Goal: Task Accomplishment & Management: Manage account settings

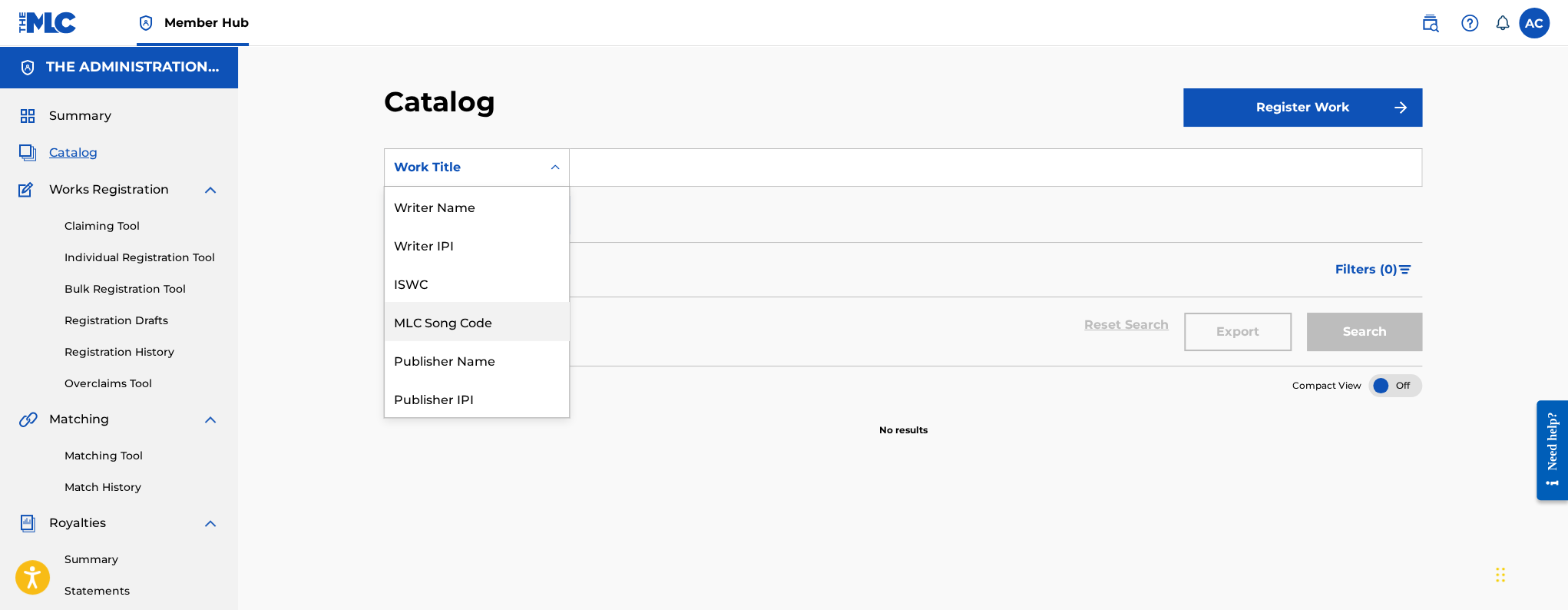
click at [487, 313] on div "MLC Song Code" at bounding box center [477, 321] width 185 height 39
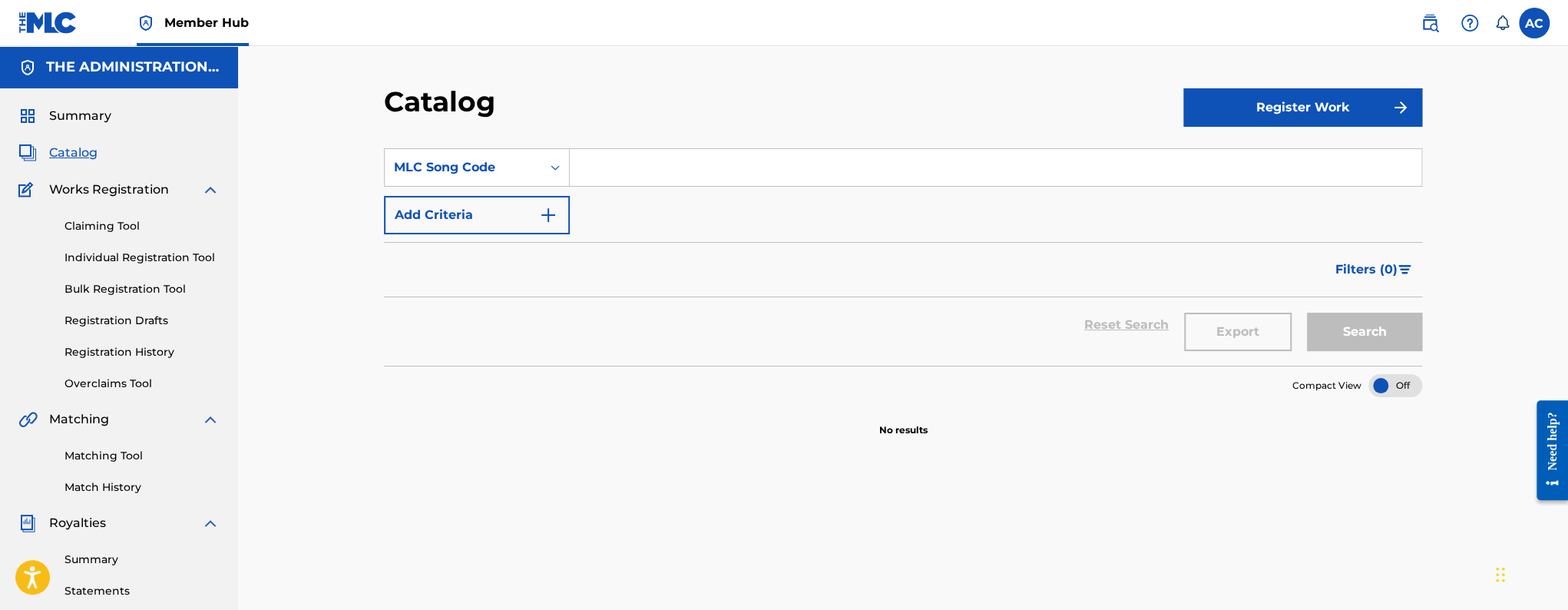
click at [602, 176] on input "Search Form" at bounding box center [995, 168] width 852 height 37
paste input "OM47TZ"
type input "OM47TZ"
click at [1307, 312] on button "Search" at bounding box center [1364, 331] width 115 height 39
click at [1362, 336] on button "Search" at bounding box center [1364, 331] width 115 height 39
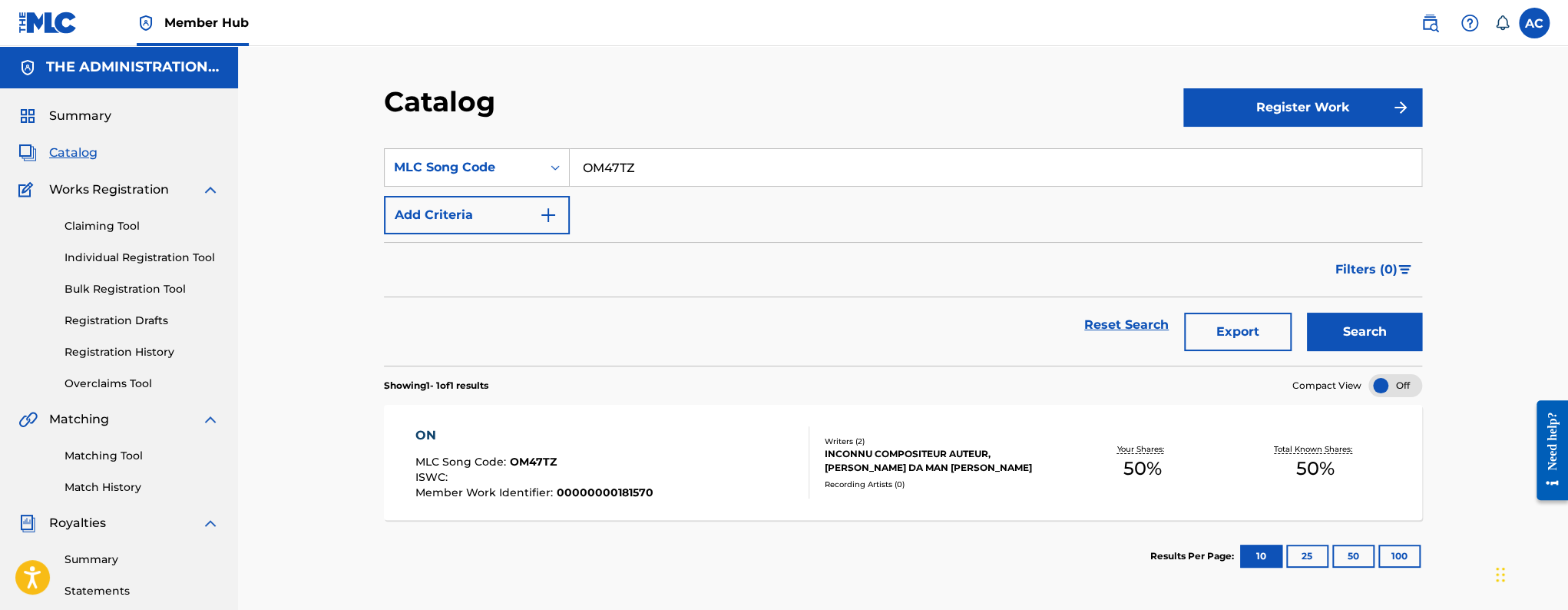
click at [582, 514] on div "ON MLC Song Code : OM47TZ ISWC : Member Work Identifier : 00000000181570 Writer…" at bounding box center [903, 461] width 1038 height 115
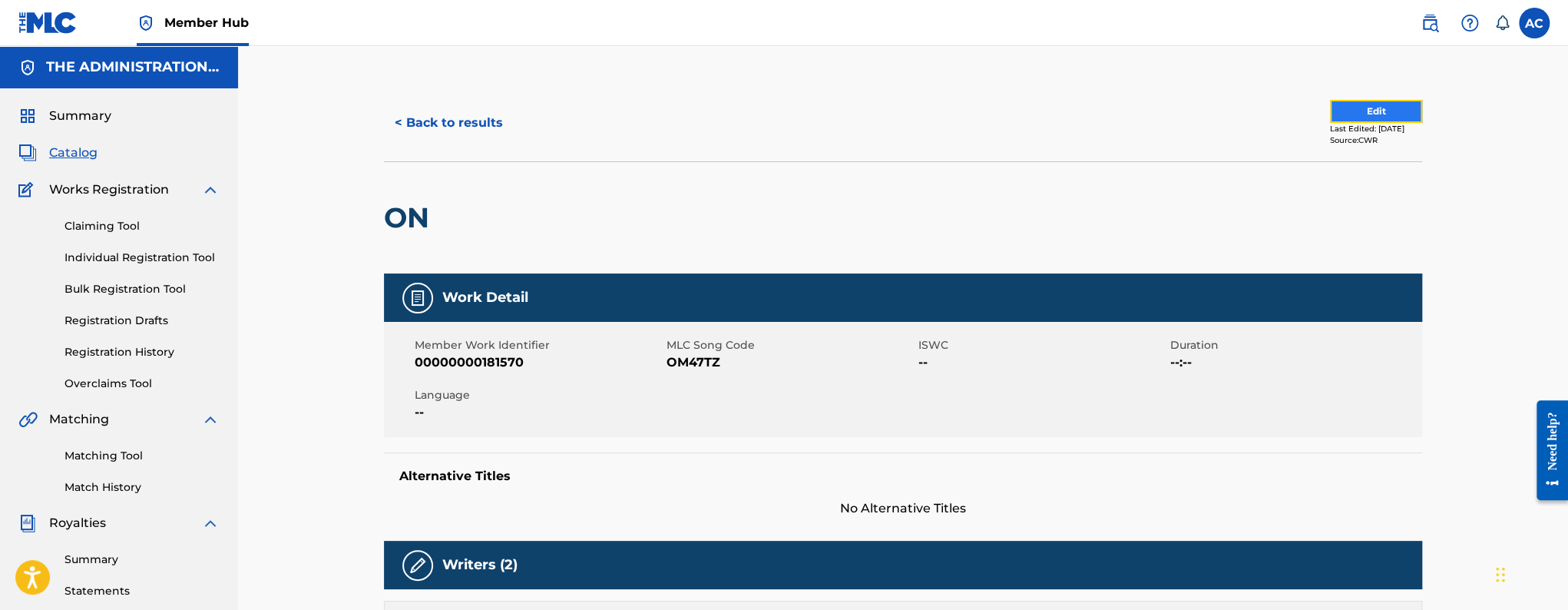
click at [1383, 114] on button "Edit" at bounding box center [1376, 111] width 92 height 23
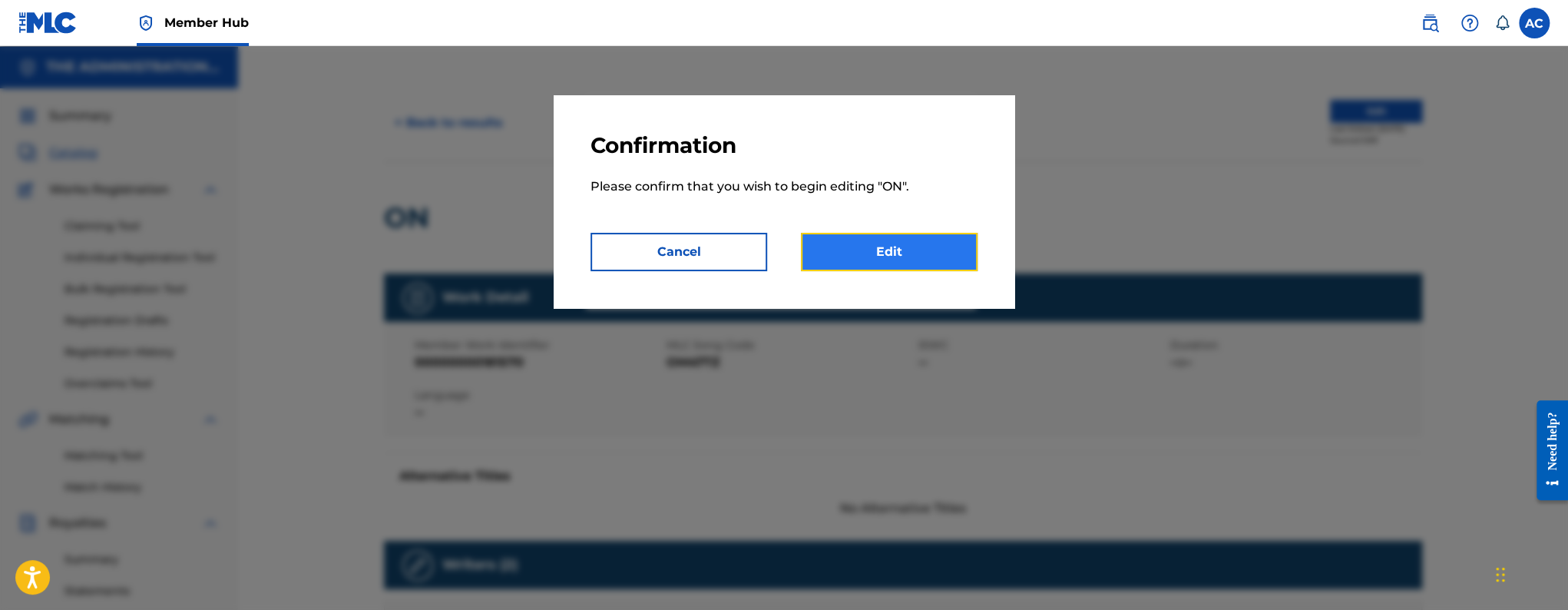
click at [862, 264] on link "Edit" at bounding box center [889, 252] width 176 height 39
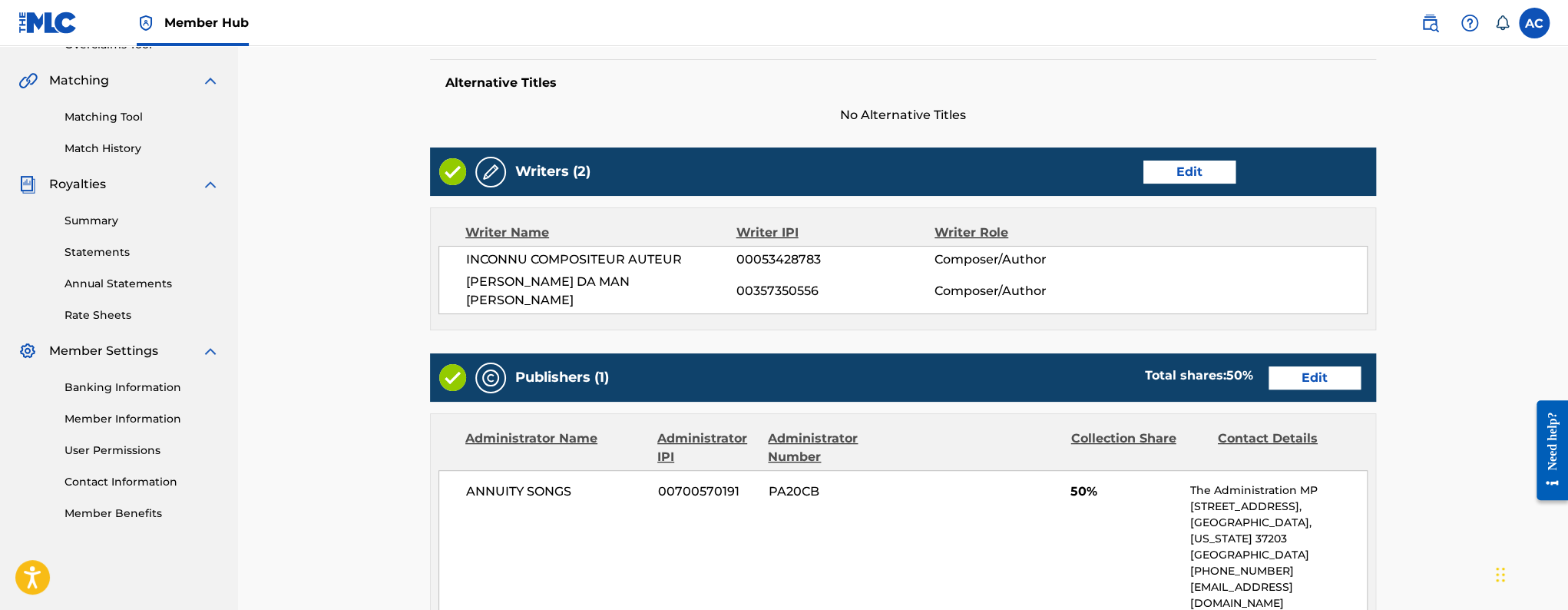
scroll to position [694, 0]
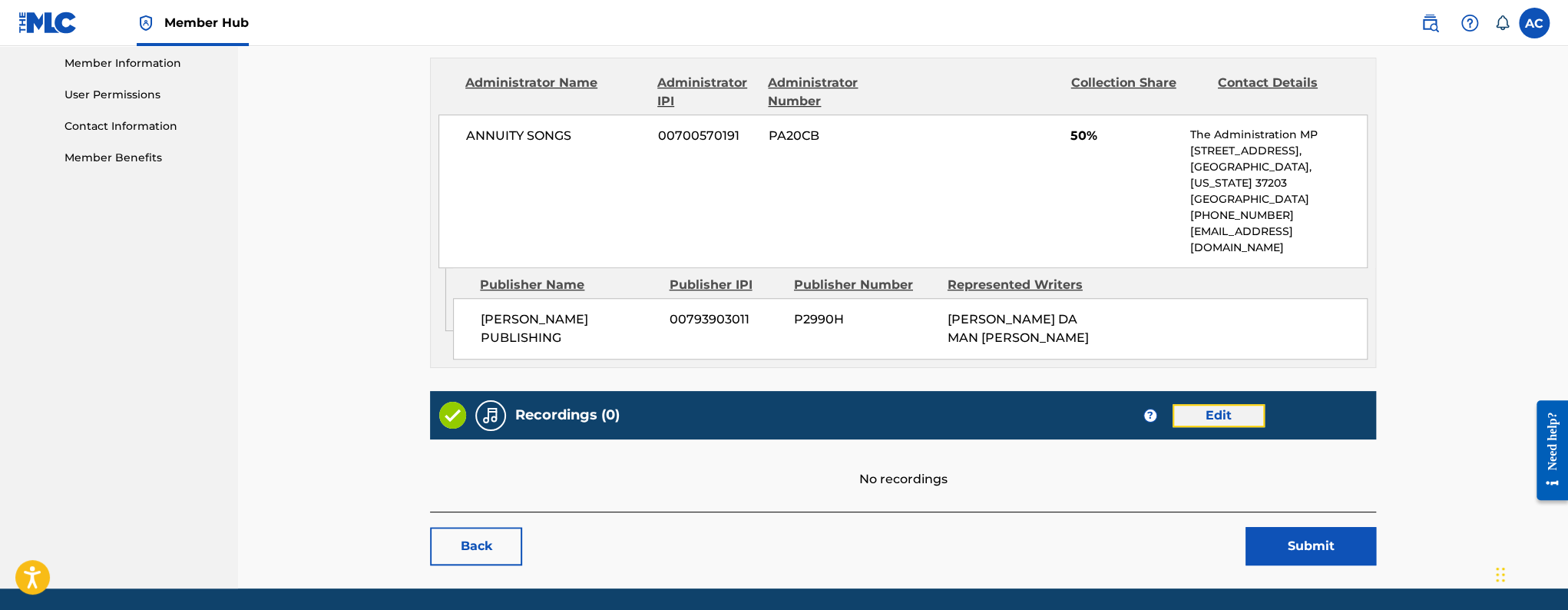
click at [1195, 404] on link "Edit" at bounding box center [1218, 414] width 92 height 23
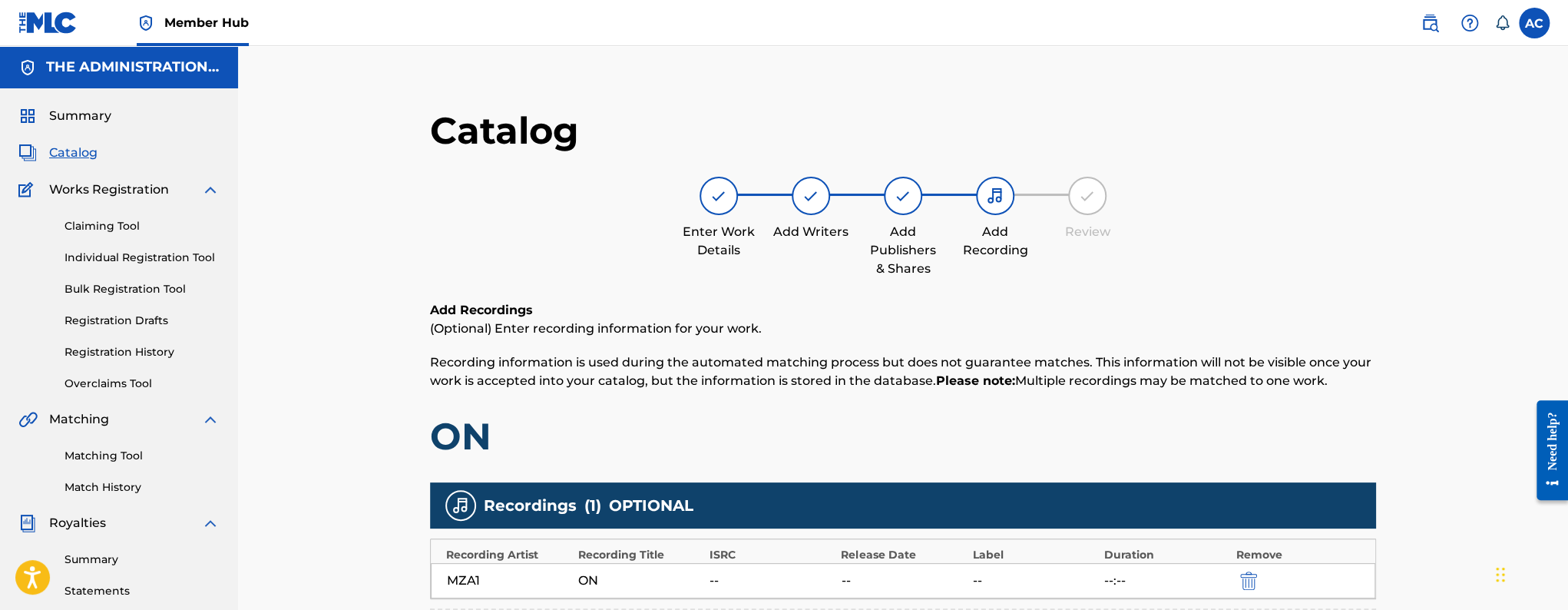
click at [75, 150] on span "Catalog" at bounding box center [74, 153] width 49 height 18
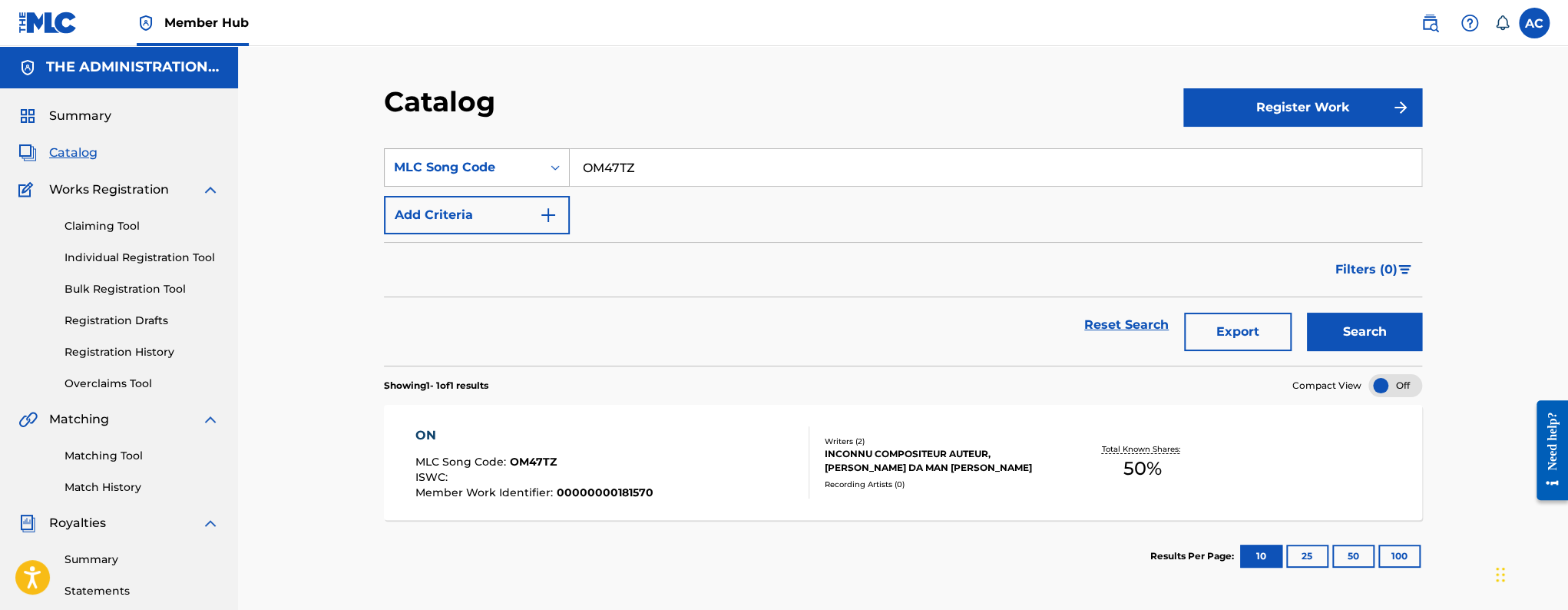
click at [546, 169] on div "Search Form" at bounding box center [555, 167] width 28 height 28
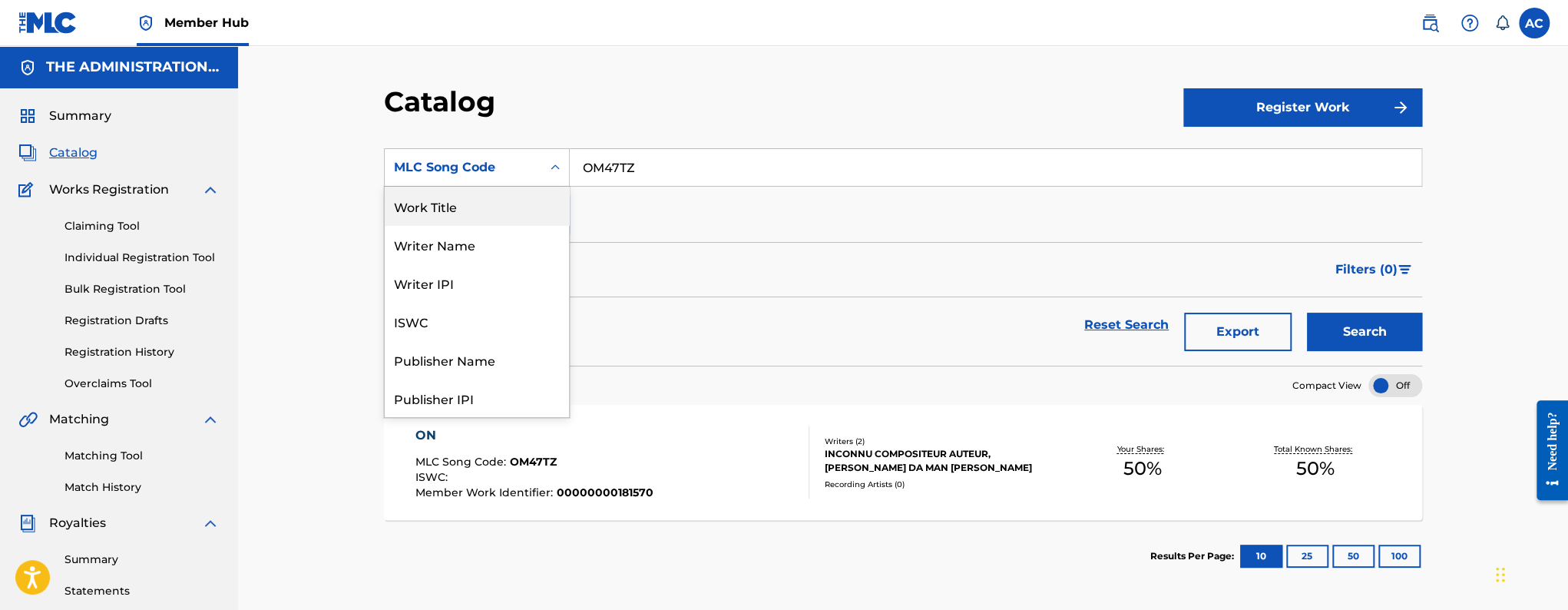
click at [477, 211] on div "Work Title" at bounding box center [477, 206] width 185 height 39
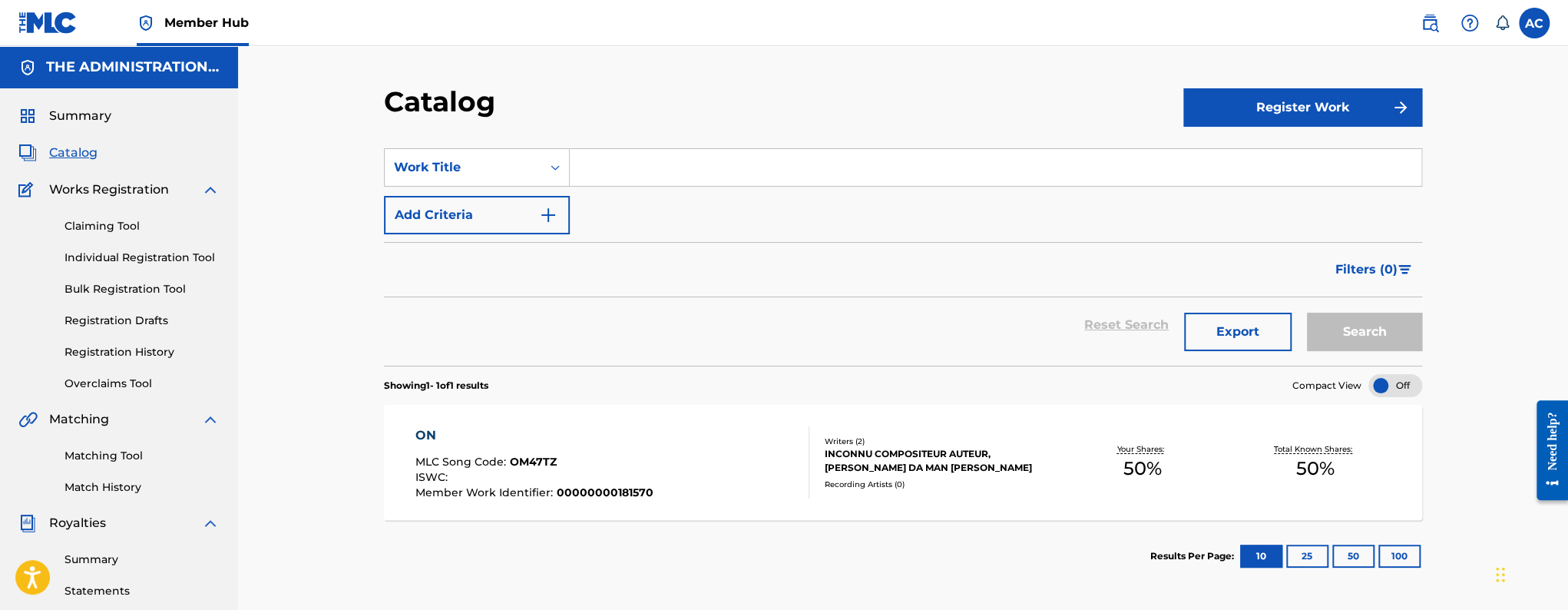
click at [607, 169] on input "Search Form" at bounding box center [995, 168] width 852 height 37
paste input "Easy"
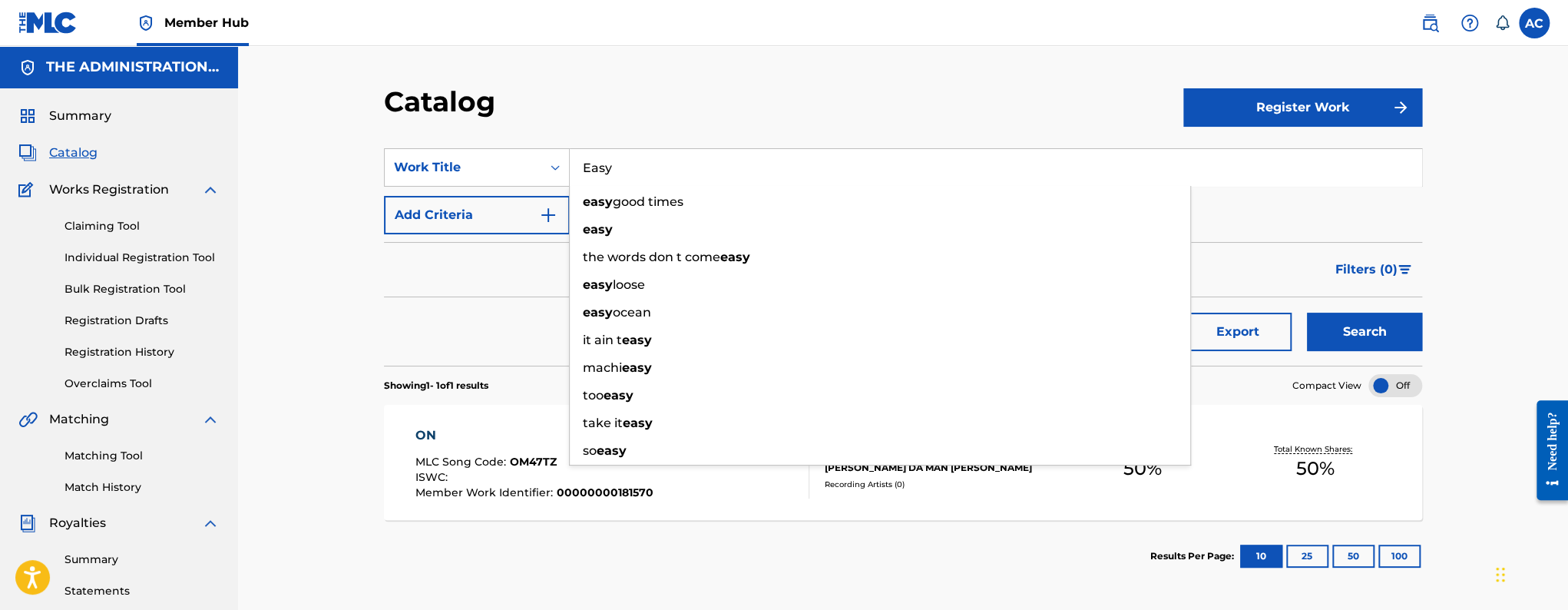
type input "Easy"
click at [459, 228] on button "Add Criteria" at bounding box center [477, 215] width 185 height 39
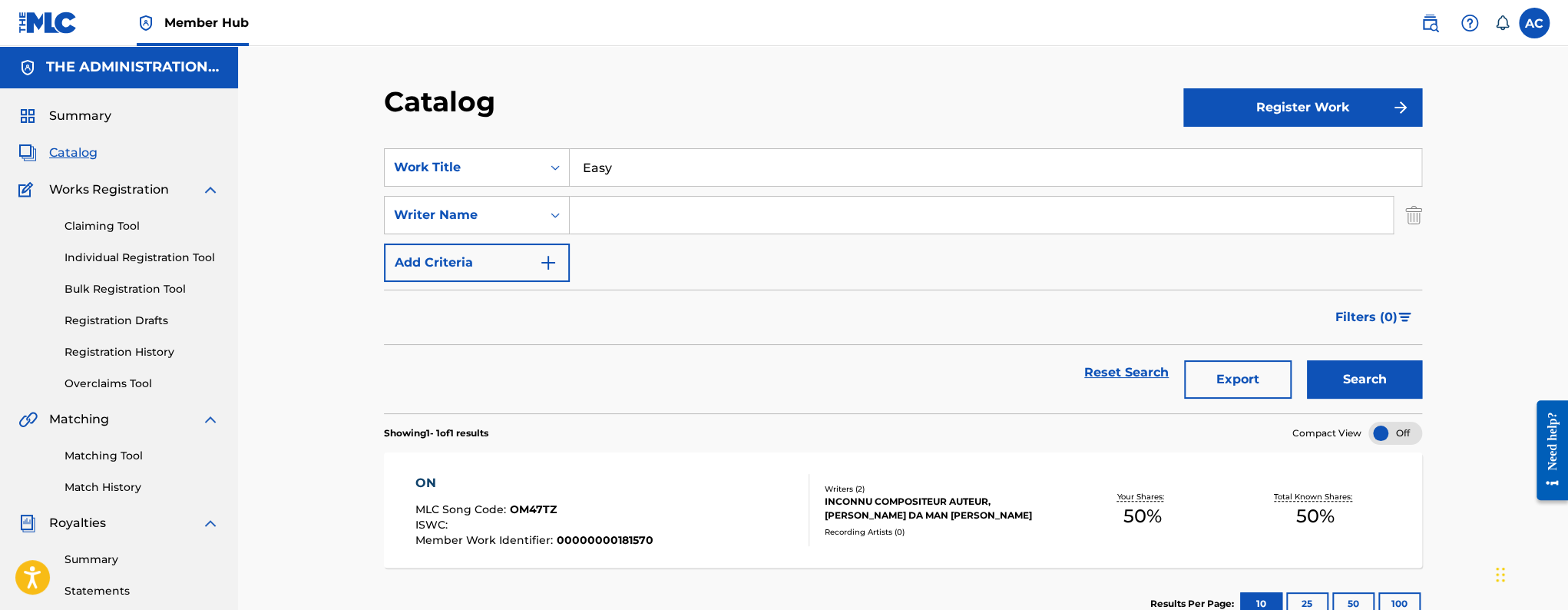
click at [610, 204] on input "Search Form" at bounding box center [981, 215] width 823 height 37
paste input "[PERSON_NAME]"
type input "[PERSON_NAME]"
click at [1380, 379] on button "Search" at bounding box center [1364, 379] width 115 height 39
click at [756, 483] on div "EASY MLC Song Code : ES1PT5 ISWC : Member Work Identifier : 00000000181571" at bounding box center [612, 510] width 394 height 72
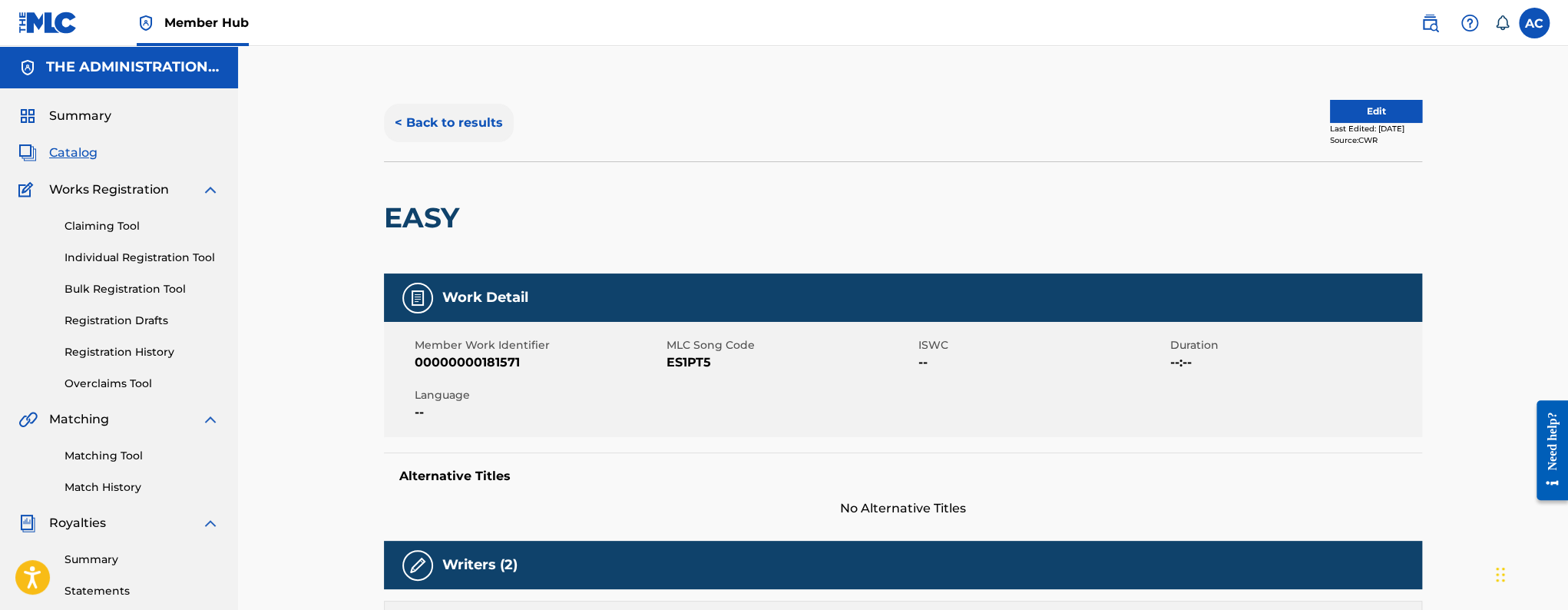
click at [457, 106] on button "< Back to results" at bounding box center [449, 123] width 130 height 39
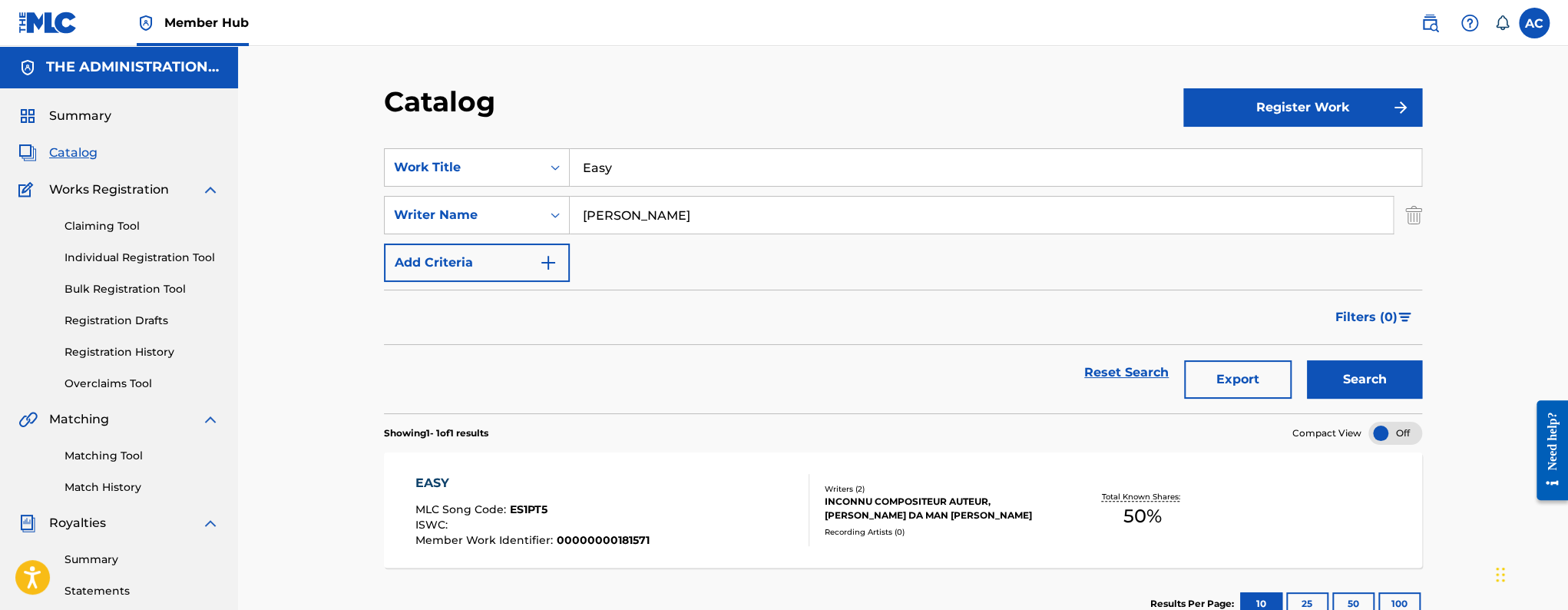
click at [647, 159] on input "Easy" at bounding box center [995, 168] width 852 height 37
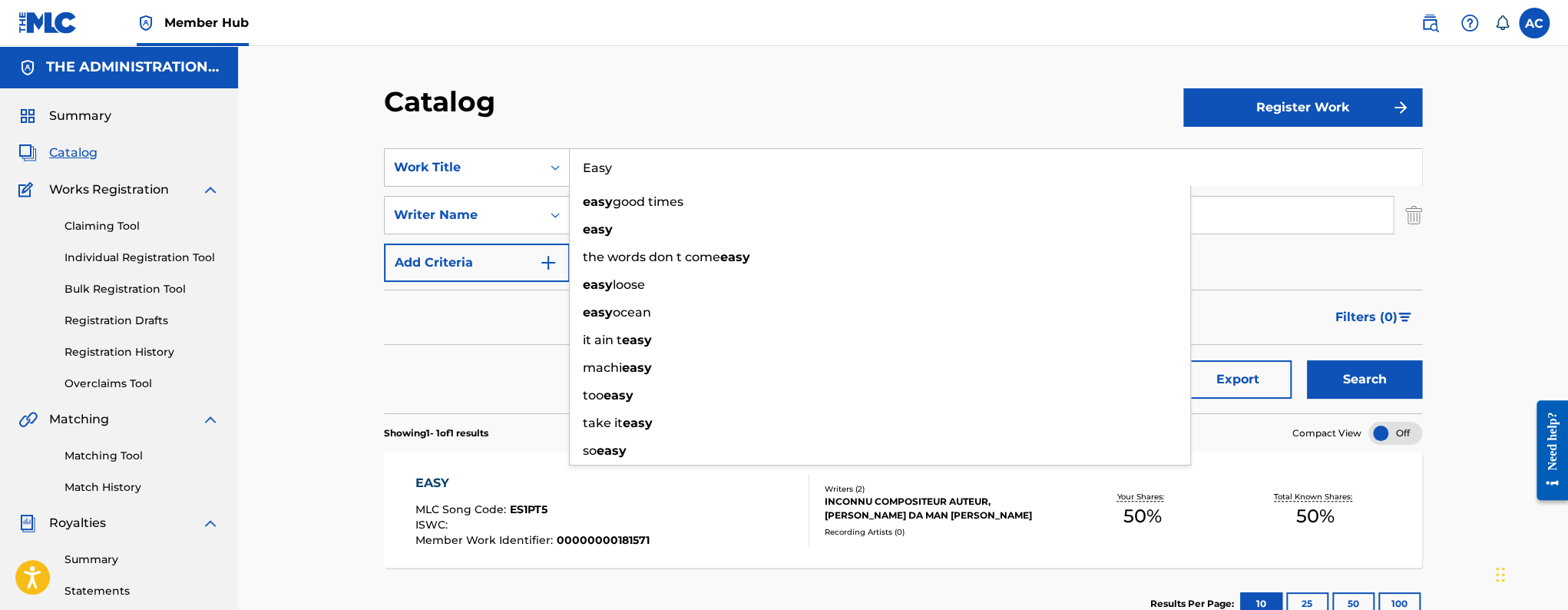
paste input "Motion"
type input "Motion"
click at [1307, 360] on button "Search" at bounding box center [1364, 379] width 115 height 39
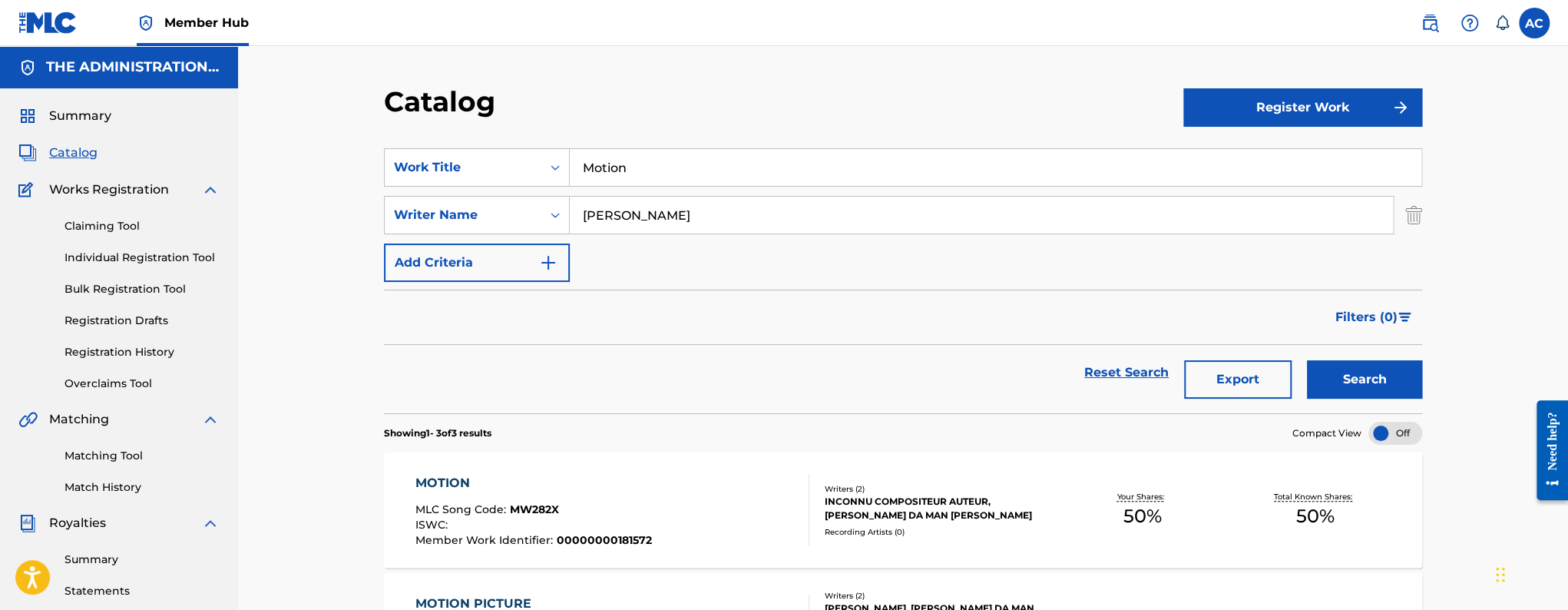
click at [561, 508] on div "MLC Song Code : MW282X" at bounding box center [534, 511] width 237 height 15
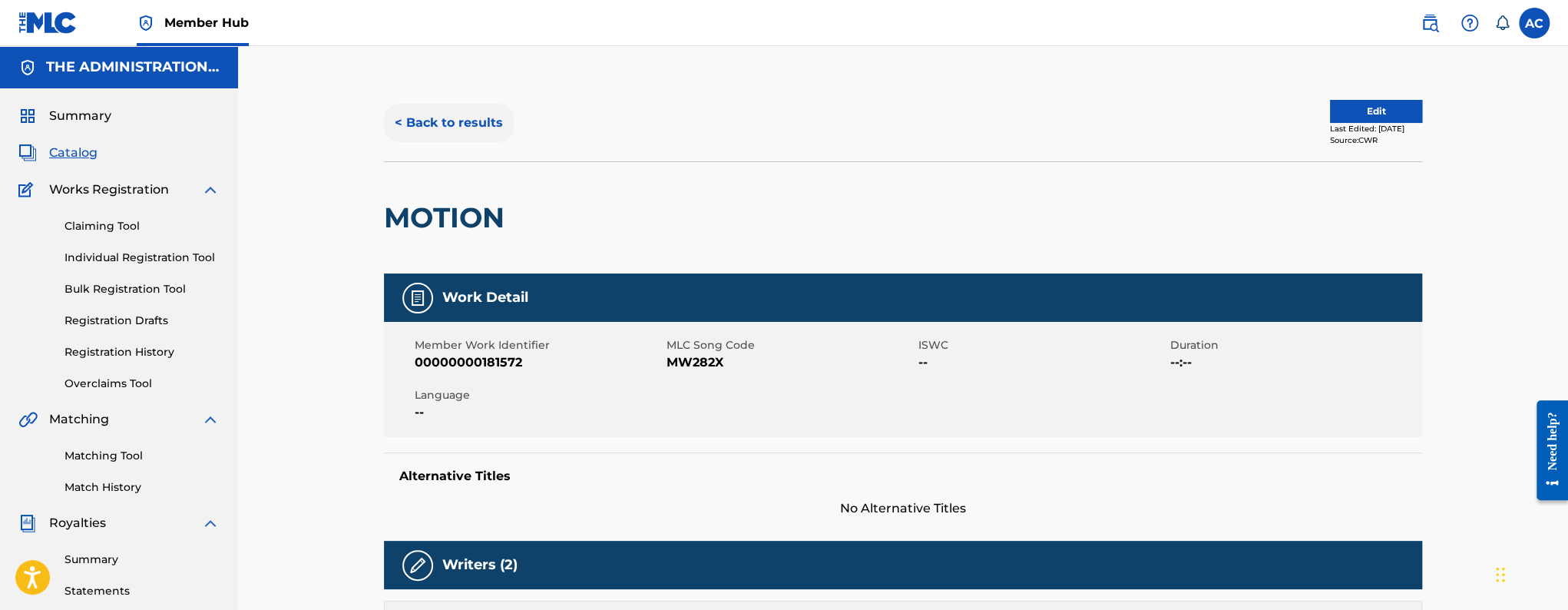
click at [396, 122] on button "< Back to results" at bounding box center [449, 123] width 130 height 39
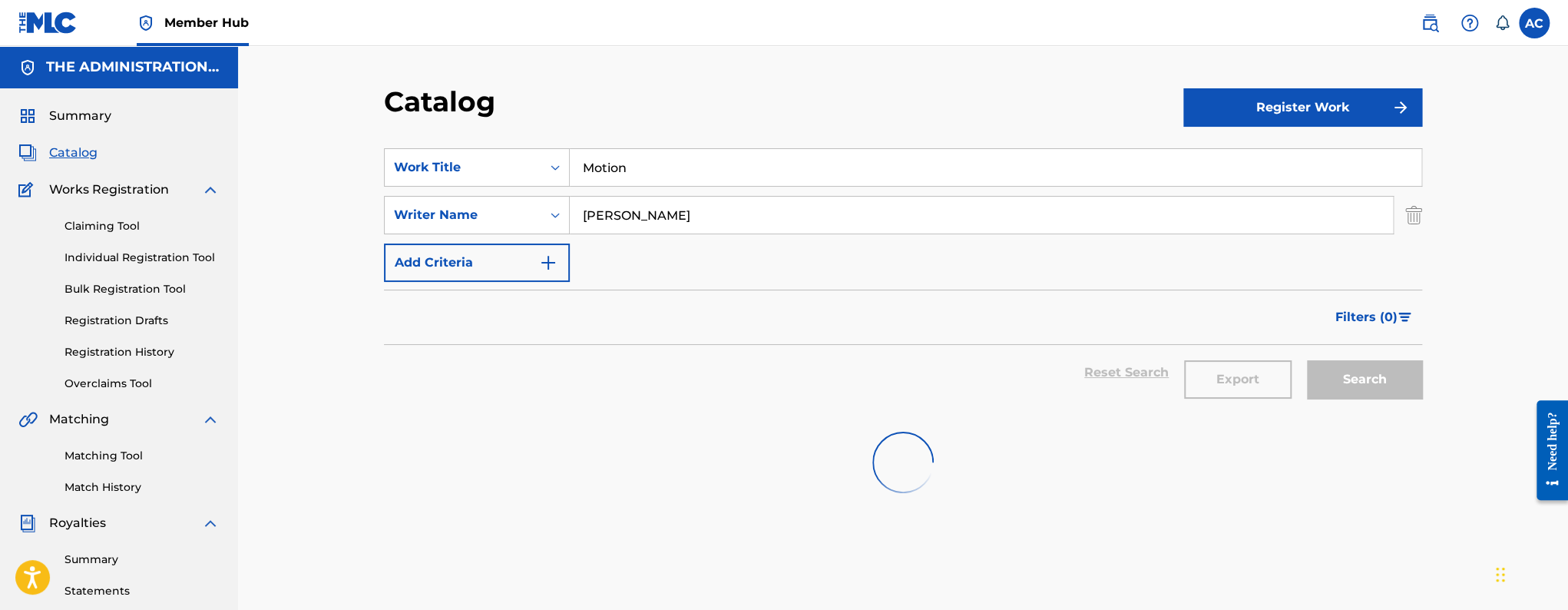
click at [643, 185] on div "Motion" at bounding box center [996, 168] width 852 height 39
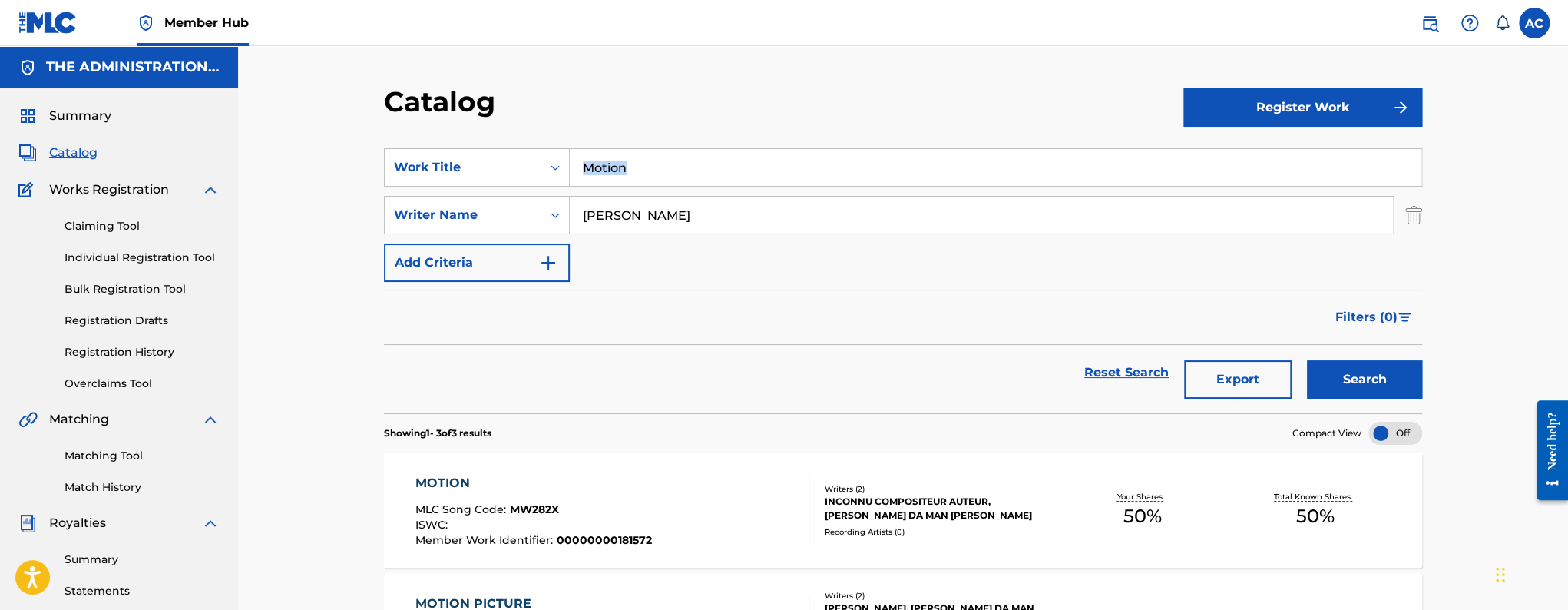
click at [641, 172] on input "Motion" at bounding box center [995, 168] width 852 height 37
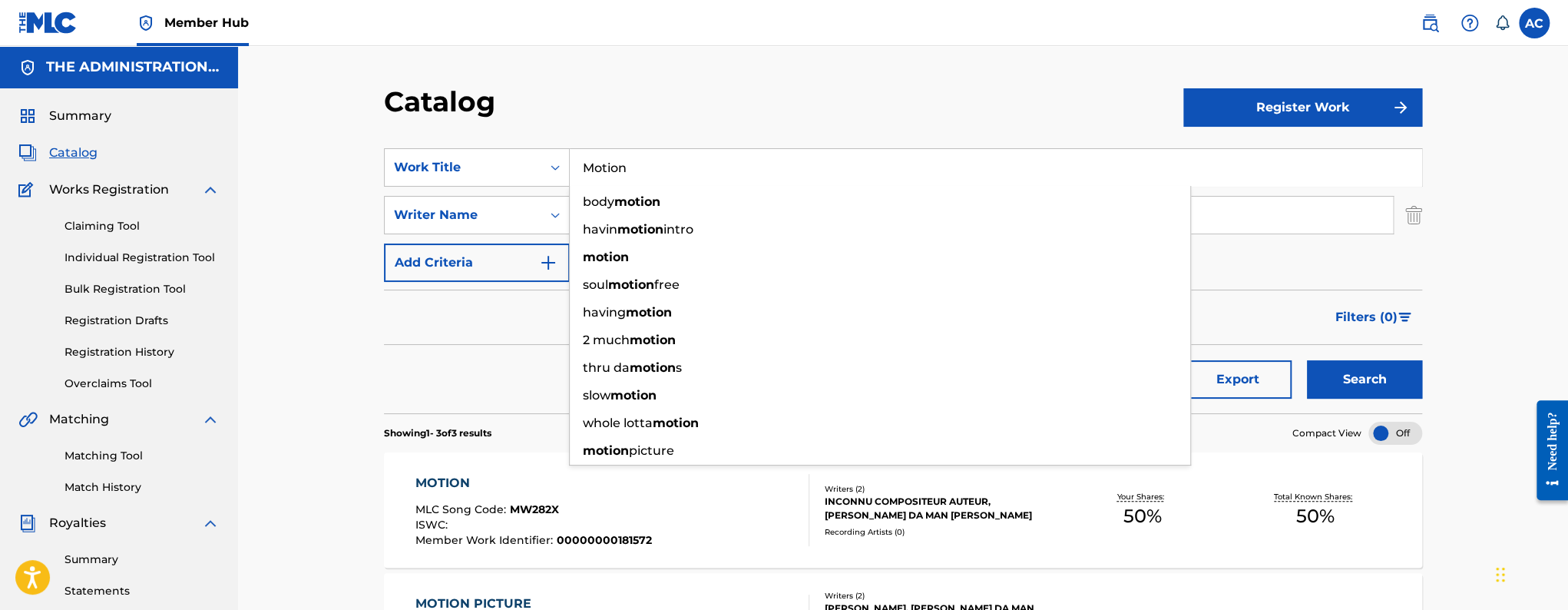
paste input "Work It Out"
type input "Work It Out"
click at [1307, 360] on button "Search" at bounding box center [1364, 379] width 115 height 39
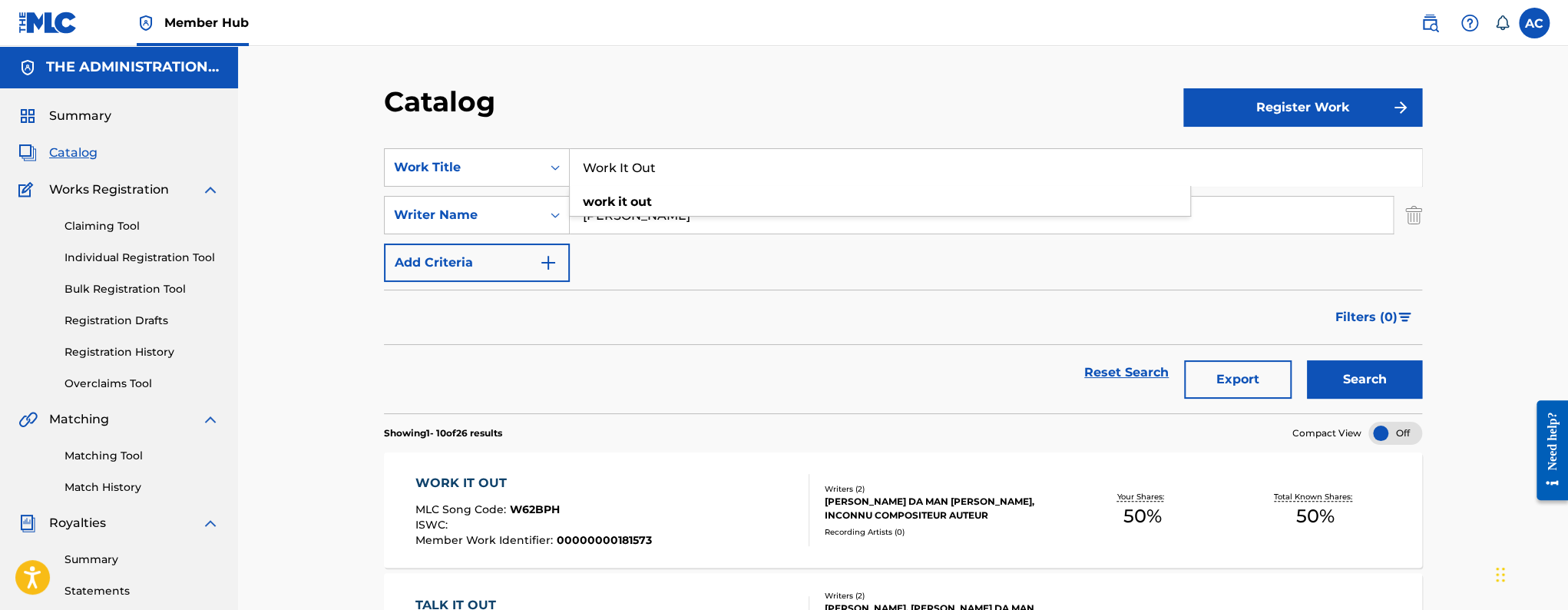
click at [565, 504] on div "MLC Song Code : W62BPH" at bounding box center [534, 511] width 237 height 15
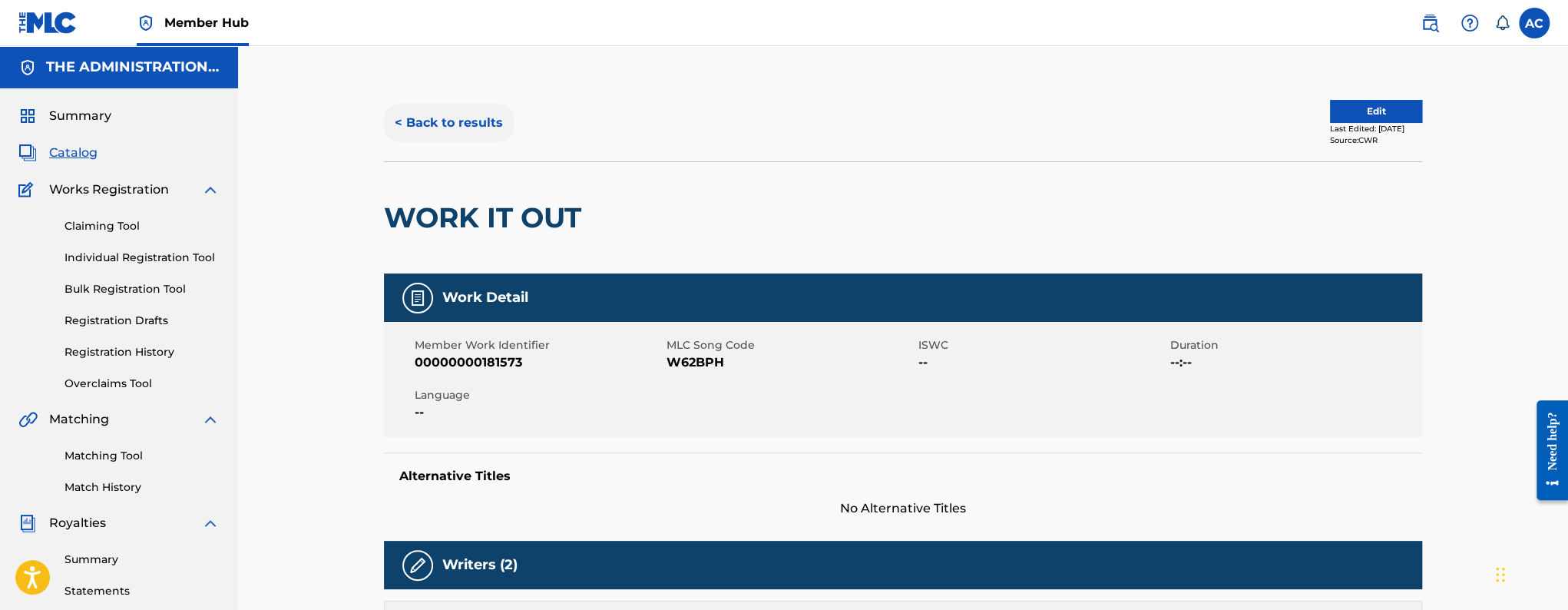
click at [501, 113] on button "< Back to results" at bounding box center [449, 123] width 130 height 39
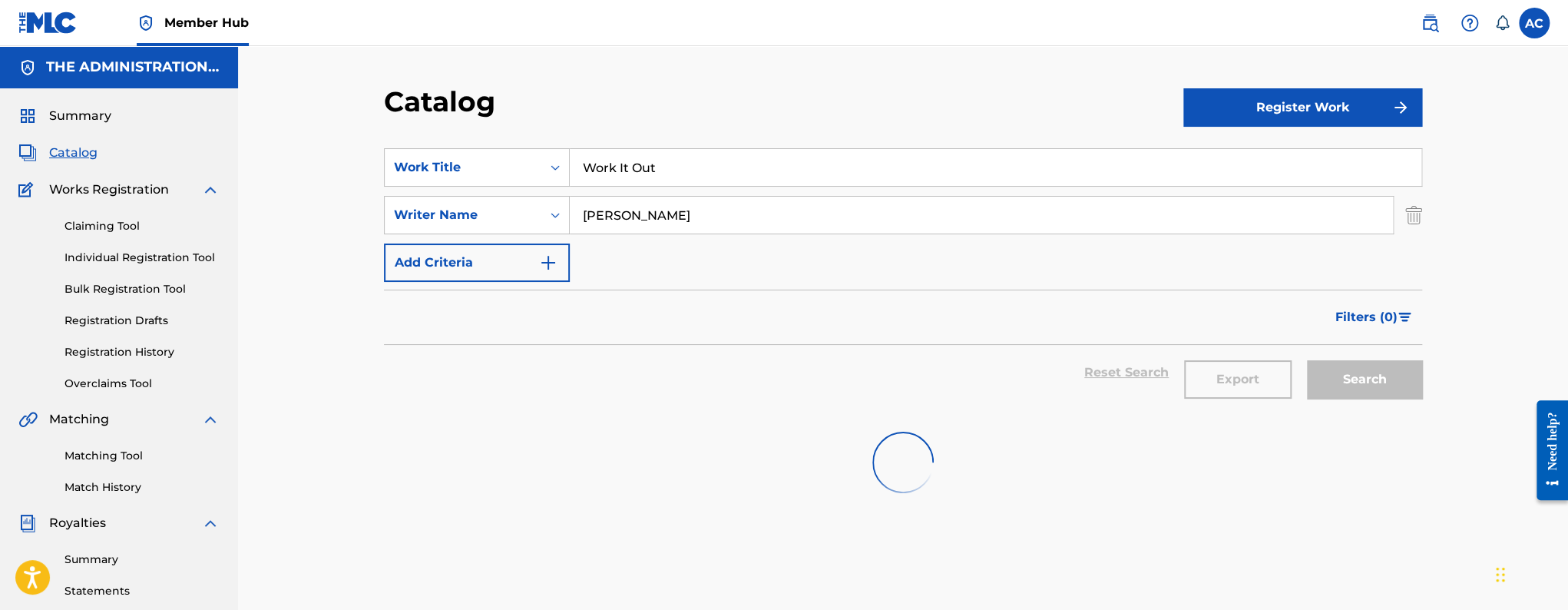
click at [683, 185] on input "Work It Out" at bounding box center [995, 168] width 852 height 37
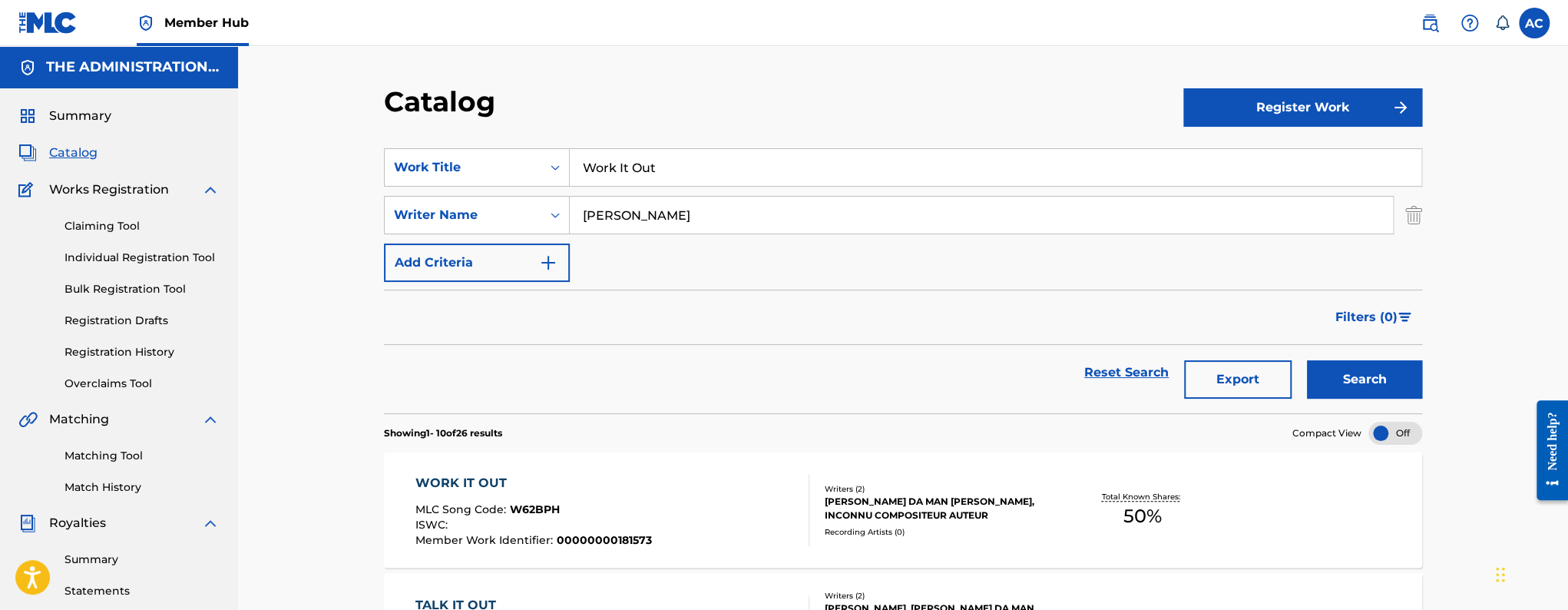
click at [683, 185] on input "Work It Out" at bounding box center [995, 168] width 852 height 37
paste input "Don't Stop"
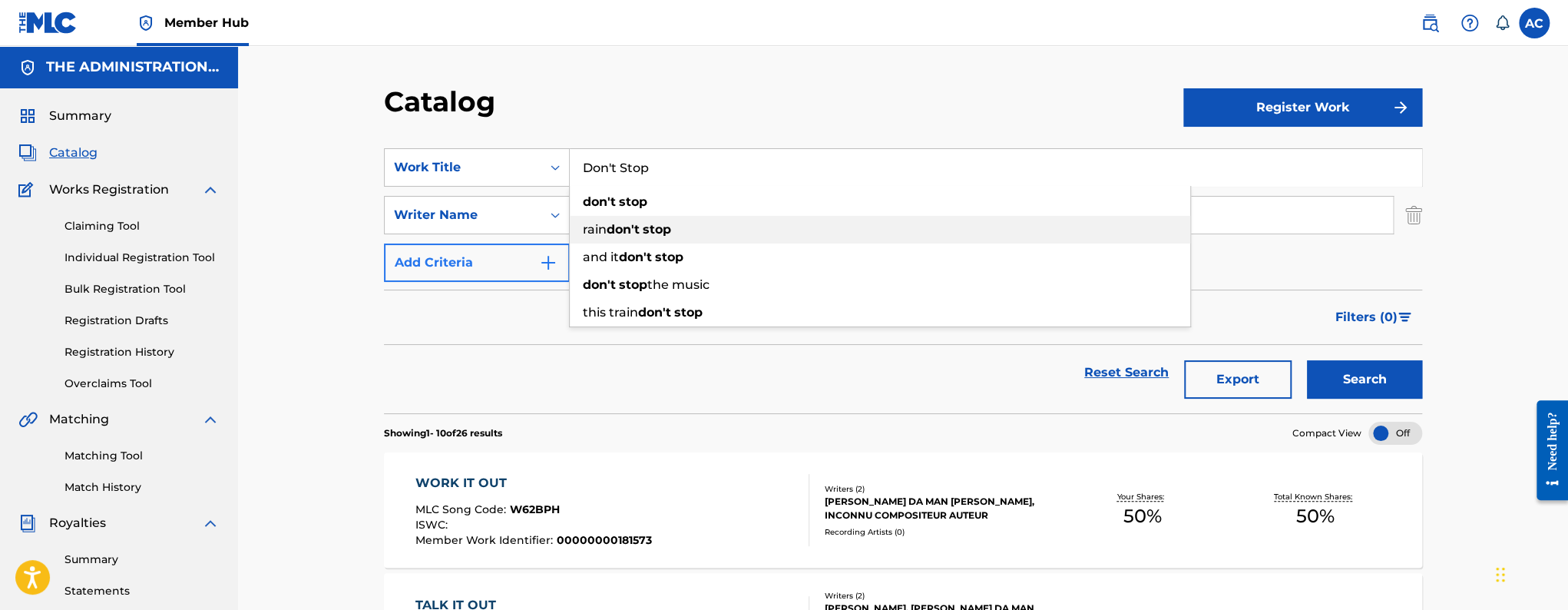
click at [596, 228] on span "rain" at bounding box center [595, 228] width 23 height 14
type input "rain don't stop"
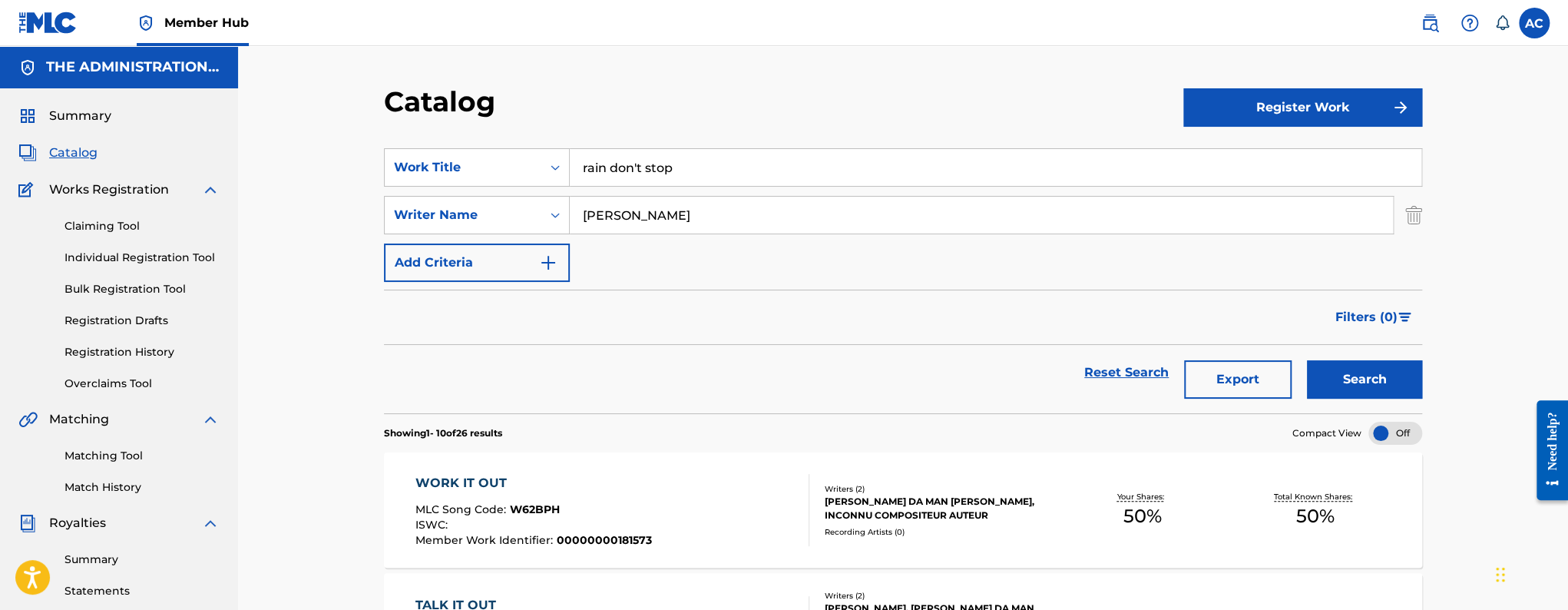
click at [650, 207] on input "[PERSON_NAME]" at bounding box center [981, 215] width 823 height 37
paste input "[PERSON_NAME]"
type input "[PERSON_NAME] Holiday"
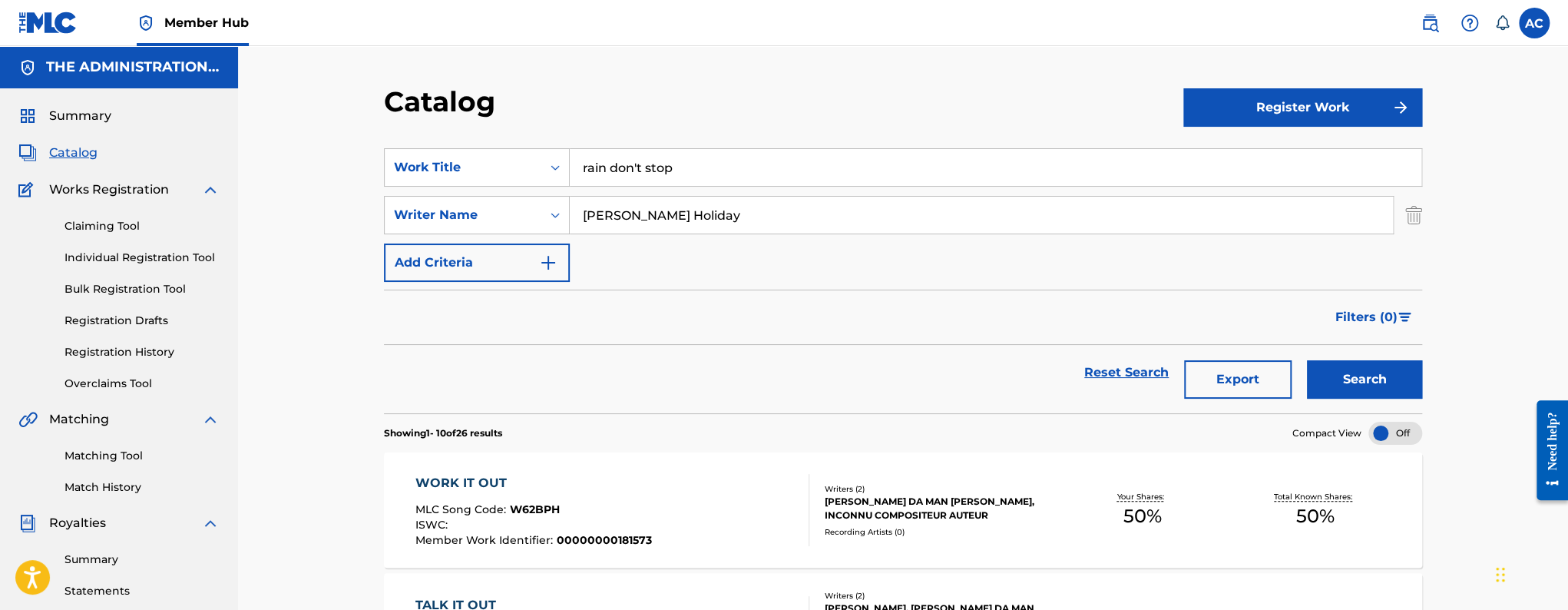
click at [1307, 360] on button "Search" at bounding box center [1364, 379] width 115 height 39
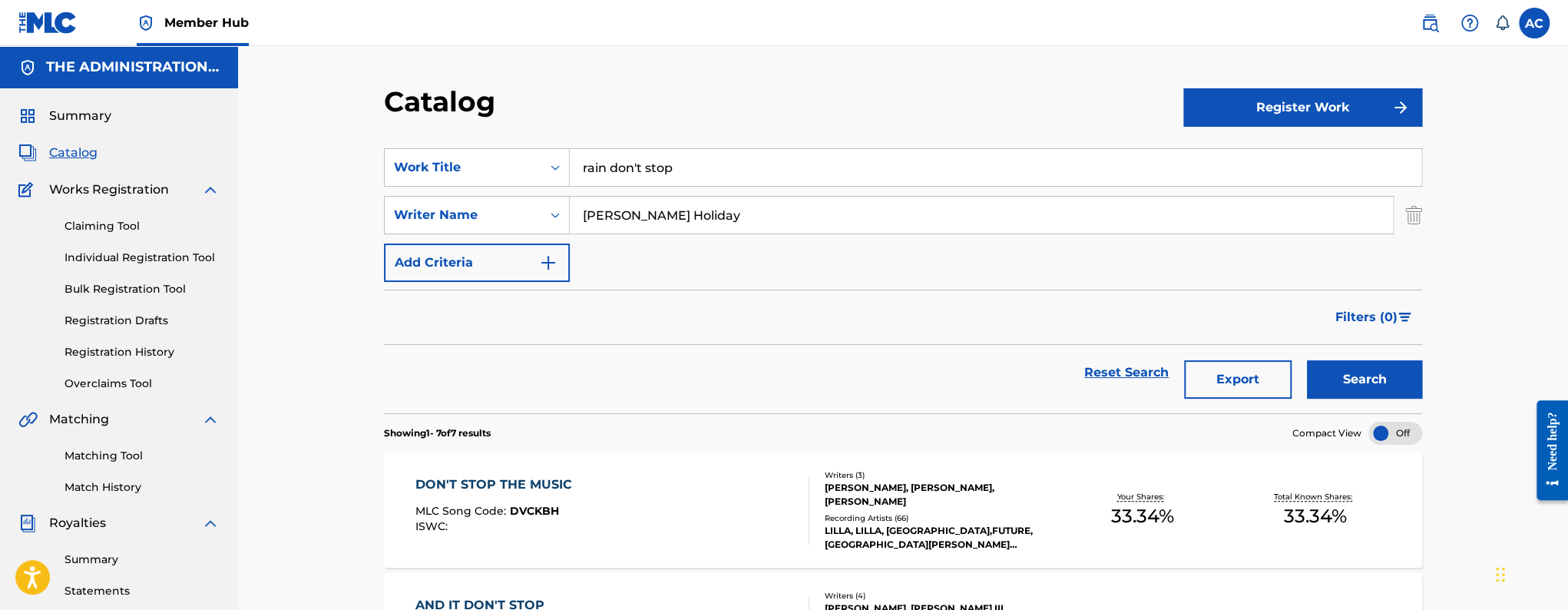
click at [601, 177] on input "rain don't stop" at bounding box center [995, 168] width 852 height 37
paste input "Don't S"
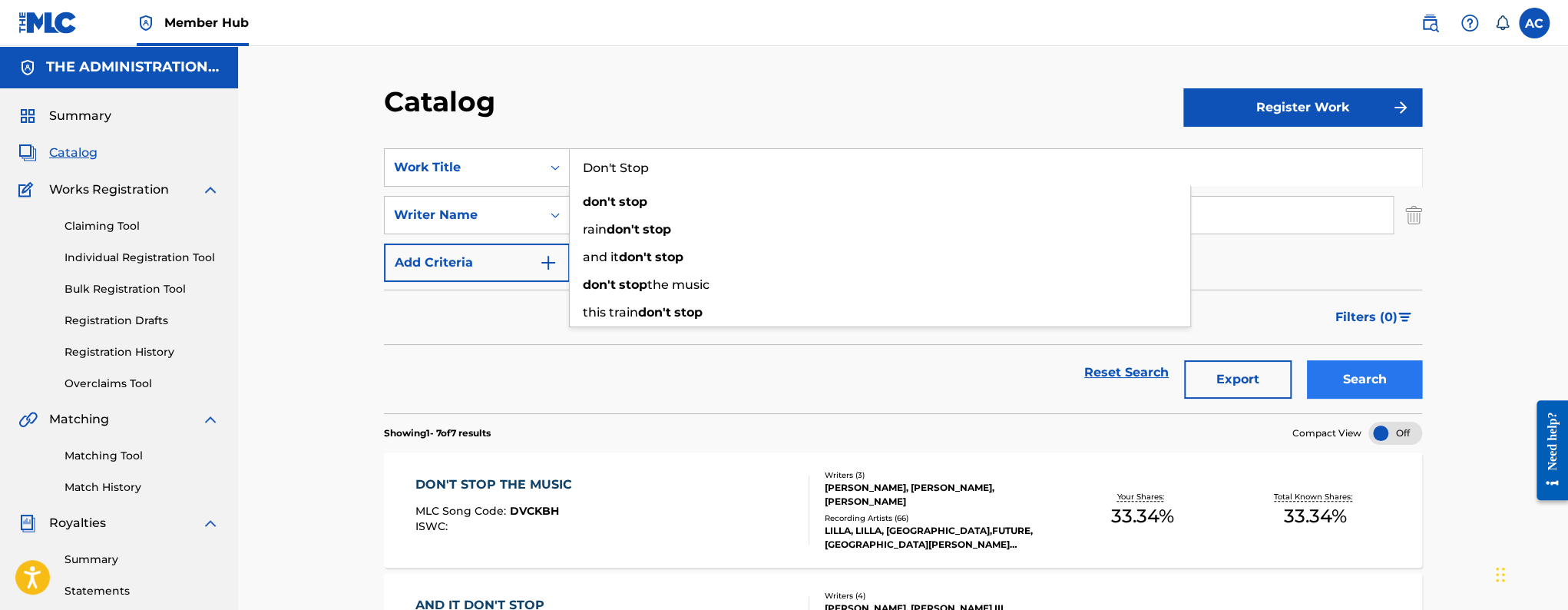
type input "Don't Stop"
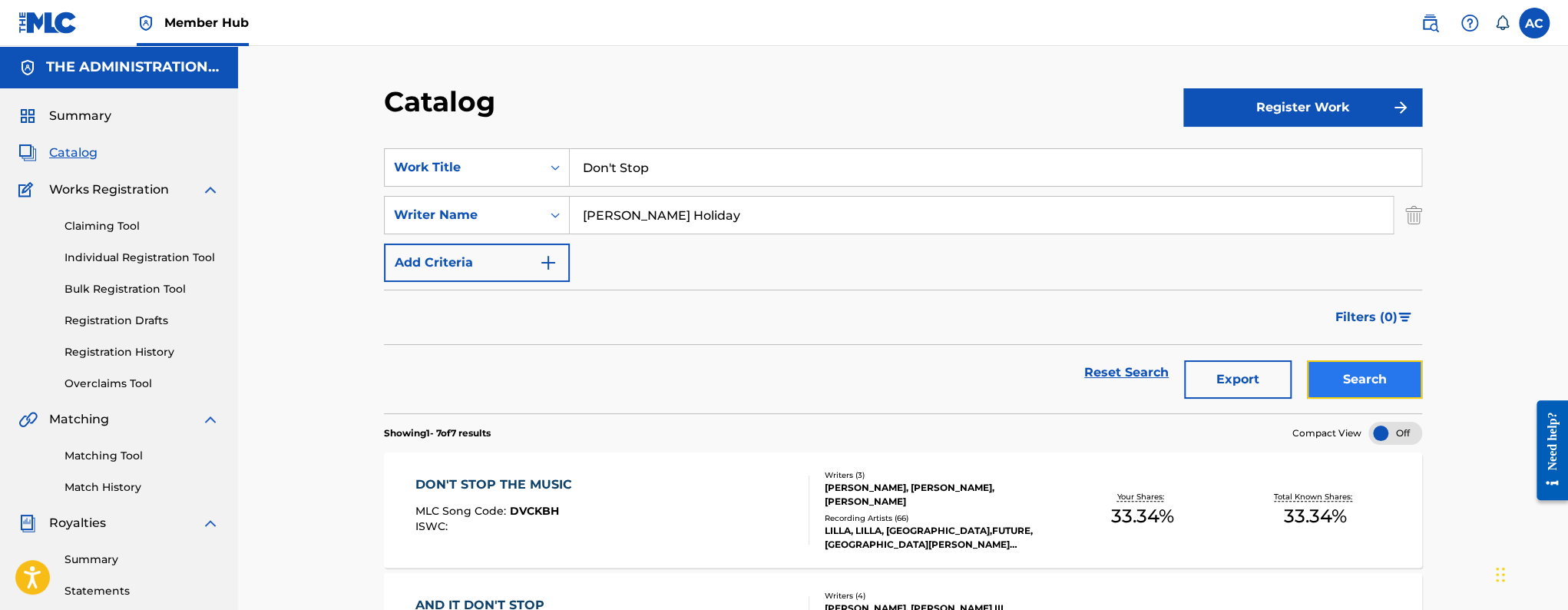
click at [1373, 394] on button "Search" at bounding box center [1364, 379] width 115 height 39
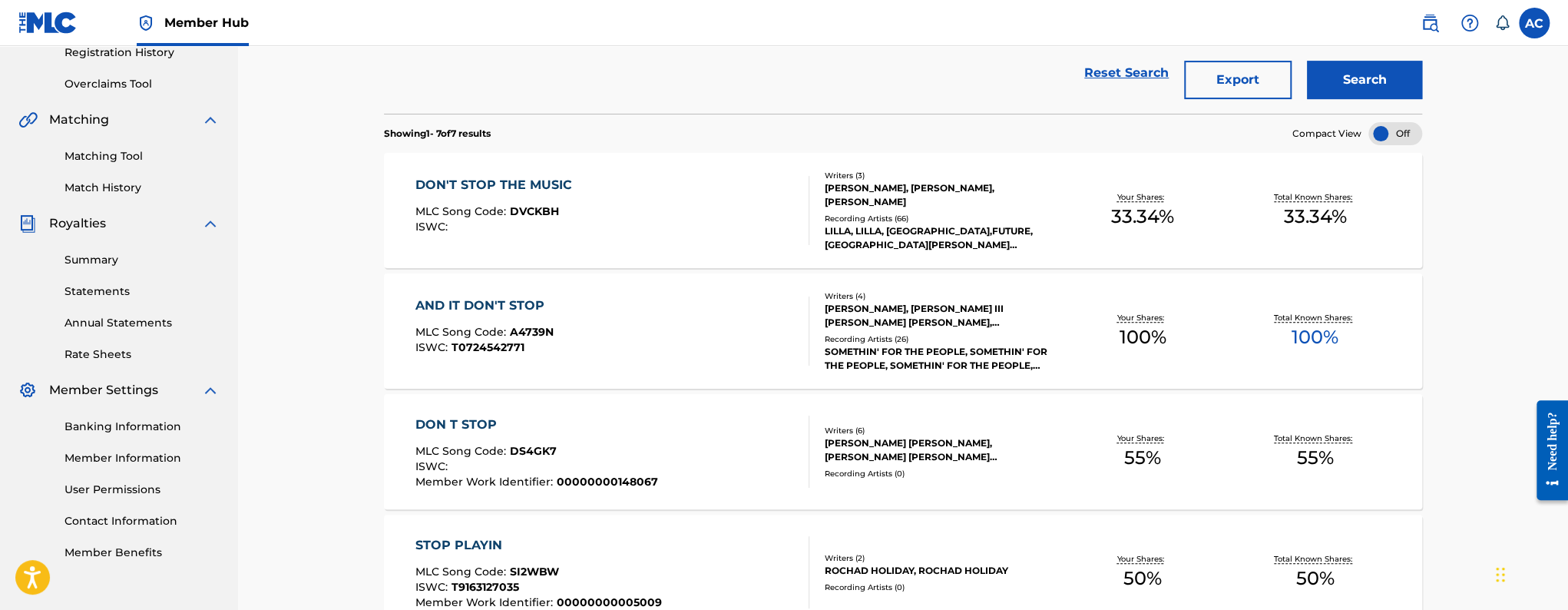
scroll to position [321, 0]
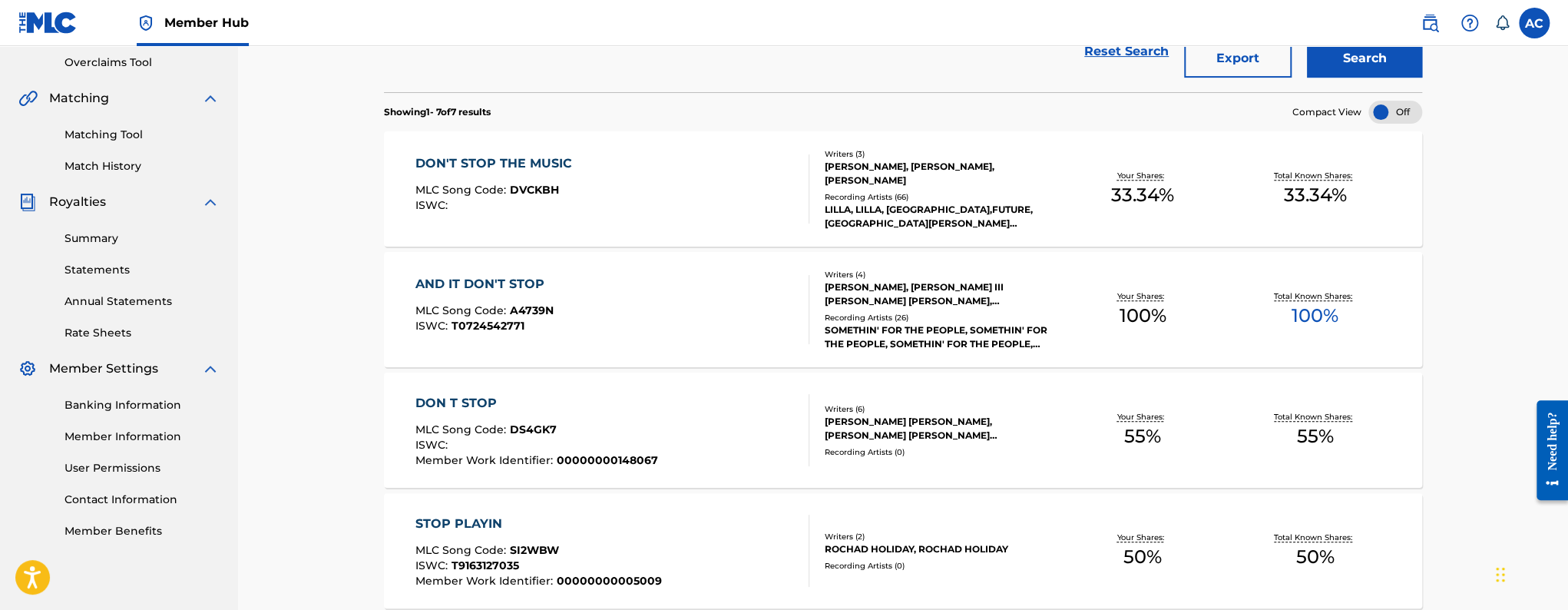
click at [626, 418] on div "DON T STOP MLC Song Code : DS4GK7 ISWC : Member Work Identifier : 00000000148067" at bounding box center [536, 430] width 242 height 72
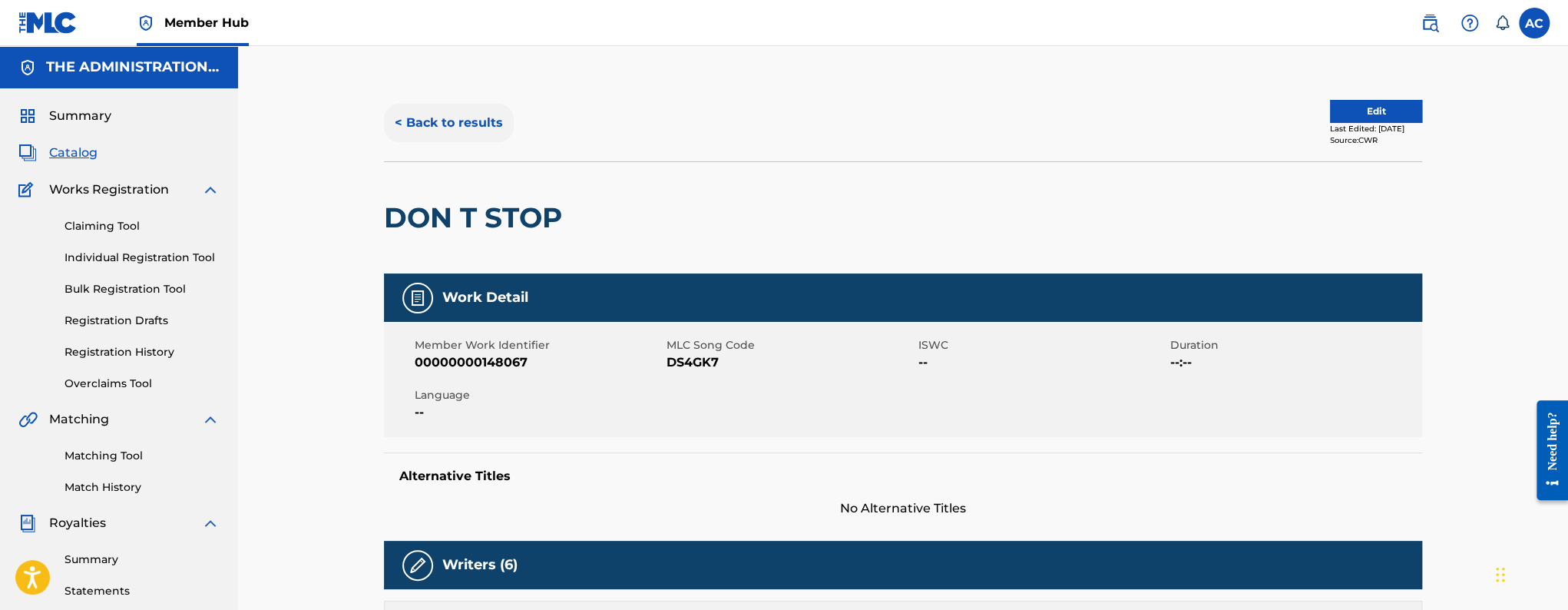
click at [464, 114] on button "< Back to results" at bounding box center [449, 123] width 130 height 39
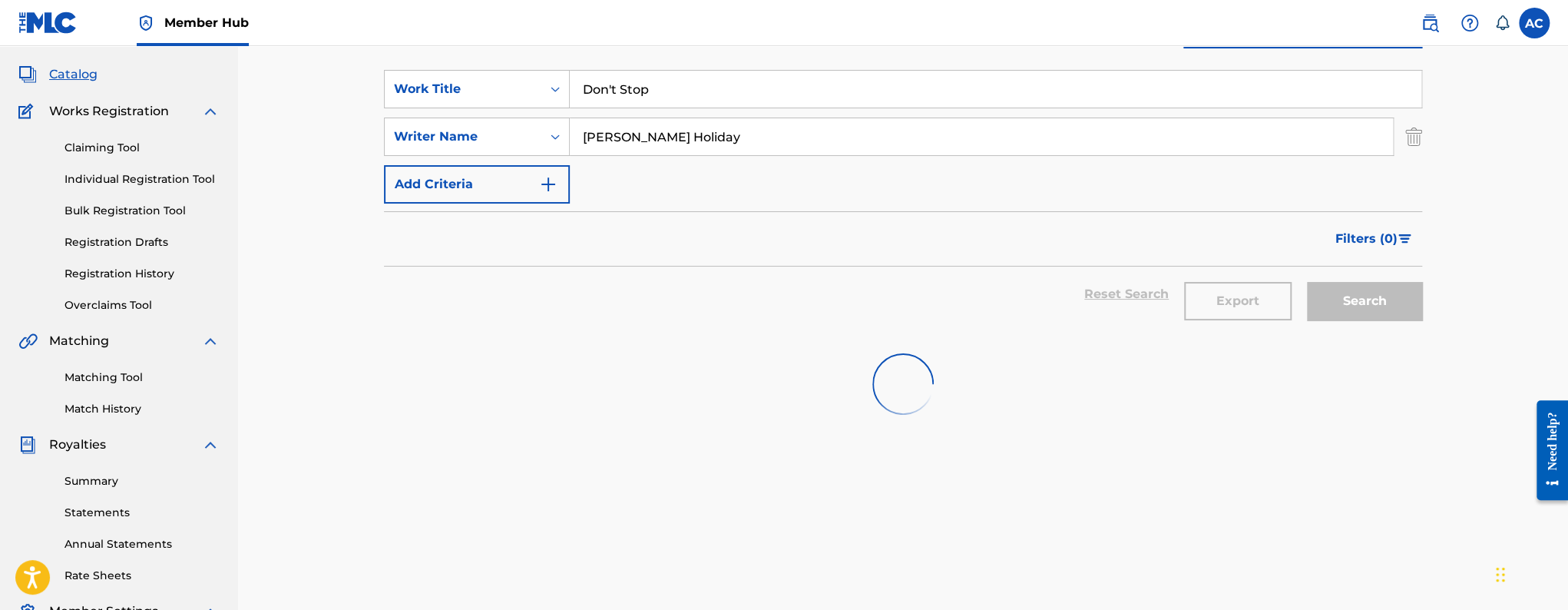
scroll to position [32, 0]
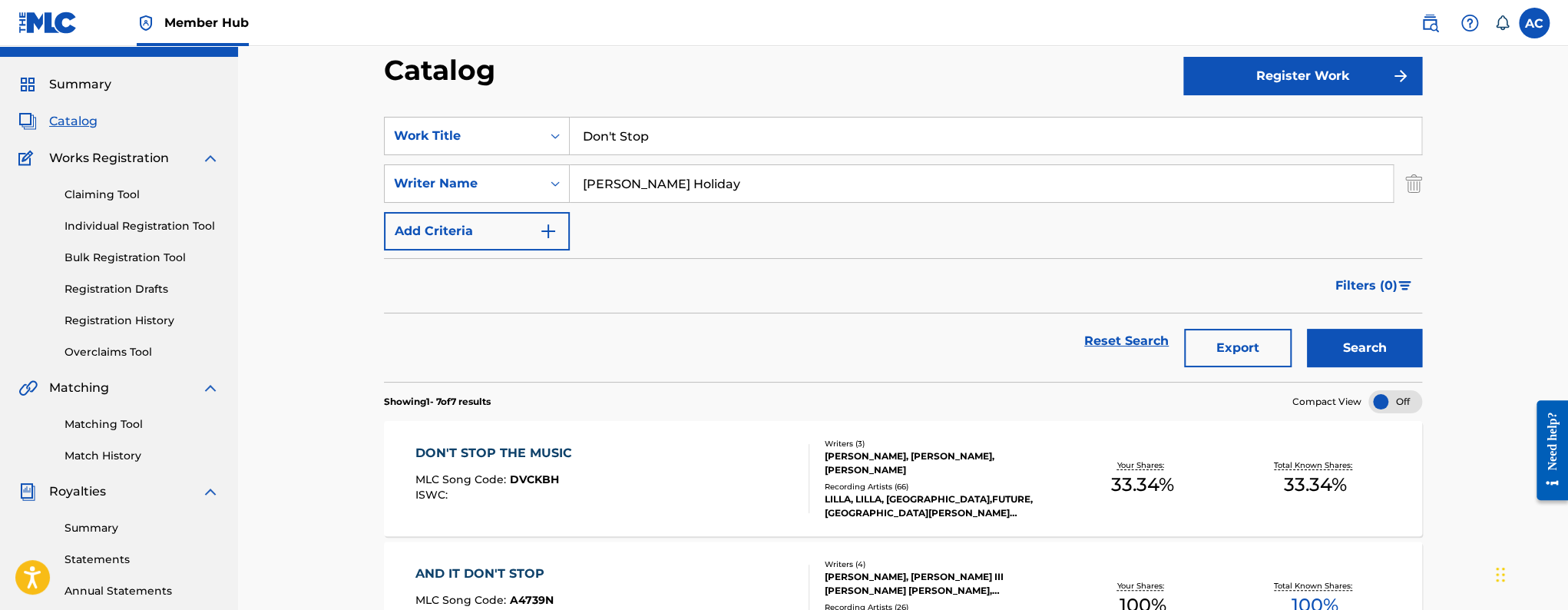
click at [666, 149] on input "Don't Stop" at bounding box center [995, 136] width 852 height 37
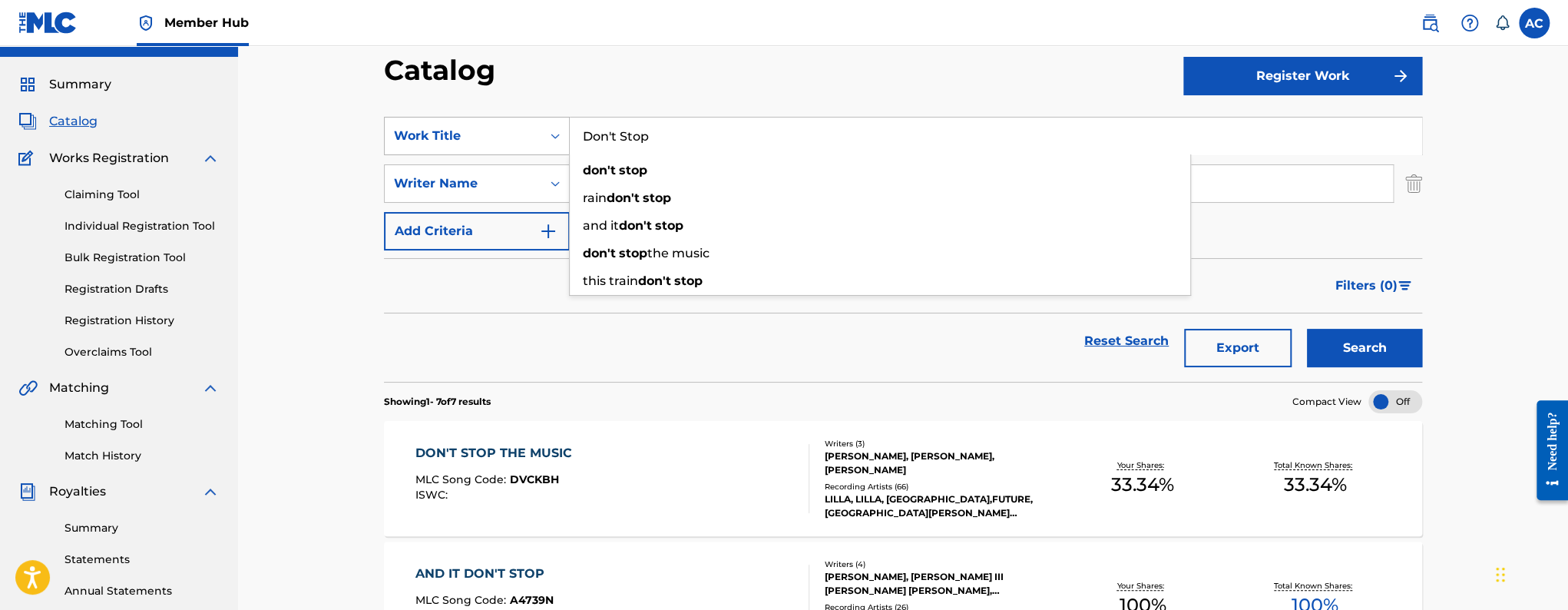
paste input "Blessed"
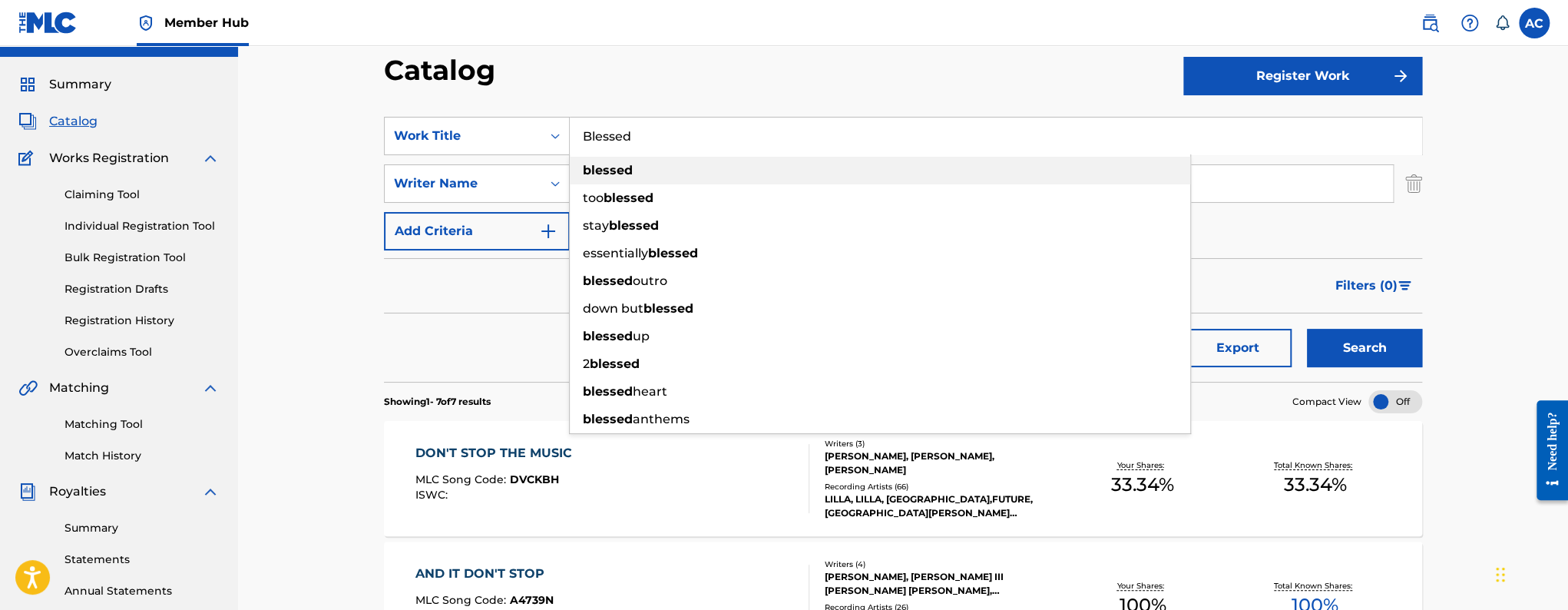
click at [635, 182] on div "blessed" at bounding box center [879, 170] width 620 height 28
type input "blessed"
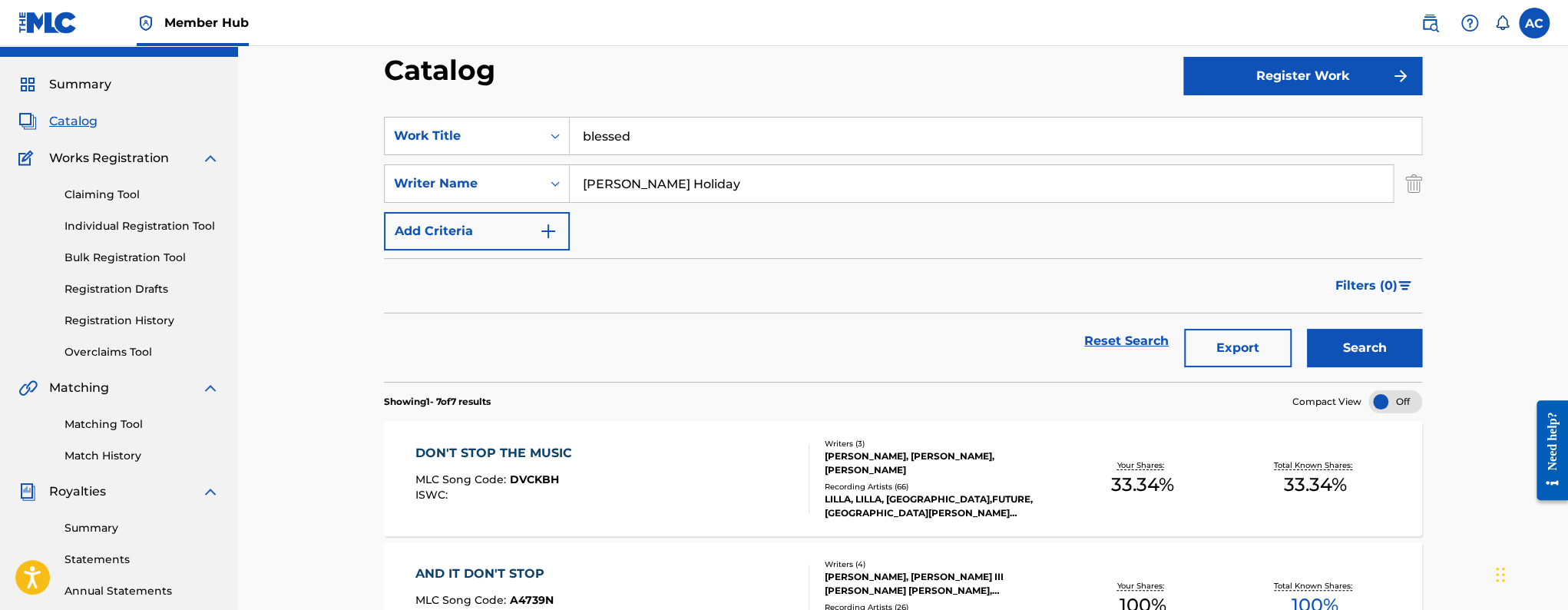
click at [618, 178] on input "[PERSON_NAME] Holiday" at bounding box center [981, 184] width 823 height 37
paste input "[PERSON_NAME]"
type input "[PERSON_NAME]"
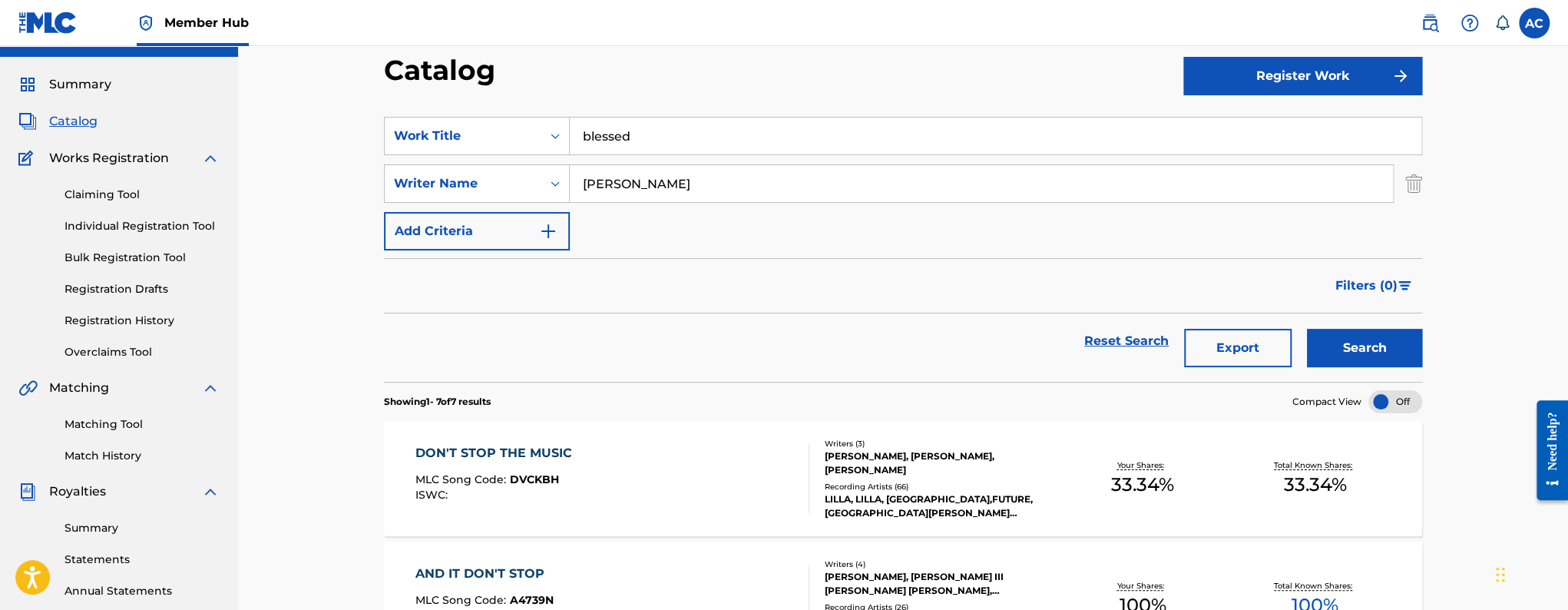
click at [1307, 329] on button "Search" at bounding box center [1364, 348] width 115 height 39
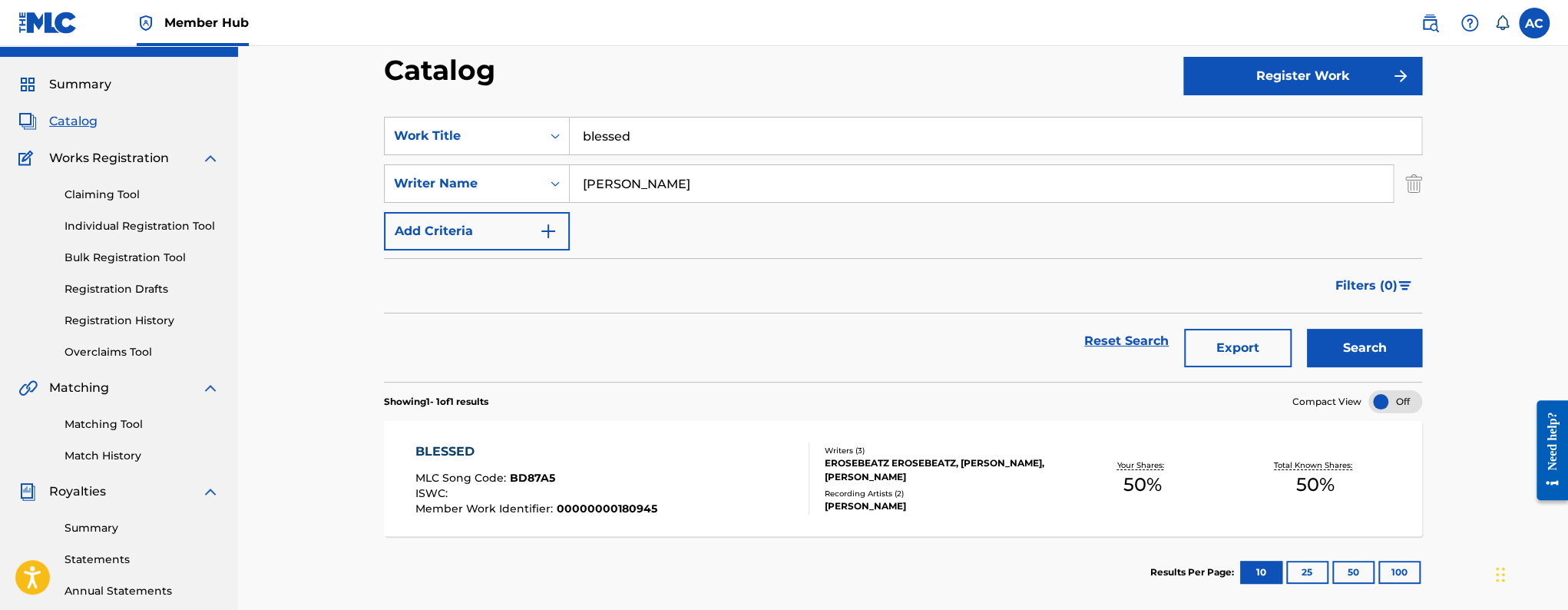
click at [612, 503] on span "00000000180945" at bounding box center [607, 508] width 101 height 13
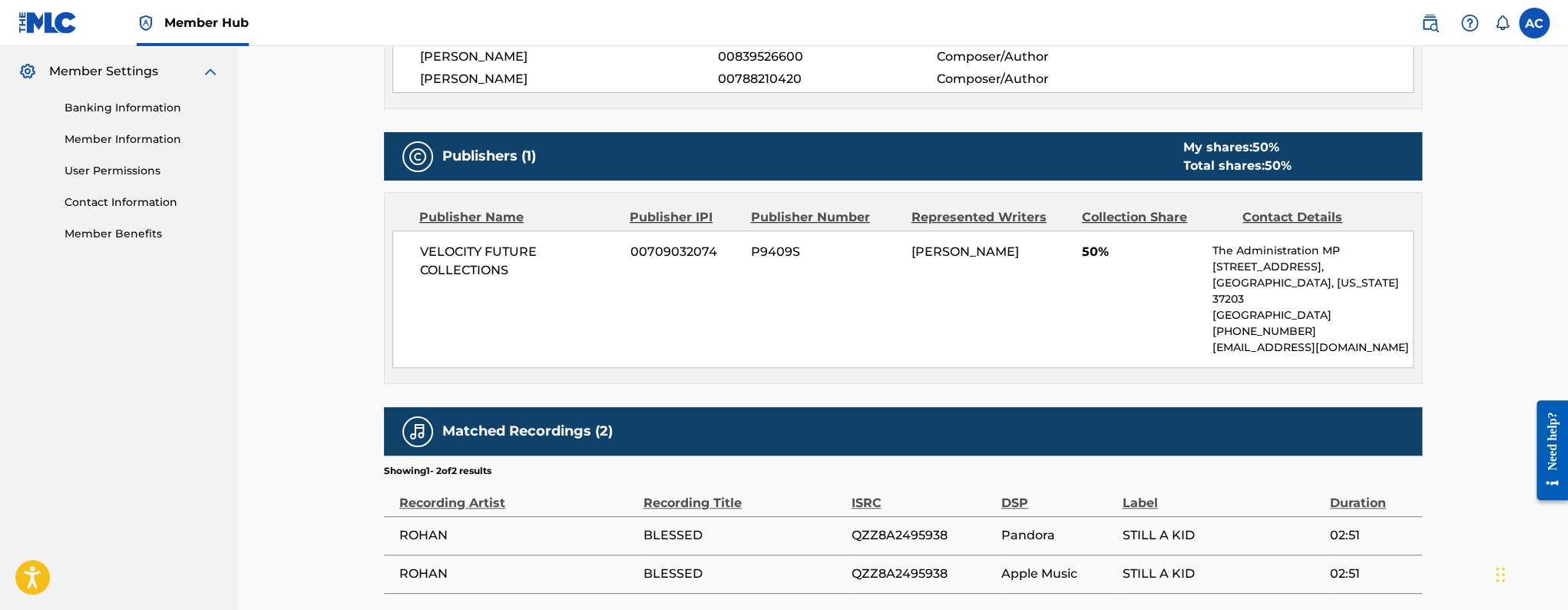
scroll to position [702, 0]
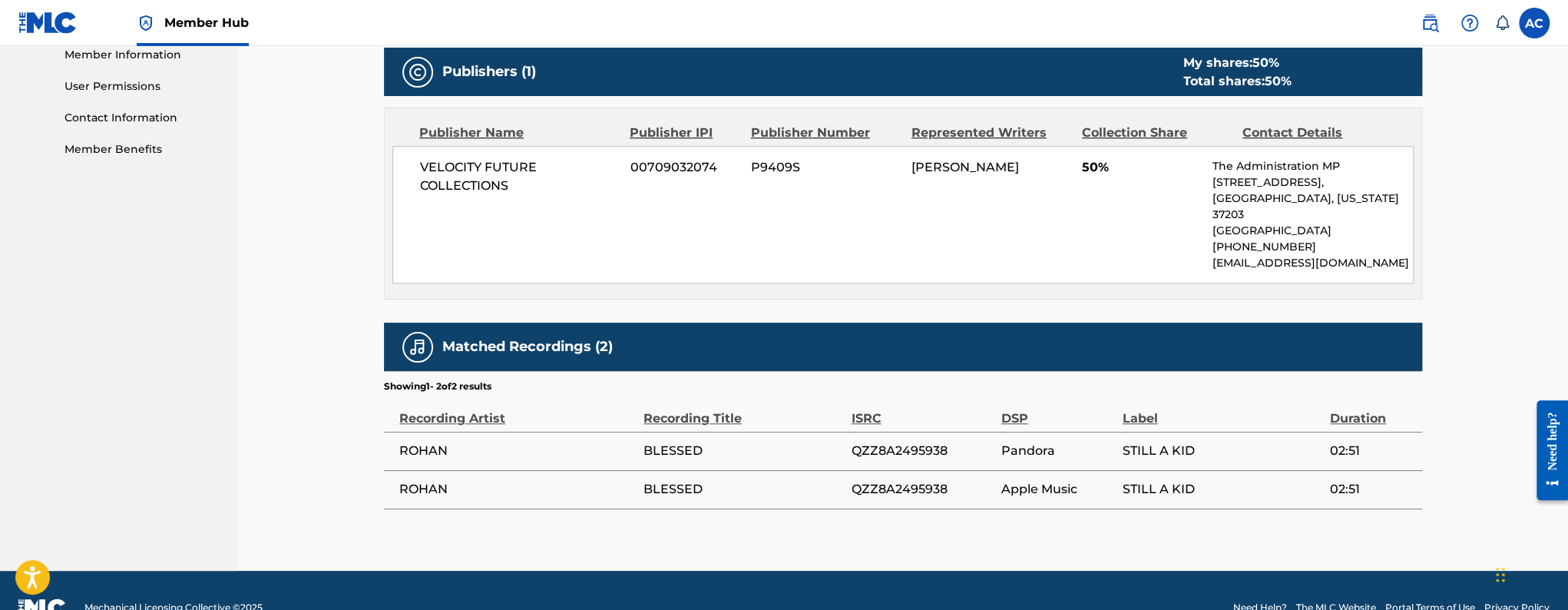
click at [926, 441] on span "QZZ8A2495938" at bounding box center [921, 451] width 142 height 18
copy span "QZZ8A2495938"
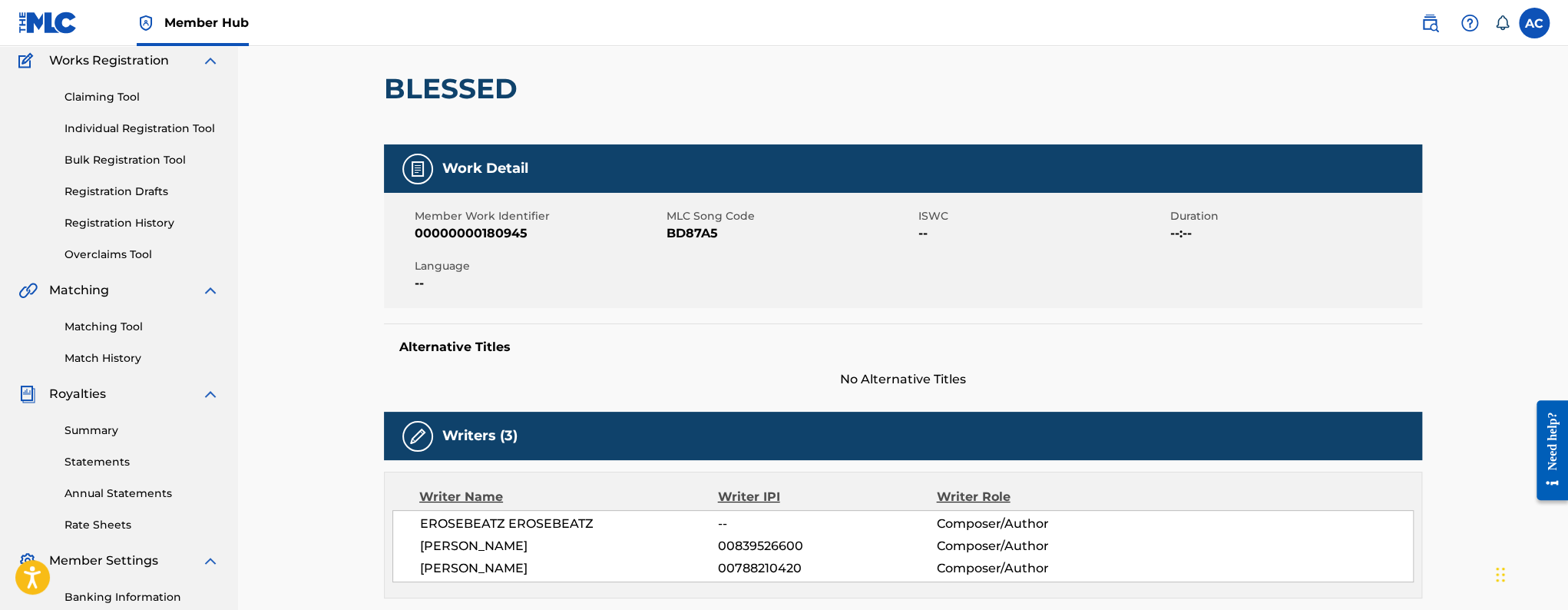
scroll to position [0, 0]
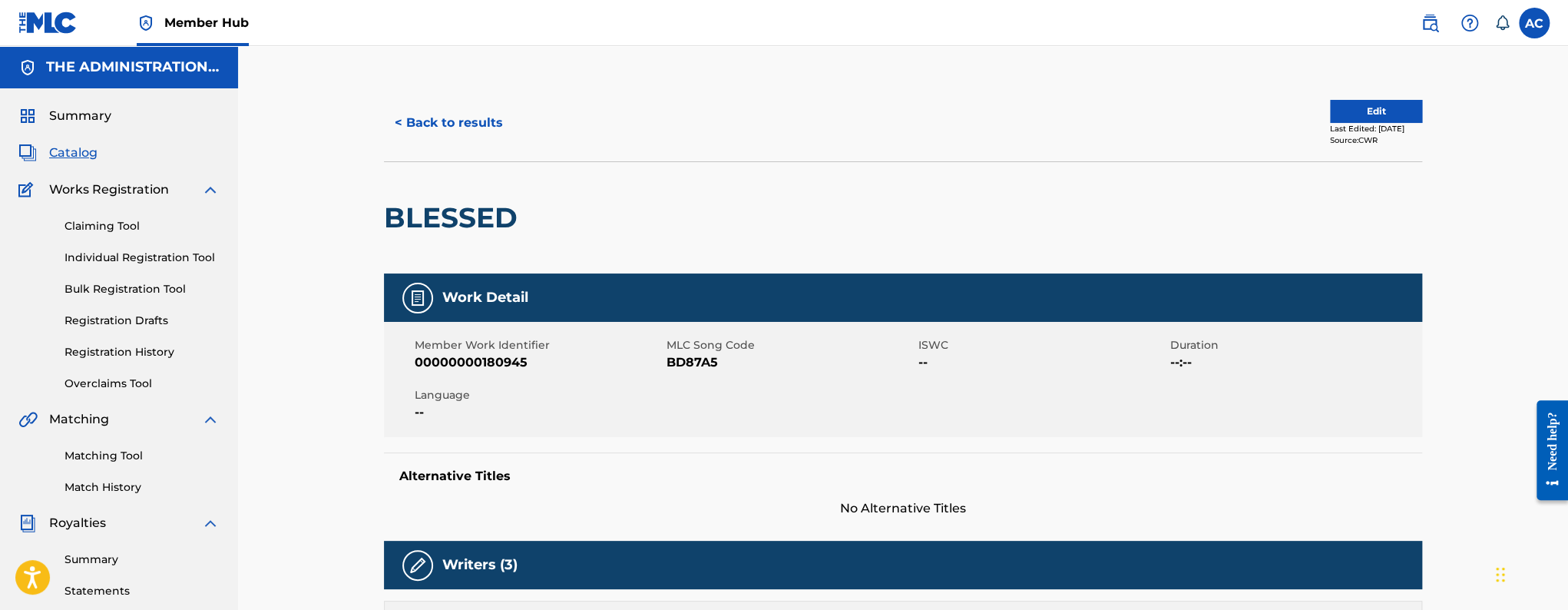
click at [426, 236] on div "BLESSED" at bounding box center [455, 217] width 141 height 112
drag, startPoint x: 435, startPoint y: 195, endPoint x: 428, endPoint y: 237, distance: 42.6
click at [433, 210] on div "BLESSED" at bounding box center [455, 217] width 141 height 112
click at [428, 237] on div "BLESSED" at bounding box center [455, 217] width 141 height 112
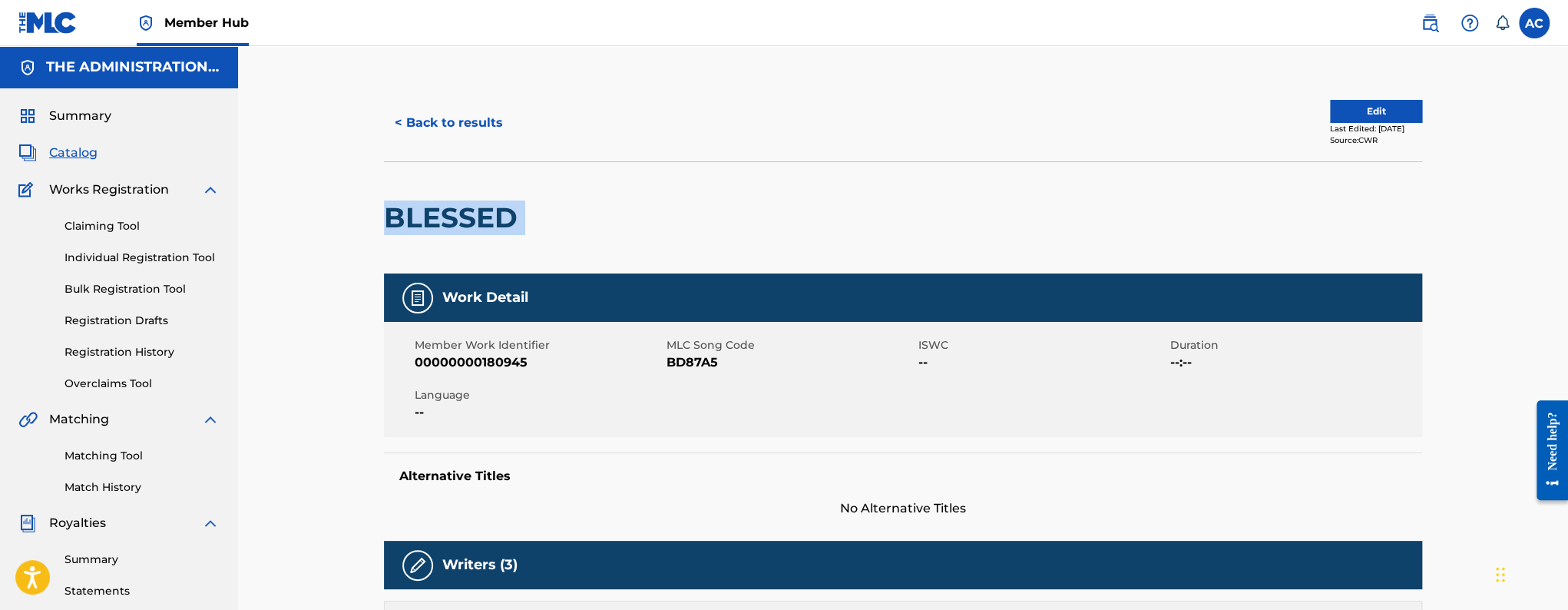
drag, startPoint x: 427, startPoint y: 237, endPoint x: 409, endPoint y: 185, distance: 55.0
click at [411, 218] on div "BLESSED" at bounding box center [455, 217] width 141 height 112
copy div "BLESSED"
click at [678, 369] on span "BD87A5" at bounding box center [790, 362] width 248 height 18
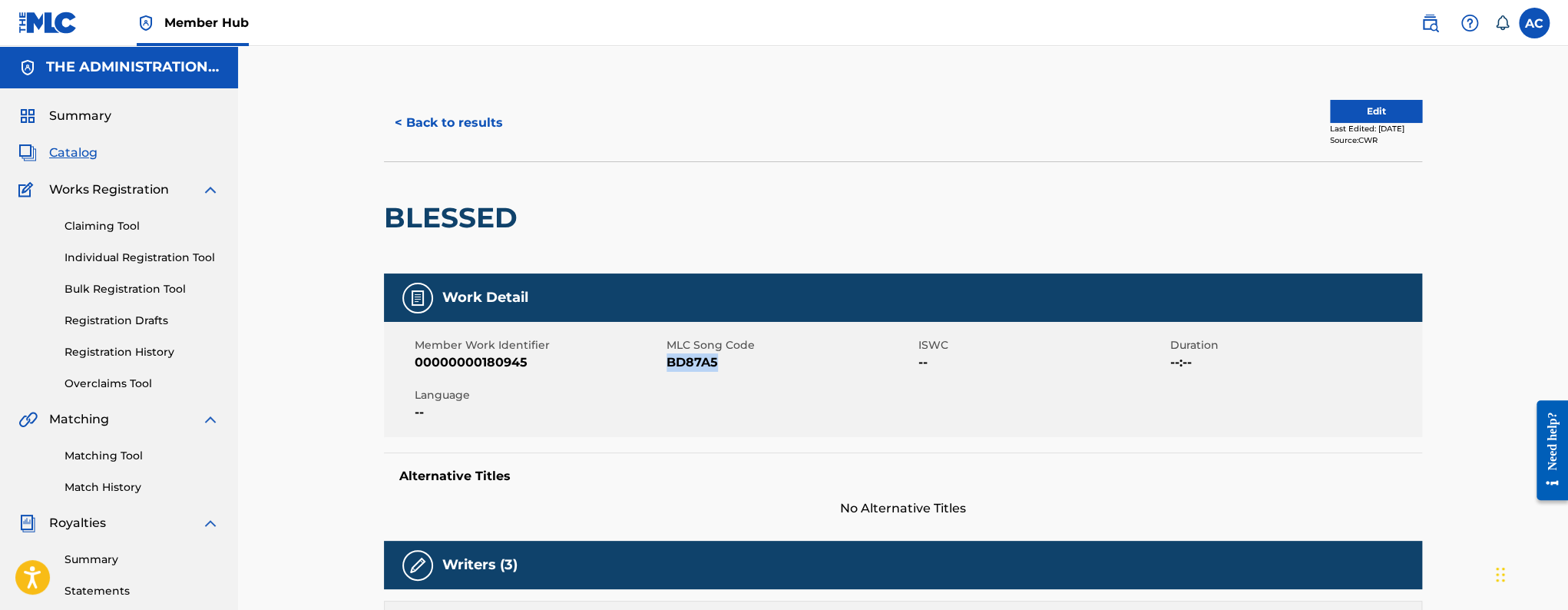
copy span "BD87A5"
click at [489, 117] on button "< Back to results" at bounding box center [449, 123] width 130 height 39
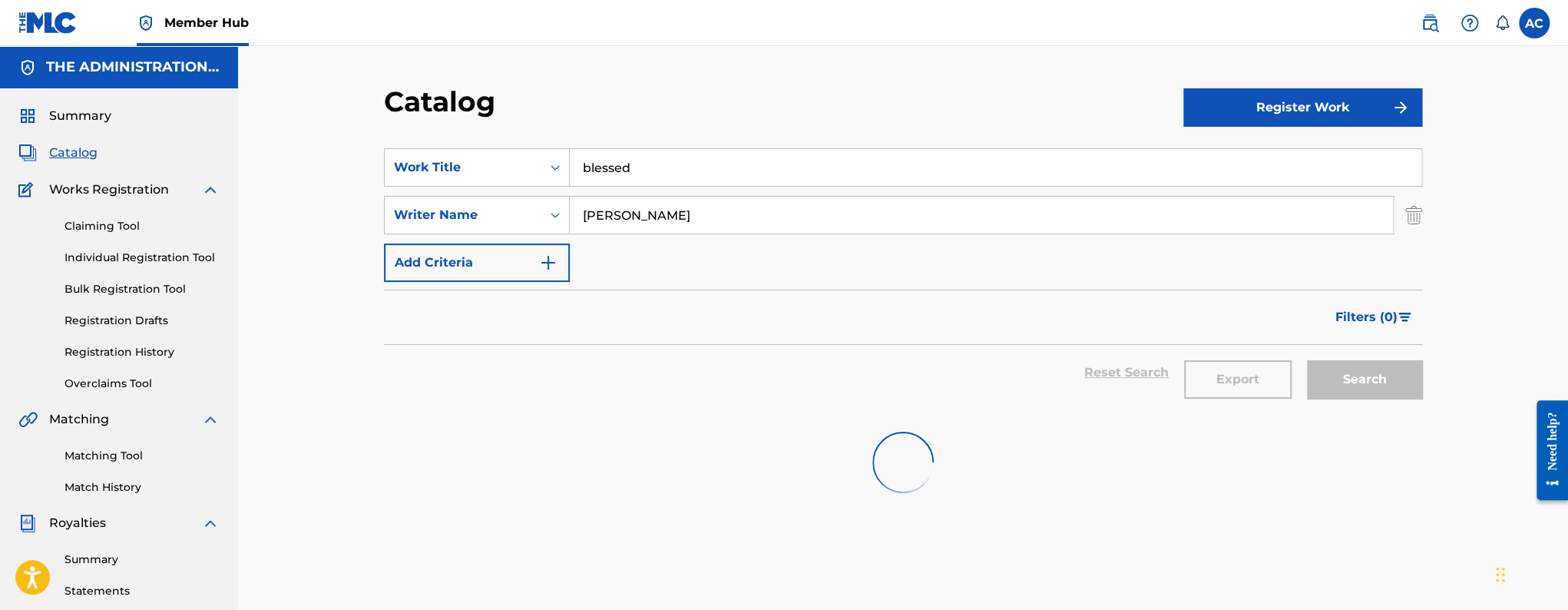
scroll to position [32, 0]
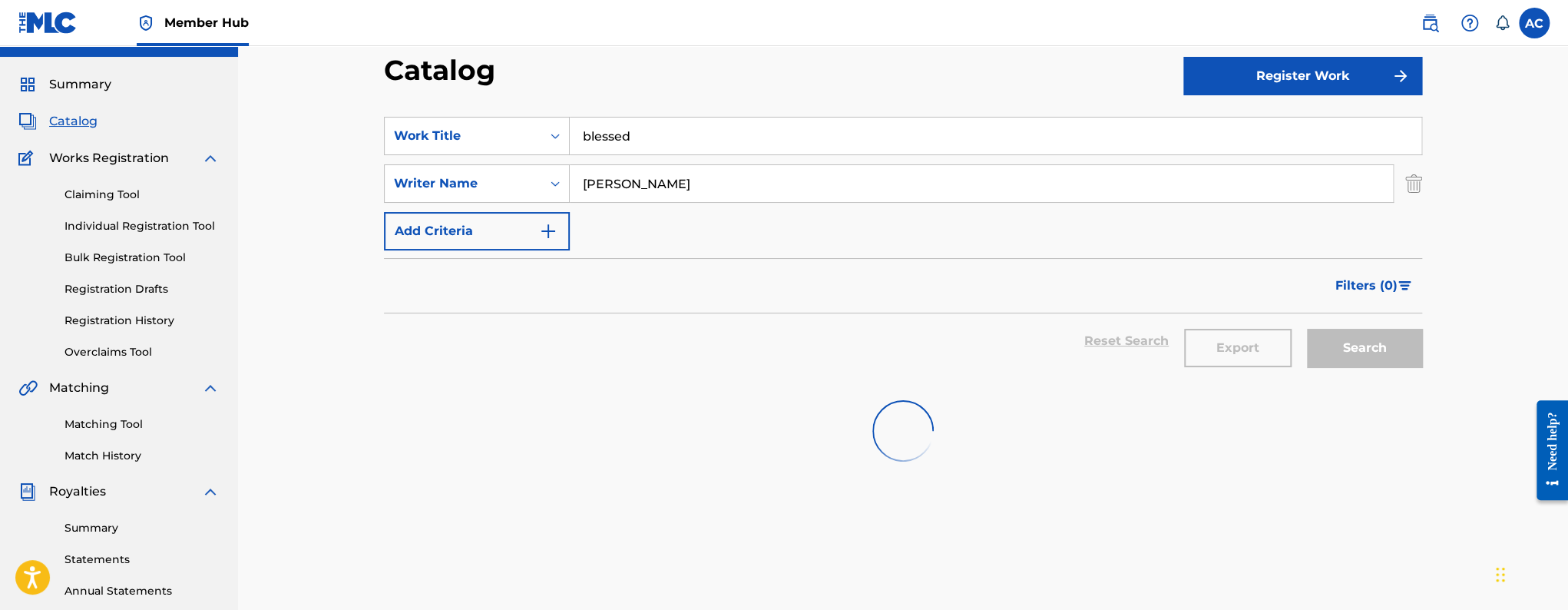
click at [673, 126] on input "blessed" at bounding box center [995, 136] width 852 height 37
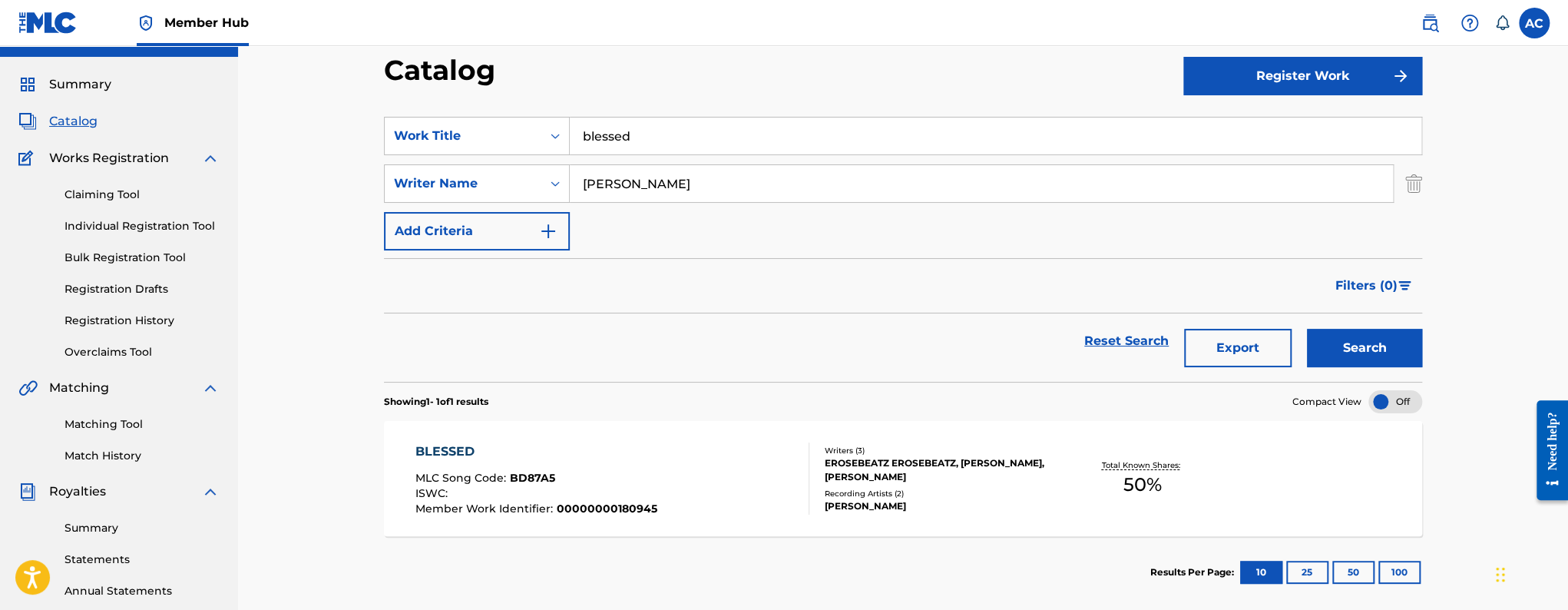
paste input "That Body (BOMBAYS Remix)"
type input "That Body BOMBAYS Remix"
click at [1307, 329] on button "Search" at bounding box center [1364, 348] width 115 height 39
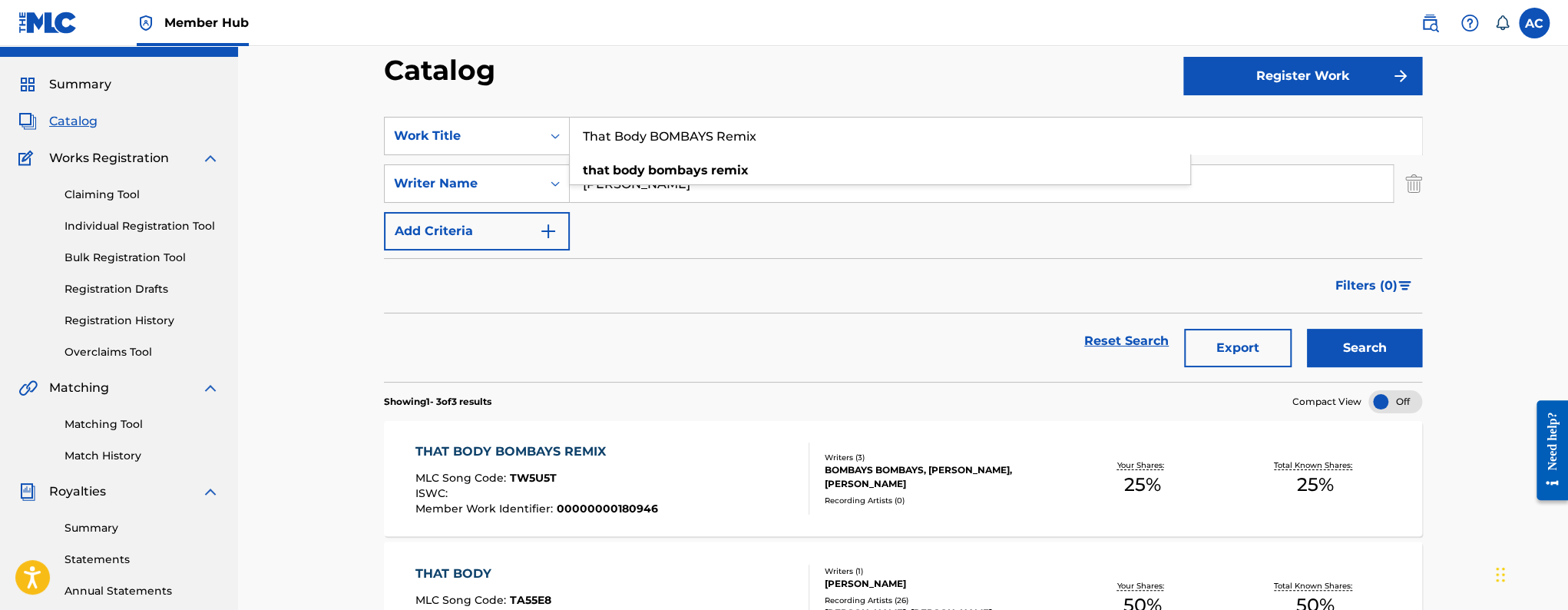
click at [673, 476] on div "THAT BODY BOMBAYS REMIX MLC Song Code : TW5U5T ISWC : Member Work Identifier : …" at bounding box center [612, 478] width 394 height 72
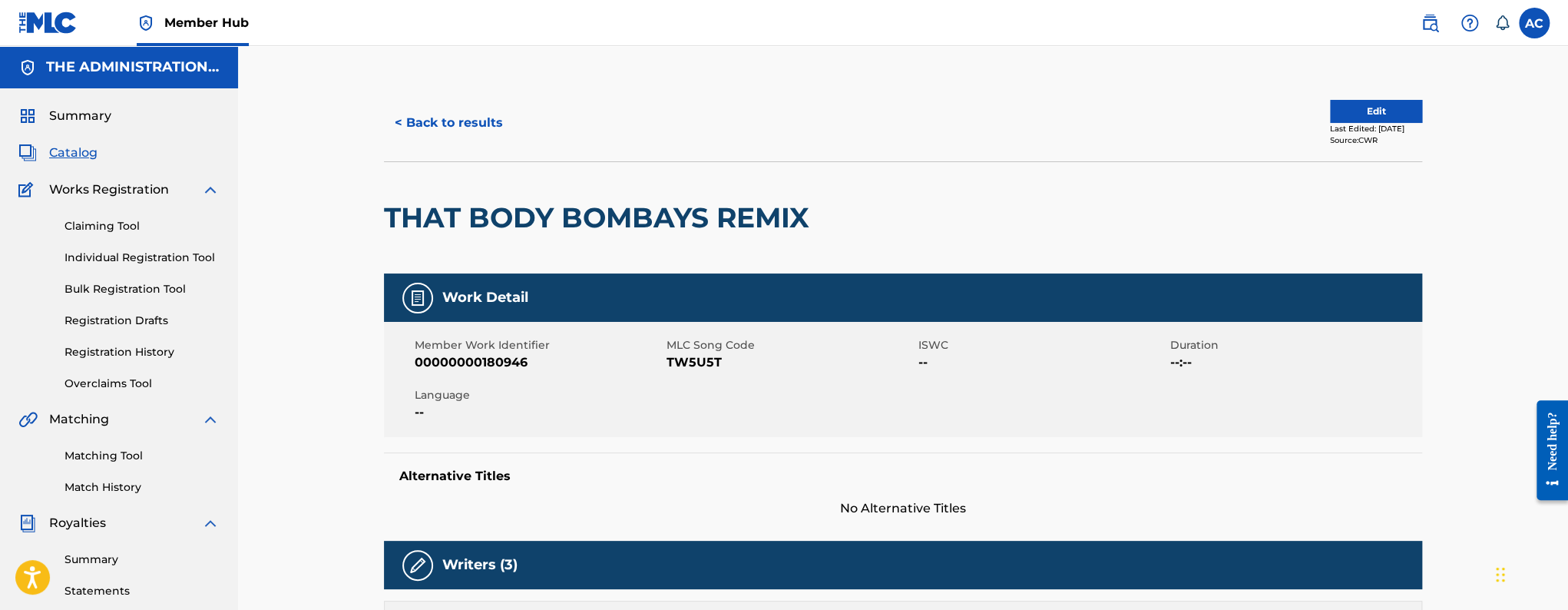
click at [444, 92] on div "< Back to results Edit Last Edited: [DATE] Source: CWR" at bounding box center [903, 123] width 1038 height 77
click at [445, 104] on button "< Back to results" at bounding box center [449, 123] width 130 height 39
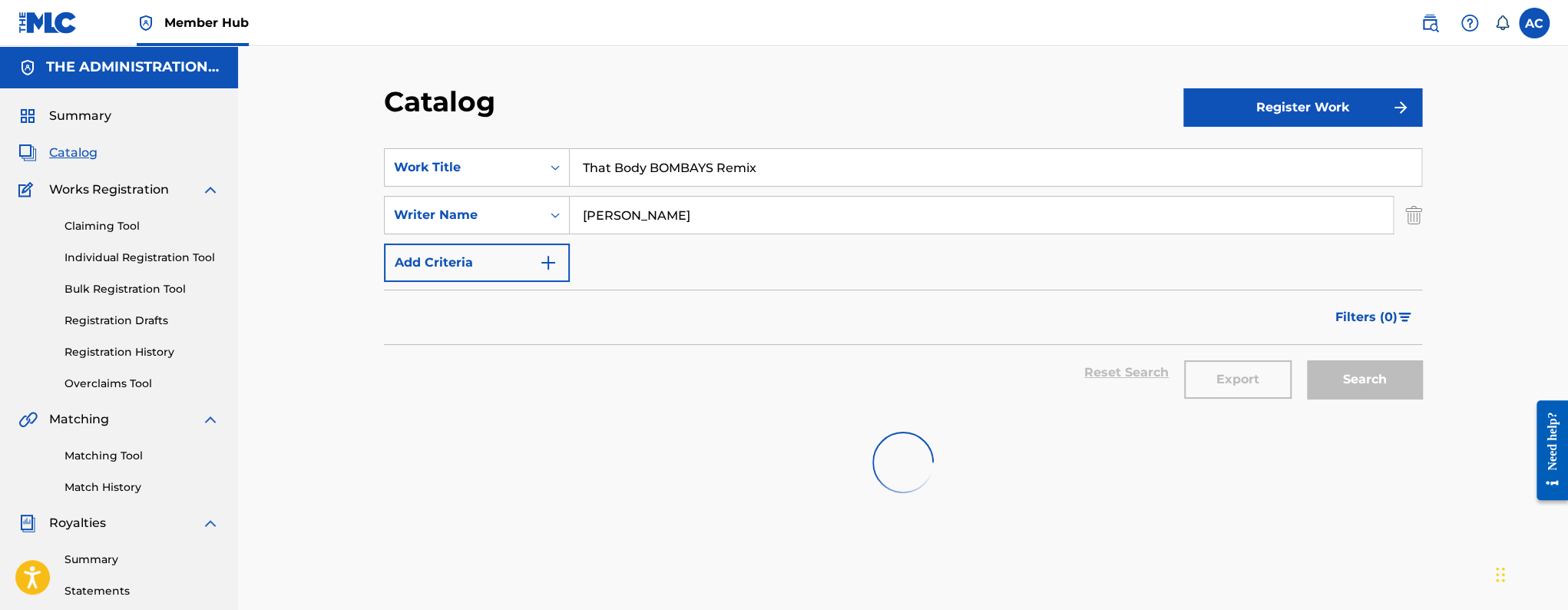
scroll to position [32, 0]
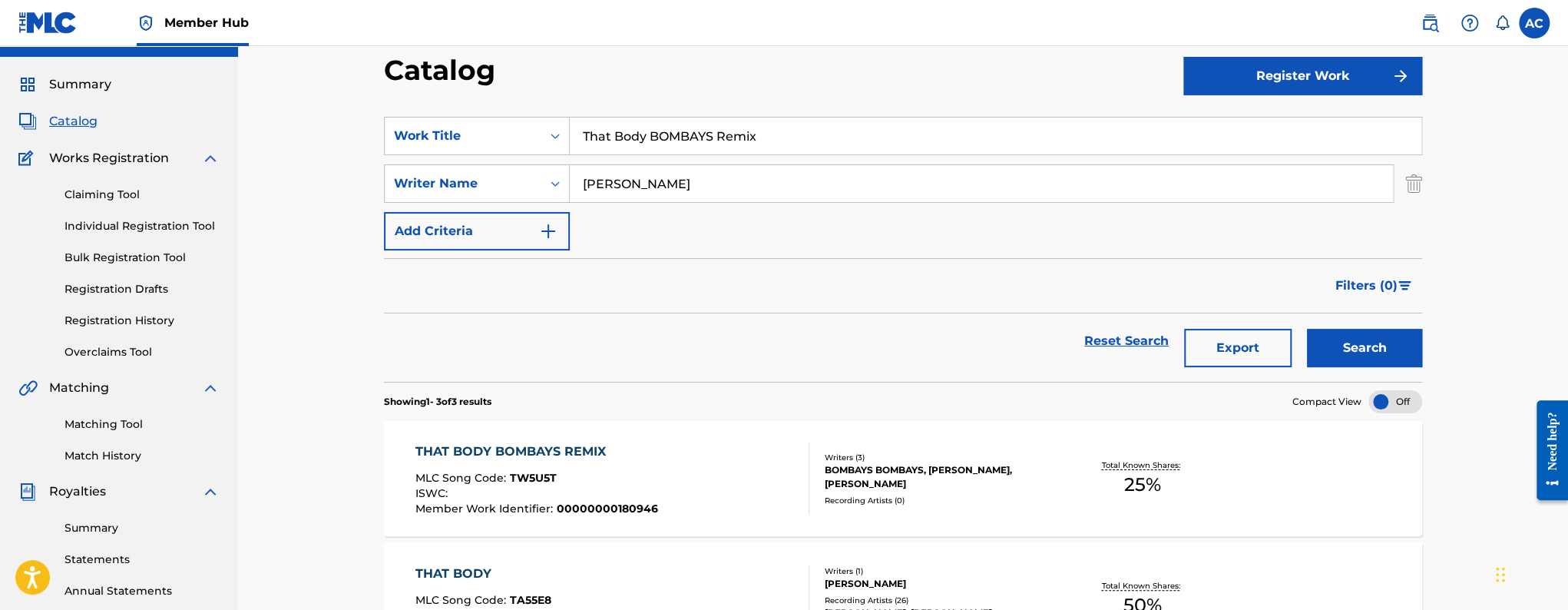
click at [737, 132] on input "That Body BOMBAYS Remix" at bounding box center [995, 136] width 852 height 37
paste input "Do You Better - slowed + reverb"
click at [737, 132] on input "Do You Better - slowed + reverb" at bounding box center [995, 136] width 852 height 37
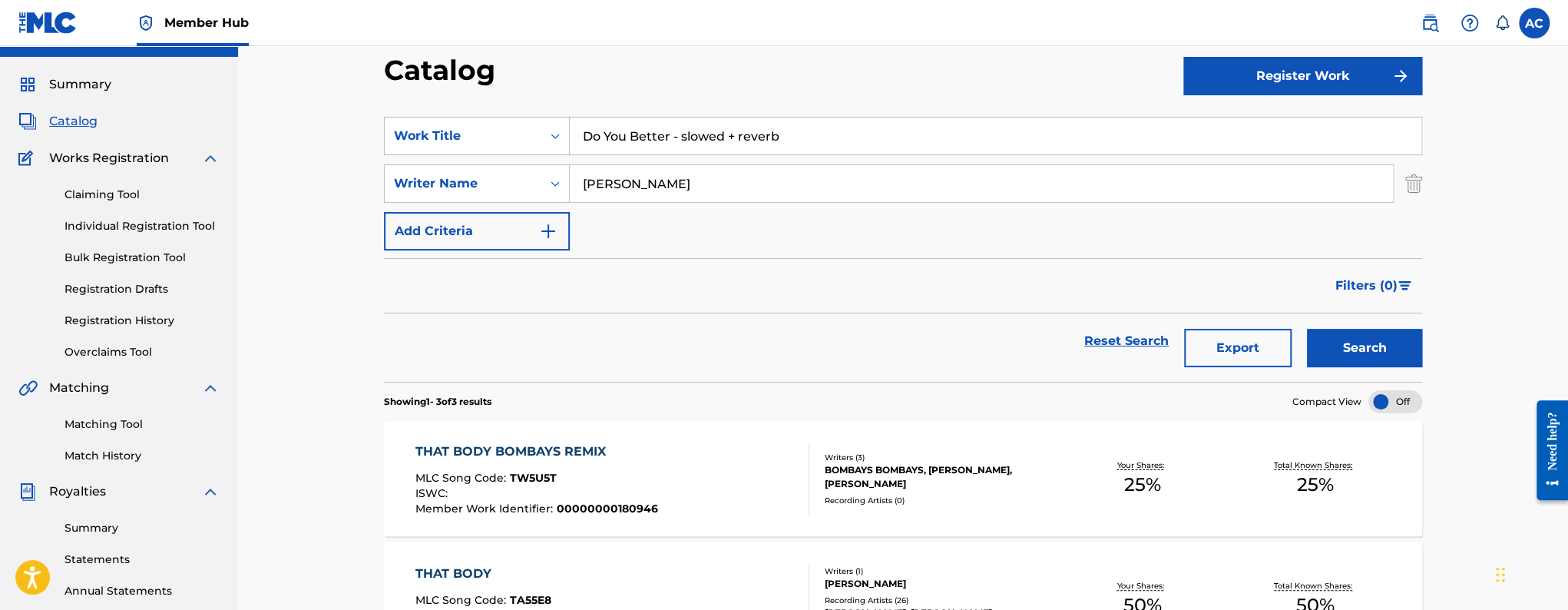
click at [737, 132] on input "Do You Better - slowed + reverb" at bounding box center [995, 136] width 852 height 37
click at [821, 154] on input "Do You Better - slowed + reverb" at bounding box center [995, 136] width 852 height 37
click at [815, 143] on input "Do You Better - slowed + reverb" at bounding box center [995, 136] width 852 height 37
click at [732, 133] on input "Do You Better - slowed + reverb" at bounding box center [995, 136] width 852 height 37
type input "do you better slowed reverb"
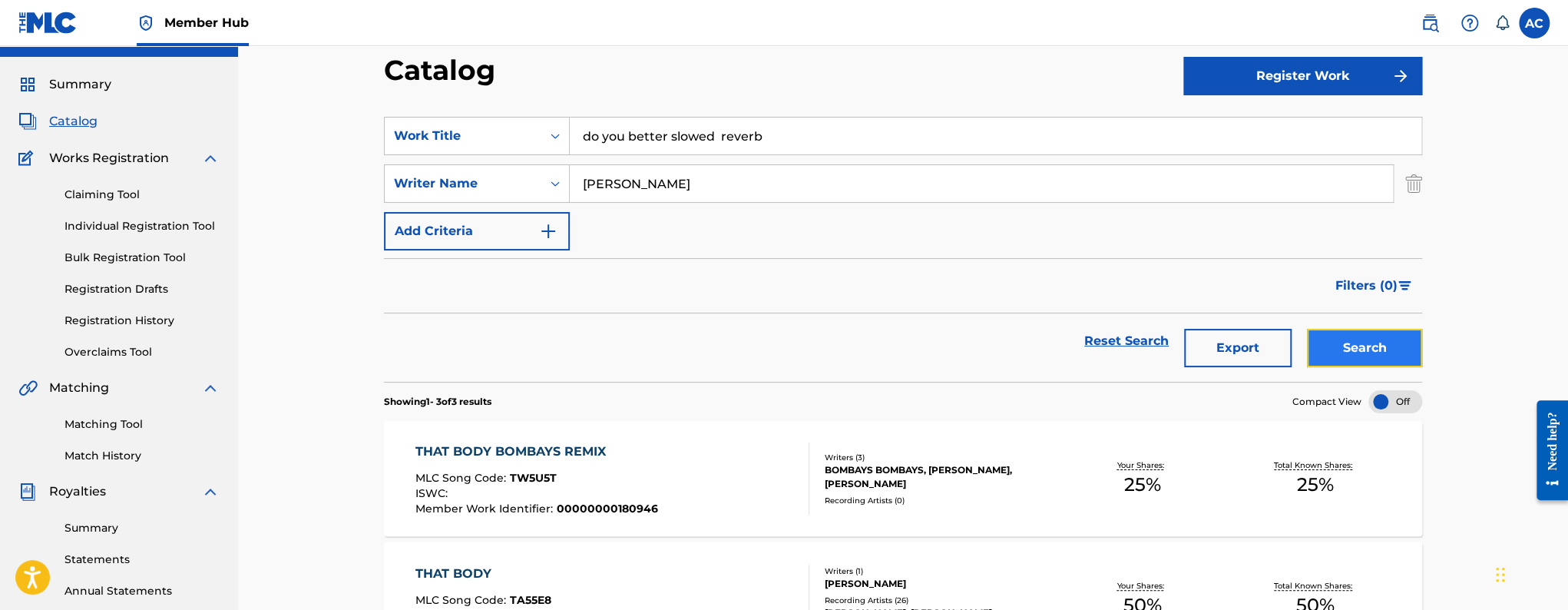
click at [1355, 357] on button "Search" at bounding box center [1364, 348] width 115 height 39
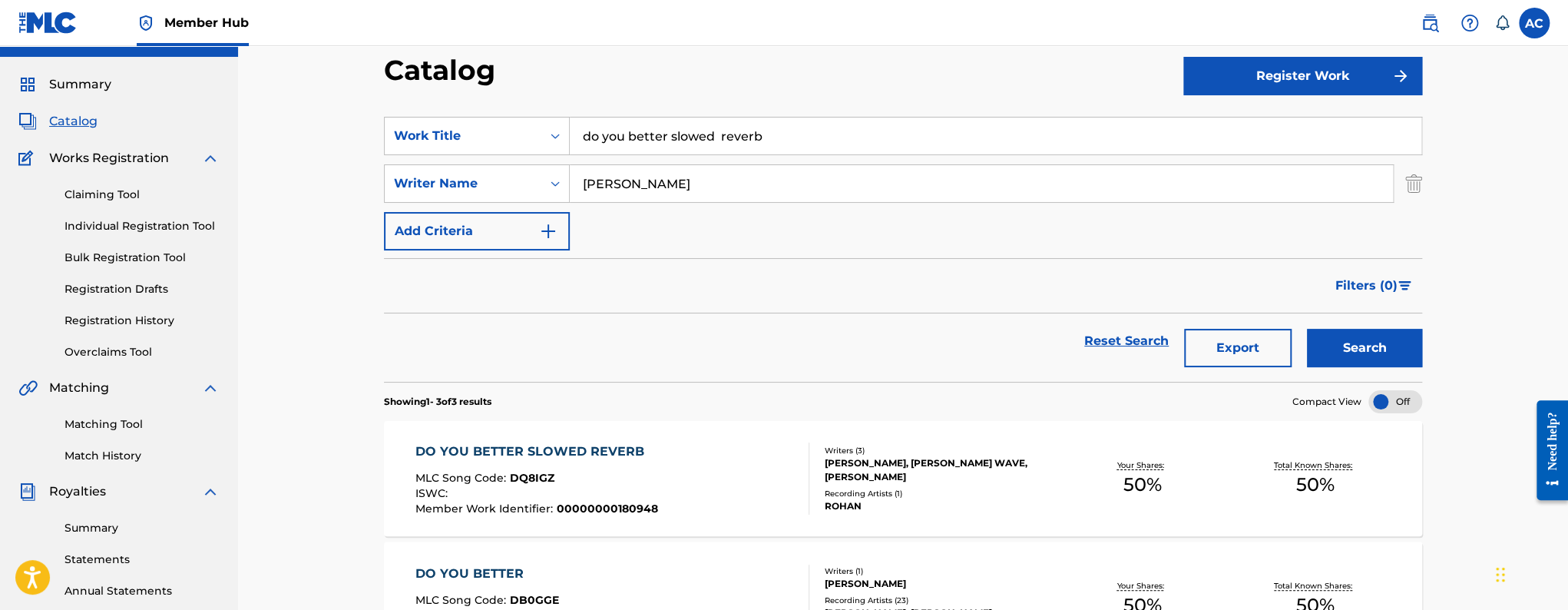
click at [810, 460] on div "Writers ( 3 ) [PERSON_NAME], [PERSON_NAME] WAVE, [PERSON_NAME] Recording Artist…" at bounding box center [933, 478] width 247 height 68
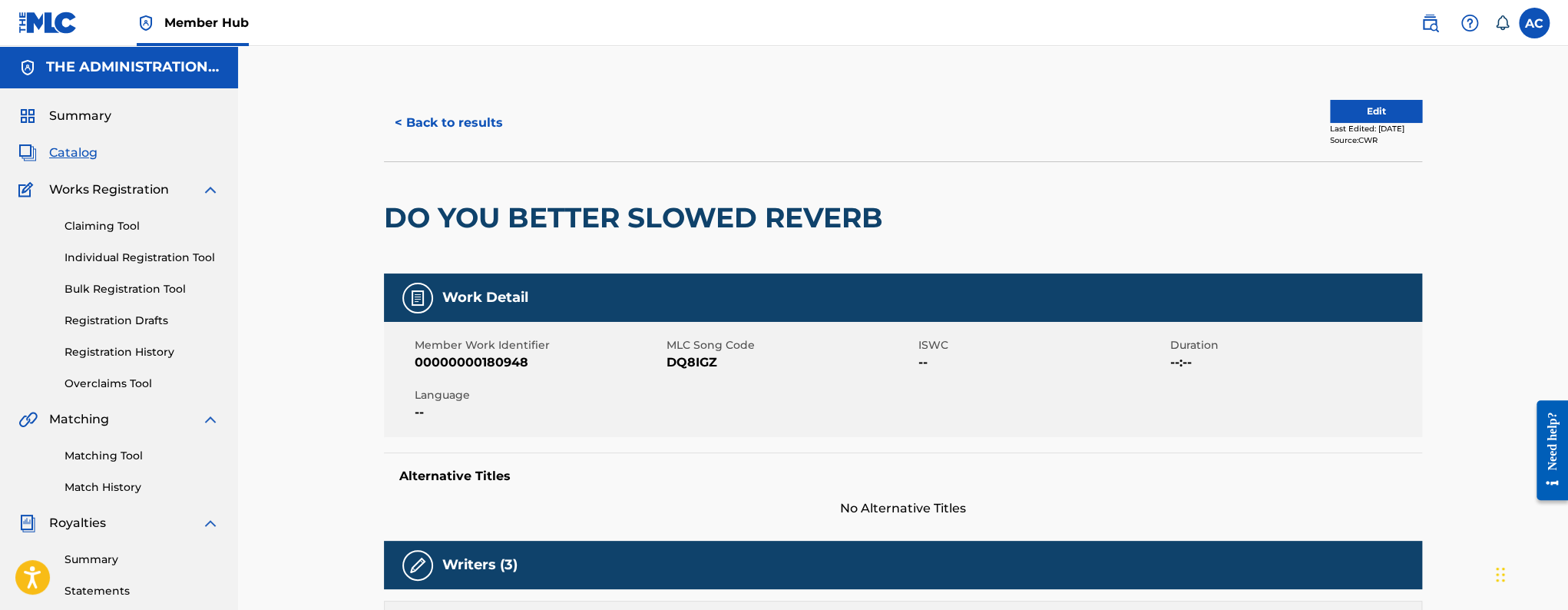
click at [662, 195] on div "DO YOU BETTER SLOWED REVERB" at bounding box center [638, 217] width 507 height 112
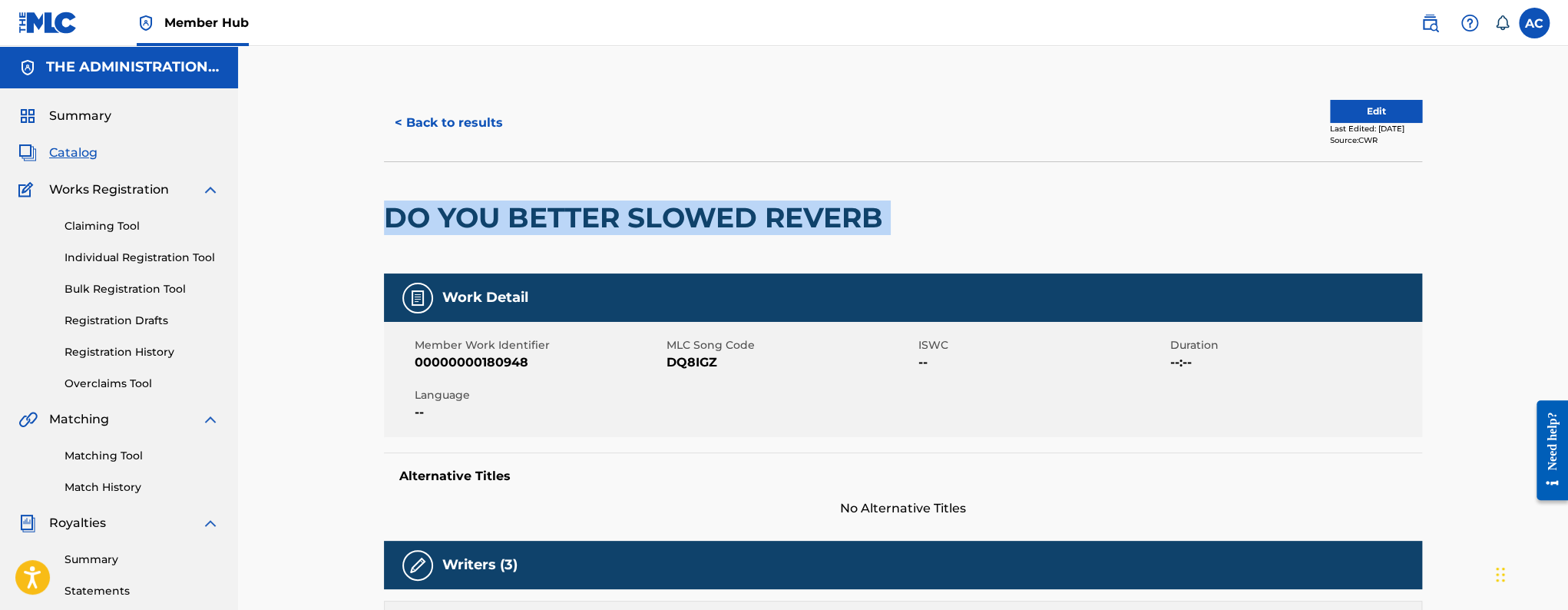
click at [662, 195] on div "DO YOU BETTER SLOWED REVERB" at bounding box center [638, 217] width 507 height 112
copy div "DO YOU BETTER SLOWED REVERB"
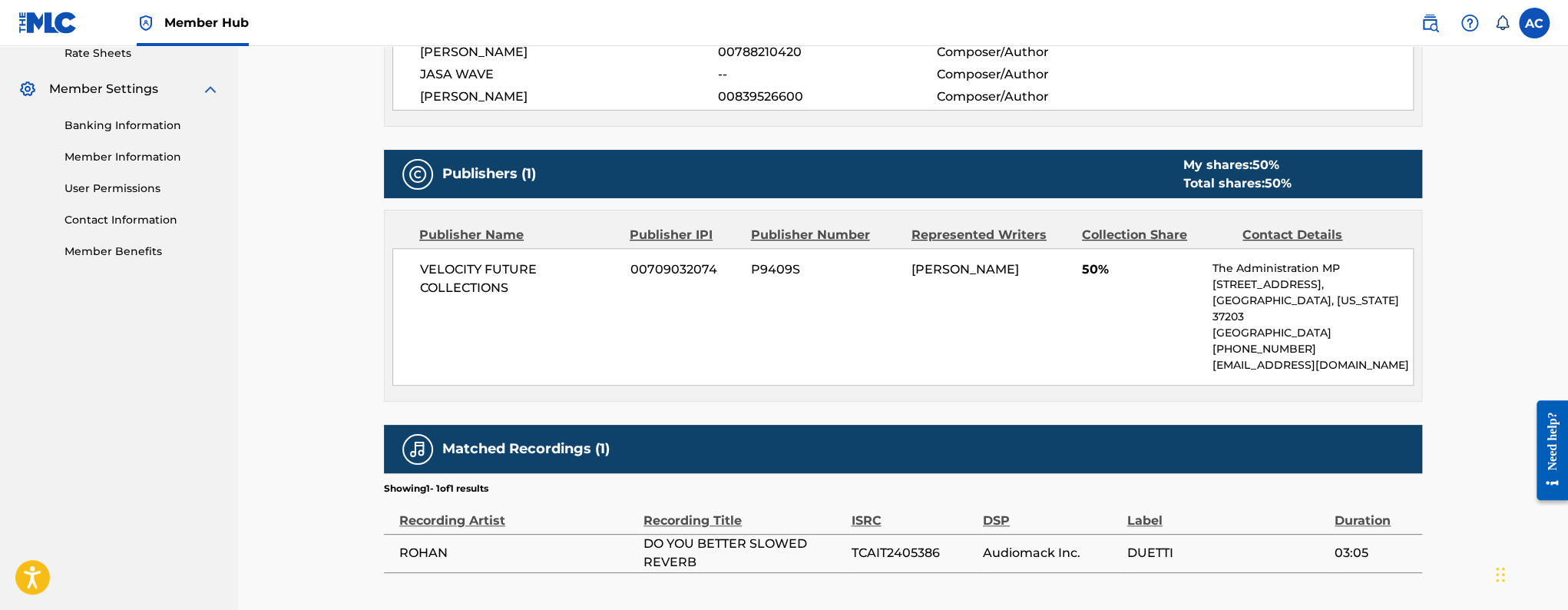
scroll to position [665, 0]
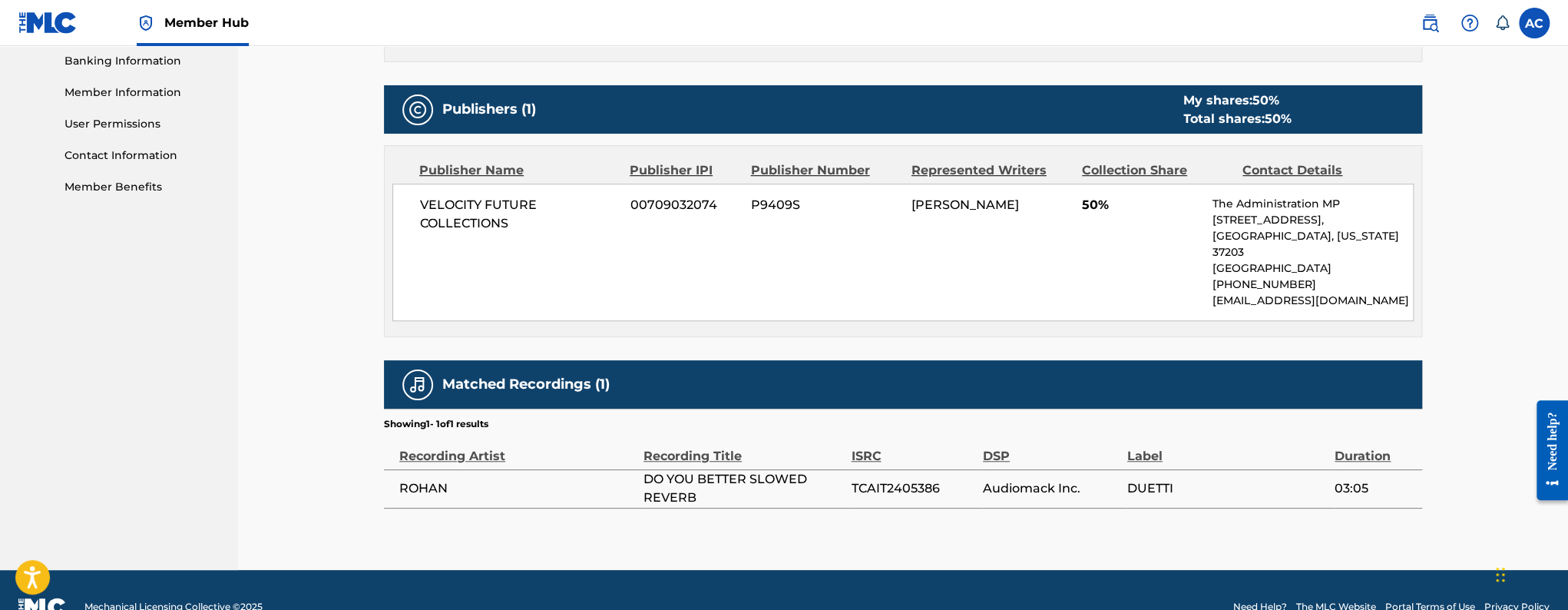
click at [899, 479] on span "TCAIT2405386" at bounding box center [912, 488] width 123 height 18
copy span "TCAIT2405386"
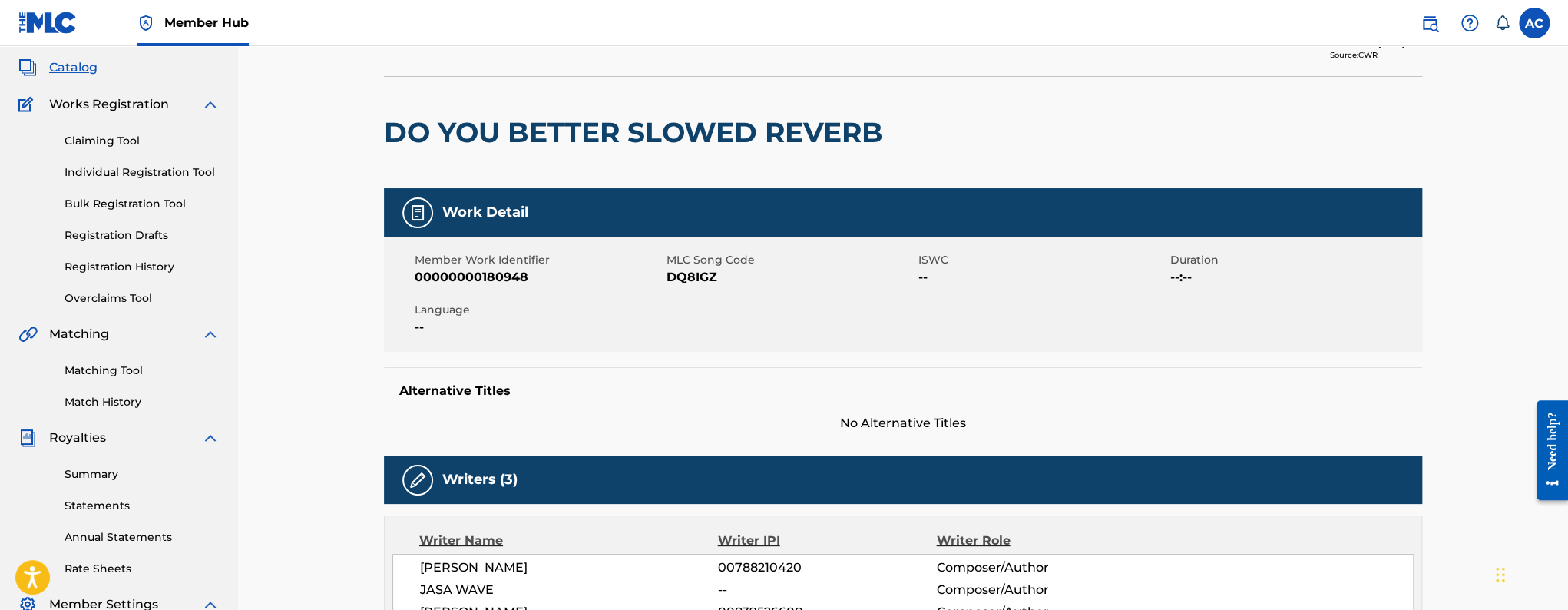
scroll to position [0, 0]
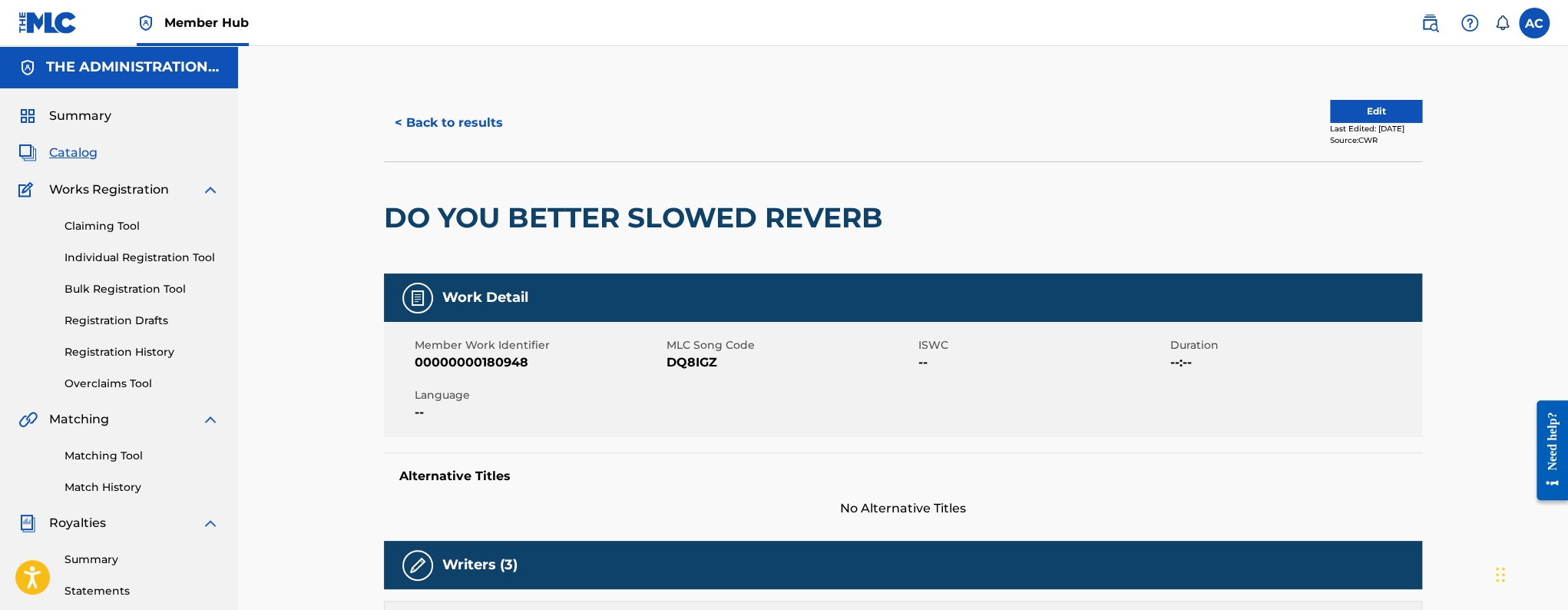
click at [425, 206] on h2 "DO YOU BETTER SLOWED REVERB" at bounding box center [638, 217] width 507 height 34
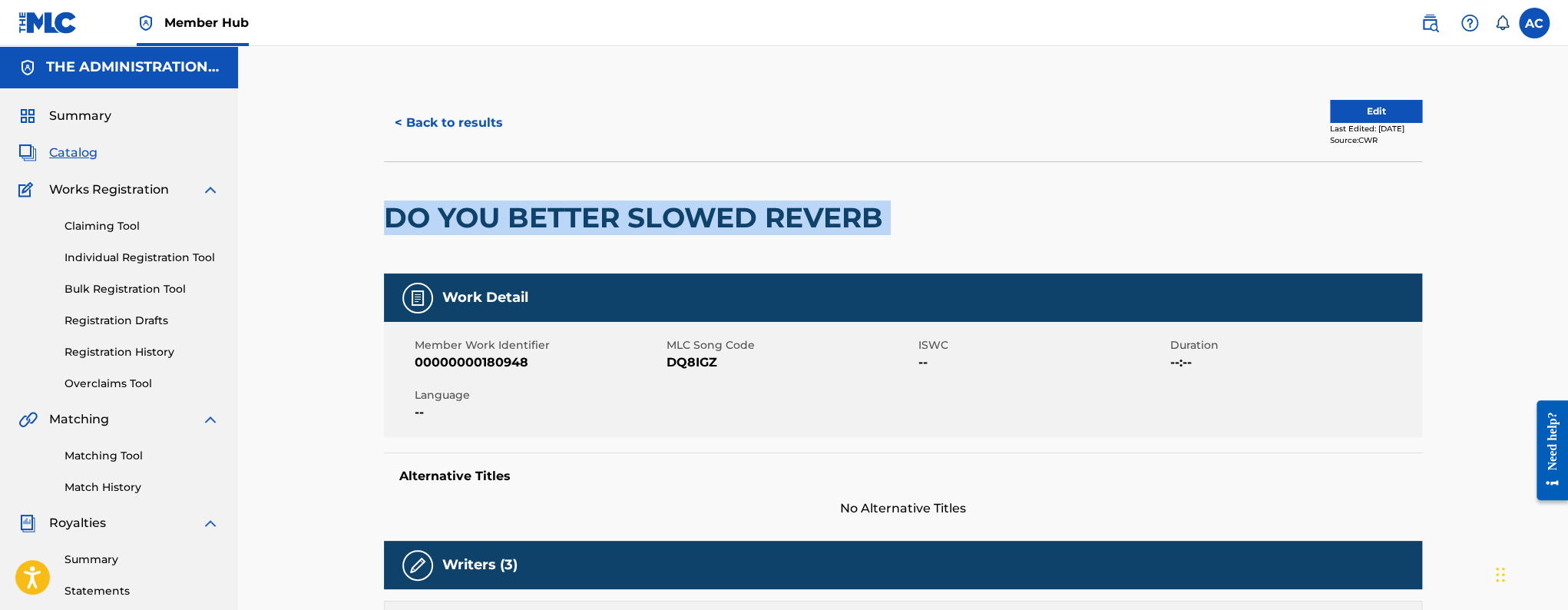
click at [425, 206] on h2 "DO YOU BETTER SLOWED REVERB" at bounding box center [638, 217] width 507 height 34
copy div "DO YOU BETTER SLOWED REVERB"
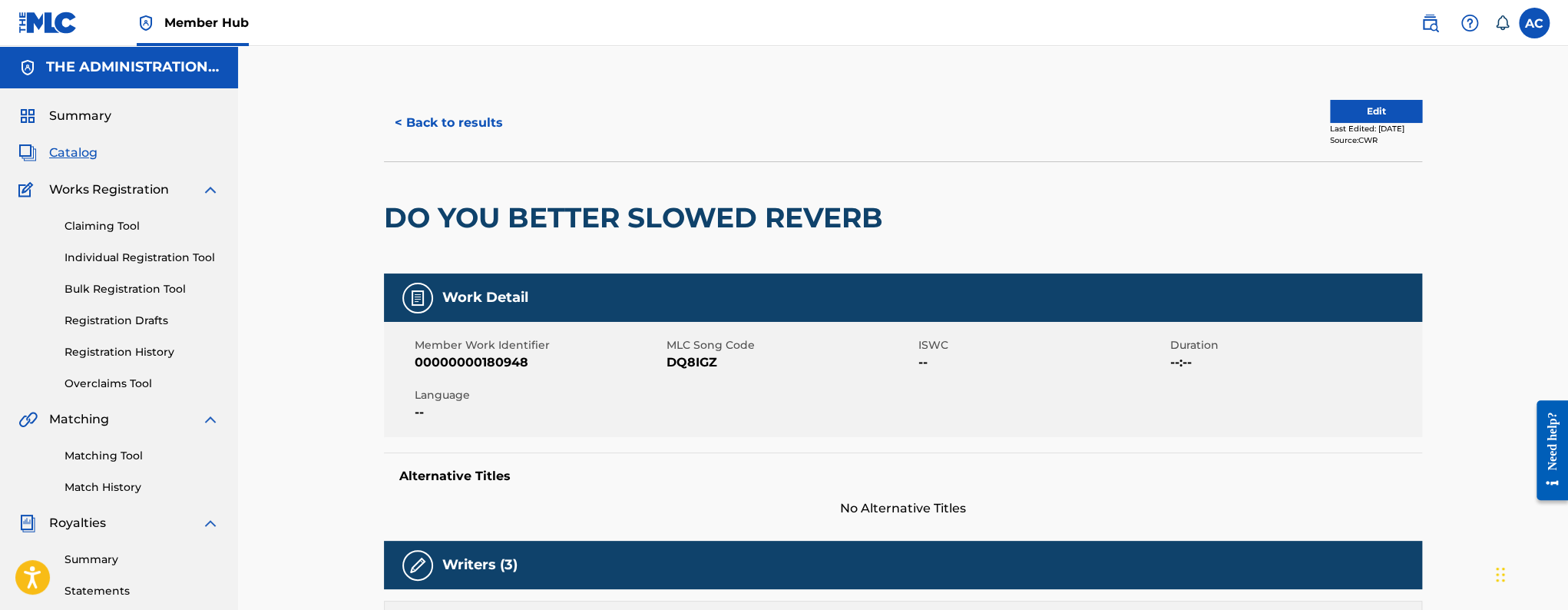
click at [670, 367] on span "DQ8IGZ" at bounding box center [790, 362] width 248 height 18
copy span "DQ8IGZ"
click at [529, 216] on h2 "DO YOU BETTER SLOWED REVERB" at bounding box center [638, 217] width 507 height 34
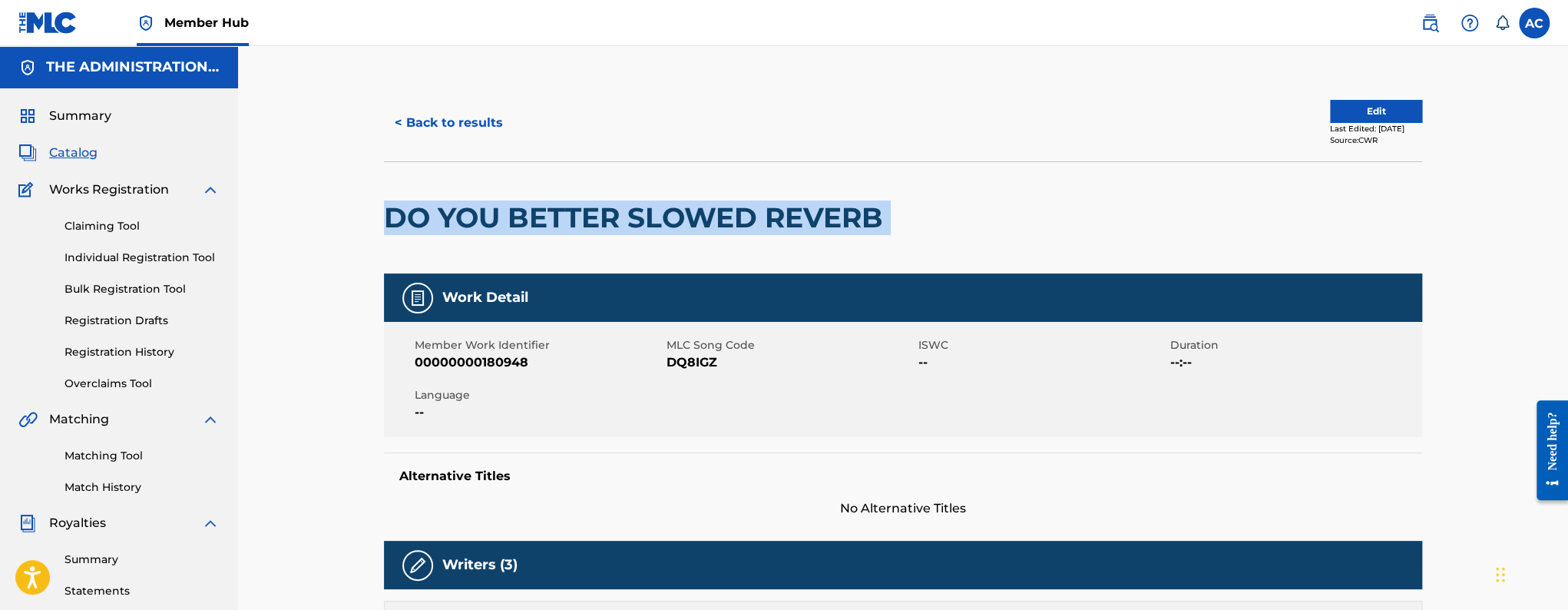
click at [529, 216] on h2 "DO YOU BETTER SLOWED REVERB" at bounding box center [638, 217] width 507 height 34
copy div "DO YOU BETTER SLOWED REVERB"
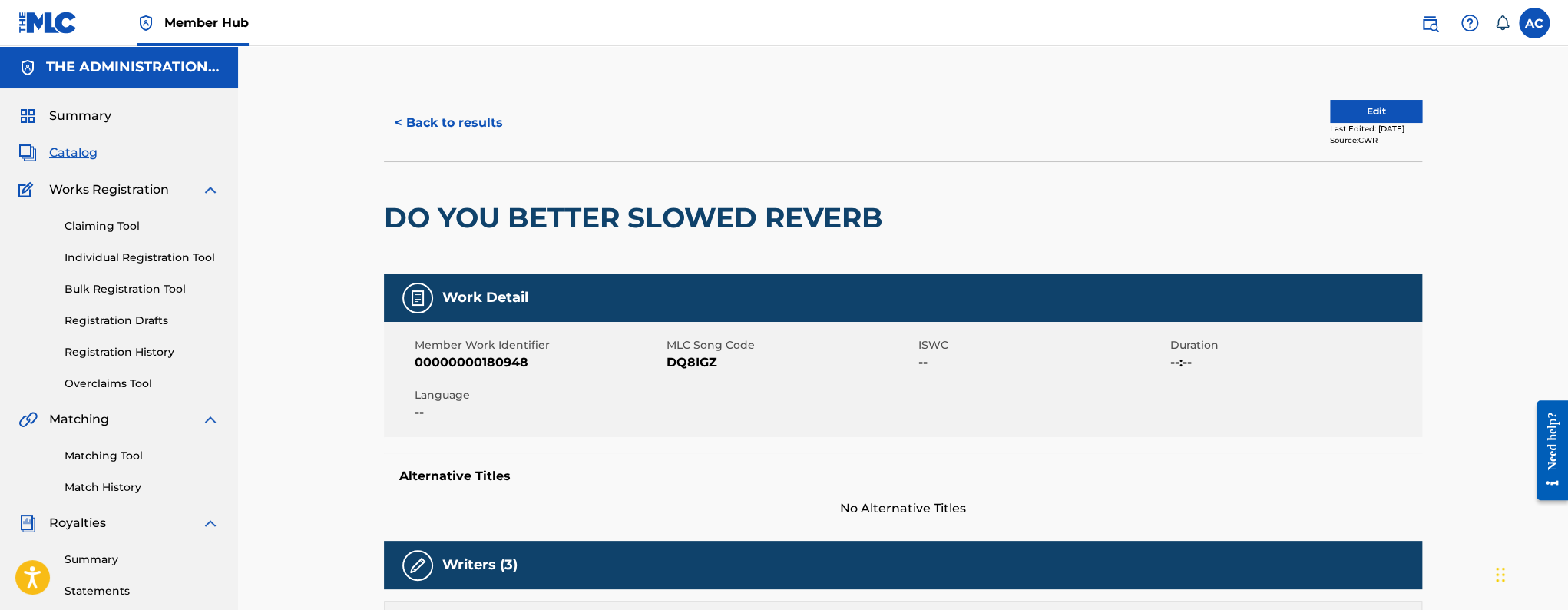
click at [679, 367] on span "DQ8IGZ" at bounding box center [790, 362] width 248 height 18
copy span "DQ8IGZ"
click at [479, 135] on button "< Back to results" at bounding box center [449, 123] width 130 height 39
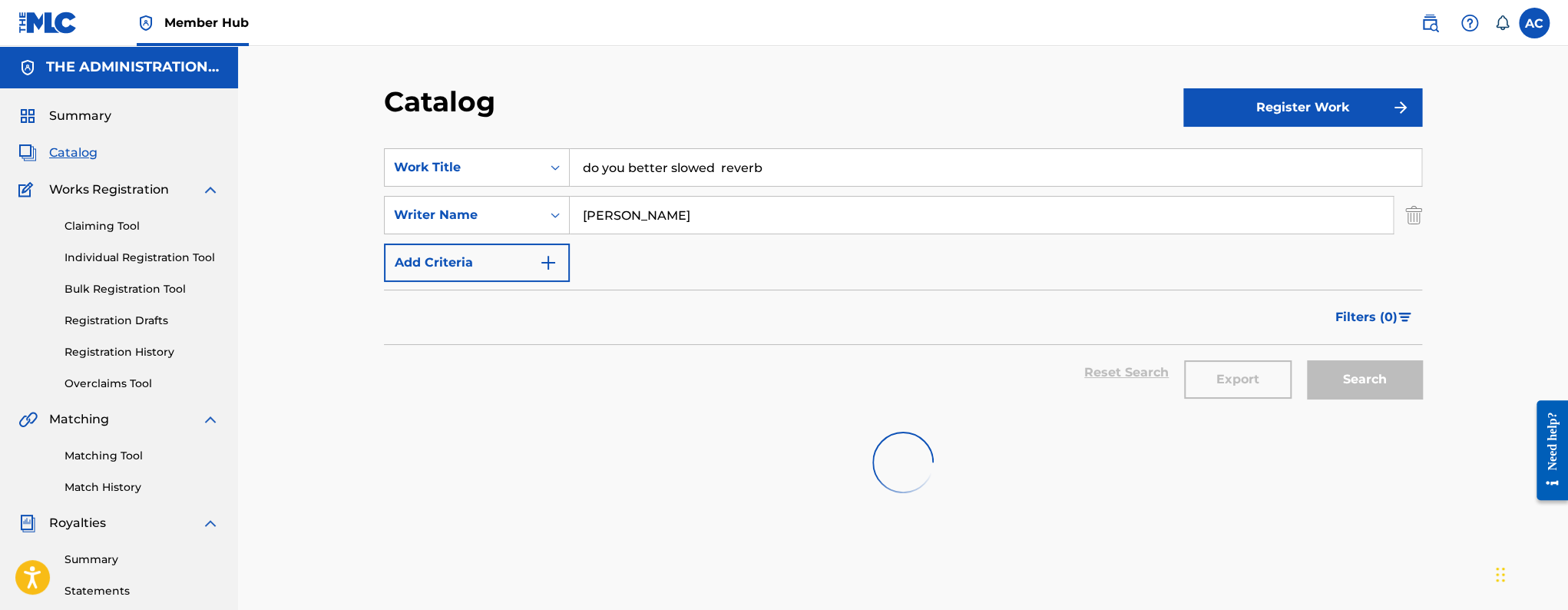
scroll to position [32, 0]
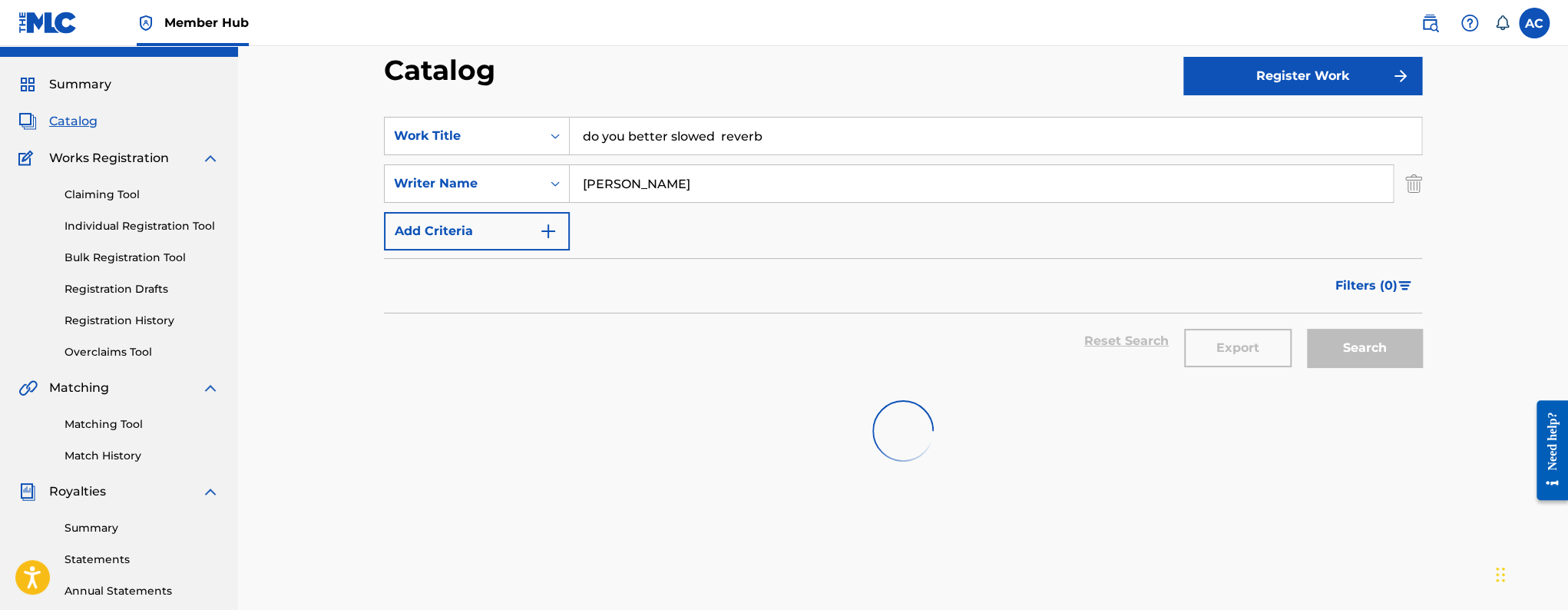
click at [624, 143] on input "do you better slowed reverb" at bounding box center [995, 136] width 852 height 37
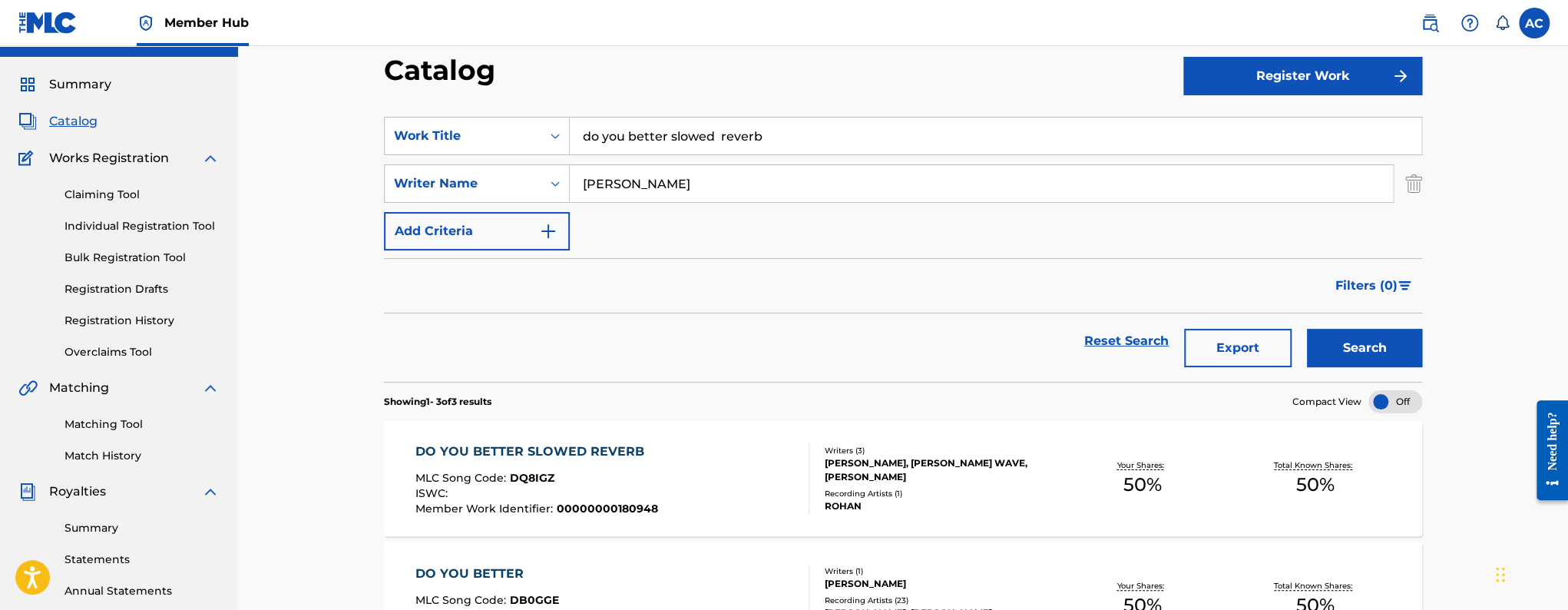
click at [624, 143] on input "do you better slowed reverb" at bounding box center [995, 136] width 852 height 37
paste input "Swing"
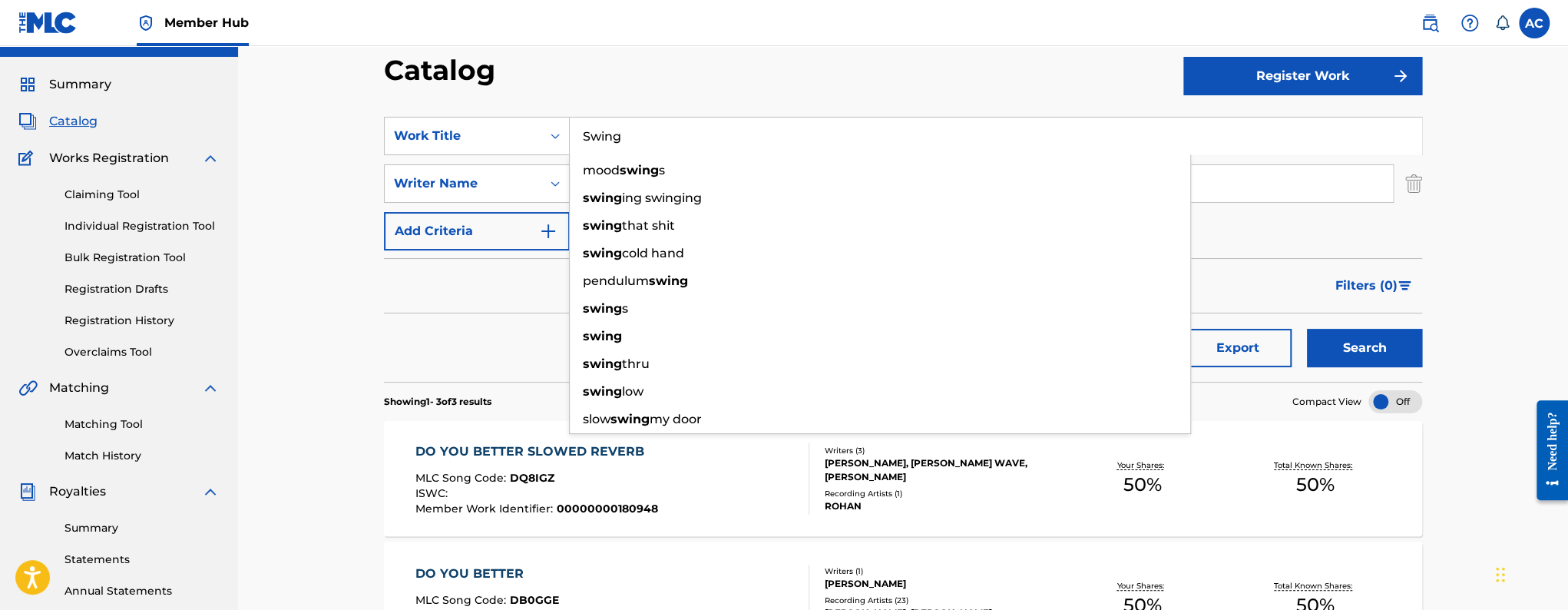
type input "Swing"
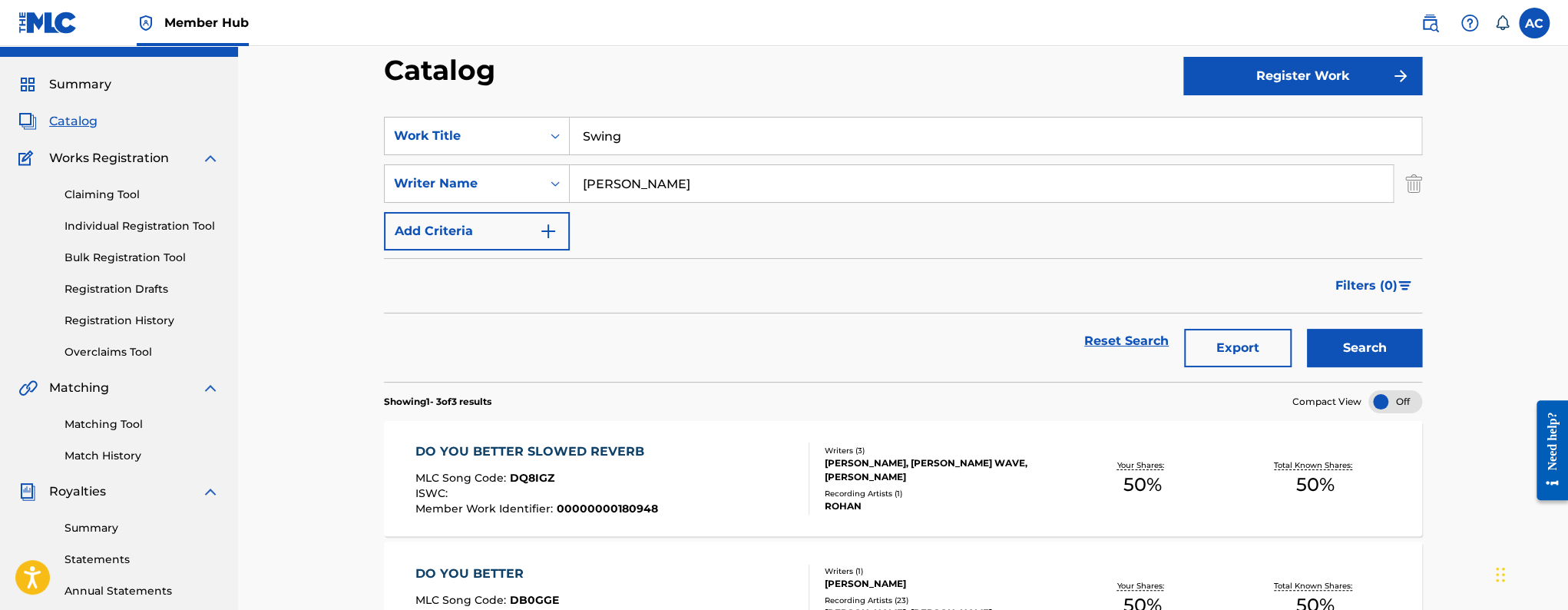
click at [616, 176] on input "[PERSON_NAME]" at bounding box center [981, 184] width 823 height 37
paste input "n [PERSON_NAME]"
click at [1307, 329] on button "Search" at bounding box center [1364, 348] width 115 height 39
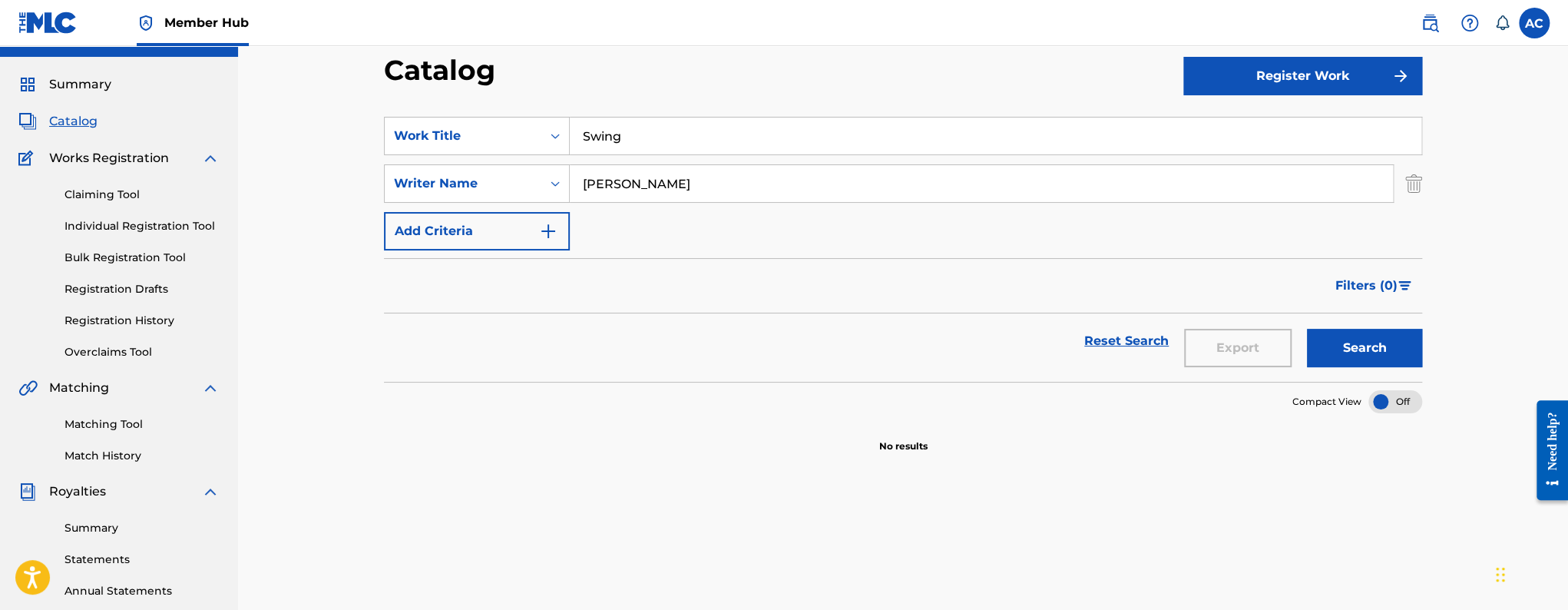
click at [676, 195] on input "[PERSON_NAME]" at bounding box center [981, 184] width 823 height 37
paste input "Search Form"
type input "[PERSON_NAME]"
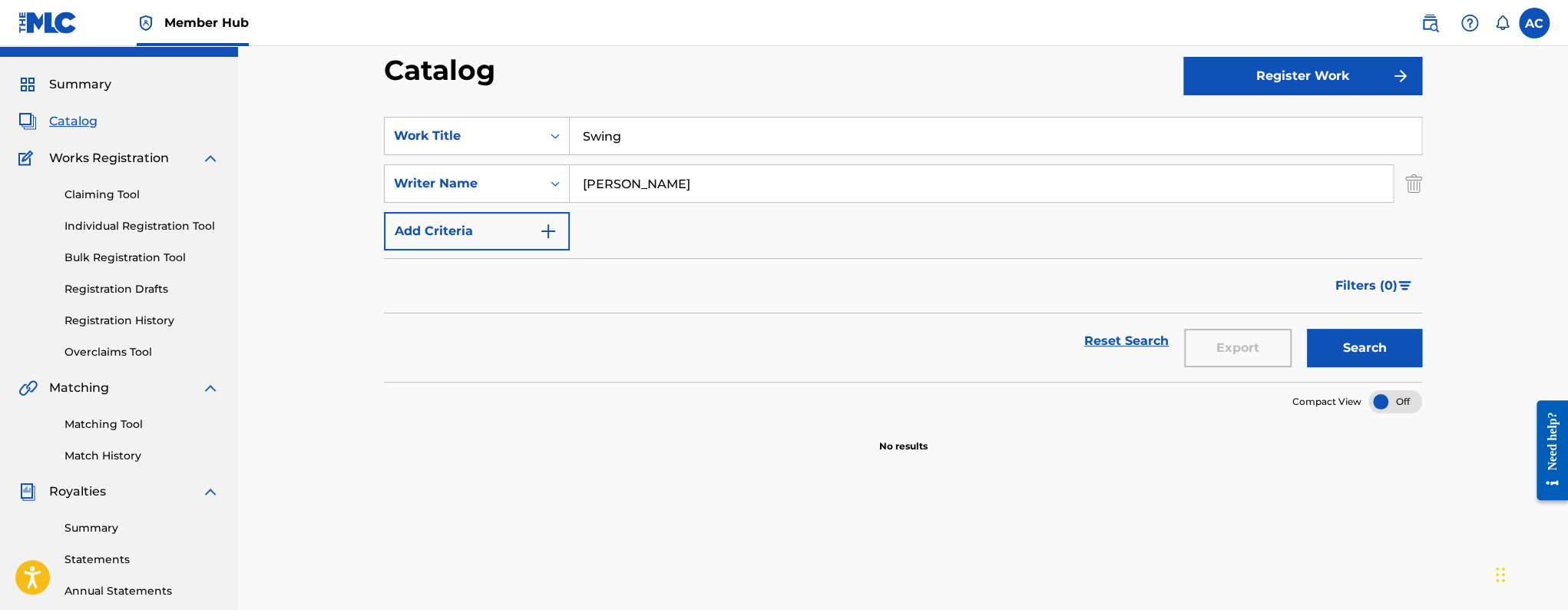
click at [1307, 329] on button "Search" at bounding box center [1364, 348] width 115 height 39
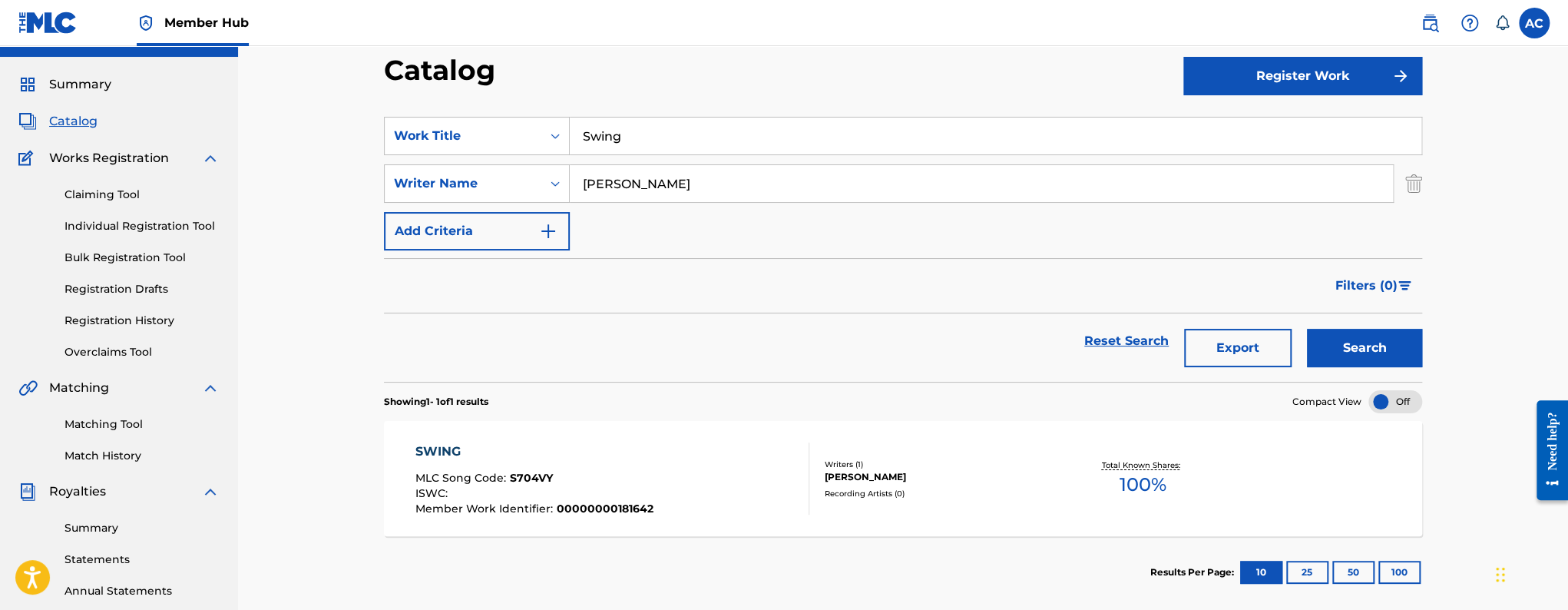
click at [697, 484] on div "SWING MLC Song Code : S704VY ISWC : Member Work Identifier : 00000000181642" at bounding box center [612, 478] width 394 height 72
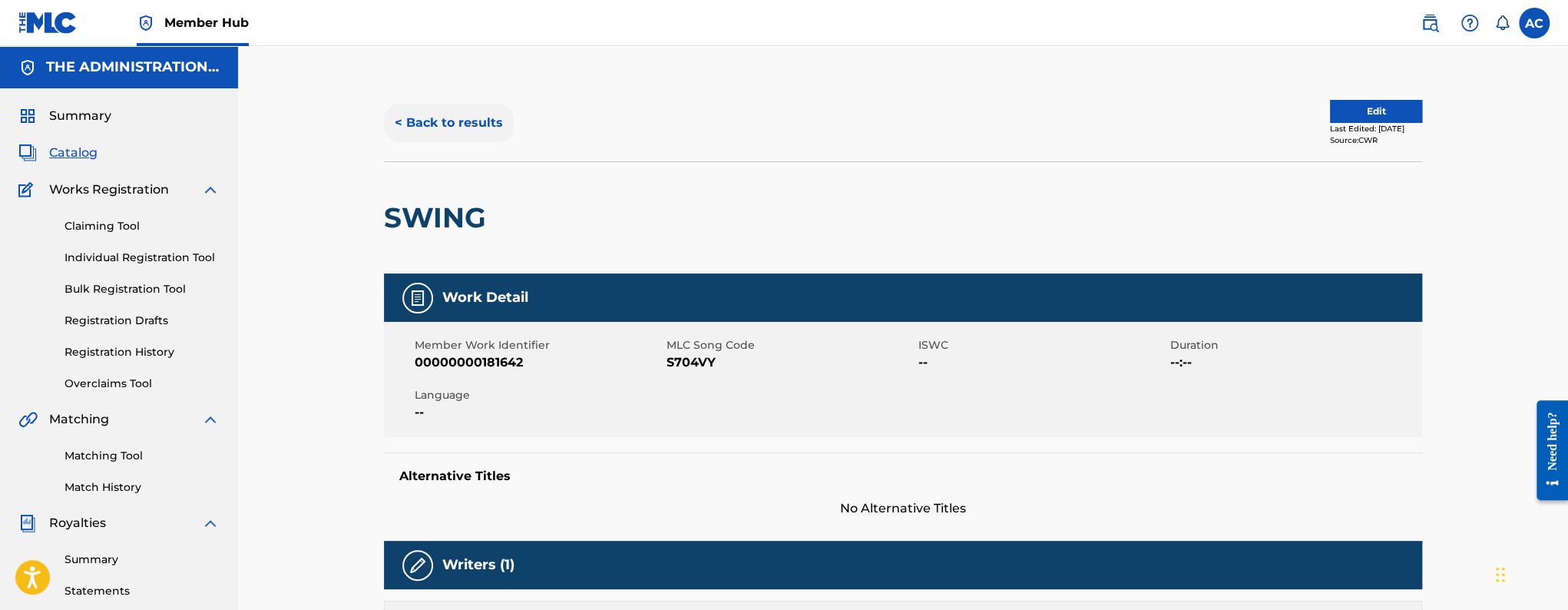
click at [474, 121] on button "< Back to results" at bounding box center [449, 123] width 130 height 39
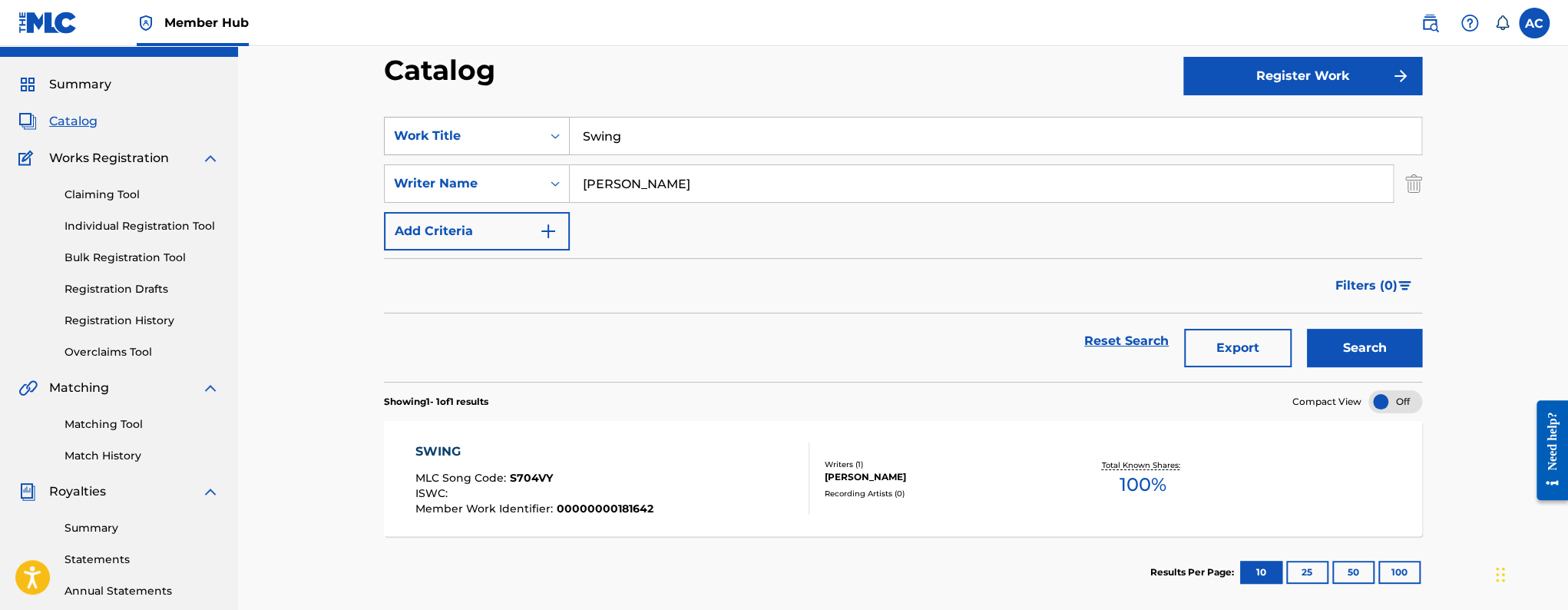
click at [568, 136] on div "Search Form" at bounding box center [555, 136] width 28 height 28
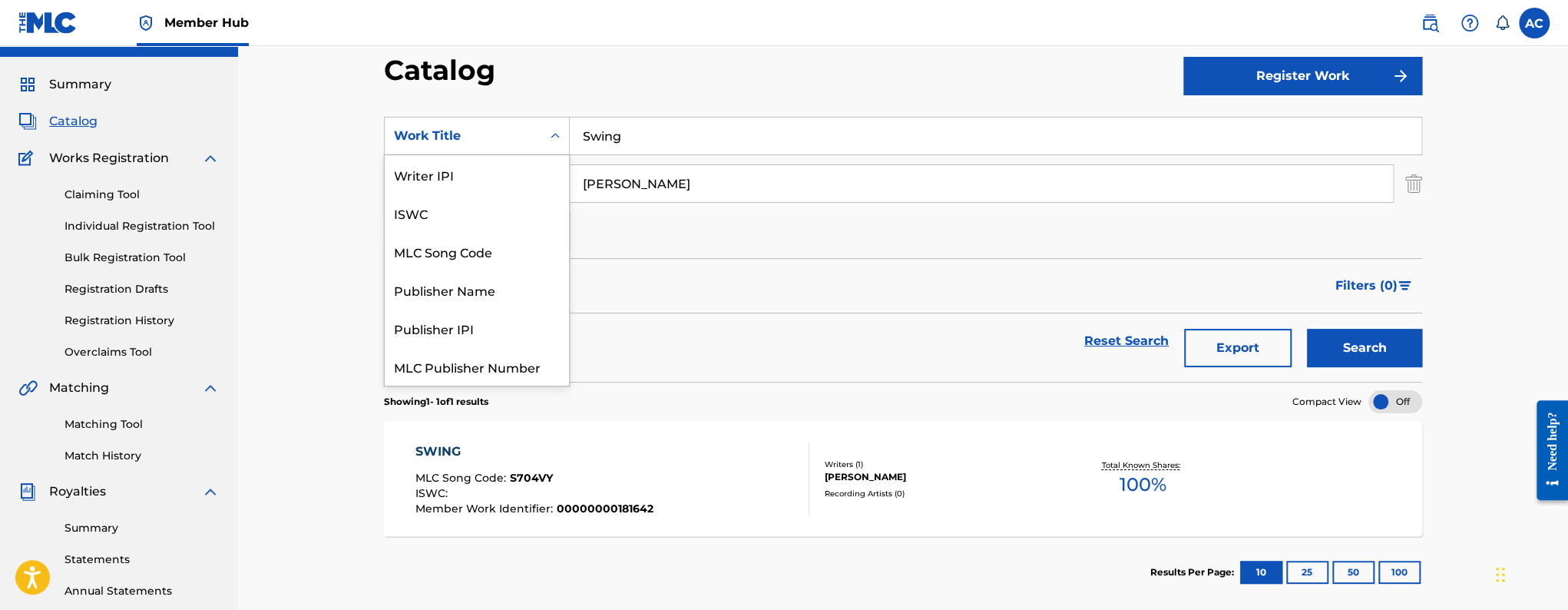
click at [568, 136] on div "Search Form" at bounding box center [555, 136] width 28 height 28
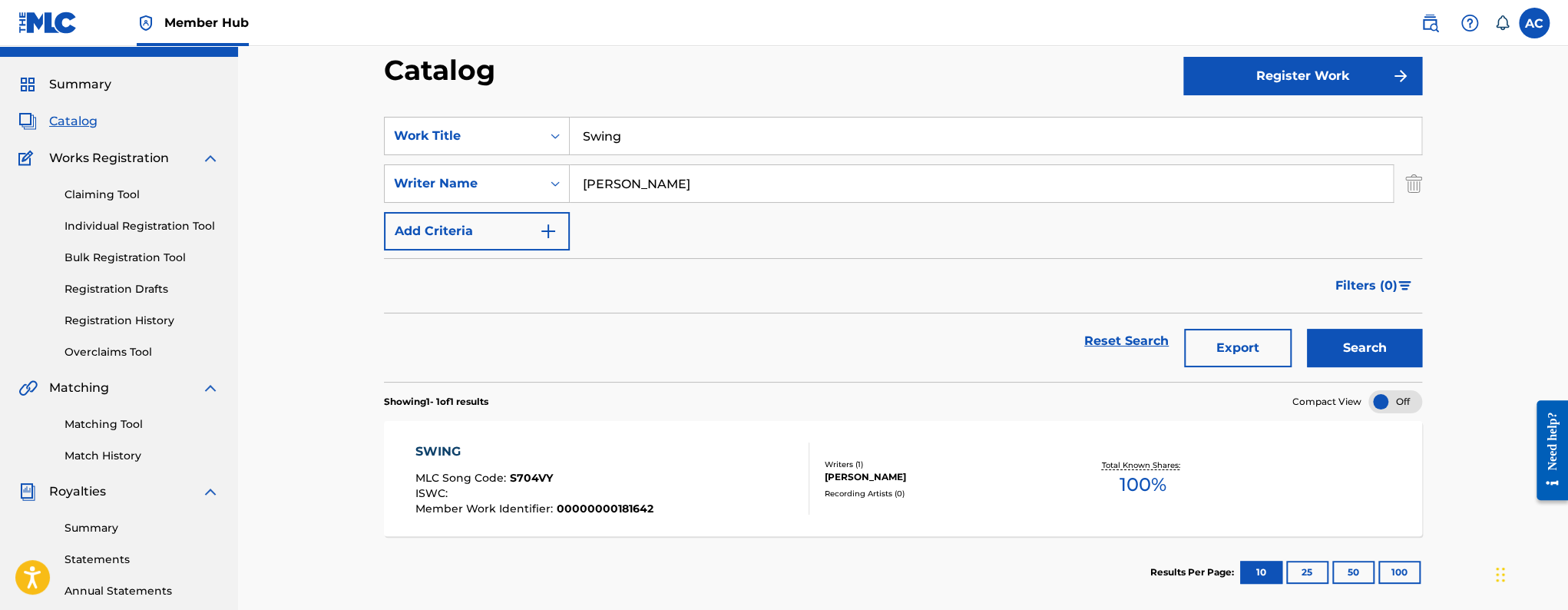
click at [577, 135] on input "Swing" at bounding box center [995, 136] width 852 height 37
paste input "Buddy"
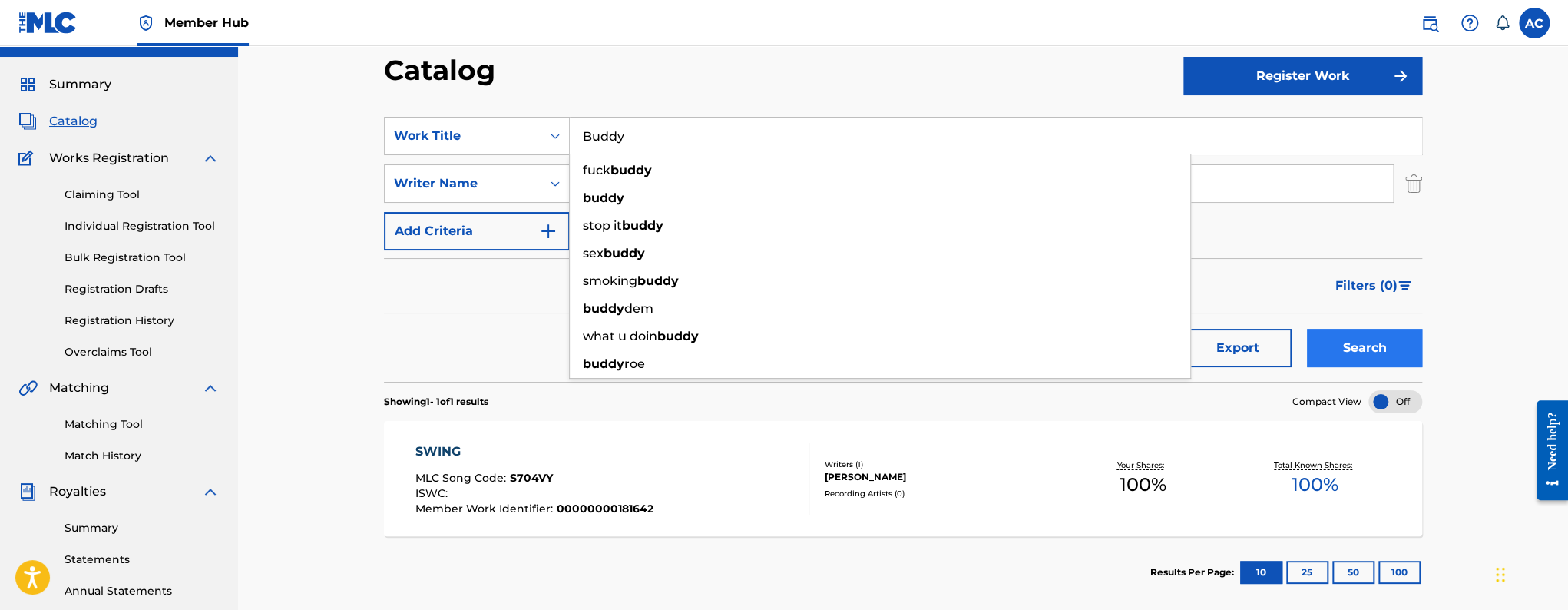
type input "Buddy"
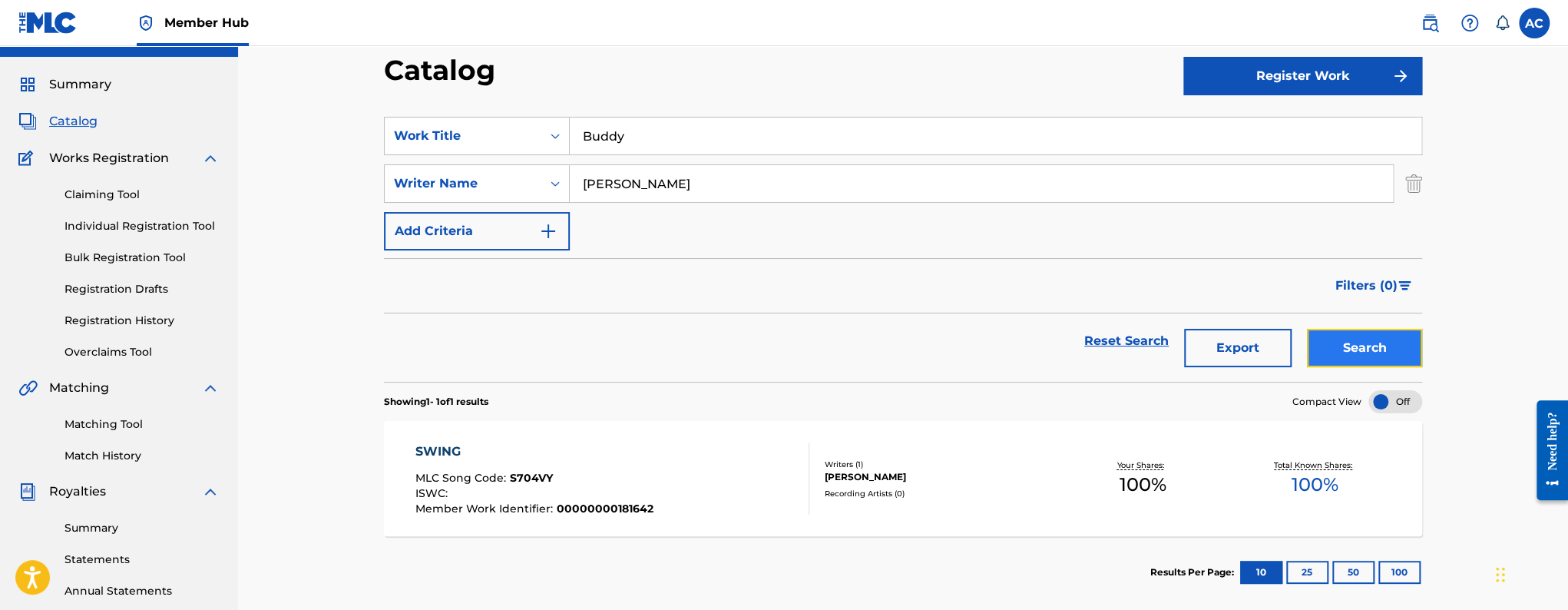
click at [1331, 351] on button "Search" at bounding box center [1364, 348] width 115 height 39
click at [691, 460] on div "BUDDY MLC Song Code : BD87FH ISWC : Member Work Identifier : 00000000181643" at bounding box center [612, 478] width 394 height 72
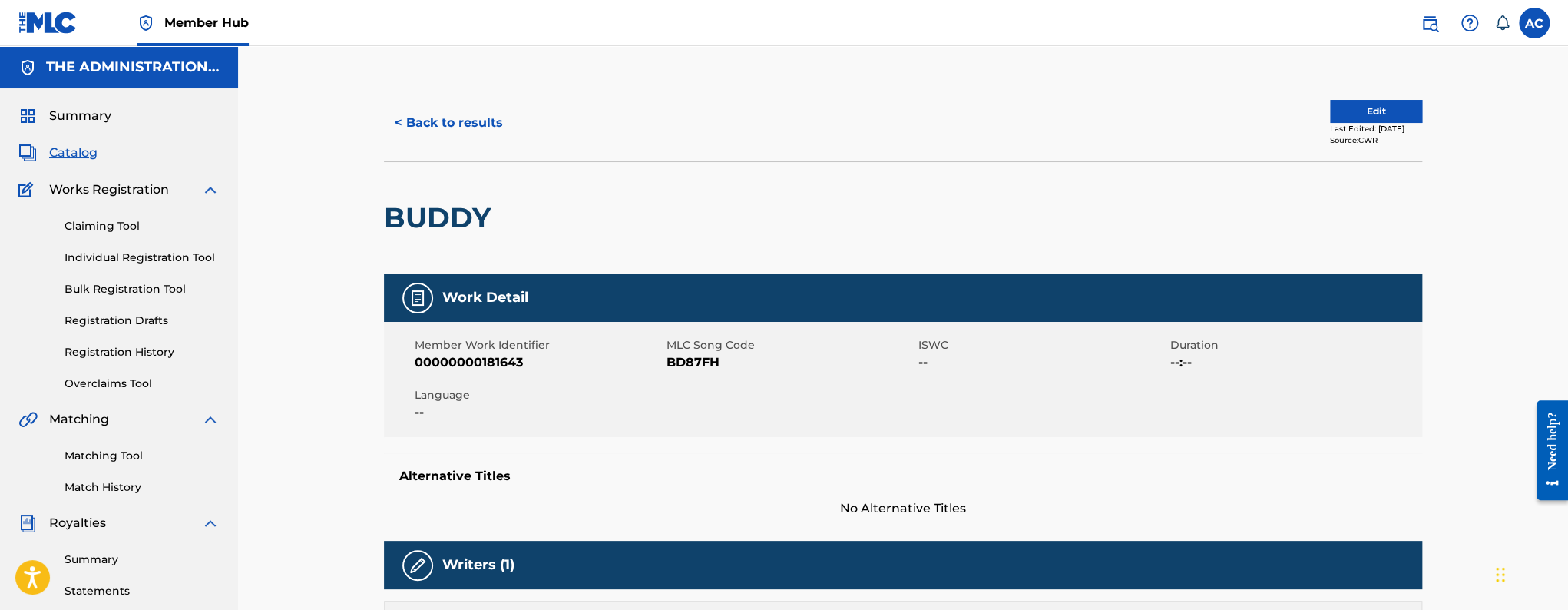
click at [450, 225] on h2 "BUDDY" at bounding box center [441, 217] width 114 height 34
copy h2 "BUDDY"
click at [685, 362] on span "BD87FH" at bounding box center [790, 362] width 248 height 18
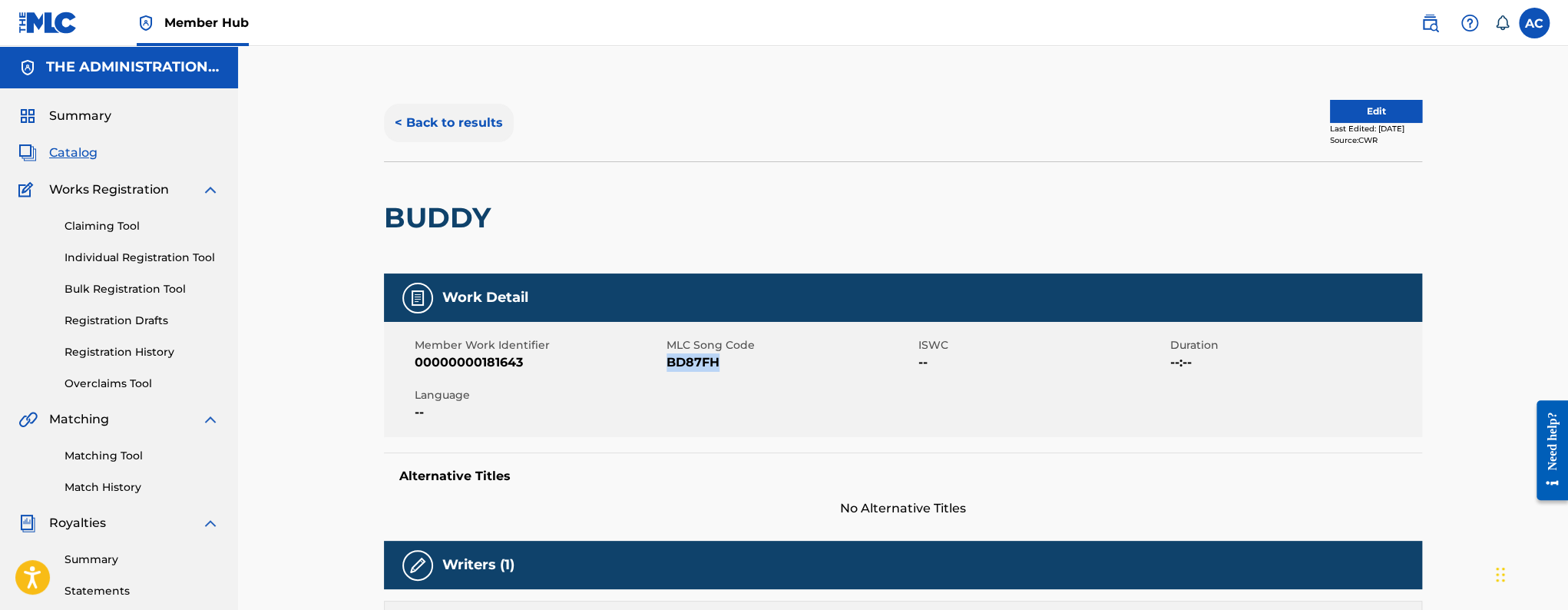
click at [457, 135] on button "< Back to results" at bounding box center [449, 123] width 130 height 39
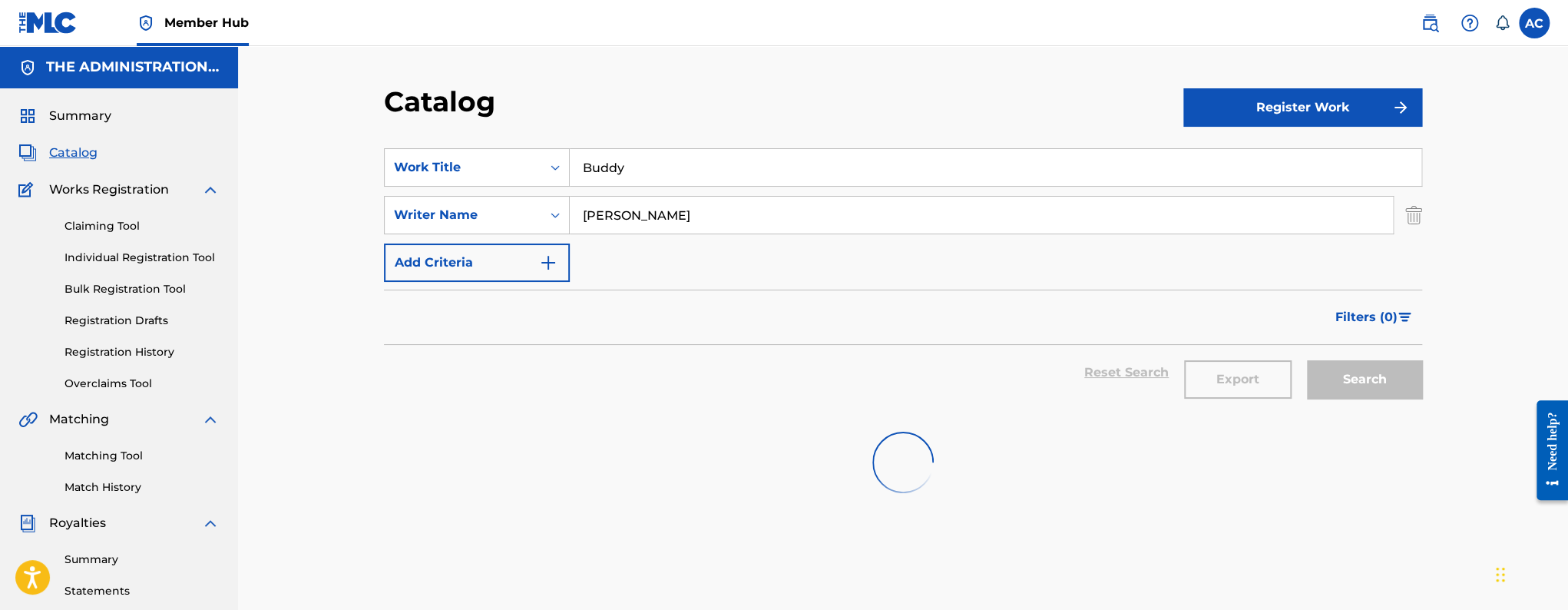
scroll to position [32, 0]
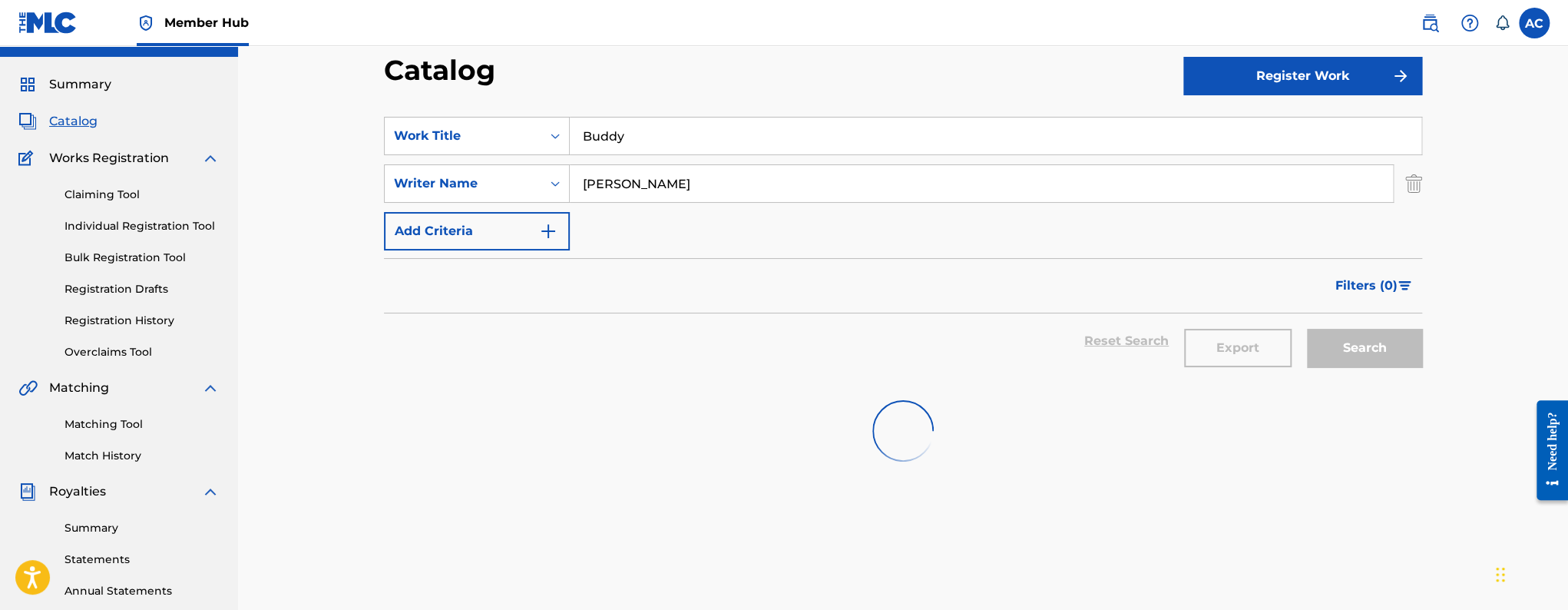
click at [592, 152] on input "Buddy" at bounding box center [995, 136] width 852 height 37
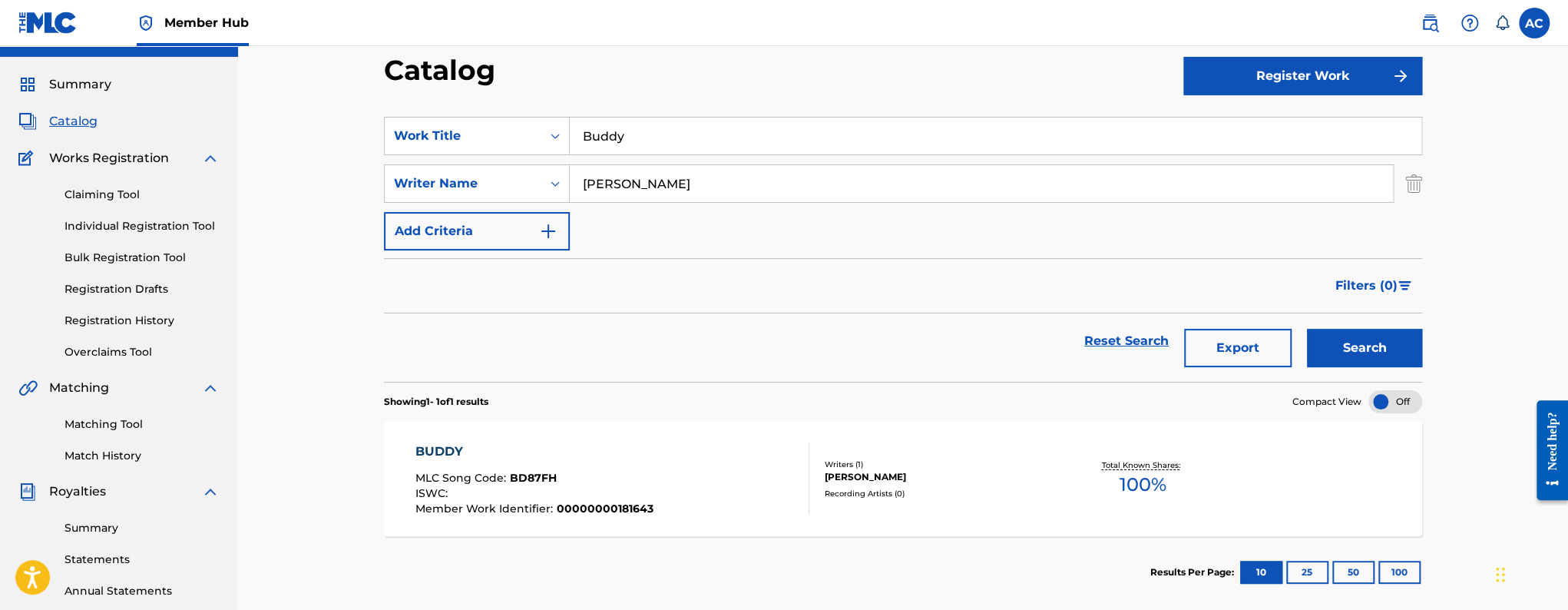
click at [592, 152] on input "Buddy" at bounding box center [995, 136] width 852 height 37
paste input "Roll Flee"
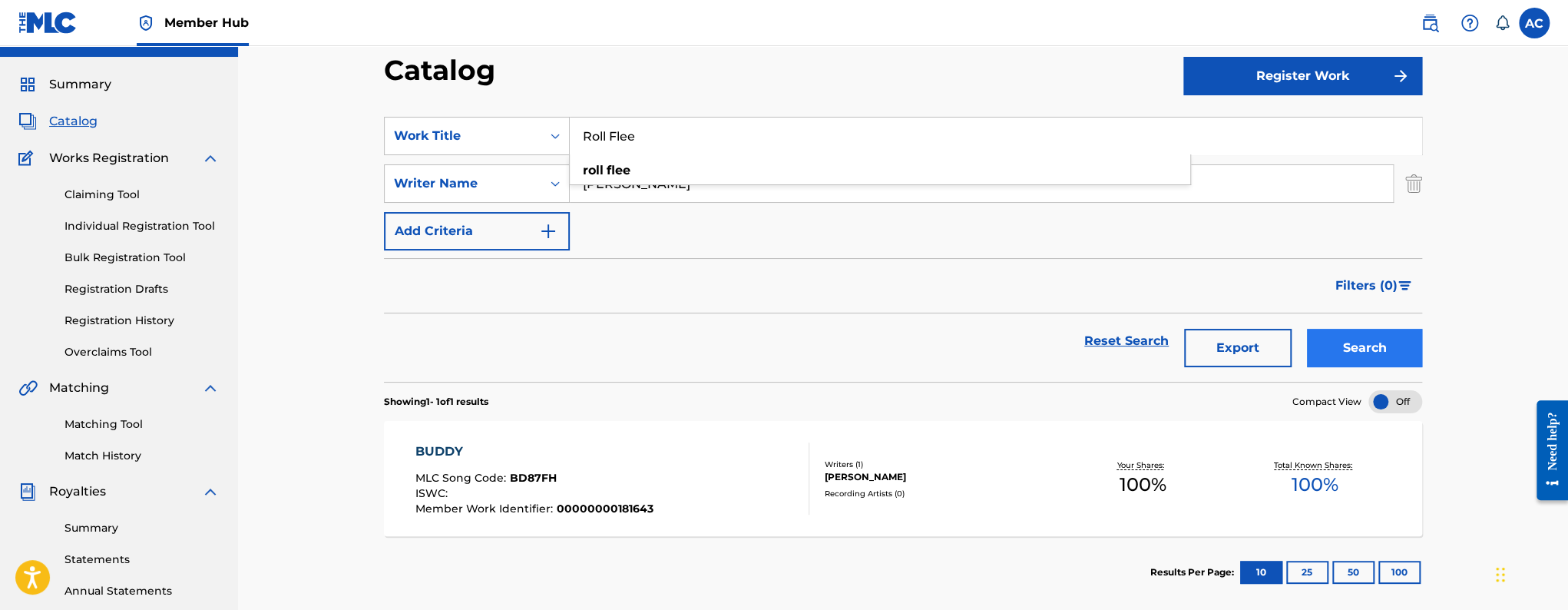
type input "Roll Flee"
click at [1343, 340] on button "Search" at bounding box center [1364, 348] width 115 height 39
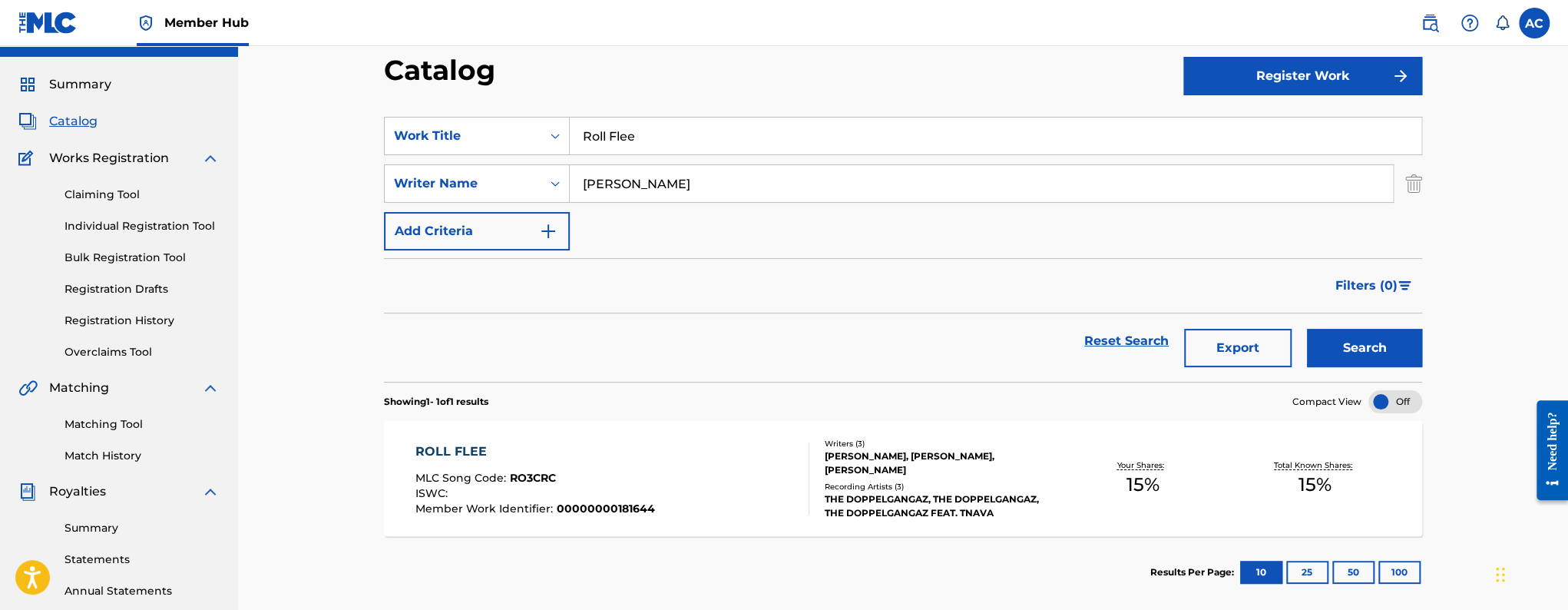
click at [1050, 499] on div "THE DOPPELGANGAZ, THE DOPPELGANGAZ, THE DOPPELGANGAZ FEAT. TNAVA" at bounding box center [940, 506] width 232 height 28
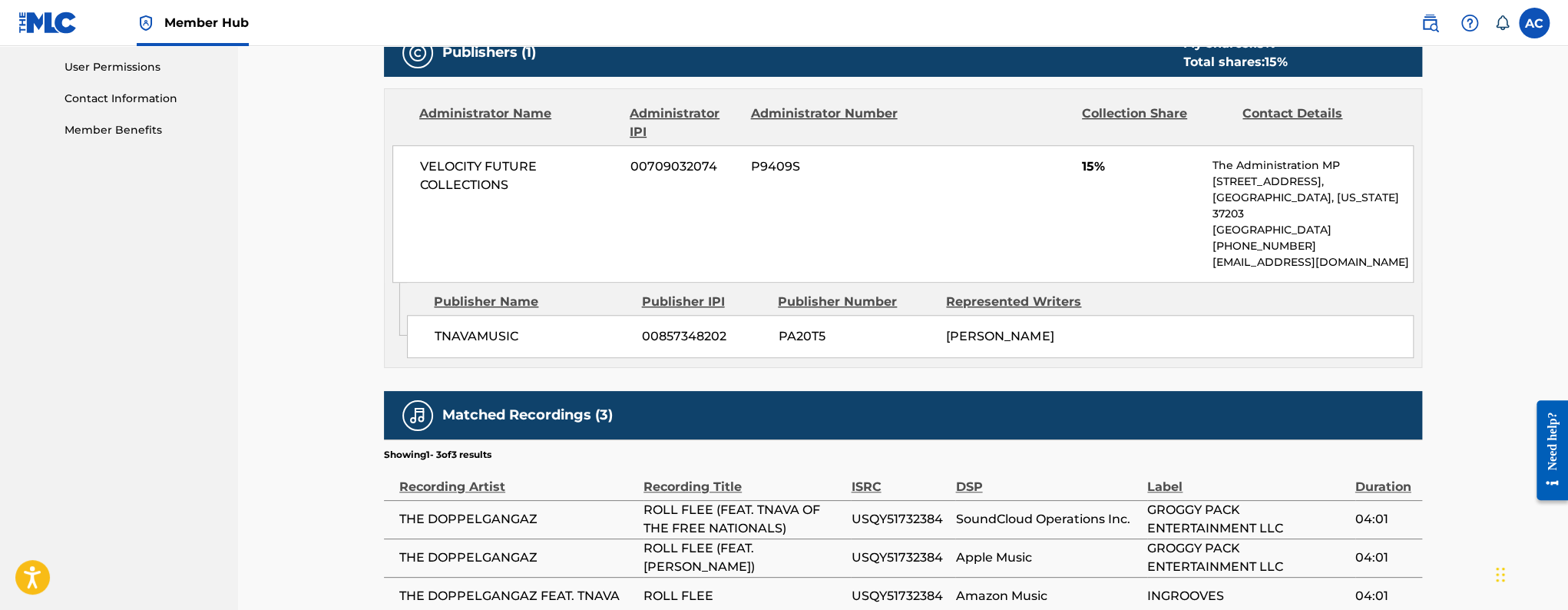
scroll to position [845, 0]
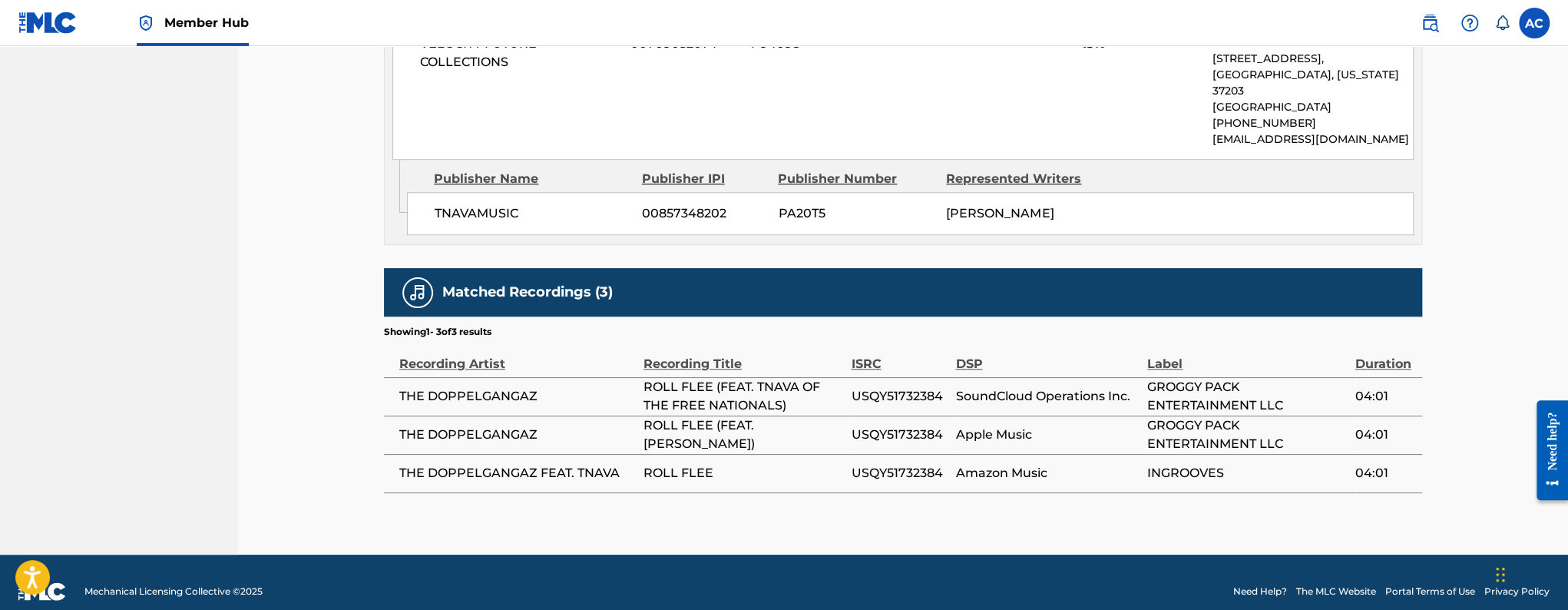
click at [857, 387] on span "USQY51732384" at bounding box center [899, 396] width 96 height 18
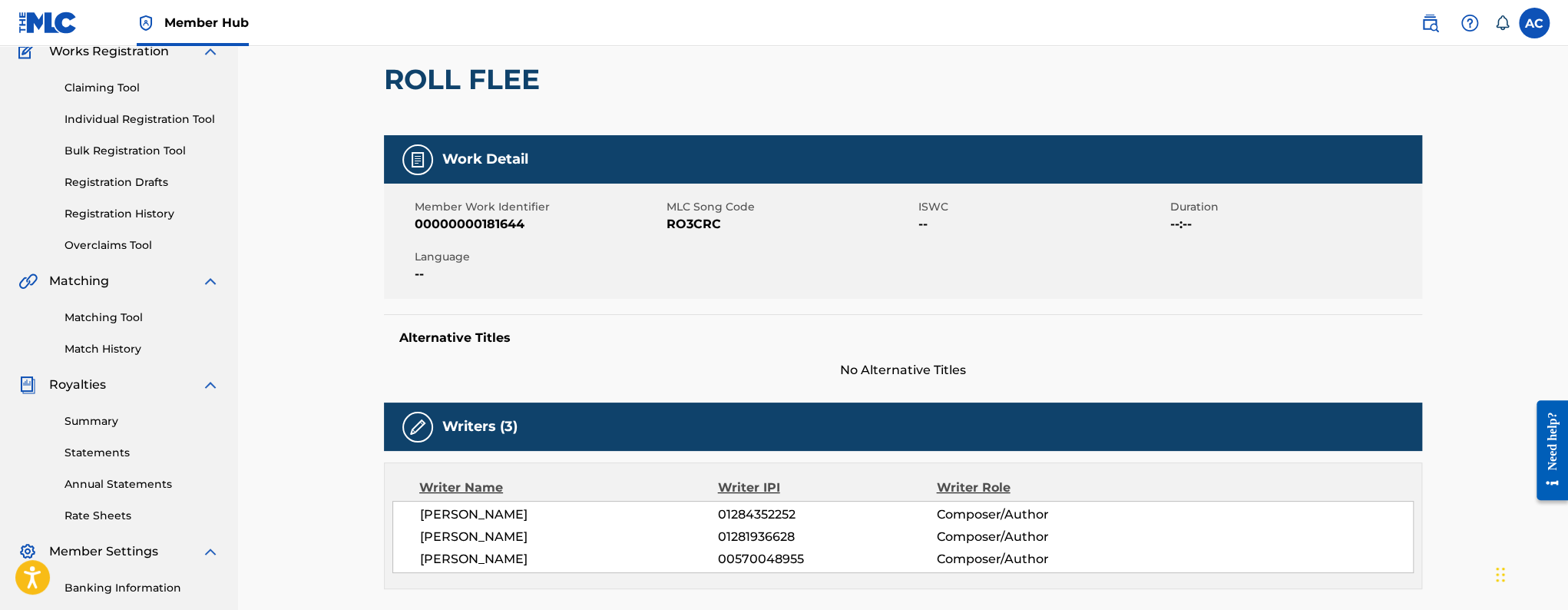
scroll to position [0, 0]
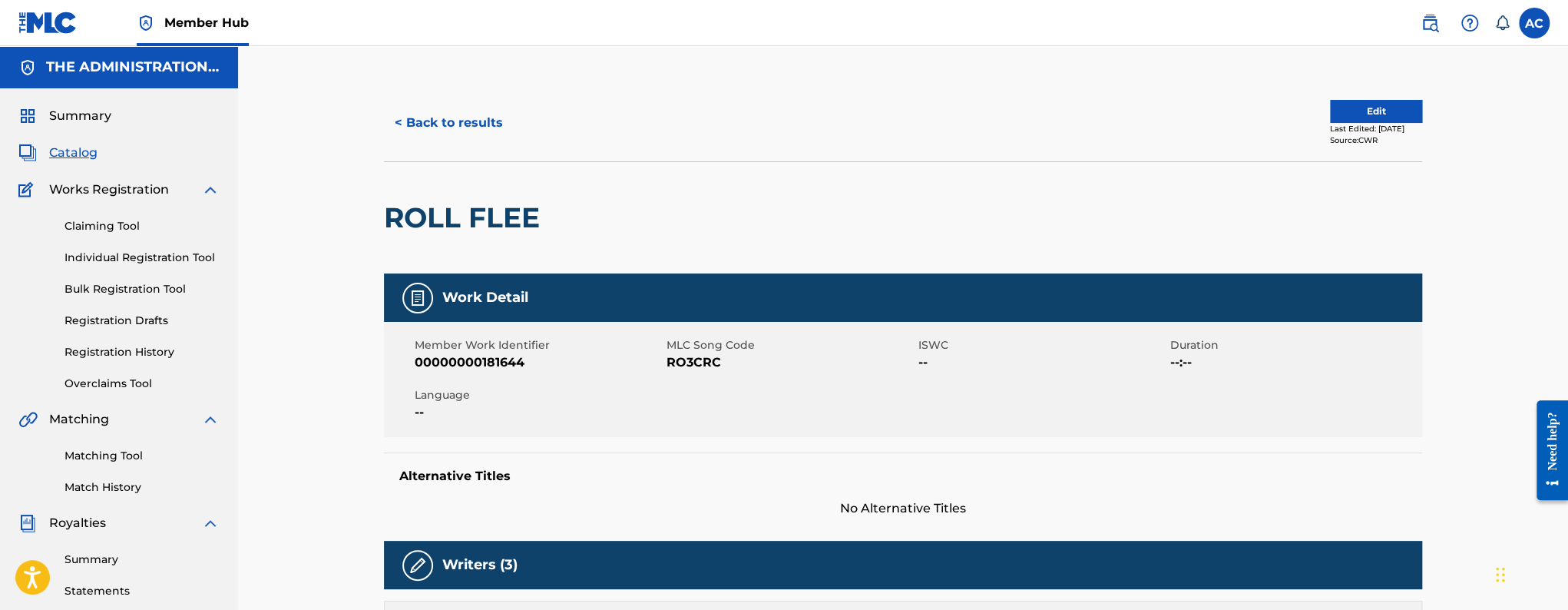
click at [458, 205] on h2 "ROLL FLEE" at bounding box center [466, 217] width 164 height 34
drag, startPoint x: 458, startPoint y: 205, endPoint x: 465, endPoint y: 212, distance: 9.9
click at [460, 211] on h2 "ROLL FLEE" at bounding box center [466, 217] width 164 height 34
click at [705, 371] on span "RO3CRC" at bounding box center [790, 362] width 248 height 18
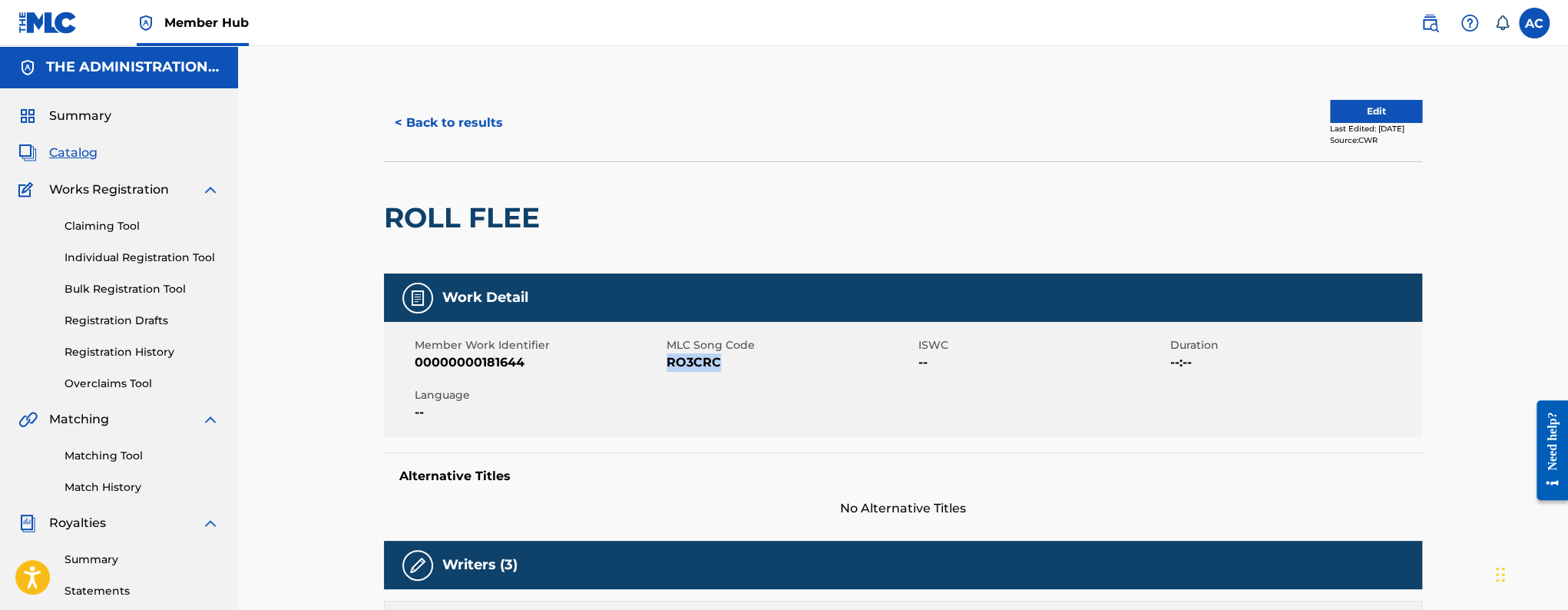
click at [705, 371] on span "RO3CRC" at bounding box center [790, 362] width 248 height 18
click at [446, 138] on button "< Back to results" at bounding box center [449, 123] width 130 height 39
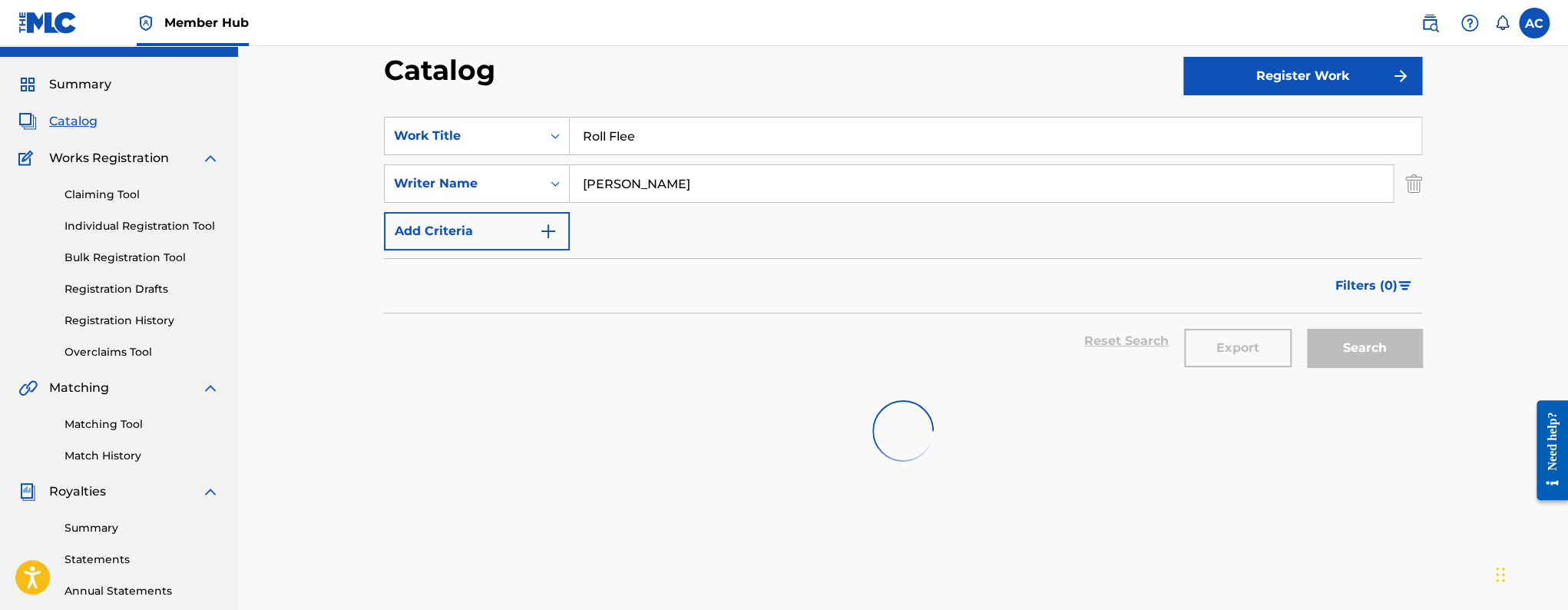
click at [602, 140] on input "Roll Flee" at bounding box center [995, 136] width 852 height 37
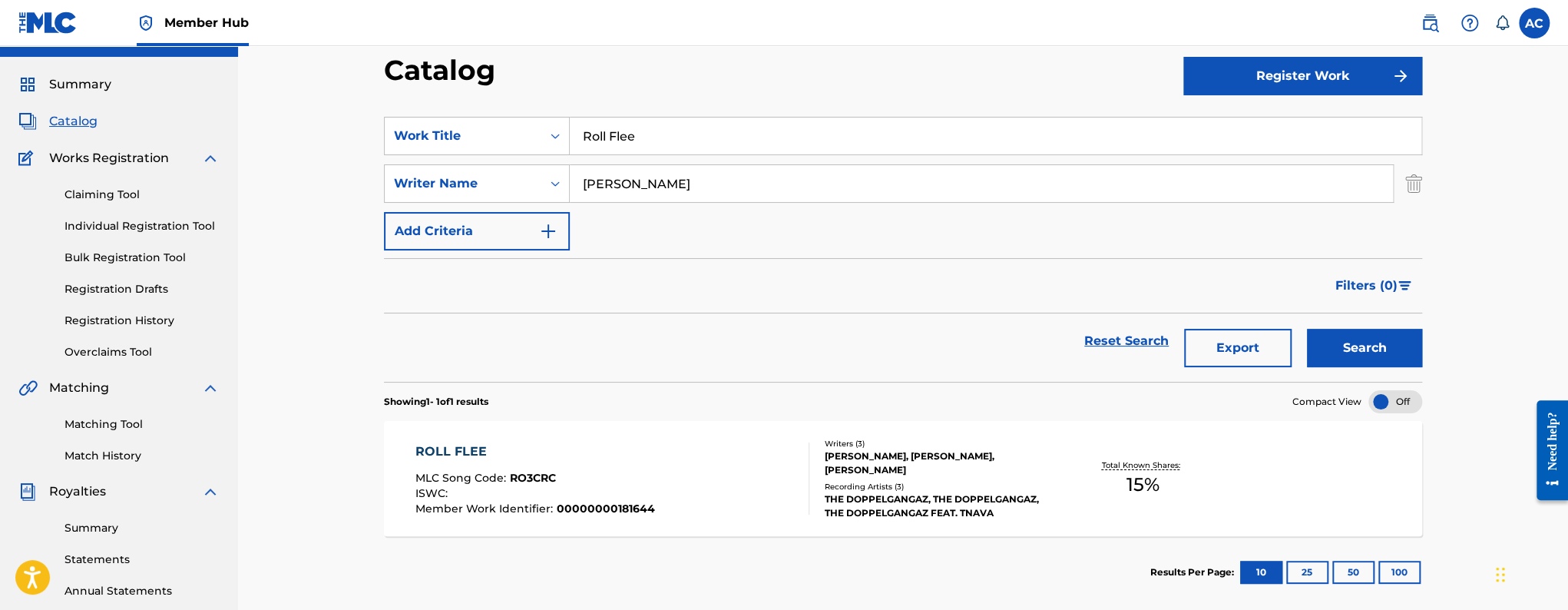
click at [602, 140] on input "Roll Flee" at bounding box center [995, 136] width 852 height 37
paste input "This Christmas"
click at [602, 140] on input "This Christmas Flee" at bounding box center [995, 136] width 852 height 37
paste input "Search Form"
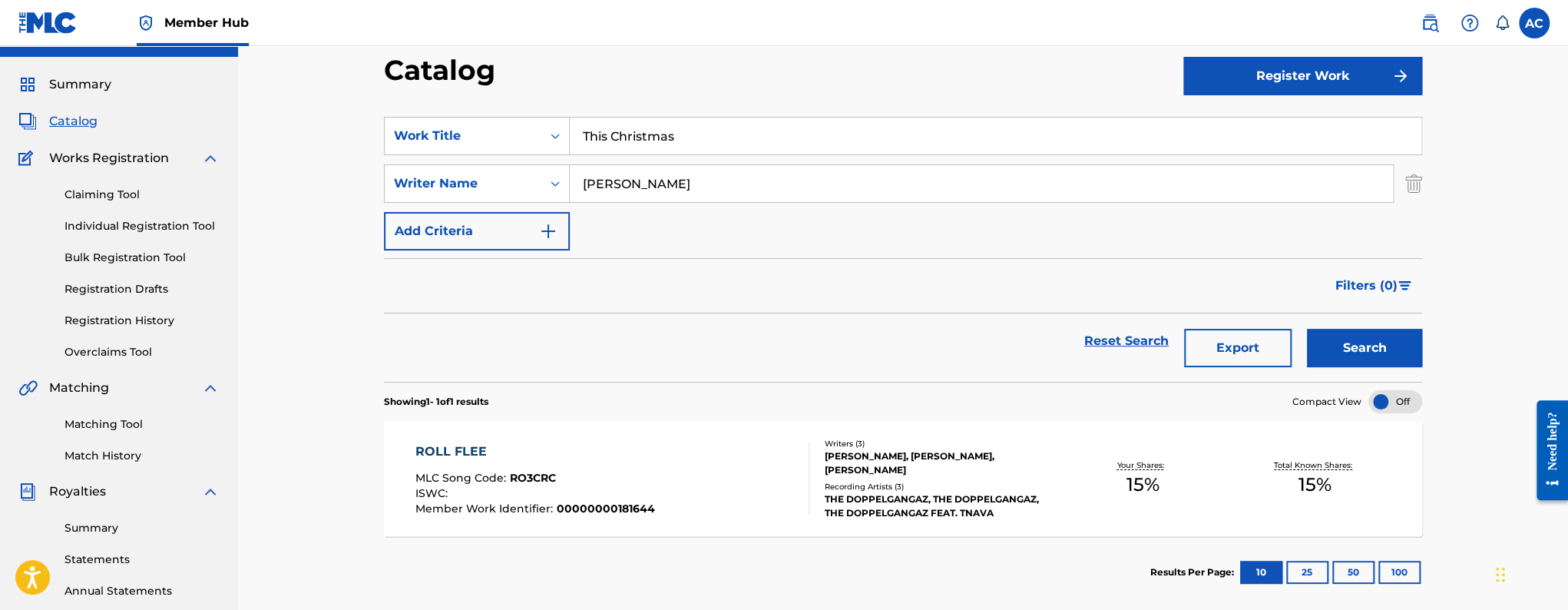
type input "This Christmas"
click at [1307, 329] on button "Search" at bounding box center [1364, 348] width 115 height 39
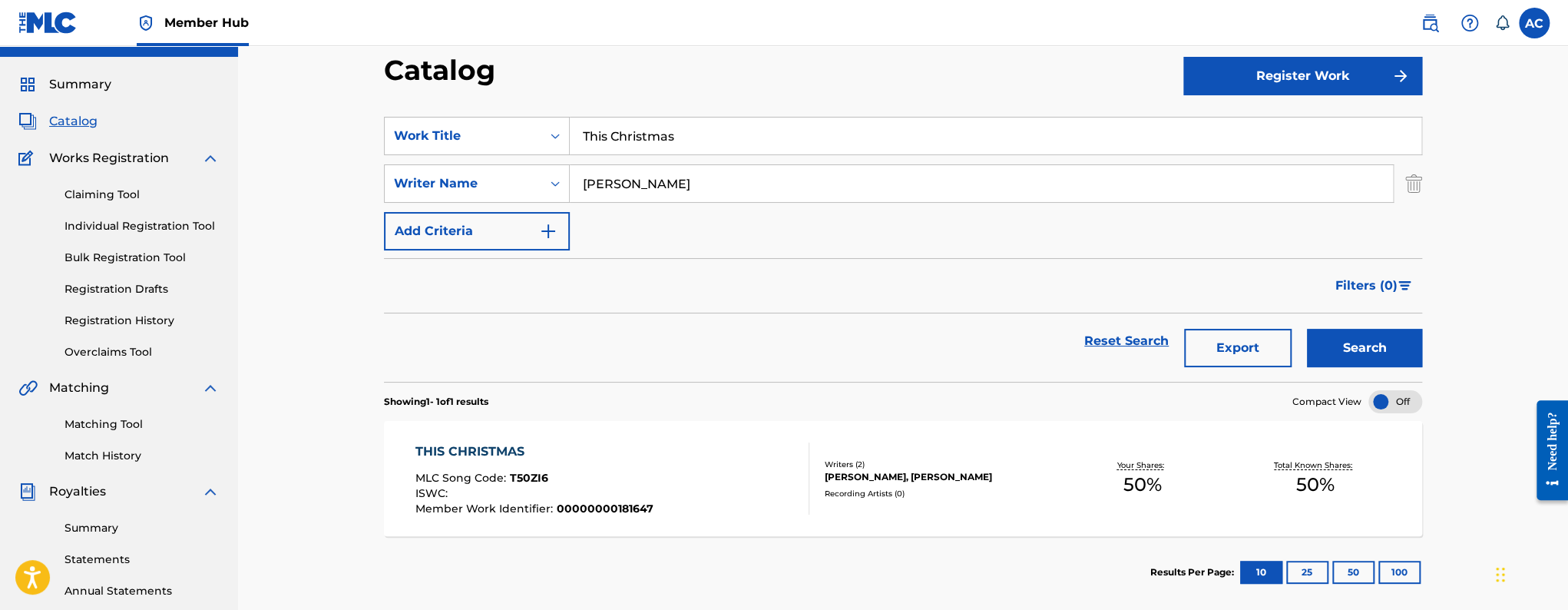
click at [586, 456] on div "THIS CHRISTMAS" at bounding box center [534, 451] width 238 height 18
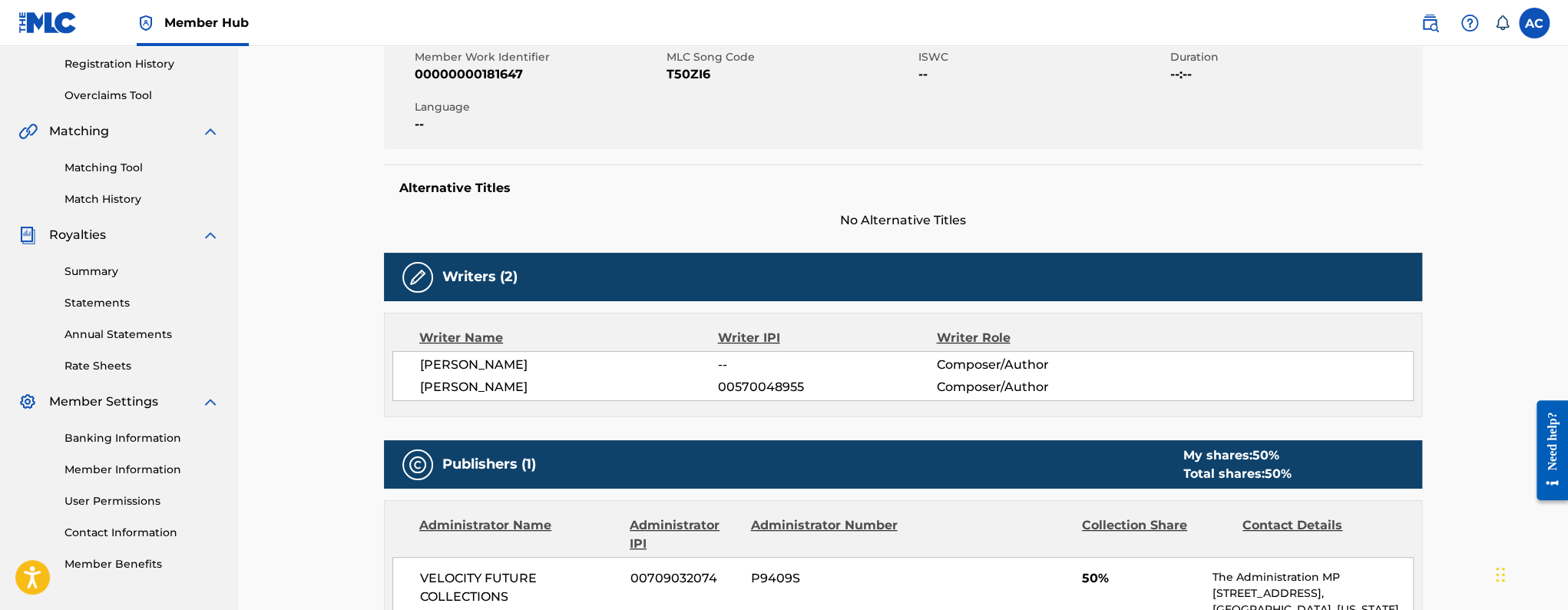
scroll to position [290, 0]
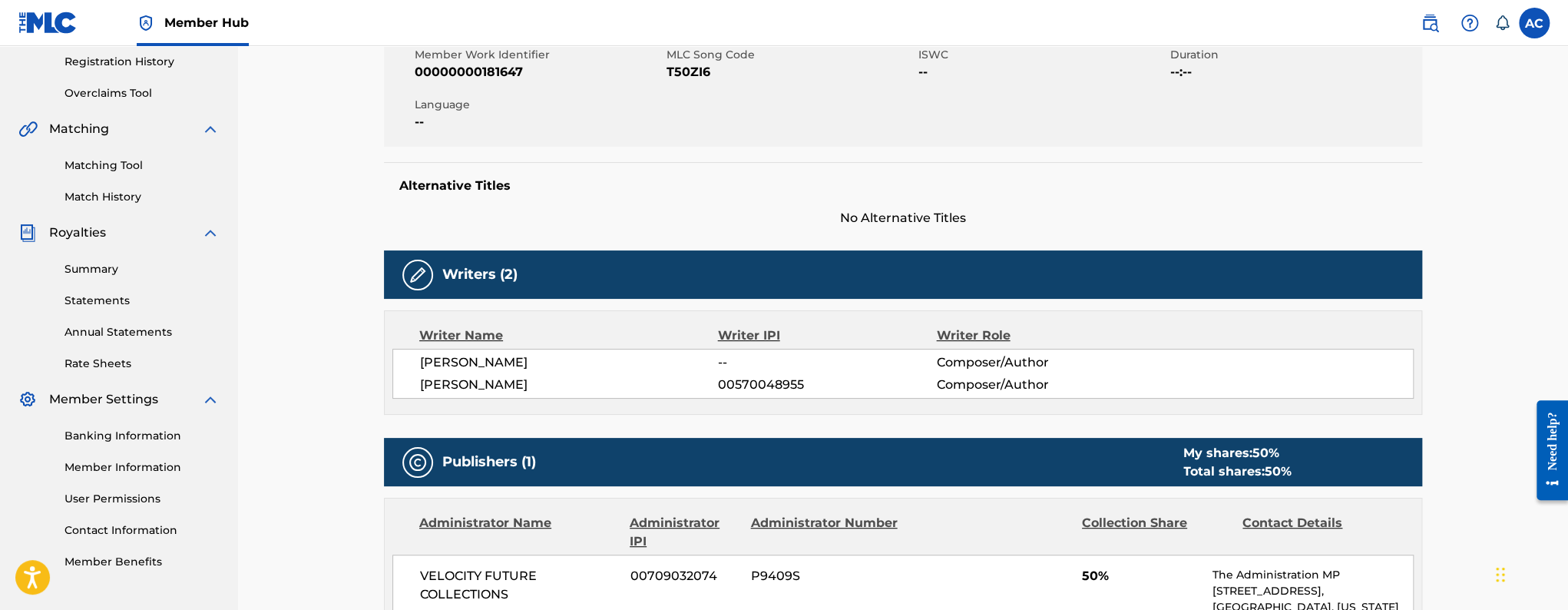
click at [439, 381] on span "[PERSON_NAME]" at bounding box center [569, 385] width 298 height 18
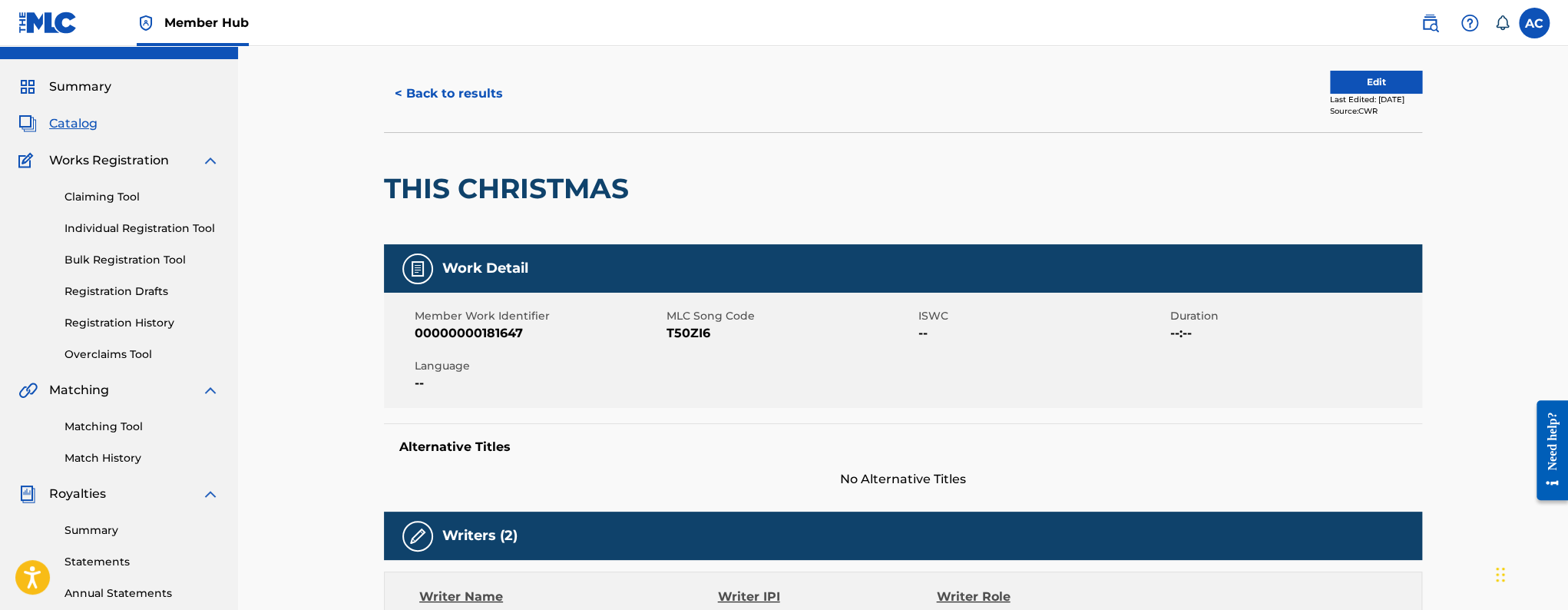
scroll to position [0, 0]
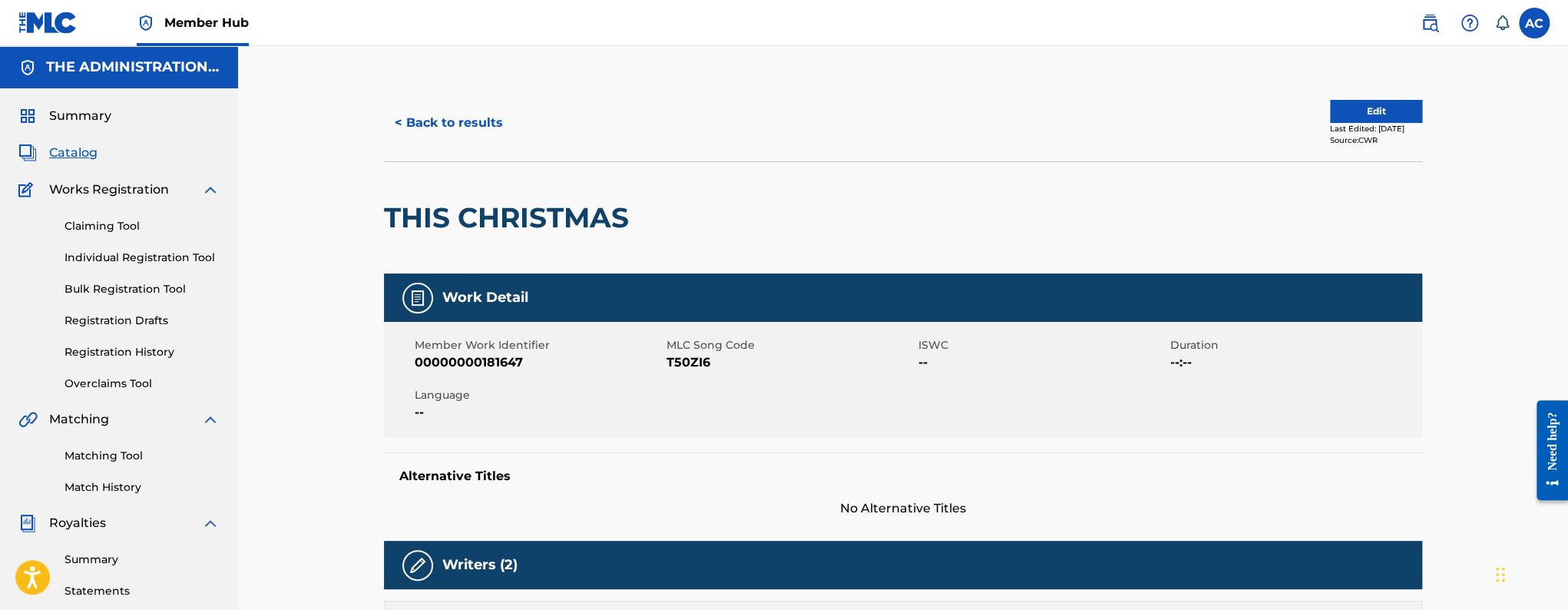
click at [560, 211] on h2 "THIS CHRISTMAS" at bounding box center [510, 217] width 253 height 34
click at [678, 367] on span "T50ZI6" at bounding box center [790, 362] width 248 height 18
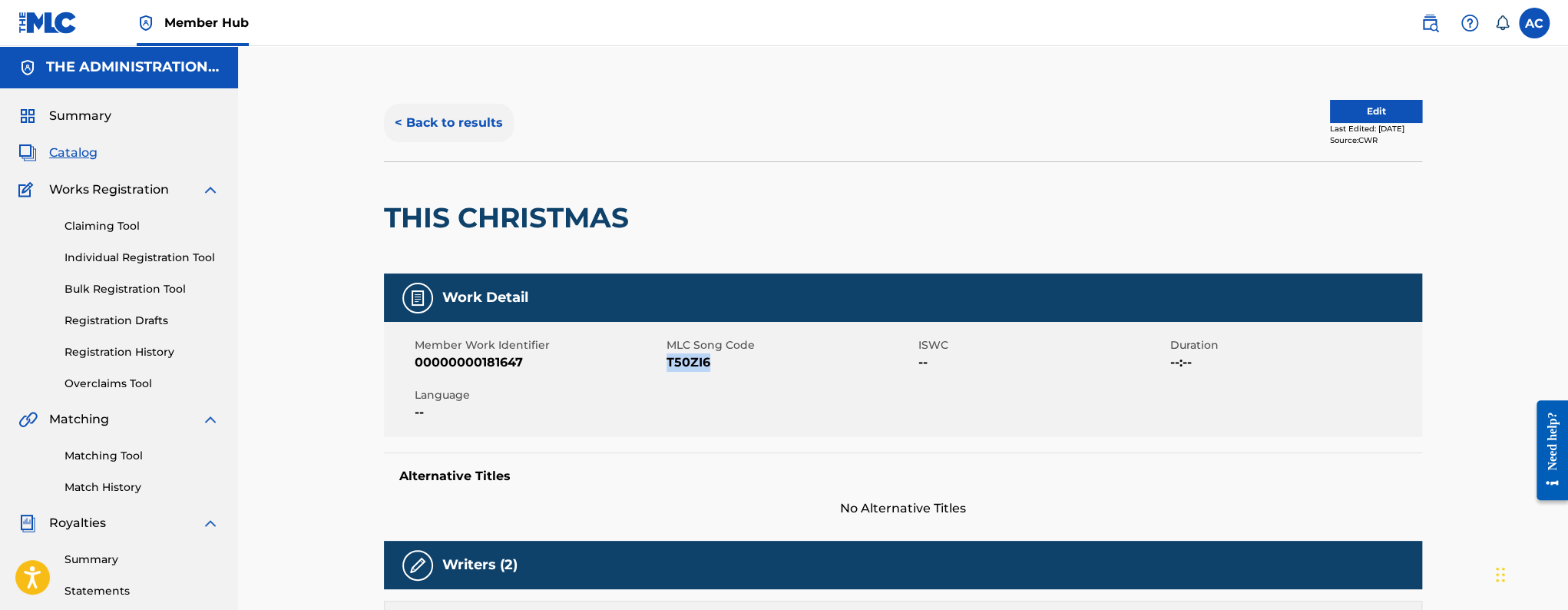
click at [472, 124] on button "< Back to results" at bounding box center [449, 123] width 130 height 39
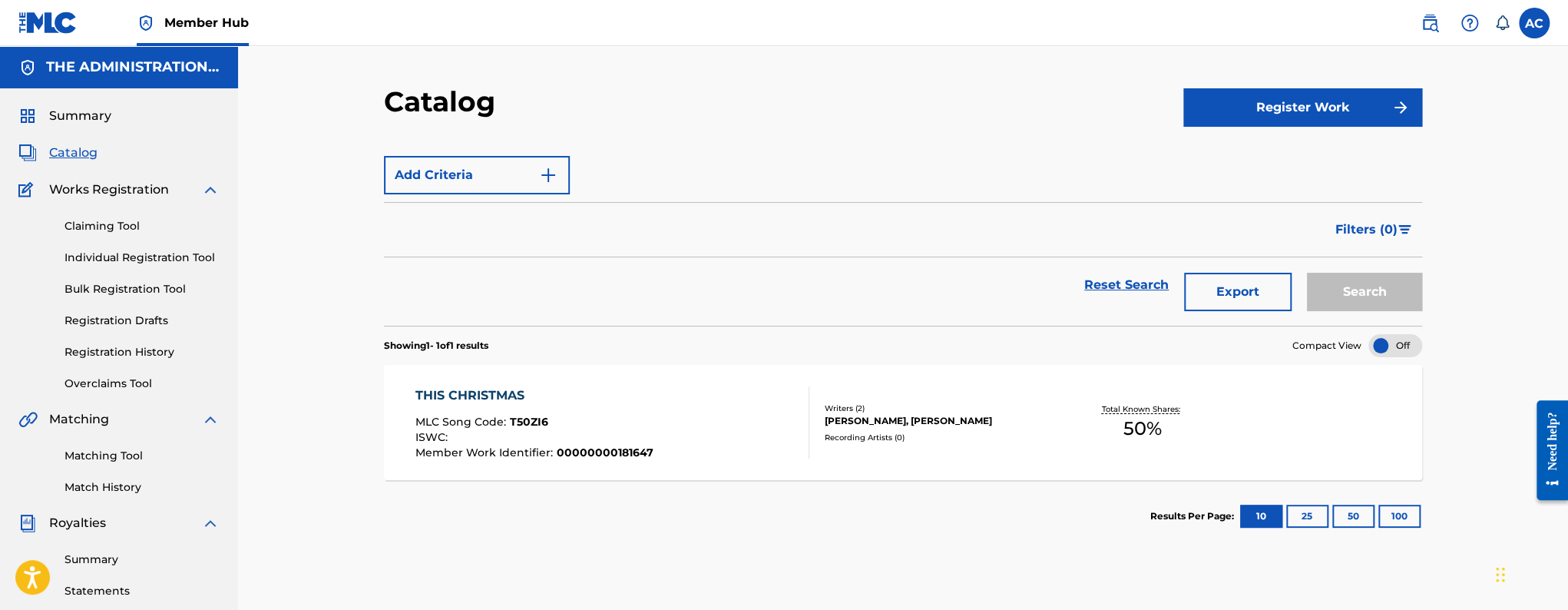
scroll to position [32, 0]
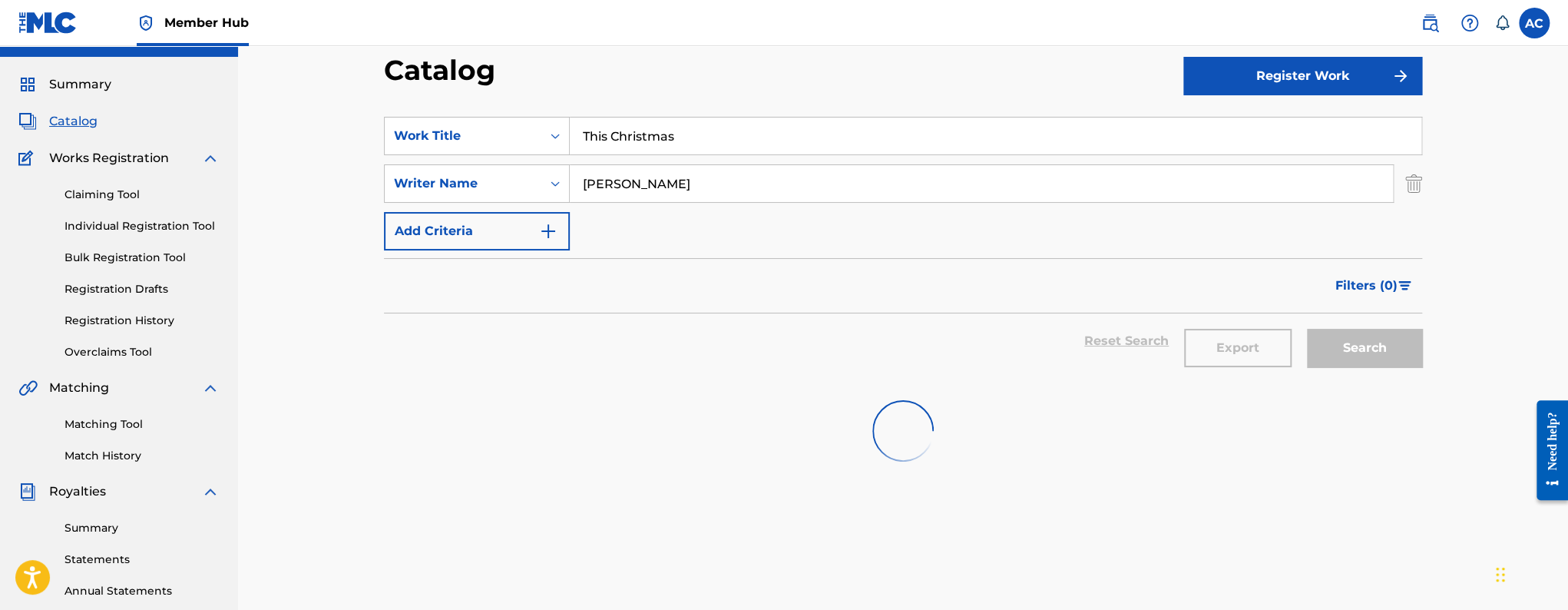
click at [593, 153] on input "This Christmas" at bounding box center [995, 136] width 852 height 37
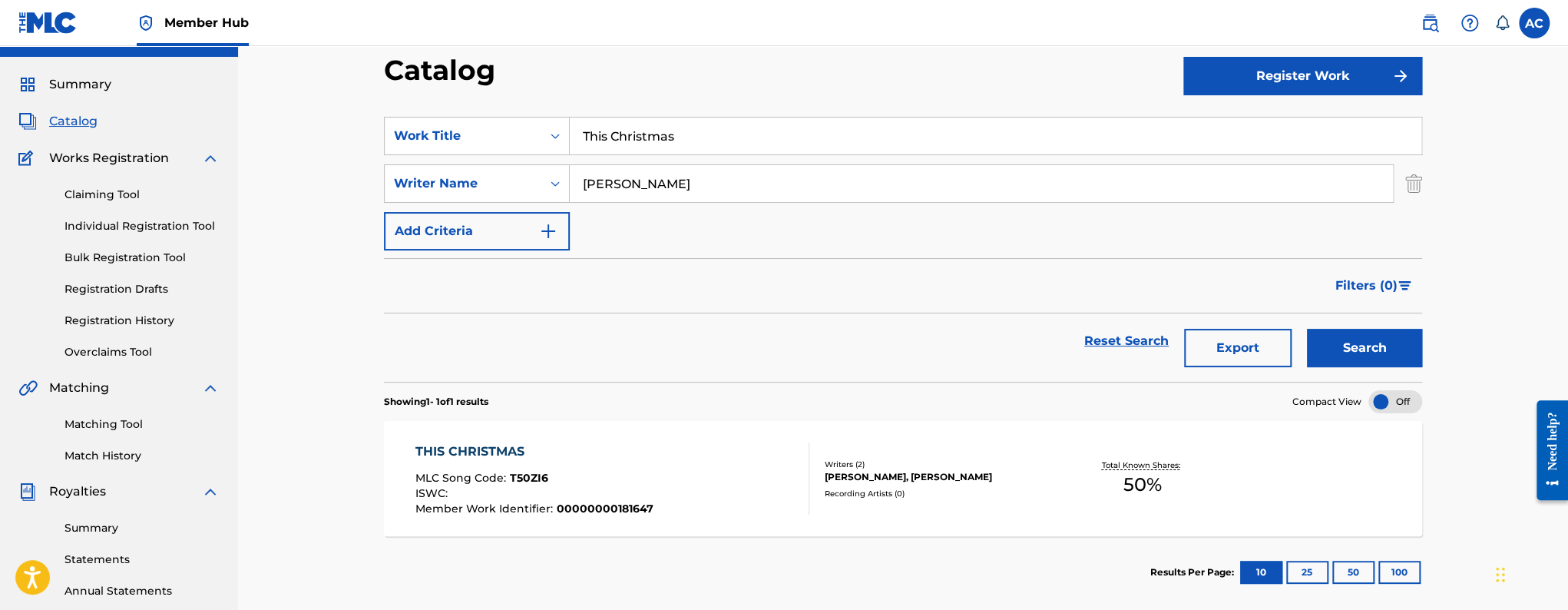
click at [593, 153] on input "This Christmas" at bounding box center [995, 136] width 852 height 37
paste input "Maybe I'll Do"
click at [635, 136] on input "Maybe I'll Do" at bounding box center [995, 136] width 852 height 37
type input "Maybe I ll Do"
click at [1307, 329] on button "Search" at bounding box center [1364, 348] width 115 height 39
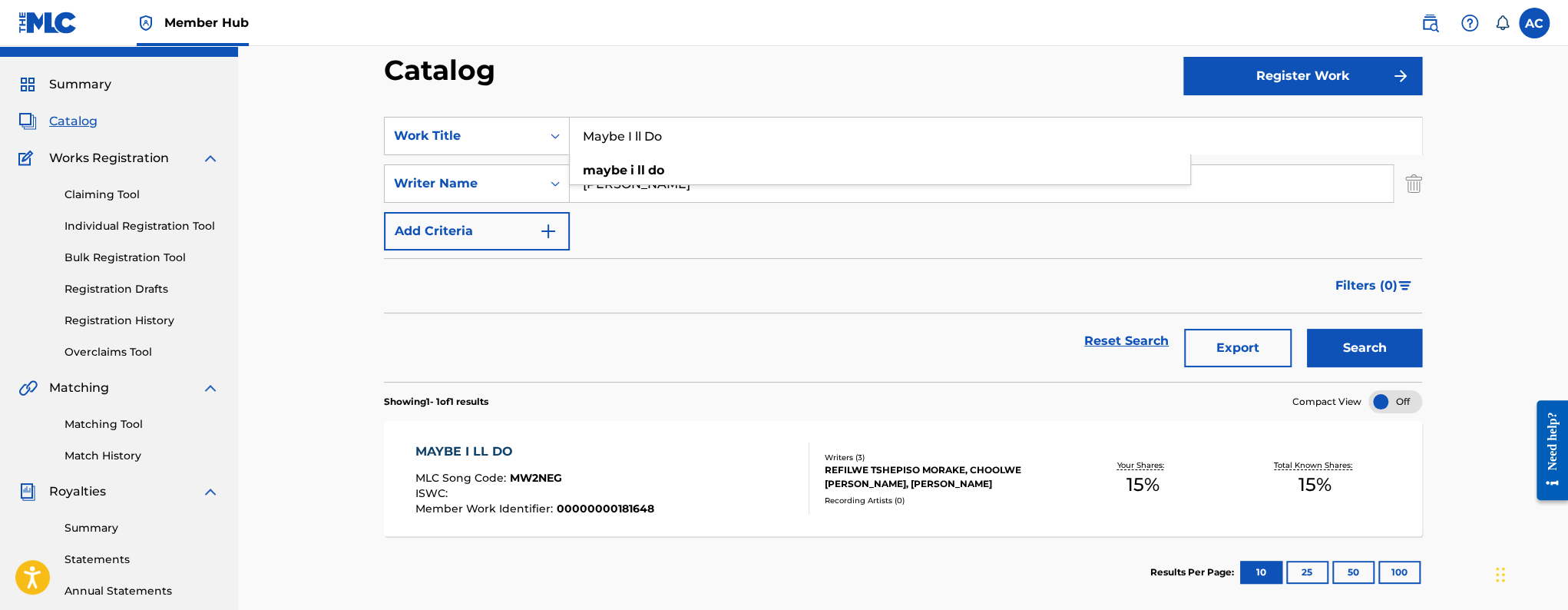
click at [409, 451] on div "MAYBE I LL DO MLC Song Code : MW2NEG ISWC : Member Work Identifier : 0000000018…" at bounding box center [903, 478] width 1038 height 115
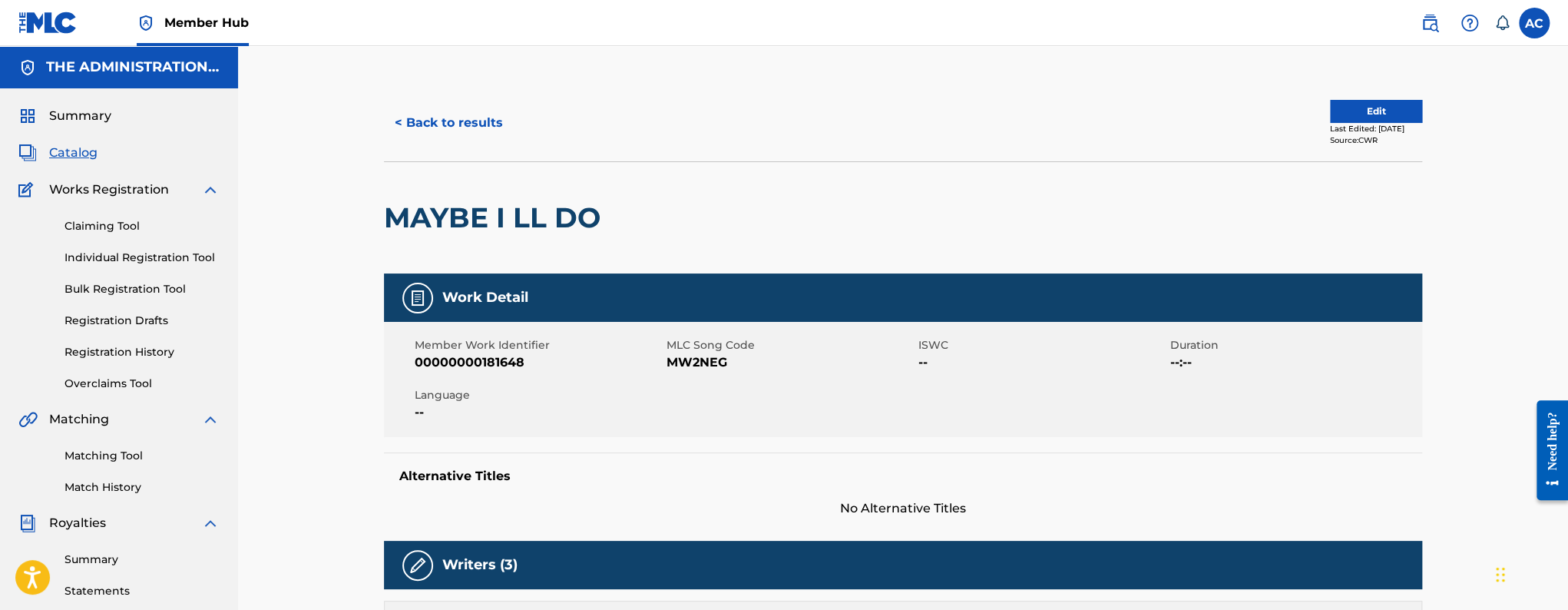
click at [465, 225] on h2 "MAYBE I LL DO" at bounding box center [496, 217] width 224 height 34
click at [498, 128] on button "< Back to results" at bounding box center [449, 123] width 130 height 39
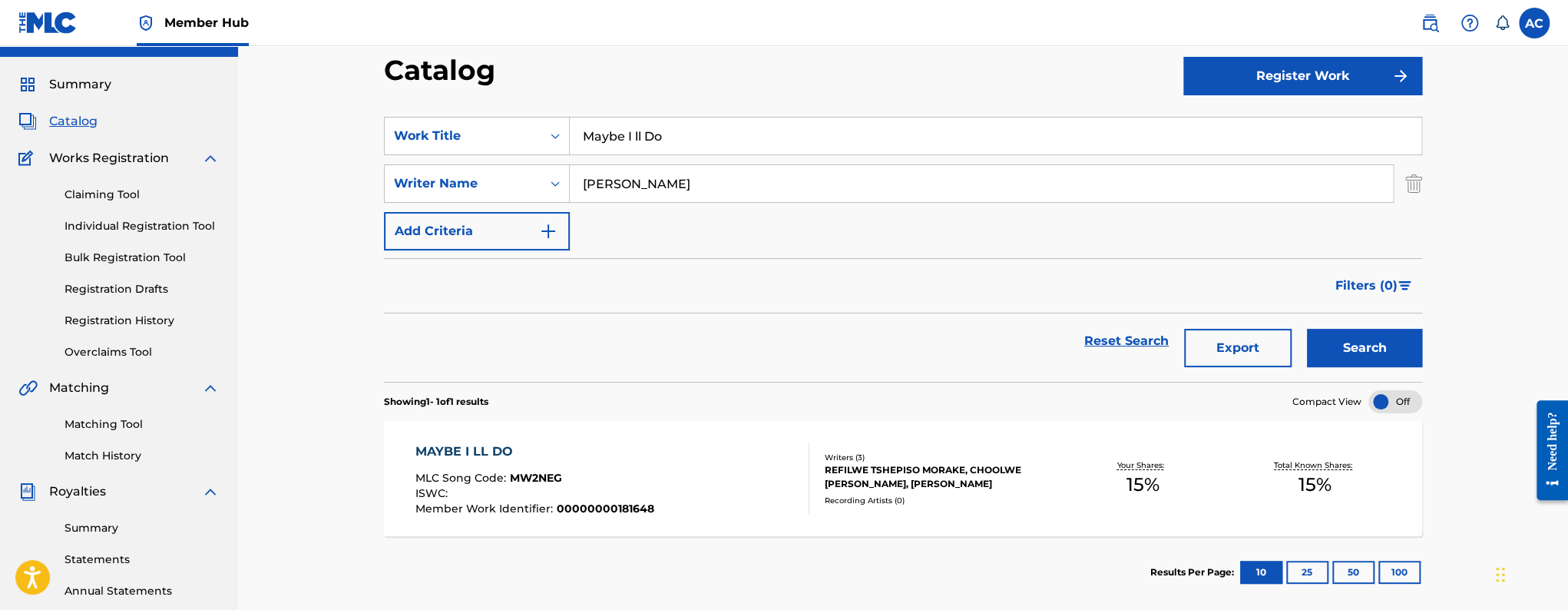
click at [586, 125] on input "Maybe I ll Do" at bounding box center [995, 136] width 852 height 37
paste input "Great"
type input "Great"
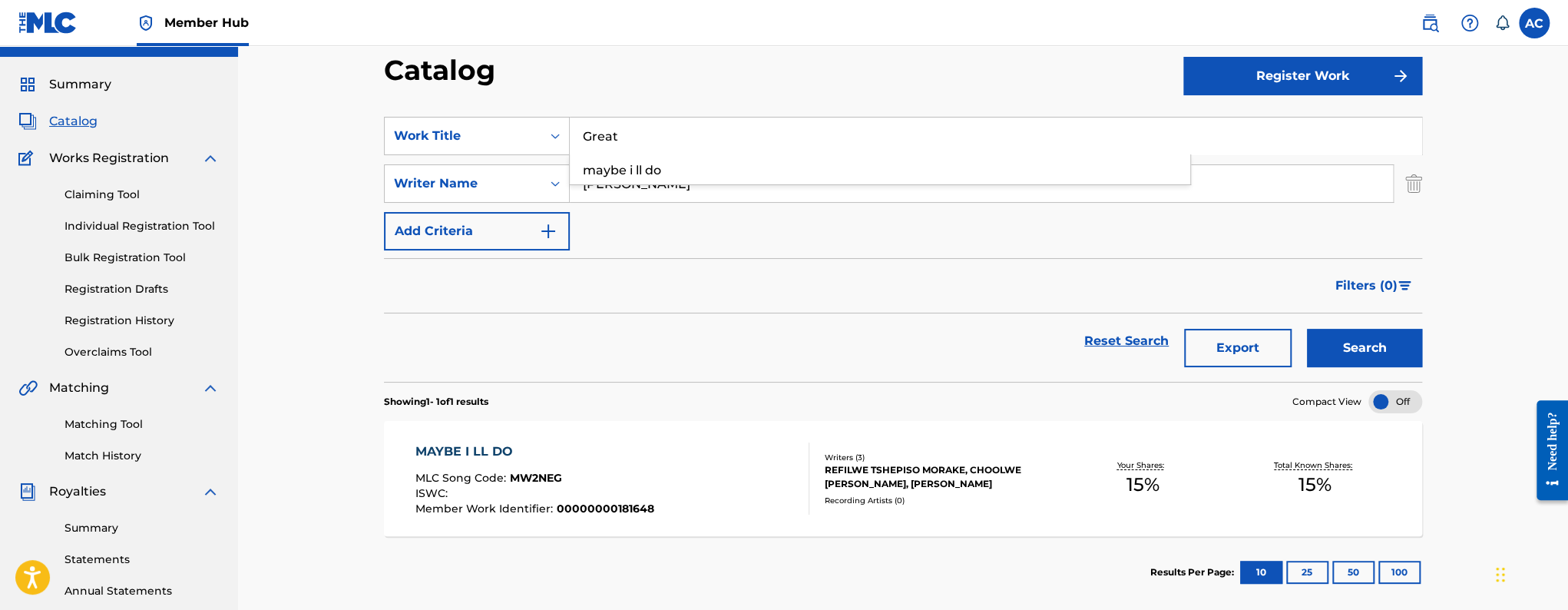
click at [1307, 329] on button "Search" at bounding box center [1364, 348] width 115 height 39
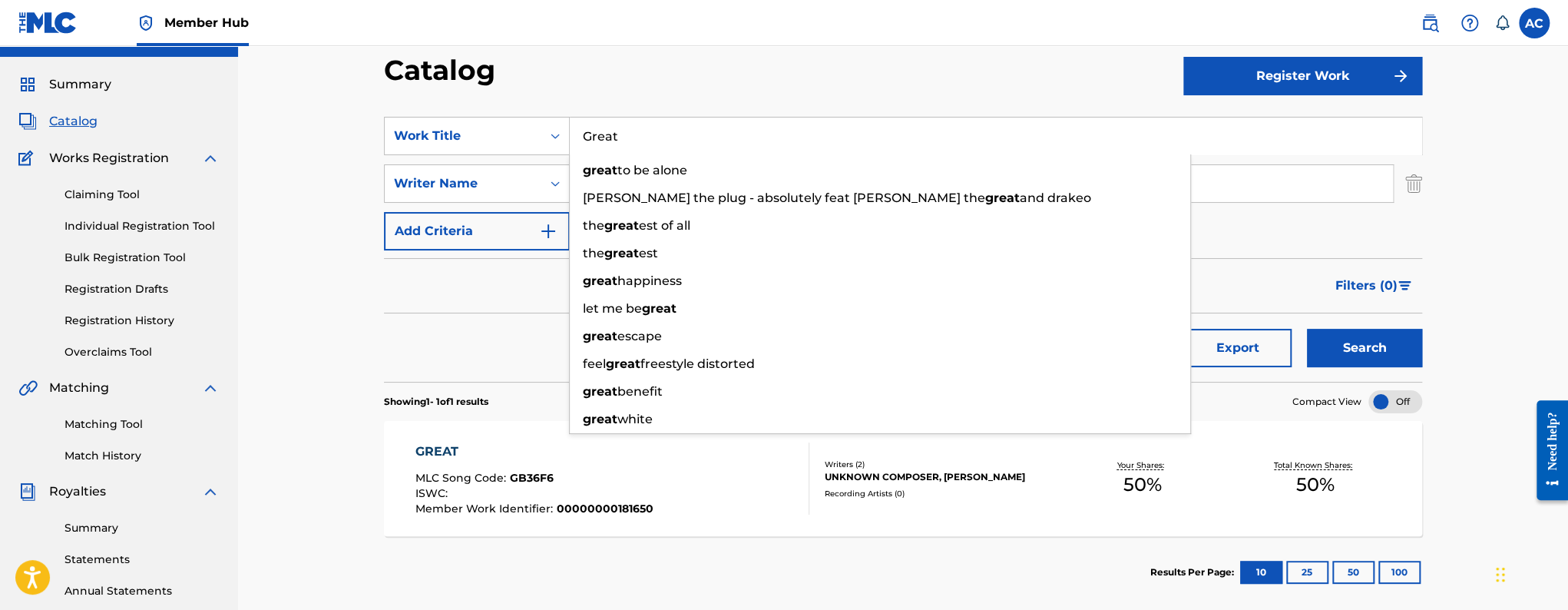
click at [649, 460] on div "GREAT MLC Song Code : GB36F6 ISWC : Member Work Identifier : 00000000181650" at bounding box center [612, 478] width 394 height 72
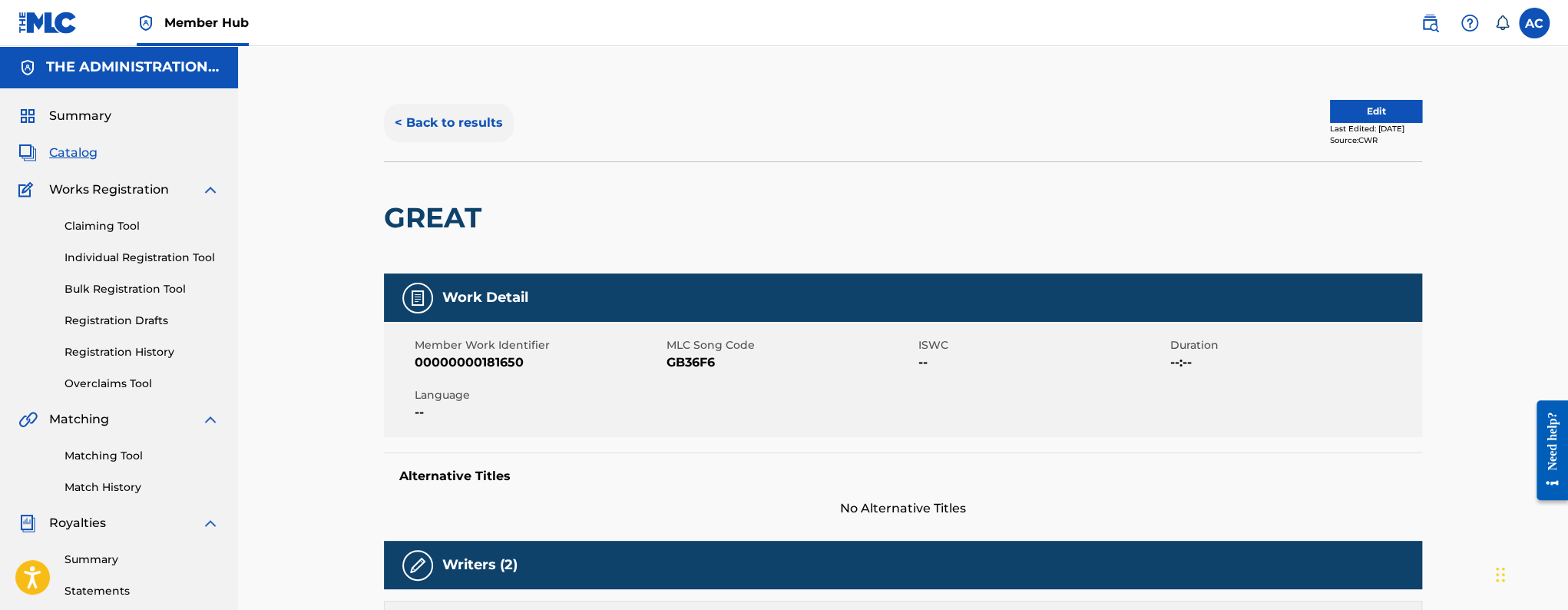
click at [436, 107] on button "< Back to results" at bounding box center [449, 123] width 130 height 39
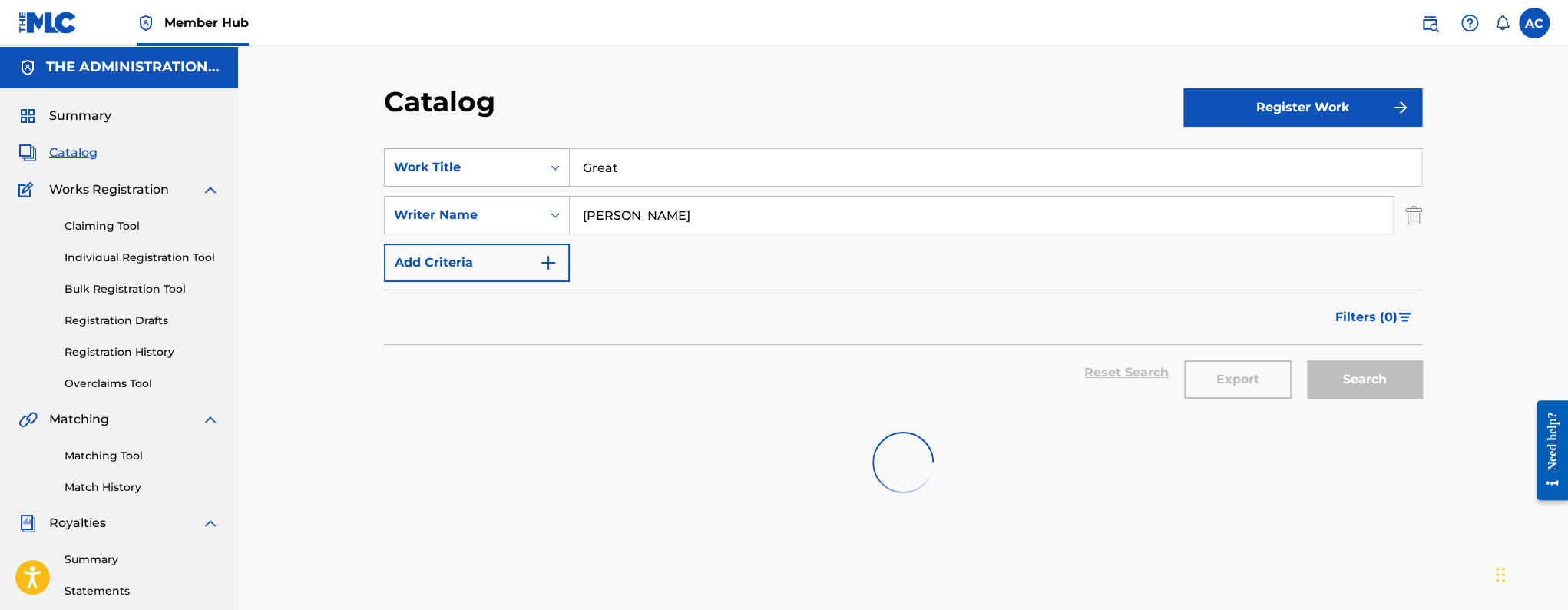
scroll to position [32, 0]
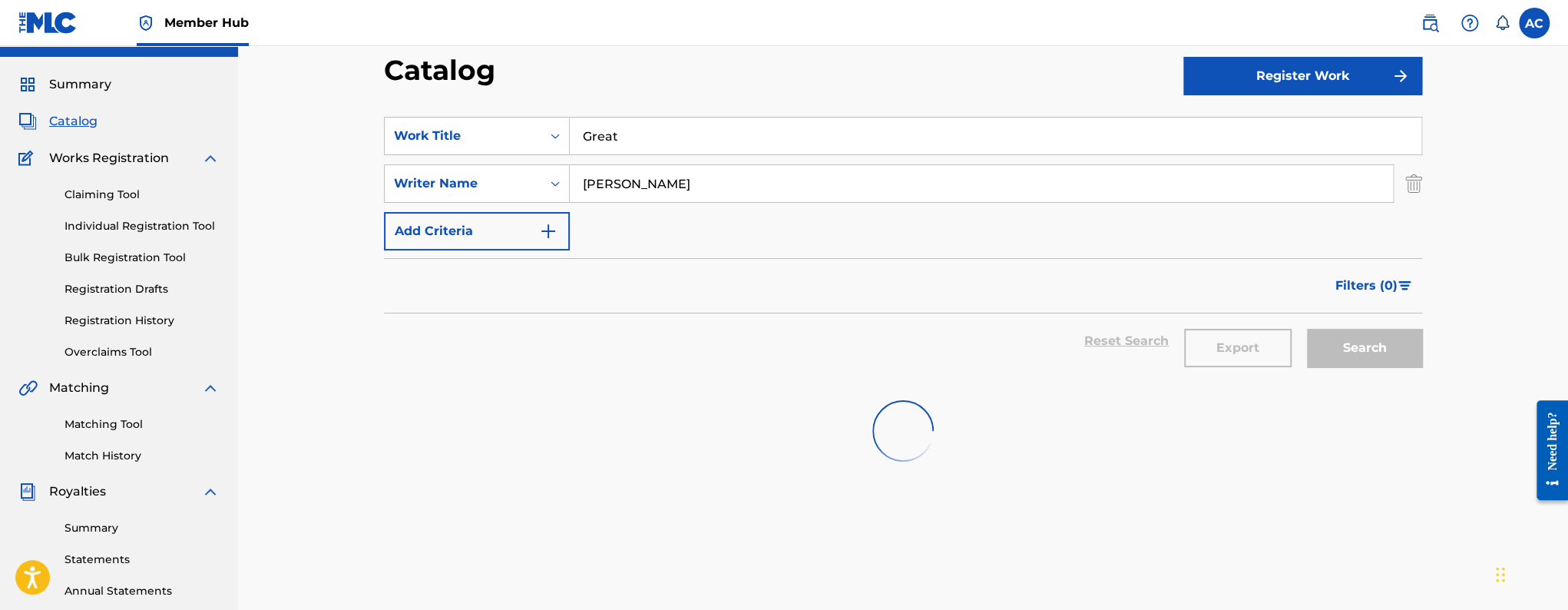
click at [595, 134] on input "Great" at bounding box center [995, 136] width 852 height 37
paste input "On Me (Leg Shot)"
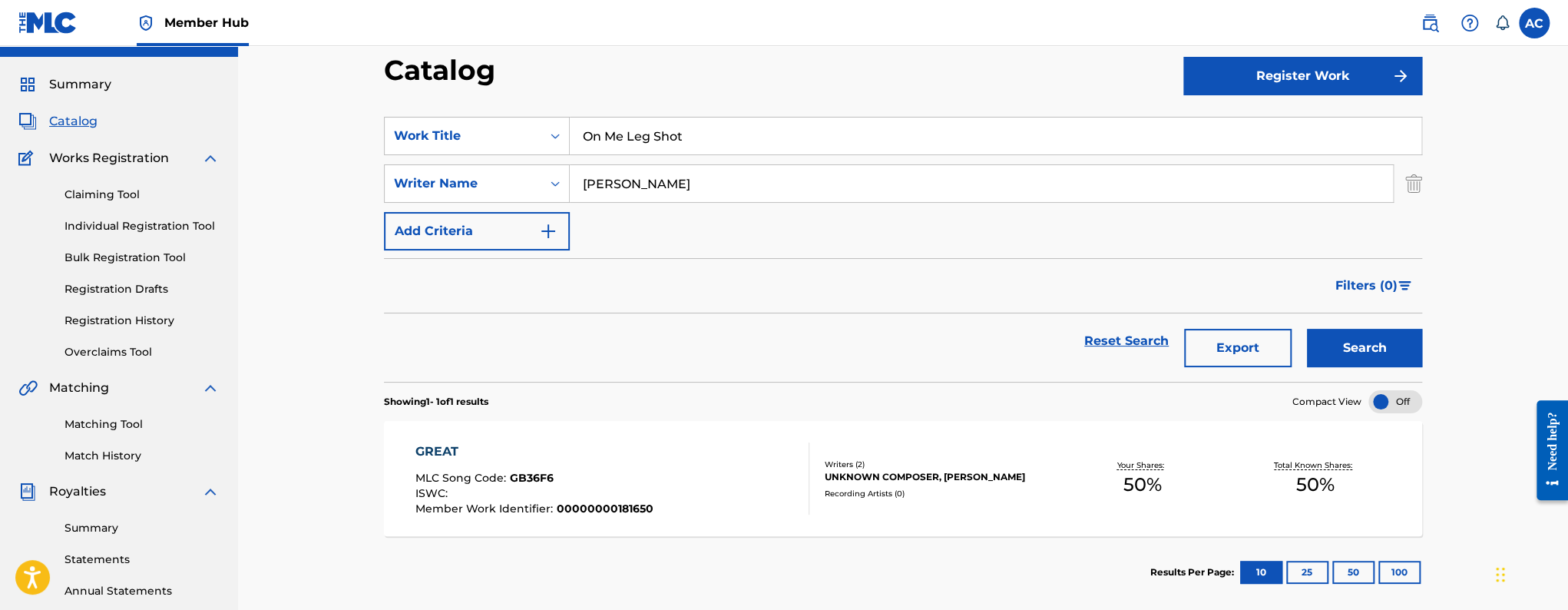
type input "On Me Leg Shot"
click at [618, 178] on input "[PERSON_NAME]" at bounding box center [981, 184] width 823 height 37
paste input "[PERSON_NAME]"
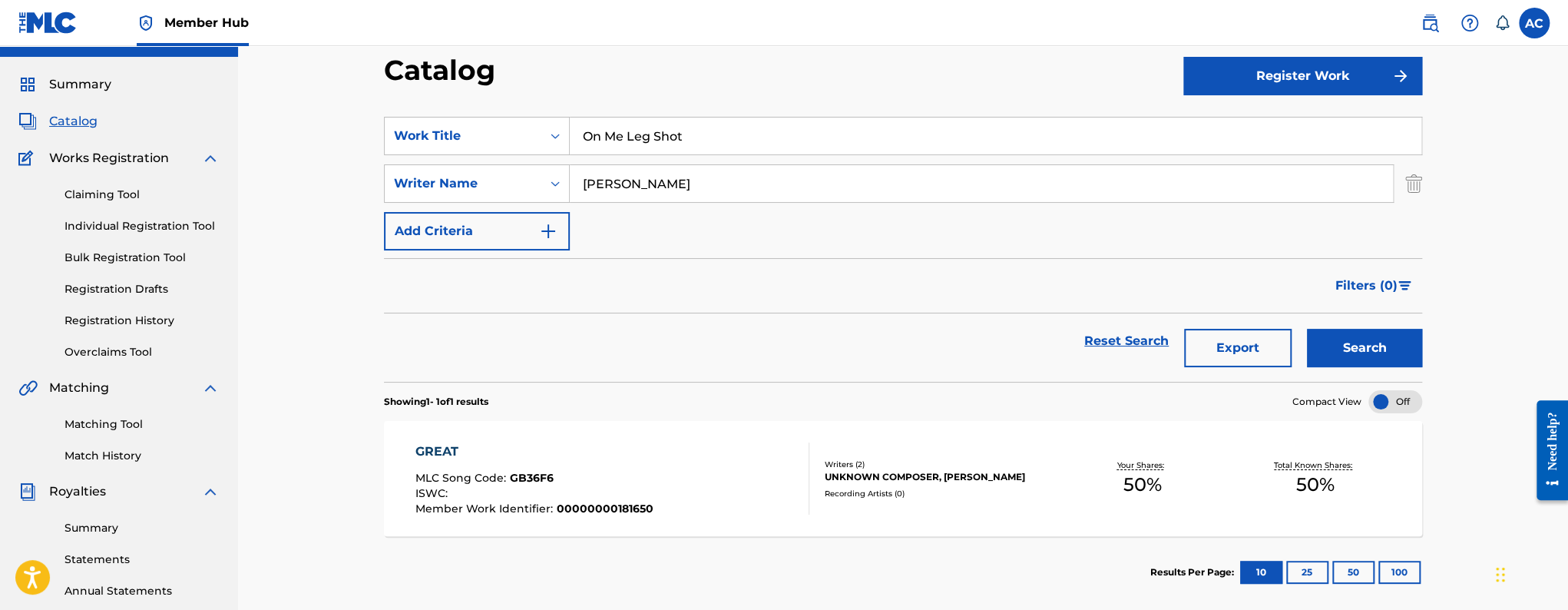
type input "[PERSON_NAME]"
click at [1307, 329] on button "Search" at bounding box center [1364, 348] width 115 height 39
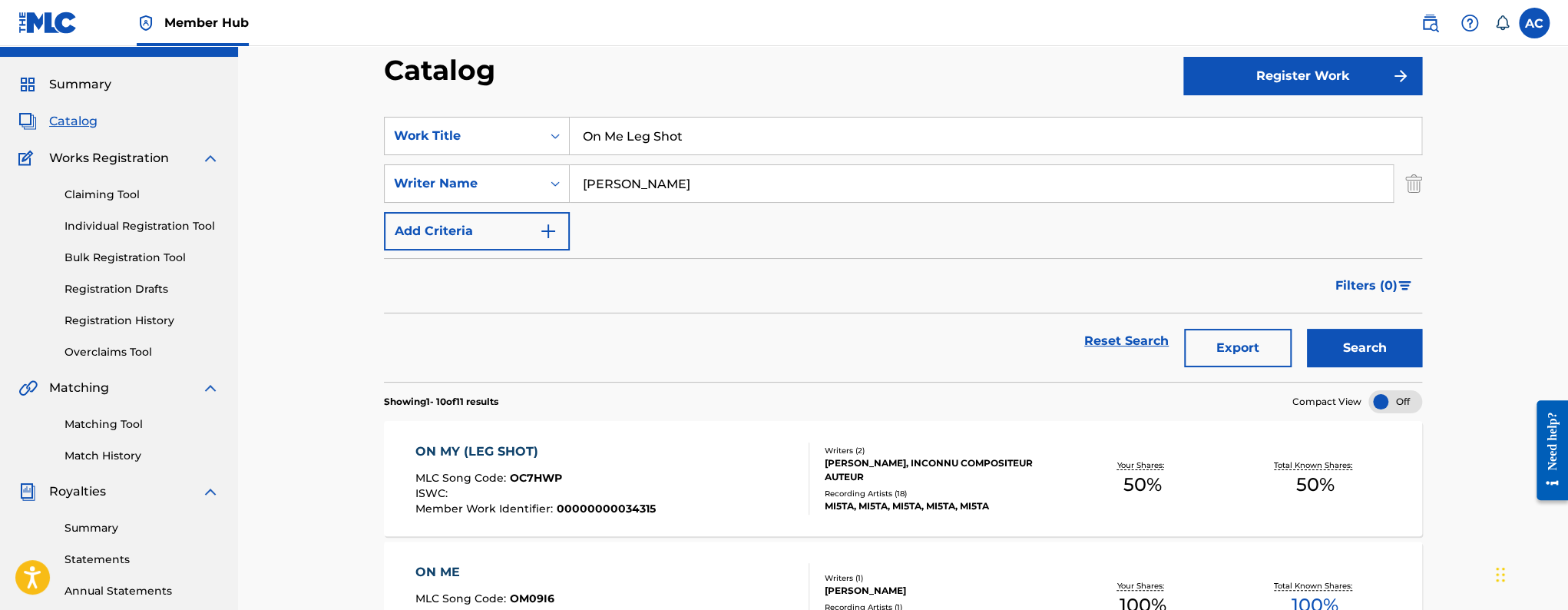
click at [633, 451] on div "ON MY (LEG SHOT)" at bounding box center [535, 451] width 240 height 18
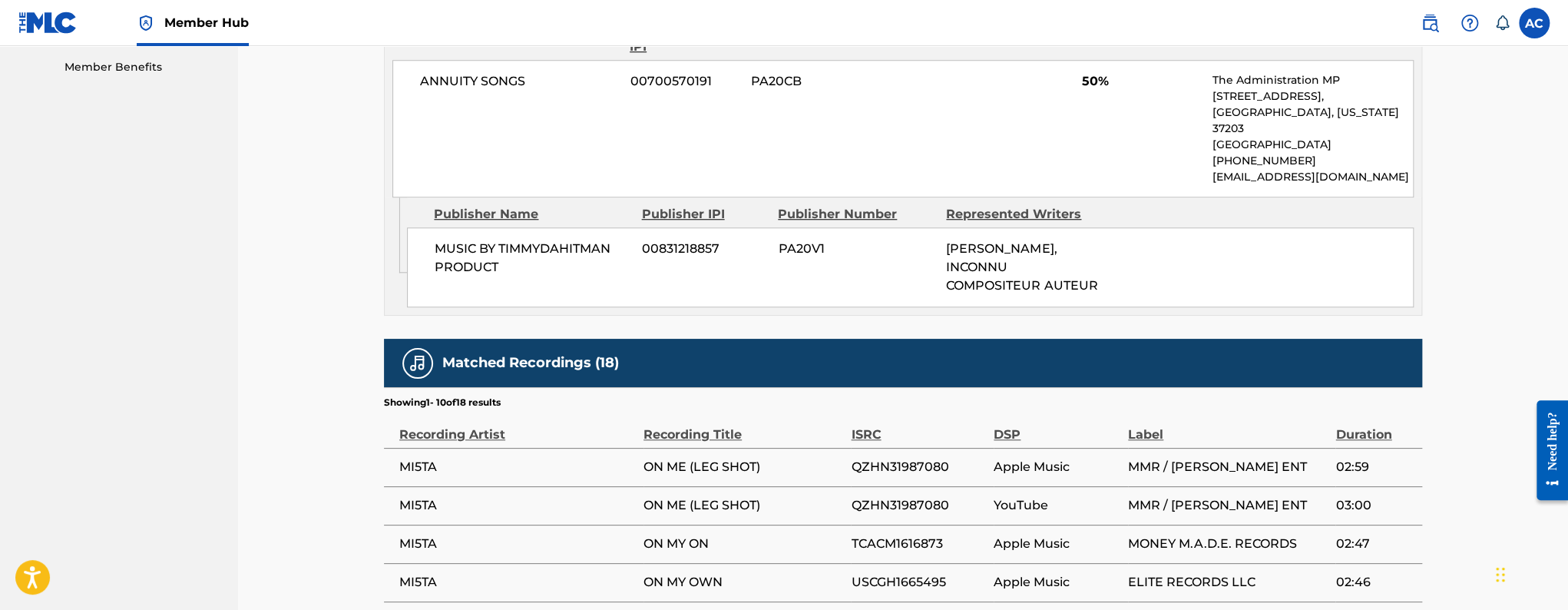
scroll to position [785, 0]
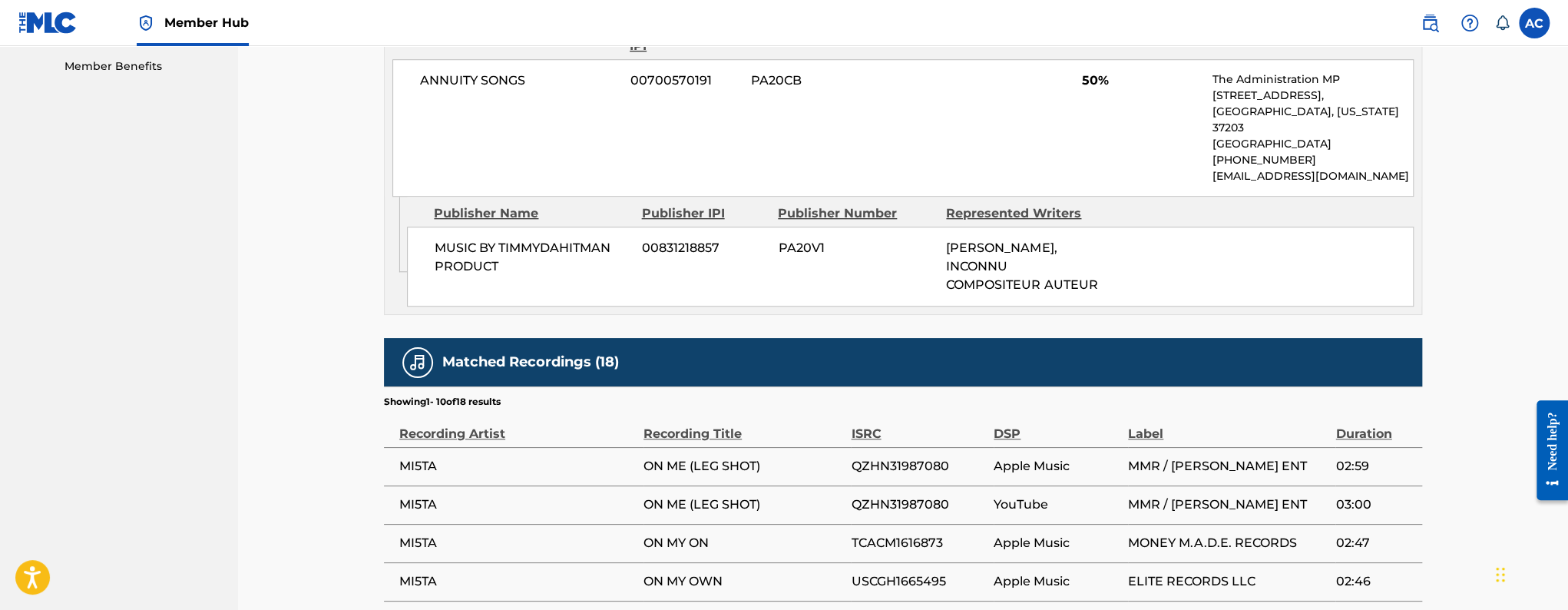
click at [887, 457] on span "QZHN31987080" at bounding box center [918, 467] width 135 height 18
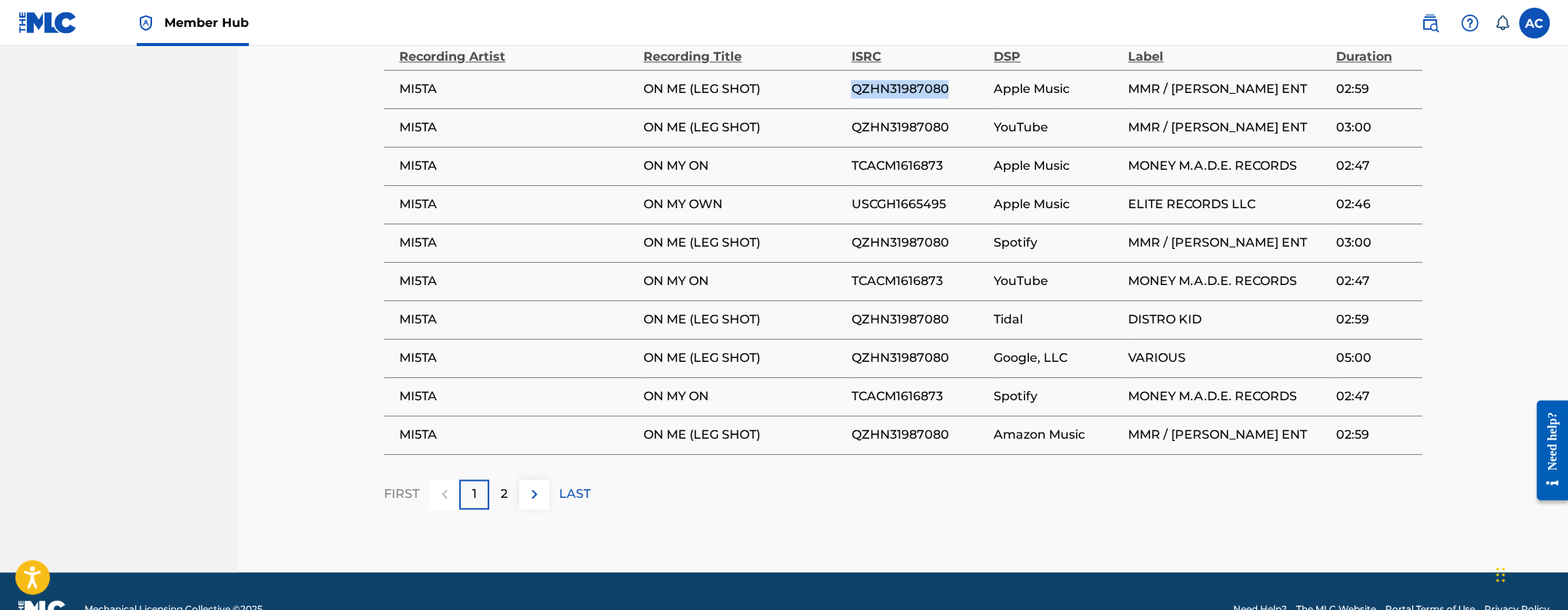
scroll to position [1155, 0]
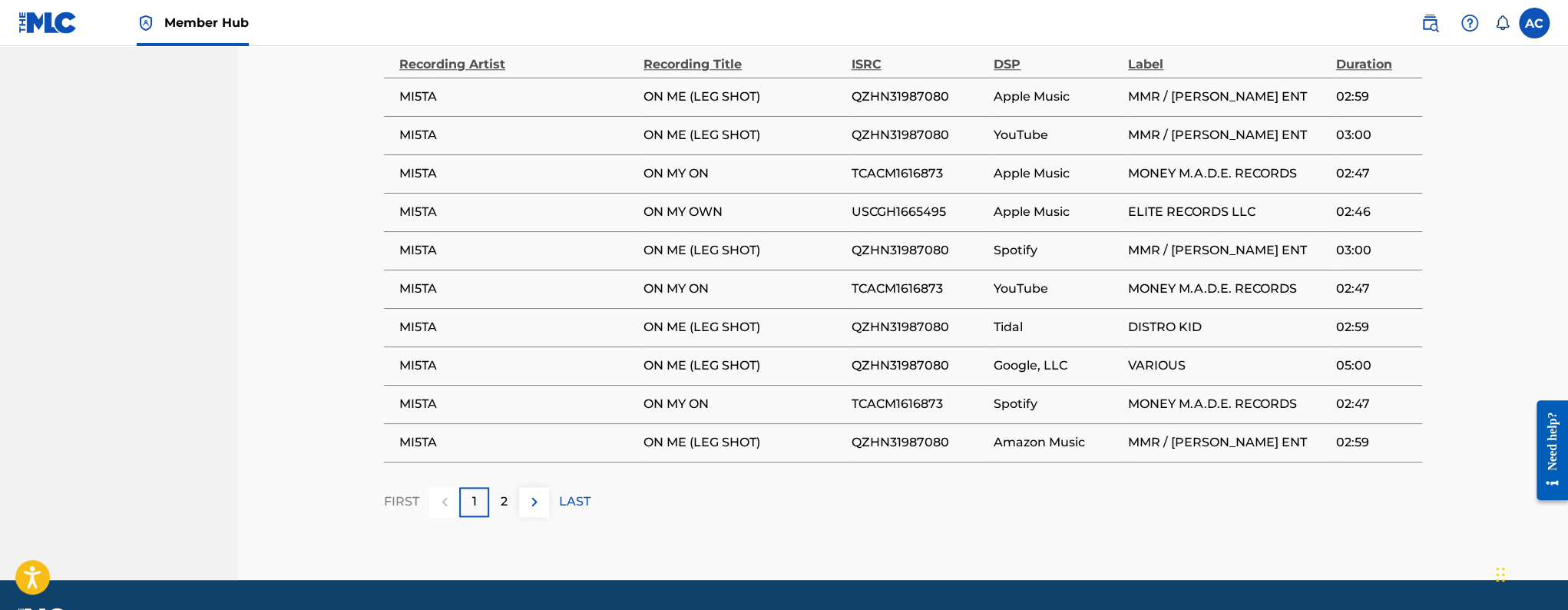
click at [905, 164] on span "TCACM1616873" at bounding box center [918, 174] width 135 height 18
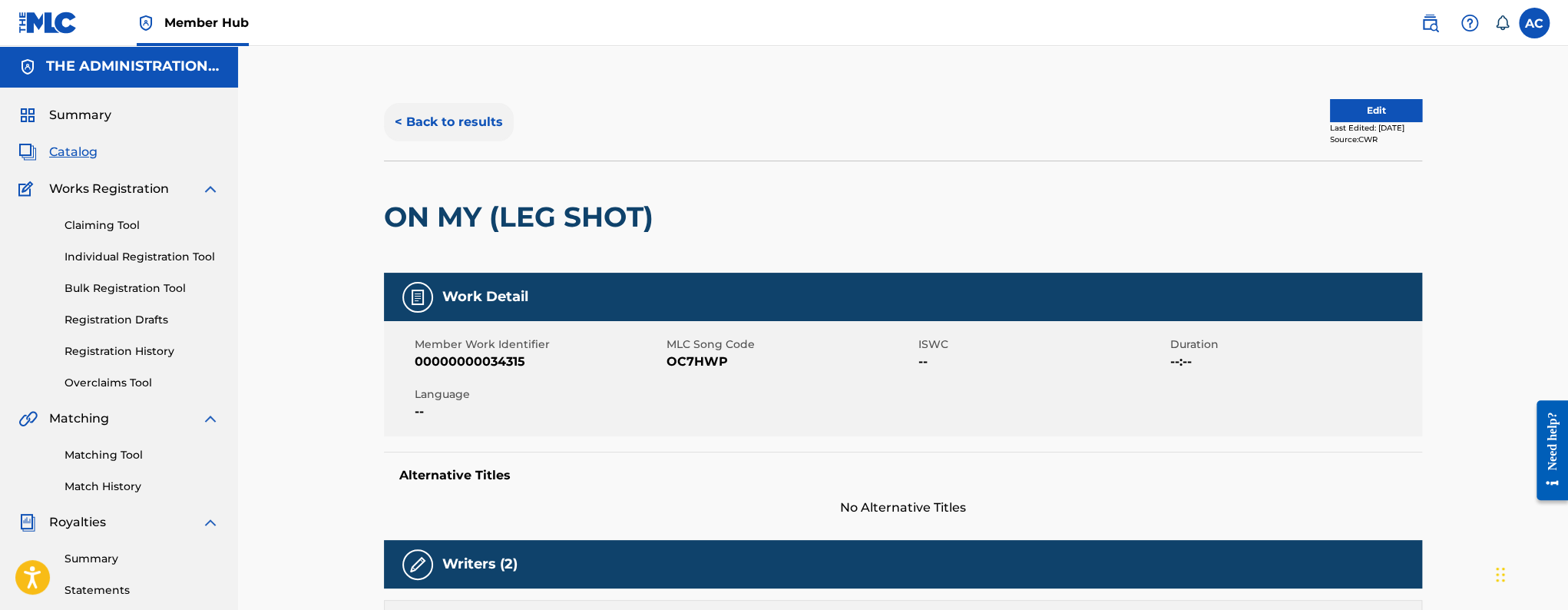
scroll to position [0, 0]
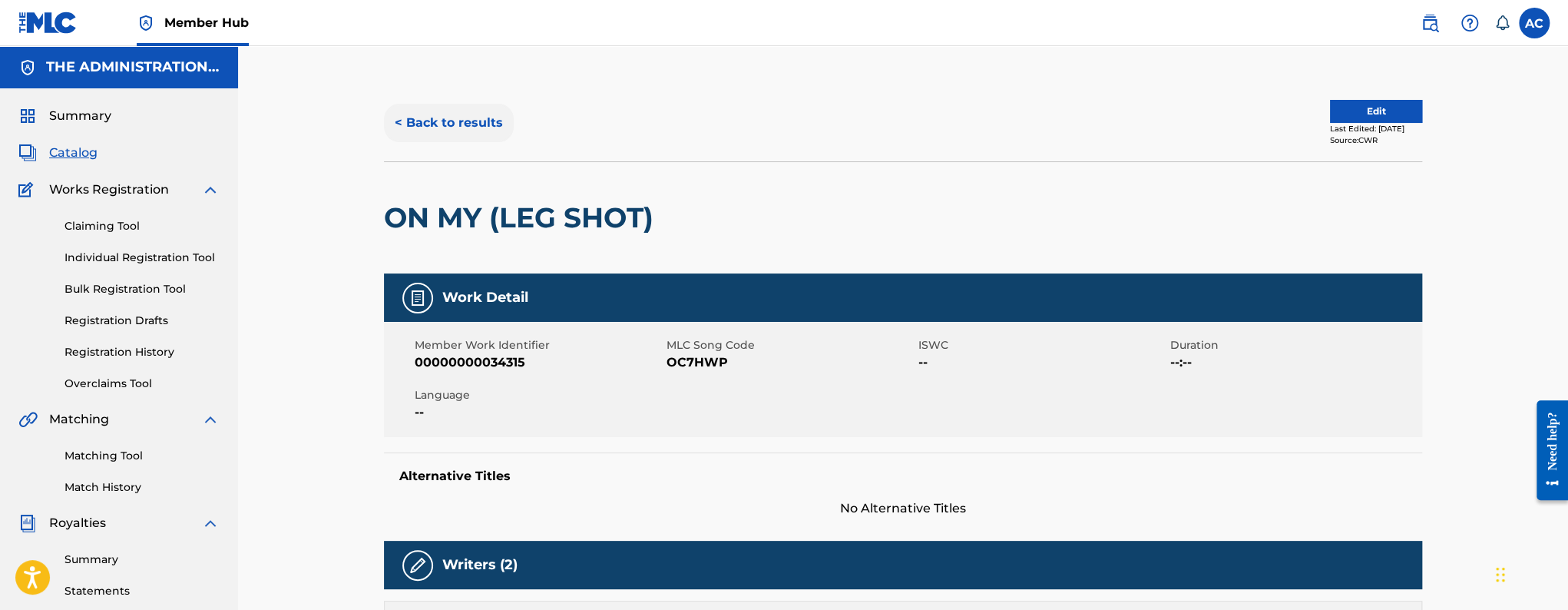
click at [408, 117] on button "< Back to results" at bounding box center [449, 123] width 130 height 39
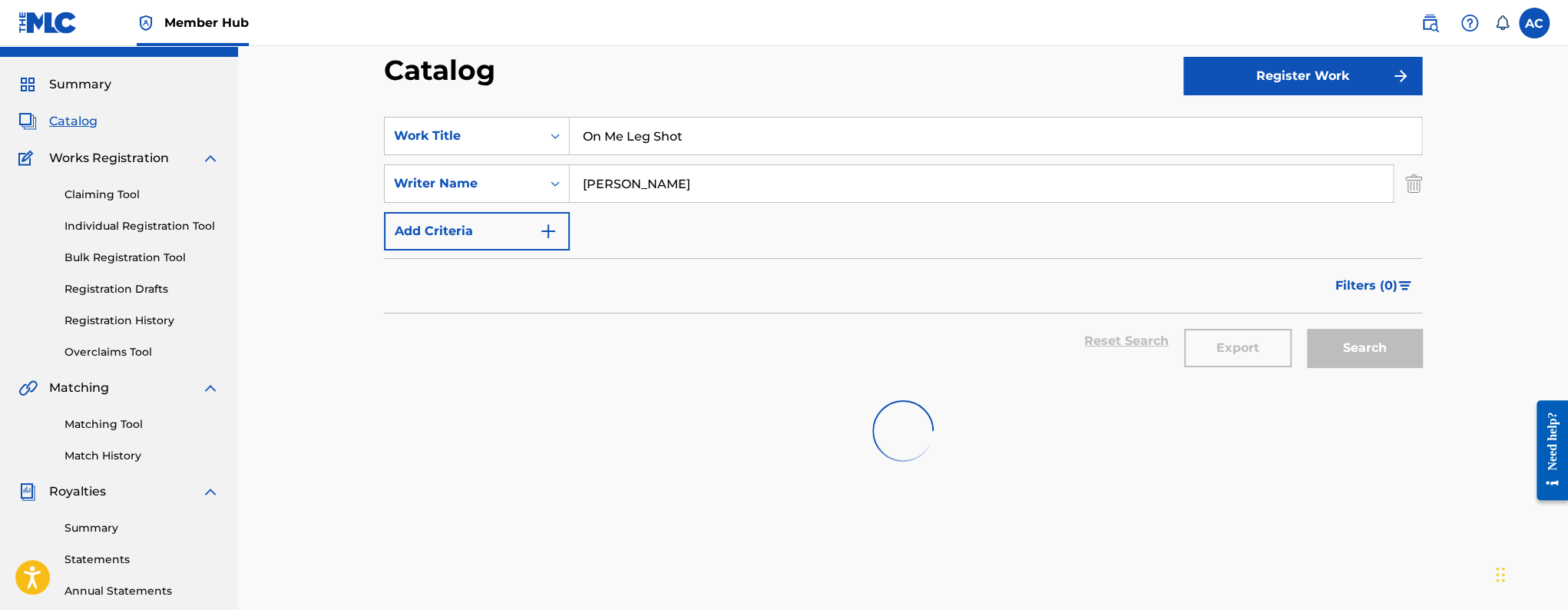
click at [583, 133] on input "On Me Leg Shot" at bounding box center [995, 136] width 852 height 37
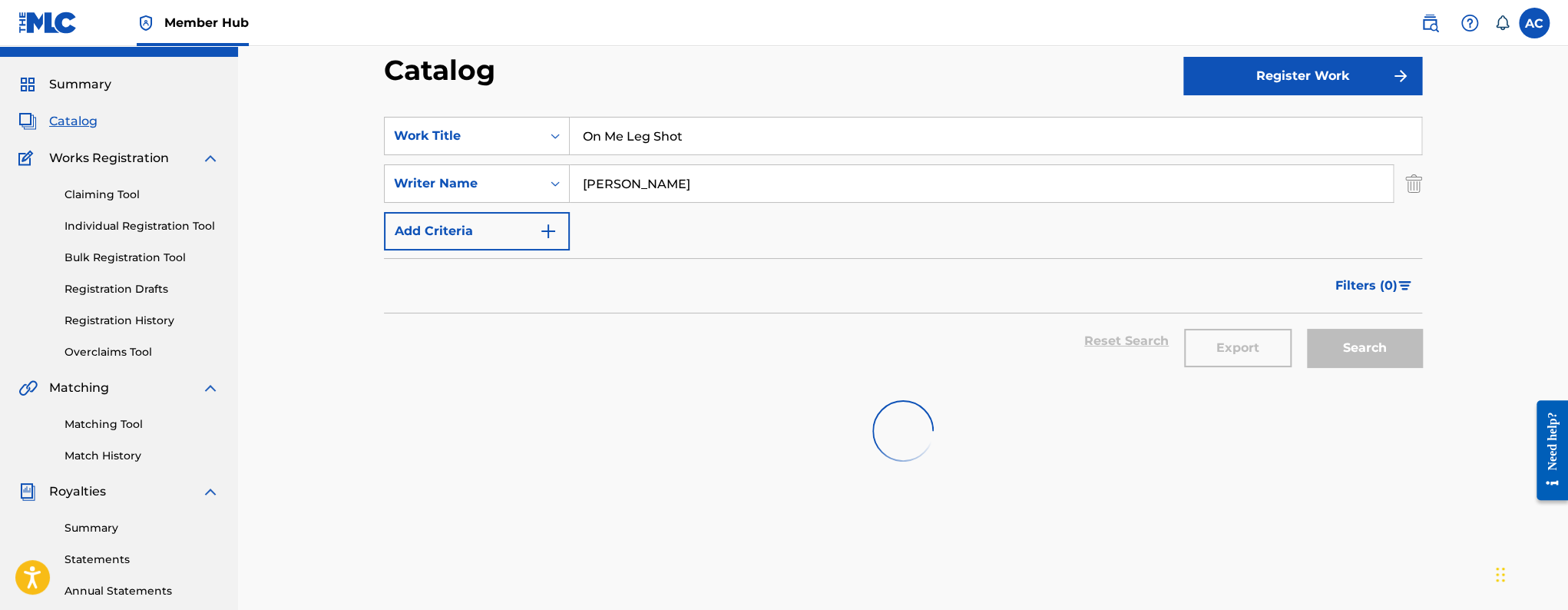
click at [583, 133] on input "On Me Leg Shot" at bounding box center [995, 136] width 852 height 37
paste input "Give My All"
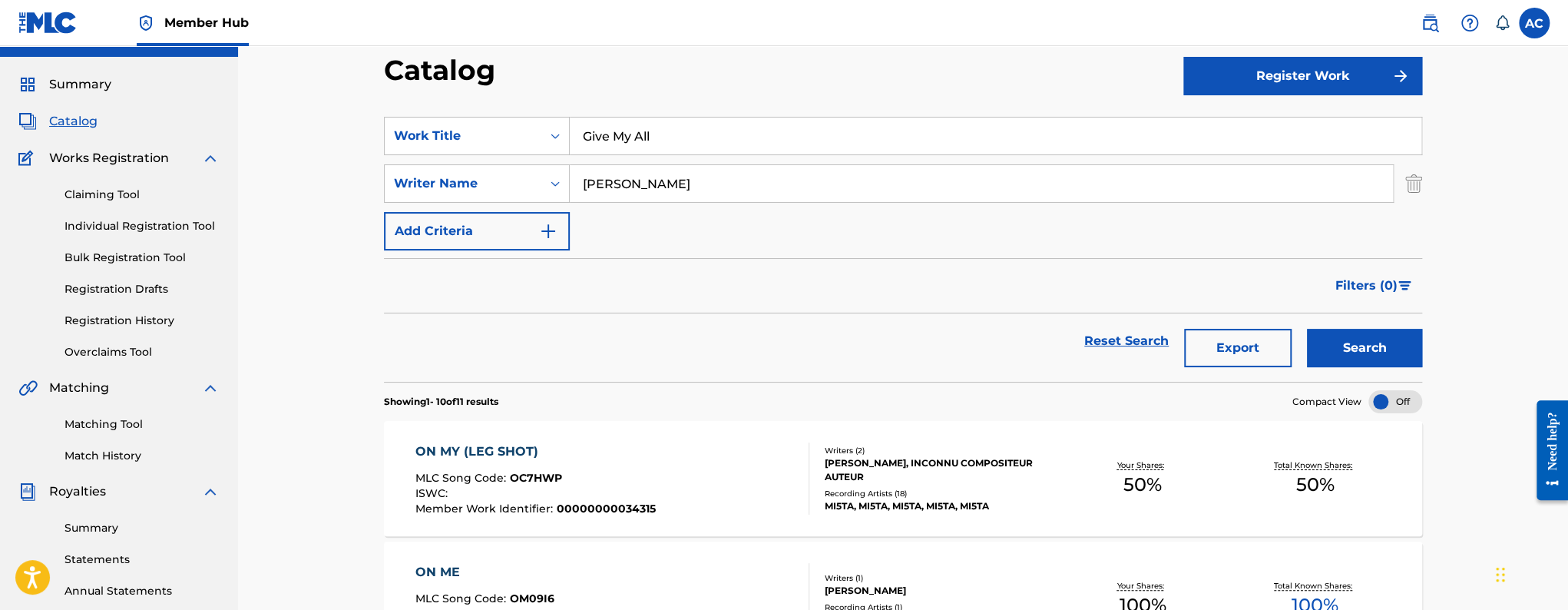
type input "Give My All"
click at [636, 185] on input "[PERSON_NAME]" at bounding box center [981, 184] width 823 height 37
click at [1307, 329] on button "Search" at bounding box center [1364, 348] width 115 height 39
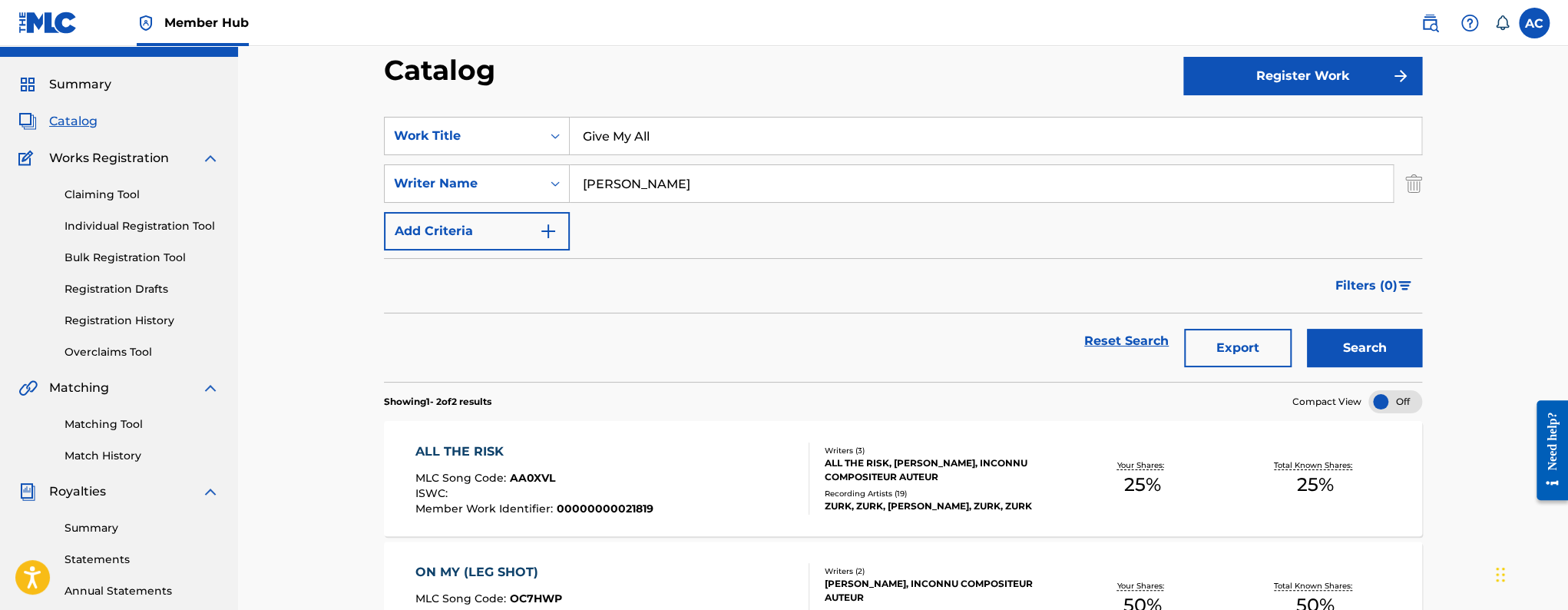
scroll to position [46, 0]
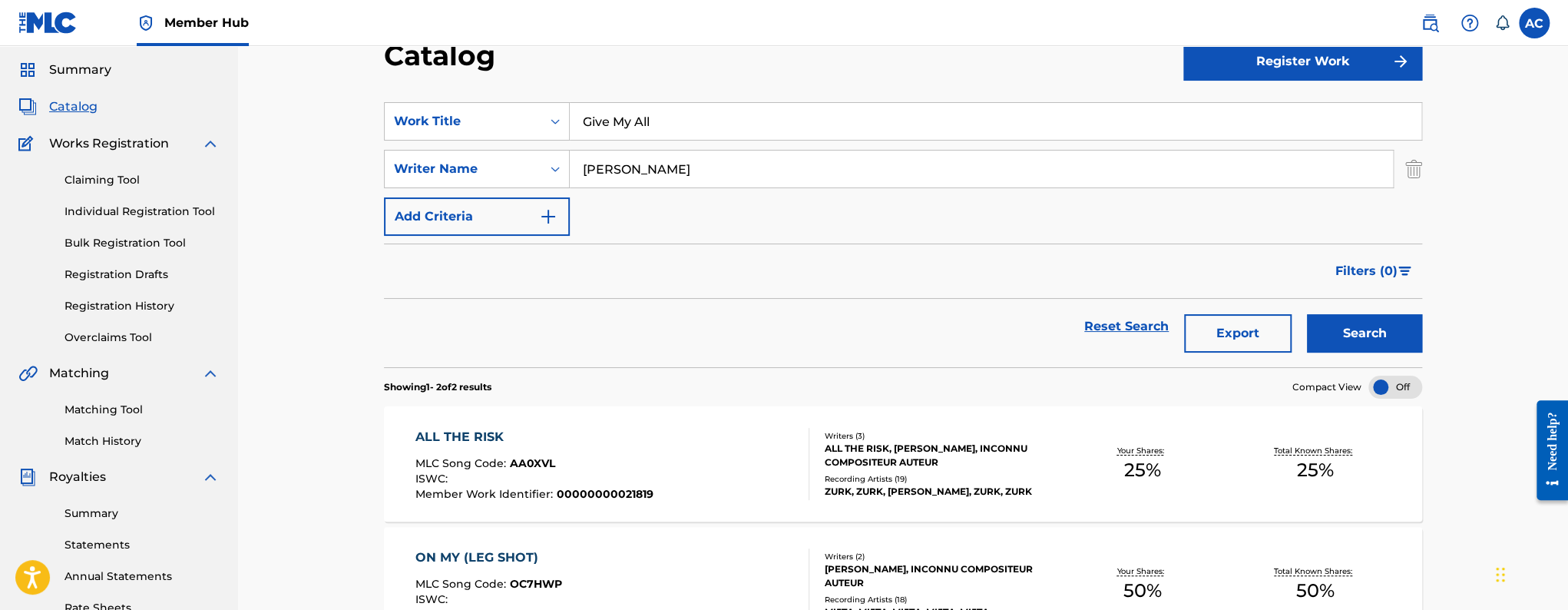
click at [675, 470] on div "ALL THE RISK MLC Song Code : AA0XVL ISWC : Member Work Identifier : 00000000021…" at bounding box center [612, 464] width 394 height 72
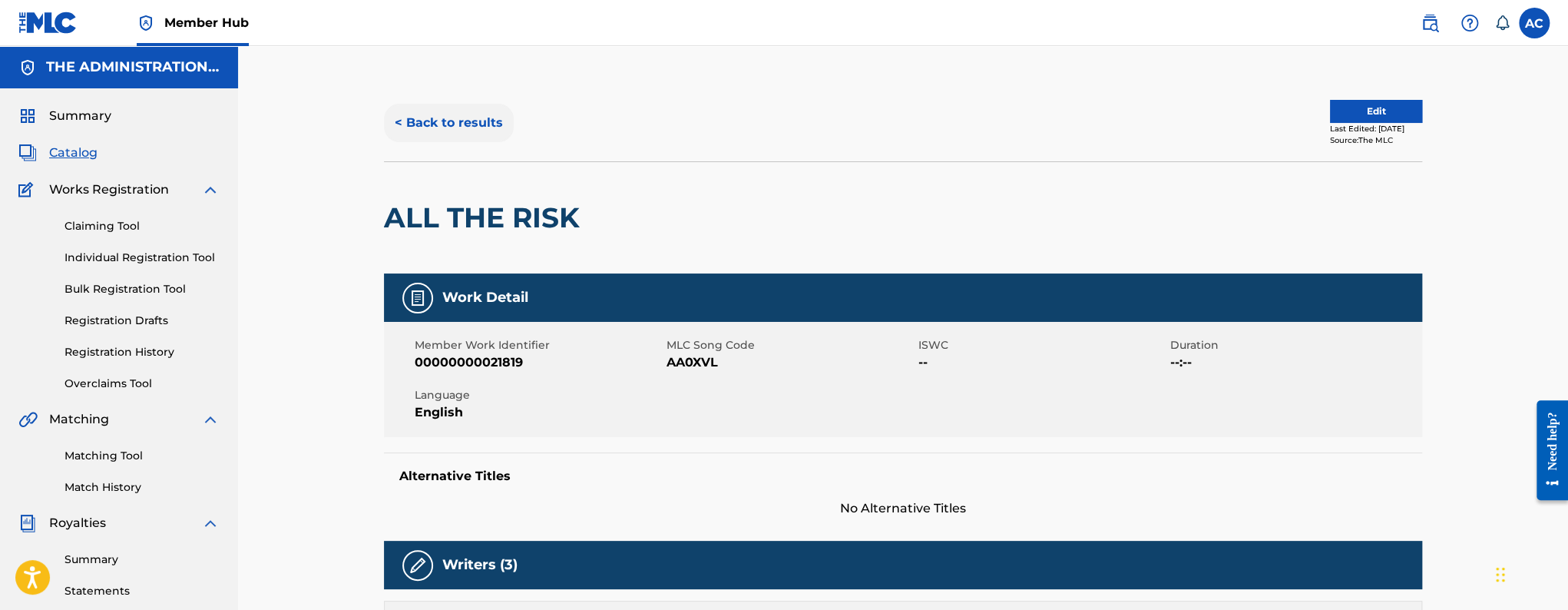
click at [436, 140] on button "< Back to results" at bounding box center [449, 123] width 130 height 39
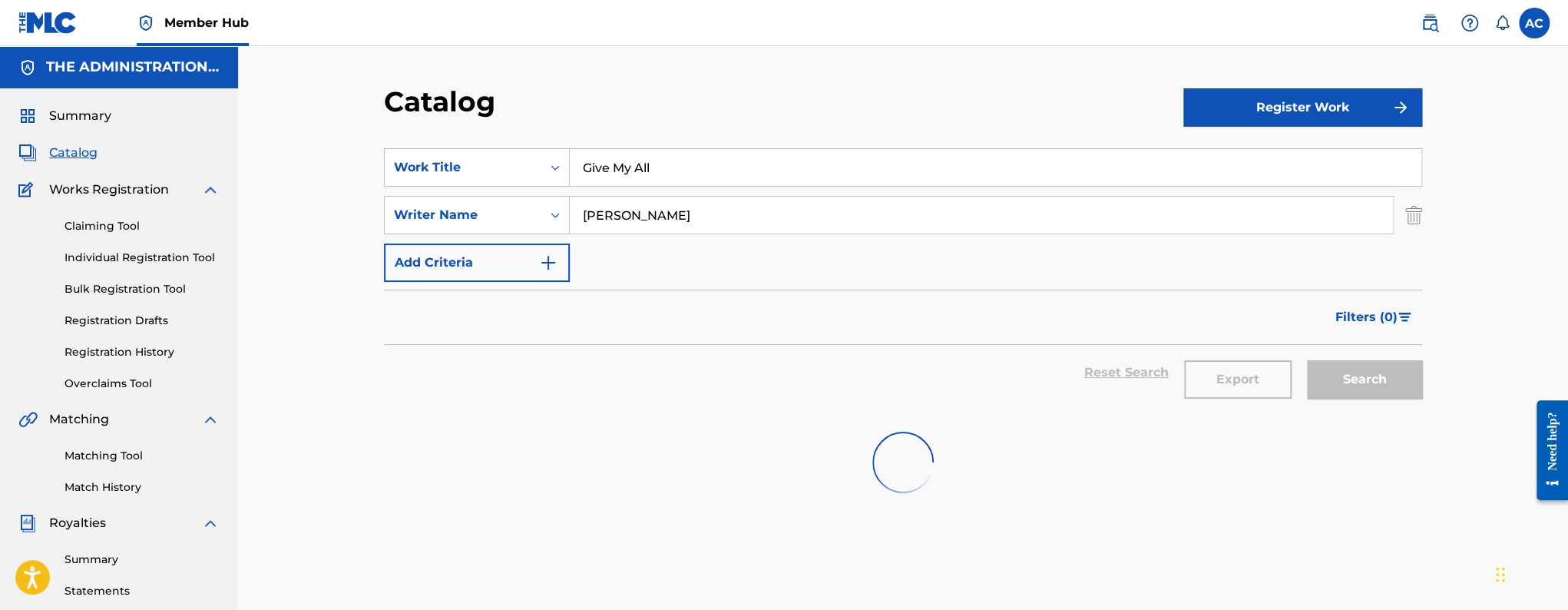
scroll to position [46, 0]
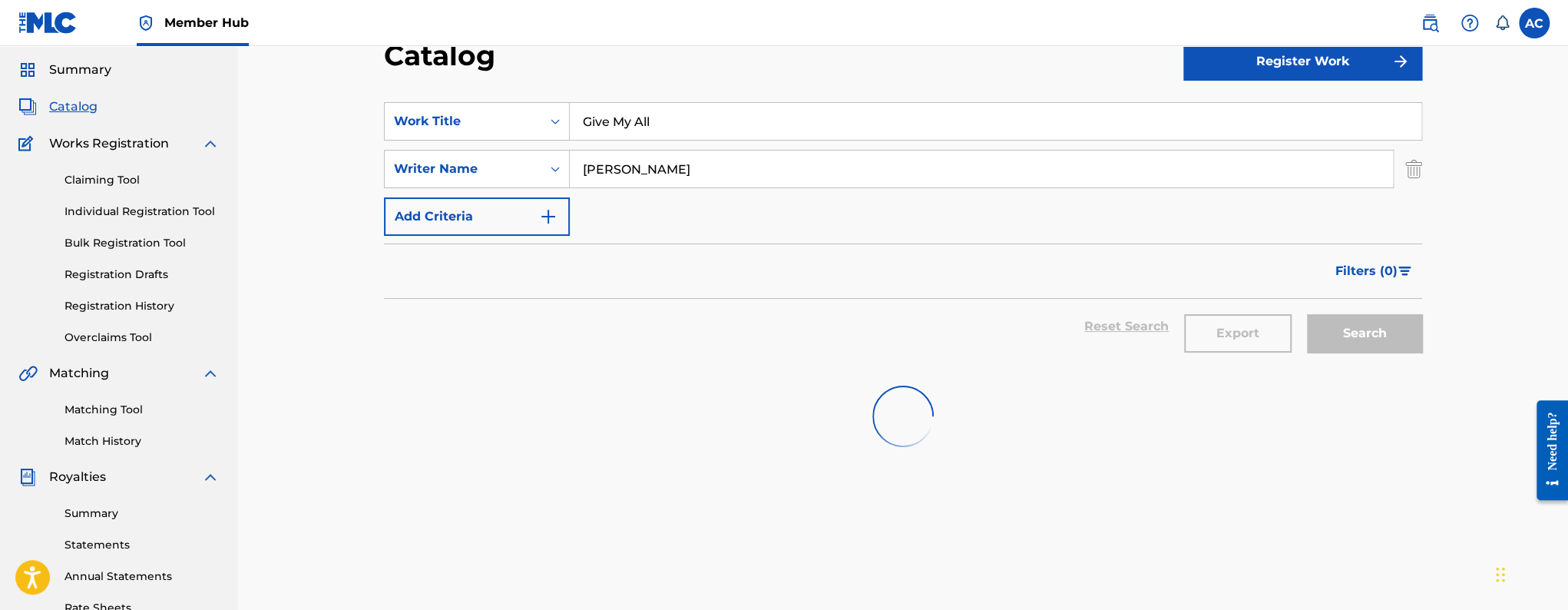
click at [634, 127] on input "Give My All" at bounding box center [995, 122] width 852 height 37
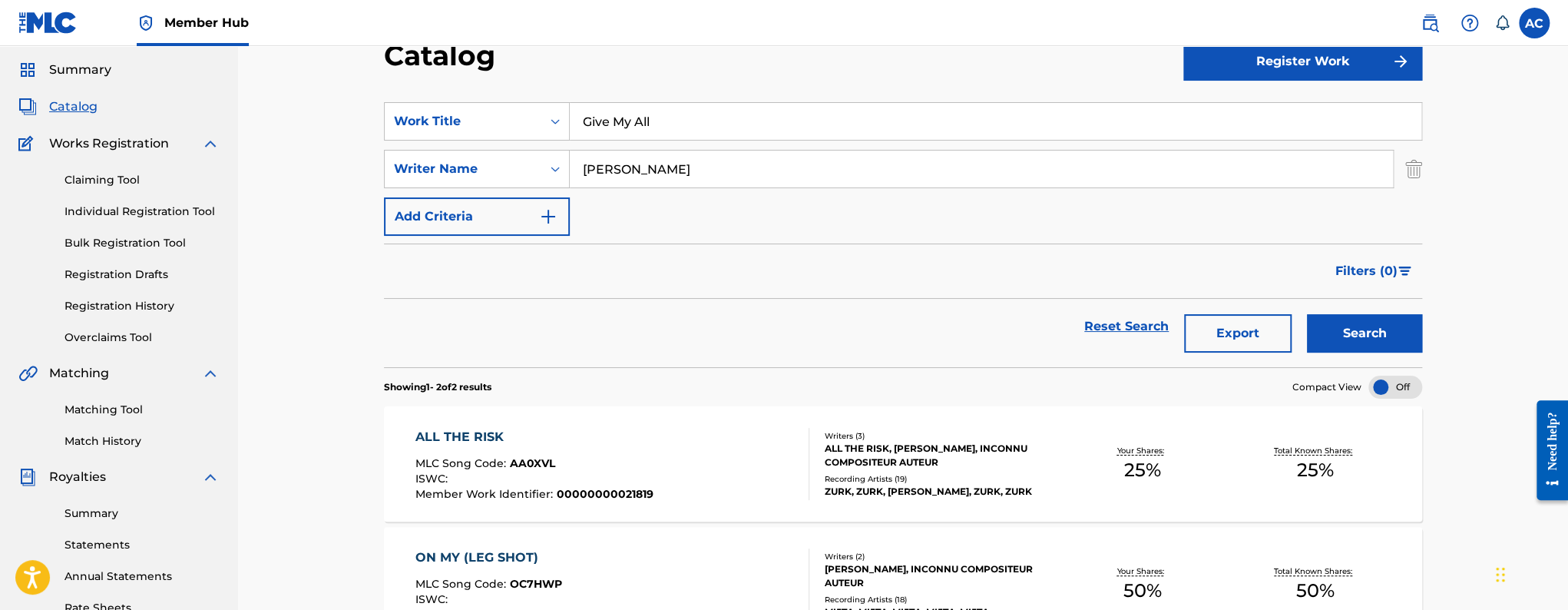
click at [617, 123] on input "Give My All" at bounding box center [995, 122] width 852 height 37
click at [1307, 314] on button "Search" at bounding box center [1364, 333] width 115 height 39
click at [1432, 28] on img at bounding box center [1430, 23] width 18 height 18
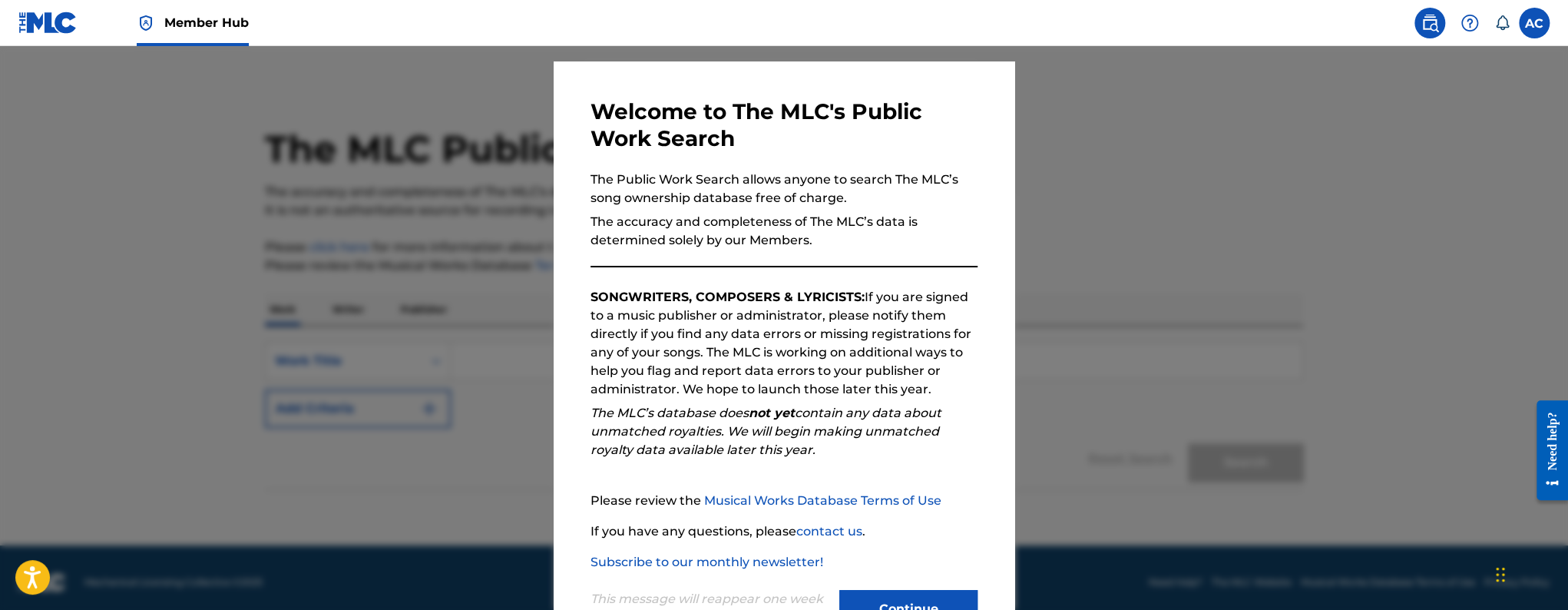
scroll to position [93, 0]
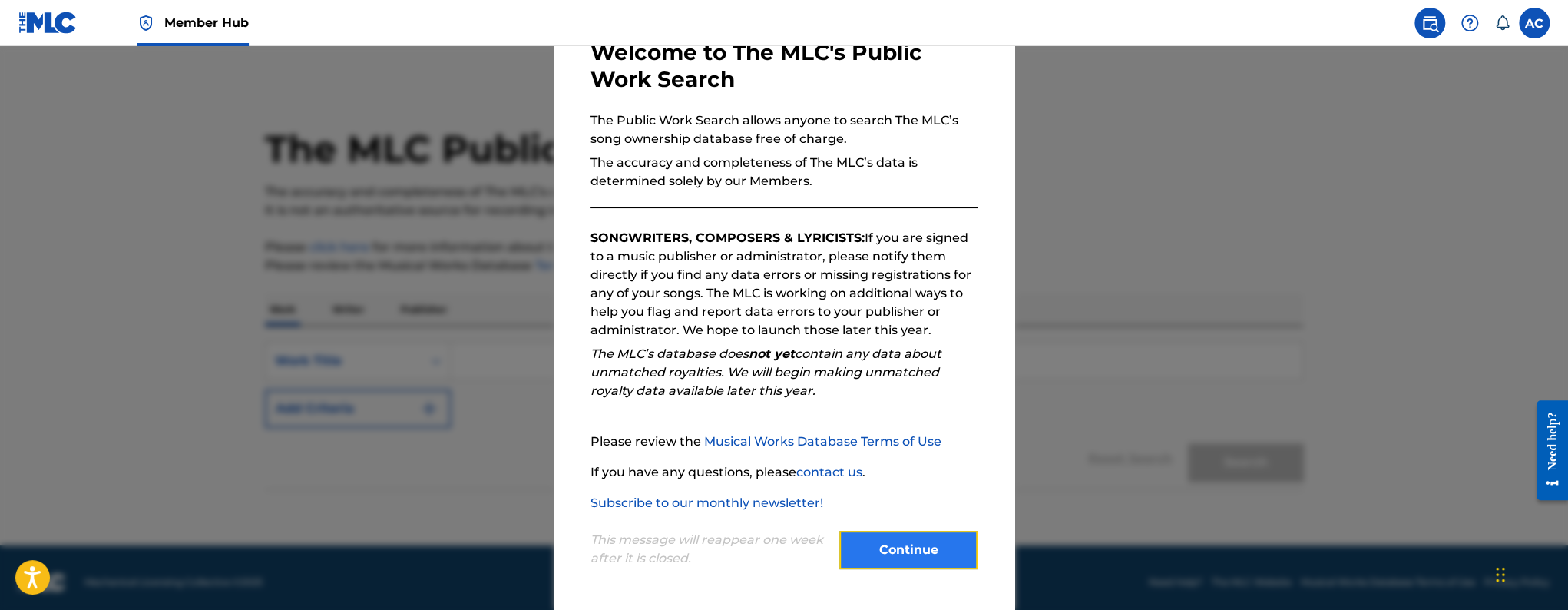
click at [892, 546] on button "Continue" at bounding box center [908, 550] width 138 height 39
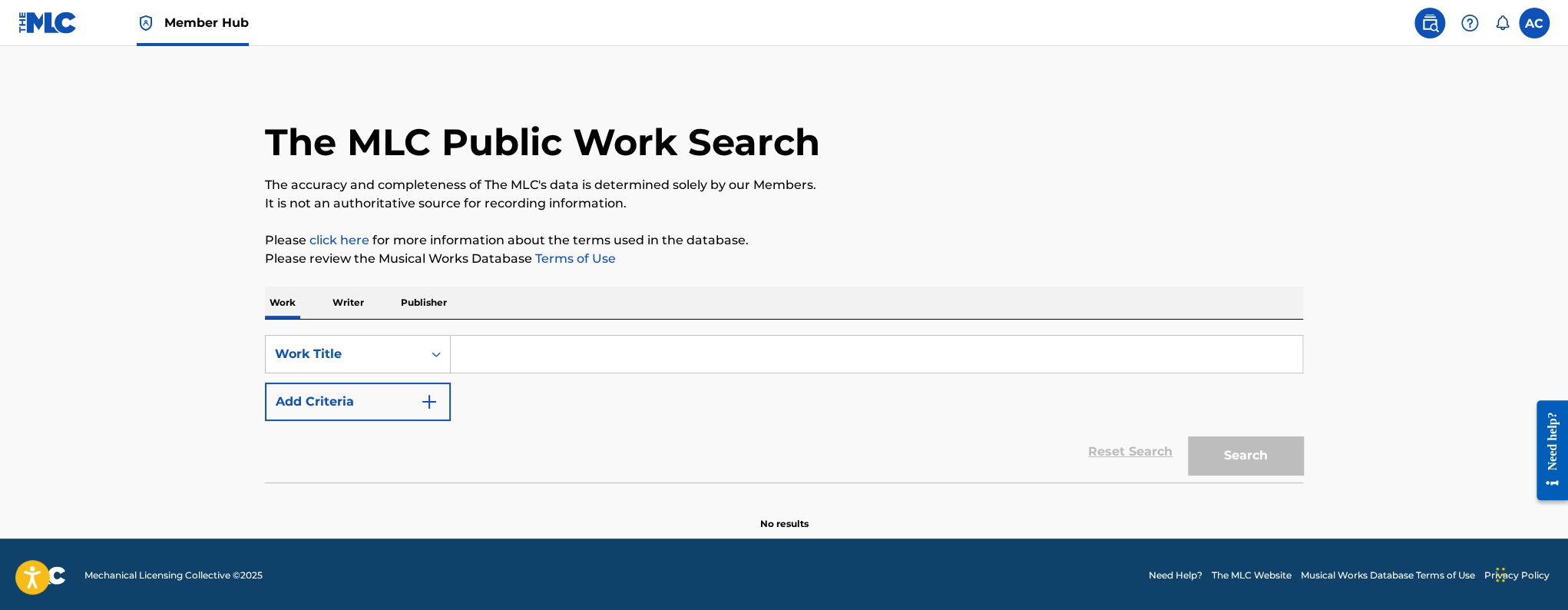
scroll to position [9, 0]
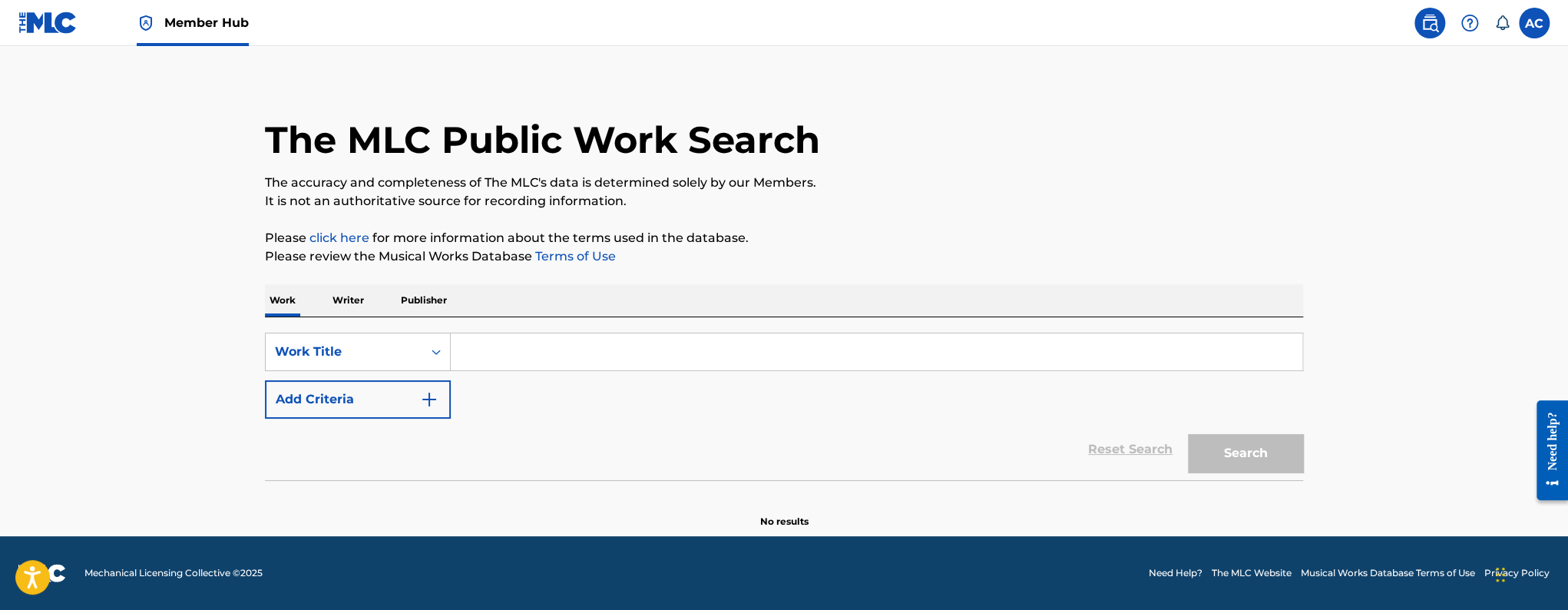
click at [458, 360] on input "Search Form" at bounding box center [876, 352] width 852 height 37
paste input "Give My All"
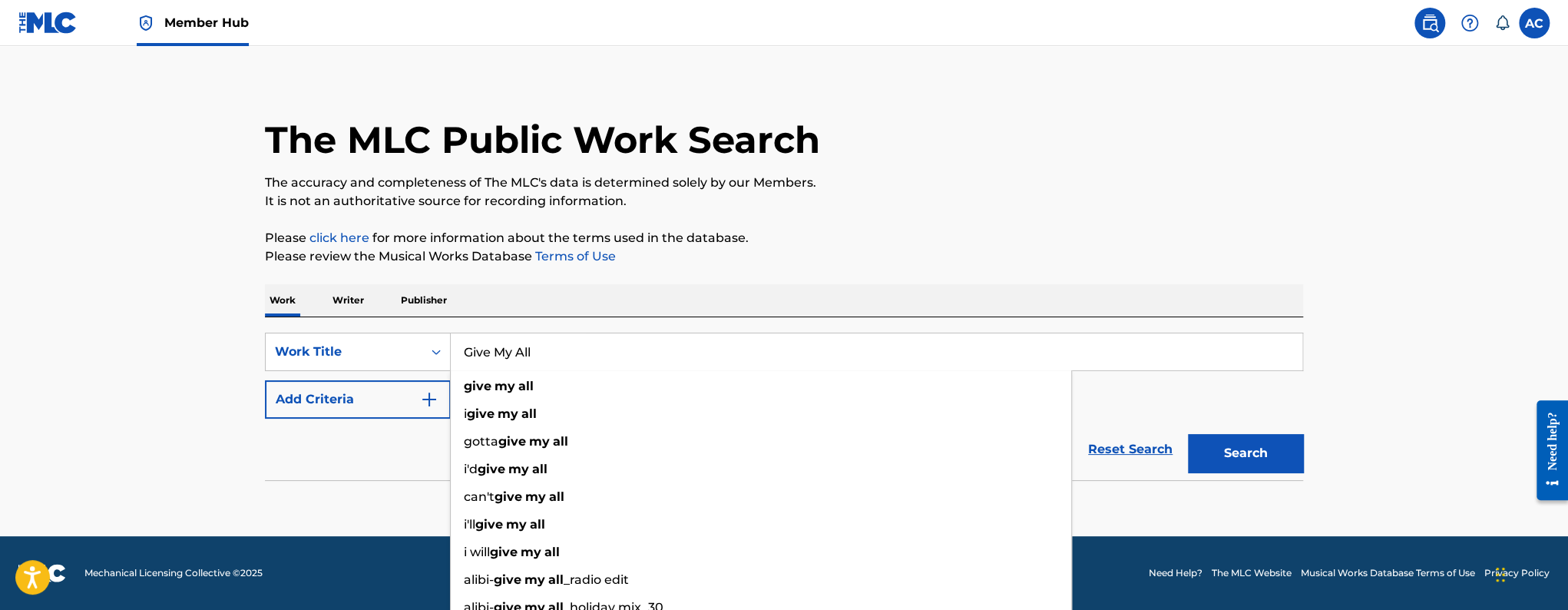
type input "Give My All"
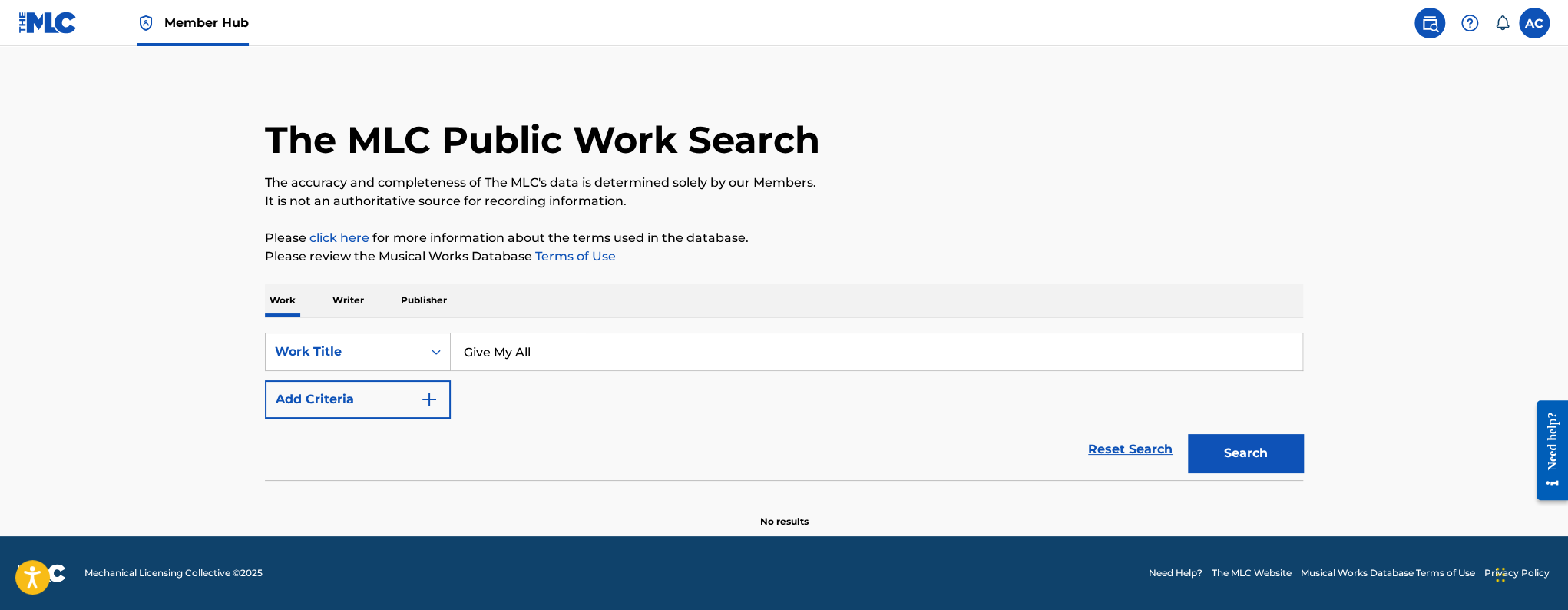
click at [0, 472] on main "The MLC Public Work Search The accuracy and completeness of The MLC's data is d…" at bounding box center [784, 286] width 1568 height 499
click at [1253, 459] on button "Search" at bounding box center [1245, 453] width 115 height 39
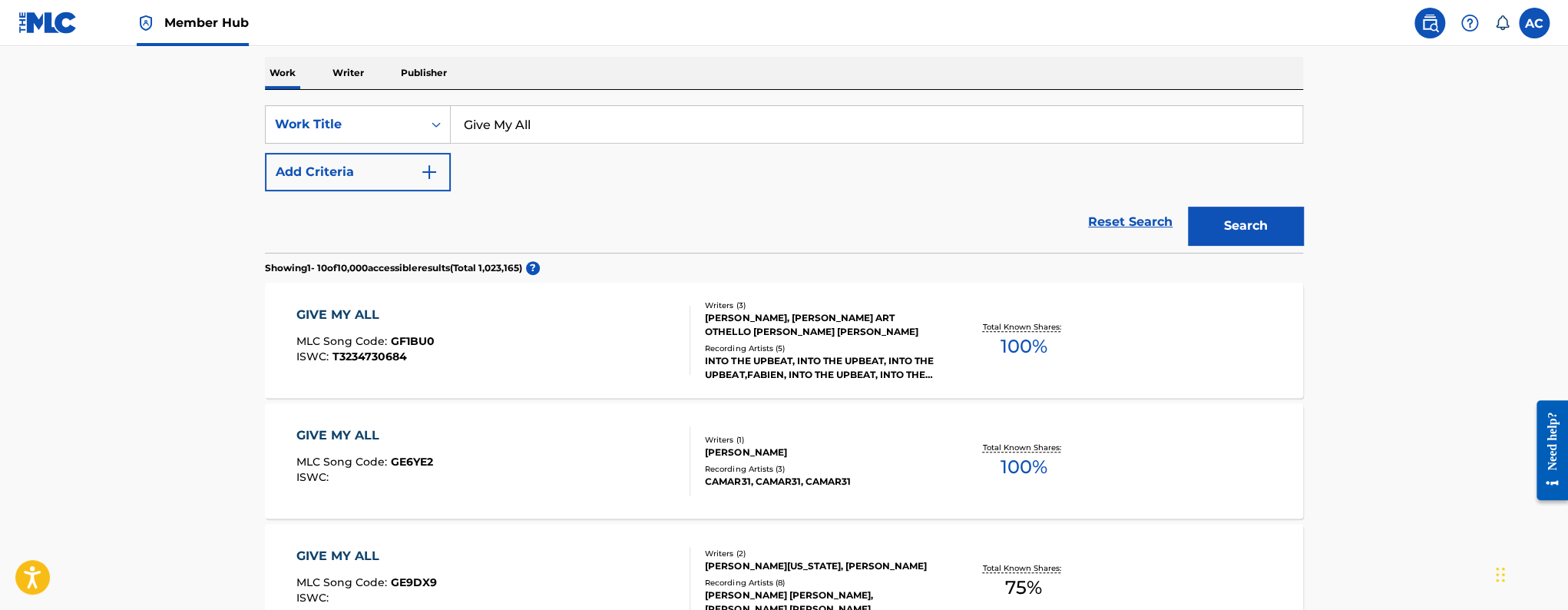
scroll to position [75, 0]
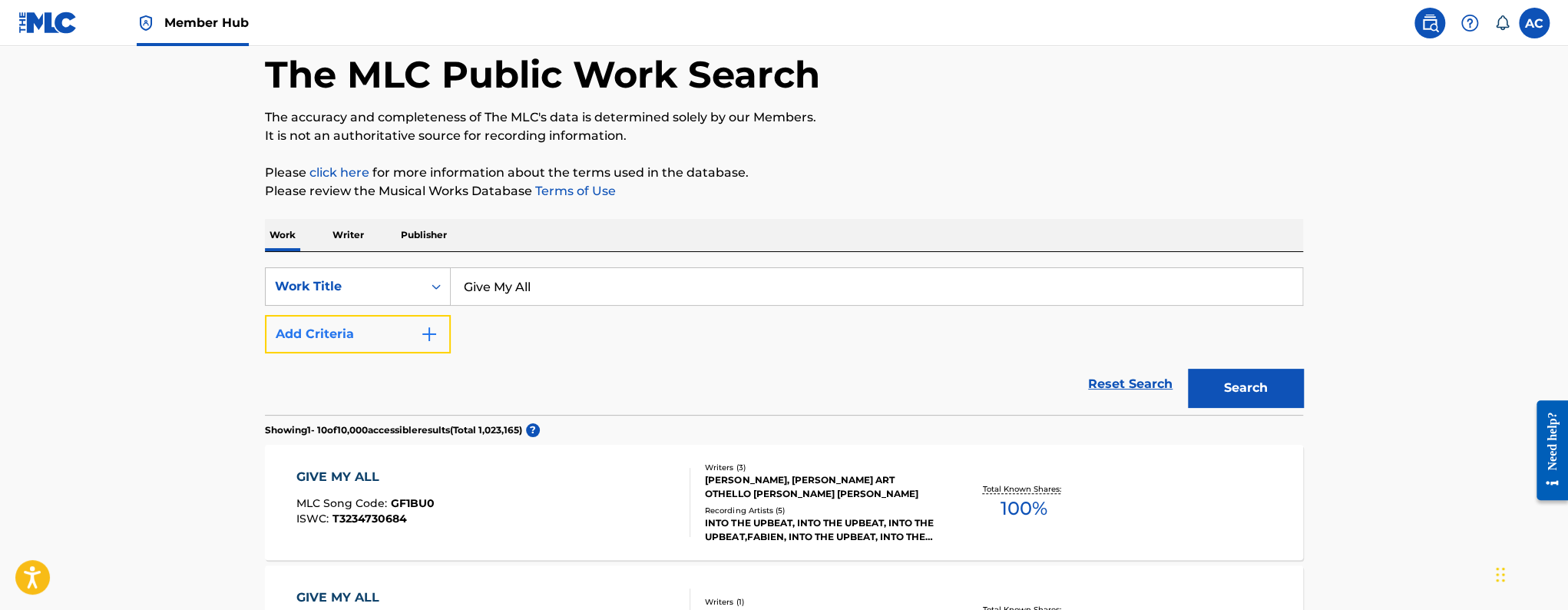
click at [405, 346] on button "Add Criteria" at bounding box center [357, 334] width 185 height 39
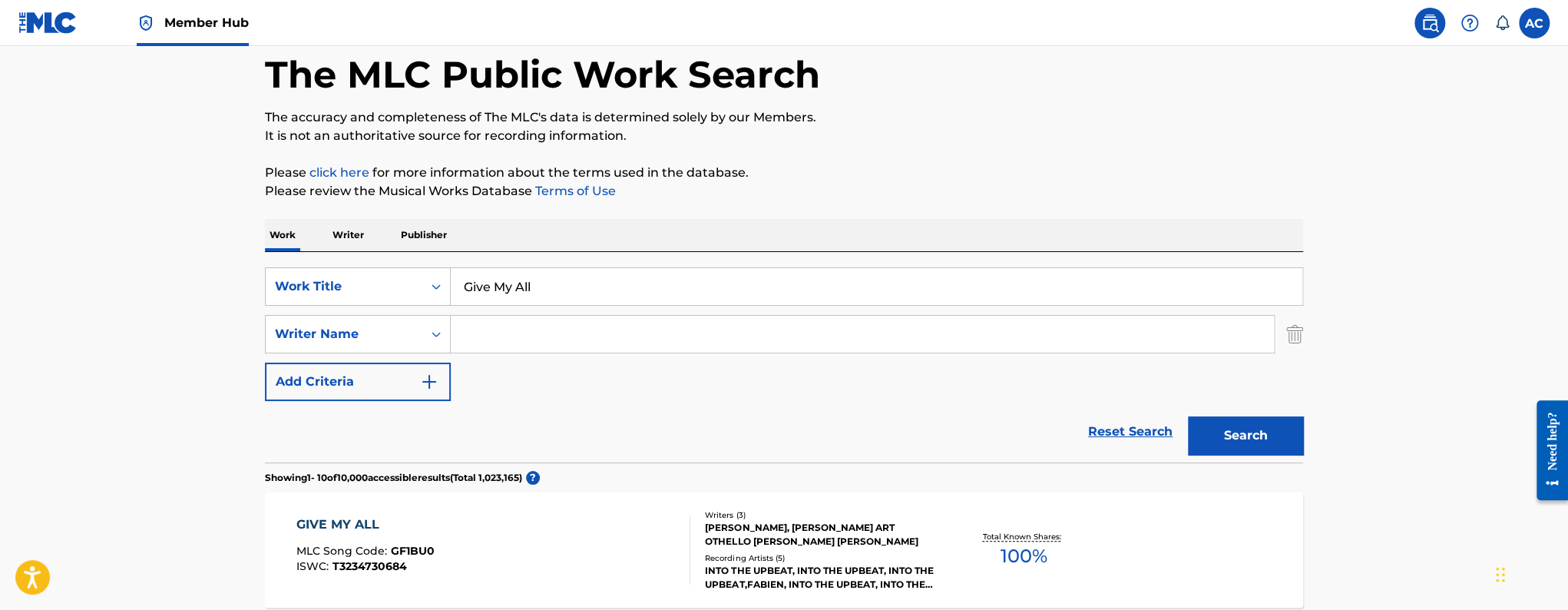
click at [497, 340] on input "Search Form" at bounding box center [862, 334] width 823 height 37
paste input "[PERSON_NAME]"
type input "[PERSON_NAME]"
click at [1188, 416] on button "Search" at bounding box center [1245, 435] width 115 height 39
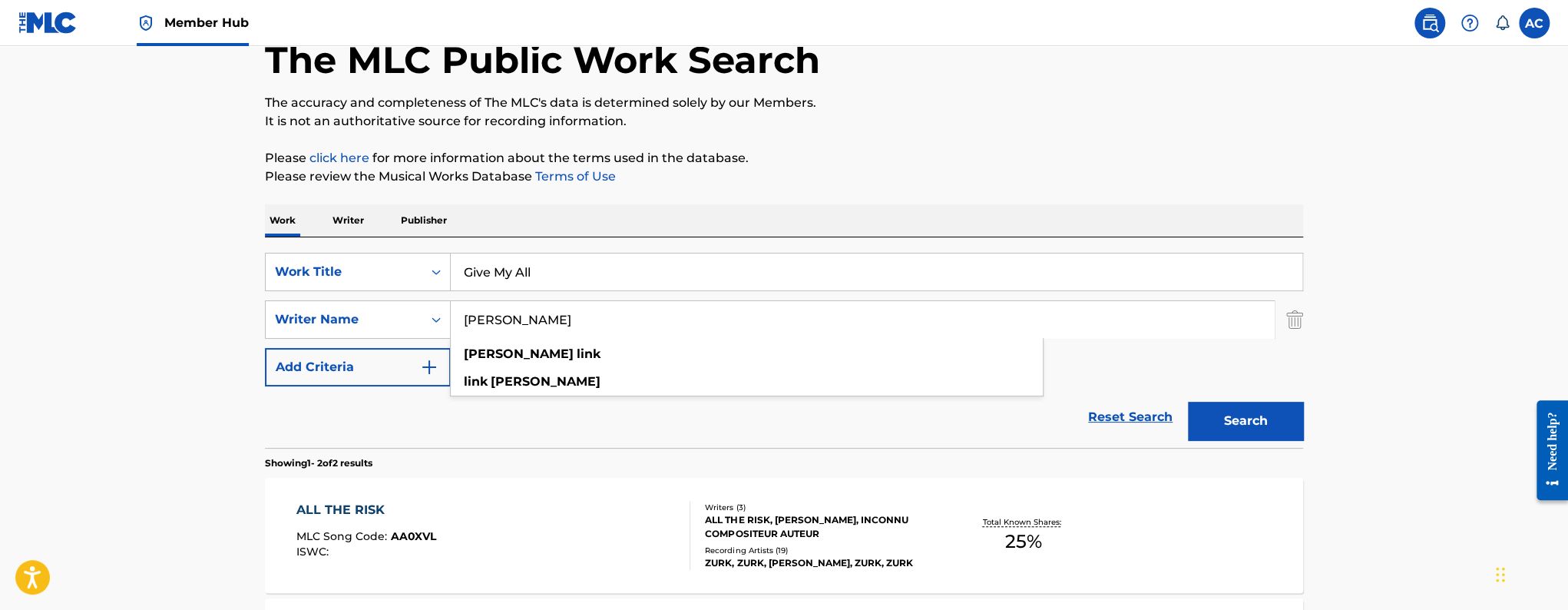
scroll to position [0, 0]
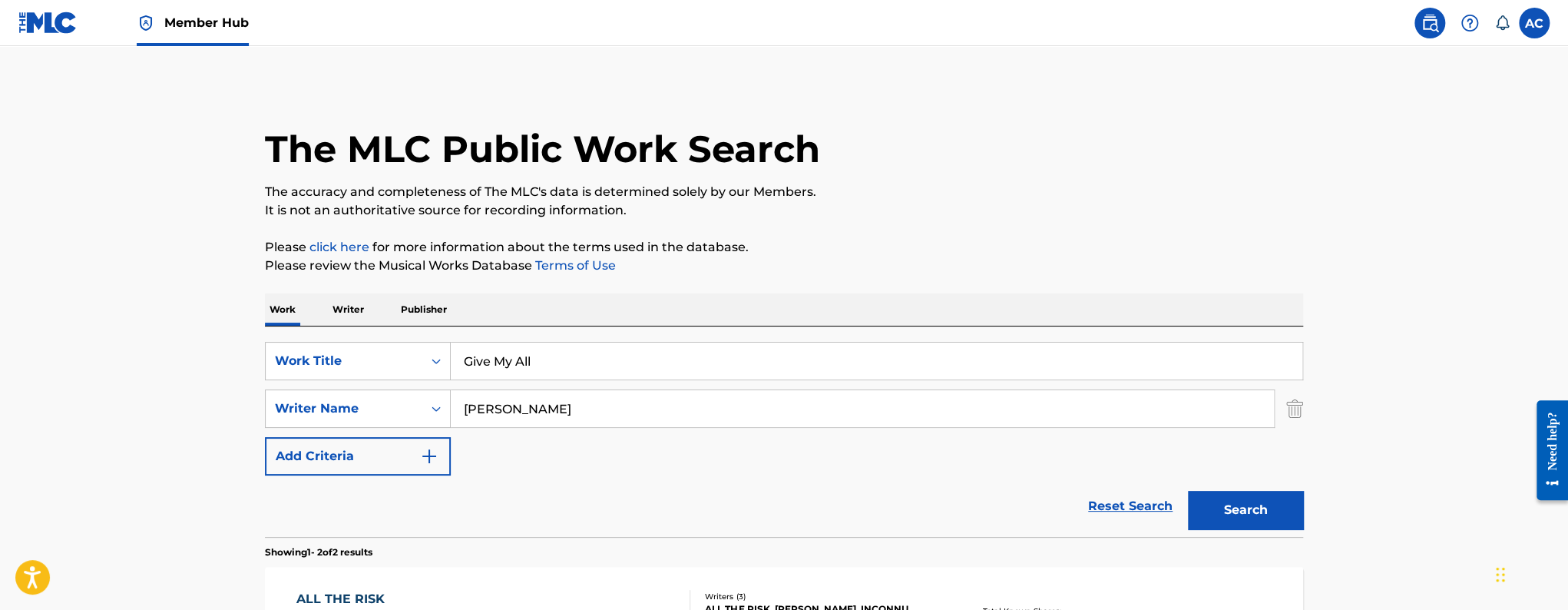
click at [205, 34] on link "Member Hub" at bounding box center [193, 23] width 112 height 45
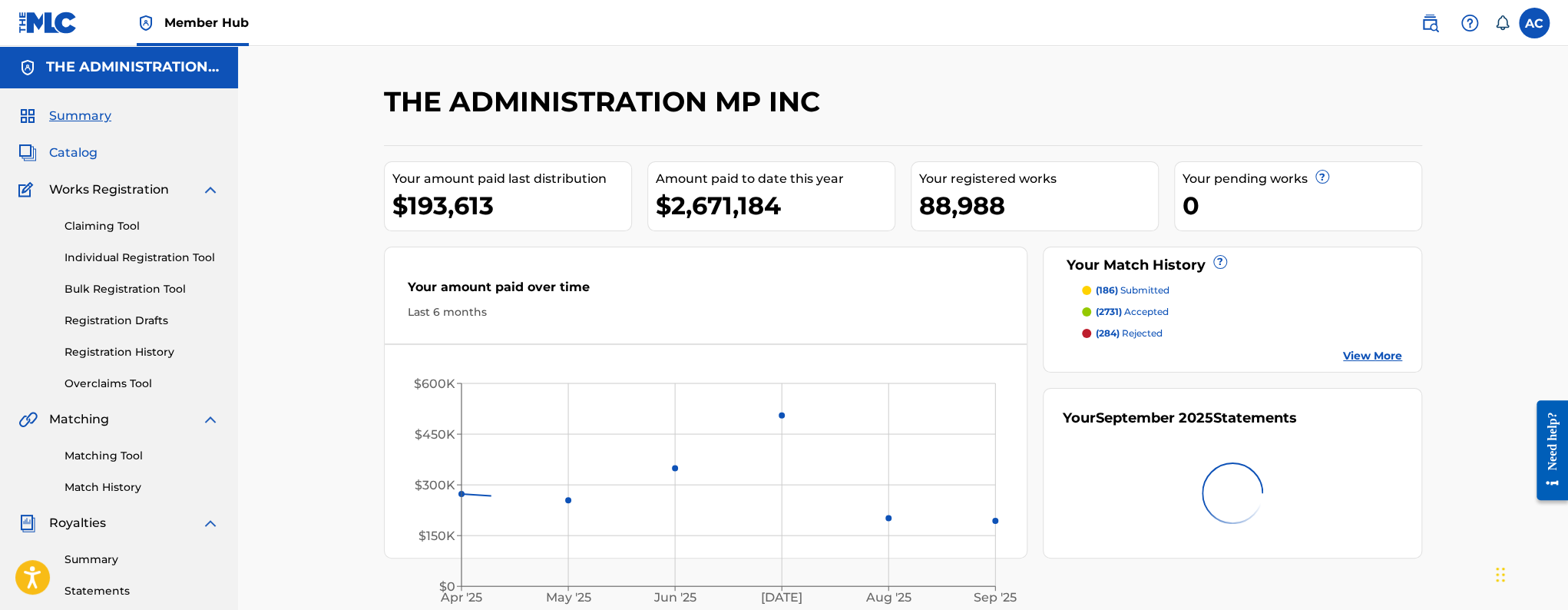
click at [79, 154] on span "Catalog" at bounding box center [74, 153] width 49 height 18
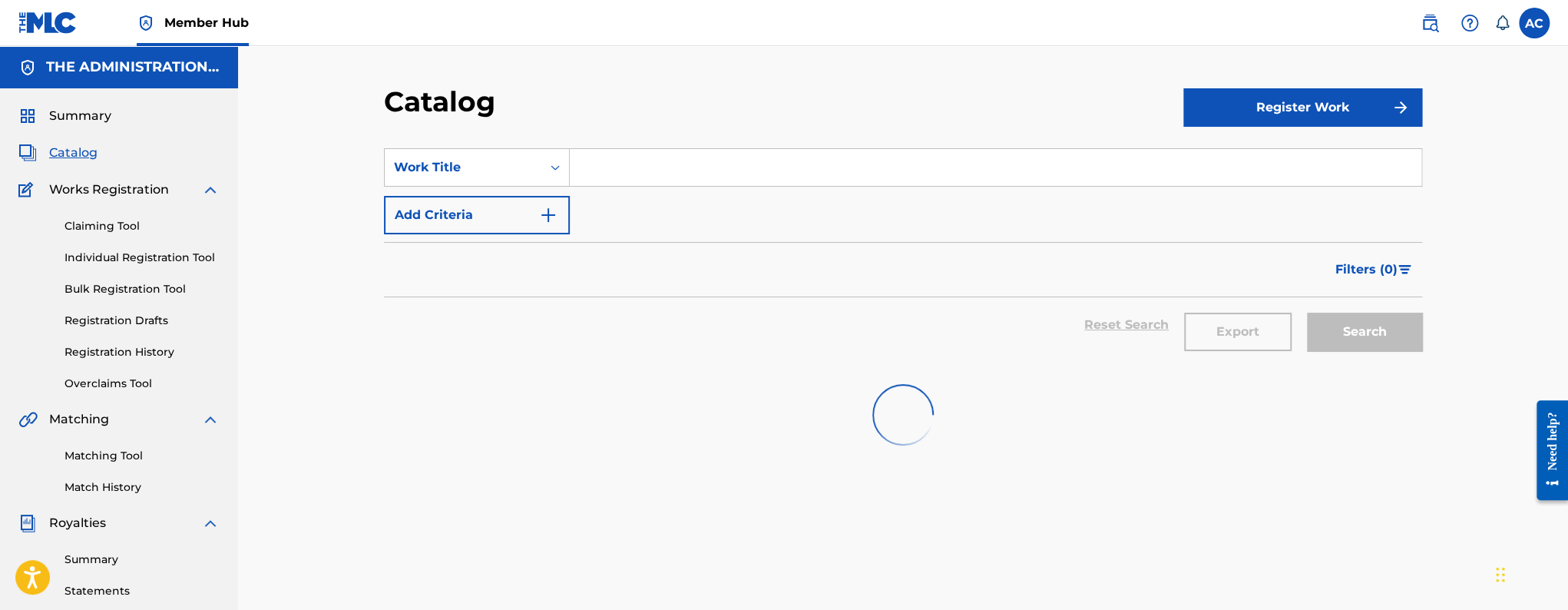
click at [727, 177] on input "Search Form" at bounding box center [995, 168] width 852 height 37
paste input "Tredmill"
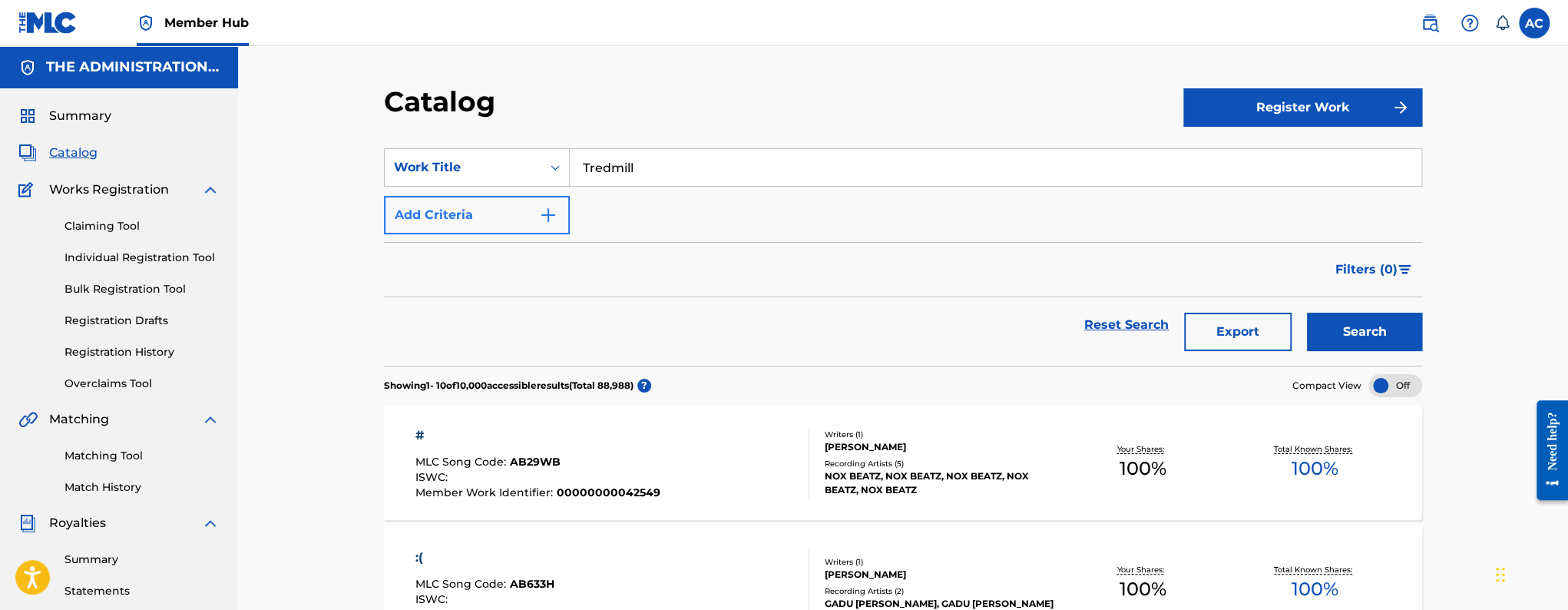
type input "Tredmill"
click at [545, 208] on img "Search Form" at bounding box center [548, 215] width 18 height 18
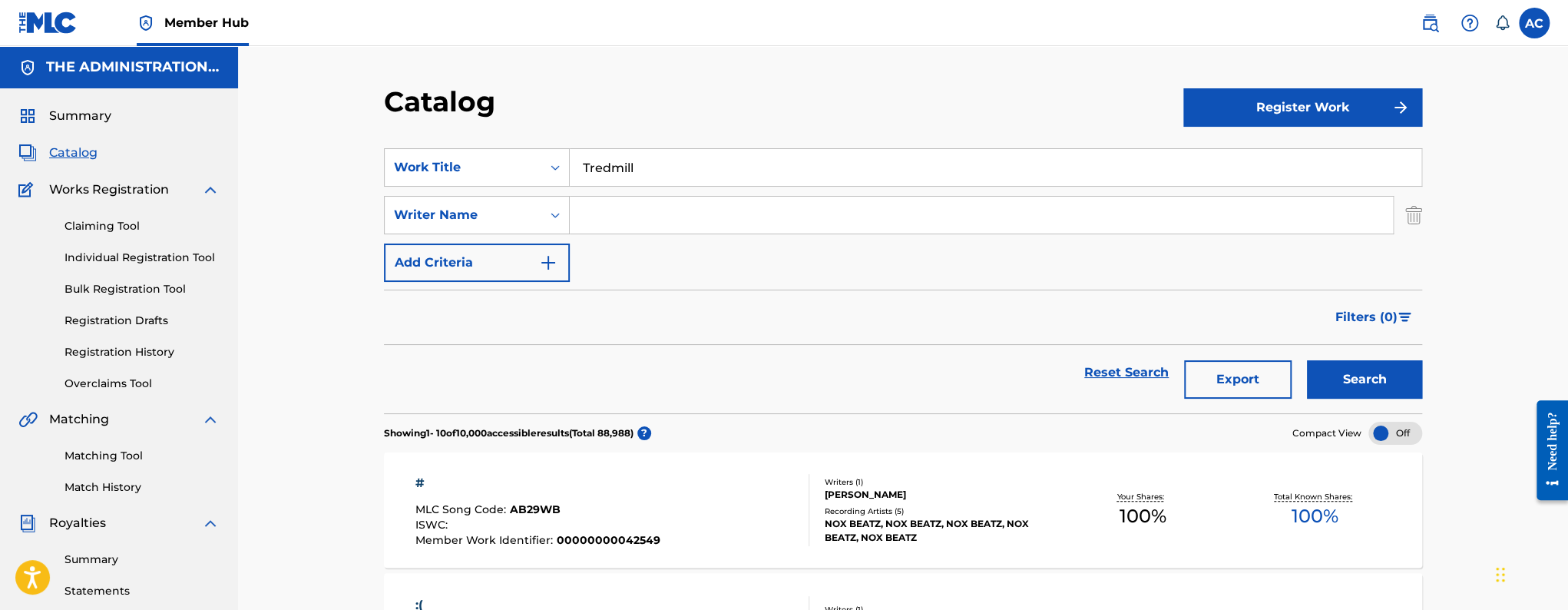
click at [600, 225] on input "Search Form" at bounding box center [981, 215] width 823 height 37
paste input "[PERSON_NAME]"
type input "[PERSON_NAME]"
click at [1307, 360] on button "Search" at bounding box center [1364, 379] width 115 height 39
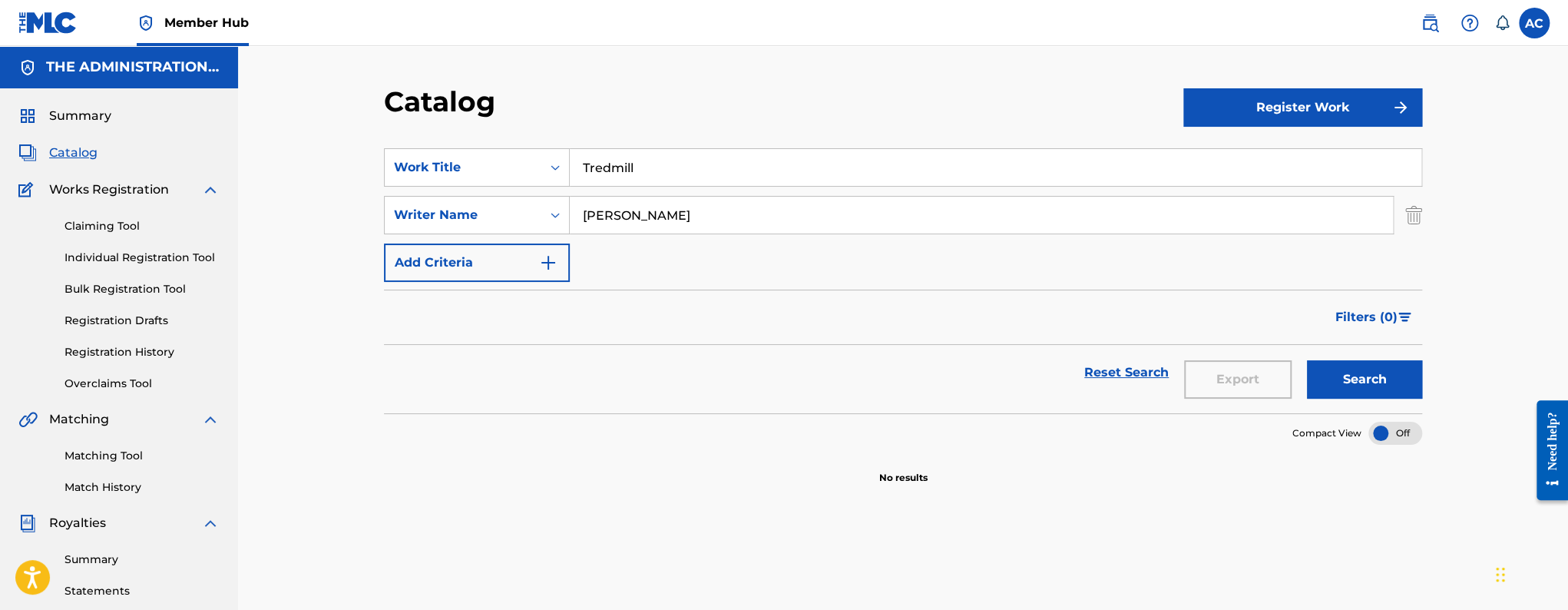
click at [611, 217] on input "[PERSON_NAME]" at bounding box center [981, 215] width 823 height 37
click at [1307, 360] on button "Search" at bounding box center [1364, 379] width 115 height 39
click at [805, 170] on input "Tredmill" at bounding box center [995, 168] width 852 height 37
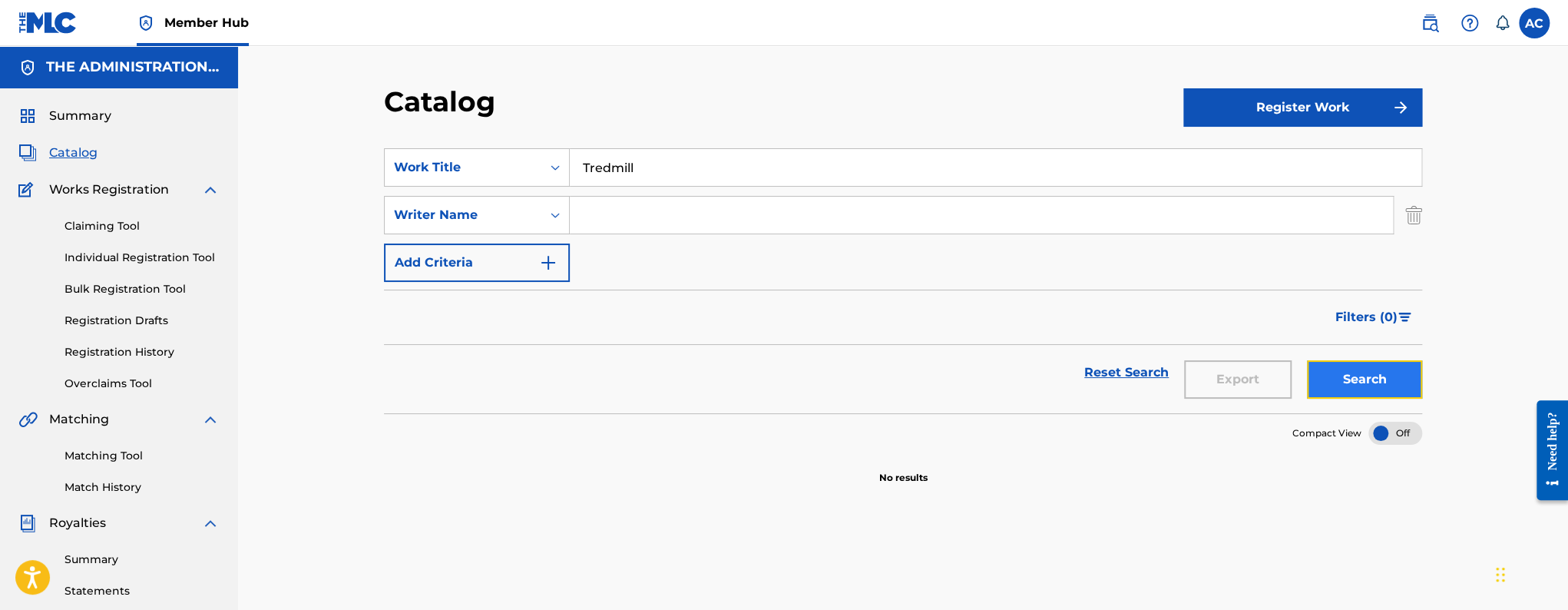
click at [1388, 391] on button "Search" at bounding box center [1364, 379] width 115 height 39
click at [1393, 387] on button "Search" at bounding box center [1364, 379] width 115 height 39
click at [657, 190] on div "SearchWithCriteria4c732598-7294-49da-9711-6b18e3ad1b85 Work Title Tredmill Sear…" at bounding box center [903, 215] width 1038 height 133
click at [646, 165] on input "Tredmill" at bounding box center [995, 168] width 852 height 37
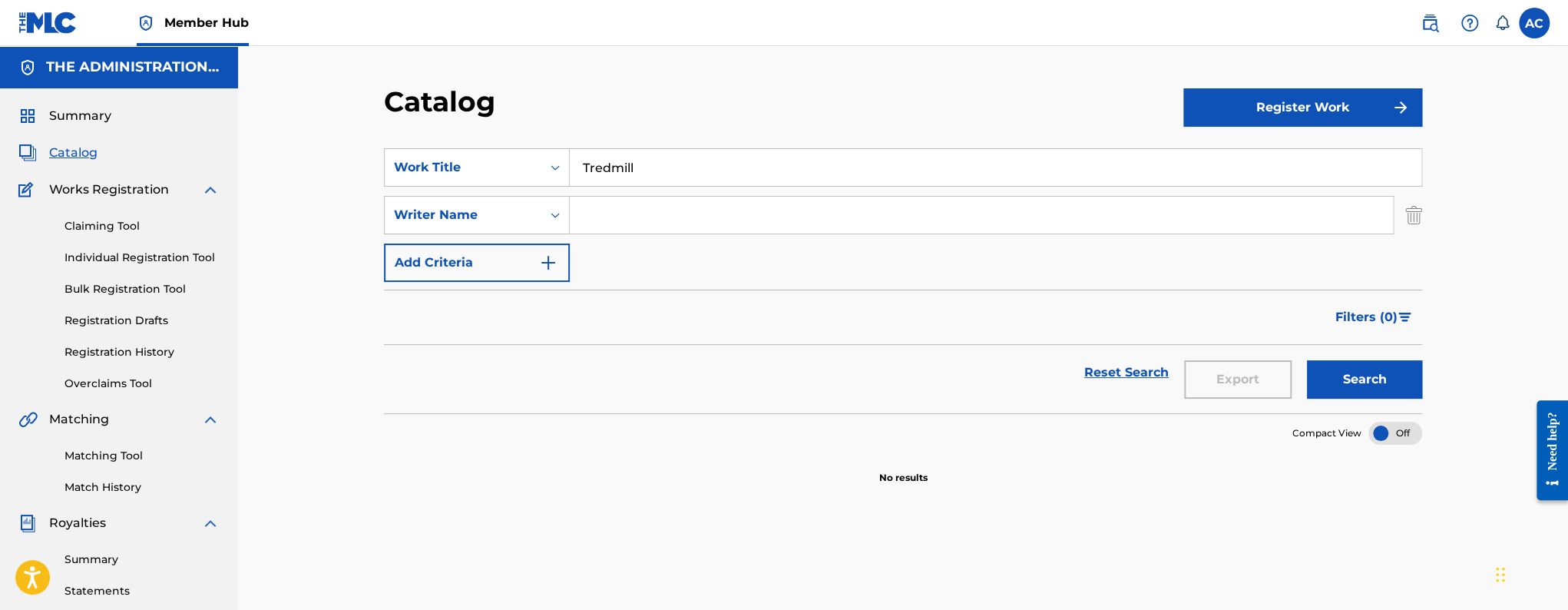
click at [646, 165] on input "Tredmill" at bounding box center [995, 168] width 852 height 37
paste input "[PERSON_NAME] Turn"
type input "Tables Turn"
click at [1307, 360] on button "Search" at bounding box center [1364, 379] width 115 height 39
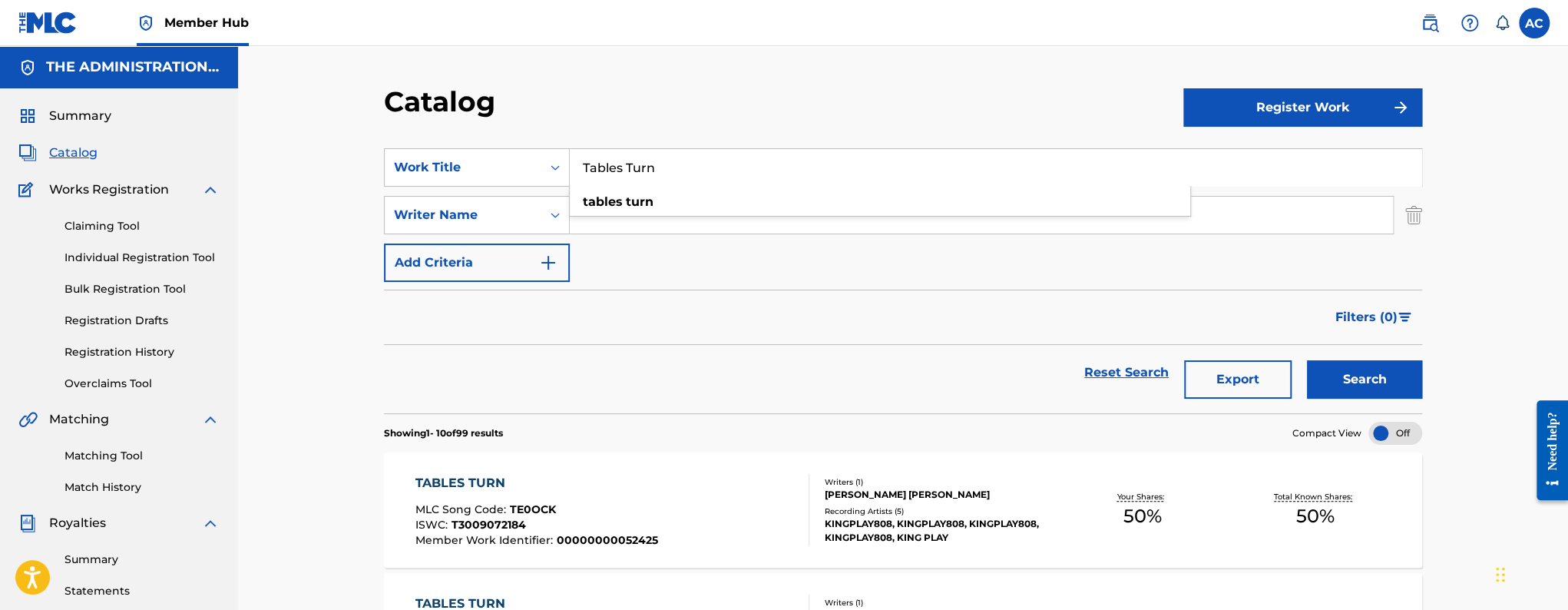
click at [586, 226] on input "Search Form" at bounding box center [981, 215] width 823 height 37
paste input "[PERSON_NAME]"
type input "[PERSON_NAME]"
click at [1307, 360] on button "Search" at bounding box center [1364, 379] width 115 height 39
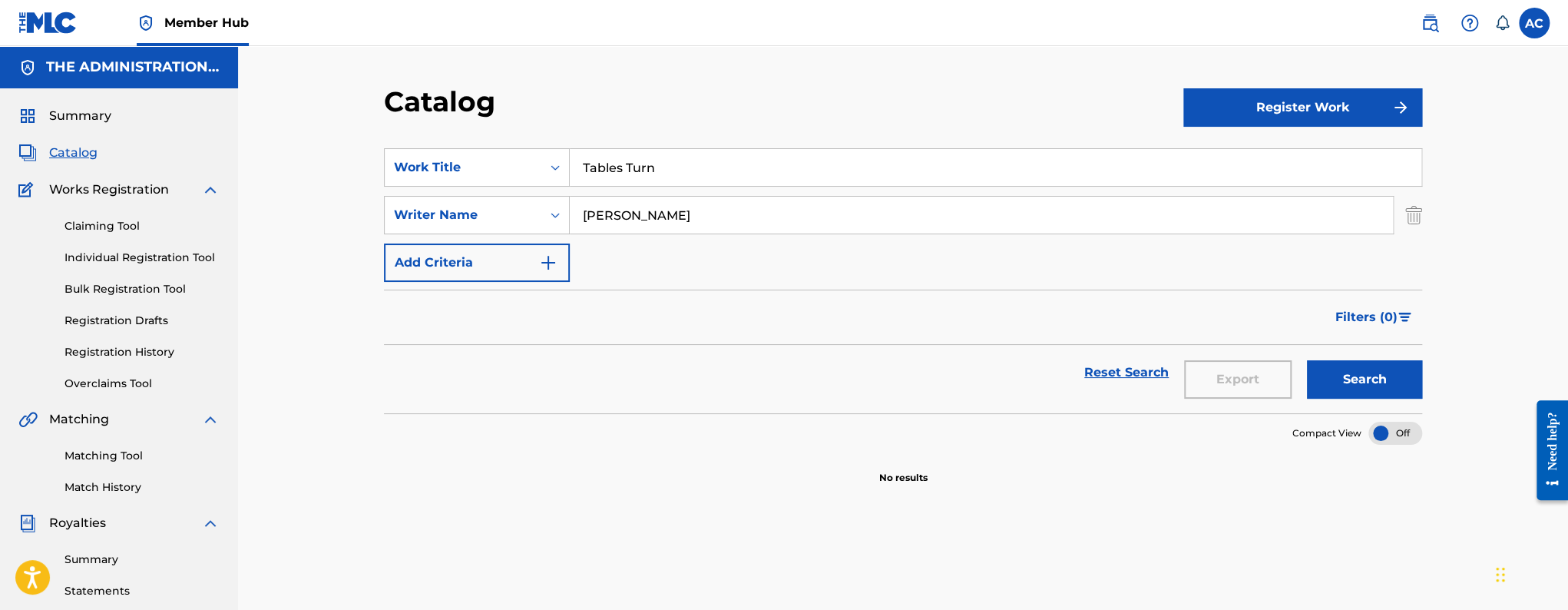
click at [1307, 360] on button "Search" at bounding box center [1364, 379] width 115 height 39
click at [524, 211] on div "Writer Name" at bounding box center [462, 215] width 138 height 18
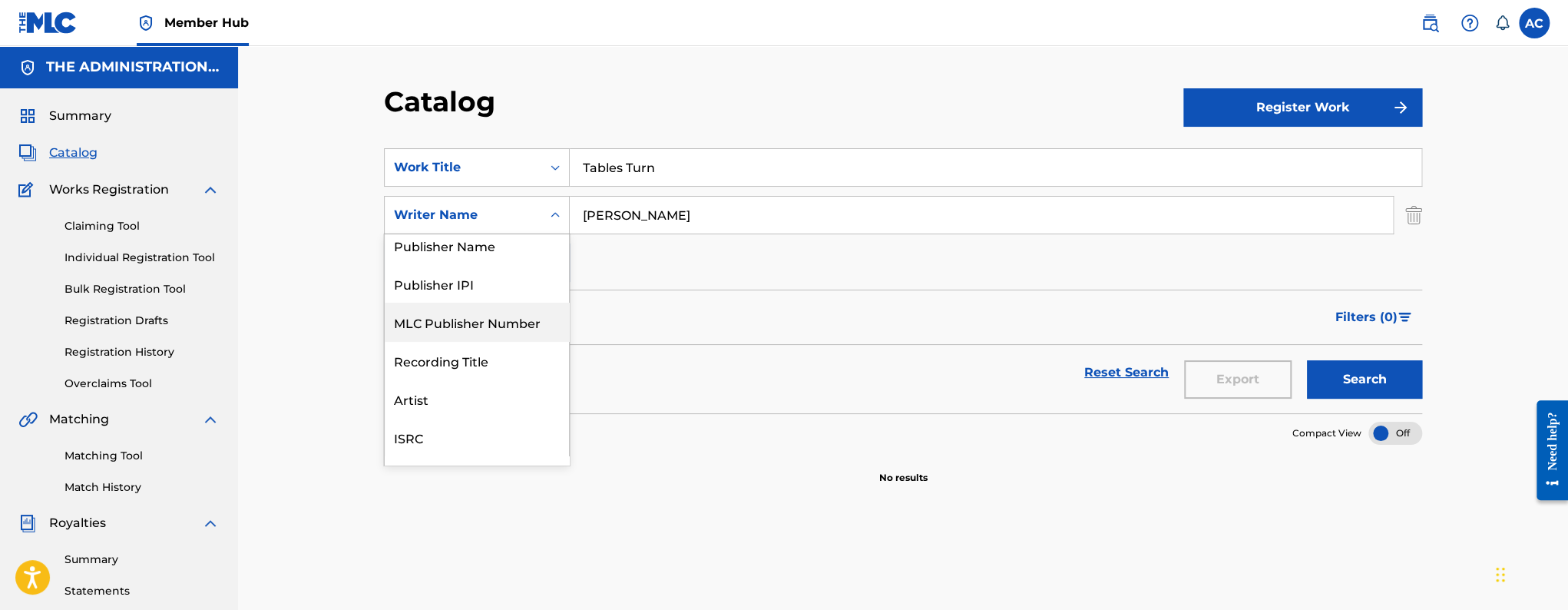
scroll to position [46, 0]
click at [481, 256] on div "Publisher Name" at bounding box center [477, 246] width 185 height 39
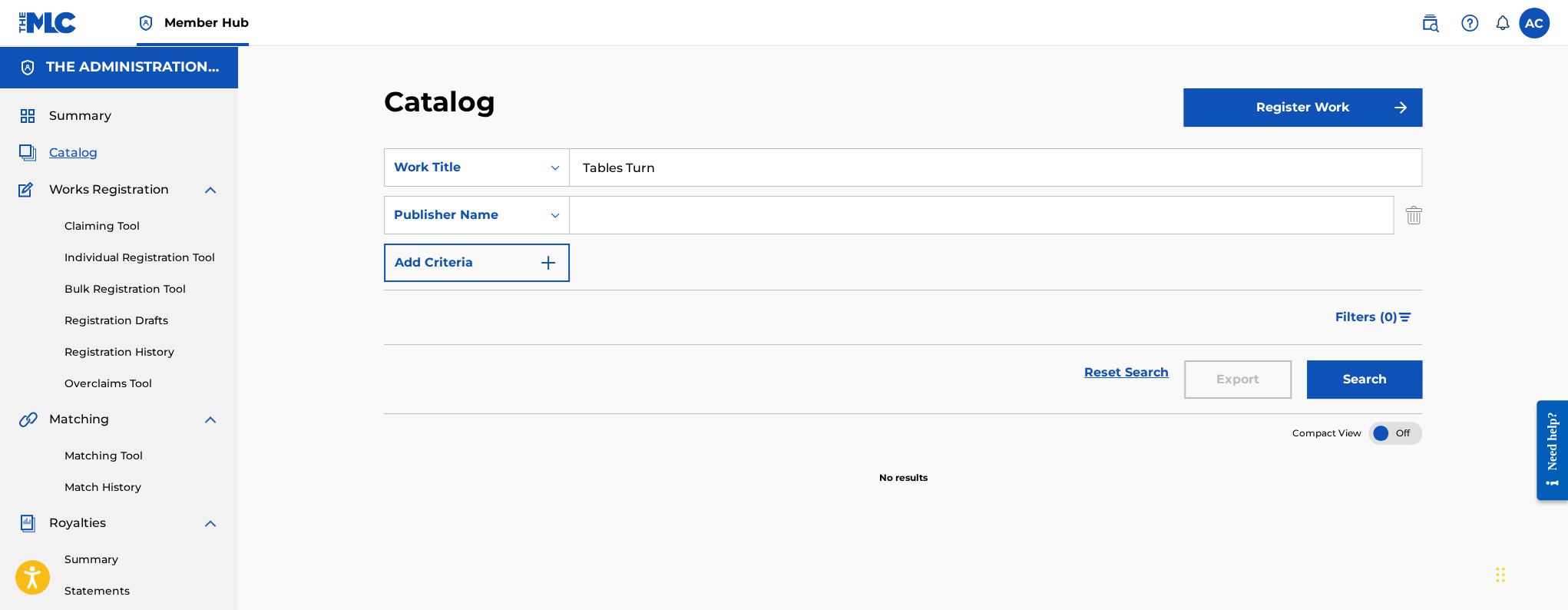
click at [614, 181] on input "Tables Turn" at bounding box center [995, 168] width 852 height 37
click at [1307, 360] on button "Search" at bounding box center [1364, 379] width 115 height 39
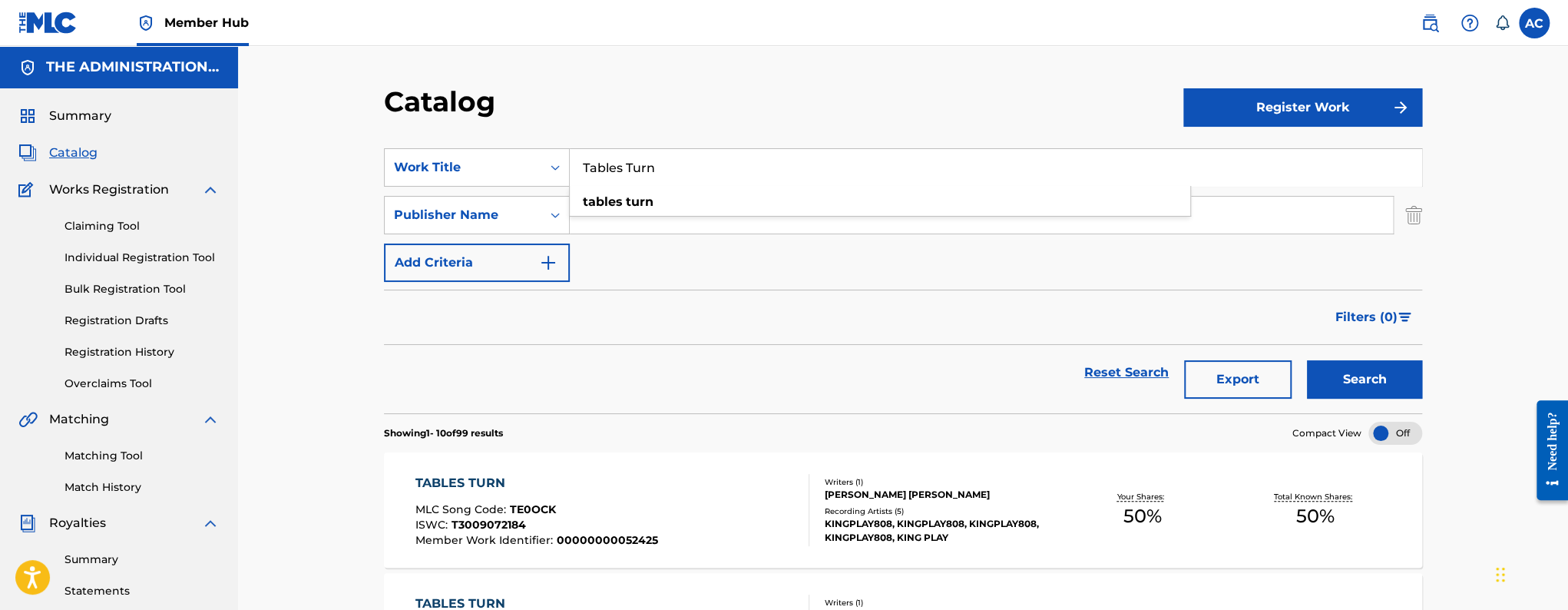
click at [632, 162] on input "Tables Turn" at bounding box center [995, 168] width 852 height 37
click at [1307, 360] on button "Search" at bounding box center [1364, 379] width 115 height 39
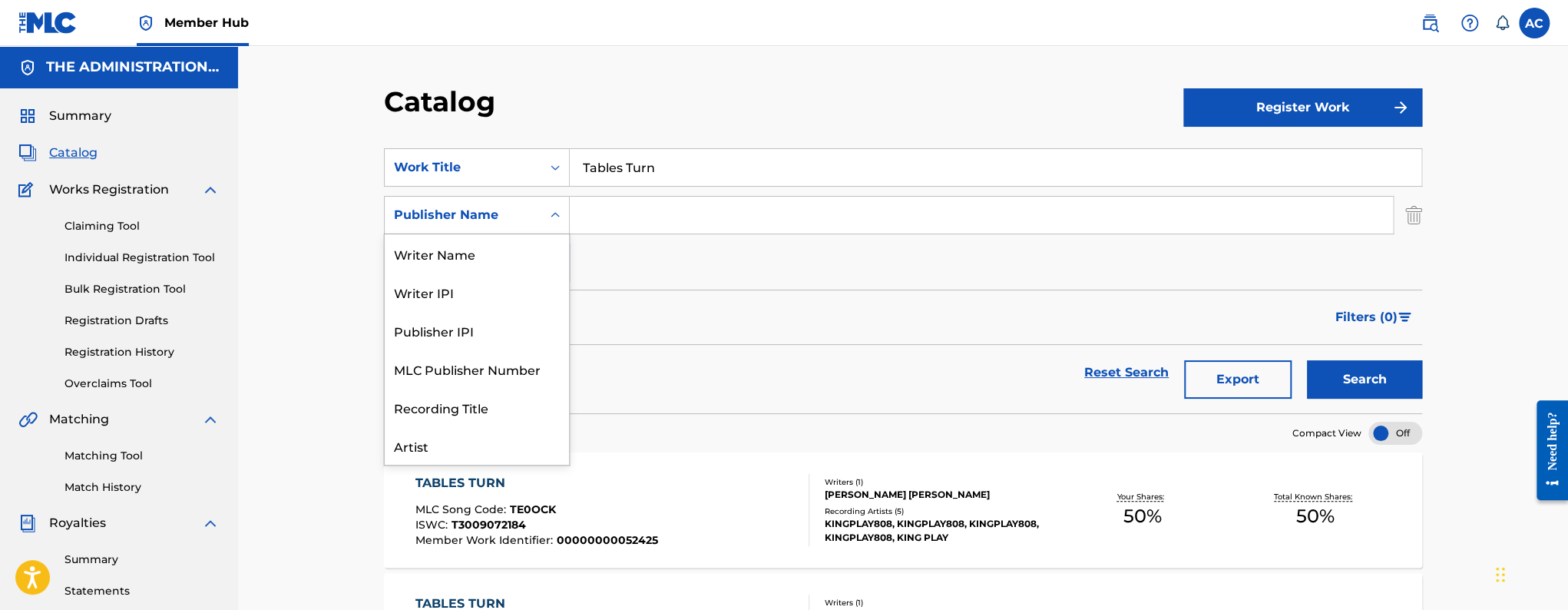
click at [539, 208] on div "Publisher Name" at bounding box center [463, 215] width 157 height 29
click at [594, 230] on input "Search Form" at bounding box center [981, 215] width 823 height 37
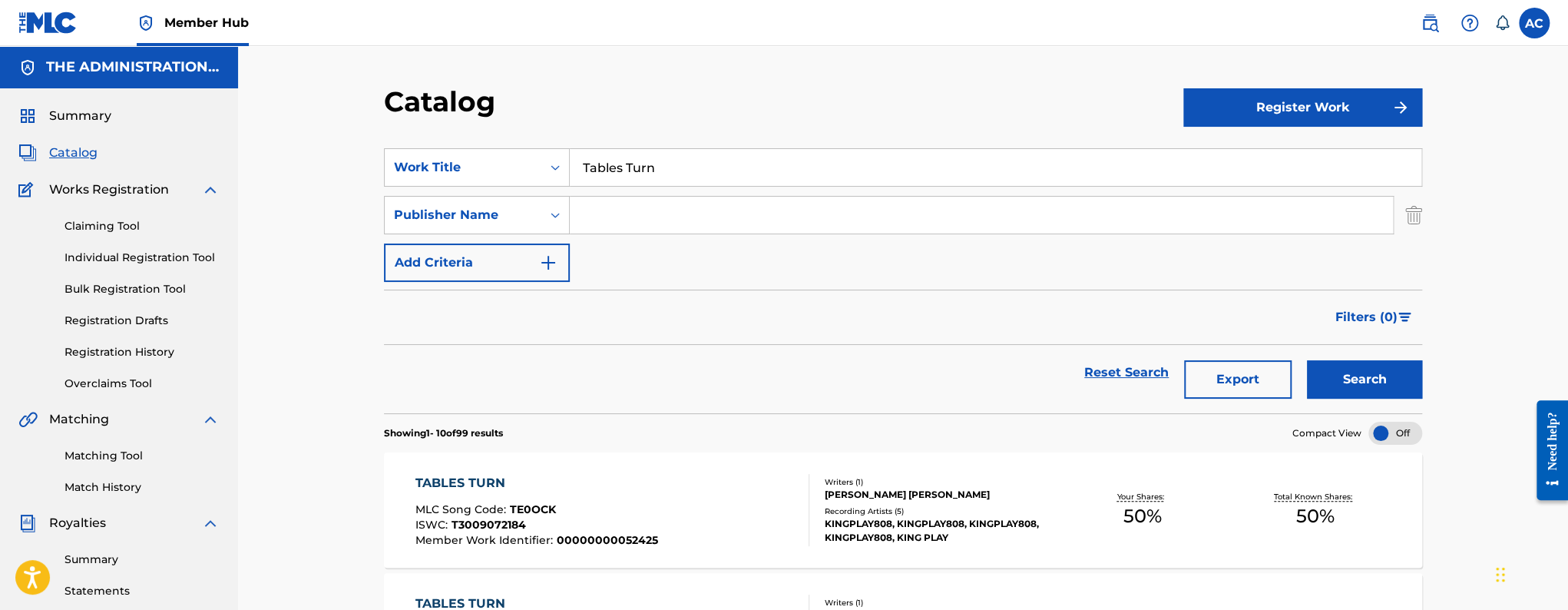
paste input "Music By TimmyDaHitman Productions"
type input "Music By TimmyDaHitman Productions"
click at [1307, 360] on button "Search" at bounding box center [1364, 379] width 115 height 39
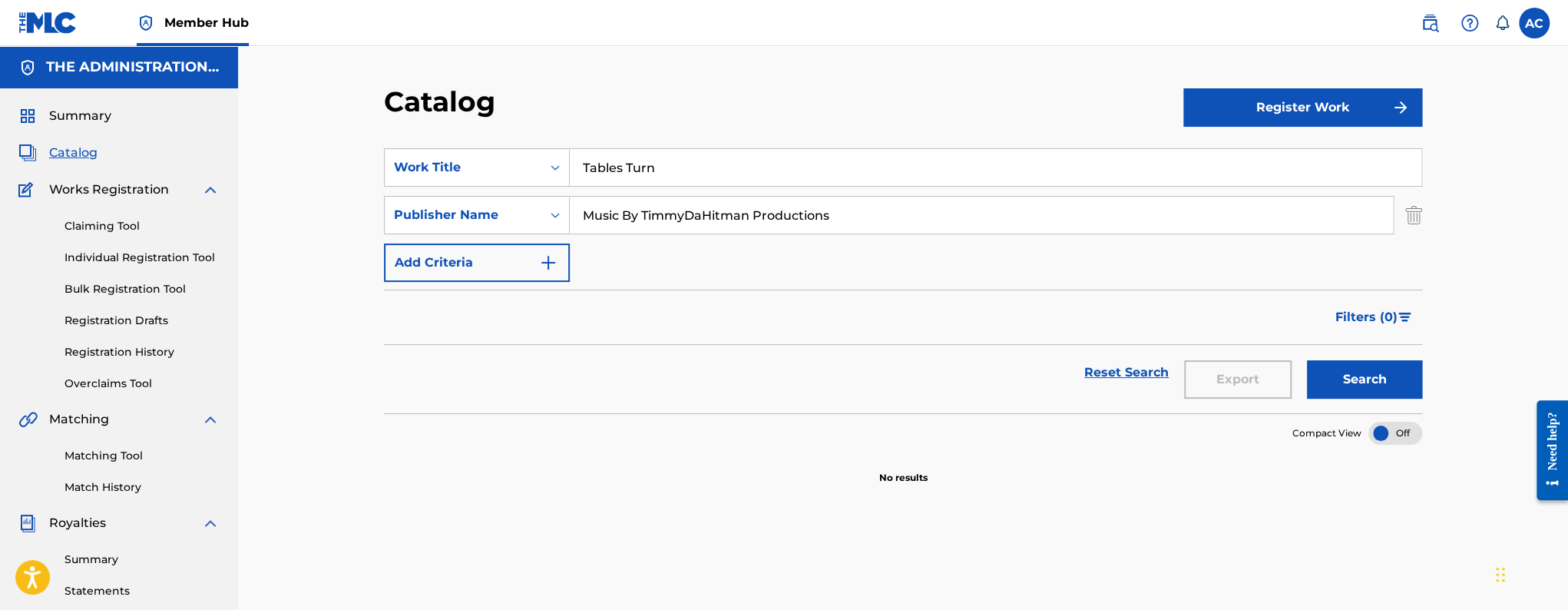
scroll to position [3, 0]
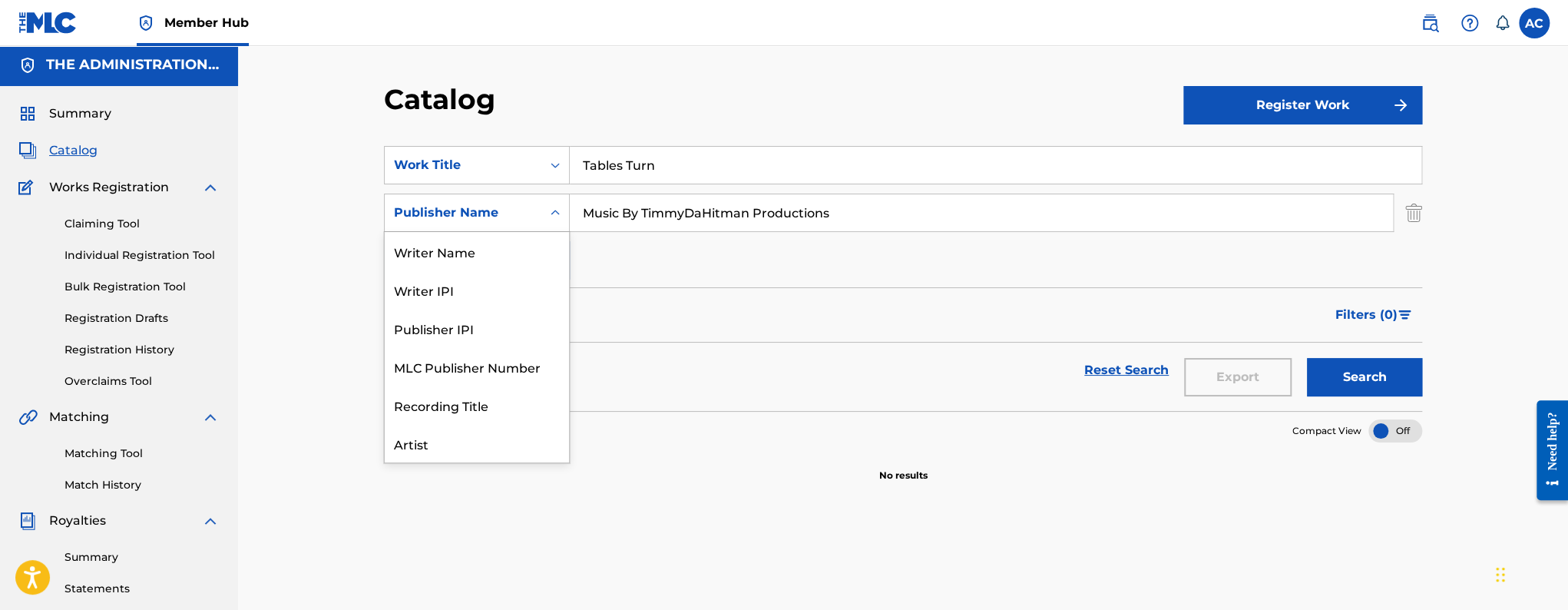
click at [508, 202] on div "Publisher Name" at bounding box center [463, 212] width 157 height 29
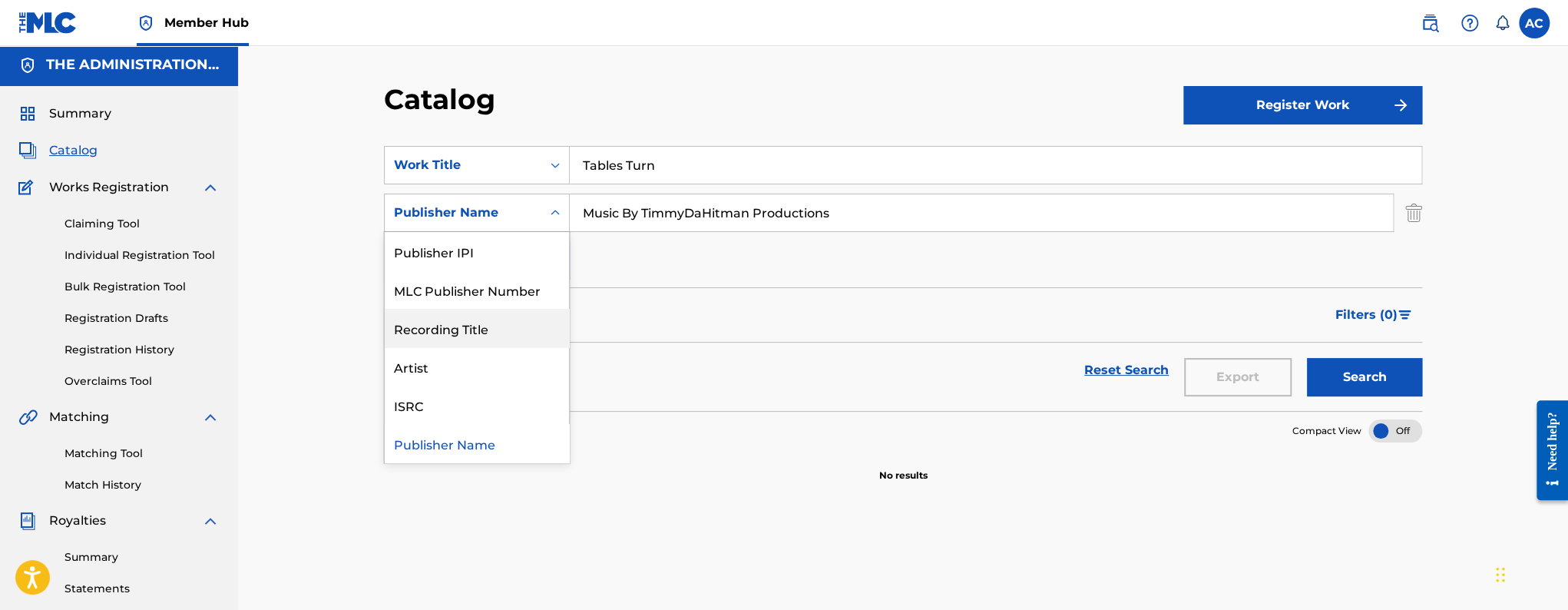
scroll to position [0, 0]
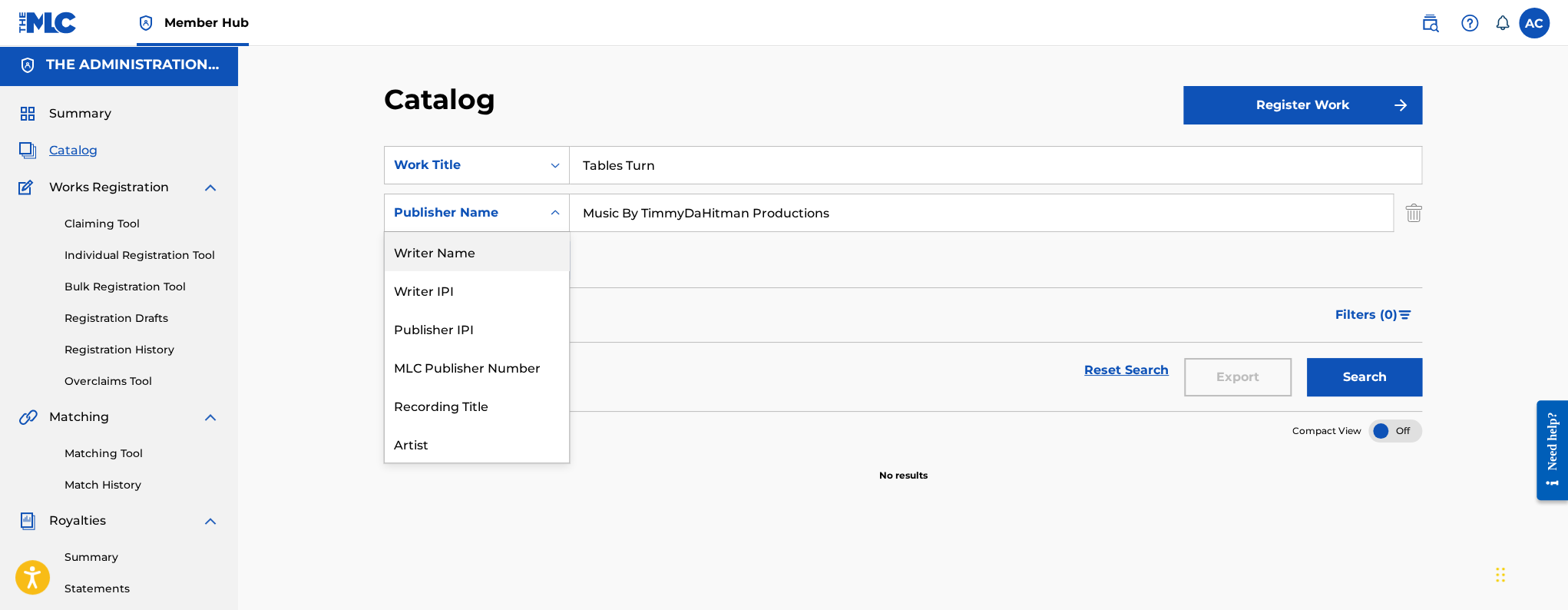
click at [441, 259] on div "Writer Name" at bounding box center [477, 251] width 185 height 39
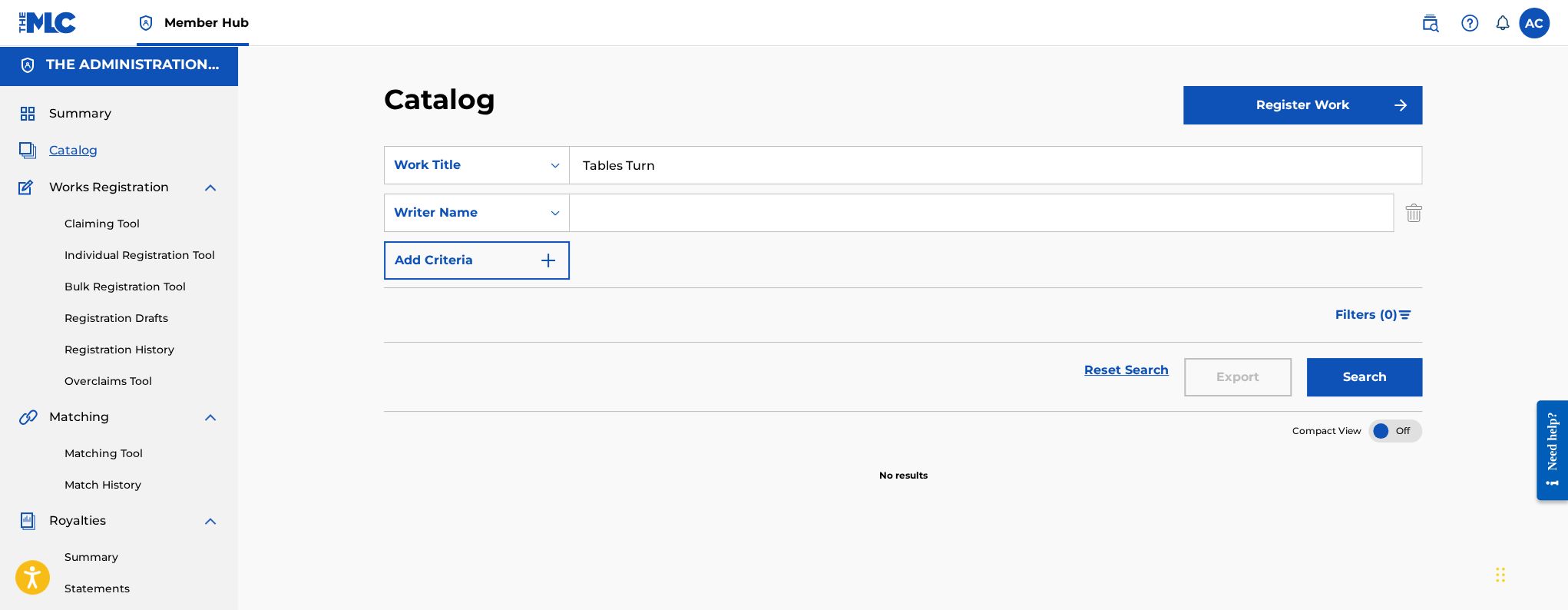
click at [591, 230] on input "Search Form" at bounding box center [981, 213] width 823 height 37
paste input "[PERSON_NAME]"
type input "[PERSON_NAME]"
click at [1307, 357] on button "Search" at bounding box center [1364, 377] width 115 height 39
click at [682, 168] on input "Tables Turn" at bounding box center [995, 165] width 852 height 37
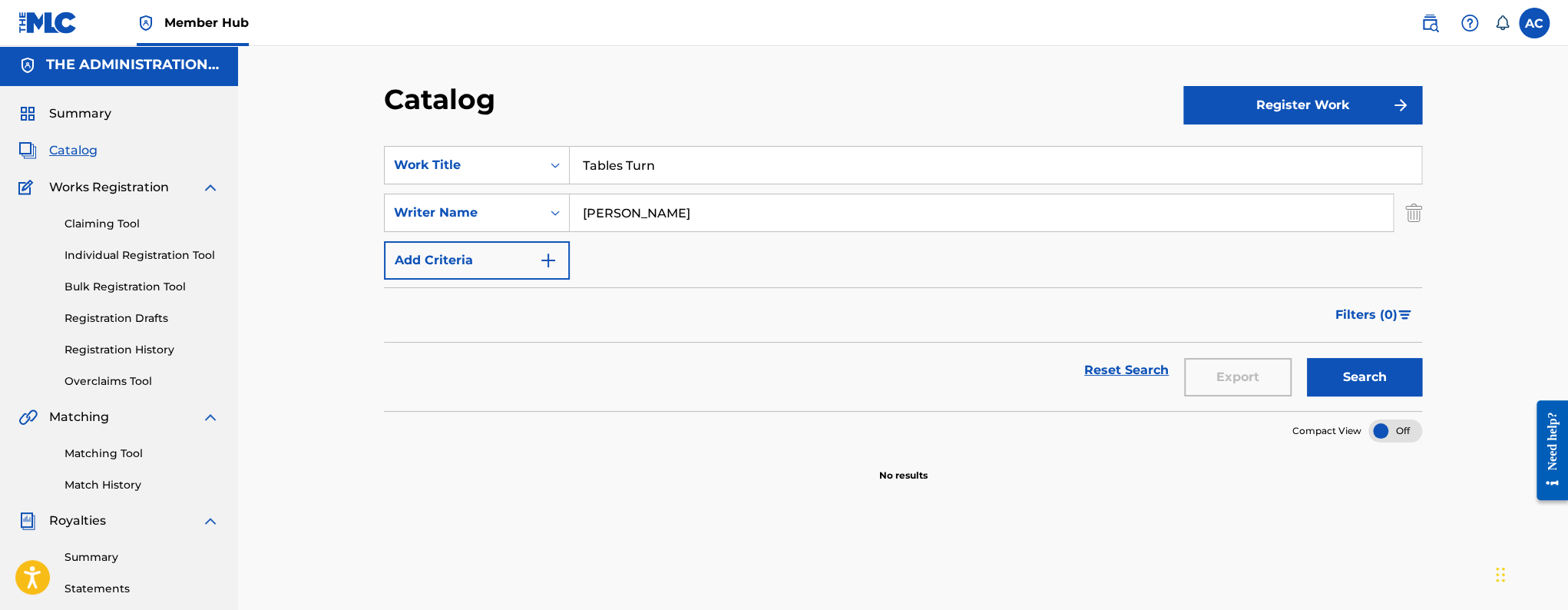
click at [682, 168] on input "Tables Turn" at bounding box center [995, 165] width 852 height 37
click at [599, 224] on input "[PERSON_NAME]" at bounding box center [981, 213] width 823 height 37
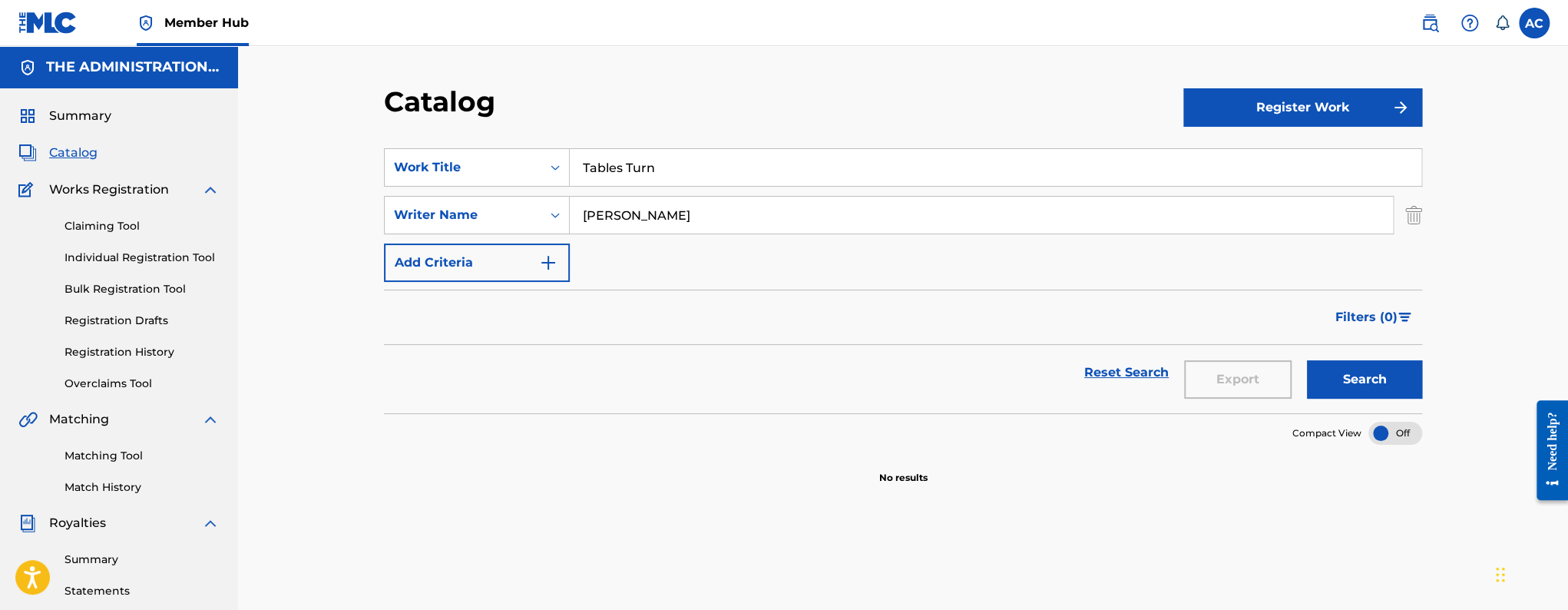
click at [609, 172] on input "Tables Turn" at bounding box center [995, 168] width 852 height 37
paste input "2025"
click at [320, 503] on div "Catalog Register Work SearchWithCriteria4c732598-7294-49da-9711-6b18e3ad1b85 Wo…" at bounding box center [903, 462] width 1330 height 832
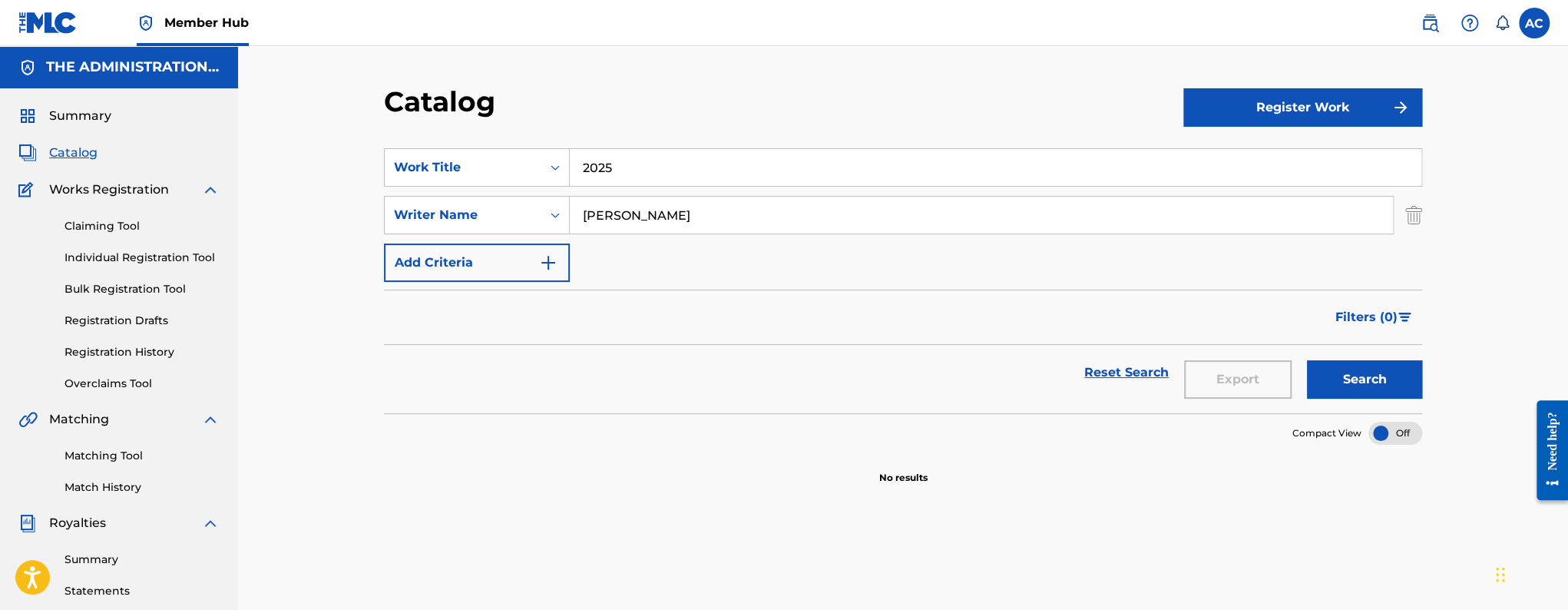
click at [609, 163] on input "2025" at bounding box center [995, 168] width 852 height 37
paste input "Perfect Eulogy"
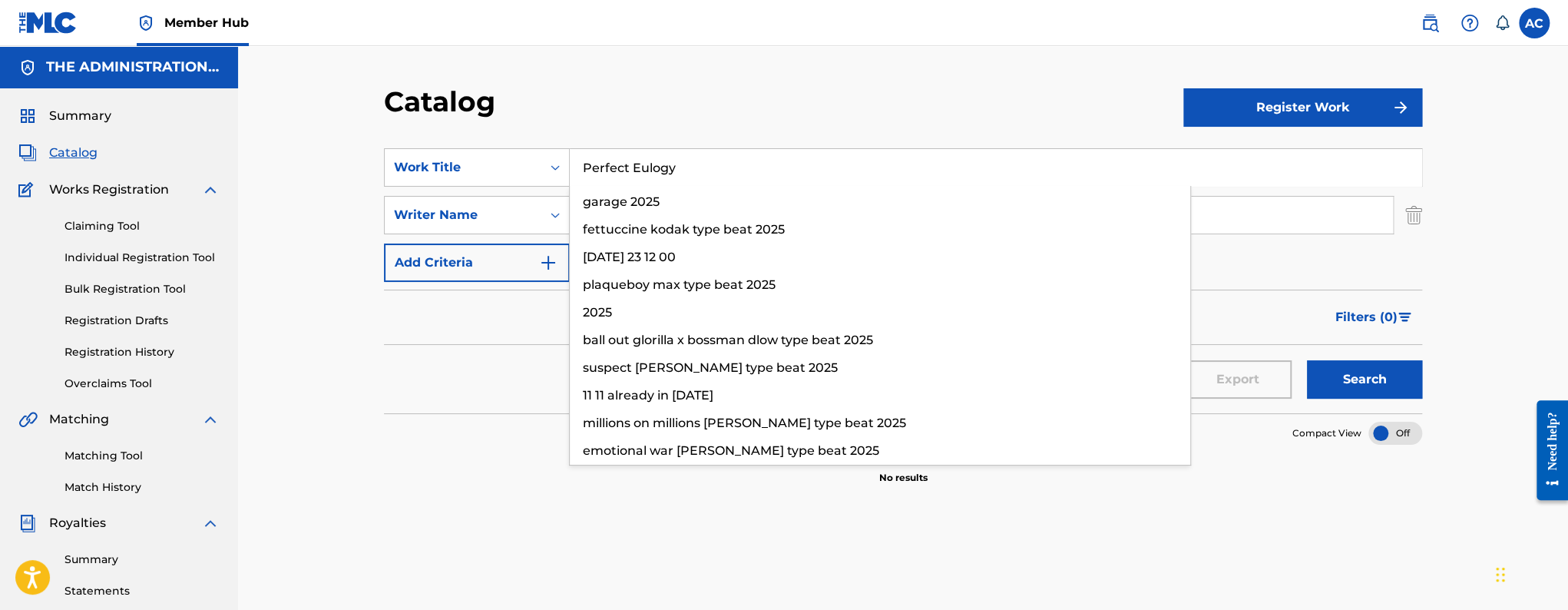
type input "Perfect Eulogy"
click at [1307, 360] on button "Search" at bounding box center [1364, 379] width 115 height 39
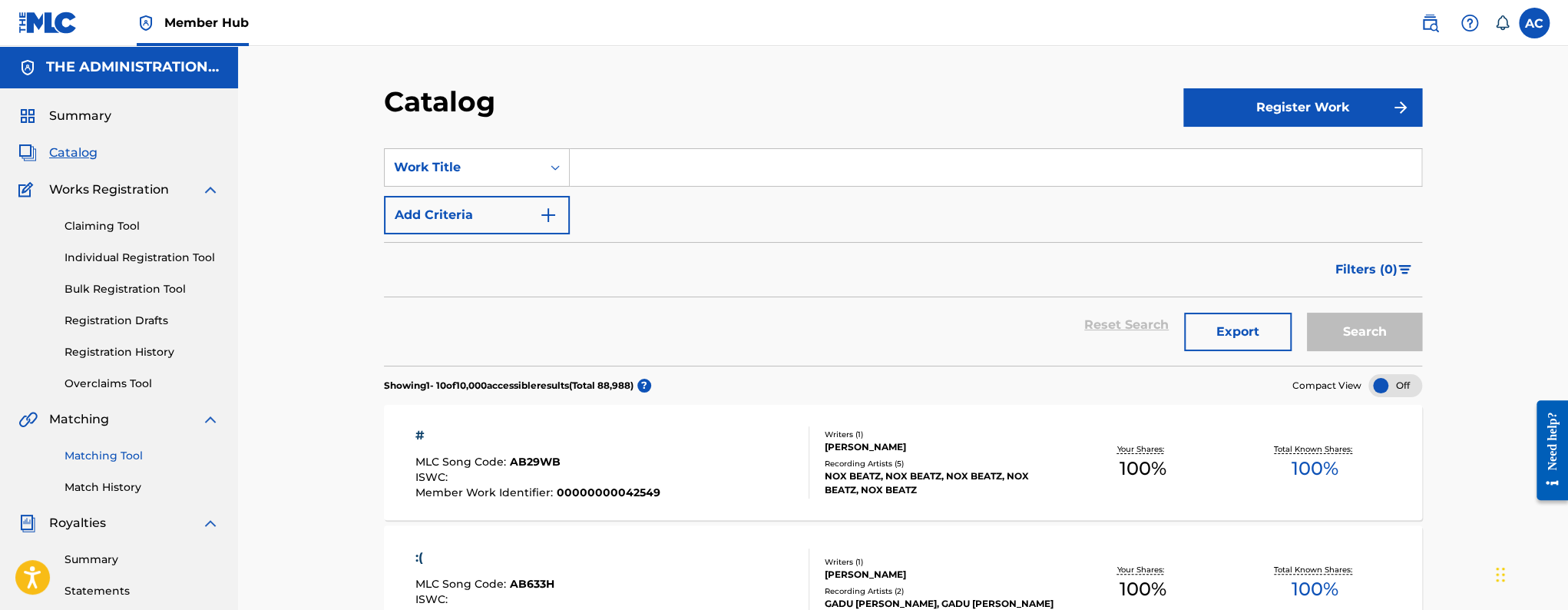
click at [114, 452] on link "Matching Tool" at bounding box center [142, 456] width 155 height 16
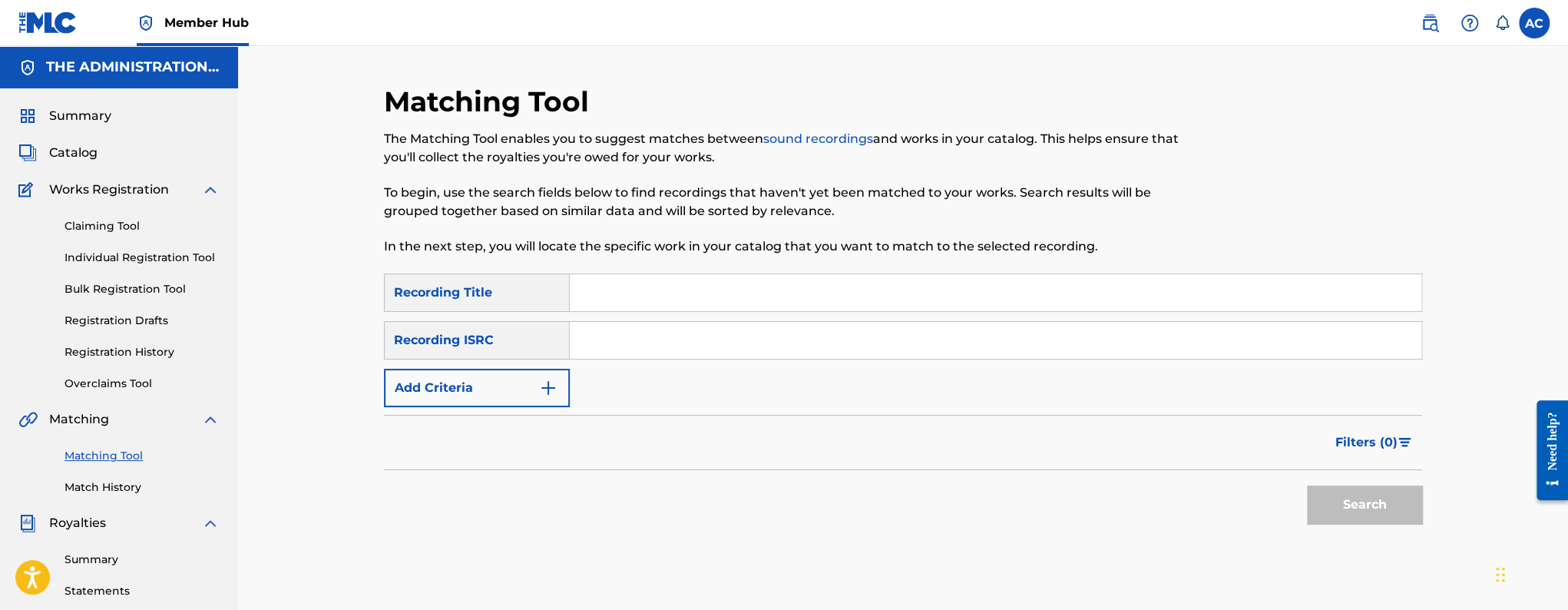
click at [719, 343] on input "Search Form" at bounding box center [995, 340] width 852 height 37
paste input "QZZ8A2495938"
type input "QZZ8A2495938"
click at [1307, 485] on button "Search" at bounding box center [1364, 504] width 115 height 39
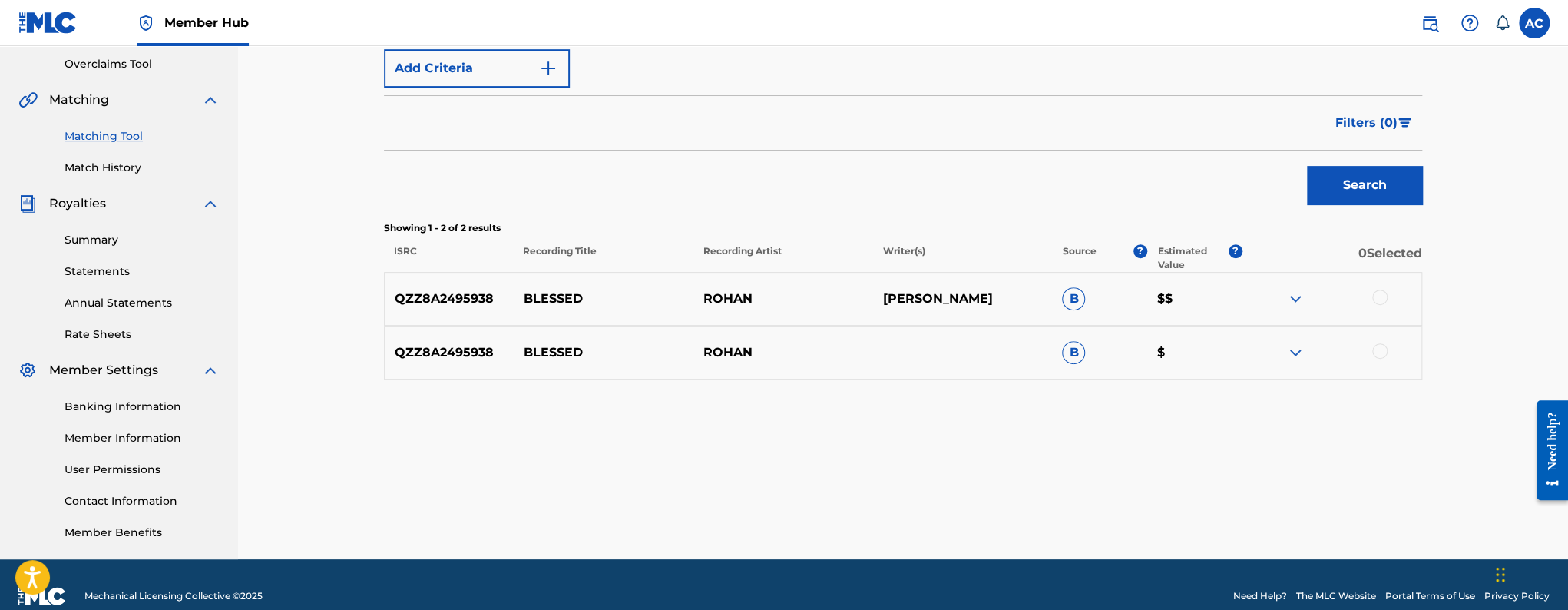
scroll to position [342, 0]
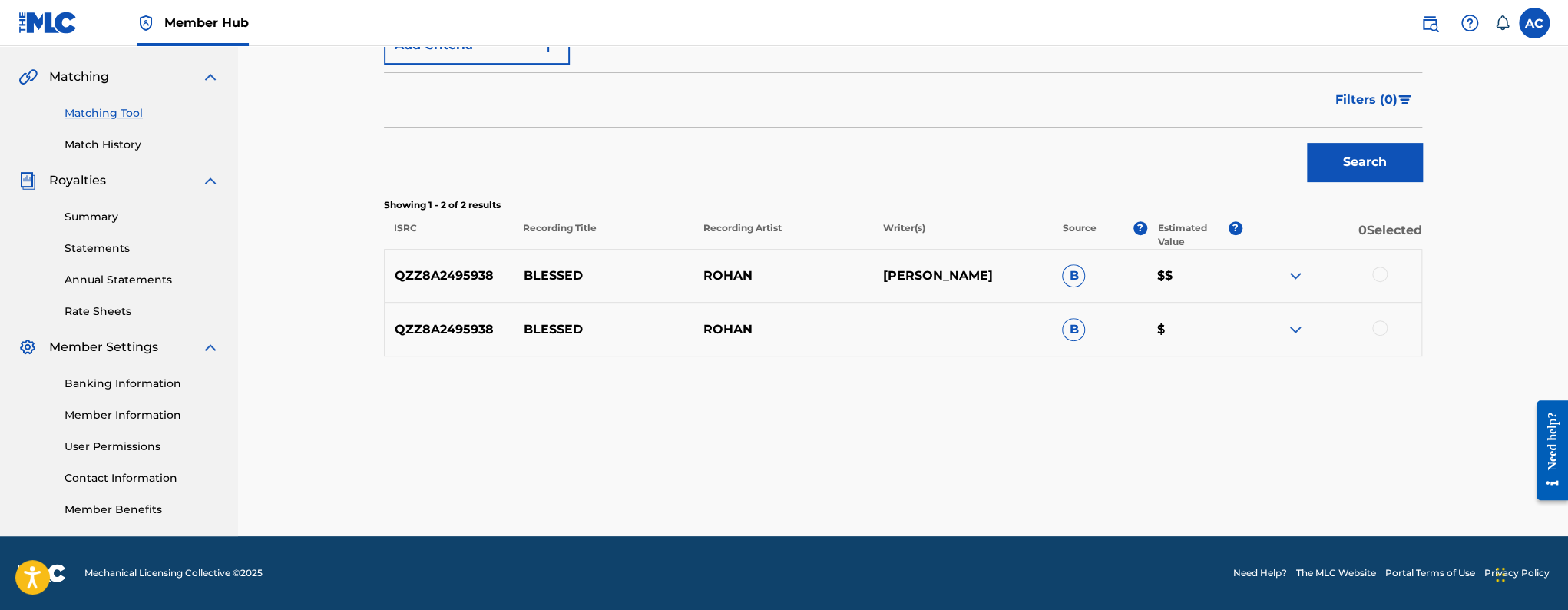
click at [1381, 269] on div at bounding box center [1379, 274] width 15 height 15
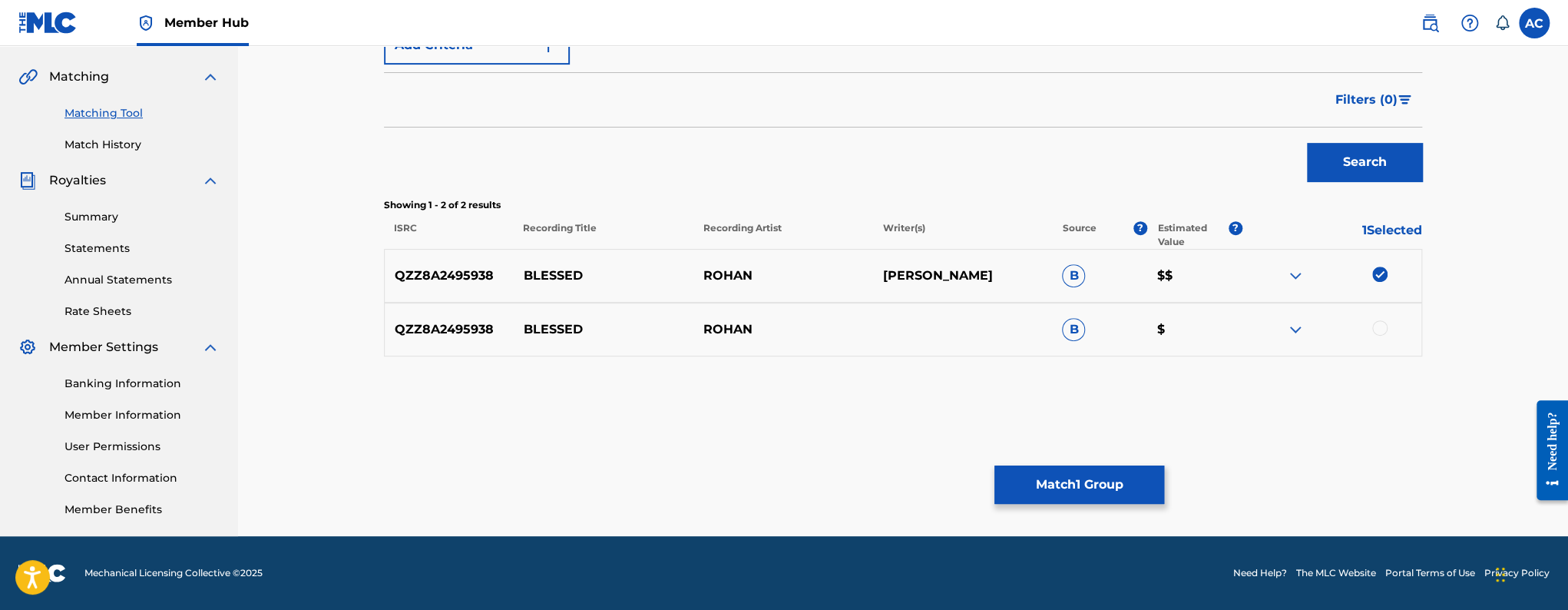
click at [1380, 323] on div at bounding box center [1379, 328] width 15 height 15
click at [1061, 501] on button "Match 2 Groups" at bounding box center [1079, 485] width 169 height 39
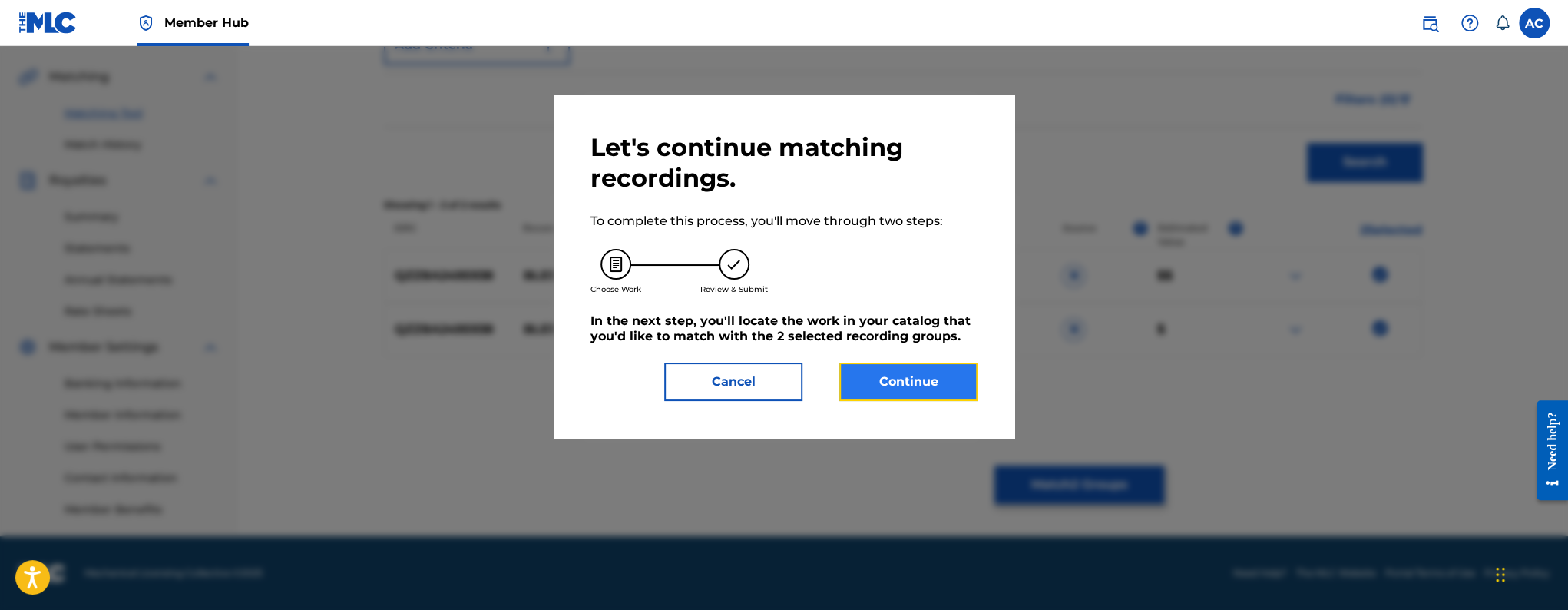
click at [966, 399] on button "Continue" at bounding box center [908, 382] width 138 height 39
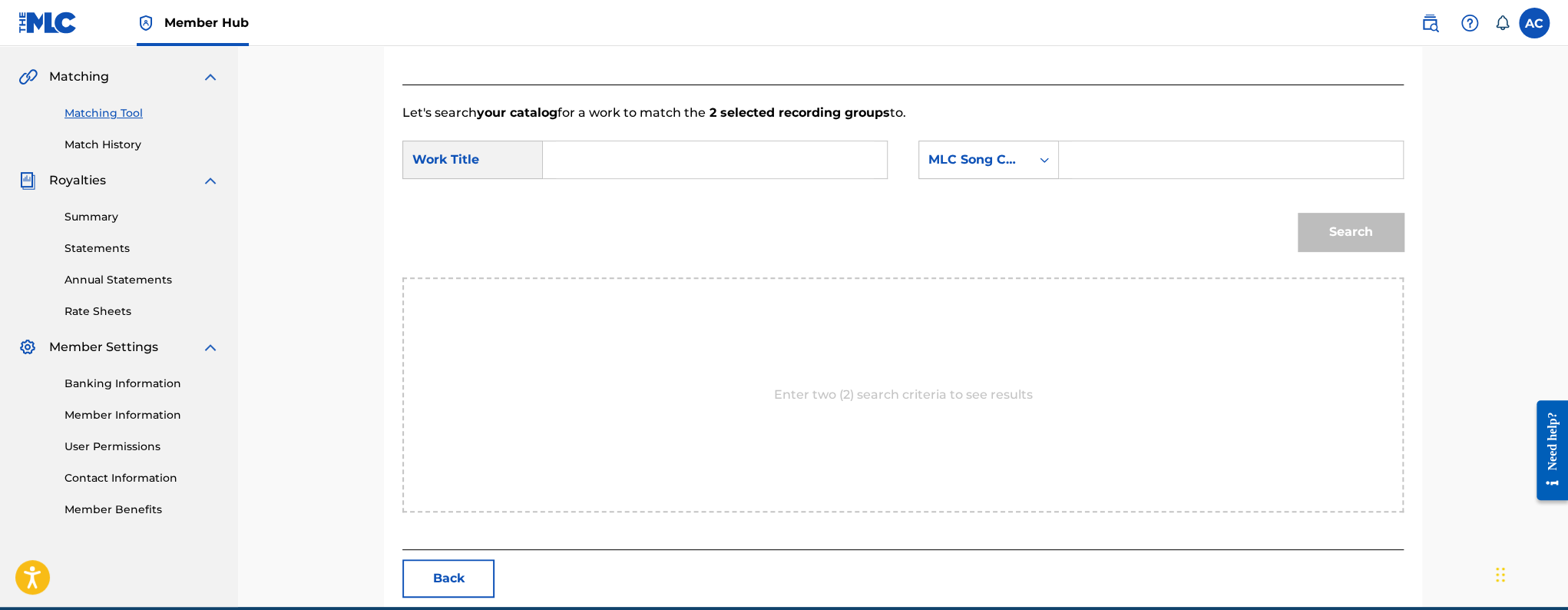
click at [793, 156] on input "Search Form" at bounding box center [715, 159] width 318 height 37
paste input "BLESSED"
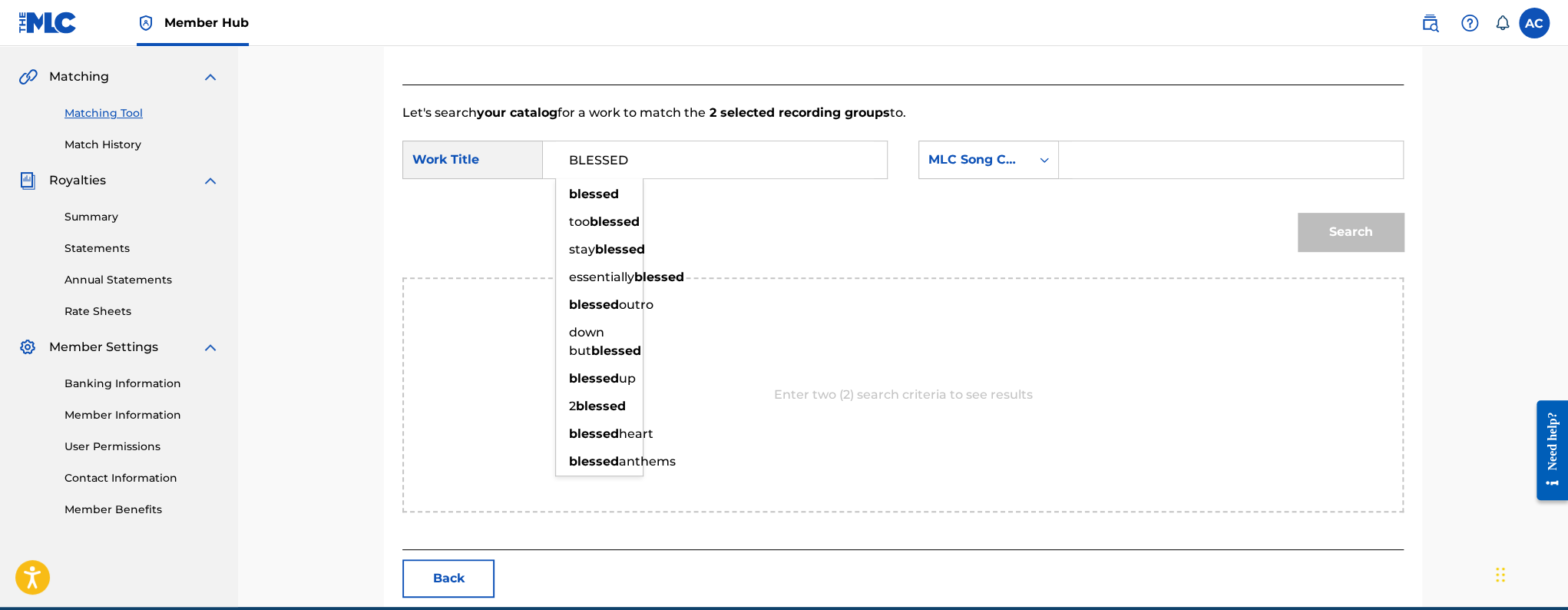
type input "BLESSED"
click at [1112, 165] on input "Search Form" at bounding box center [1231, 159] width 318 height 37
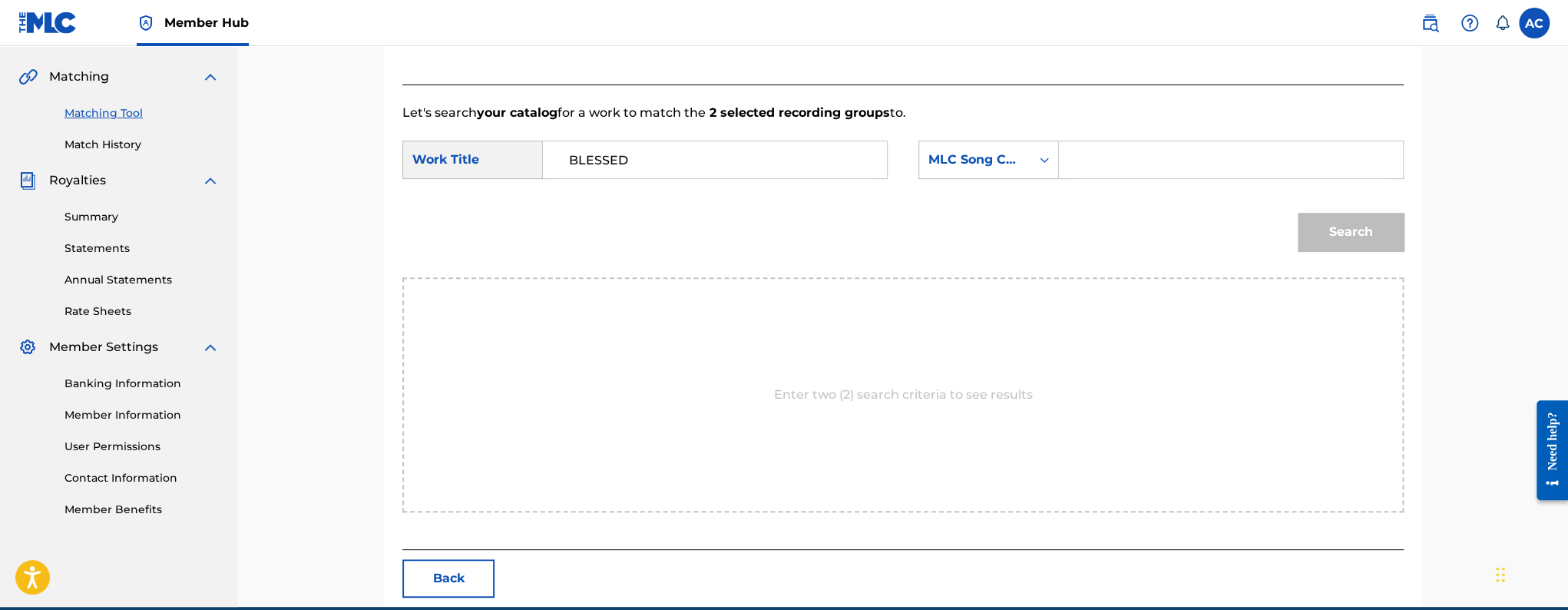
paste input "BD87A5"
type input "BD87A5"
click at [1298, 213] on button "Search" at bounding box center [1351, 232] width 106 height 39
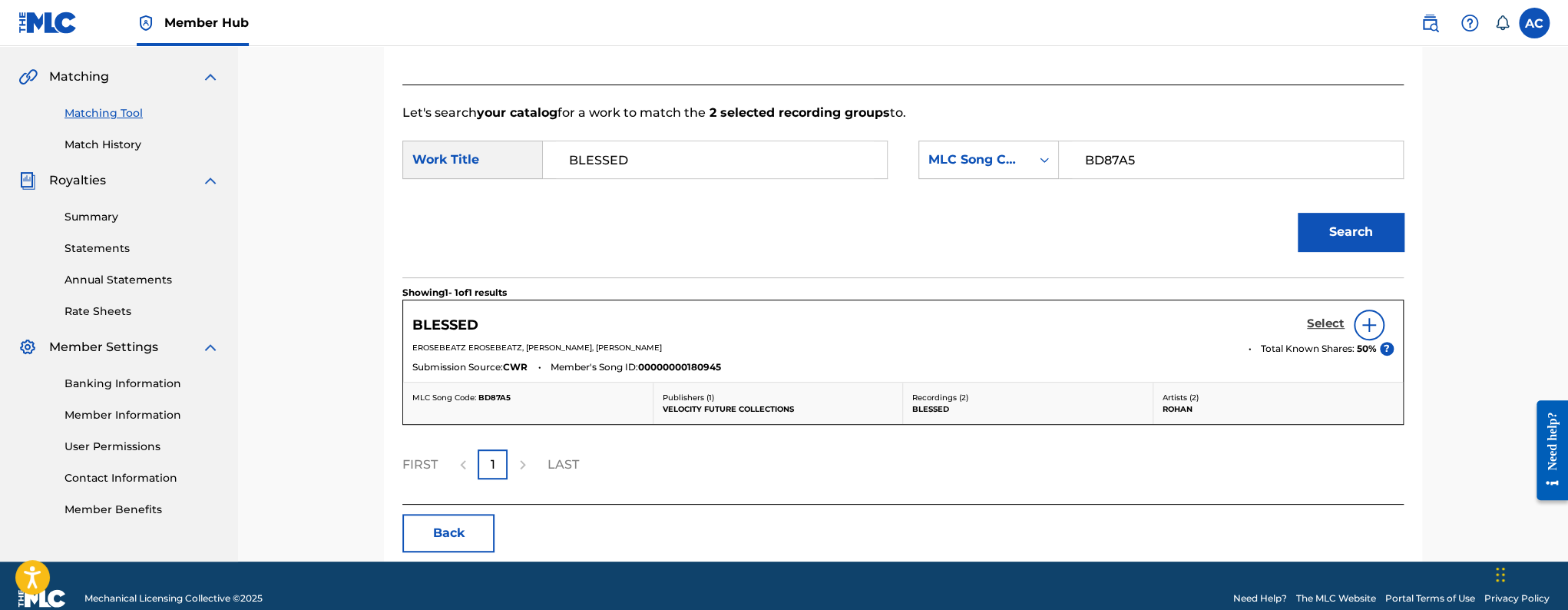
click at [1329, 328] on h5 "Select" at bounding box center [1326, 323] width 38 height 14
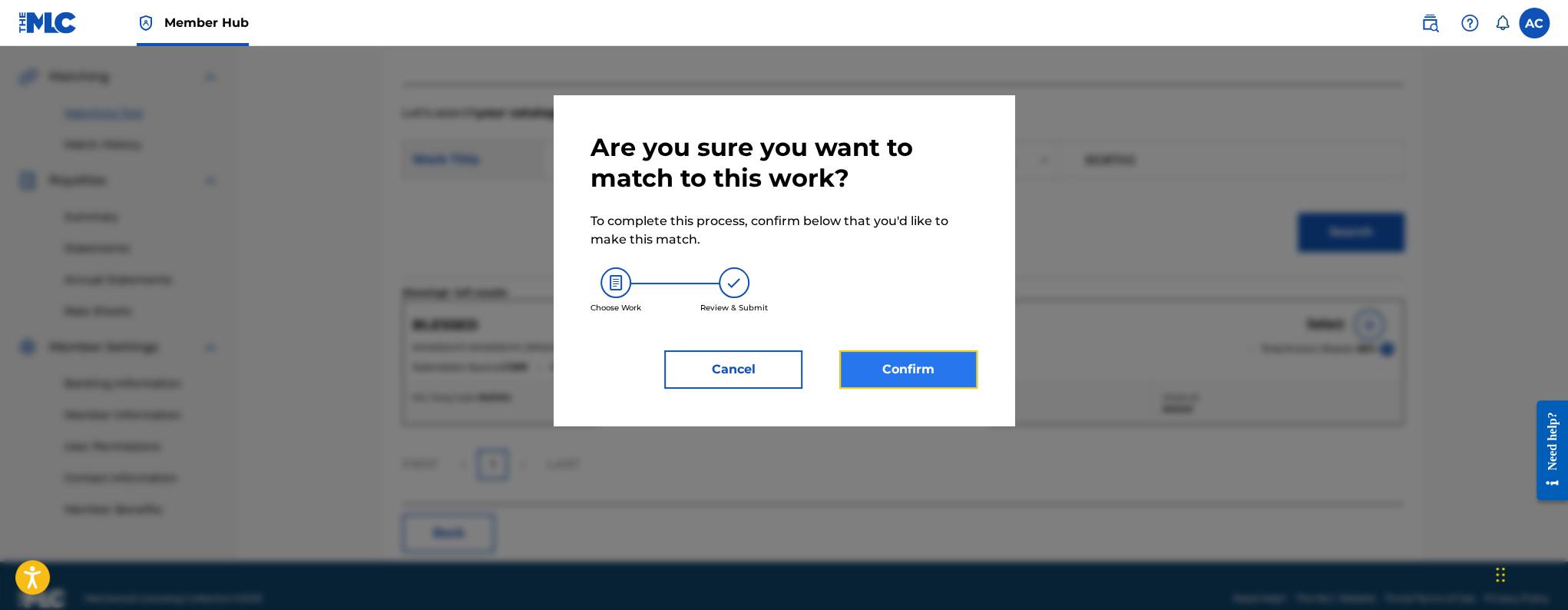
click at [876, 362] on button "Confirm" at bounding box center [908, 369] width 138 height 39
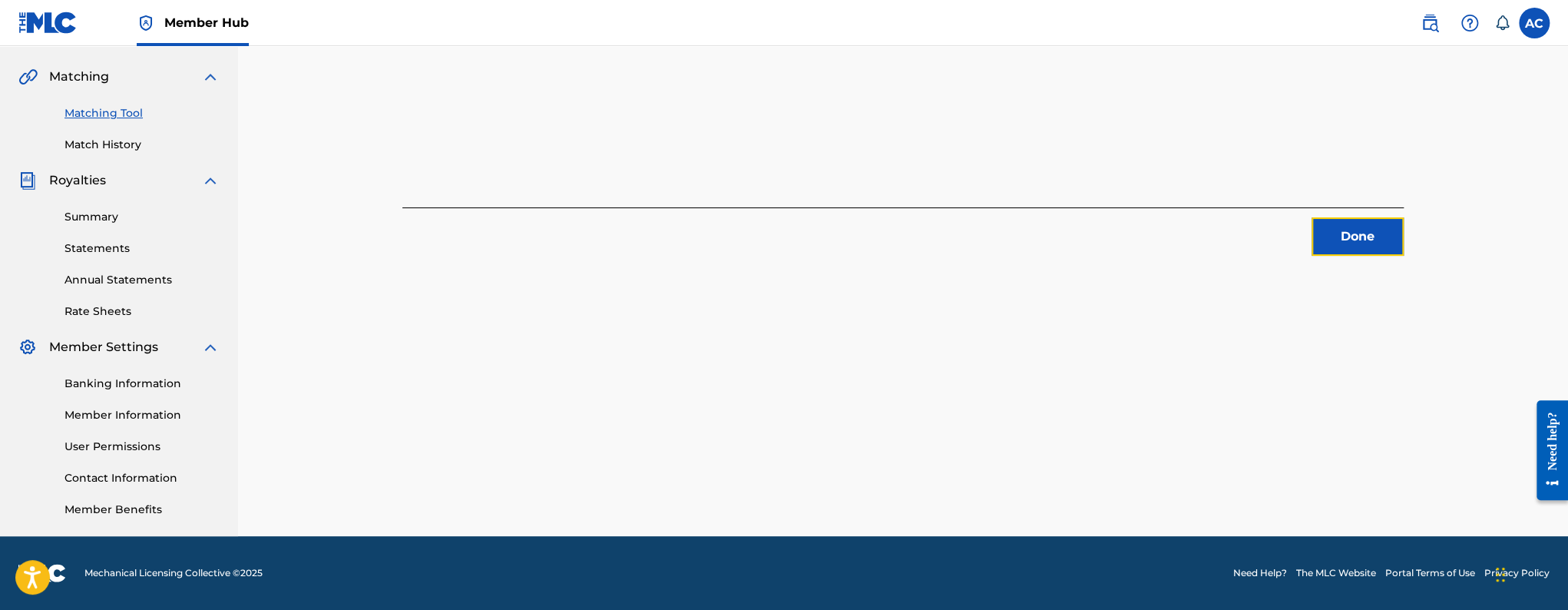
drag, startPoint x: 1388, startPoint y: 255, endPoint x: 1407, endPoint y: 223, distance: 37.2
click at [1405, 223] on div "2 Recording Groups are pending usage match to the work BLESSED . Congratulation…" at bounding box center [903, 18] width 1038 height 475
click at [1376, 248] on button "Done" at bounding box center [1357, 237] width 92 height 39
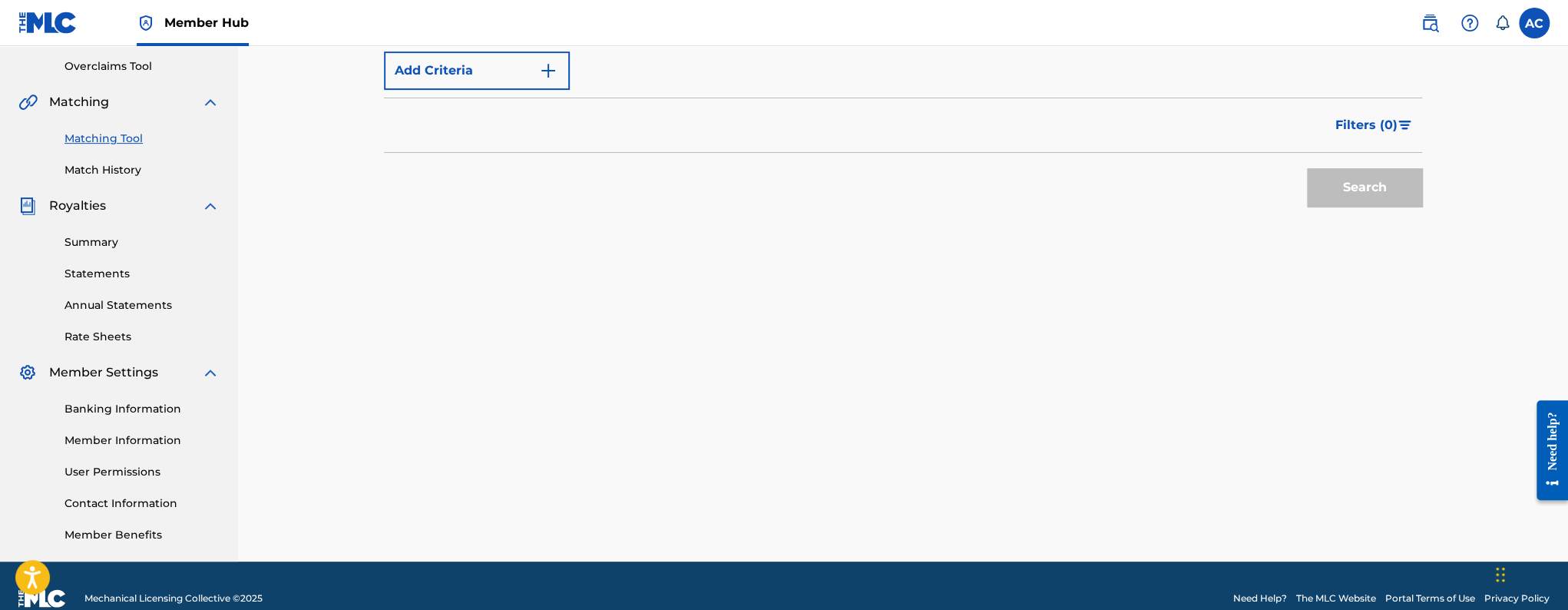
scroll to position [185, 0]
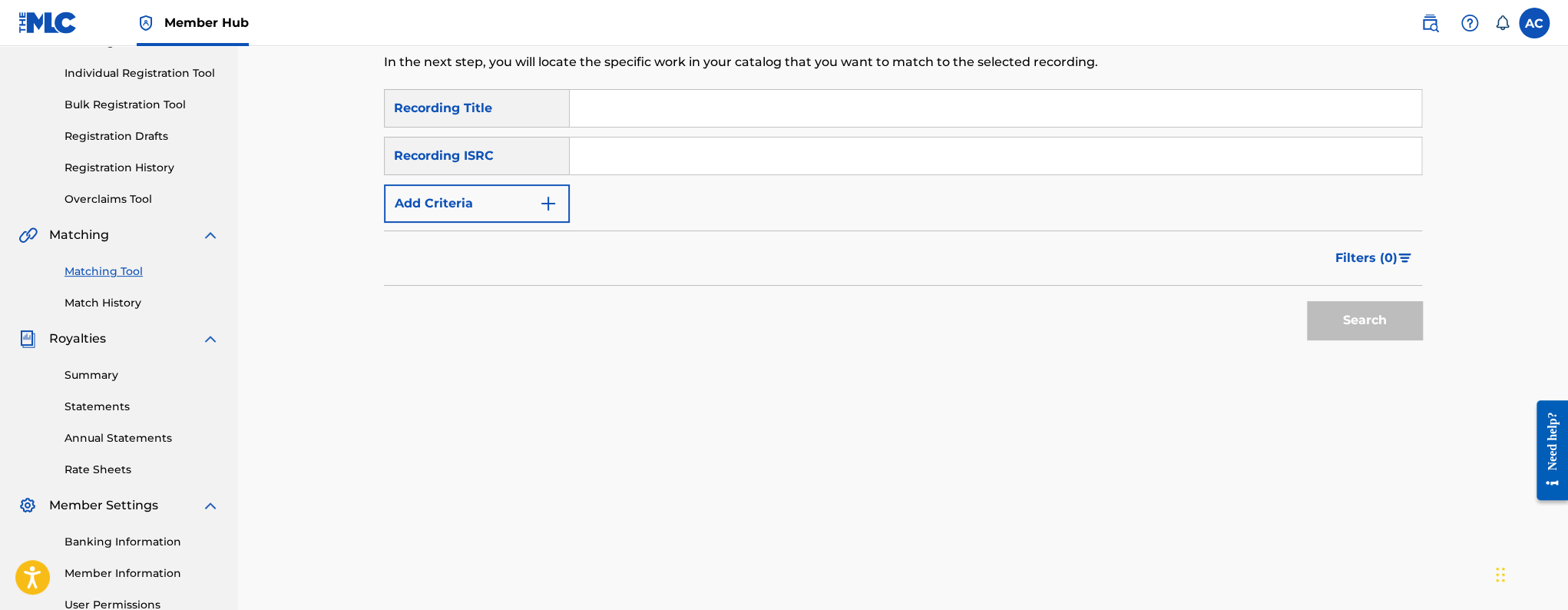
click at [620, 169] on input "Search Form" at bounding box center [995, 156] width 852 height 37
paste input "TCAIT2405386"
type input "TCAIT2405386"
click at [1307, 301] on button "Search" at bounding box center [1364, 321] width 115 height 39
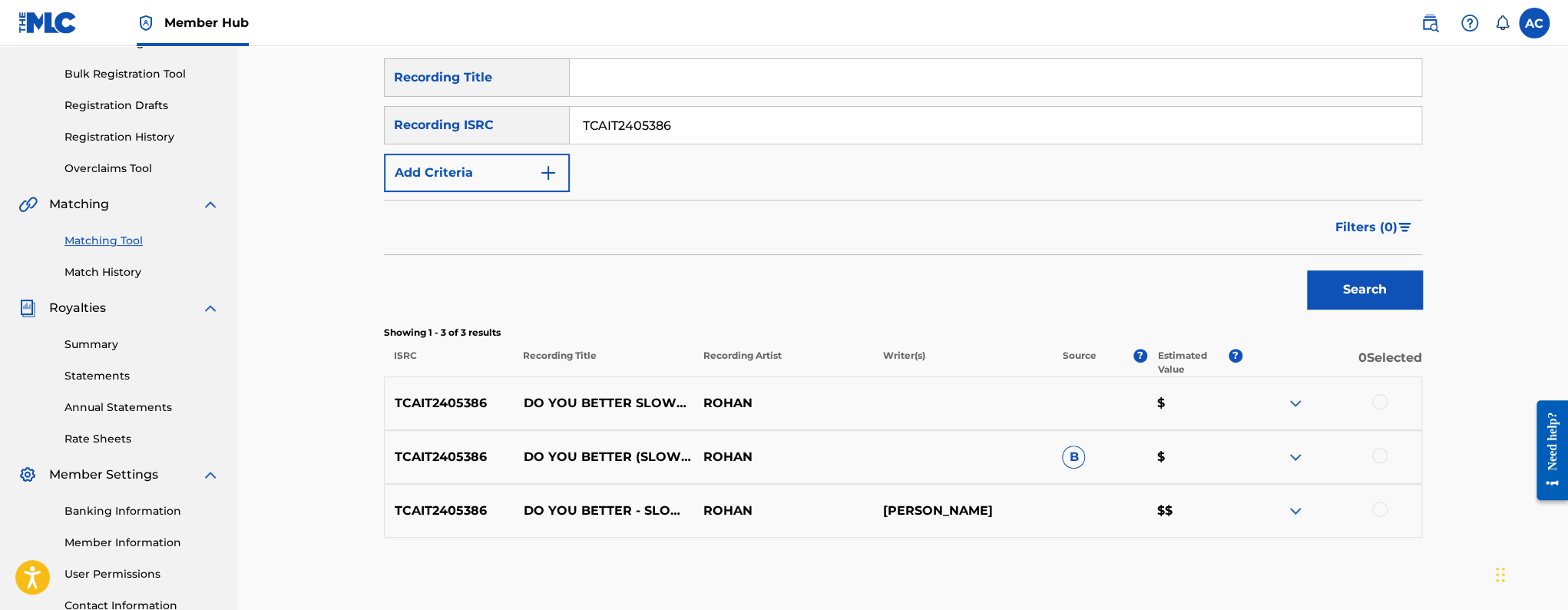
scroll to position [216, 0]
click at [1377, 397] on div at bounding box center [1379, 401] width 15 height 15
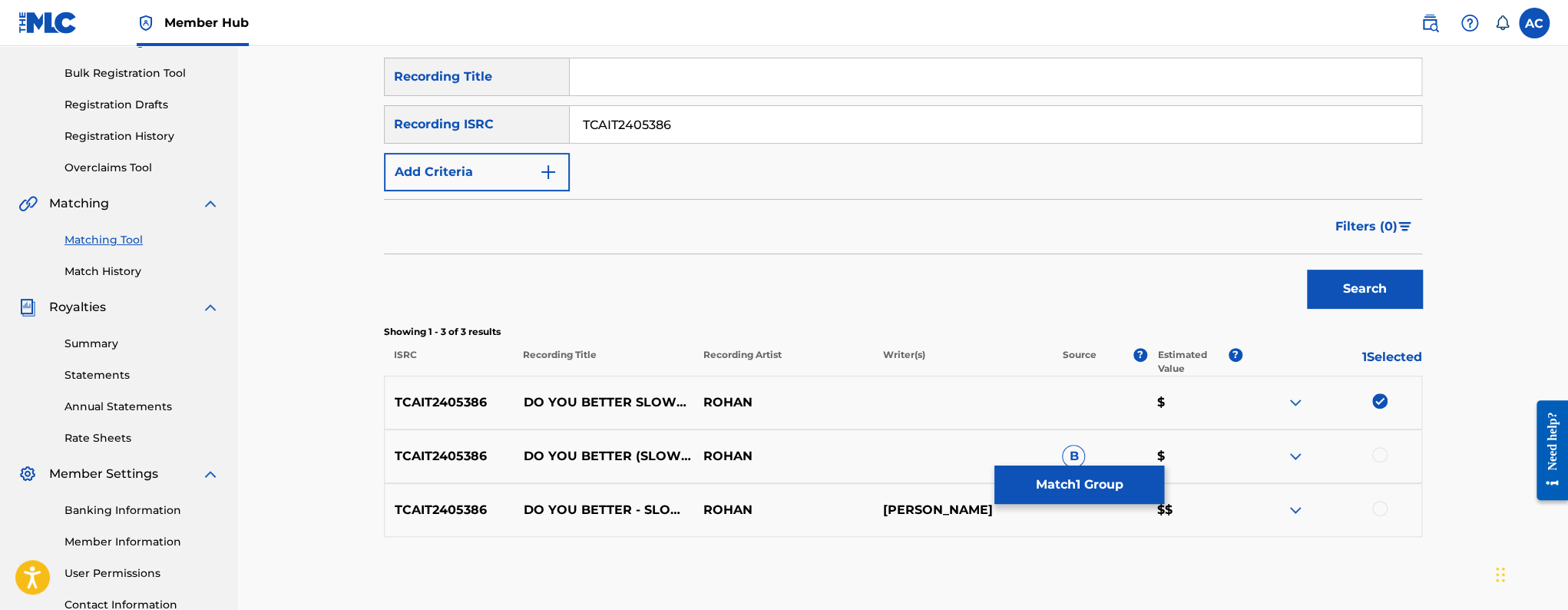
click at [1382, 460] on div at bounding box center [1379, 455] width 15 height 15
click at [1385, 512] on div at bounding box center [1379, 508] width 15 height 15
click at [1164, 496] on div "TCAIT2405386 DO YOU BETTER - SLOWED + REVERB ROHAN ROHAN PRABHAKAR $$" at bounding box center [903, 510] width 1038 height 54
click at [1151, 493] on button "Match 3 Groups" at bounding box center [1079, 485] width 169 height 39
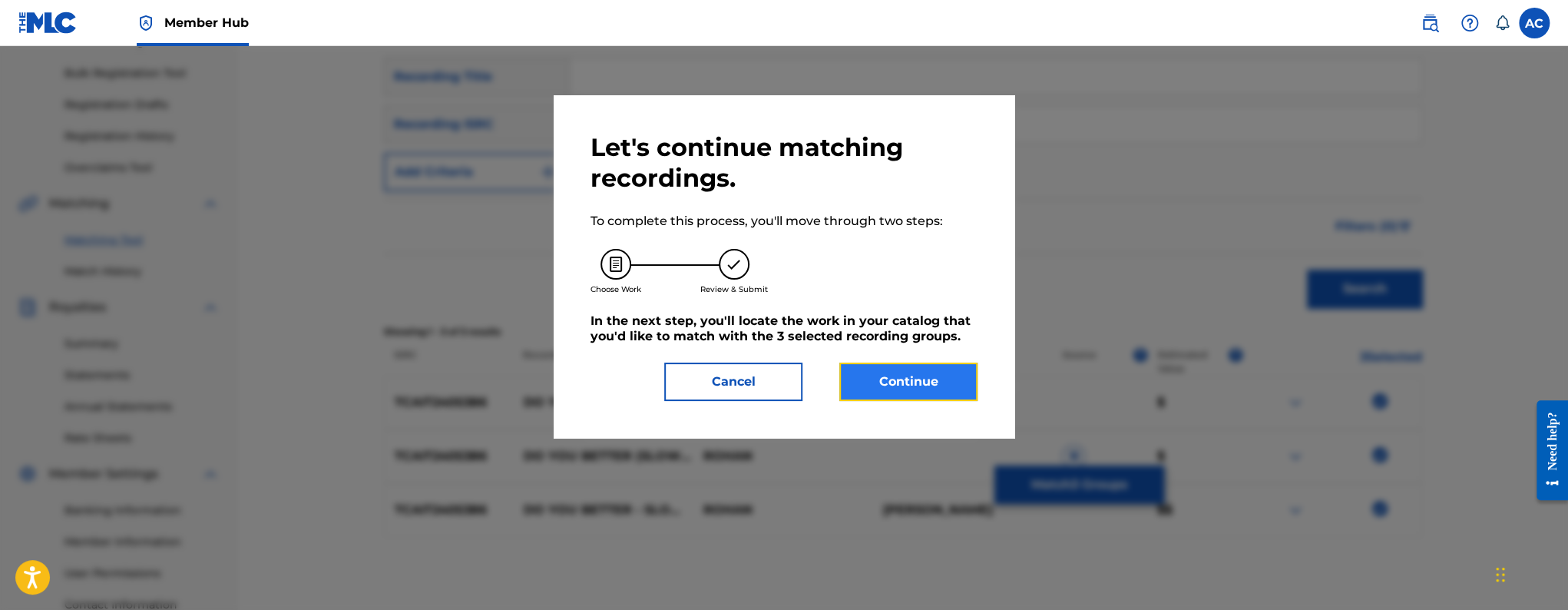
click at [969, 381] on button "Continue" at bounding box center [908, 382] width 138 height 39
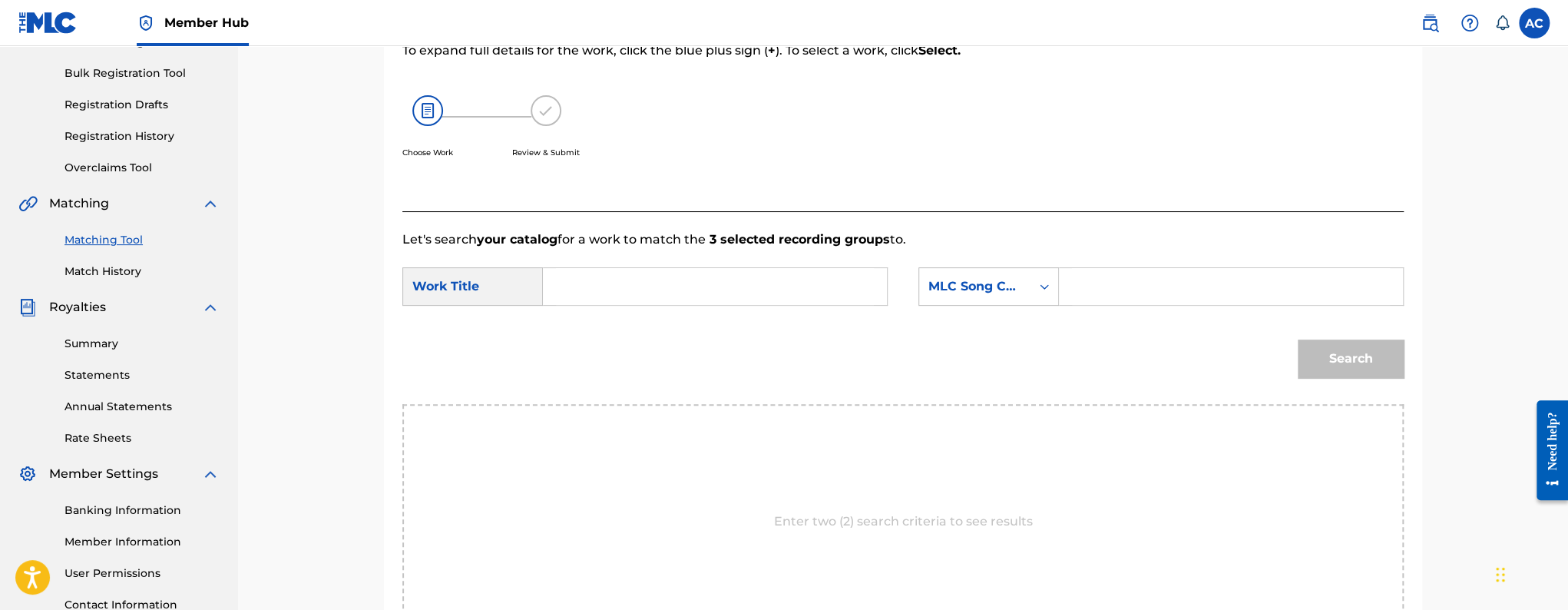
click at [690, 282] on input "Search Form" at bounding box center [715, 286] width 318 height 37
paste input "DO YOU BETTER SLOWED REVERB"
type input "DO YOU BETTER SLOWED REVERB"
click at [1104, 281] on input "Search Form" at bounding box center [1231, 286] width 318 height 37
paste input "DQ8IGZ"
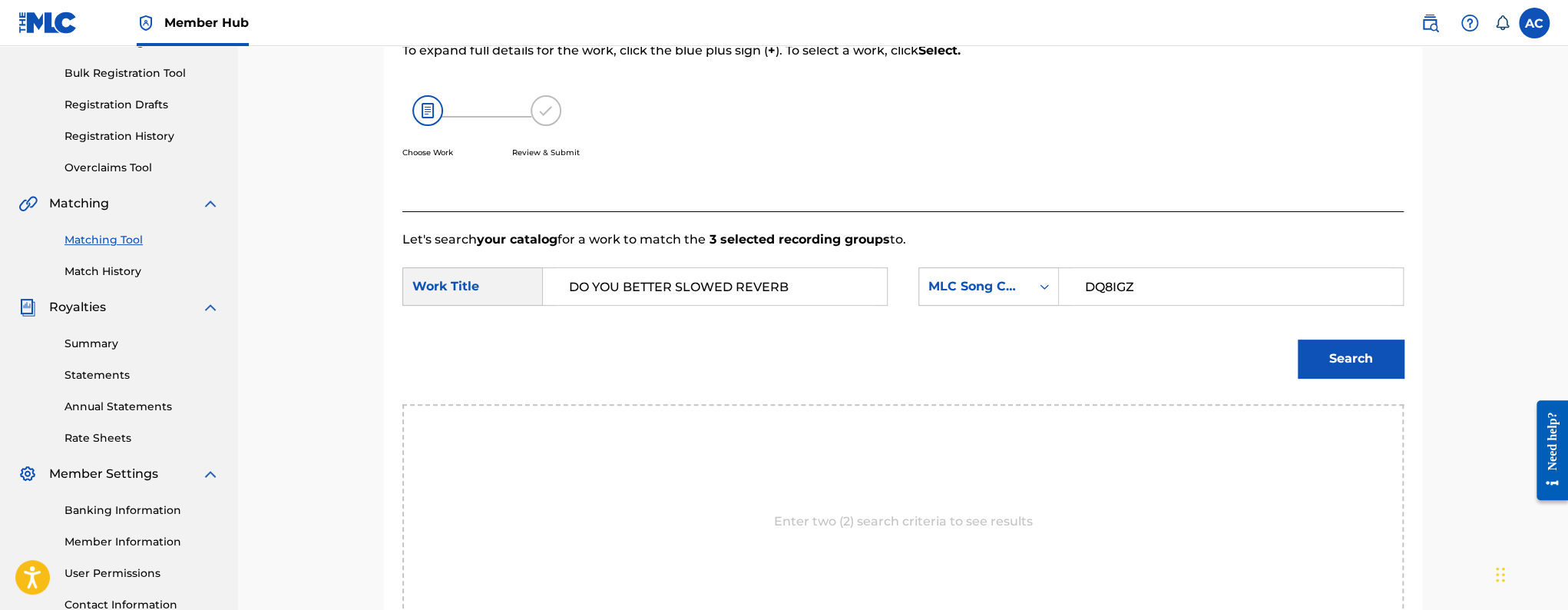
type input "DQ8IGZ"
click at [1298, 340] on button "Search" at bounding box center [1351, 359] width 106 height 39
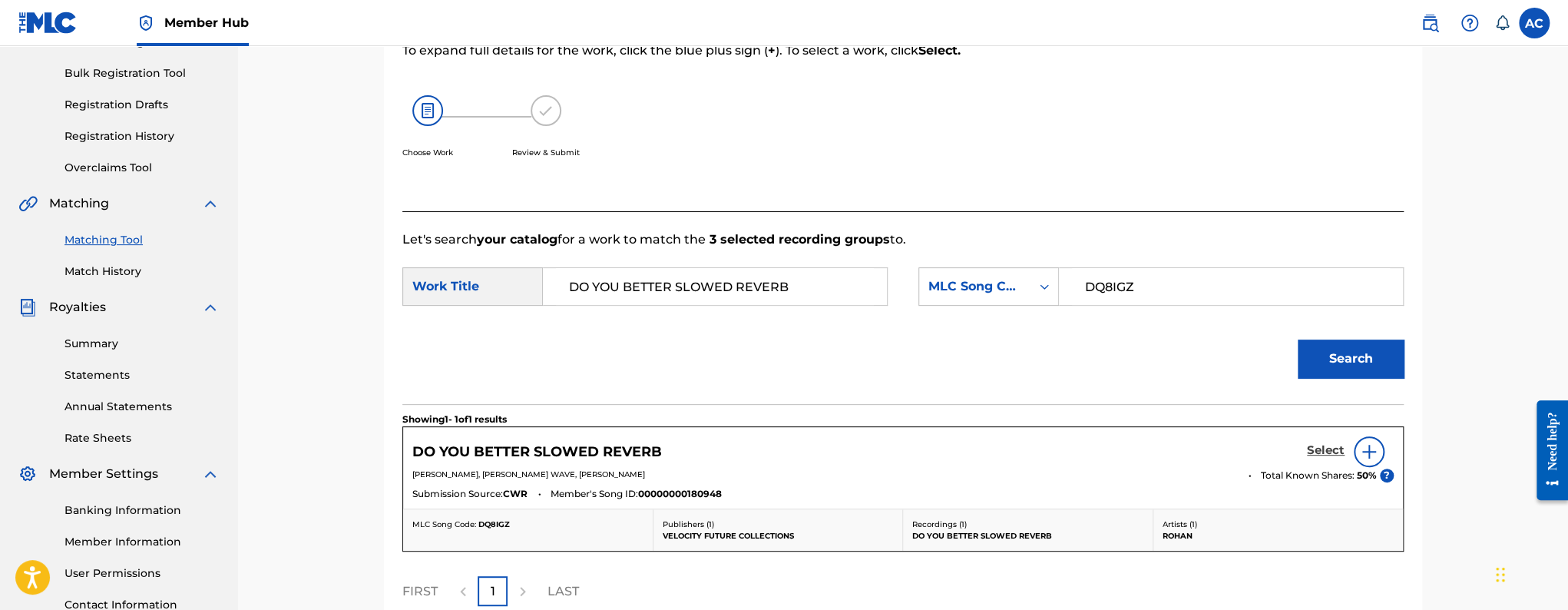
click at [1311, 457] on link "Select" at bounding box center [1326, 451] width 38 height 17
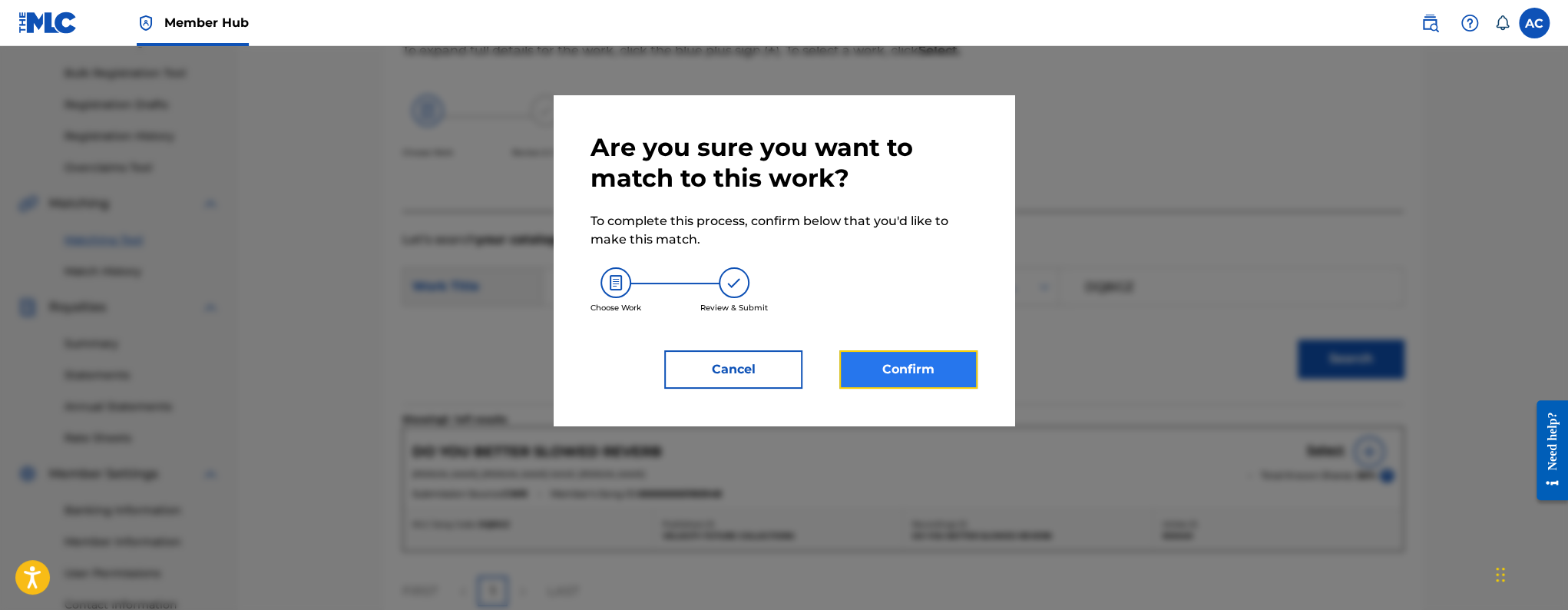
click at [864, 369] on button "Confirm" at bounding box center [908, 369] width 138 height 39
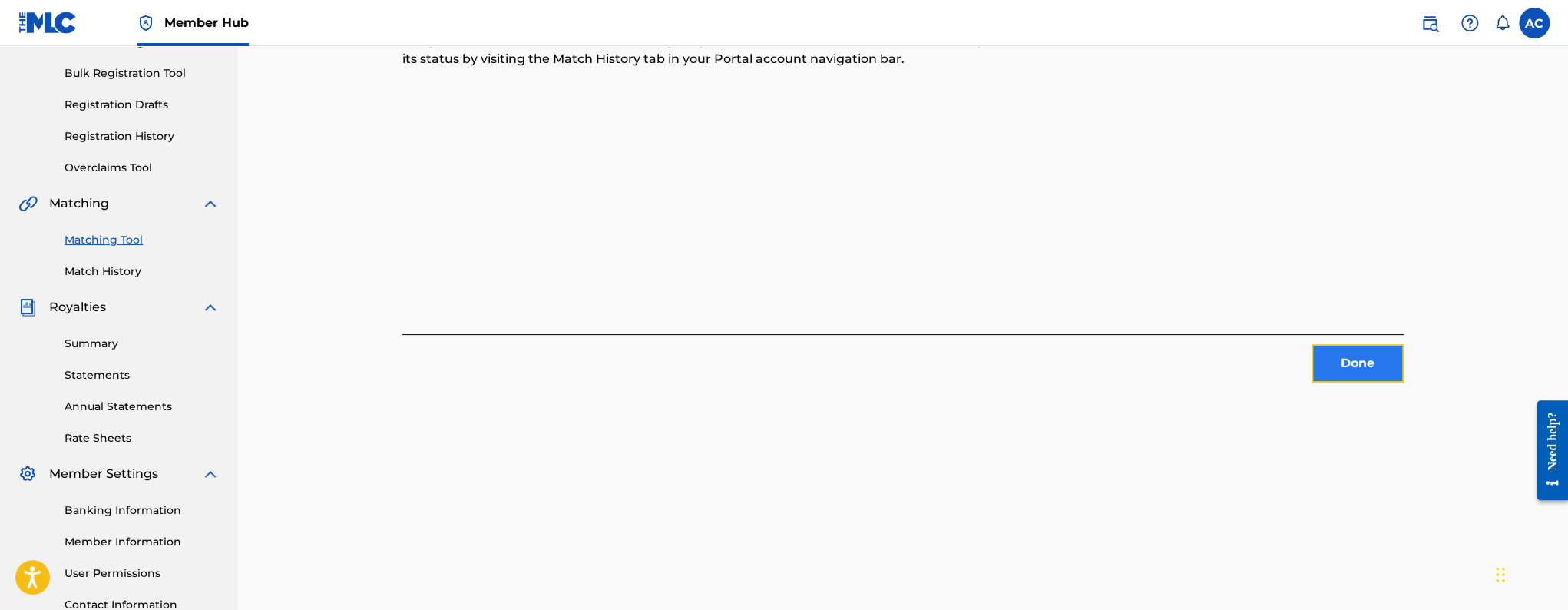
click at [1352, 363] on button "Done" at bounding box center [1357, 363] width 92 height 39
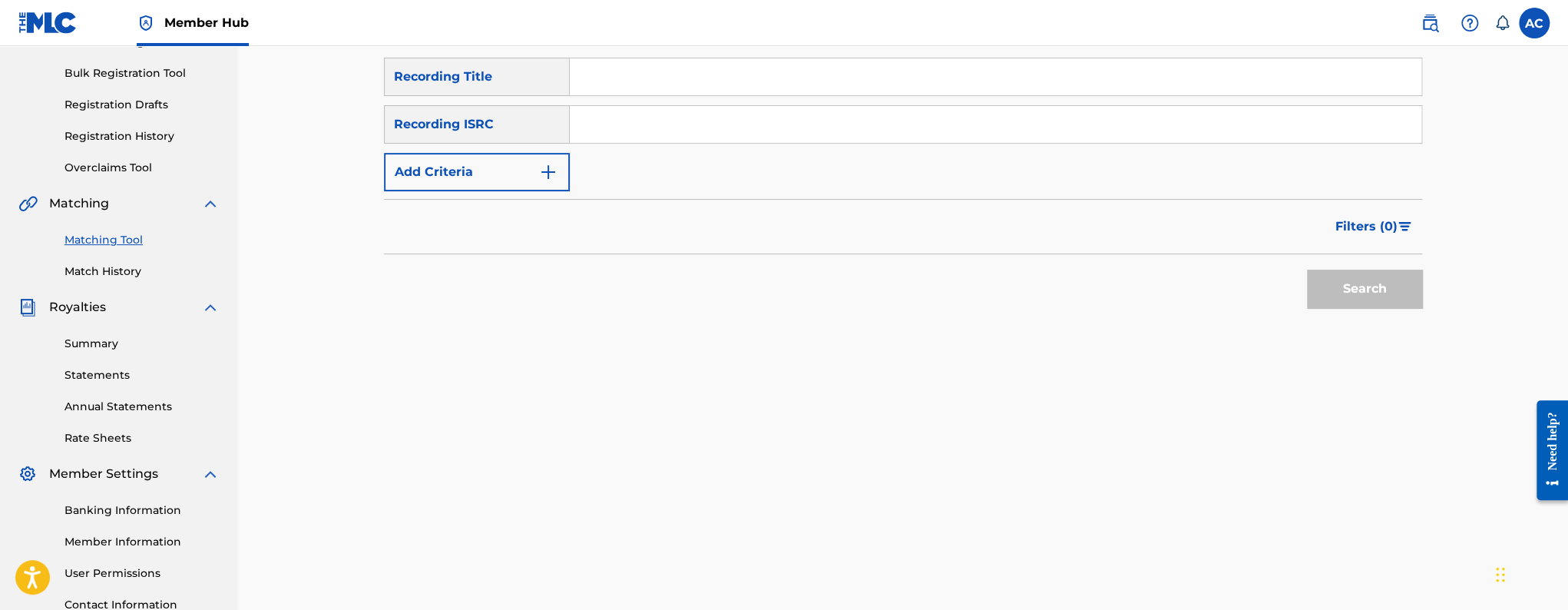
click at [720, 123] on input "Search Form" at bounding box center [995, 124] width 852 height 37
paste input "TCAIT2405386"
type input "TCAIT2405386"
click at [1307, 269] on button "Search" at bounding box center [1364, 289] width 115 height 39
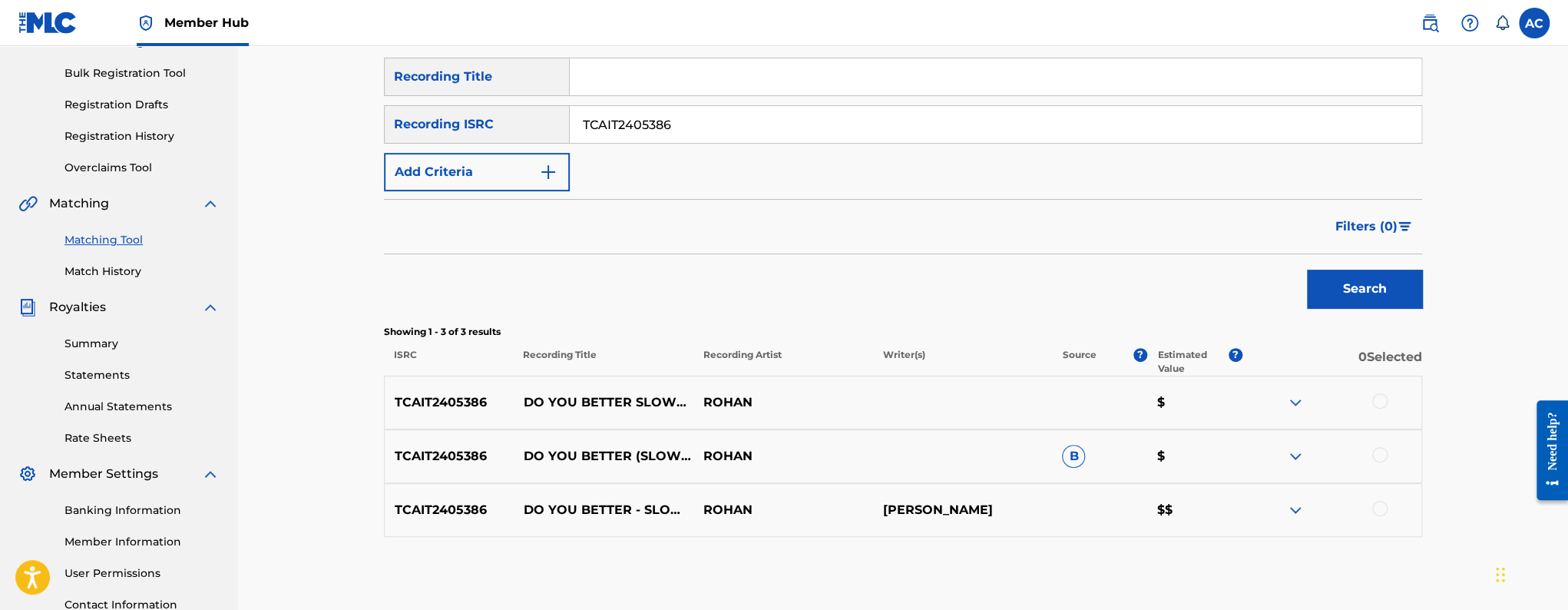
click at [1380, 403] on div at bounding box center [1379, 401] width 15 height 15
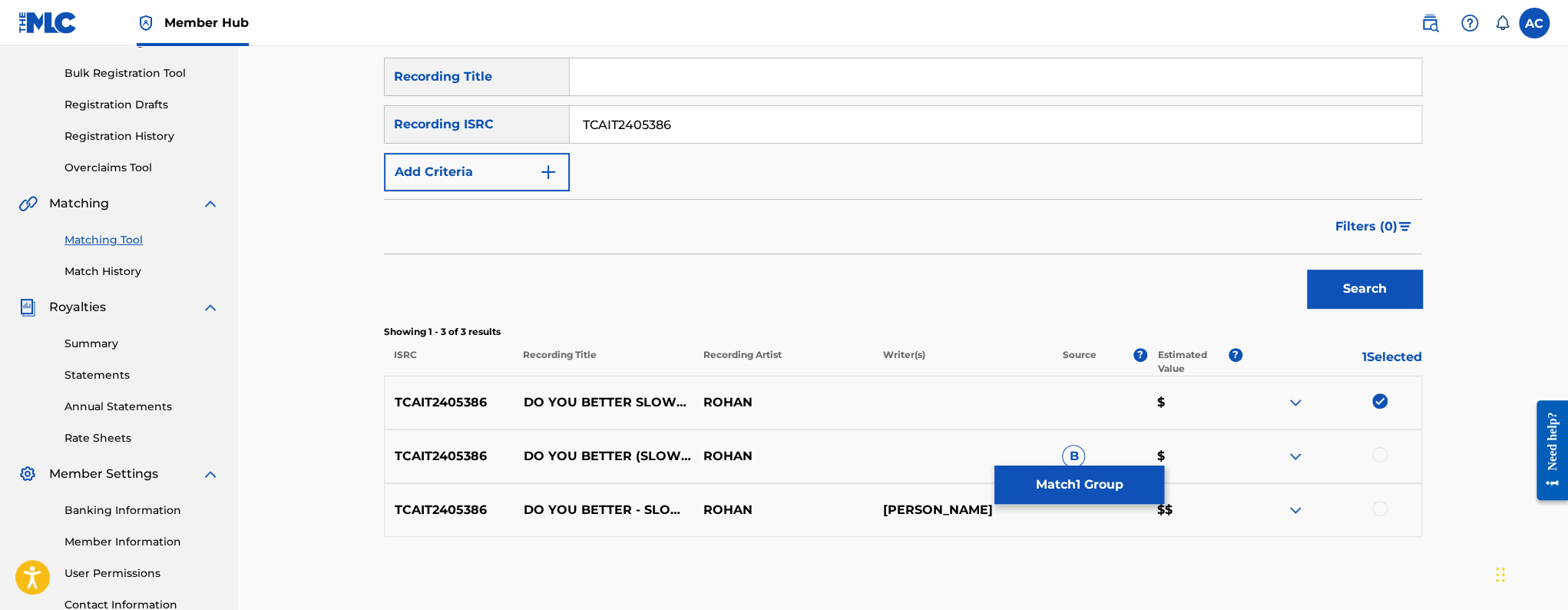
click at [1383, 451] on div at bounding box center [1379, 455] width 15 height 15
click at [1382, 509] on div at bounding box center [1379, 508] width 15 height 15
click at [1081, 490] on button "Match 3 Groups" at bounding box center [1079, 485] width 169 height 39
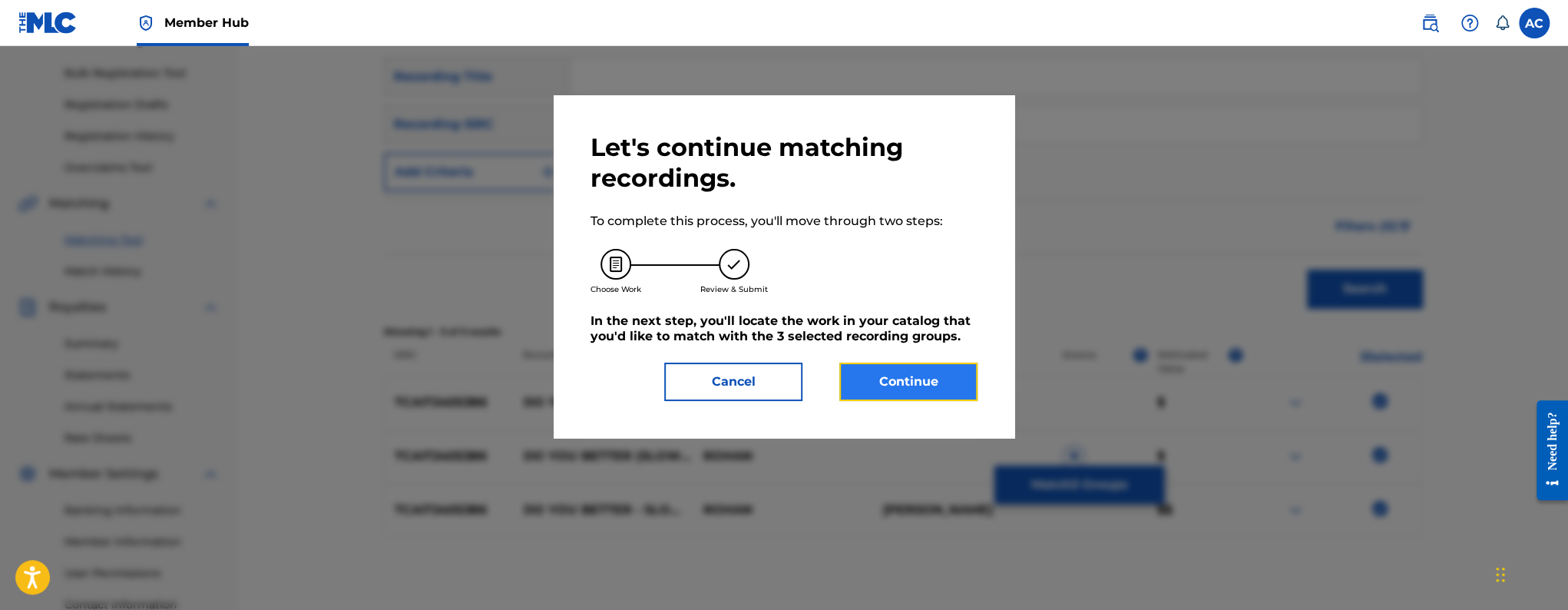
click at [964, 394] on button "Continue" at bounding box center [908, 382] width 138 height 39
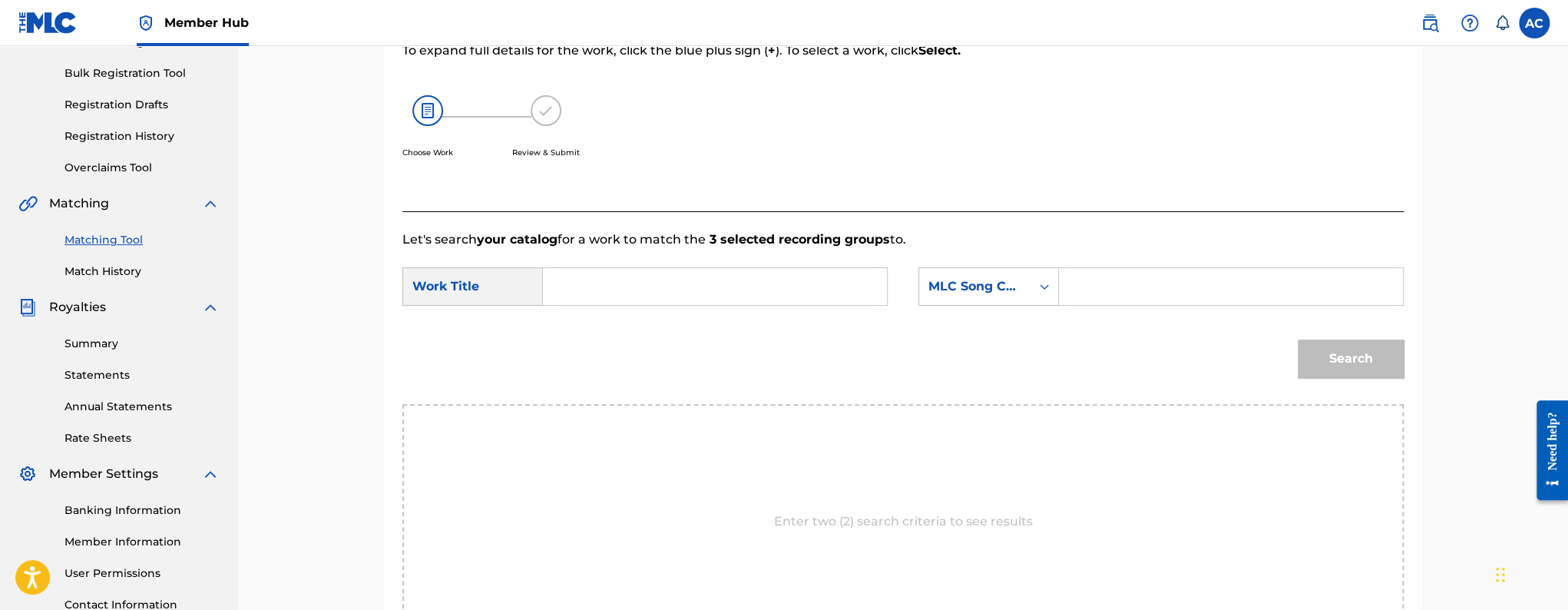
click at [780, 283] on input "Search Form" at bounding box center [715, 286] width 318 height 37
paste input "DO YOU BETTER SLOWED REVERB"
type input "DO YOU BETTER SLOWED REVERB"
click at [1159, 258] on form "SearchWithCriteriad5fe8f6d-3c8d-499c-89da-853738a9a541 Work Title DO YOU BETTER…" at bounding box center [903, 326] width 1001 height 155
click at [1155, 280] on input "Search Form" at bounding box center [1231, 286] width 318 height 37
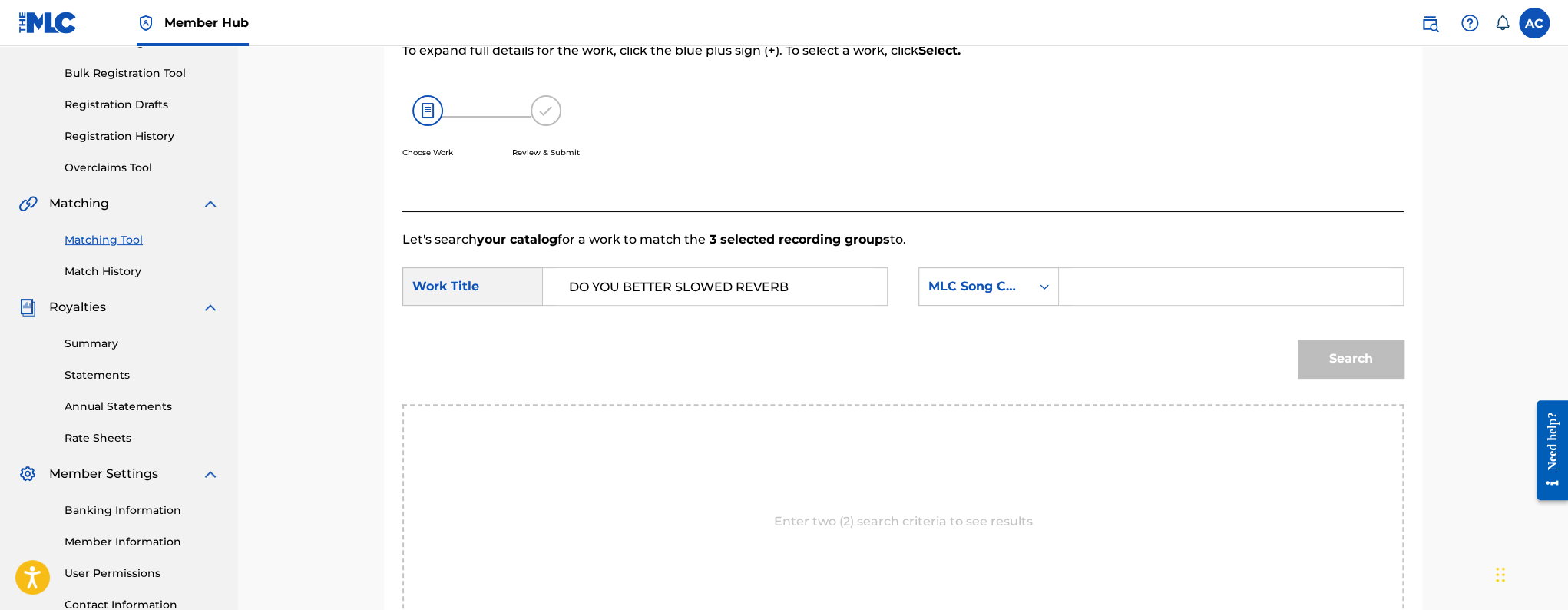
paste input "DQ8IGZ"
type input "DQ8IGZ"
click at [1298, 340] on button "Search" at bounding box center [1351, 359] width 106 height 39
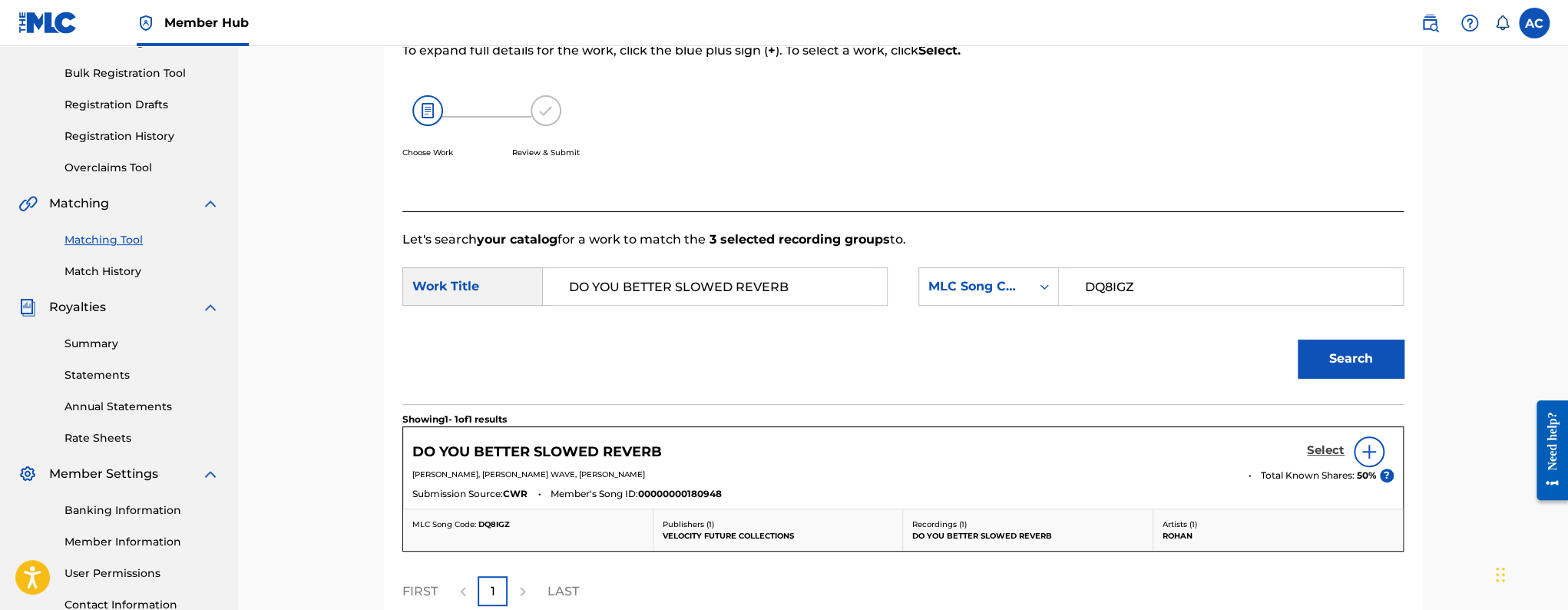
click at [1339, 446] on h5 "Select" at bounding box center [1326, 450] width 38 height 14
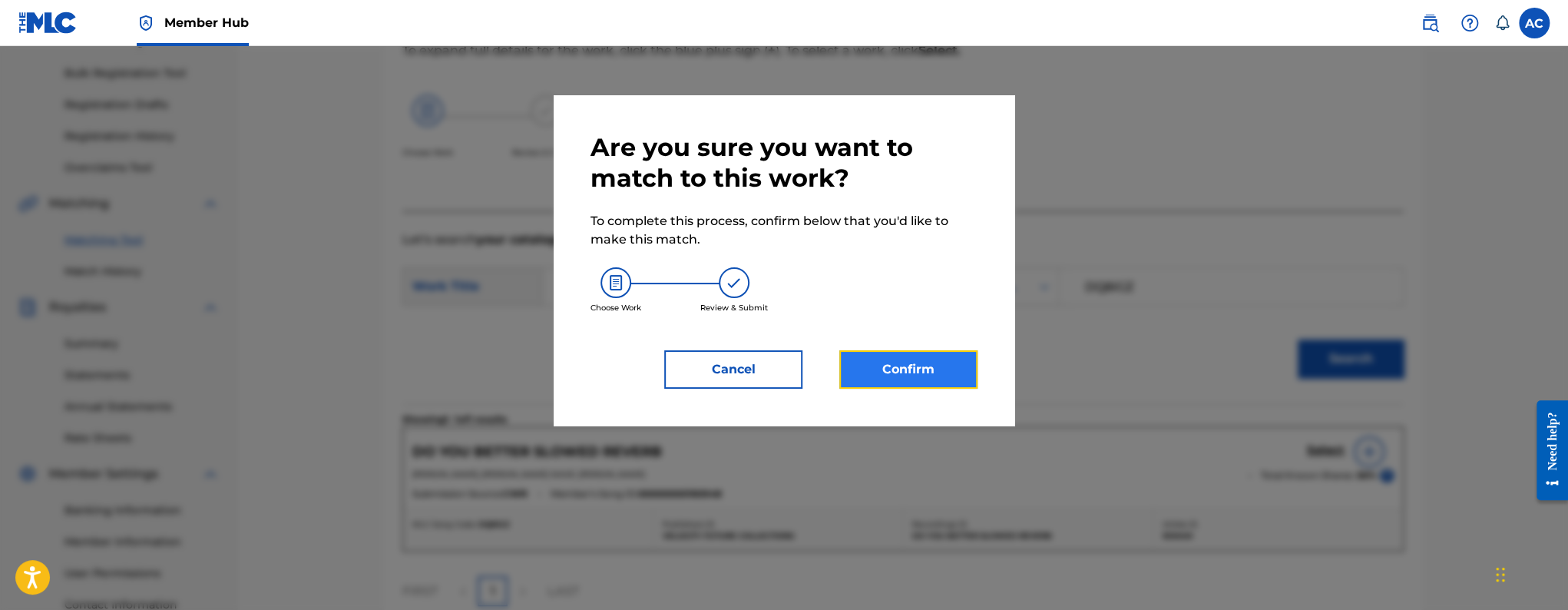
click at [930, 380] on button "Confirm" at bounding box center [908, 369] width 138 height 39
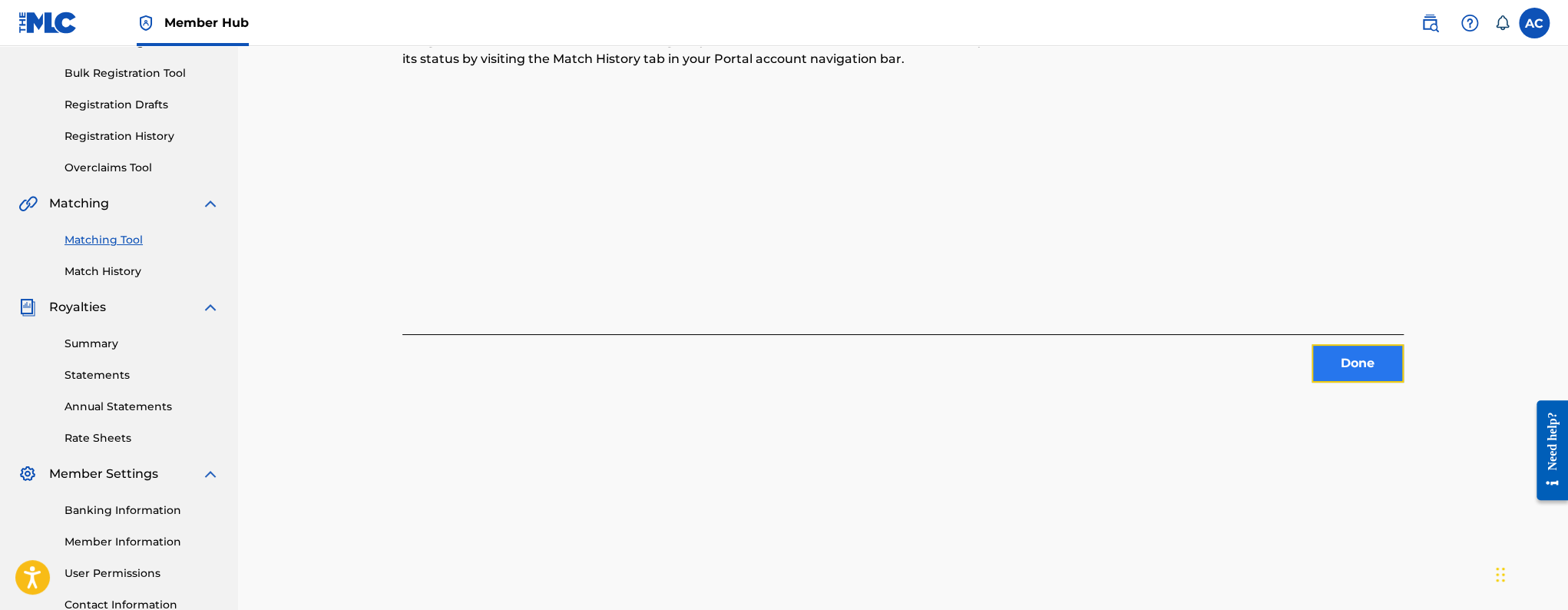
click at [1342, 348] on button "Done" at bounding box center [1357, 363] width 92 height 39
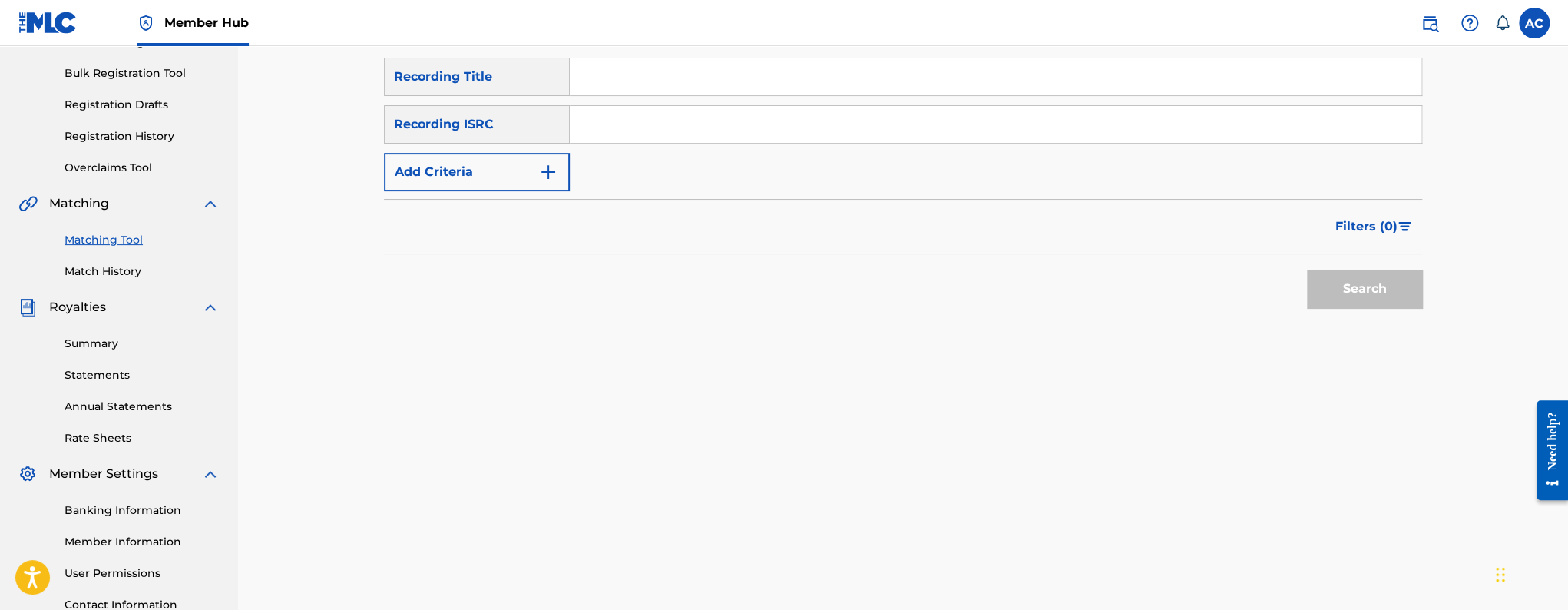
click at [684, 139] on input "Search Form" at bounding box center [995, 124] width 852 height 37
paste input "USUYG1354120"
type input "USUYG1354120"
click at [1307, 269] on button "Search" at bounding box center [1364, 289] width 115 height 39
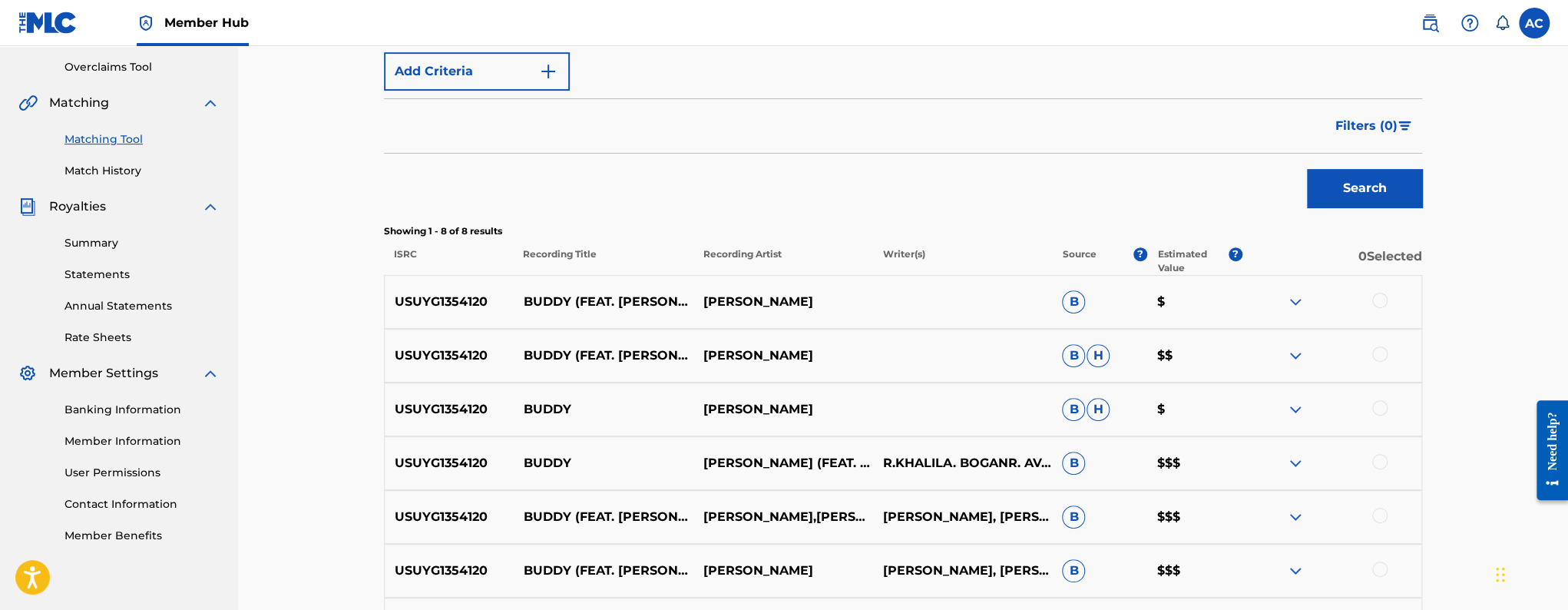
scroll to position [326, 0]
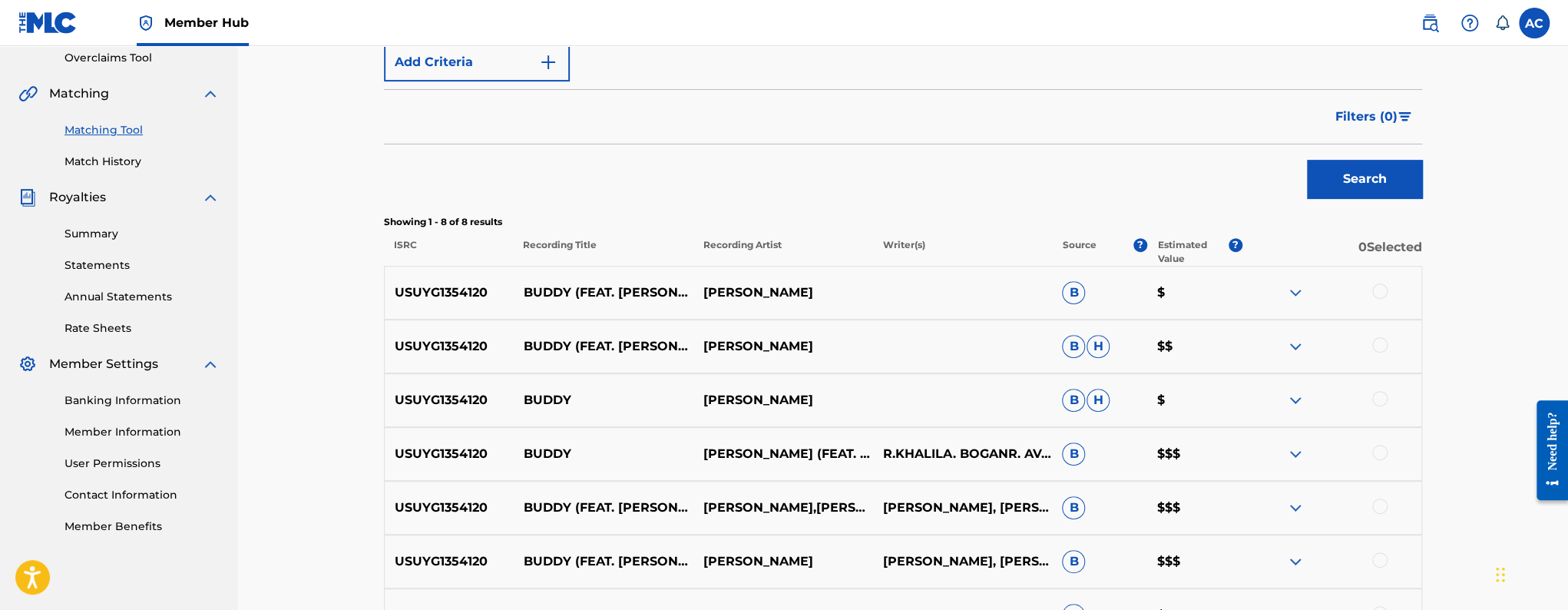
click at [1388, 289] on div at bounding box center [1331, 293] width 180 height 18
click at [1379, 295] on div at bounding box center [1379, 291] width 15 height 15
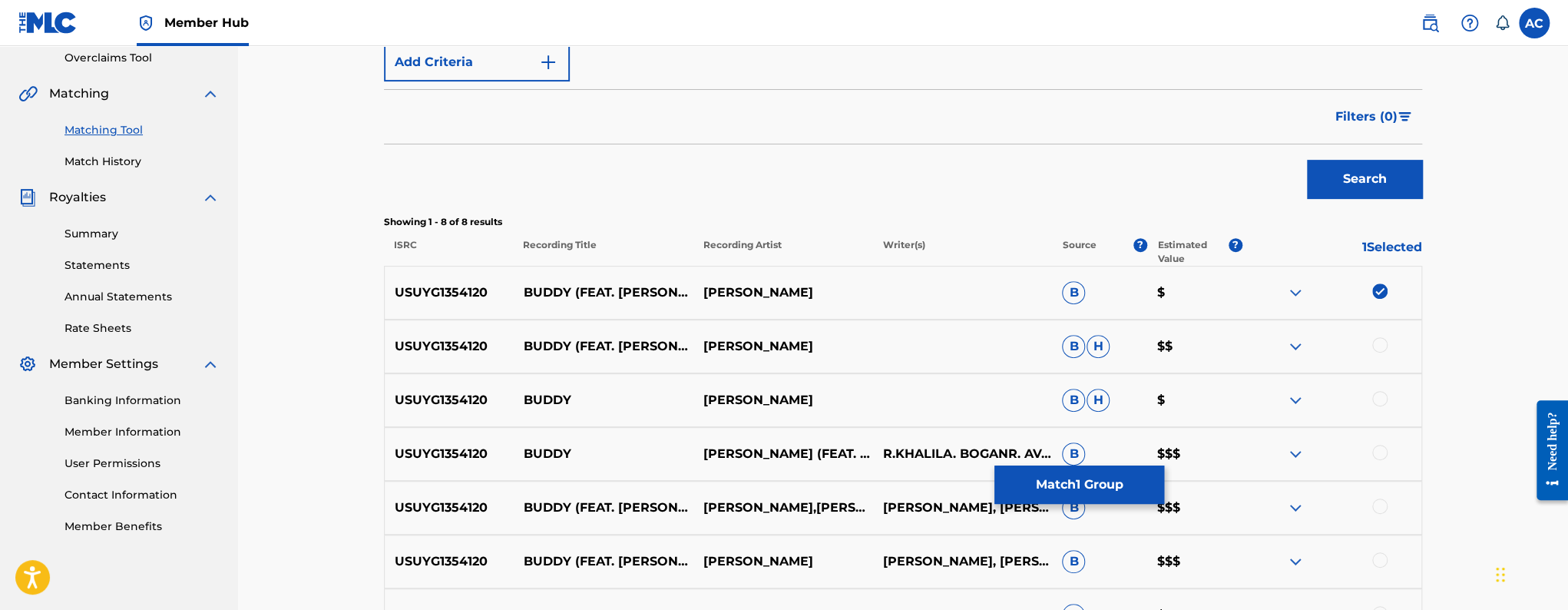
click at [1385, 341] on div at bounding box center [1379, 345] width 15 height 15
click at [1385, 397] on div at bounding box center [1379, 399] width 15 height 15
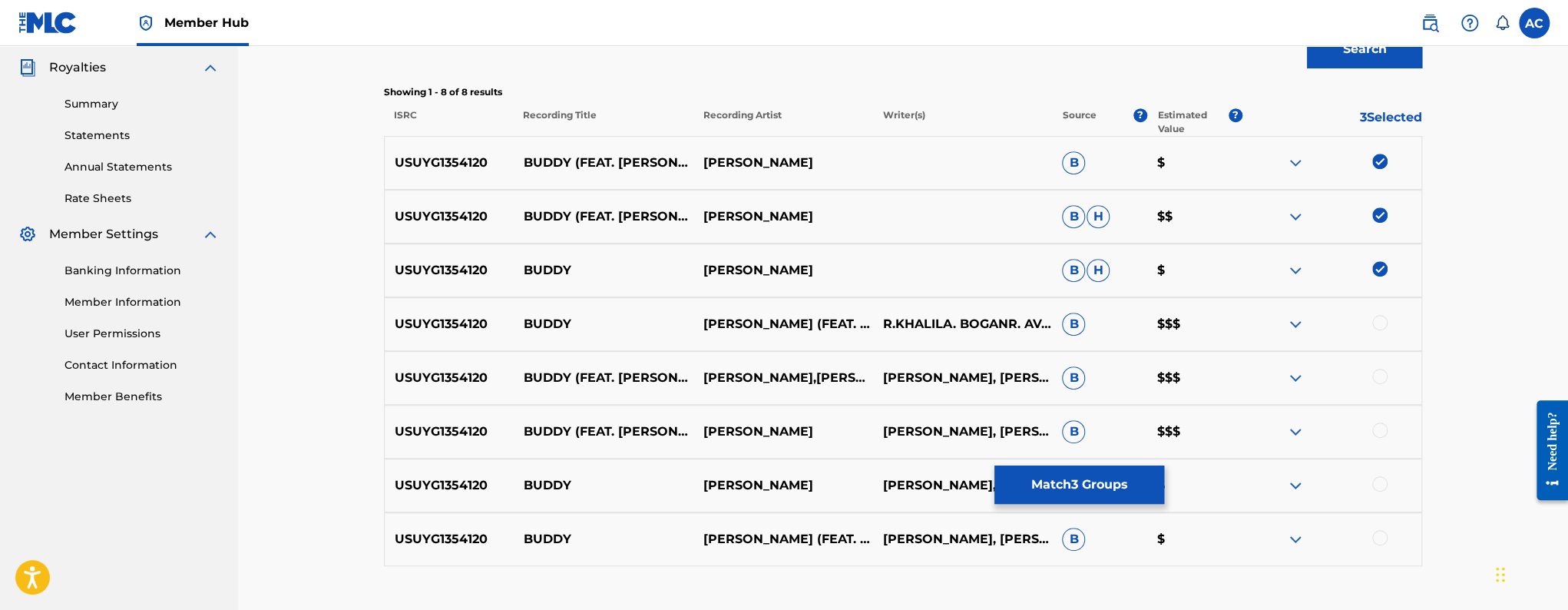
click at [1383, 329] on div at bounding box center [1331, 324] width 180 height 18
click at [1378, 327] on div at bounding box center [1379, 322] width 15 height 15
click at [1382, 376] on div at bounding box center [1379, 376] width 15 height 15
click at [1383, 428] on div at bounding box center [1379, 430] width 15 height 15
click at [1384, 477] on div at bounding box center [1379, 483] width 15 height 15
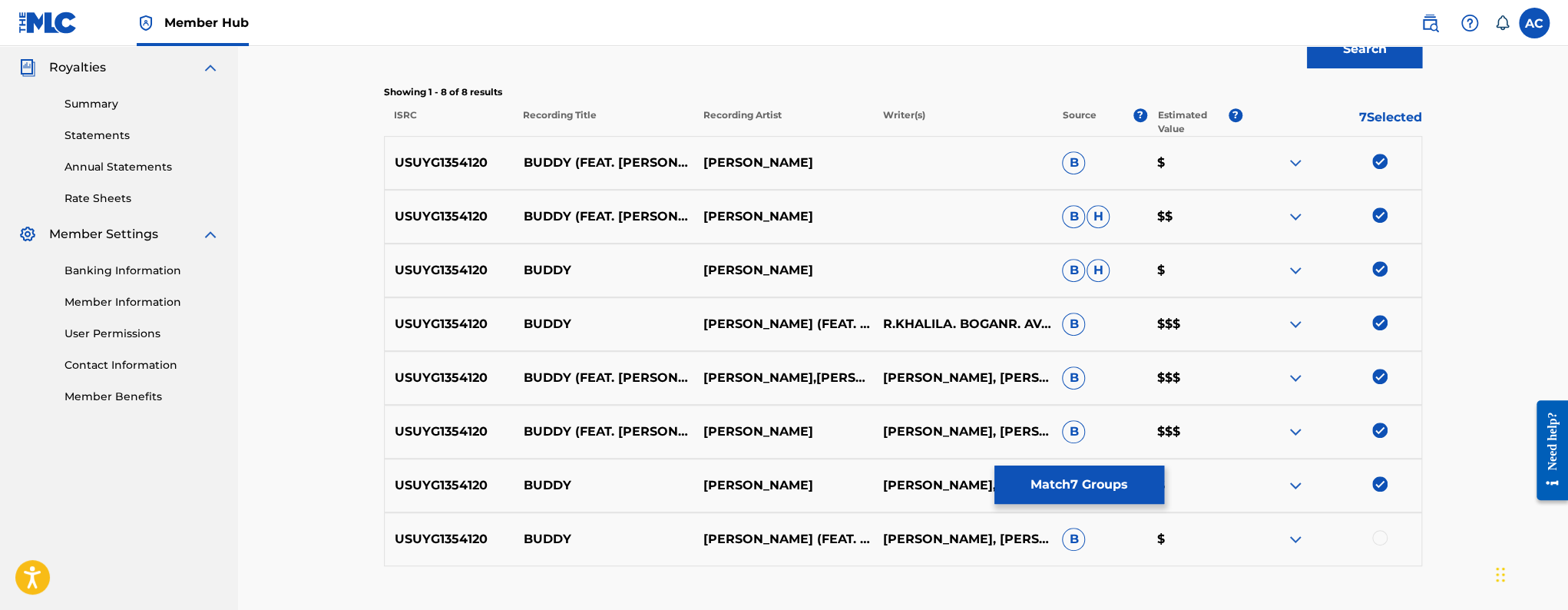
click at [1380, 536] on div at bounding box center [1379, 537] width 15 height 15
click at [1112, 499] on button "Match 8 Groups" at bounding box center [1079, 485] width 169 height 39
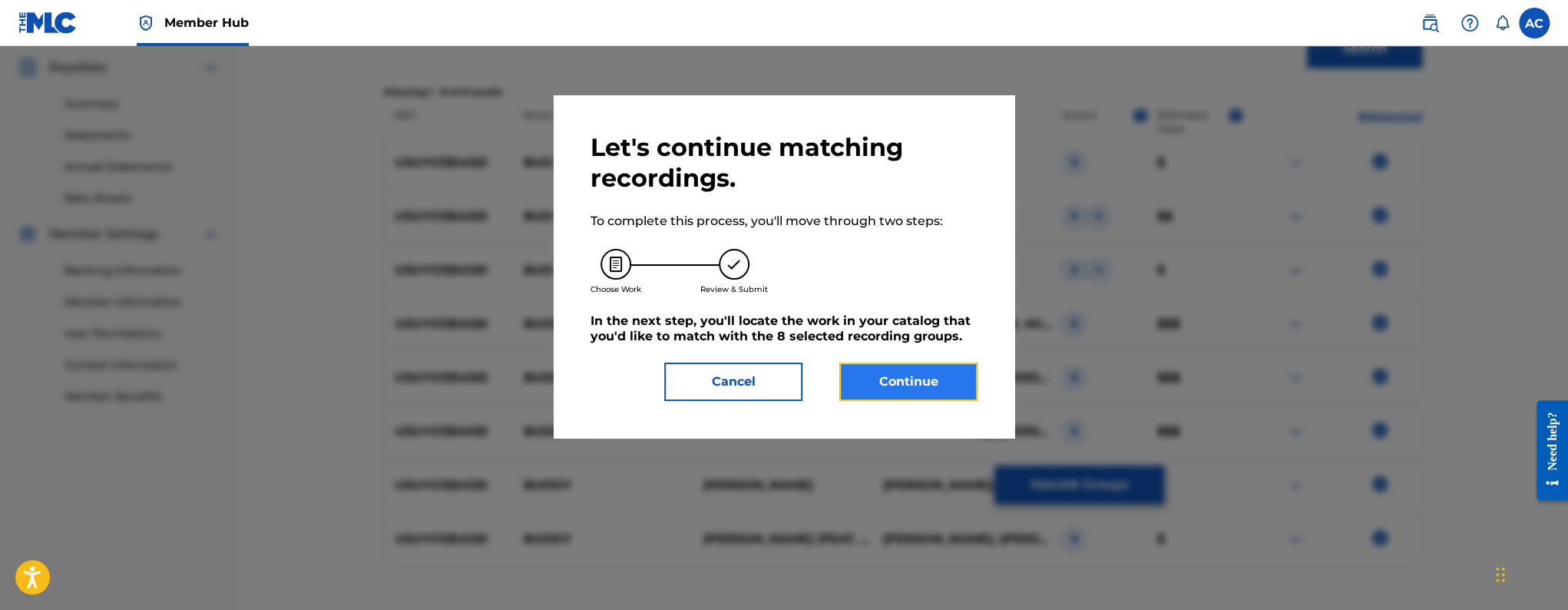
click at [964, 380] on button "Continue" at bounding box center [908, 382] width 138 height 39
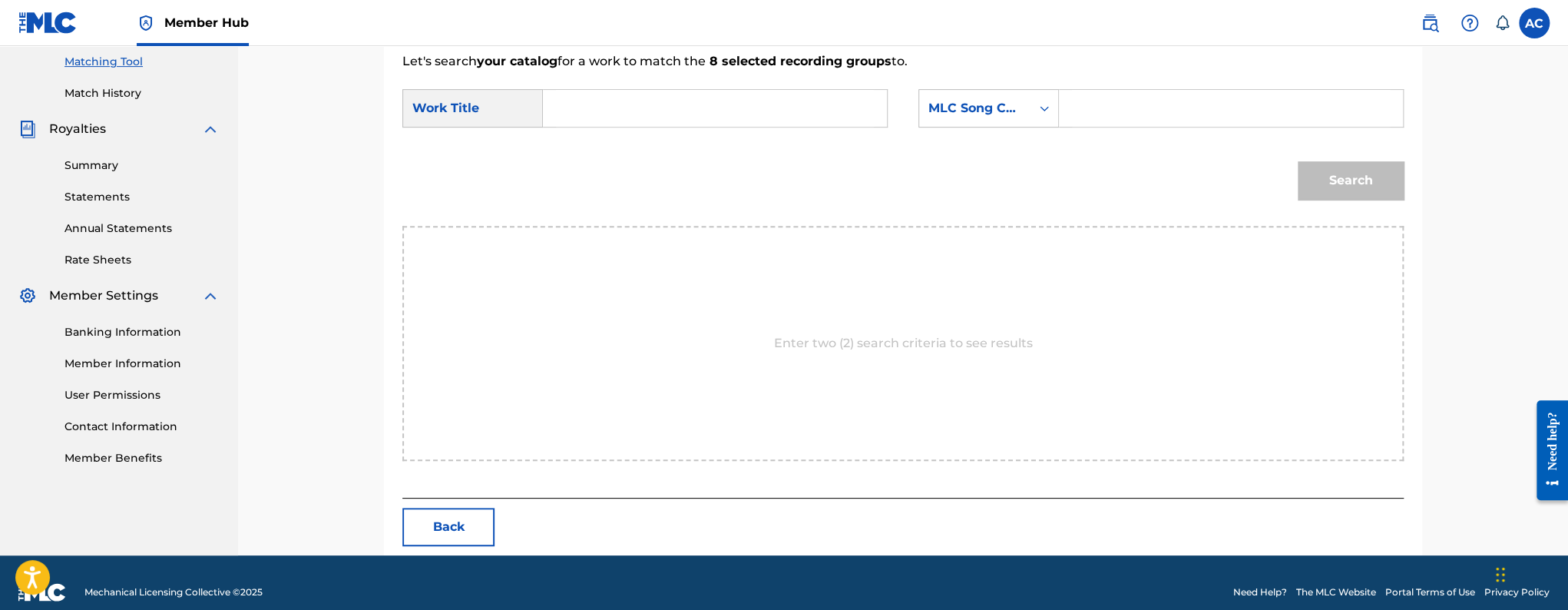
scroll to position [413, 0]
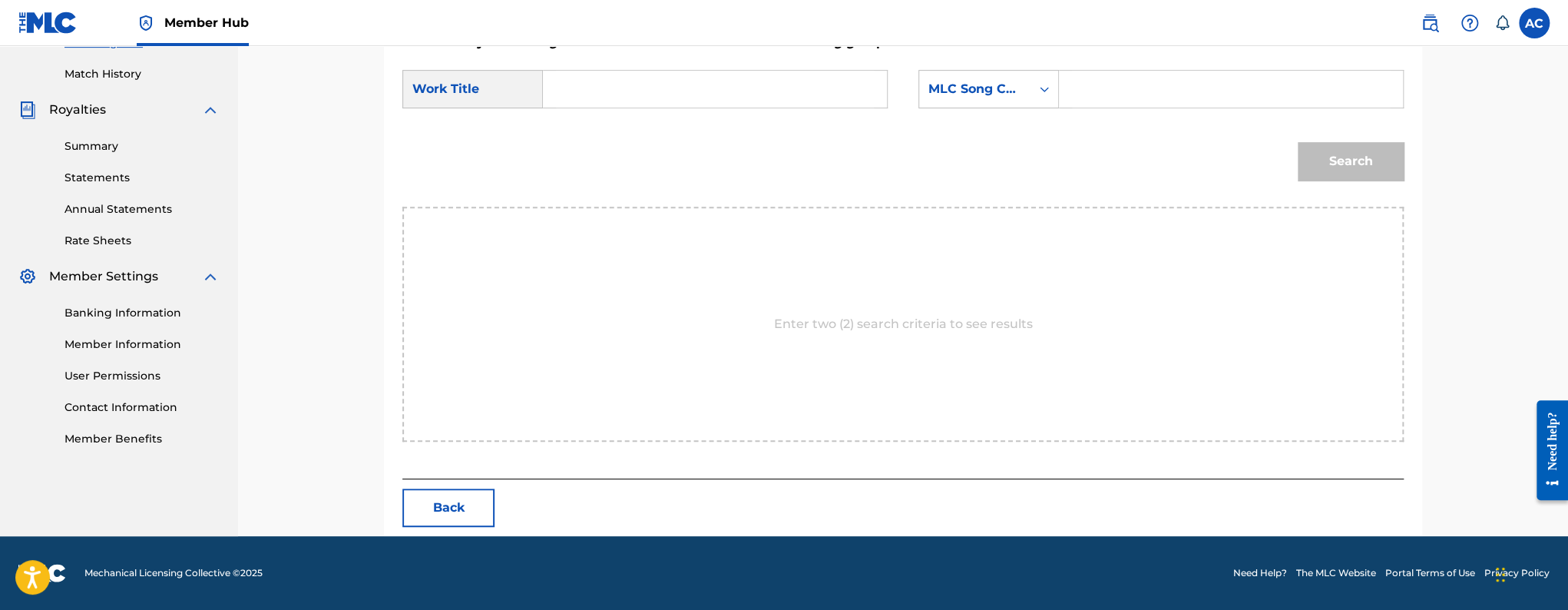
click at [608, 74] on input "Search Form" at bounding box center [715, 89] width 318 height 37
paste input "BUDDY"
type input "BUDDY"
click at [1065, 90] on div "Search Form" at bounding box center [1231, 89] width 345 height 39
click at [1081, 79] on input "Search Form" at bounding box center [1231, 89] width 318 height 37
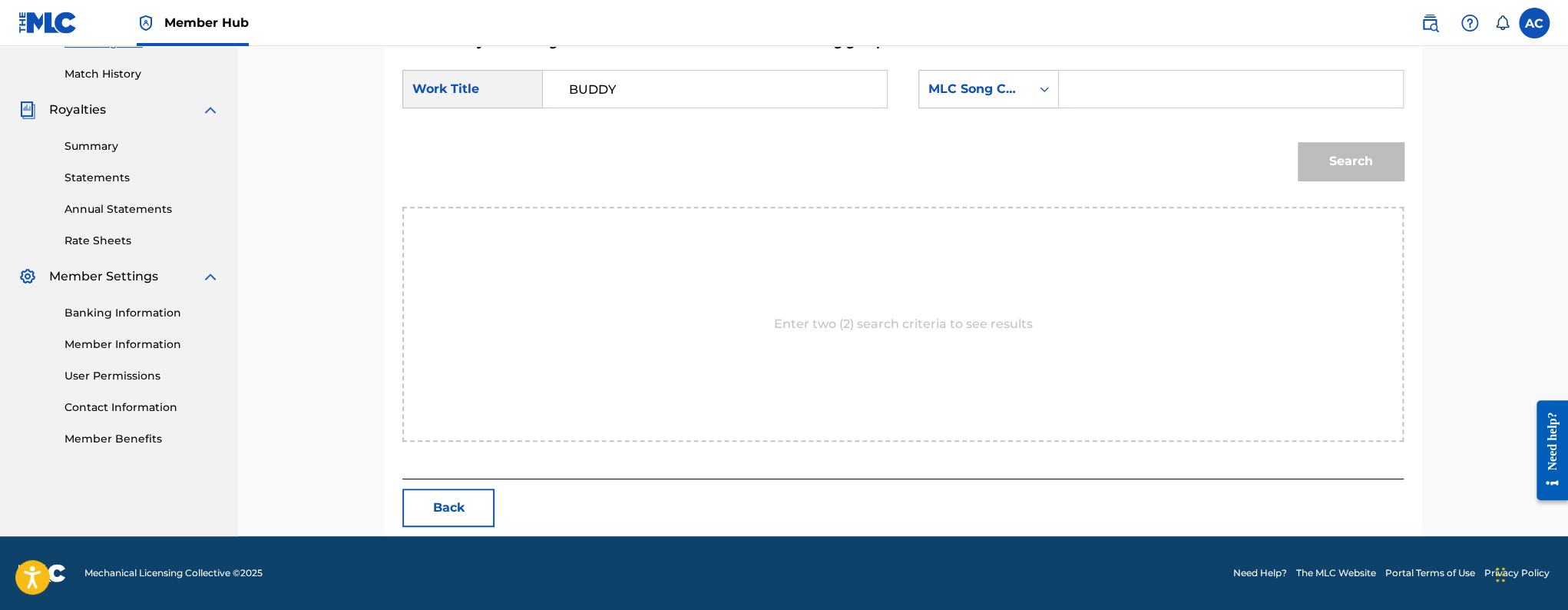
paste input "BD87FH"
type input "BD87FH"
click at [1316, 170] on button "Search" at bounding box center [1351, 161] width 106 height 39
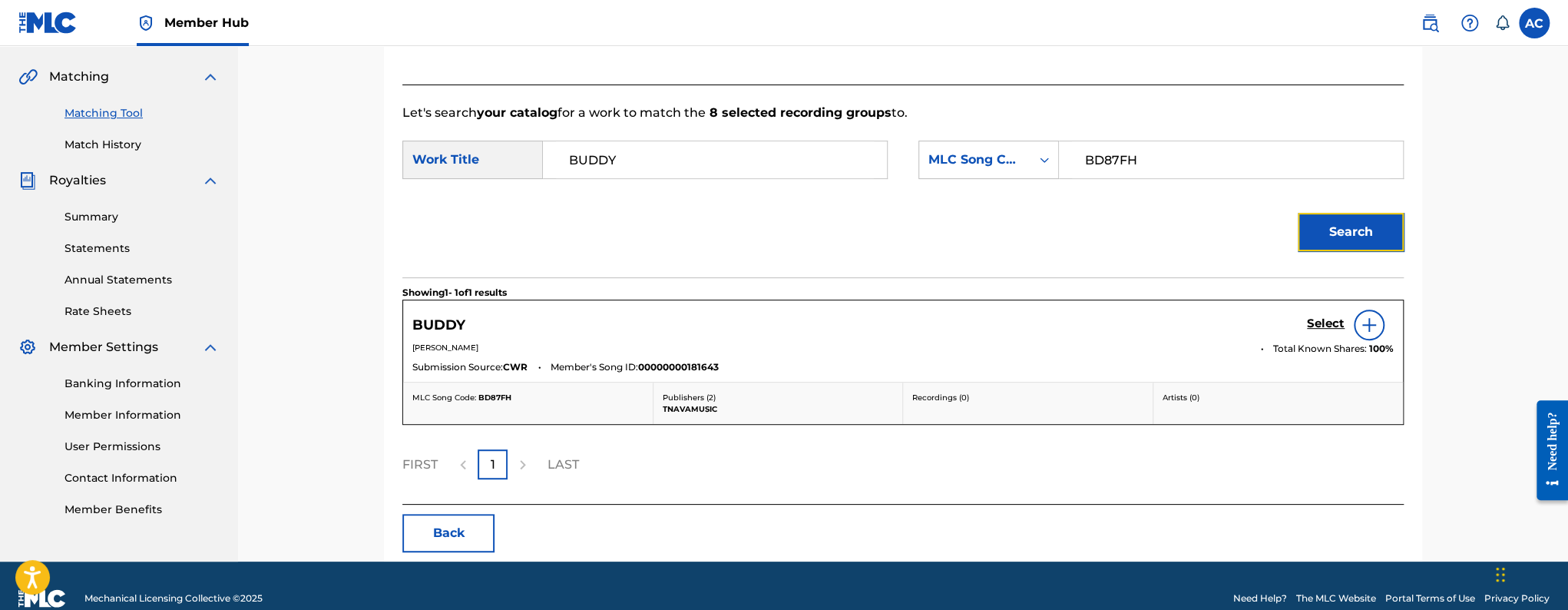
scroll to position [367, 0]
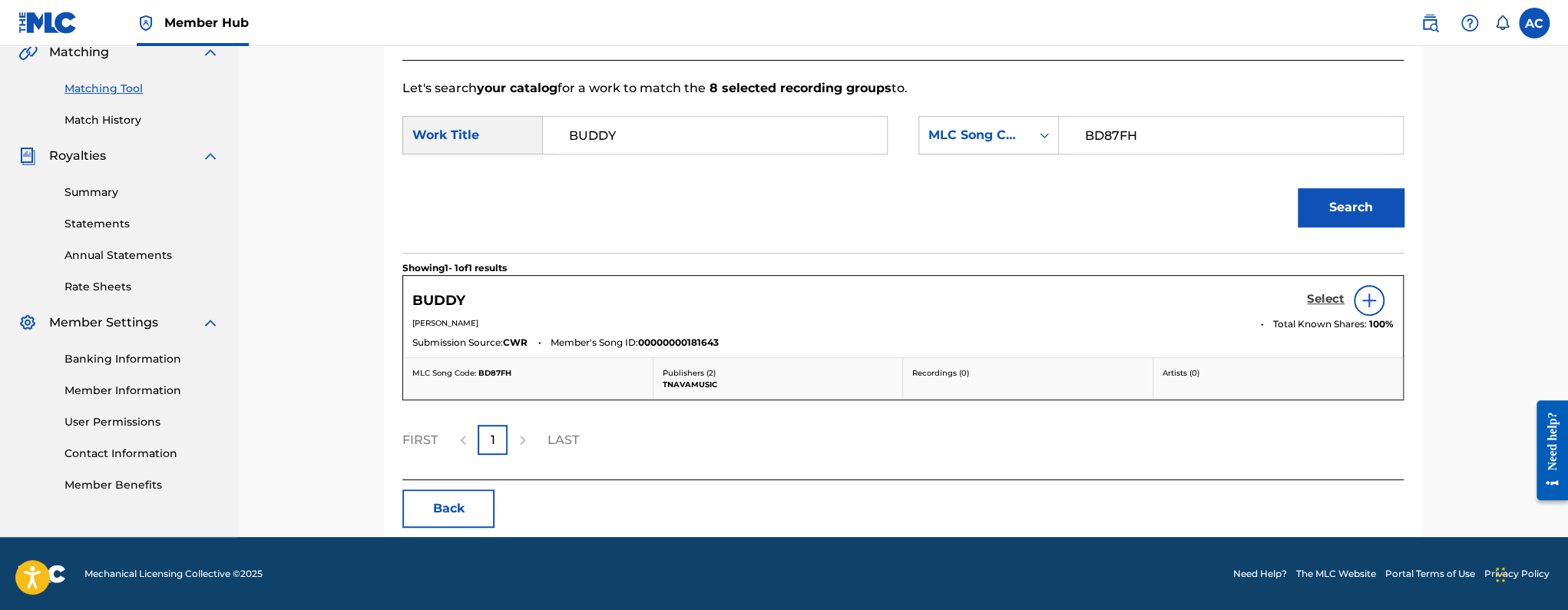
click at [1321, 301] on h5 "Select" at bounding box center [1326, 299] width 38 height 14
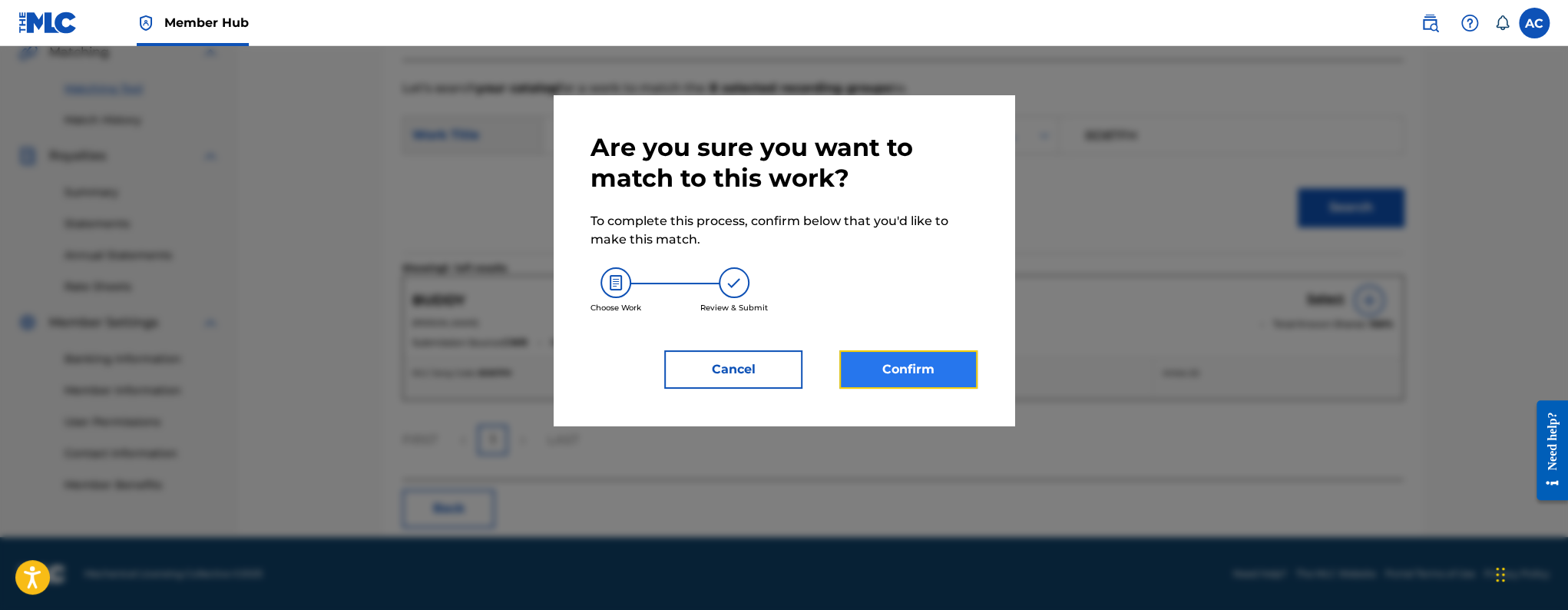
click at [916, 360] on button "Confirm" at bounding box center [908, 369] width 138 height 39
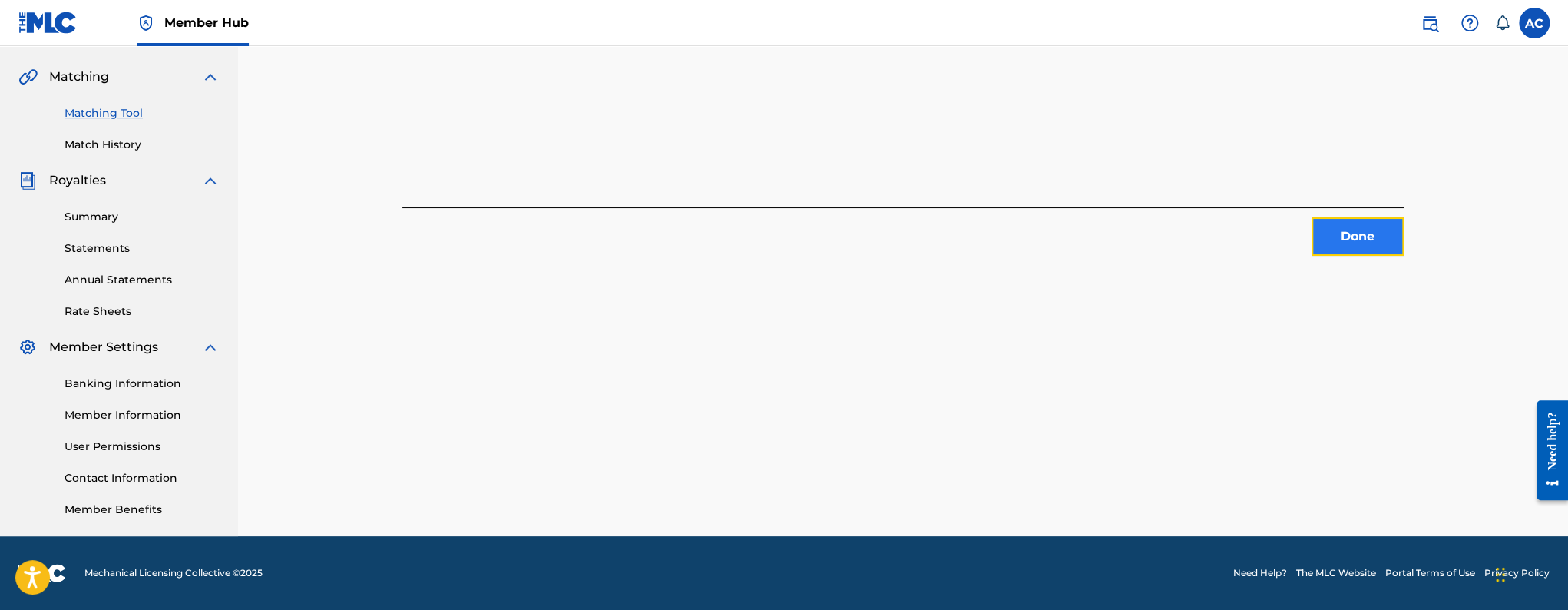
click at [1331, 250] on button "Done" at bounding box center [1357, 237] width 92 height 39
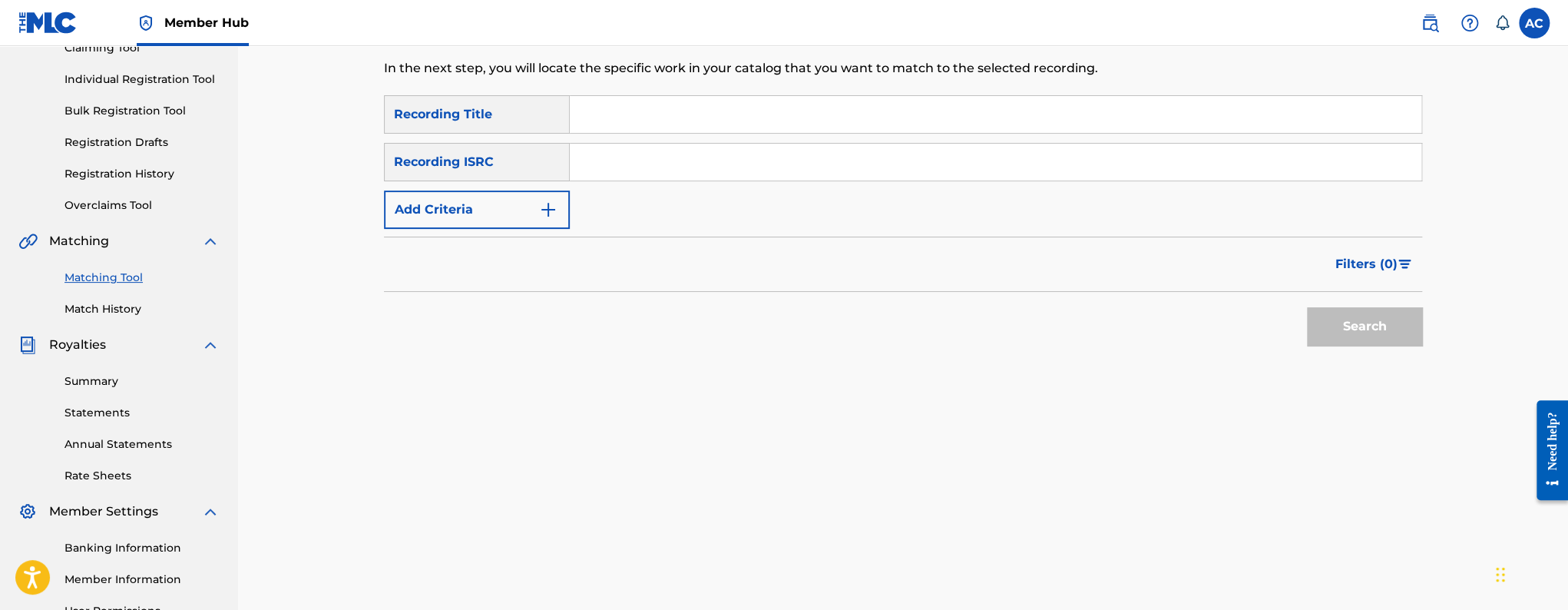
scroll to position [178, 0]
click at [663, 177] on input "Search Form" at bounding box center [995, 162] width 852 height 37
paste input "USQY51732384"
type input "USQY51732384"
click at [1344, 333] on button "Search" at bounding box center [1364, 326] width 115 height 39
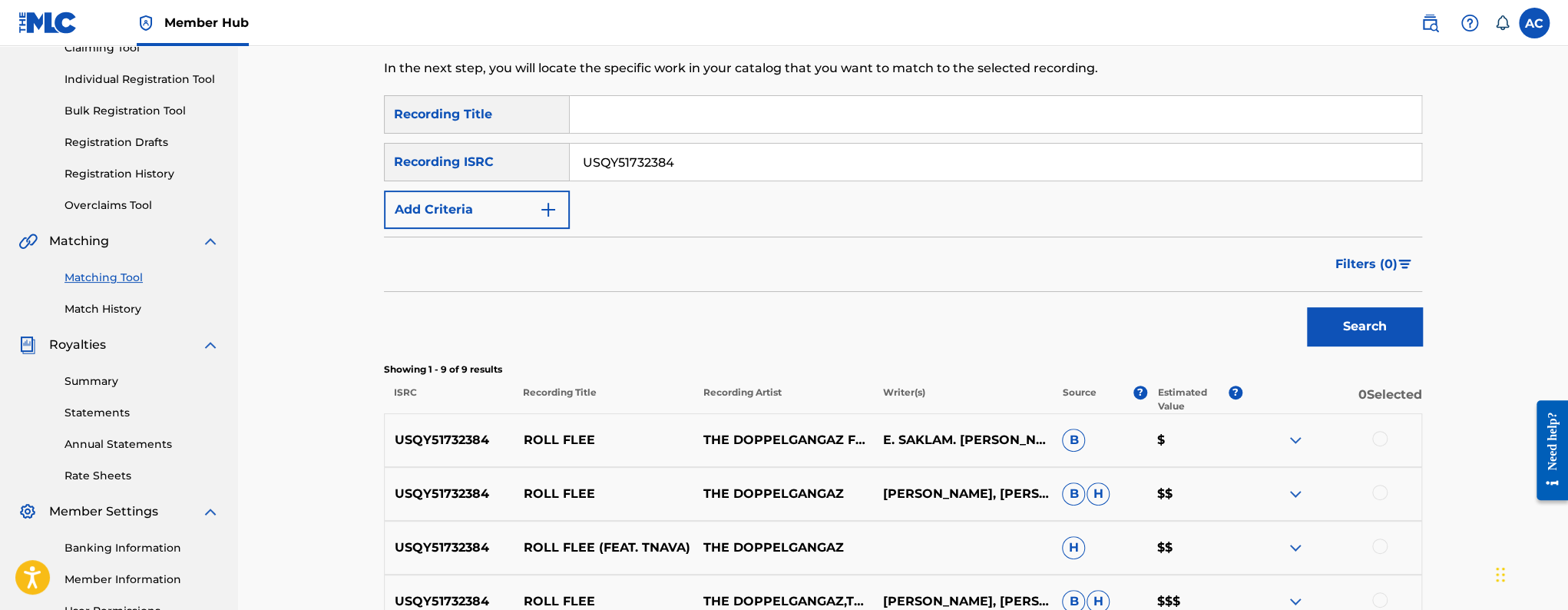
click at [1380, 442] on div at bounding box center [1379, 438] width 15 height 15
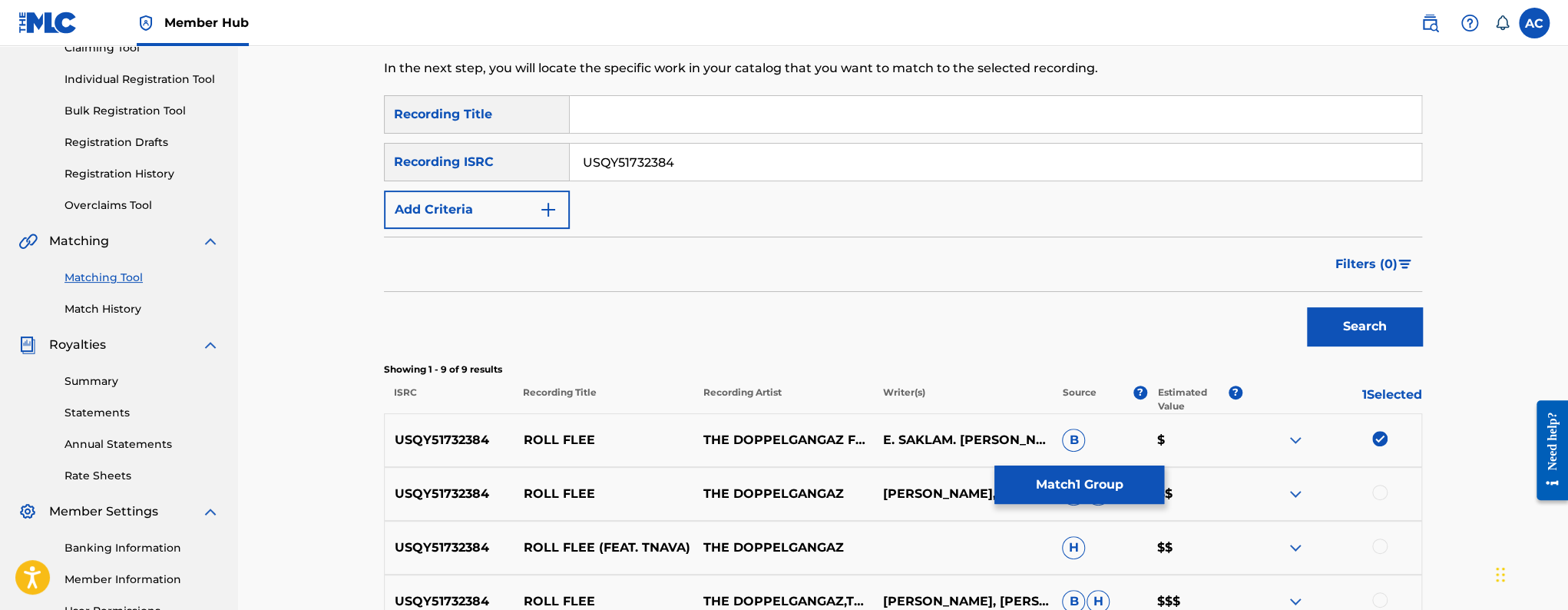
click at [1381, 489] on div at bounding box center [1379, 492] width 15 height 15
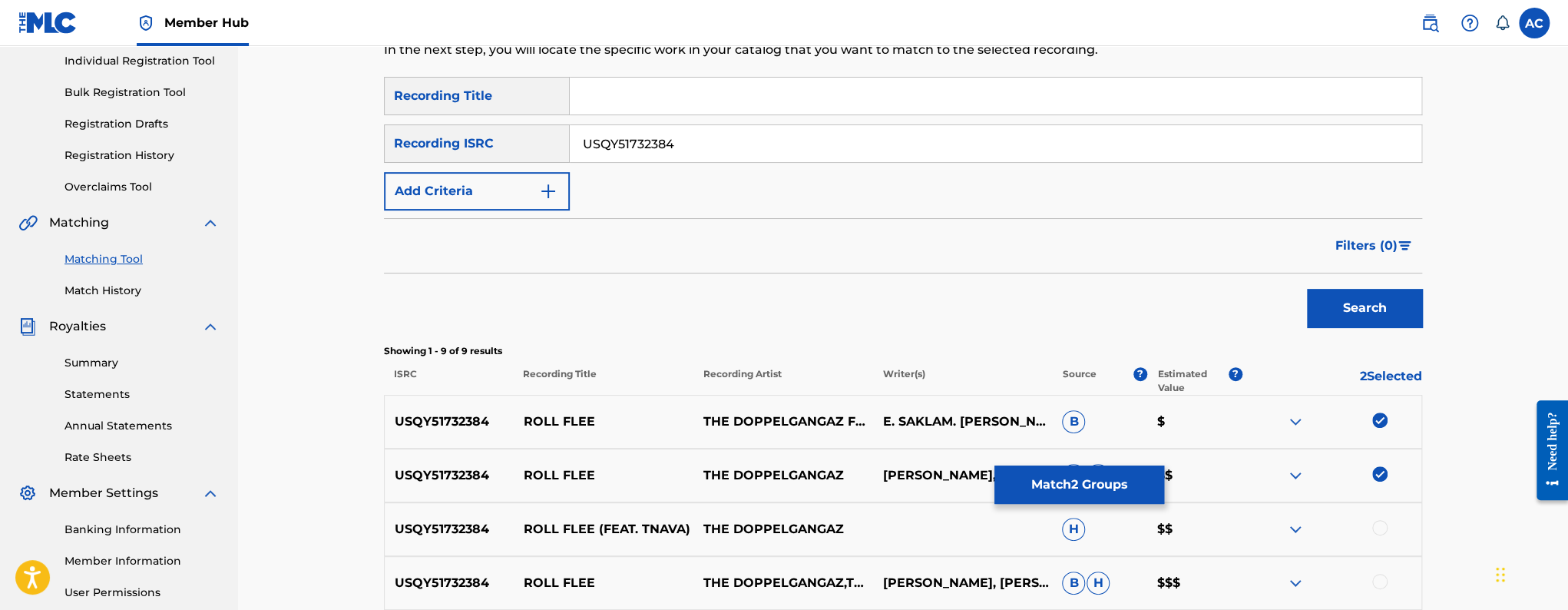
scroll to position [215, 0]
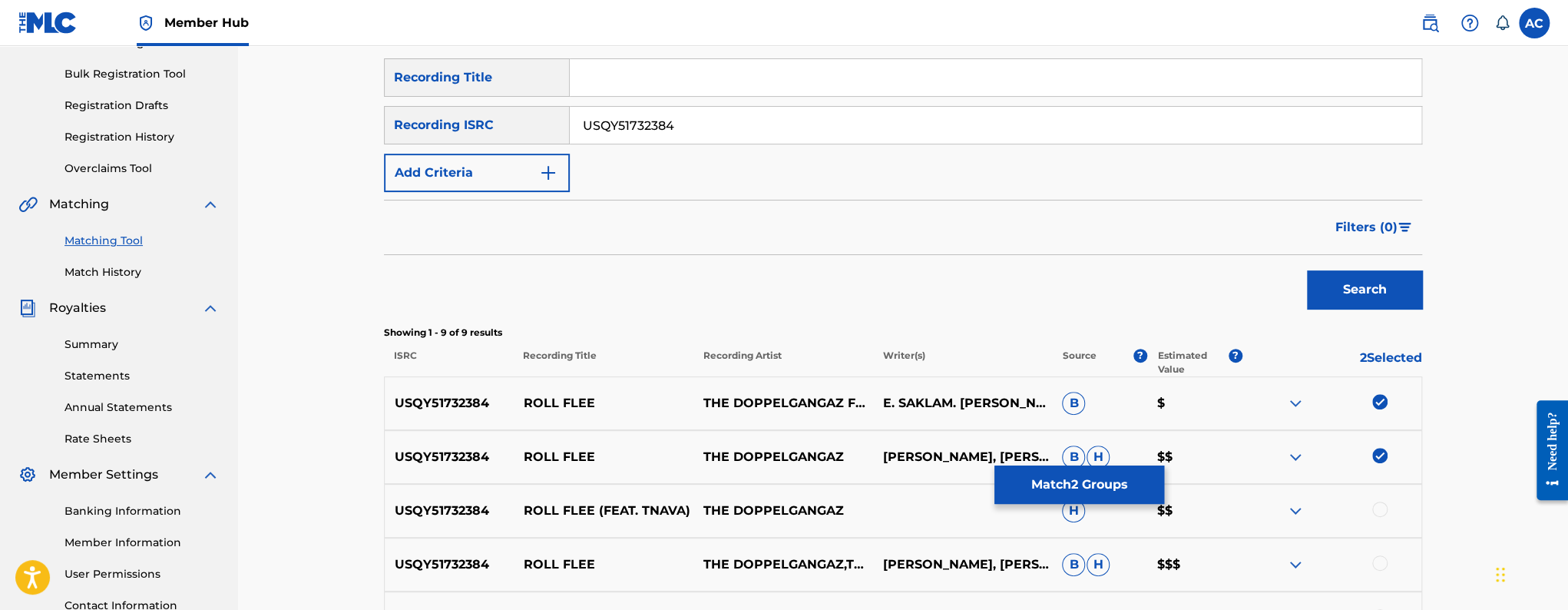
click at [1382, 512] on div at bounding box center [1379, 509] width 15 height 15
click at [1383, 557] on div at bounding box center [1379, 563] width 15 height 15
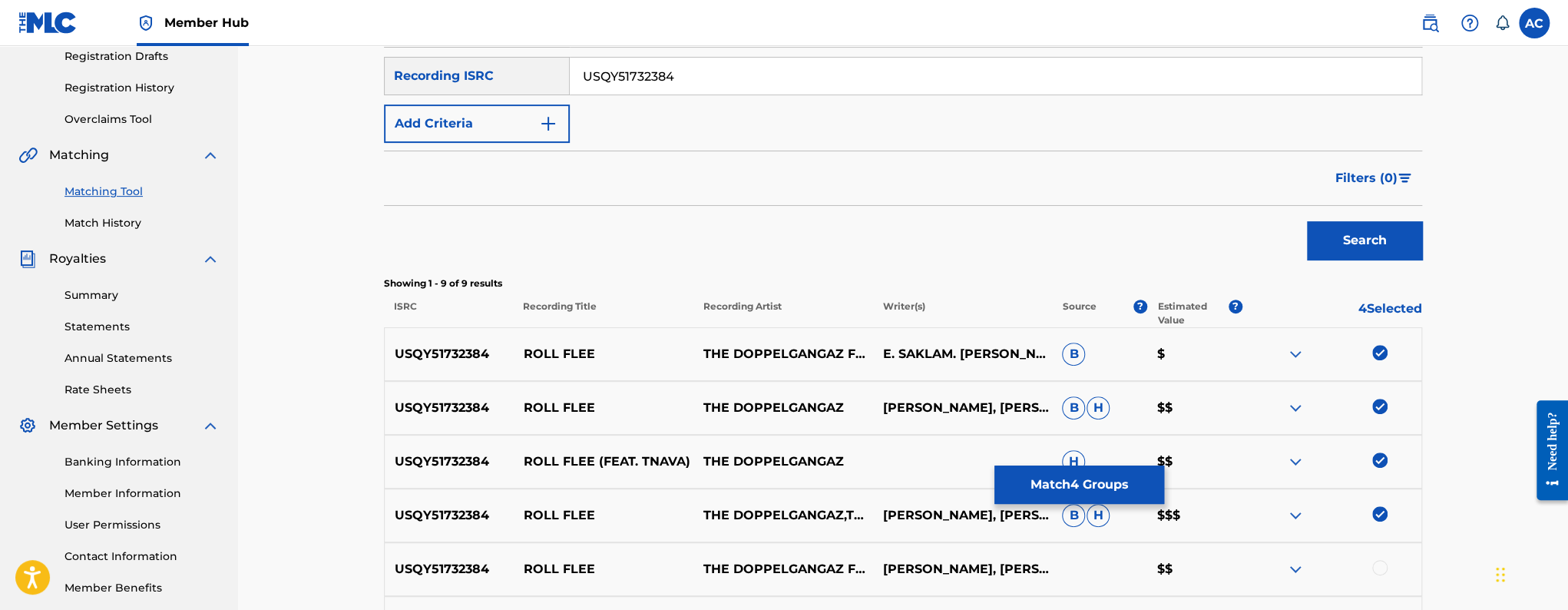
scroll to position [340, 0]
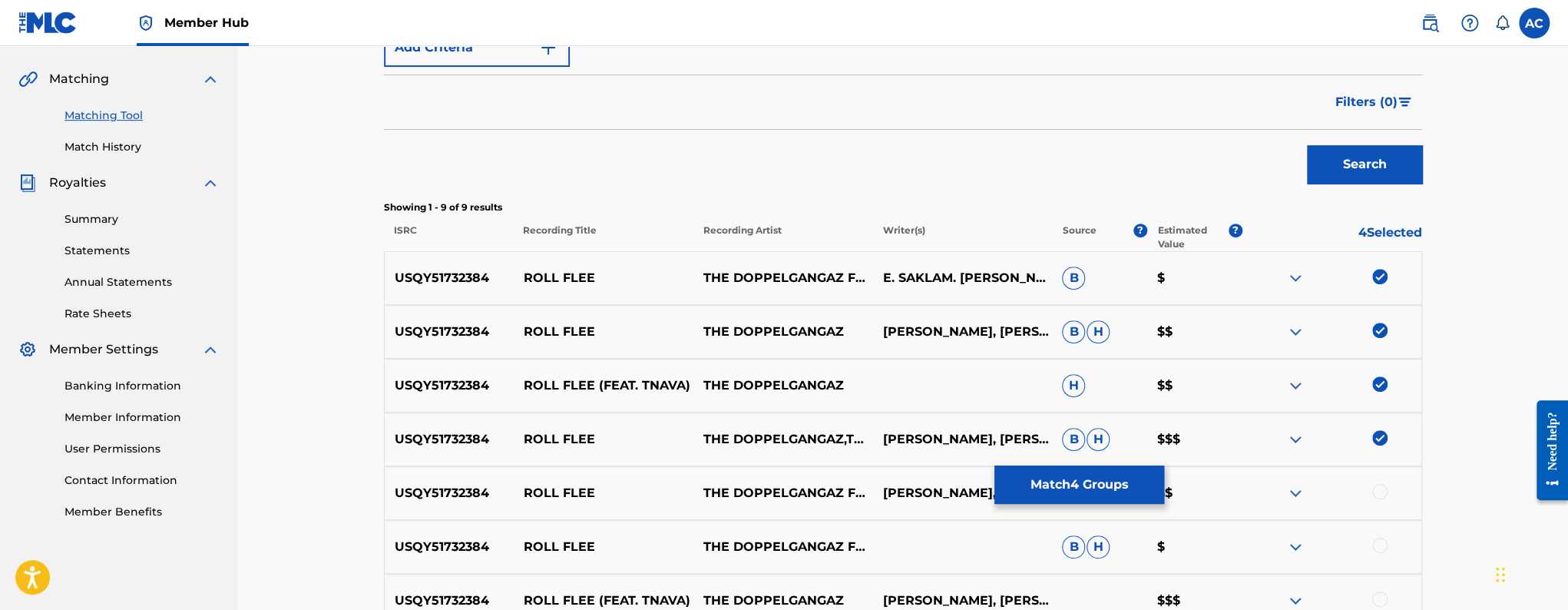
click at [1386, 491] on div at bounding box center [1379, 492] width 15 height 15
click at [1382, 545] on div at bounding box center [1379, 545] width 15 height 15
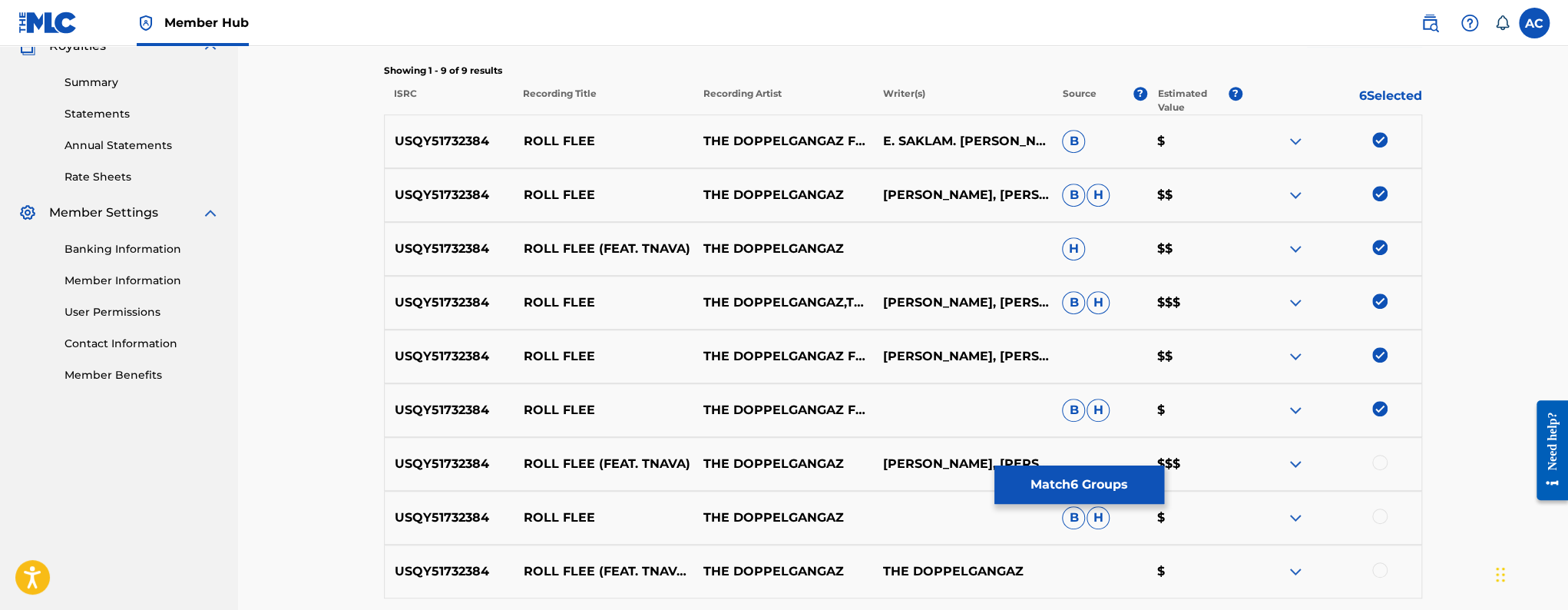
scroll to position [477, 0]
click at [1378, 463] on div at bounding box center [1379, 461] width 15 height 15
click at [1380, 512] on div at bounding box center [1379, 515] width 15 height 15
click at [1380, 567] on div at bounding box center [1379, 569] width 15 height 15
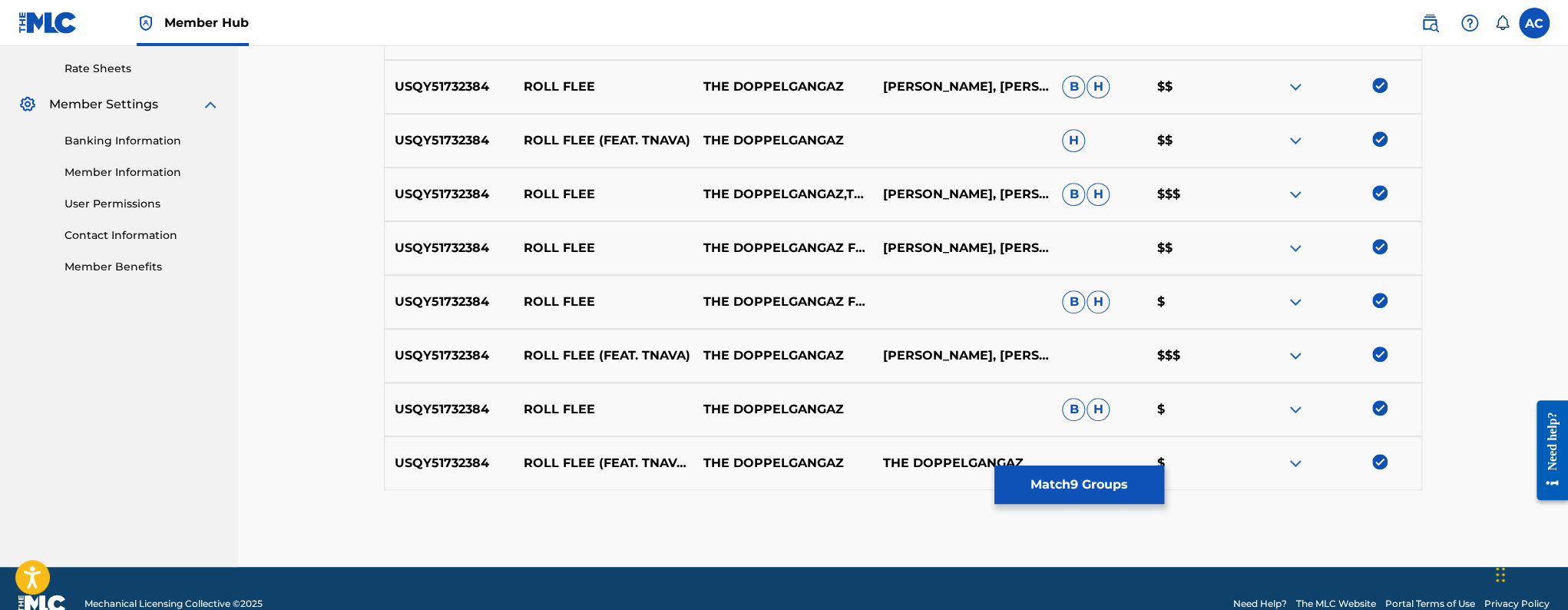
scroll to position [616, 0]
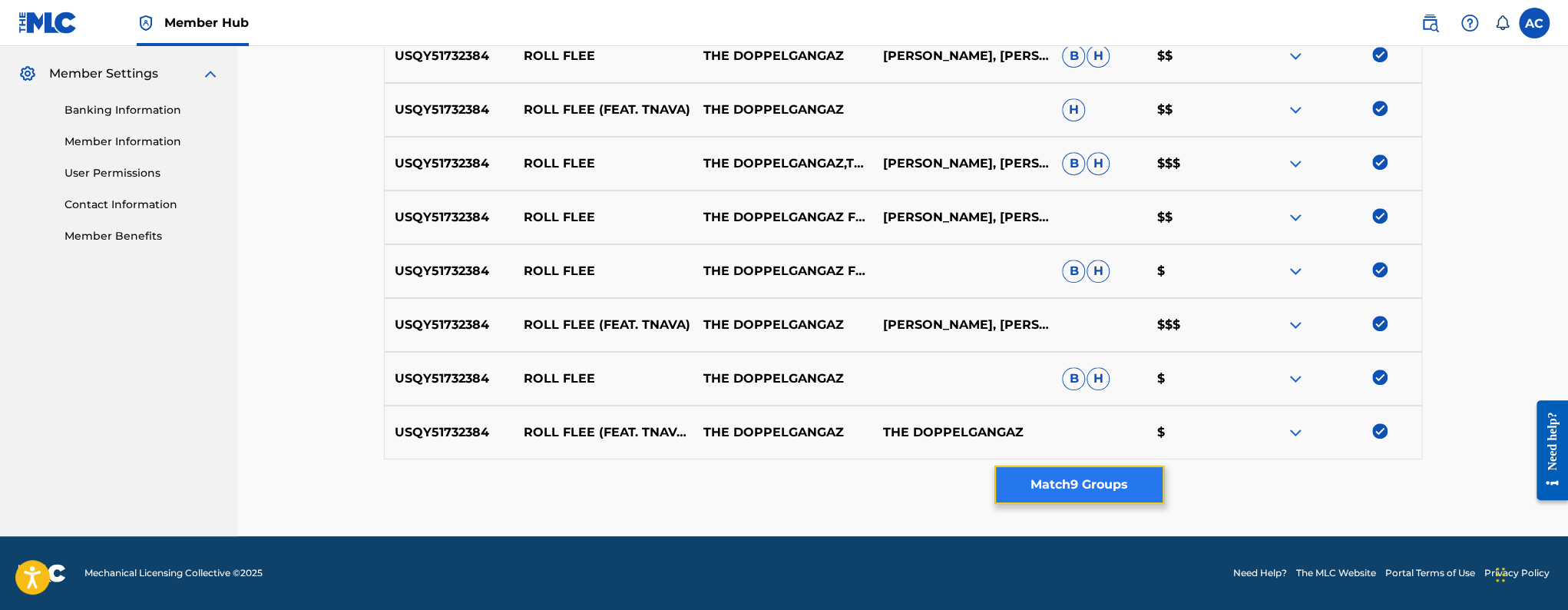
click at [1042, 479] on button "Match 9 Groups" at bounding box center [1079, 485] width 169 height 39
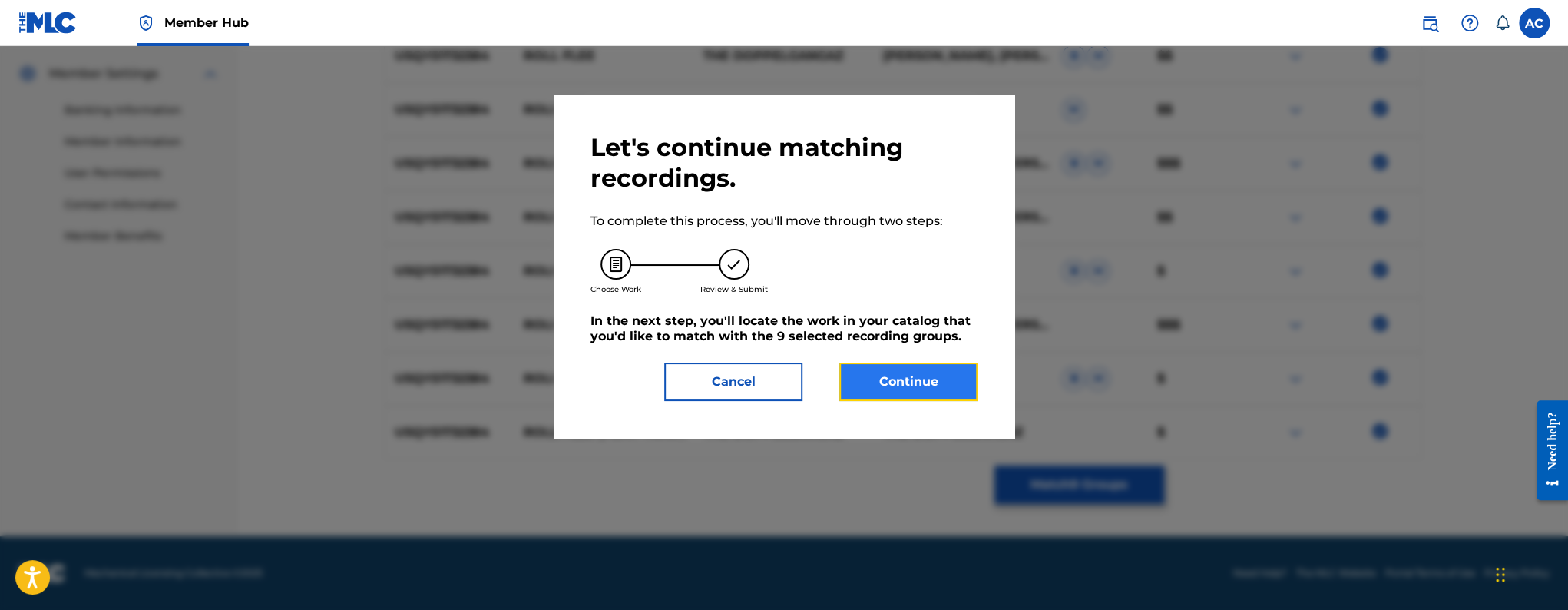
click at [925, 367] on button "Continue" at bounding box center [908, 382] width 138 height 39
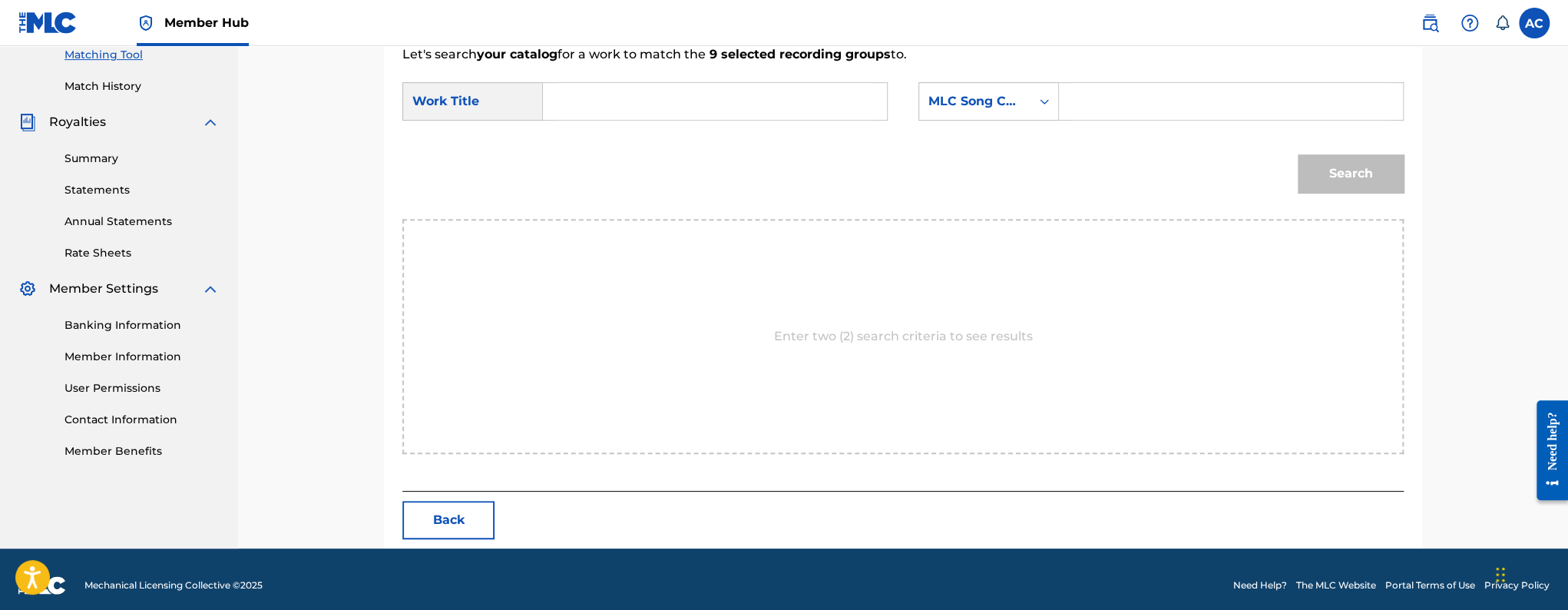
scroll to position [60, 0]
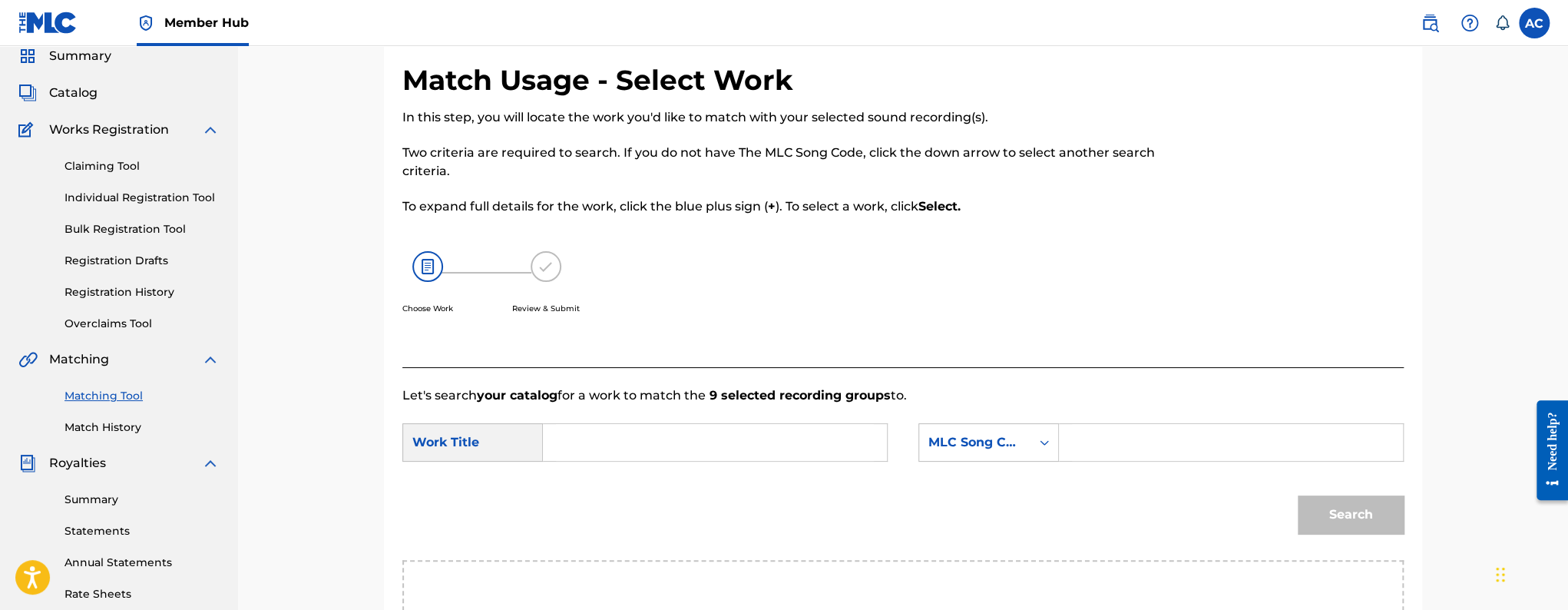
click at [681, 467] on div "SearchWithCriteriad5fe8f6d-3c8d-499c-89da-853738a9a541 Work Title SearchWithCri…" at bounding box center [903, 446] width 1001 height 48
click at [680, 447] on input "Search Form" at bounding box center [715, 442] width 318 height 37
paste input "ROLL FLEE"
type input "ROLL FLEE"
click at [1083, 453] on input "Search Form" at bounding box center [1231, 442] width 318 height 37
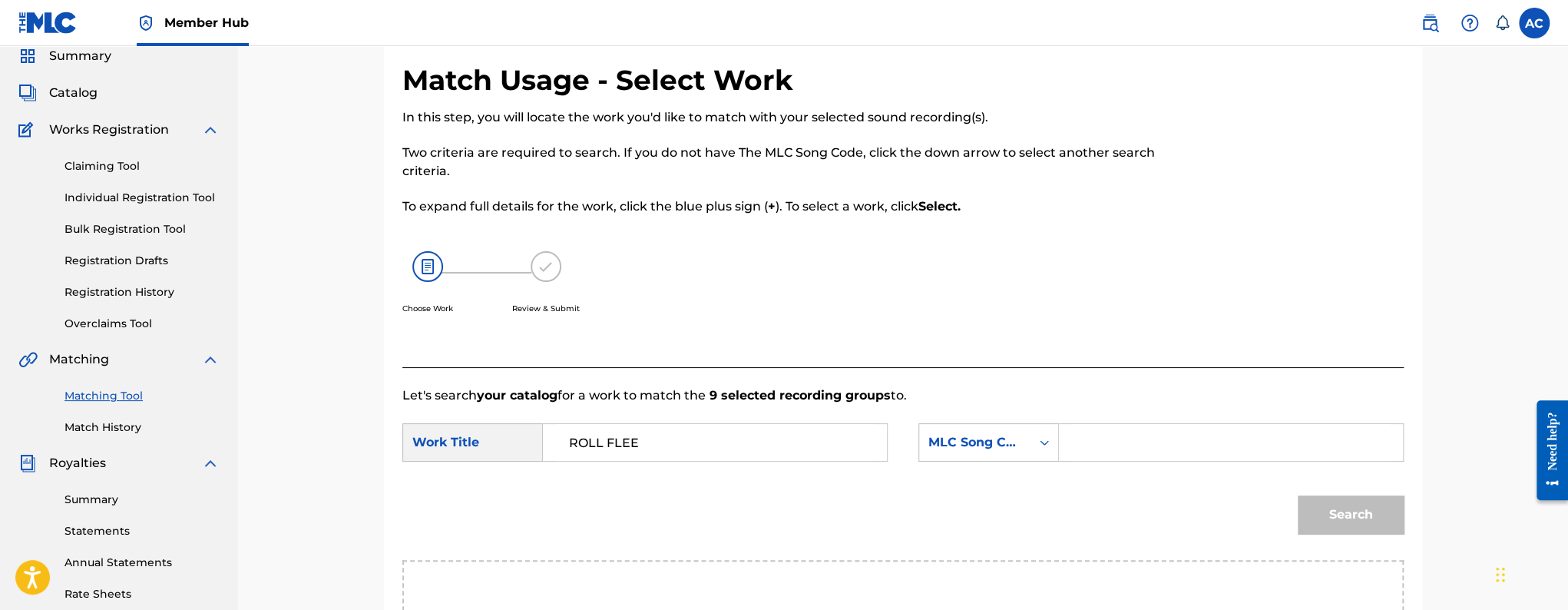
paste input "RO3CRC"
type input "RO3CRC"
click at [1340, 519] on button "Search" at bounding box center [1351, 514] width 106 height 39
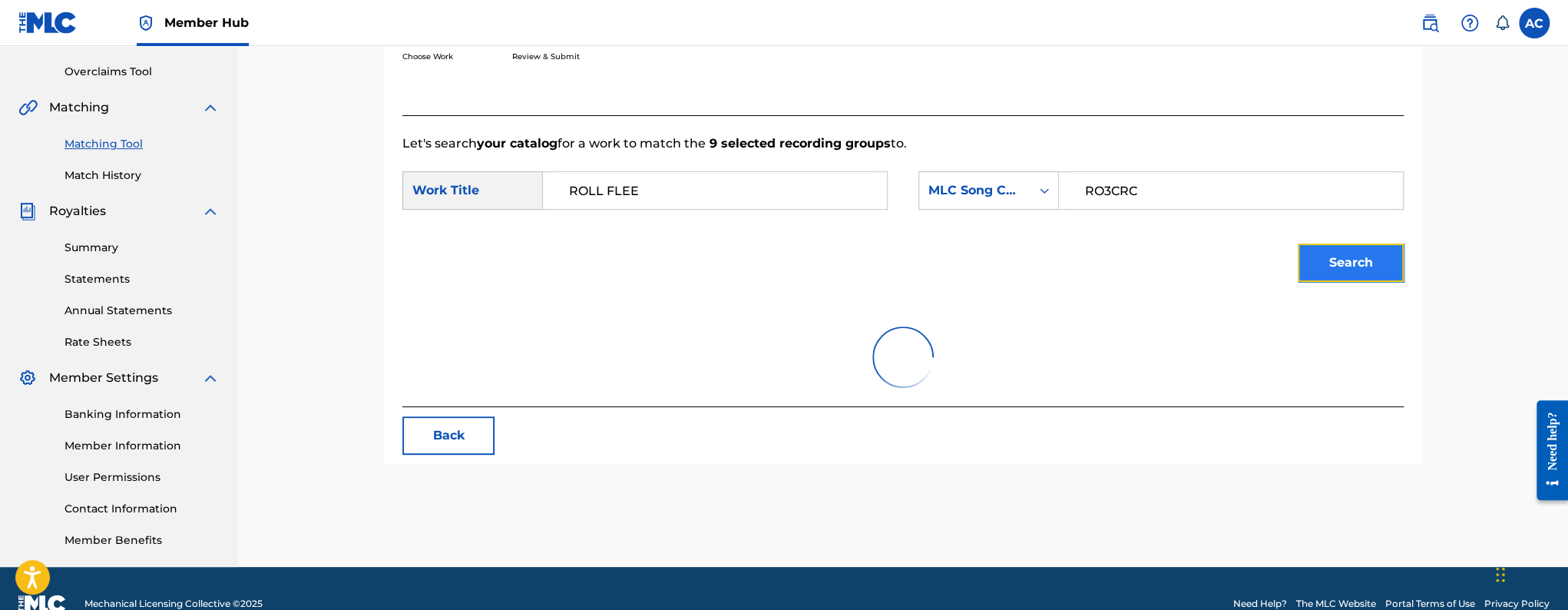
scroll to position [316, 0]
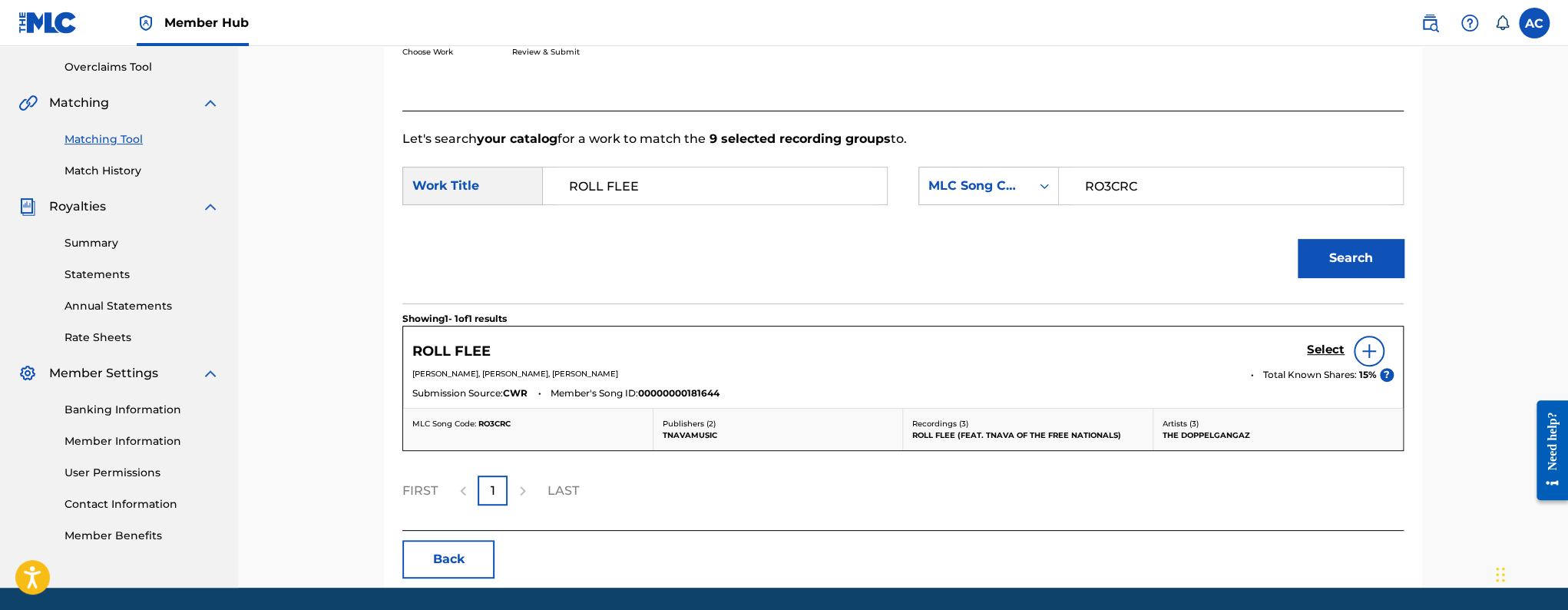
click at [1325, 359] on div "Select" at bounding box center [1350, 351] width 86 height 31
click at [1321, 348] on h5 "Select" at bounding box center [1326, 349] width 38 height 14
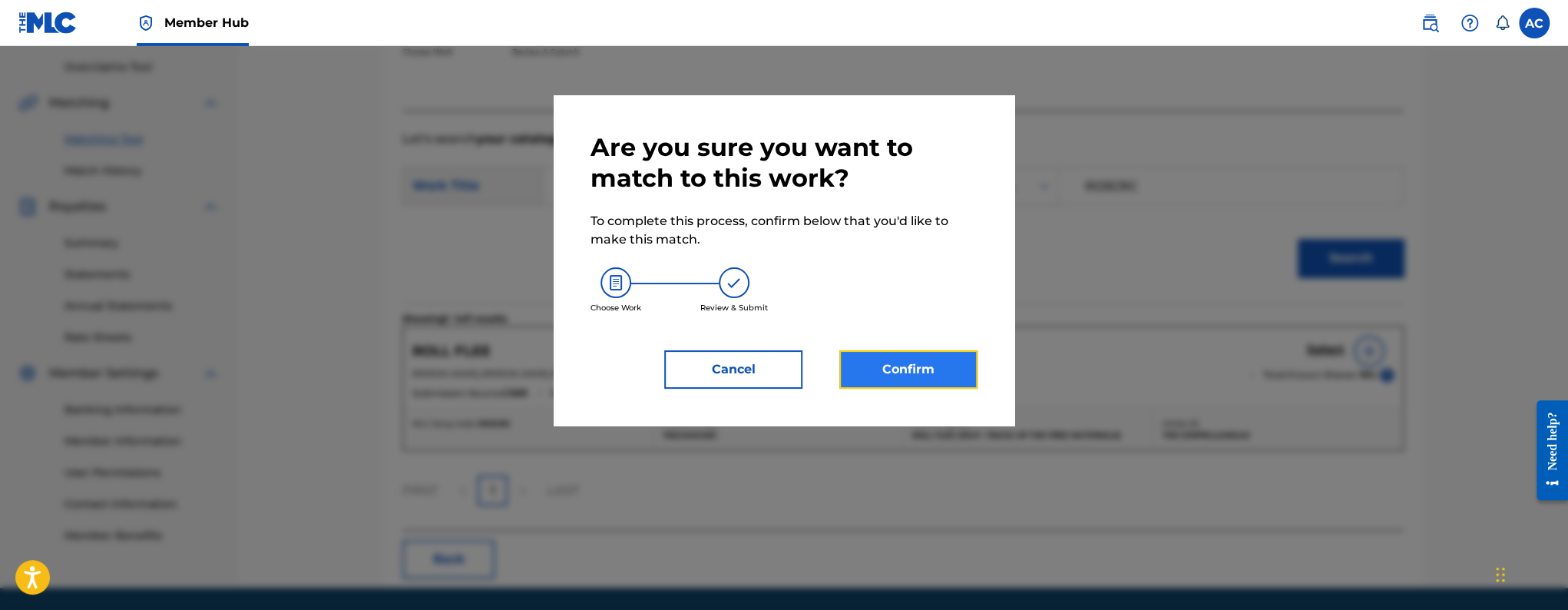
click at [957, 364] on button "Confirm" at bounding box center [908, 369] width 138 height 39
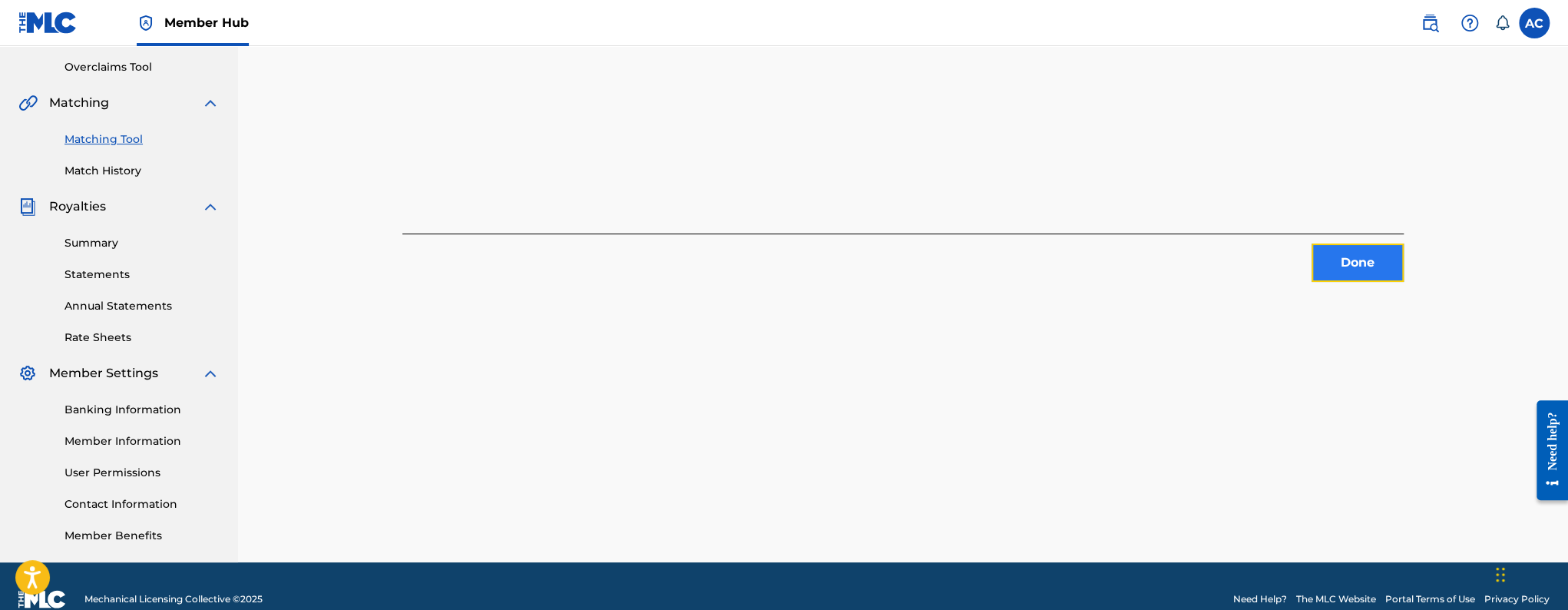
click at [1351, 267] on button "Done" at bounding box center [1357, 263] width 92 height 39
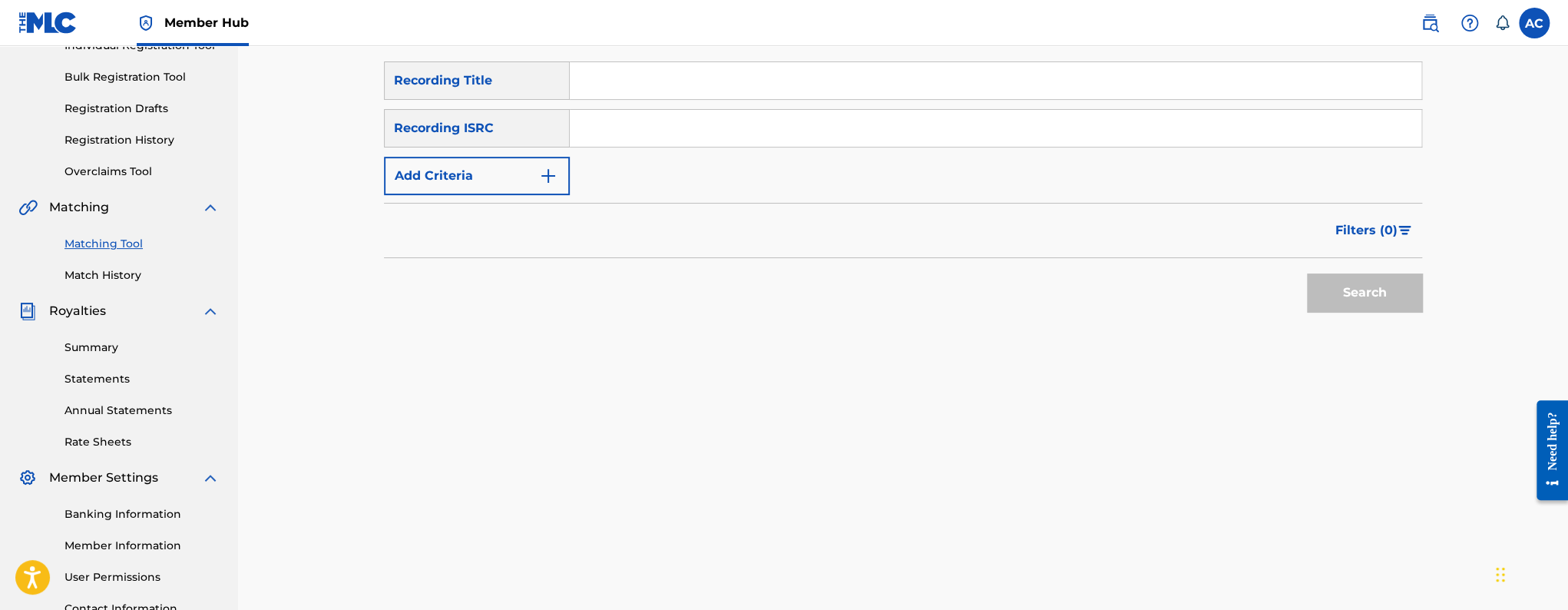
scroll to position [166, 0]
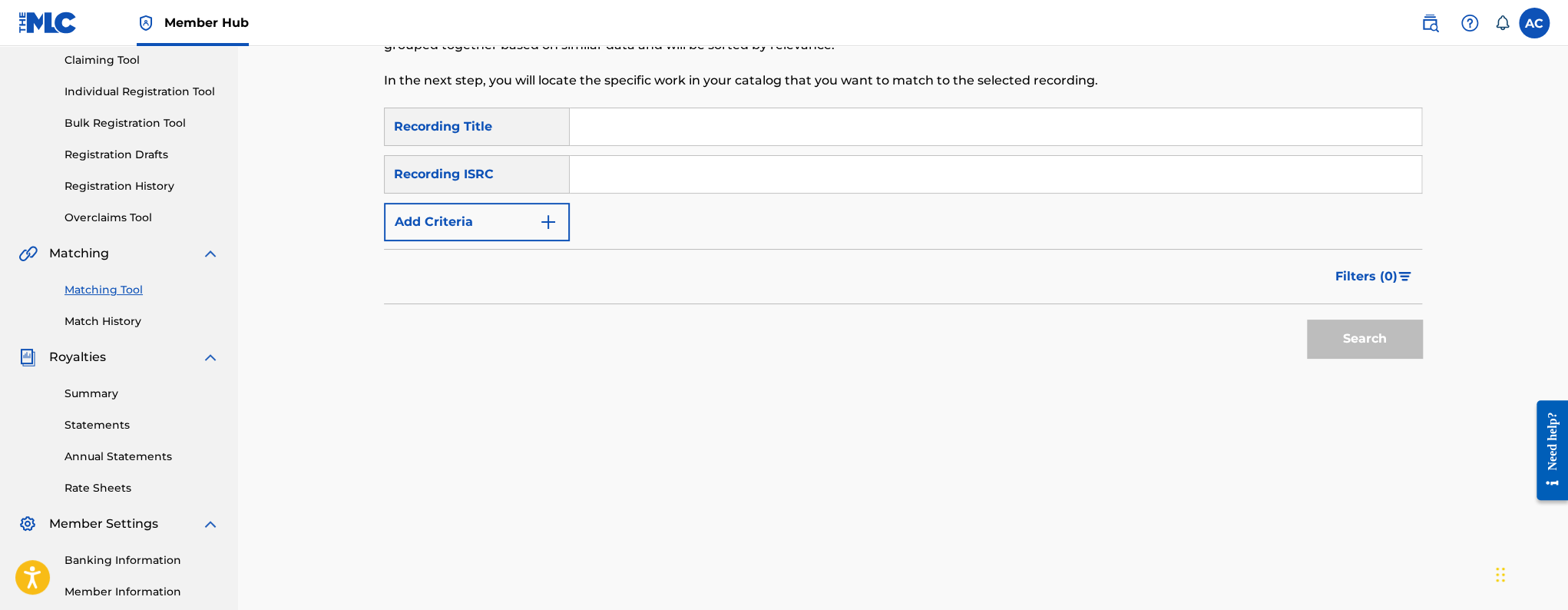
click at [665, 173] on input "Search Form" at bounding box center [995, 175] width 852 height 37
paste input "USUYG1521991"
type input "USUYG1521991"
click at [1307, 320] on button "Search" at bounding box center [1364, 339] width 115 height 39
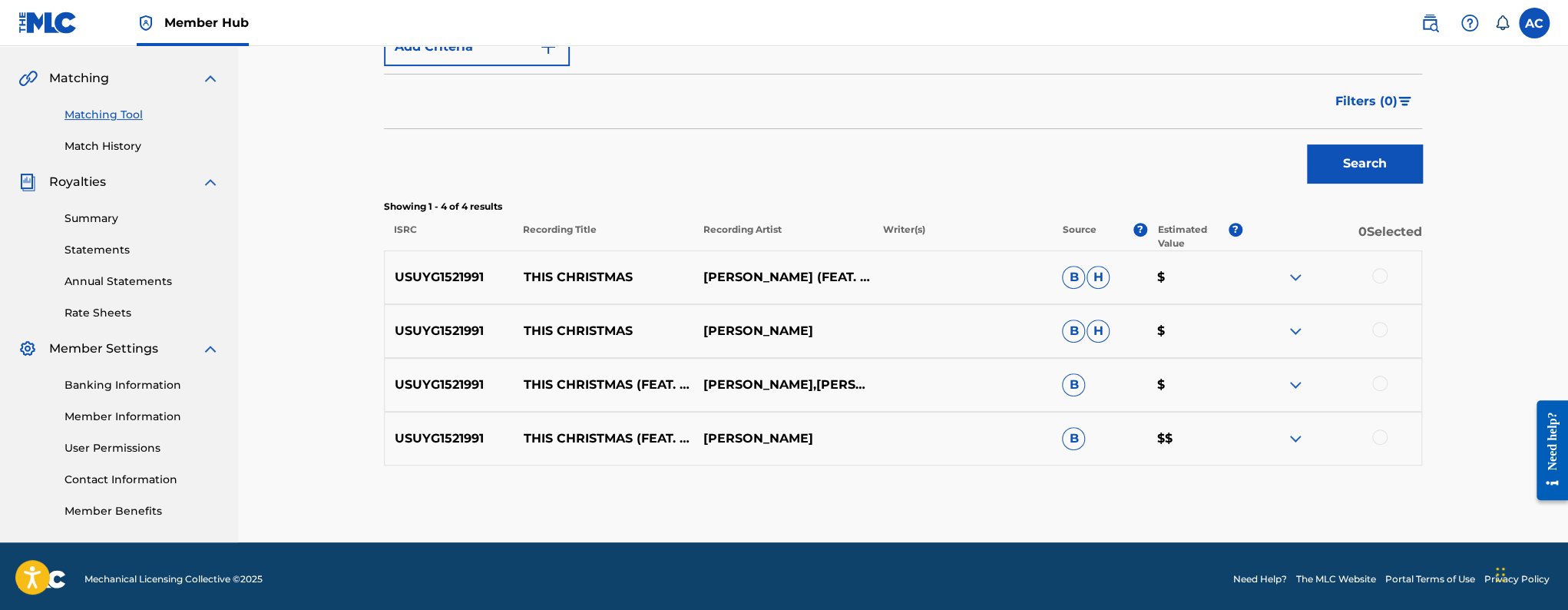
scroll to position [347, 0]
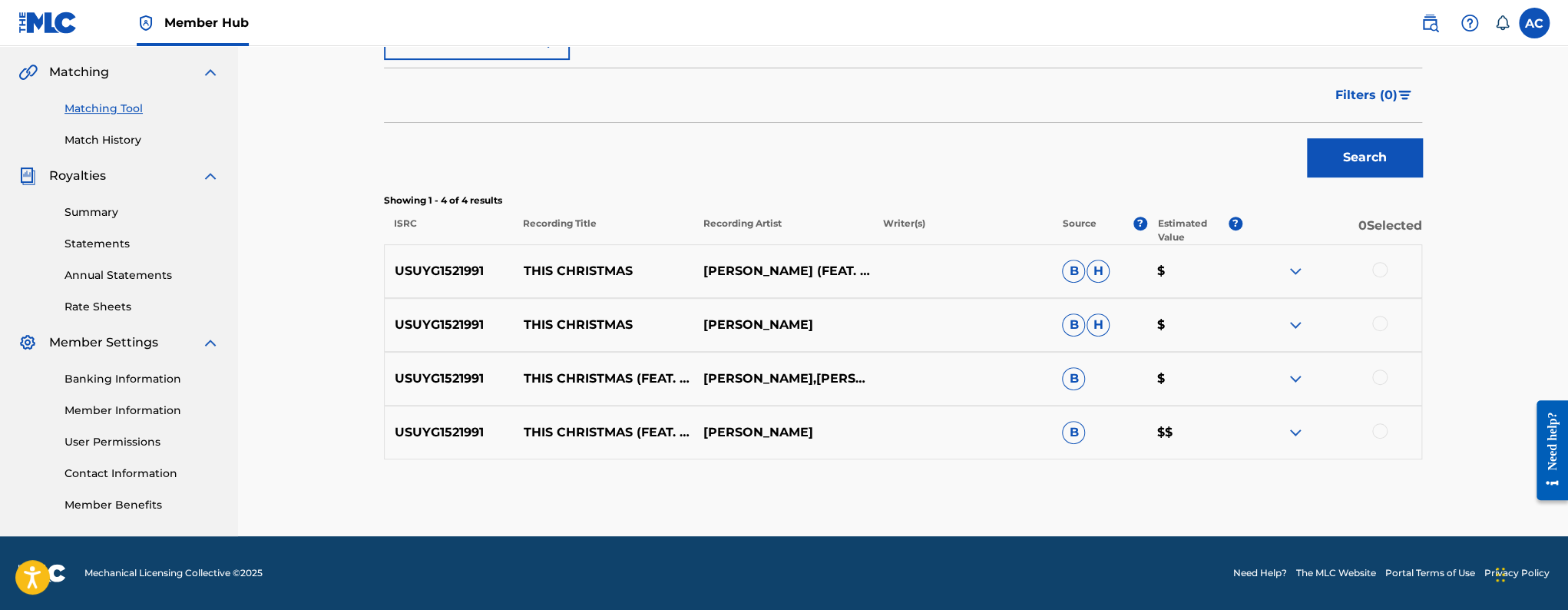
click at [1374, 272] on div at bounding box center [1379, 269] width 15 height 15
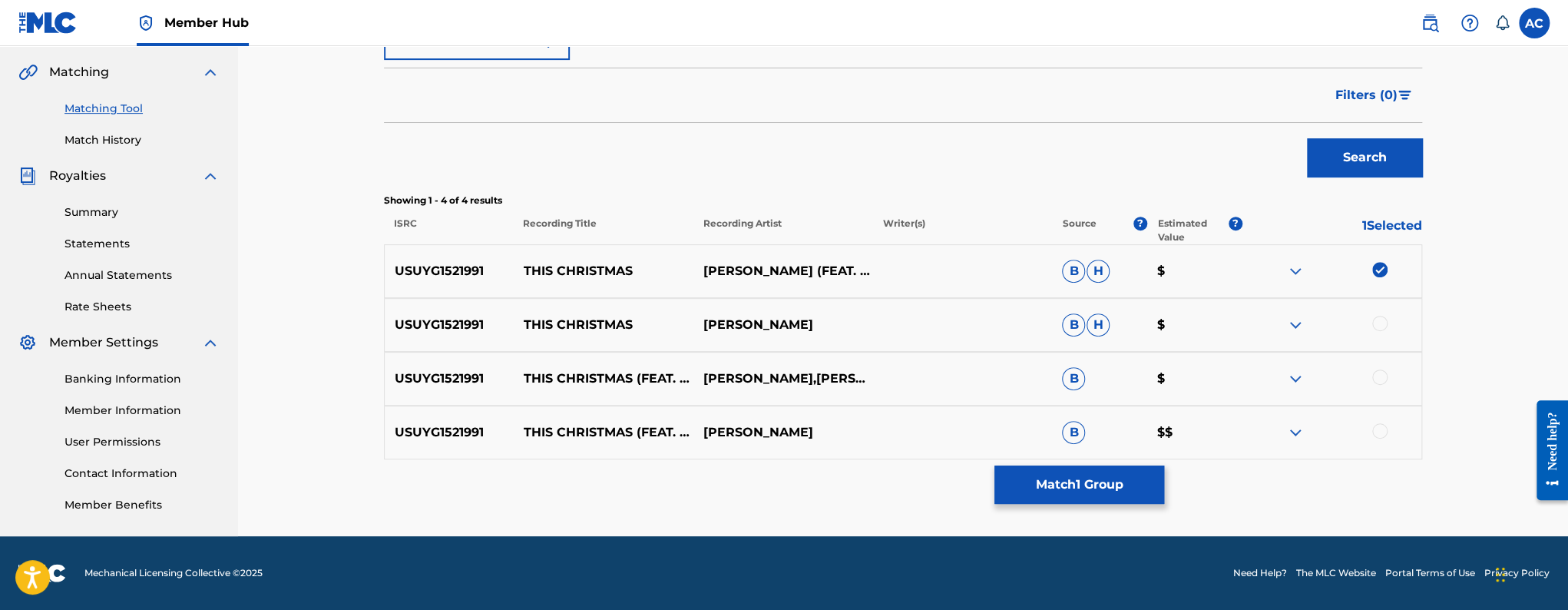
click at [1380, 323] on div at bounding box center [1379, 323] width 15 height 15
click at [1378, 381] on div at bounding box center [1379, 377] width 15 height 15
click at [1379, 430] on div at bounding box center [1379, 430] width 15 height 15
click at [1081, 489] on button "Match 4 Groups" at bounding box center [1079, 485] width 169 height 39
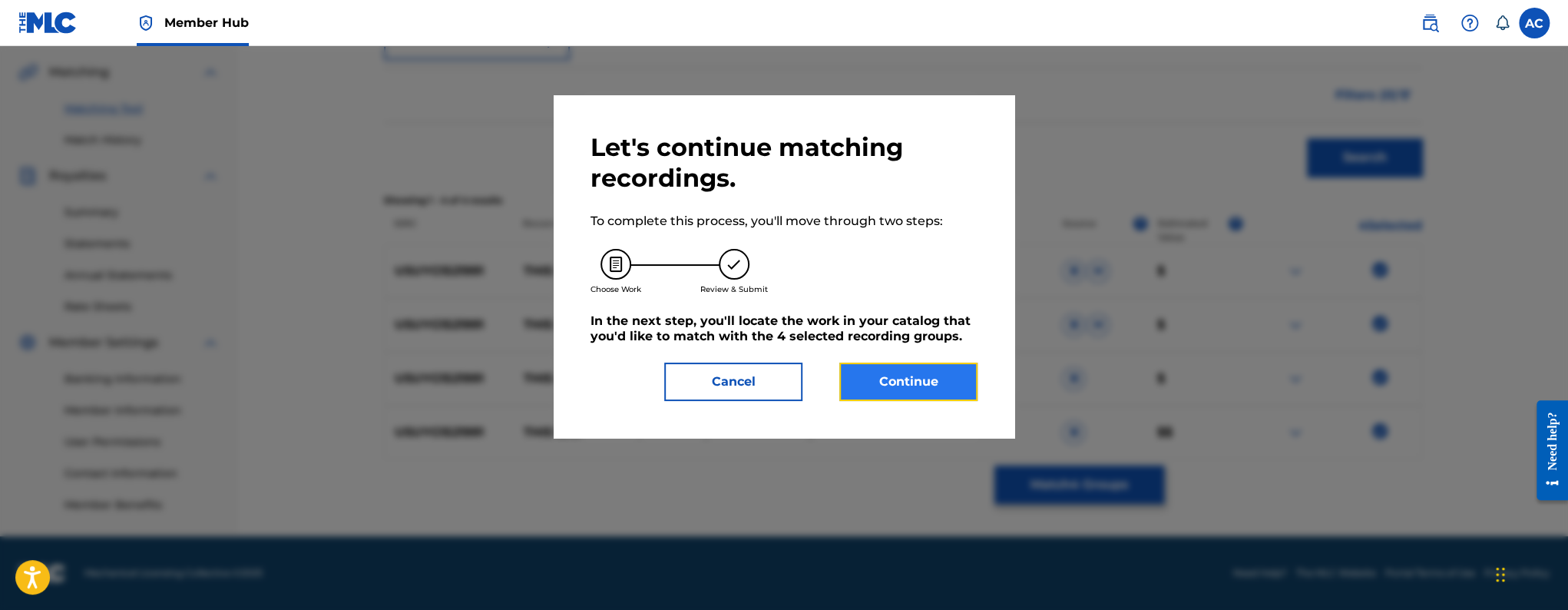
click at [933, 376] on button "Continue" at bounding box center [908, 382] width 138 height 39
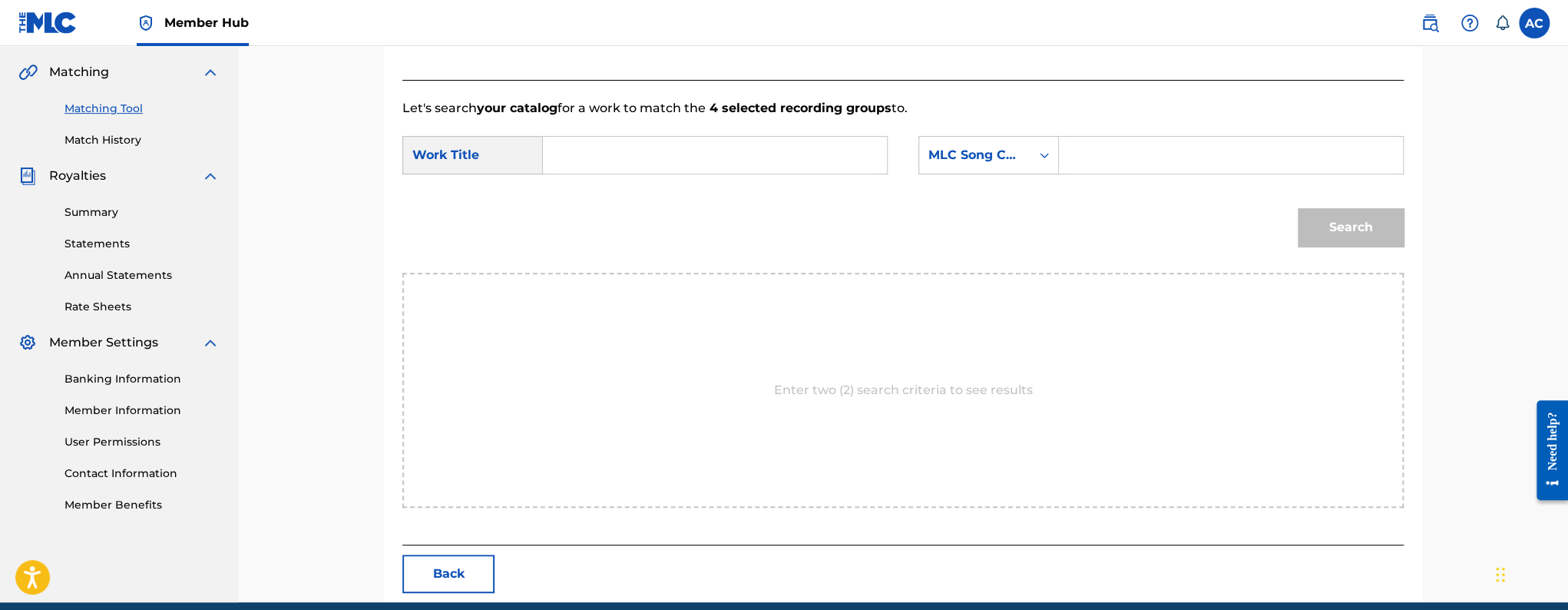
click at [638, 164] on input "Search Form" at bounding box center [715, 155] width 318 height 37
paste input "THIS CHRISTMAS"
type input "THIS CHRISTMAS"
click at [1091, 149] on input "Search Form" at bounding box center [1231, 155] width 318 height 37
paste input "T50ZI6"
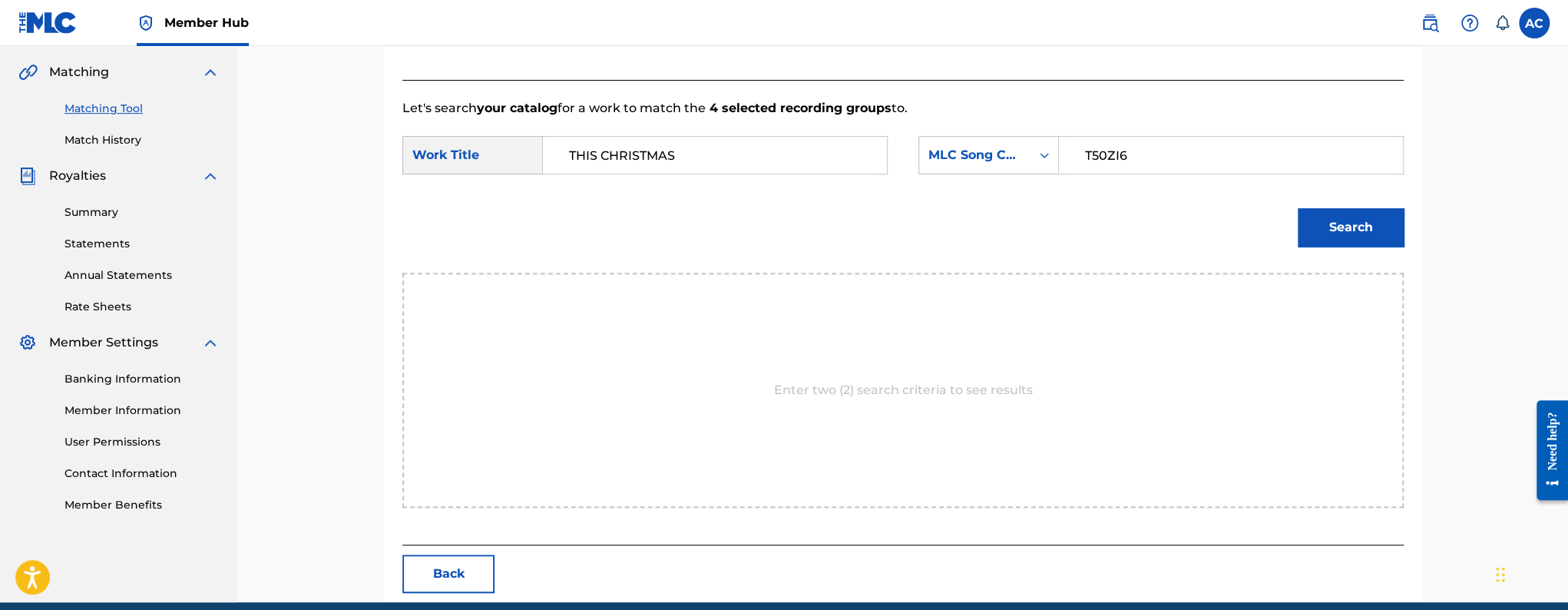
type input "T50ZI6"
click at [1298, 208] on button "Search" at bounding box center [1351, 227] width 106 height 39
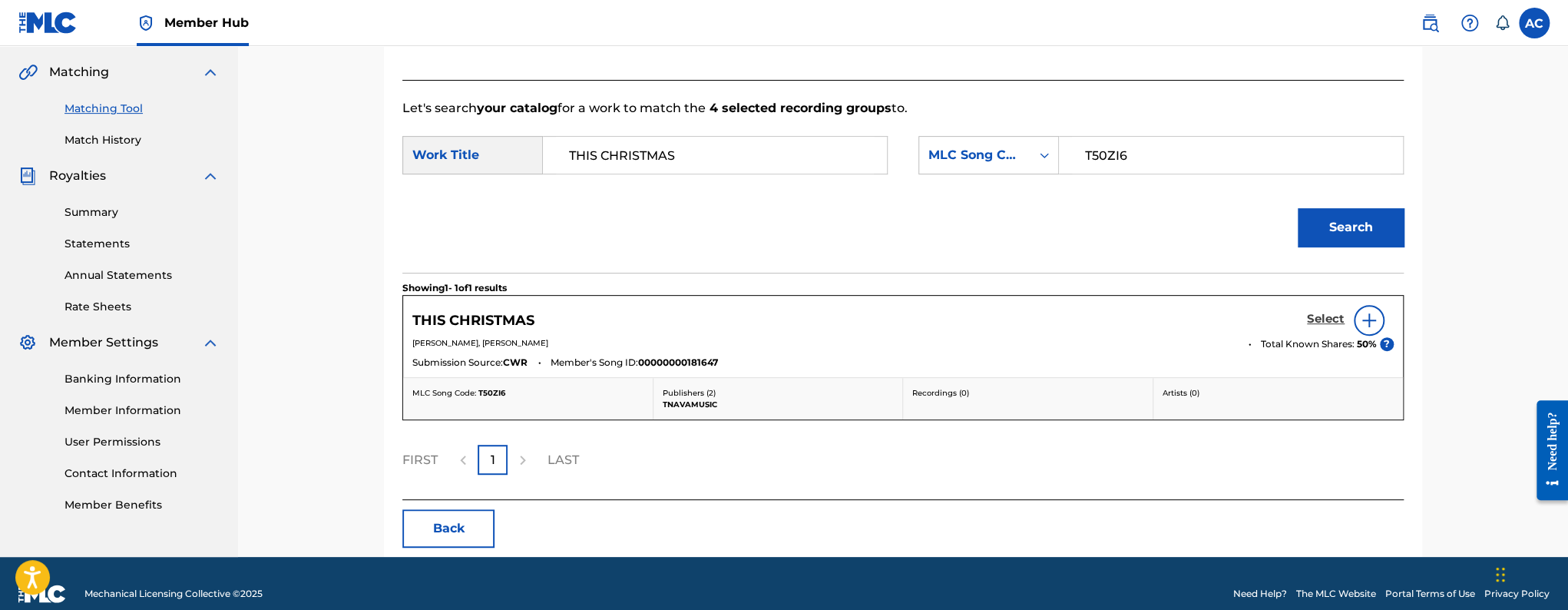
click at [1326, 321] on h5 "Select" at bounding box center [1326, 319] width 38 height 14
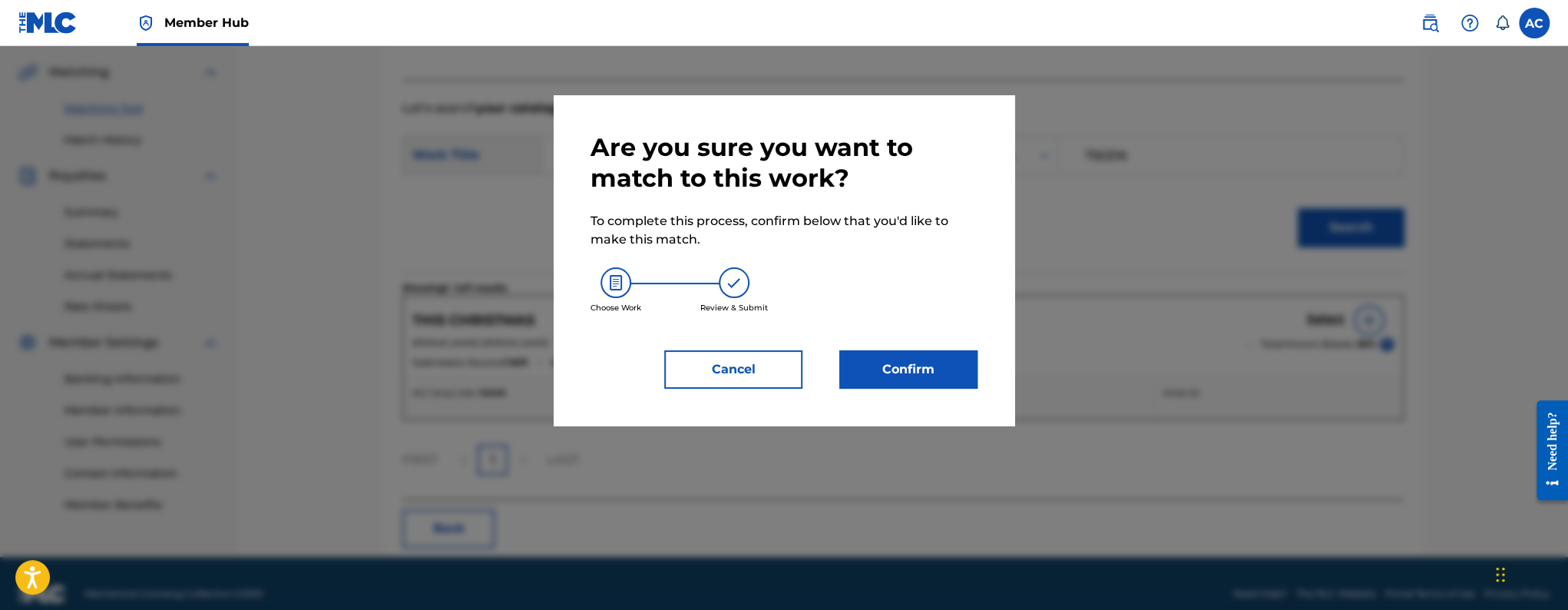
click at [900, 347] on div "Are you sure you want to match to this work? To complete this process, confirm …" at bounding box center [784, 260] width 387 height 257
click at [898, 367] on button "Confirm" at bounding box center [908, 369] width 138 height 39
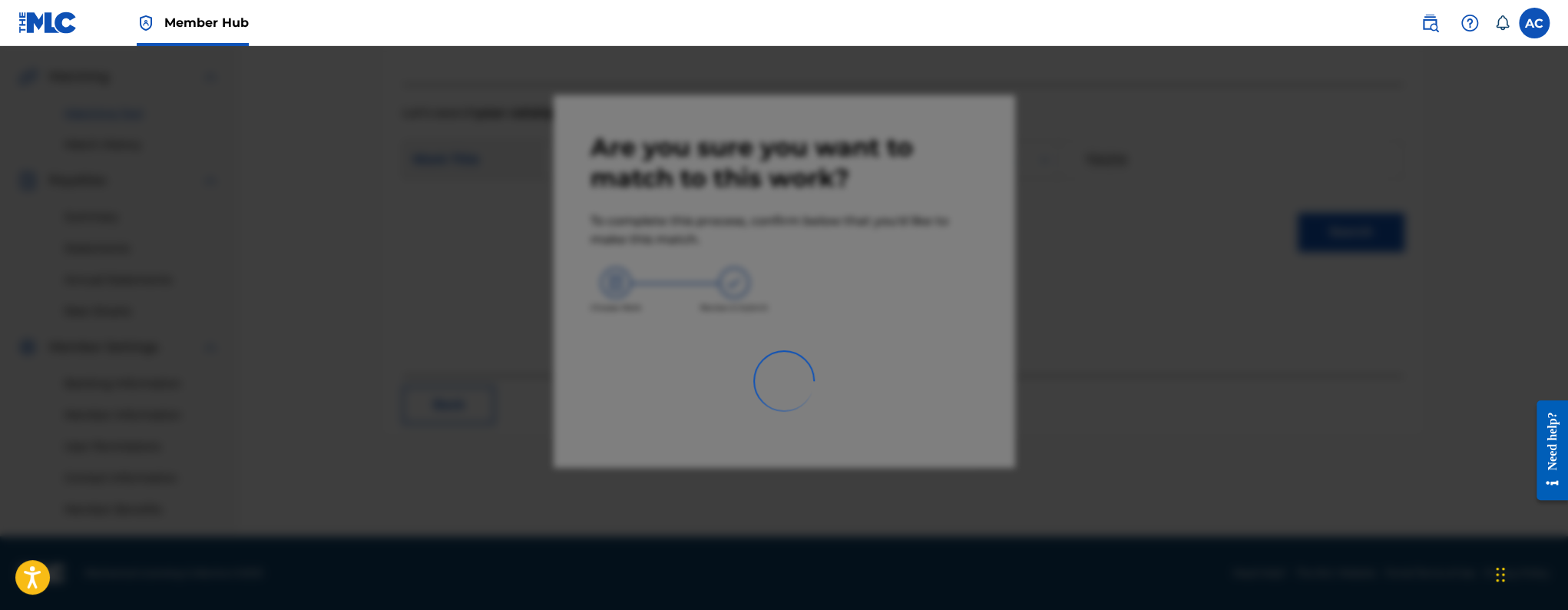
scroll to position [342, 0]
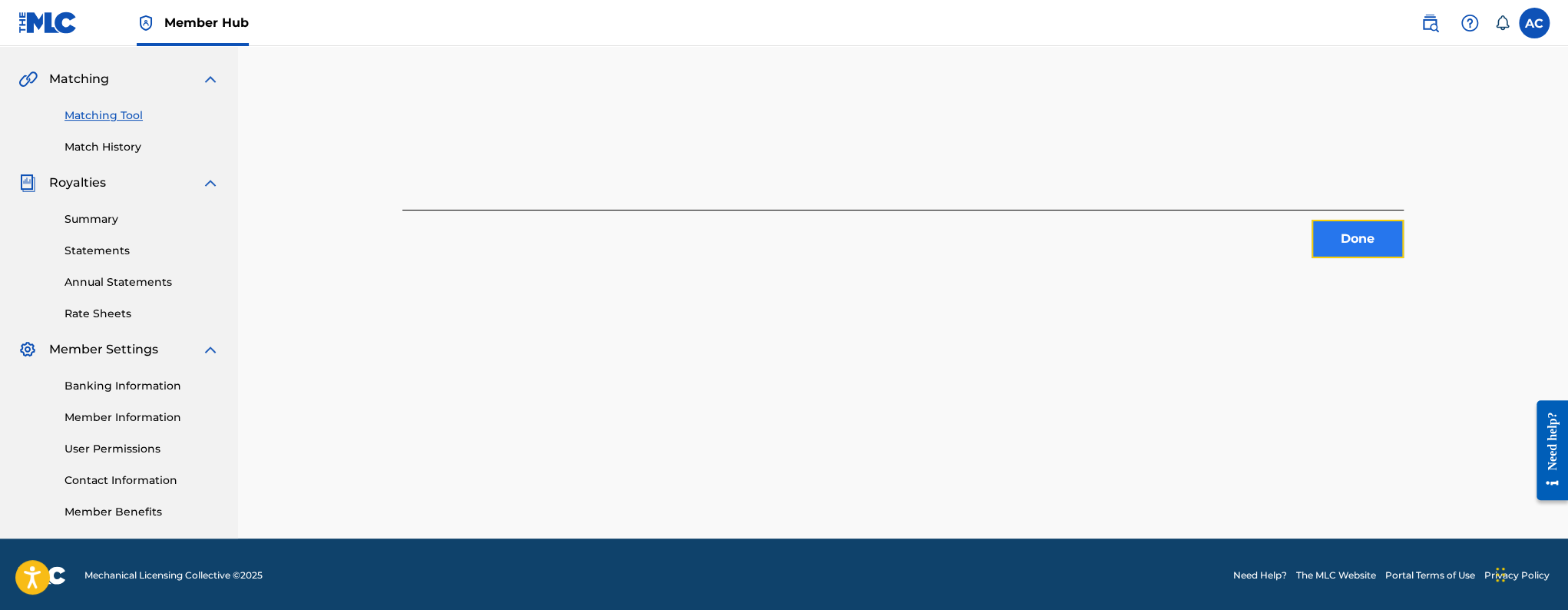
click at [1346, 255] on button "Done" at bounding box center [1357, 239] width 92 height 39
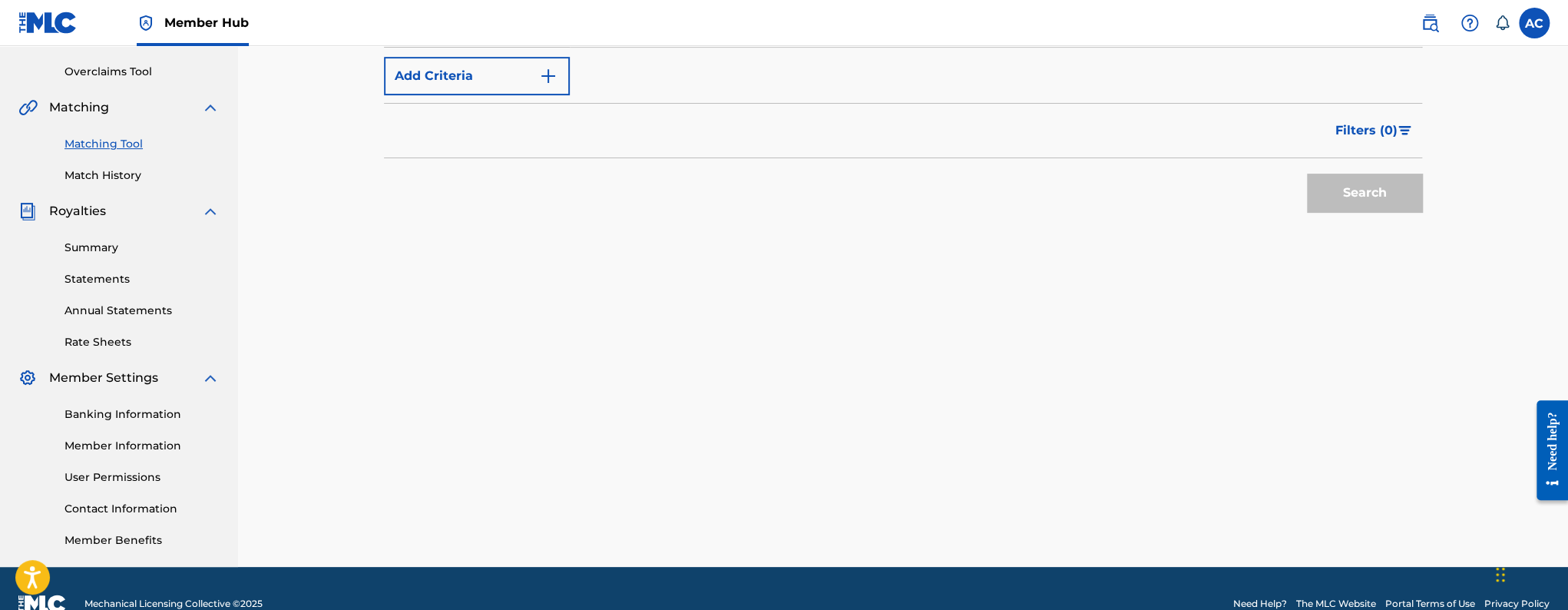
scroll to position [0, 0]
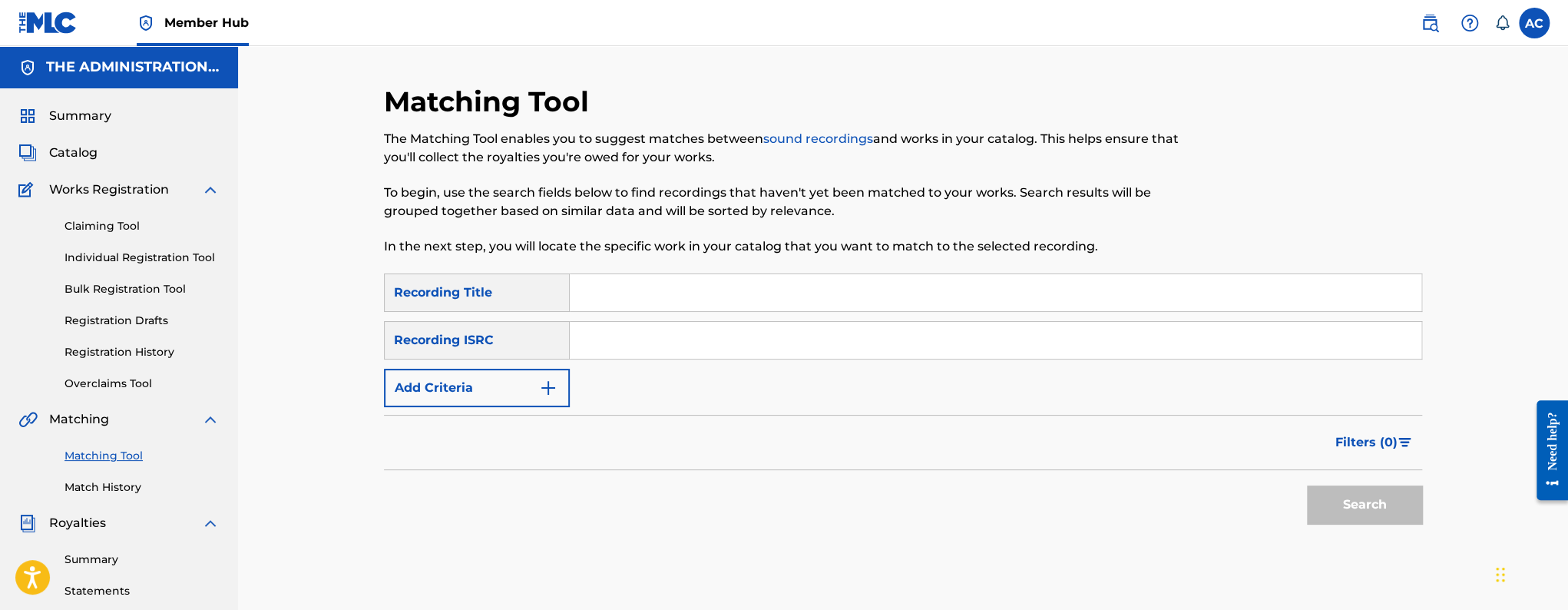
click at [685, 341] on input "Search Form" at bounding box center [995, 340] width 852 height 37
paste input "QZHN31987080"
click at [1307, 485] on button "Search" at bounding box center [1364, 504] width 115 height 39
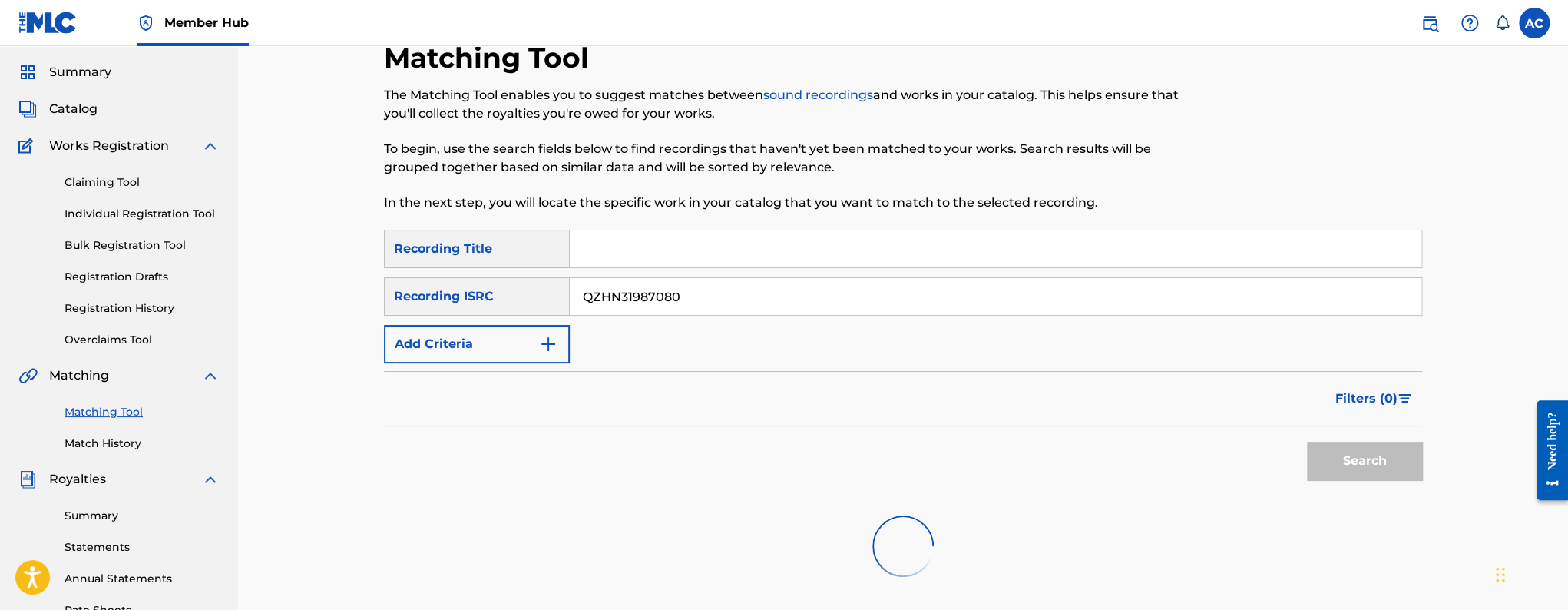
scroll to position [256, 0]
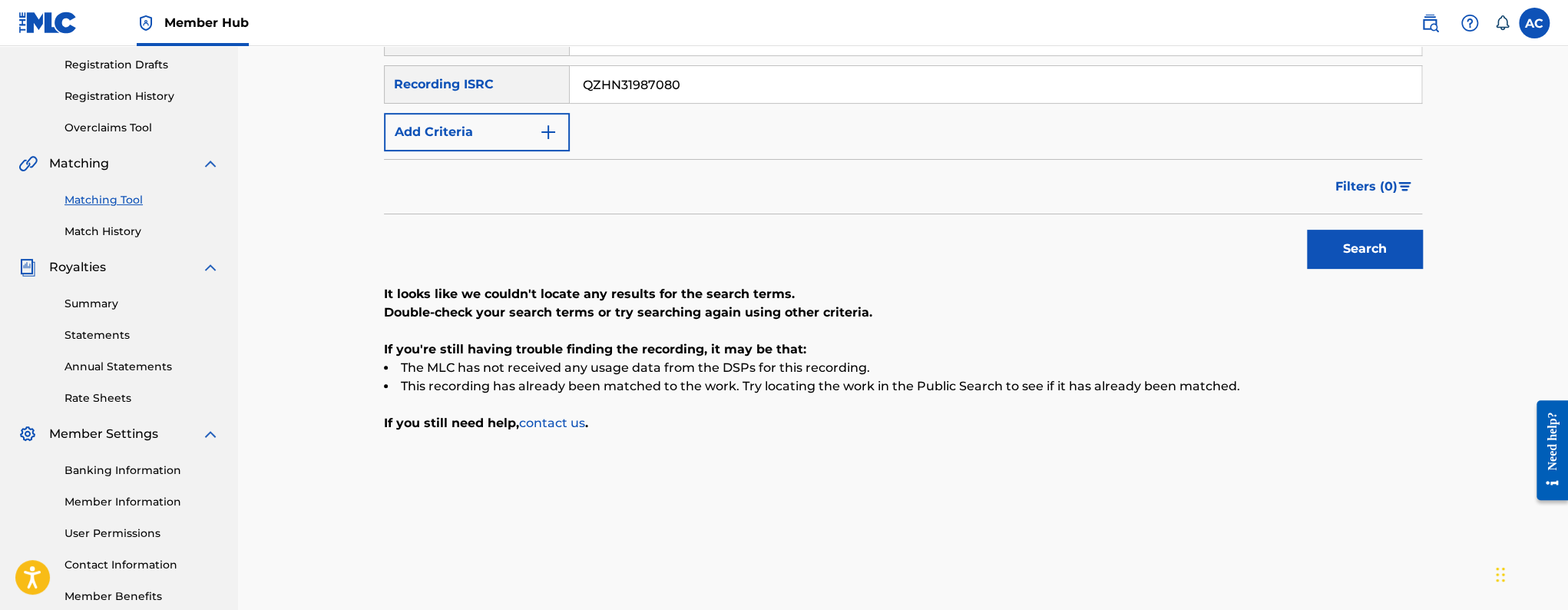
click at [656, 88] on input "QZHN31987080" at bounding box center [995, 85] width 852 height 37
paste input "TCACM1616873"
click at [1307, 230] on button "Search" at bounding box center [1364, 249] width 115 height 39
click at [706, 86] on input "TCACM1616873" at bounding box center [995, 85] width 852 height 37
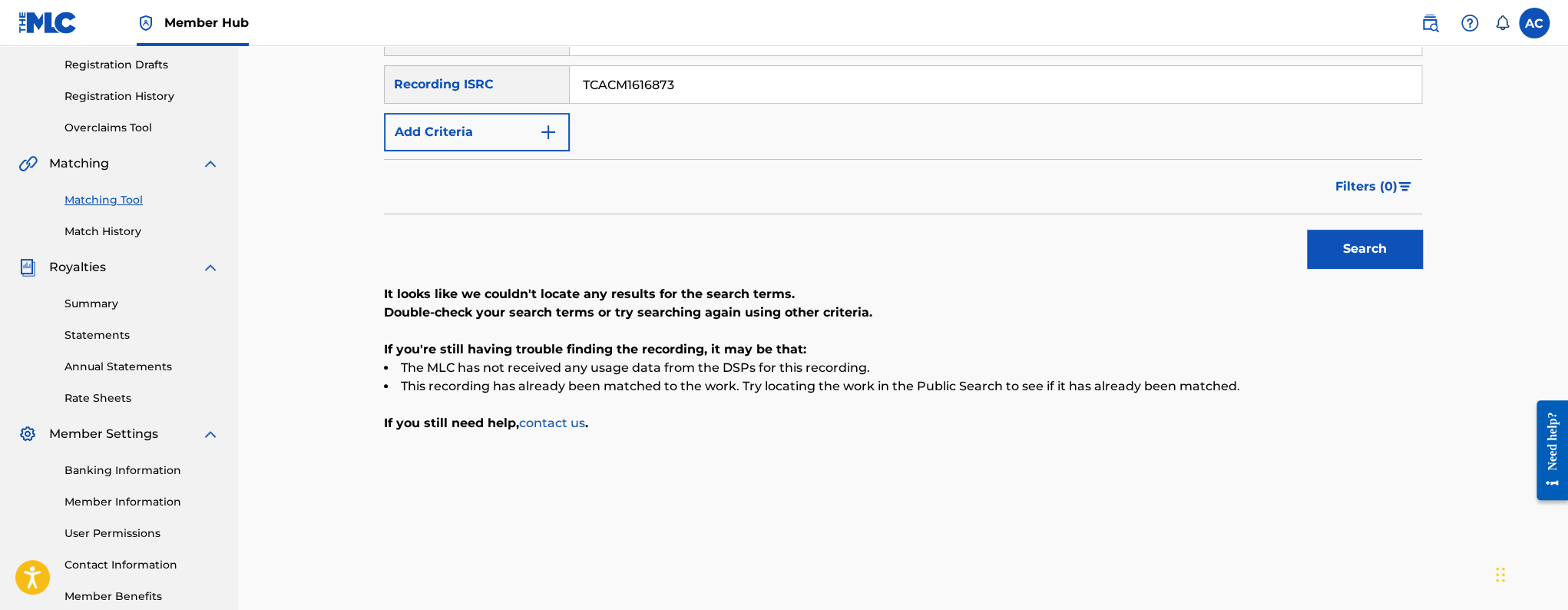
click at [706, 86] on input "TCACM1616873" at bounding box center [995, 85] width 852 height 37
paste input "QZ2FK1700006"
type input "QZ2FK1700006"
click at [1307, 230] on button "Search" at bounding box center [1364, 249] width 115 height 39
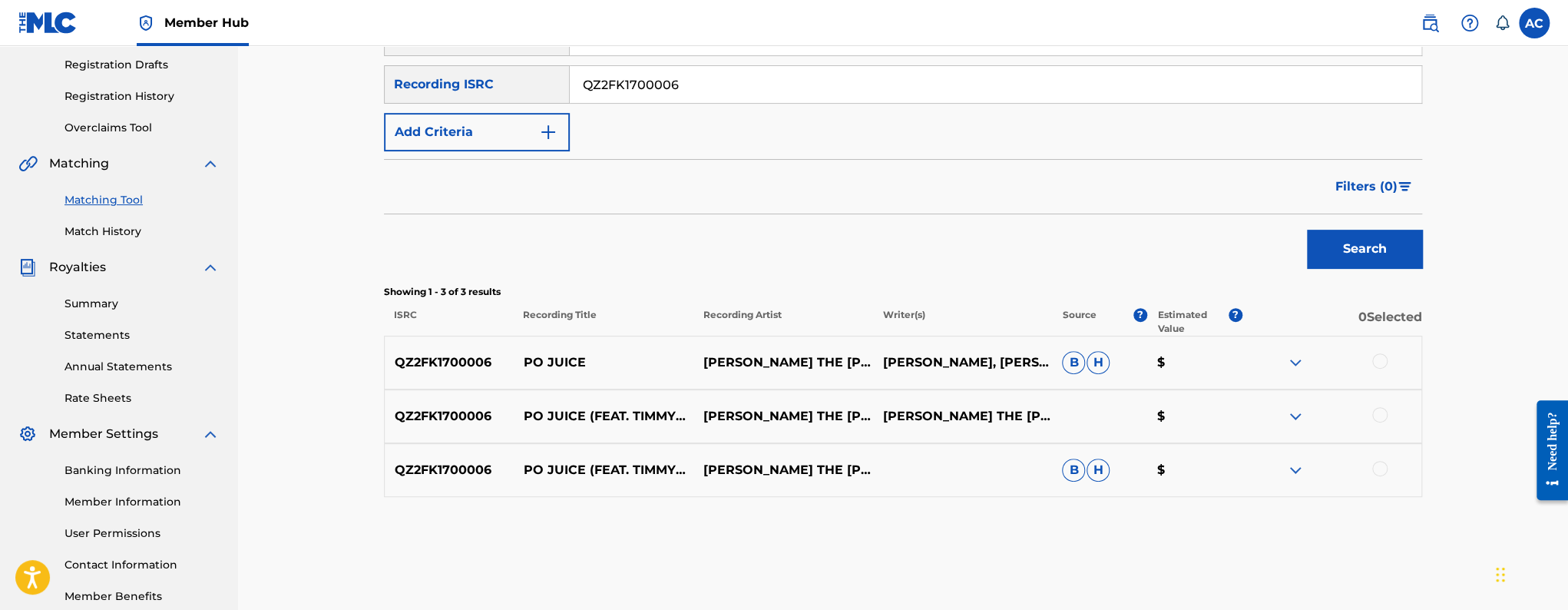
click at [1385, 362] on div at bounding box center [1379, 361] width 15 height 15
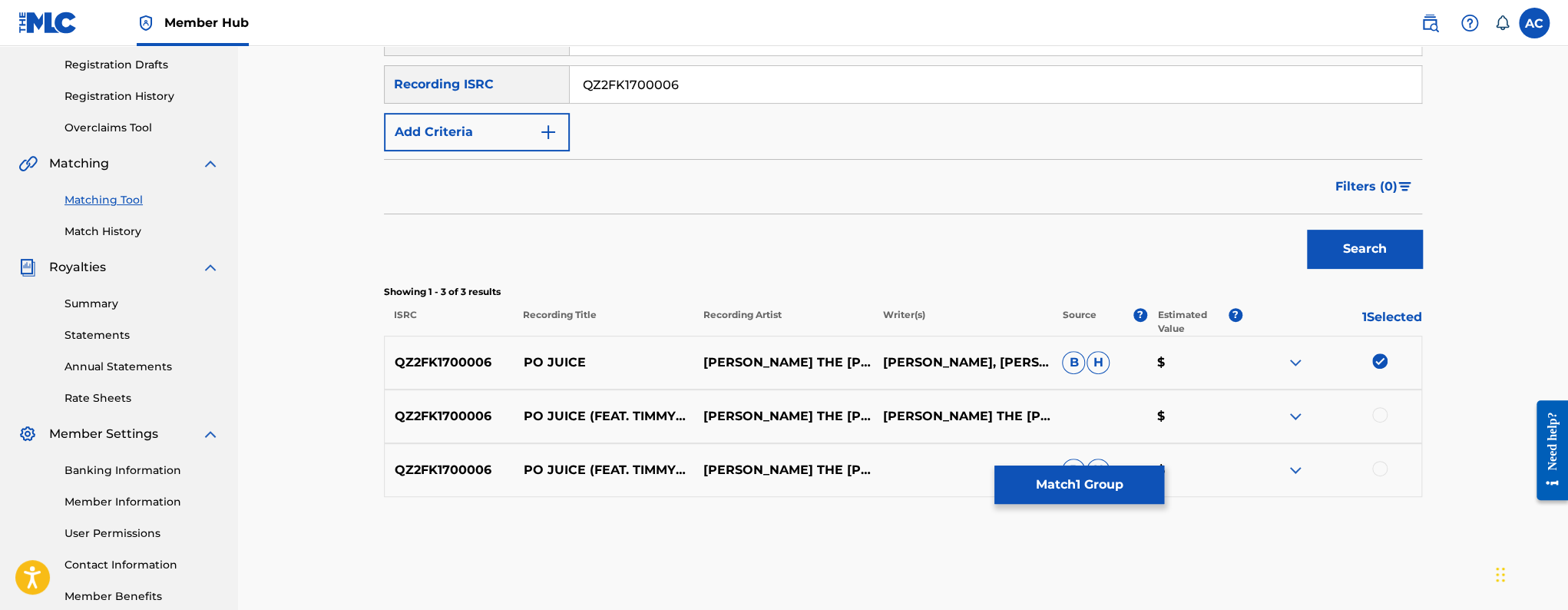
click at [1387, 409] on div at bounding box center [1331, 416] width 180 height 18
click at [1384, 469] on div at bounding box center [1379, 468] width 15 height 15
click at [1381, 416] on div at bounding box center [1379, 414] width 15 height 15
click at [1109, 487] on button "Match 3 Groups" at bounding box center [1079, 485] width 169 height 39
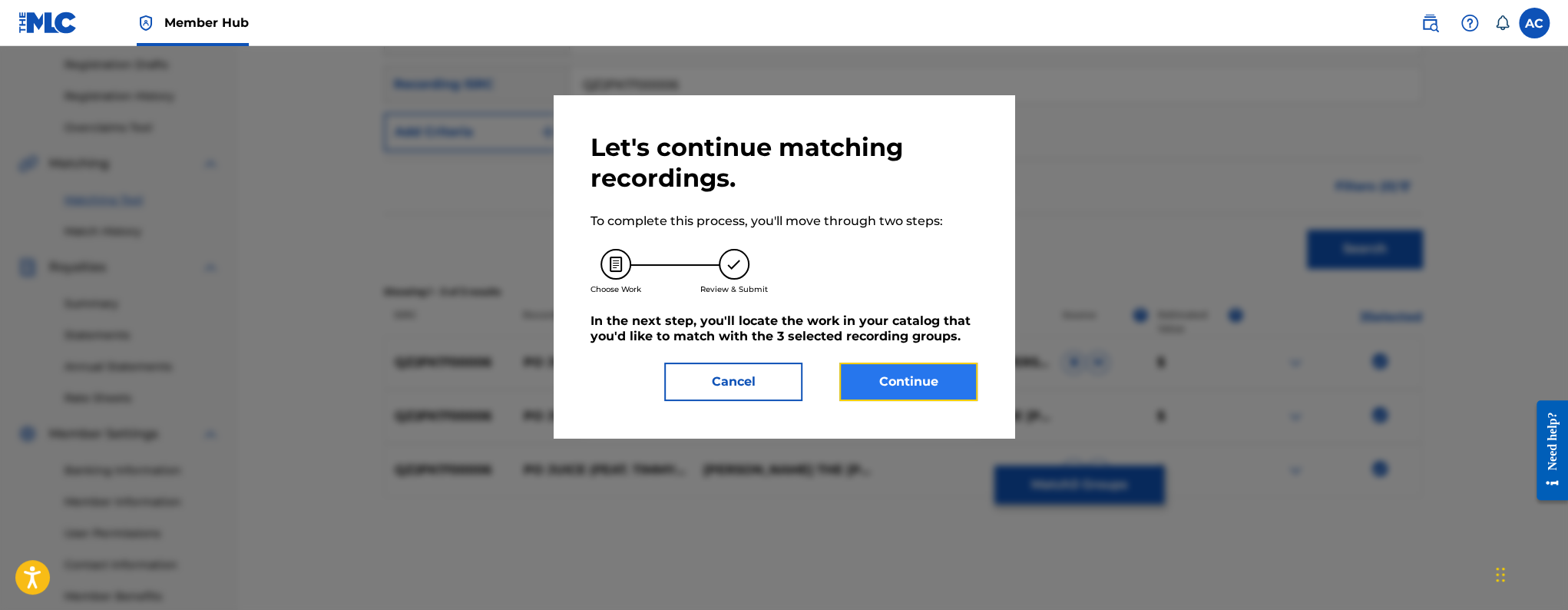
click at [889, 372] on button "Continue" at bounding box center [908, 382] width 138 height 39
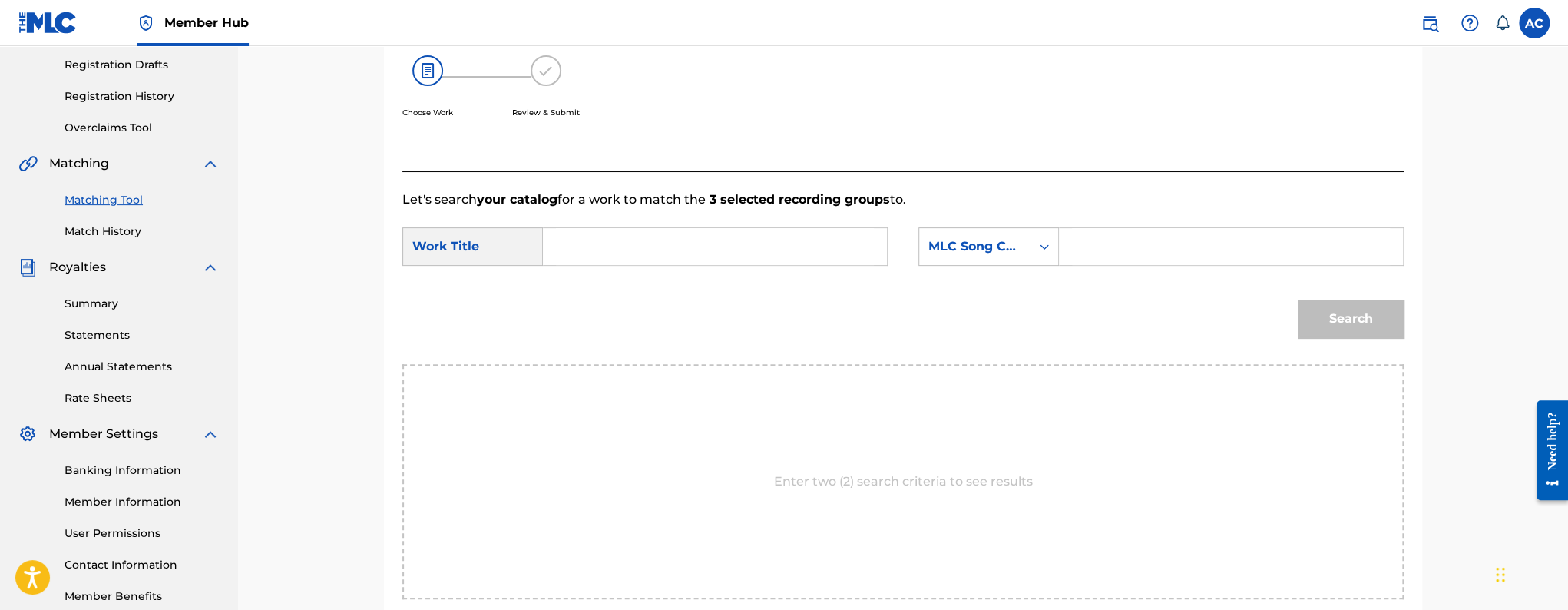
click at [717, 232] on input "Search Form" at bounding box center [715, 247] width 318 height 37
paste input "PO JUICE"
type input "PO JUICE"
click at [1127, 250] on input "Search Form" at bounding box center [1231, 247] width 318 height 37
paste input "PN0WRB"
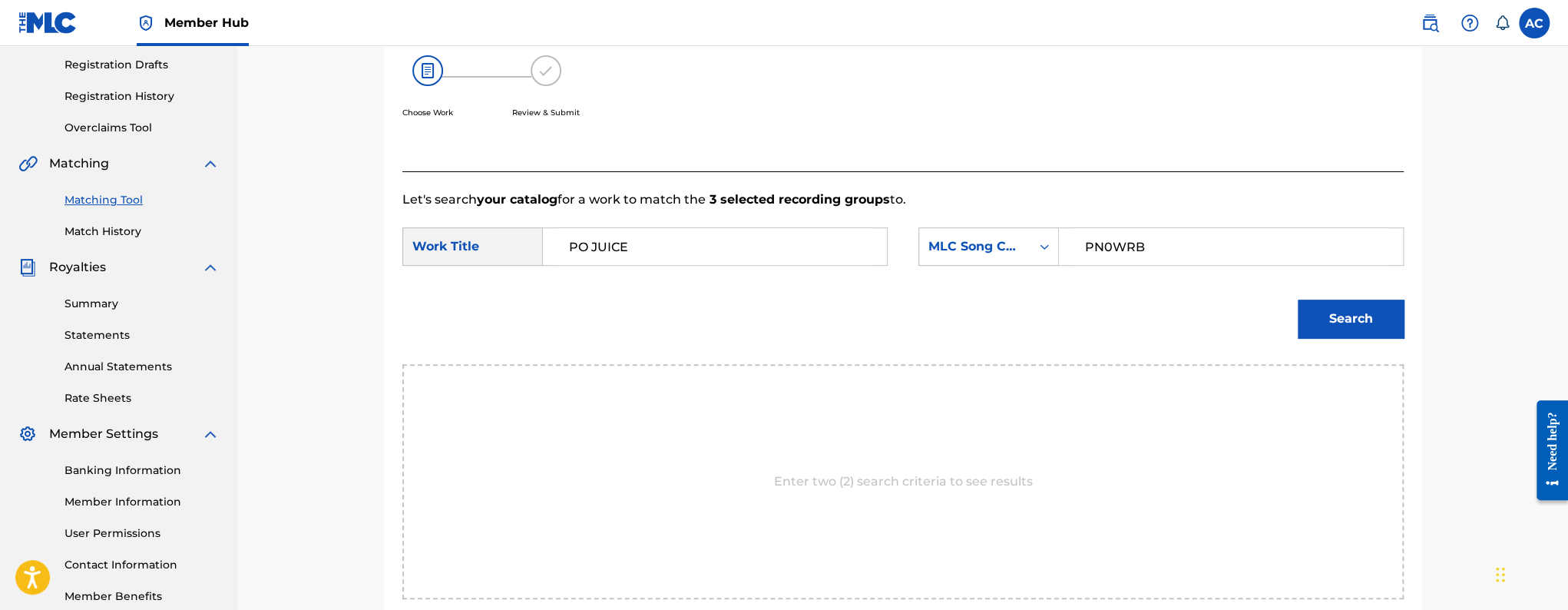
type input "PN0WRB"
click at [1298, 300] on button "Search" at bounding box center [1351, 319] width 106 height 39
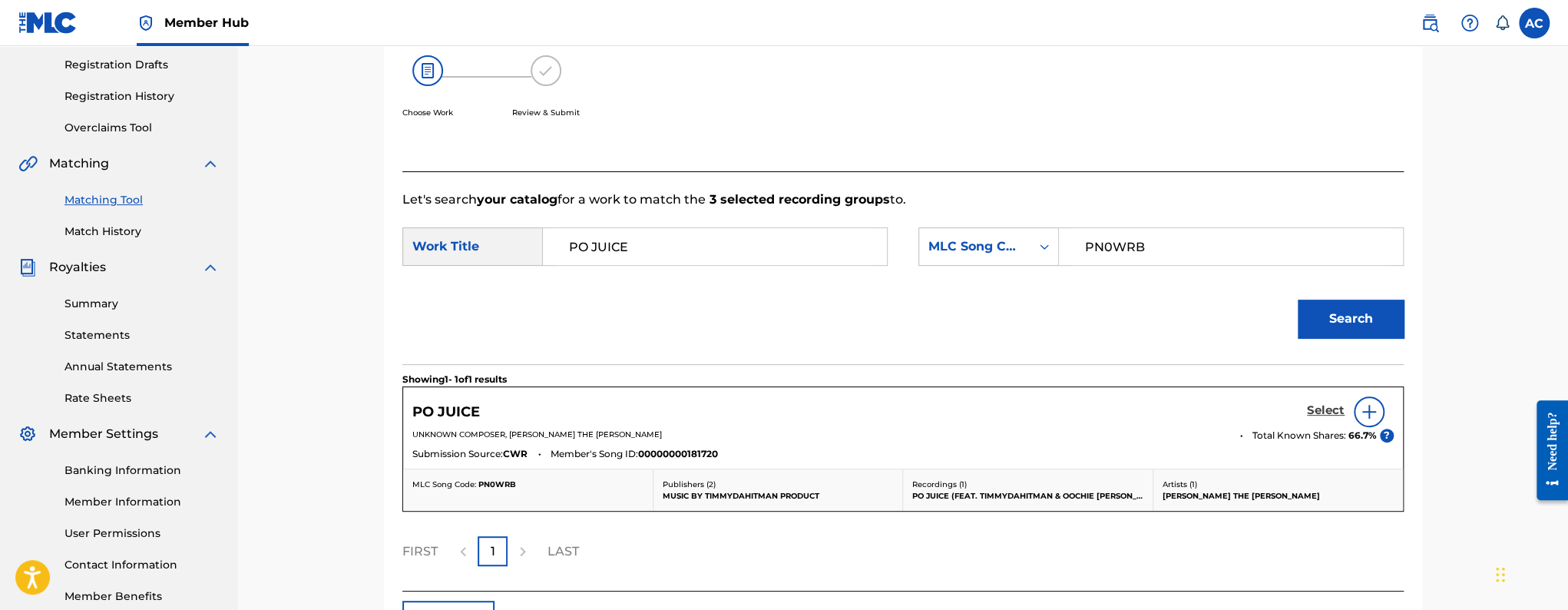
click at [1315, 407] on h5 "Select" at bounding box center [1326, 409] width 38 height 14
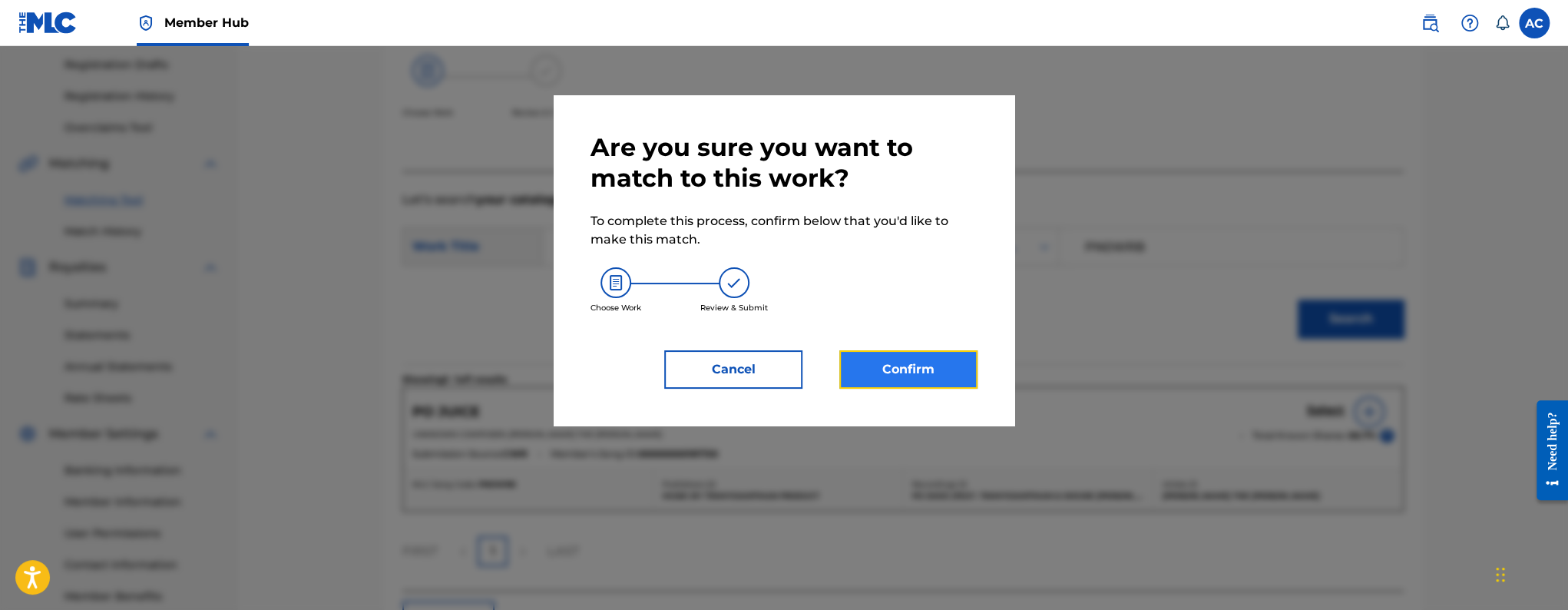
click at [843, 368] on button "Confirm" at bounding box center [908, 369] width 138 height 39
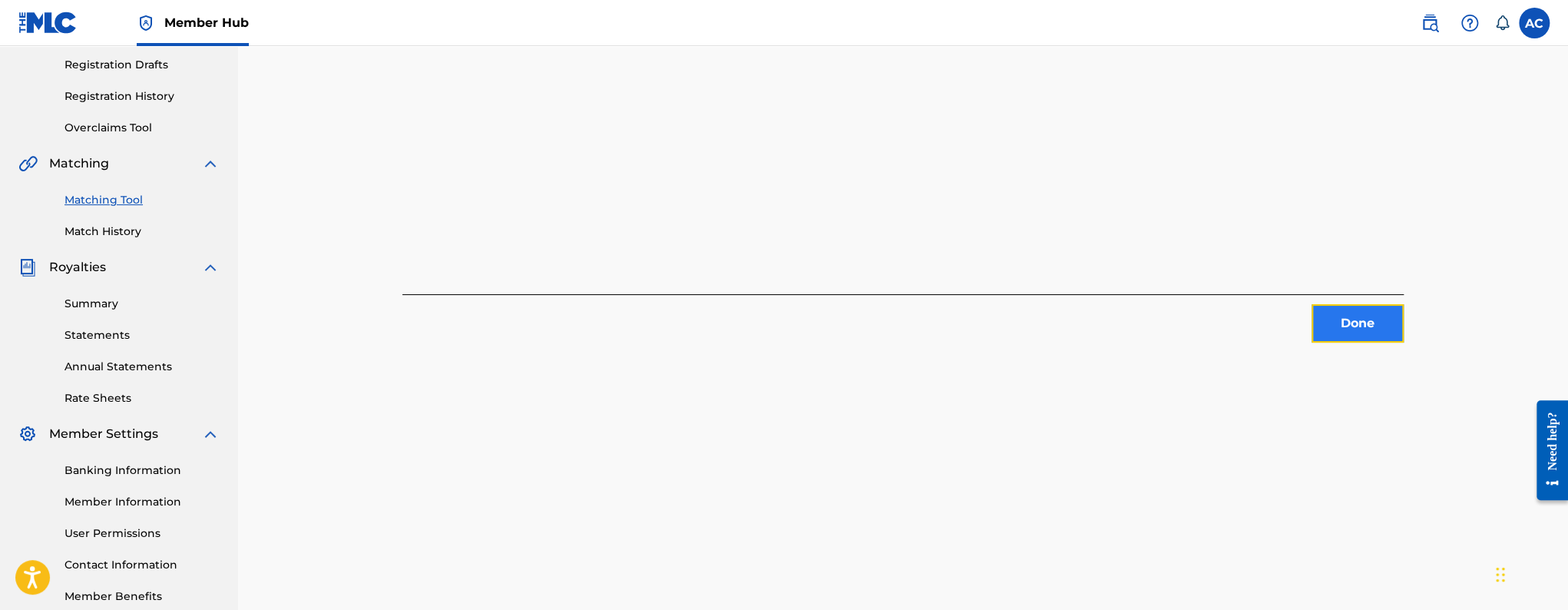
click at [1389, 331] on button "Done" at bounding box center [1357, 323] width 92 height 39
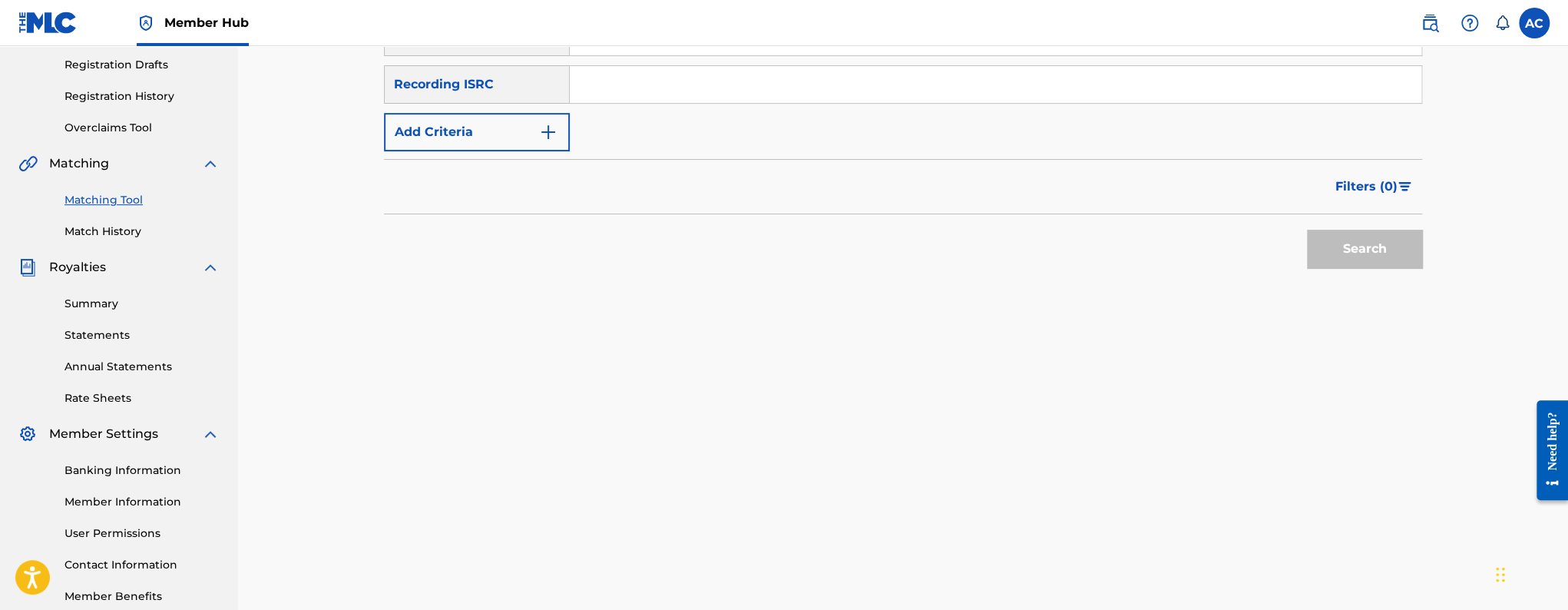
click at [714, 94] on input "Search Form" at bounding box center [995, 85] width 852 height 37
paste input "ushm91744010"
click at [1307, 230] on button "Search" at bounding box center [1364, 249] width 115 height 39
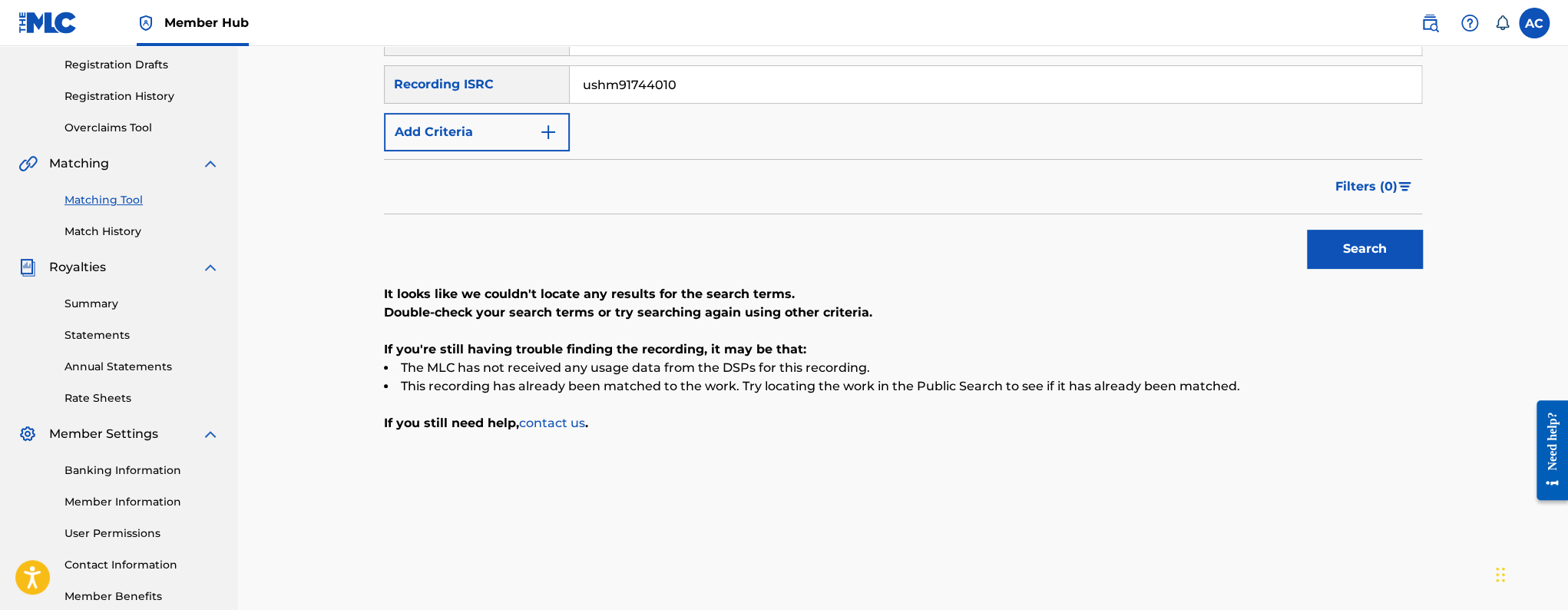
click at [602, 86] on input "ushm91744010" at bounding box center [995, 85] width 852 height 37
paste input "QZAK81700001"
type input "QZAK81700001"
click at [1307, 230] on button "Search" at bounding box center [1364, 249] width 115 height 39
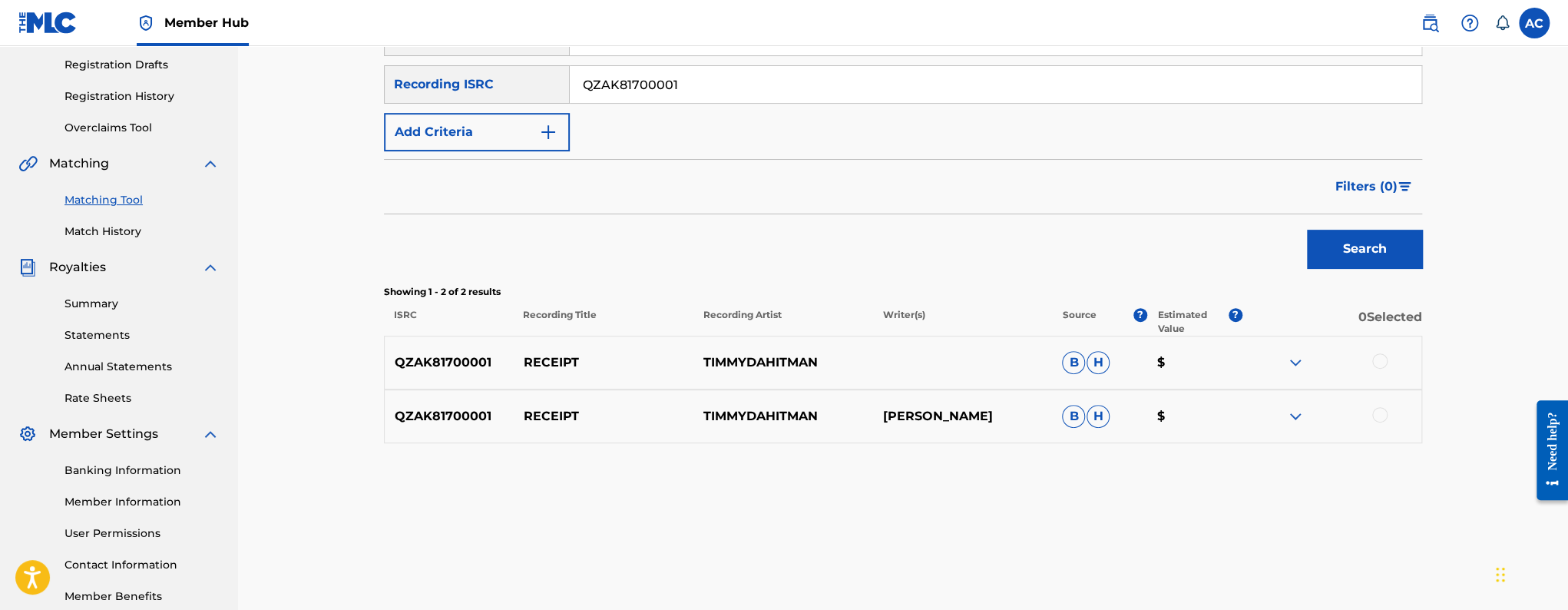
click at [1388, 362] on div at bounding box center [1331, 362] width 180 height 18
click at [1383, 362] on div at bounding box center [1379, 361] width 15 height 15
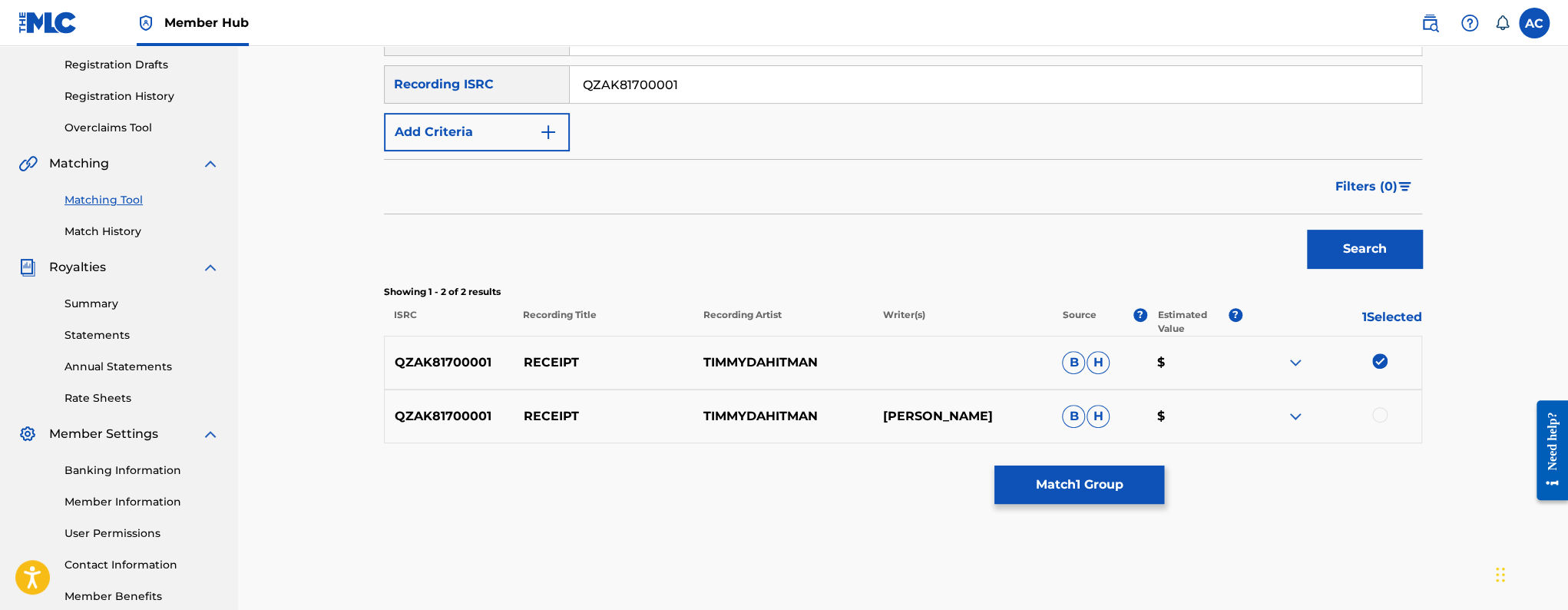
click at [1380, 411] on div at bounding box center [1379, 414] width 15 height 15
click at [1128, 477] on button "Match 2 Groups" at bounding box center [1079, 485] width 169 height 39
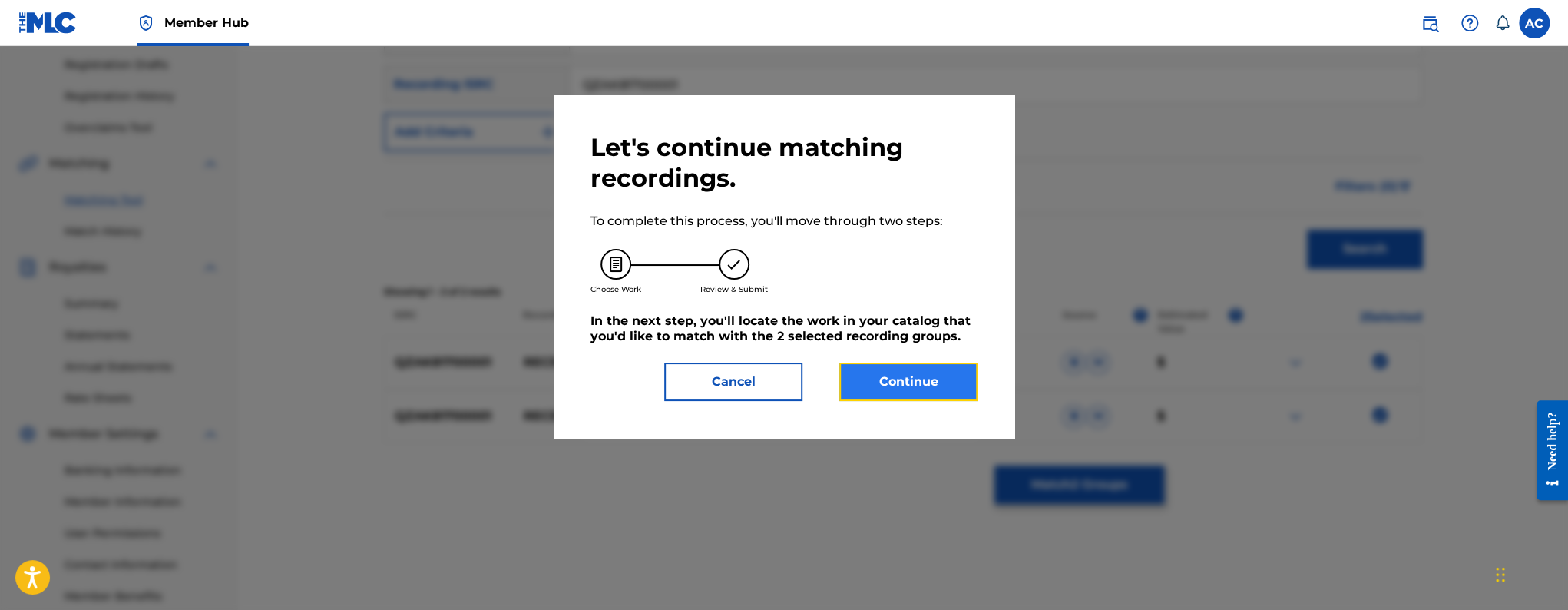
click at [901, 398] on button "Continue" at bounding box center [908, 382] width 138 height 39
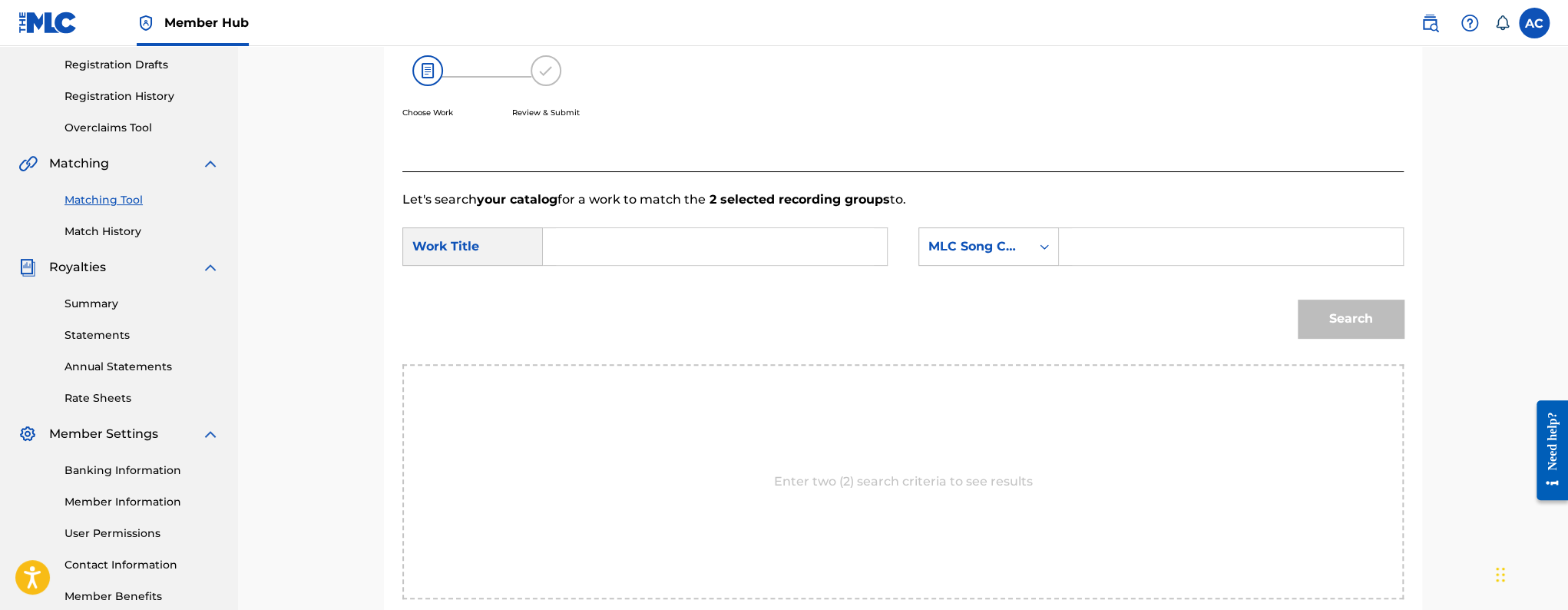
click at [684, 229] on input "Search Form" at bounding box center [715, 247] width 318 height 37
click at [688, 253] on input "Search Form" at bounding box center [715, 247] width 318 height 37
paste input "Receipt"
type input "Receipt"
click at [1160, 243] on input "Search Form" at bounding box center [1231, 247] width 318 height 37
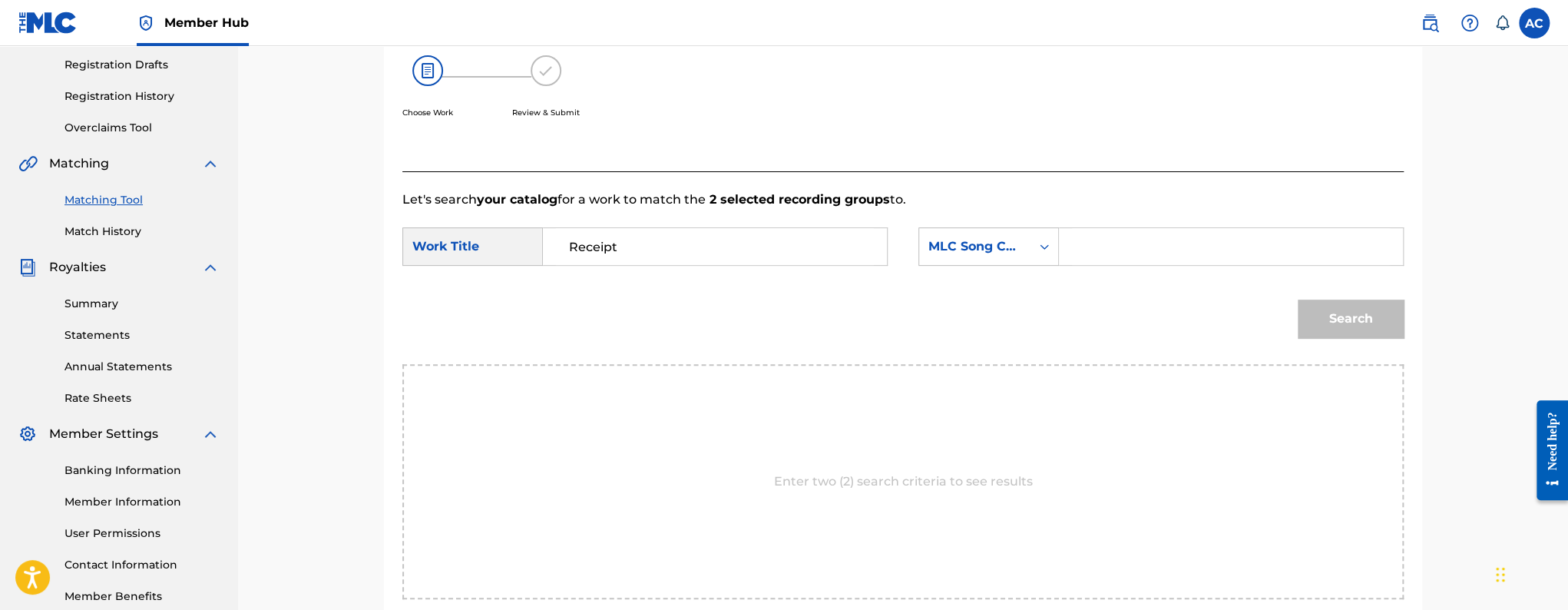
paste input "RO3CN5"
click at [1298, 300] on button "Search" at bounding box center [1351, 319] width 106 height 39
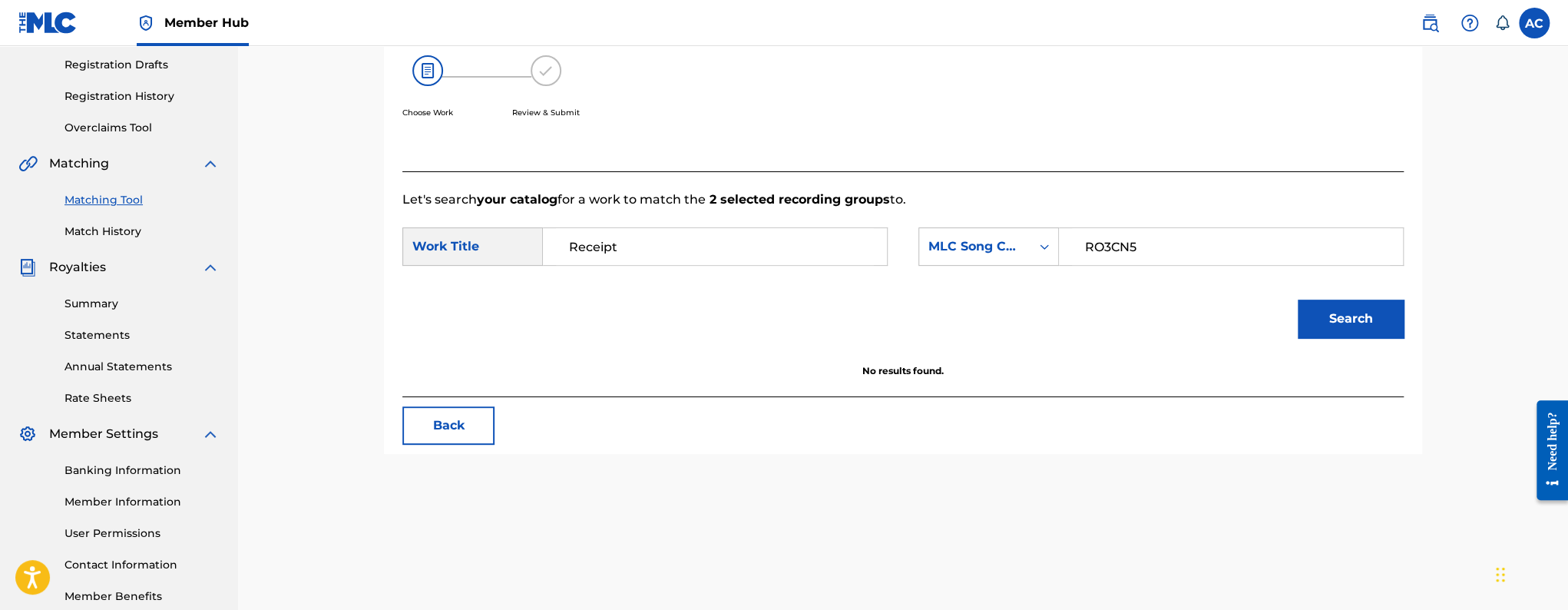
click at [1099, 248] on input "RO3CN5" at bounding box center [1231, 247] width 318 height 37
type input "RO3CN5"
click at [1298, 300] on button "Search" at bounding box center [1351, 319] width 106 height 39
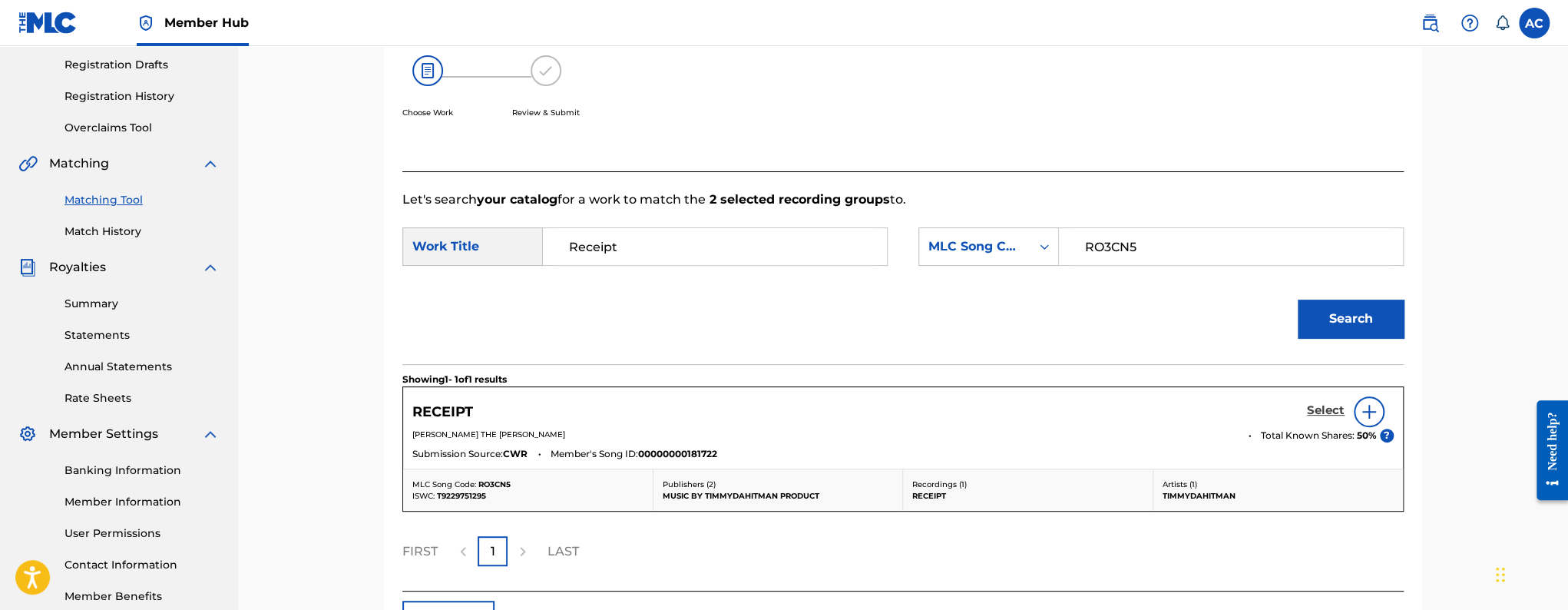
click at [1330, 412] on h5 "Select" at bounding box center [1326, 409] width 38 height 14
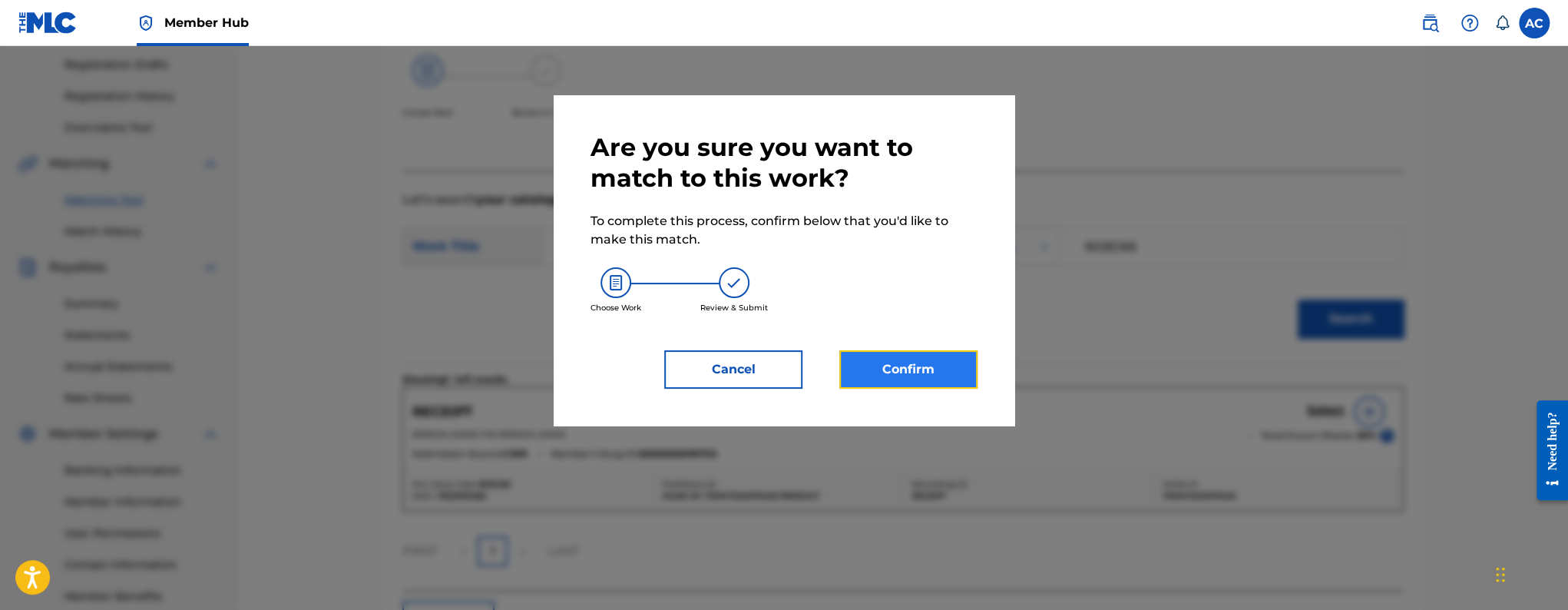
click at [865, 373] on button "Confirm" at bounding box center [908, 369] width 138 height 39
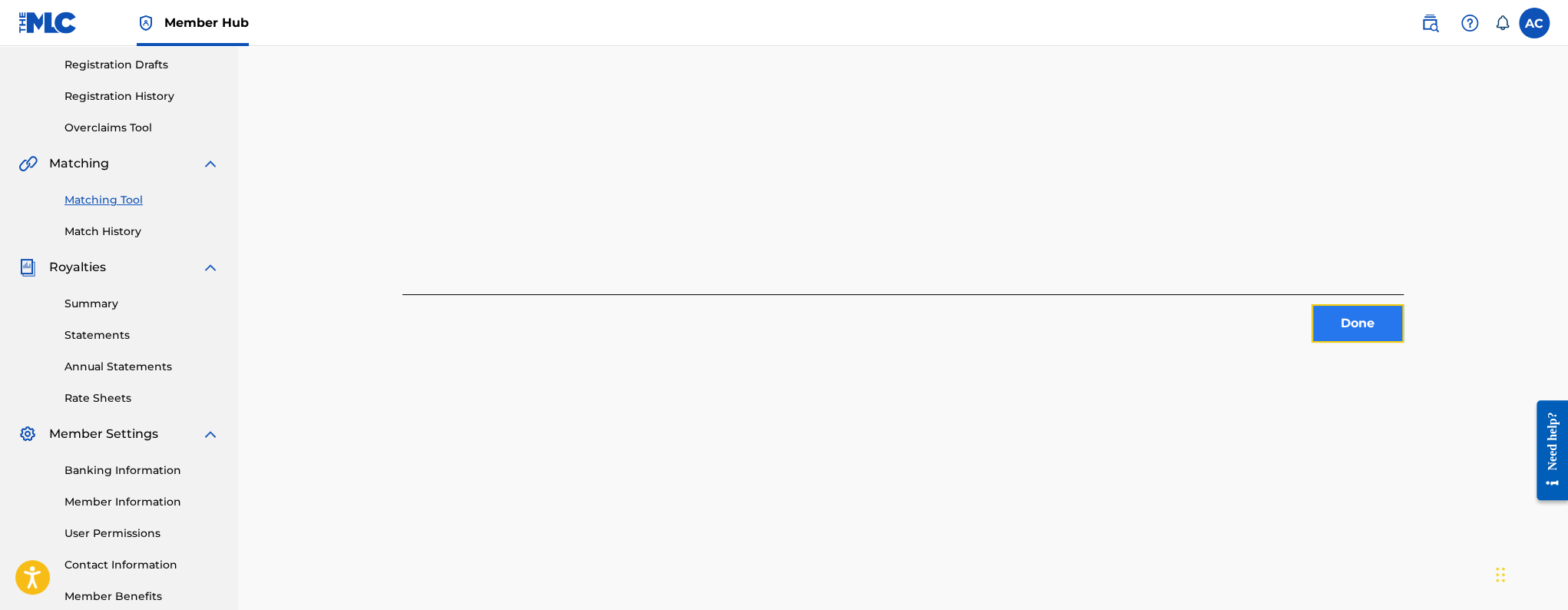
click at [1374, 318] on button "Done" at bounding box center [1357, 323] width 92 height 39
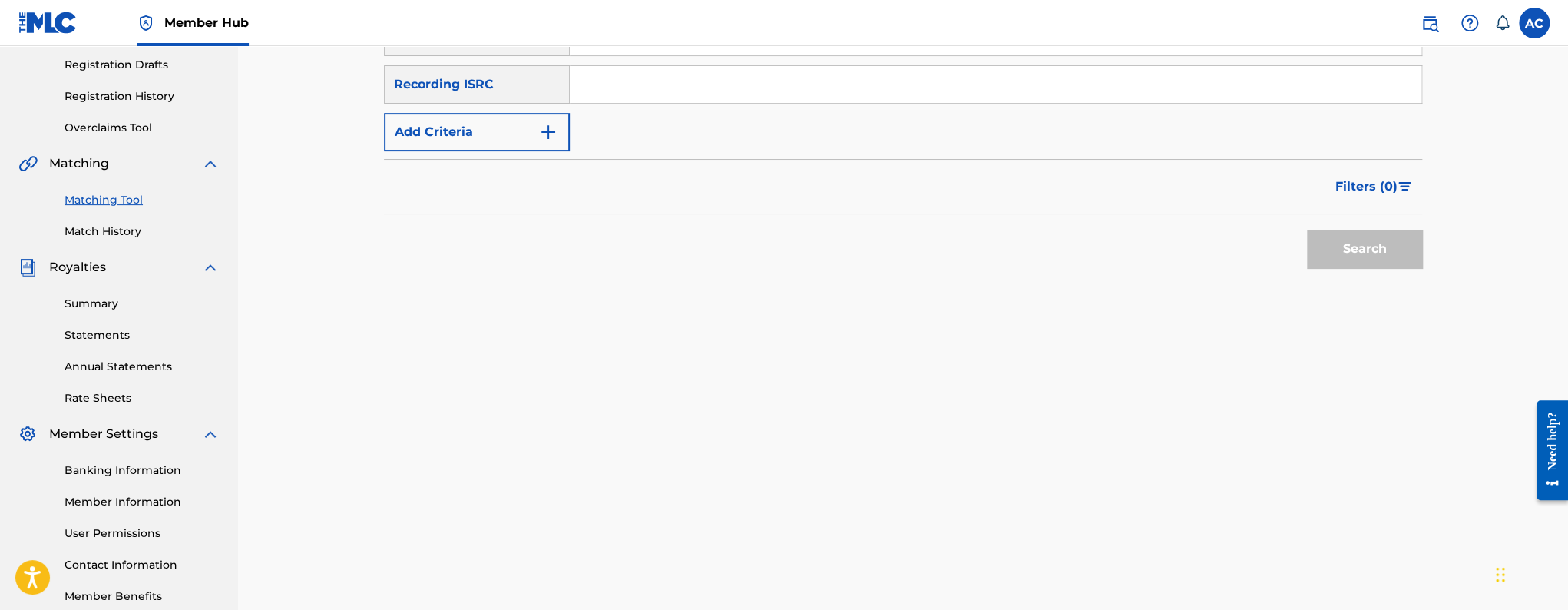
click at [665, 102] on input "Search Form" at bounding box center [995, 85] width 852 height 37
paste input "QZJG51942026"
type input "QZJG51942026"
click at [1307, 230] on button "Search" at bounding box center [1364, 249] width 115 height 39
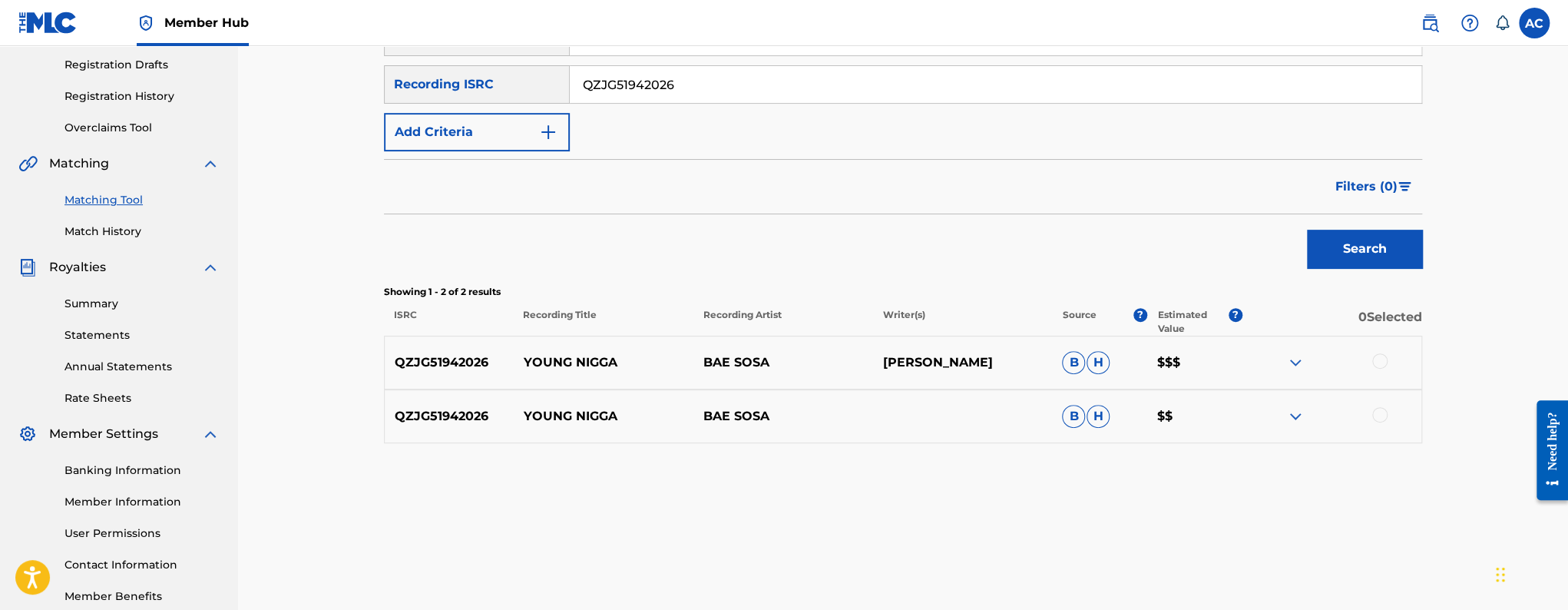
click at [1378, 359] on div at bounding box center [1379, 361] width 15 height 15
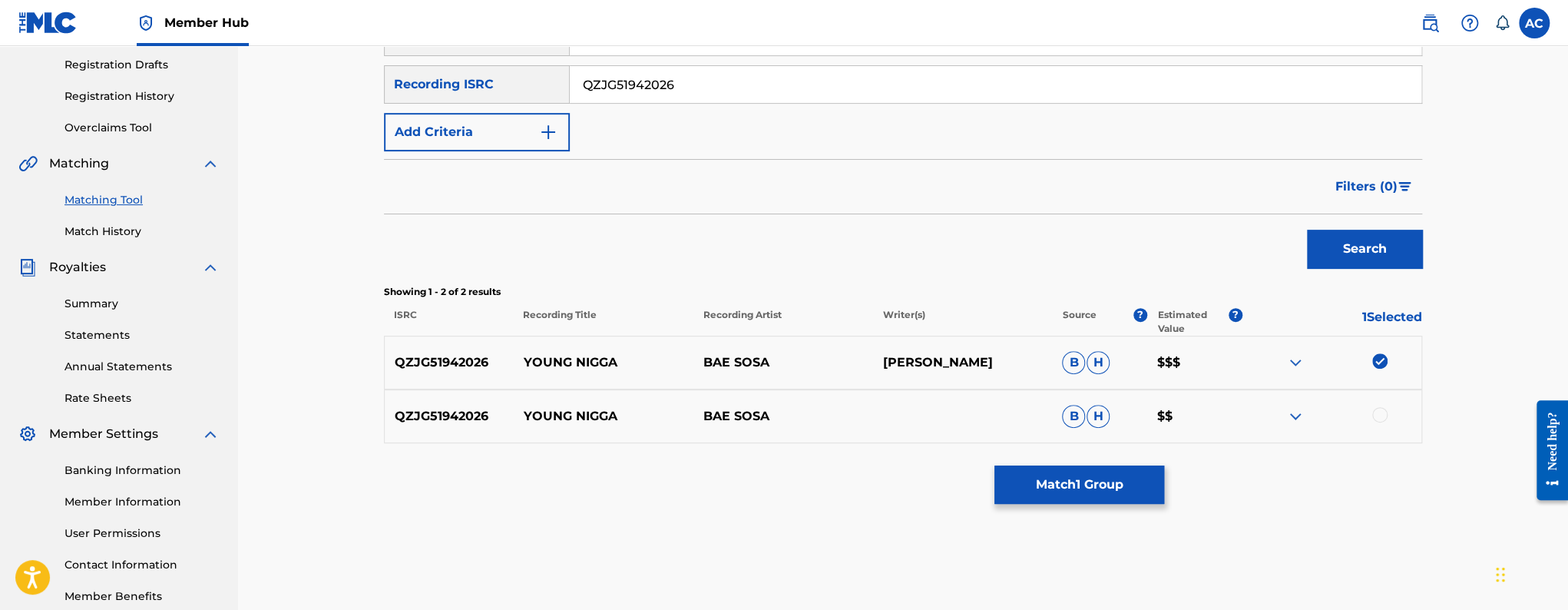
click at [1381, 409] on div at bounding box center [1379, 414] width 15 height 15
click at [1081, 467] on button "Match 2 Groups" at bounding box center [1079, 485] width 169 height 39
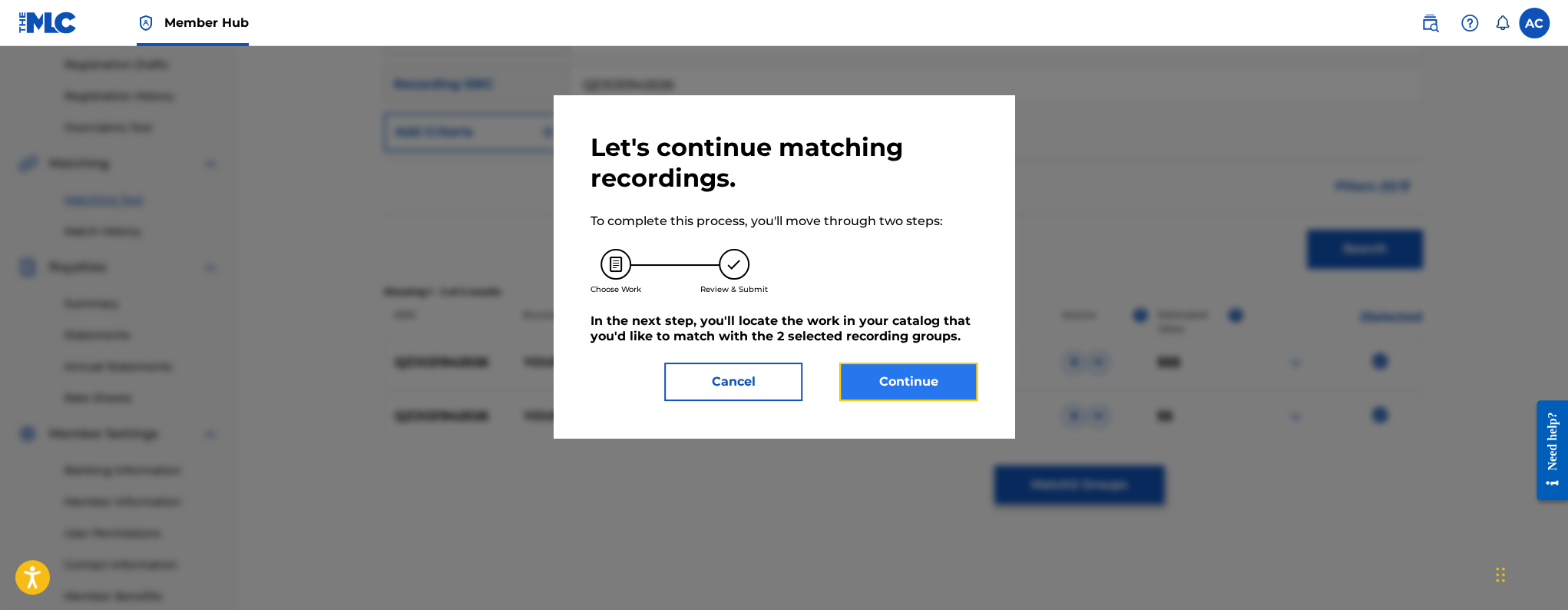
click at [921, 398] on button "Continue" at bounding box center [908, 382] width 138 height 39
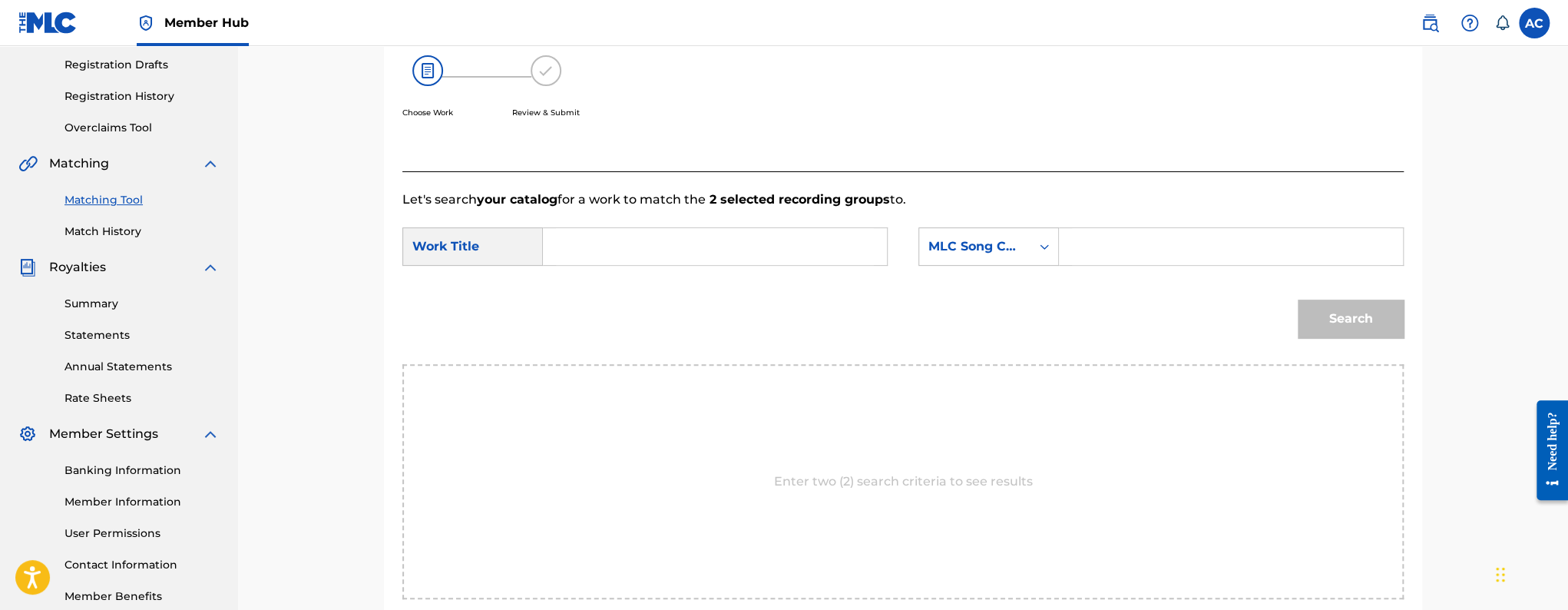
click at [708, 249] on input "Search Form" at bounding box center [715, 247] width 318 height 37
paste input "Young Nigga"
type input "Young Nigga"
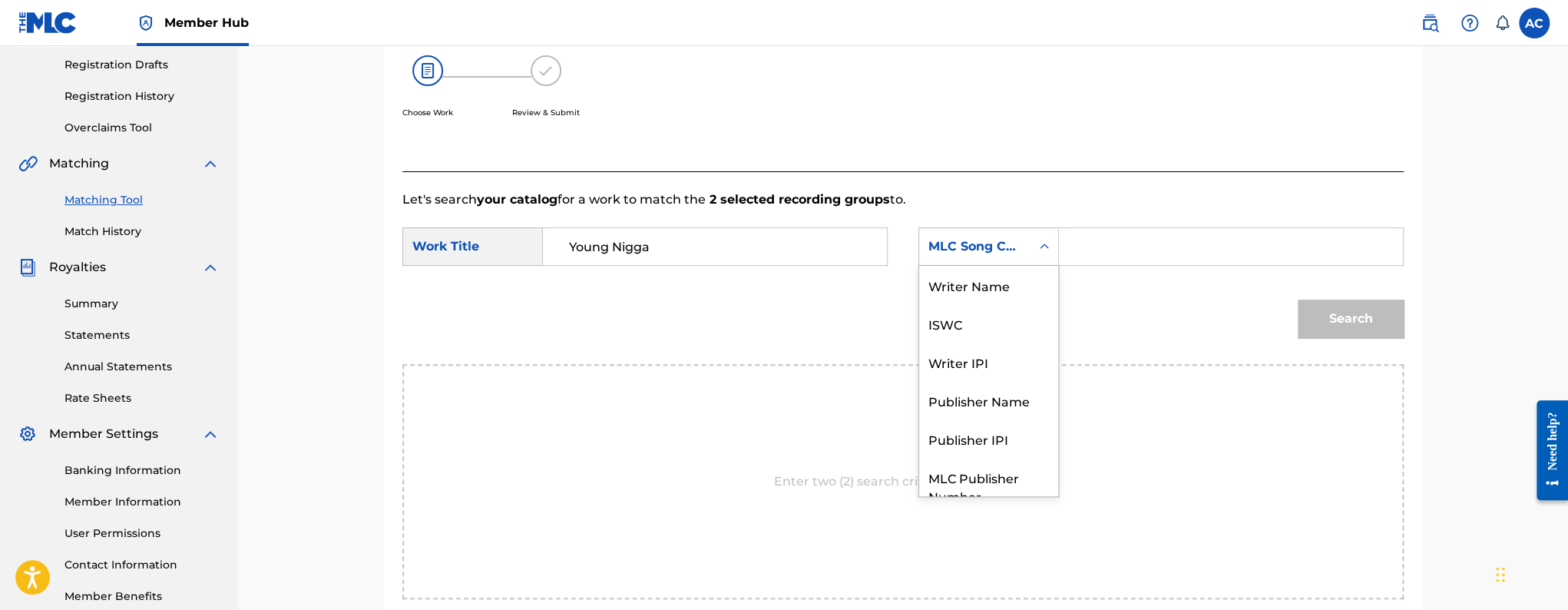
click at [1018, 256] on div "MLC Song Code" at bounding box center [974, 246] width 112 height 29
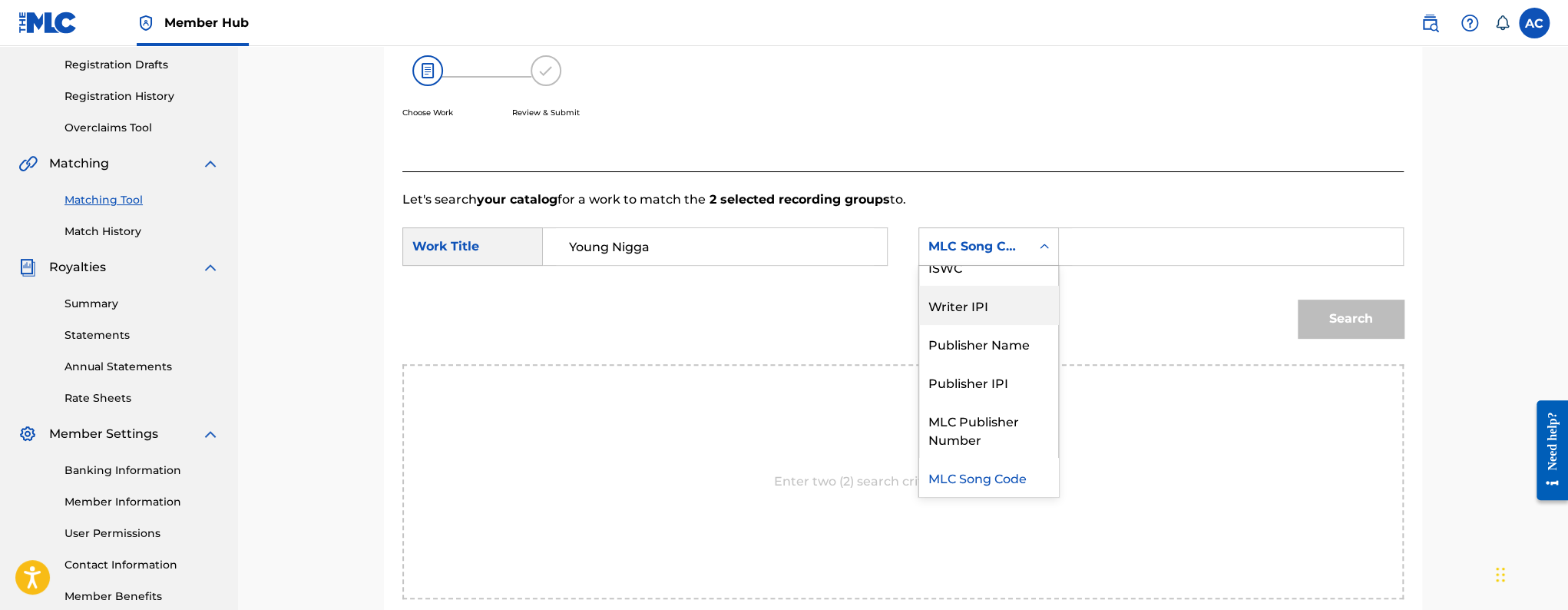
scroll to position [0, 0]
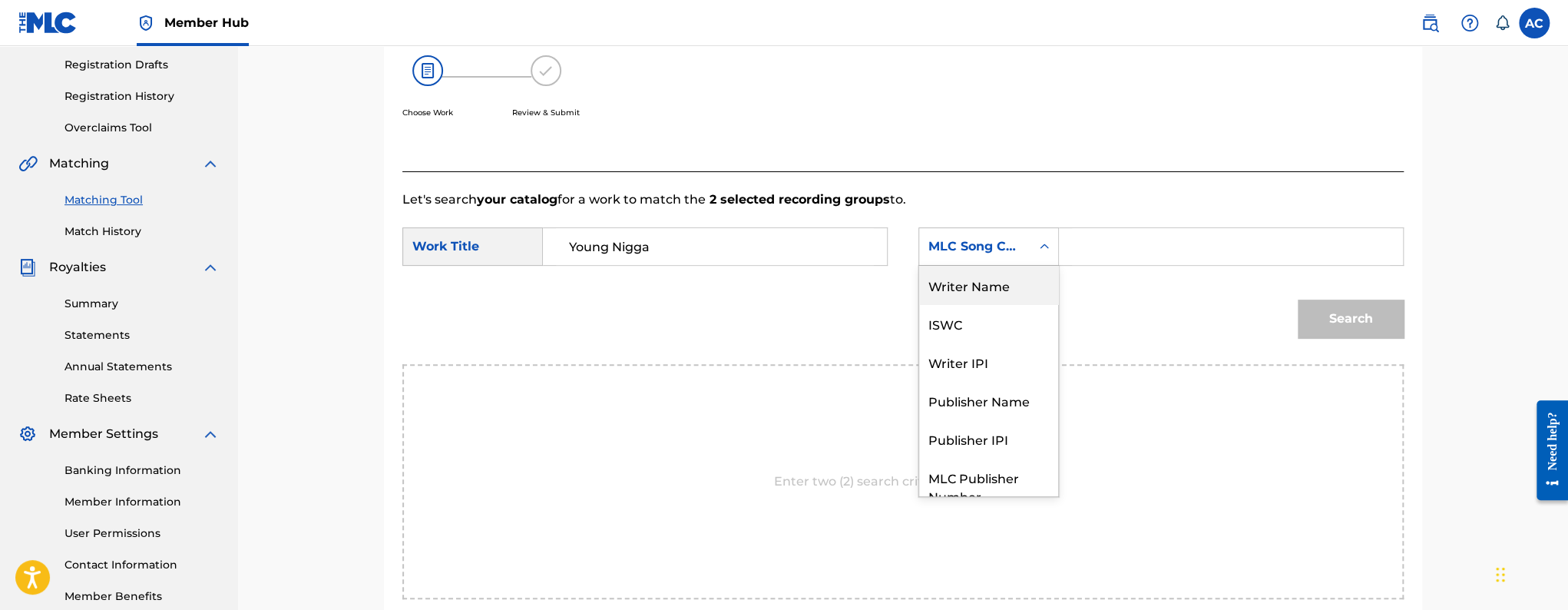
click at [972, 290] on div "Writer Name" at bounding box center [988, 285] width 139 height 39
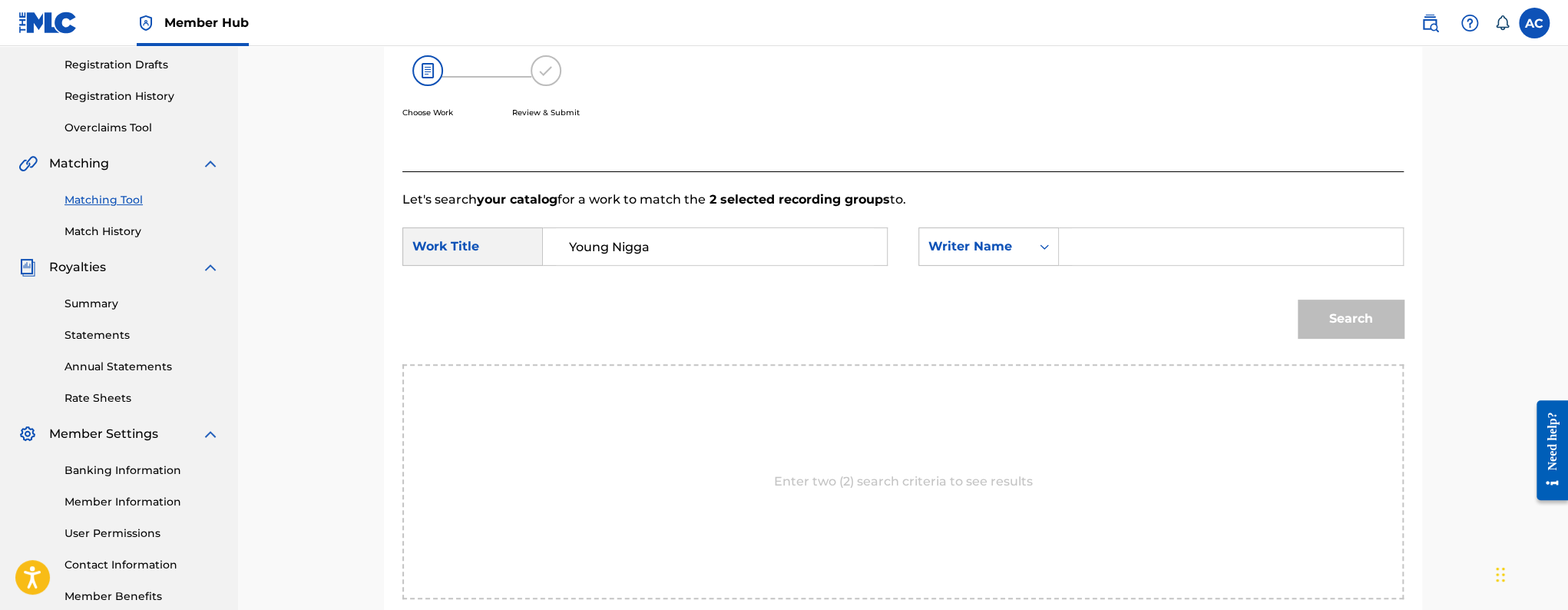
click at [1204, 222] on form "SearchWithCriteriad5fe8f6d-3c8d-499c-89da-853738a9a541 Work Title Young Nigga S…" at bounding box center [903, 286] width 1001 height 155
click at [1181, 248] on input "Search Form" at bounding box center [1231, 247] width 318 height 37
paste input "[PERSON_NAME]"
type input "[PERSON_NAME]"
click at [1351, 326] on button "Search" at bounding box center [1351, 319] width 106 height 39
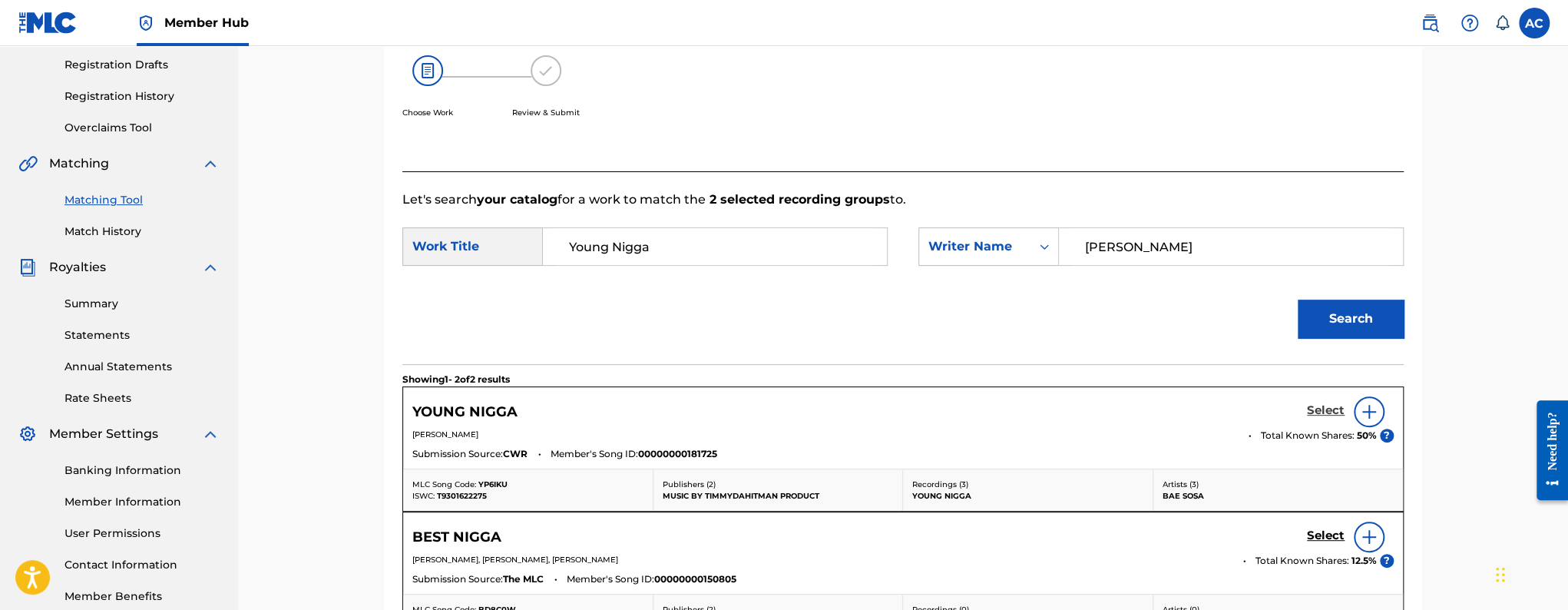
click at [1324, 409] on h5 "Select" at bounding box center [1326, 409] width 38 height 14
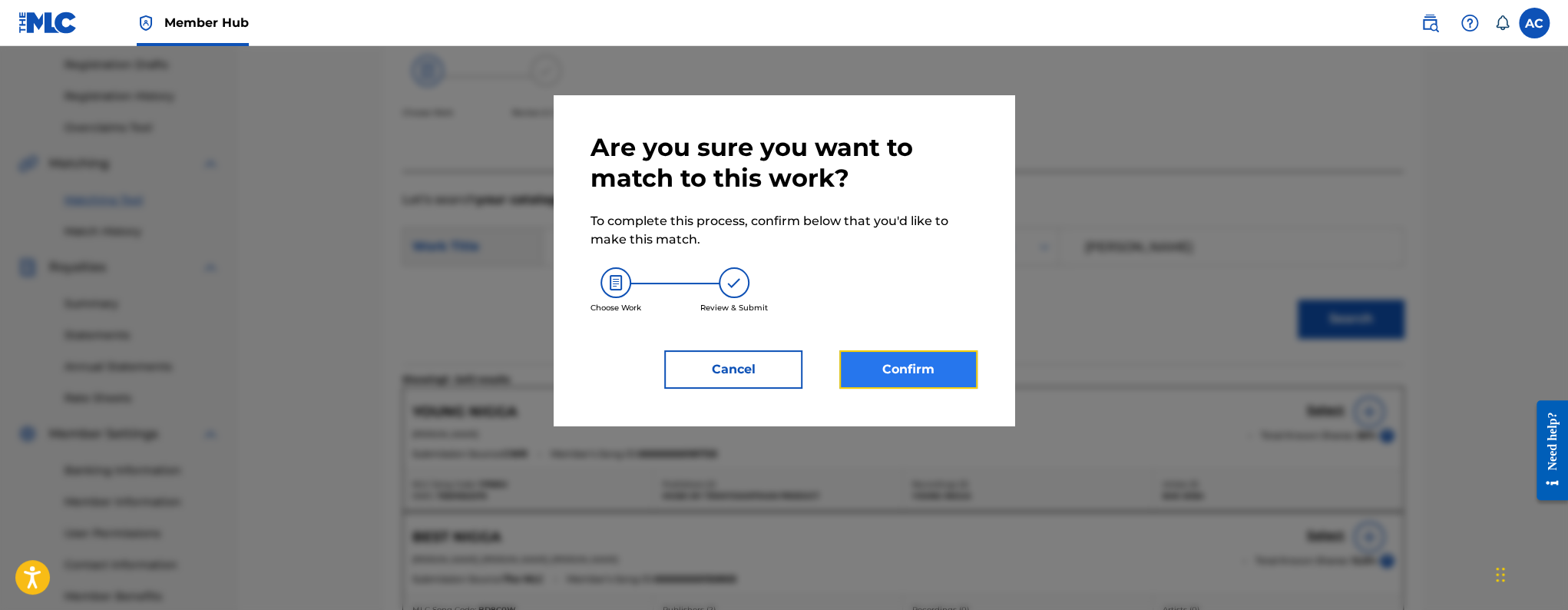
click at [918, 374] on button "Confirm" at bounding box center [908, 369] width 138 height 39
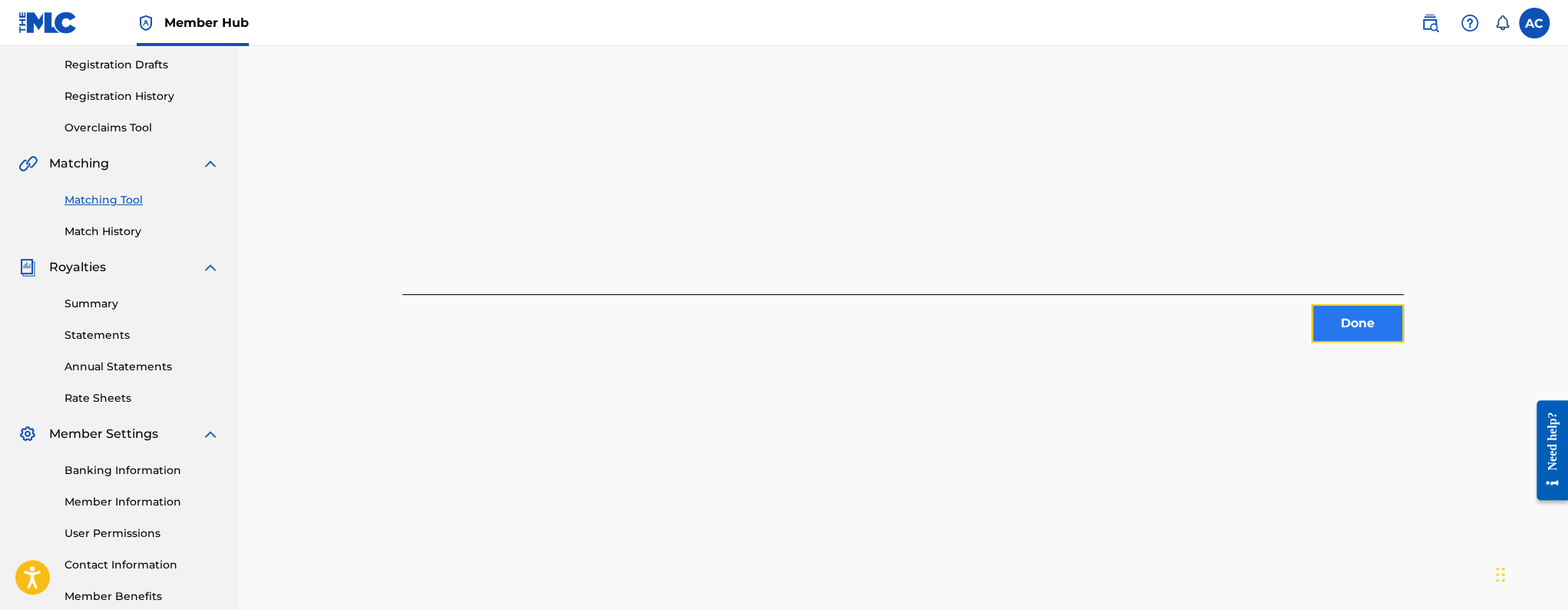
click at [1352, 331] on button "Done" at bounding box center [1357, 323] width 92 height 39
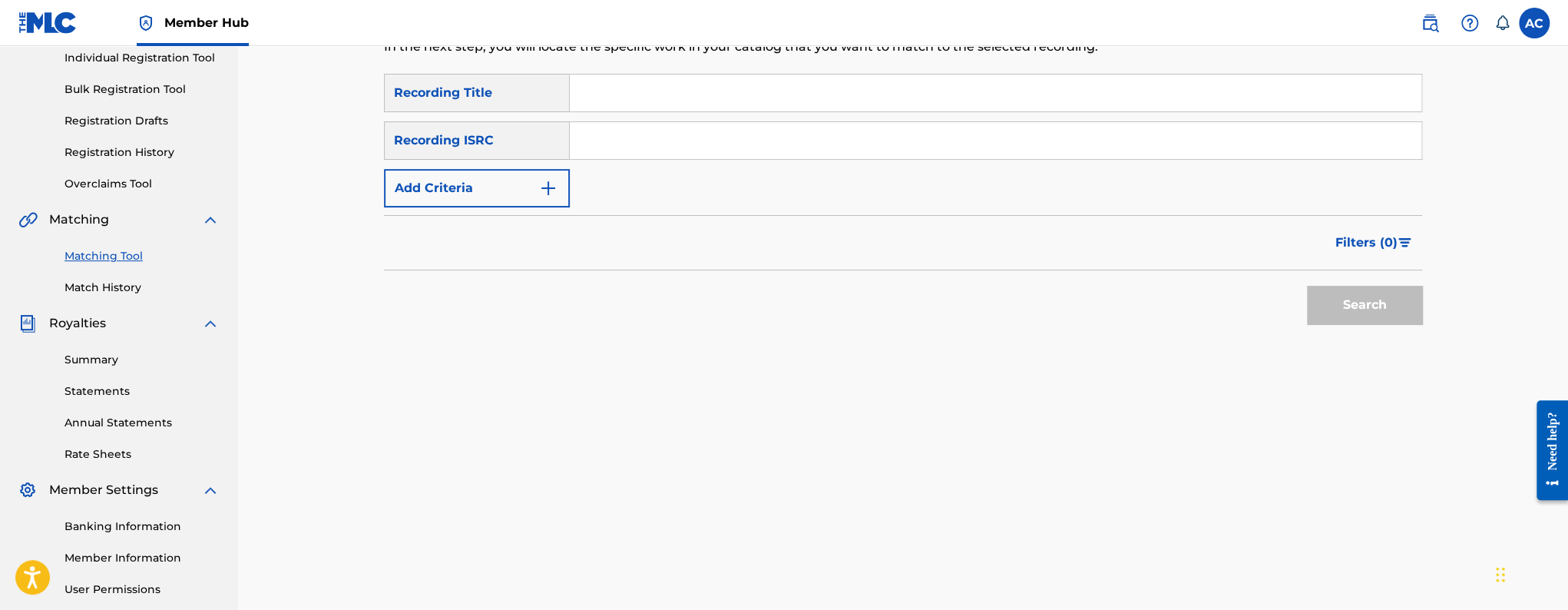
scroll to position [134, 0]
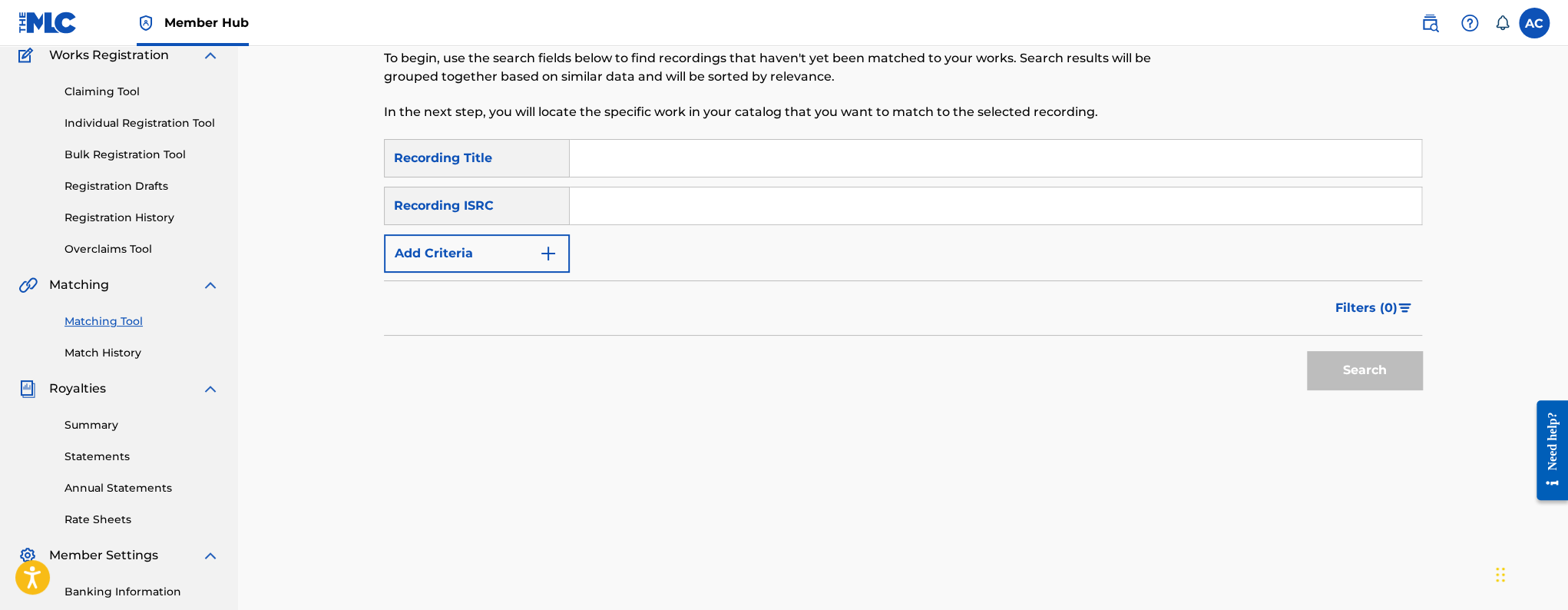
click at [685, 214] on input "Search Form" at bounding box center [995, 206] width 852 height 37
paste input "QZHN52123138"
type input "QZHN52123138"
click at [1307, 351] on button "Search" at bounding box center [1364, 370] width 115 height 39
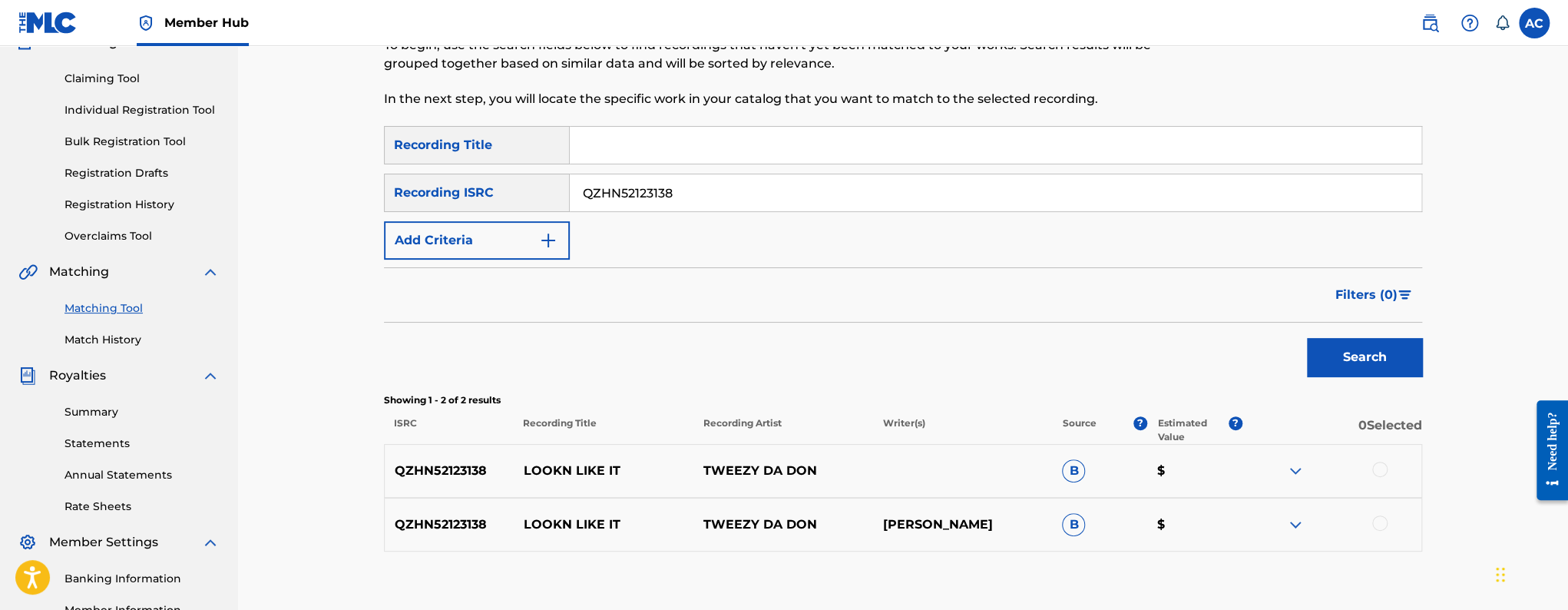
scroll to position [159, 0]
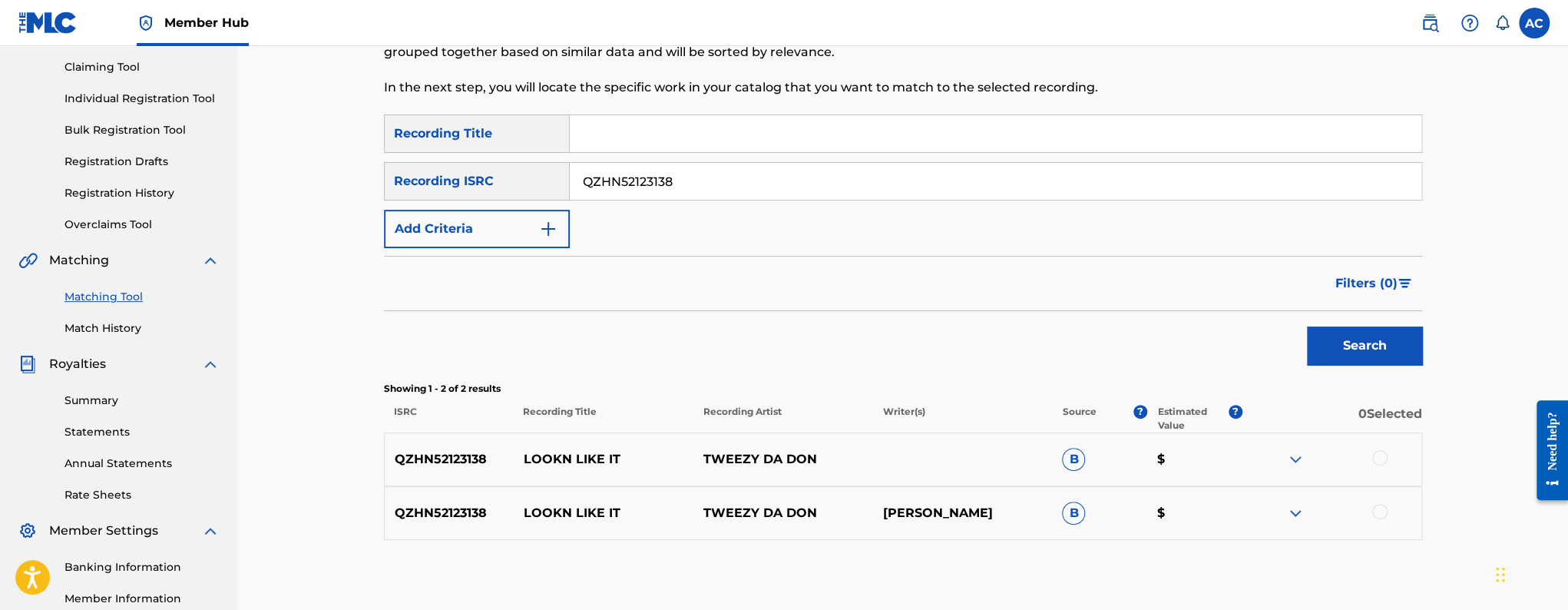
click at [1383, 458] on div at bounding box center [1379, 457] width 15 height 15
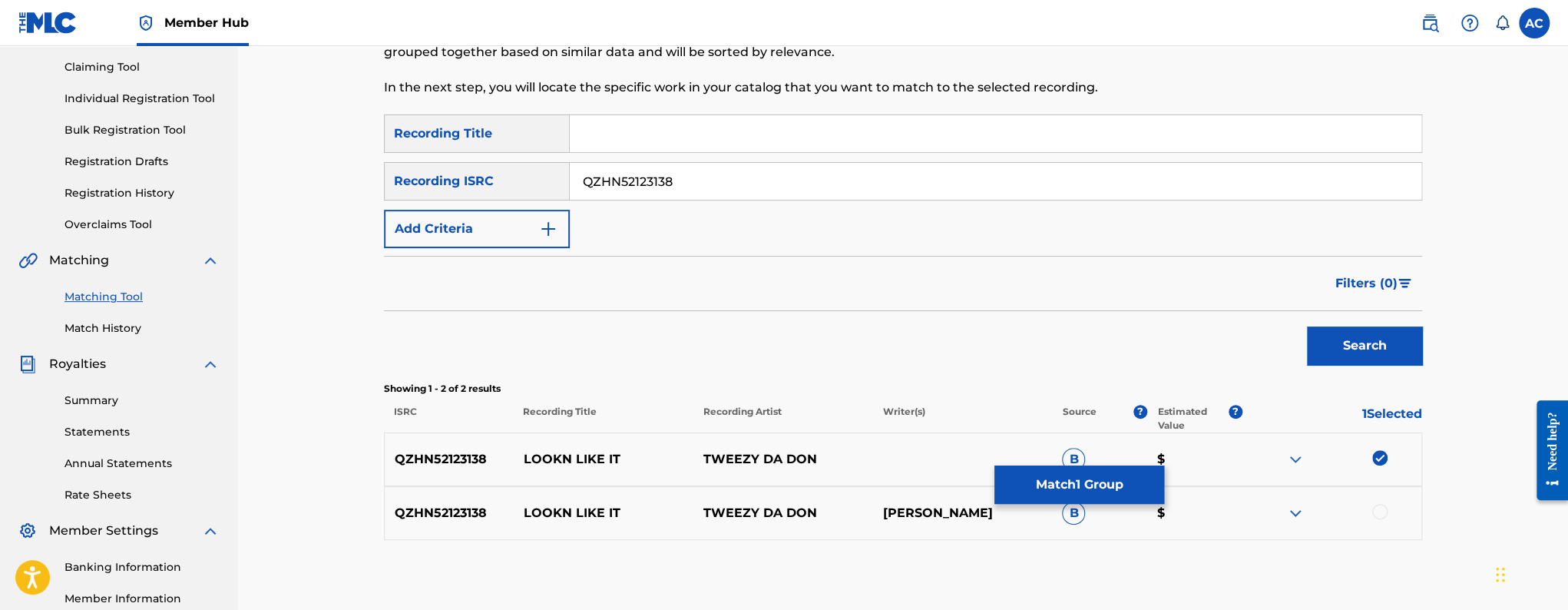
click at [1380, 508] on div at bounding box center [1379, 511] width 15 height 15
click at [1036, 495] on button "Match 2 Groups" at bounding box center [1079, 485] width 169 height 39
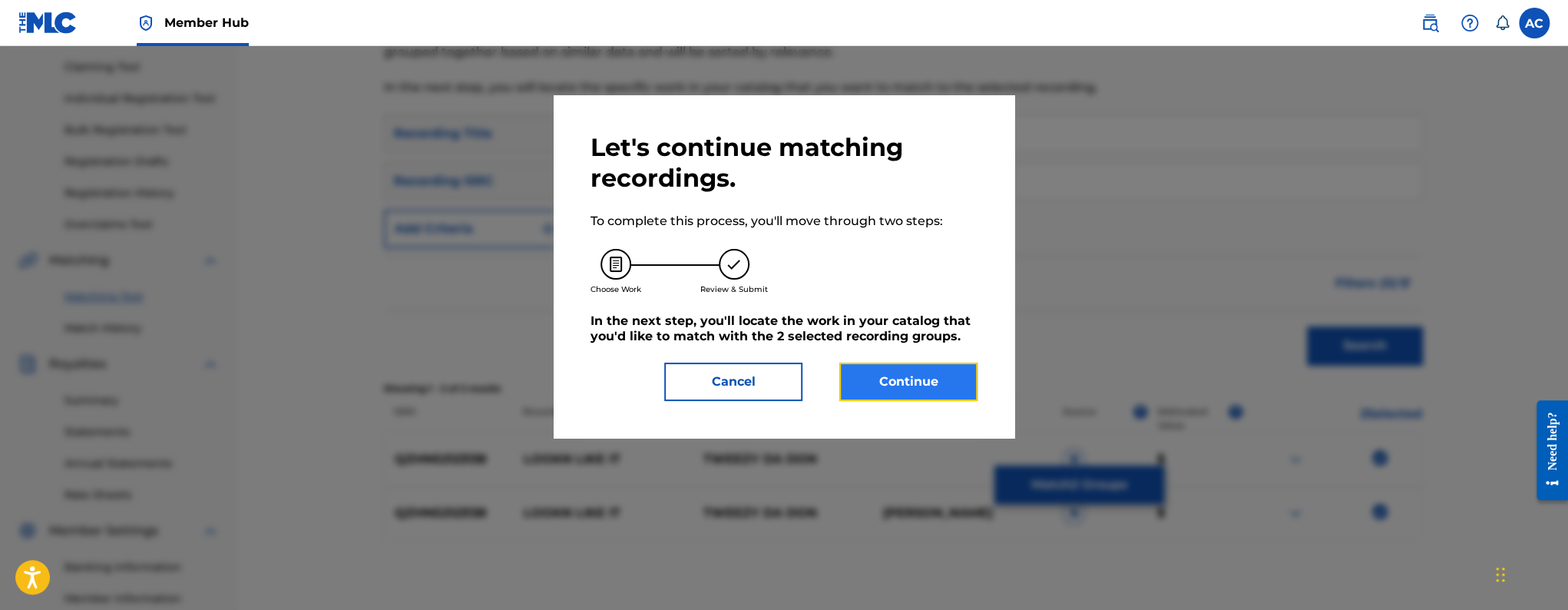
click at [900, 394] on button "Continue" at bounding box center [908, 382] width 138 height 39
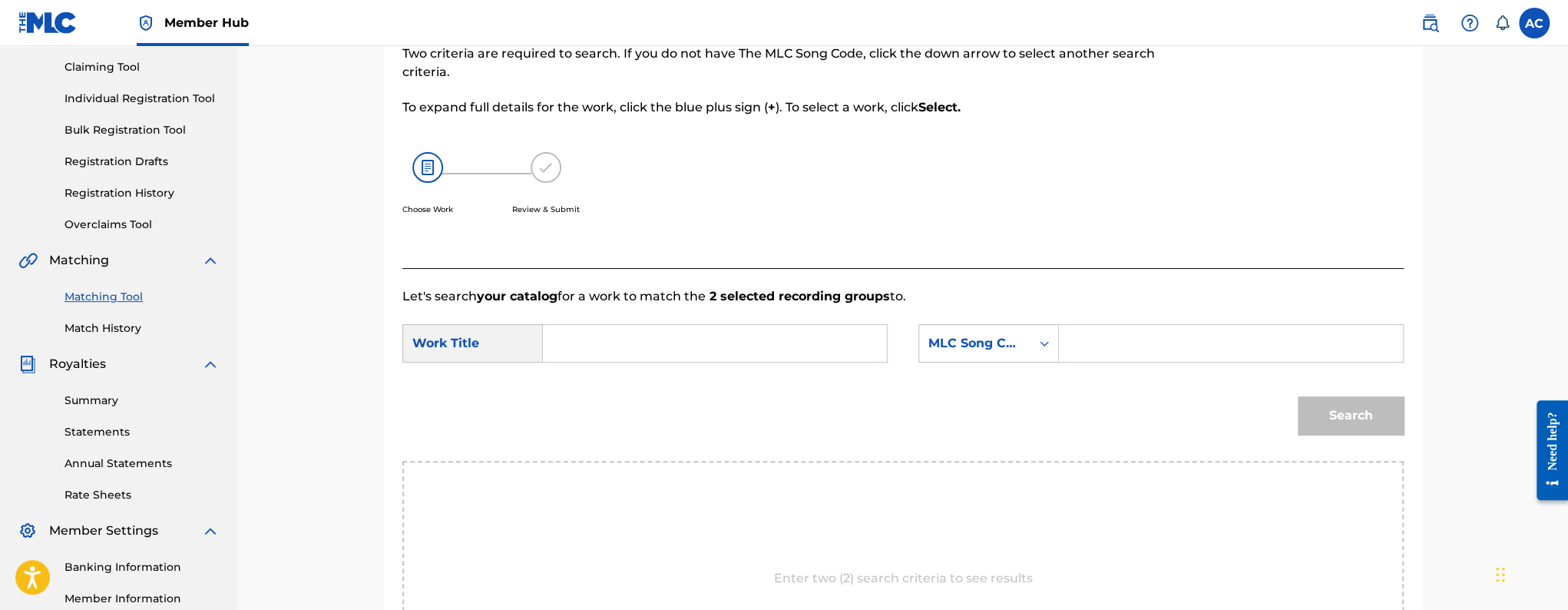
click at [716, 354] on input "Search Form" at bounding box center [715, 343] width 318 height 37
paste input "Lookn Like It"
type input "Lookn Like It"
click at [1159, 359] on input "Search Form" at bounding box center [1231, 343] width 318 height 37
click at [984, 358] on div "MLC Song Code" at bounding box center [988, 343] width 140 height 39
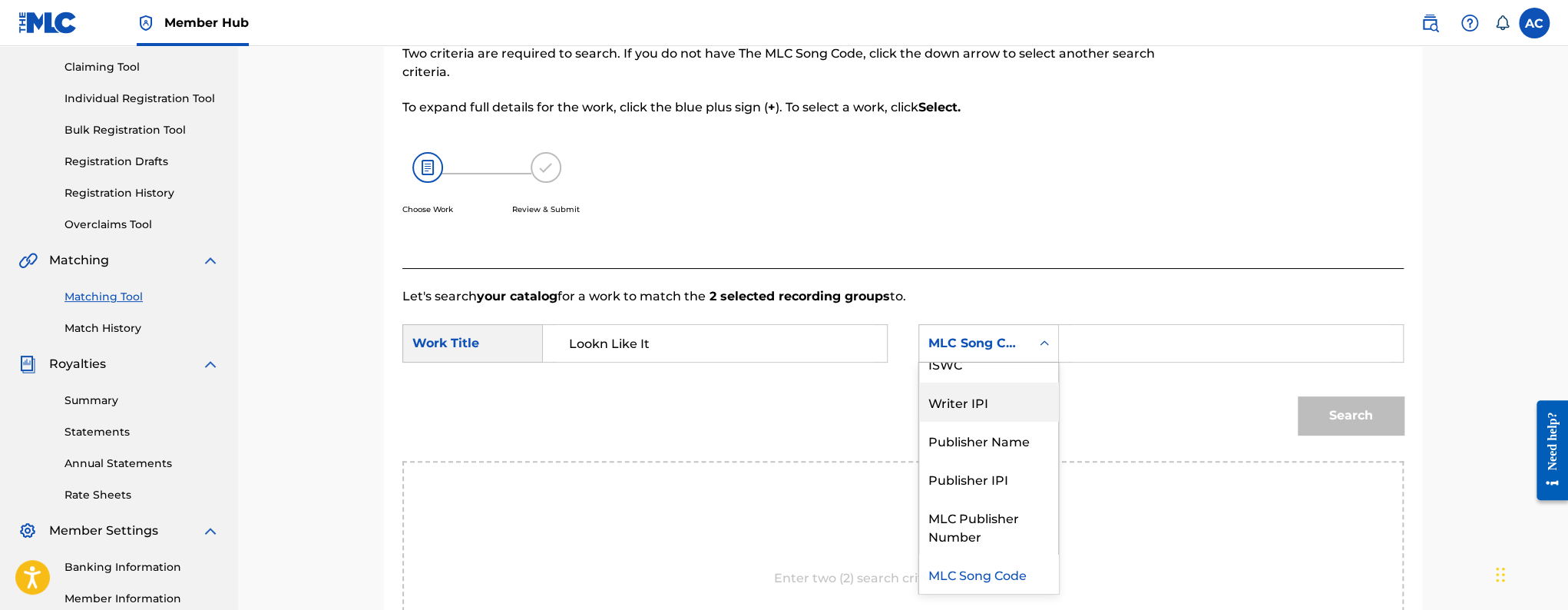
scroll to position [0, 0]
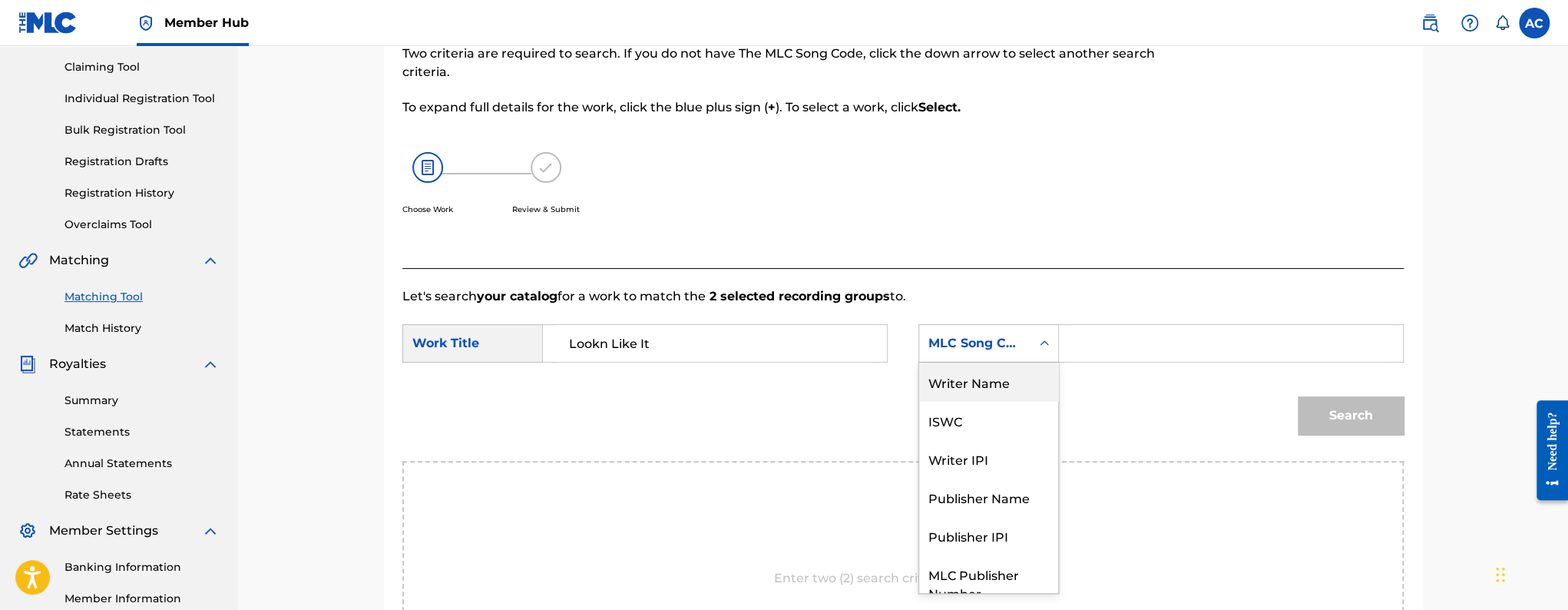
click at [989, 380] on div "Writer Name" at bounding box center [988, 382] width 139 height 39
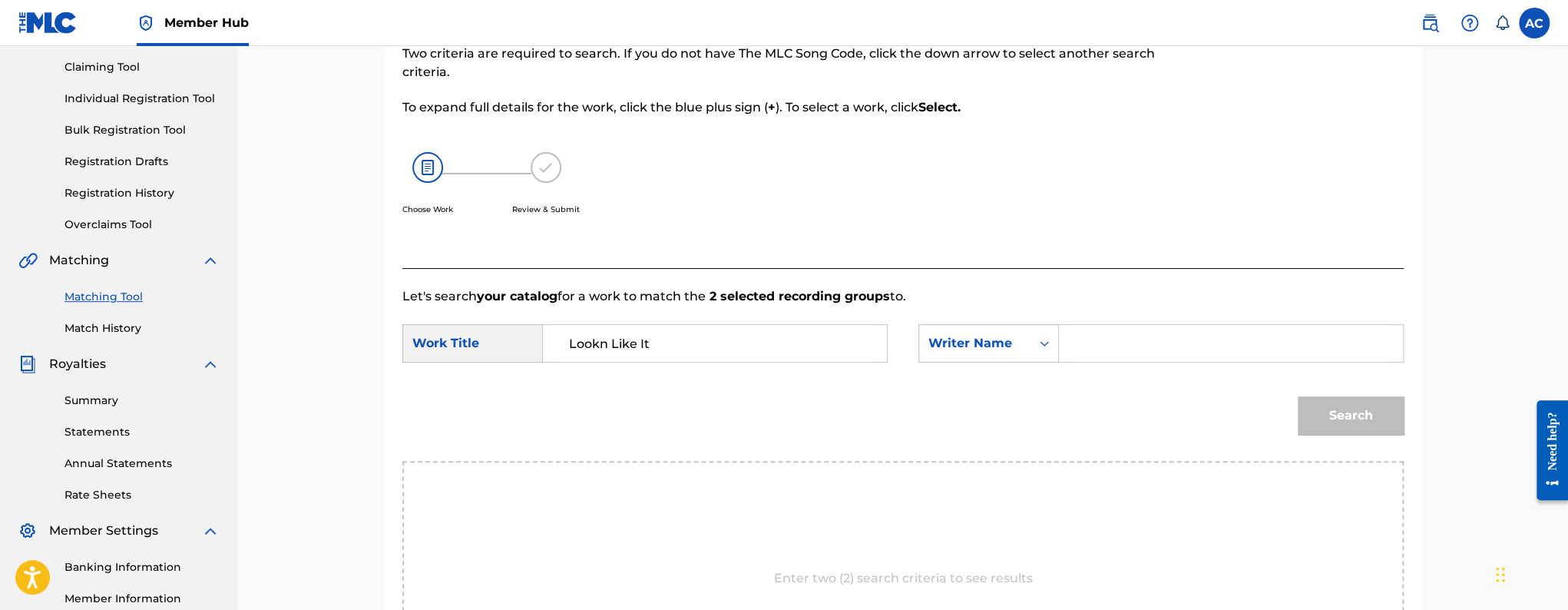
click at [1125, 352] on input "Search Form" at bounding box center [1231, 343] width 318 height 37
paste input "[PERSON_NAME]"
type input "[PERSON_NAME]"
click at [1305, 414] on button "Search" at bounding box center [1351, 415] width 106 height 39
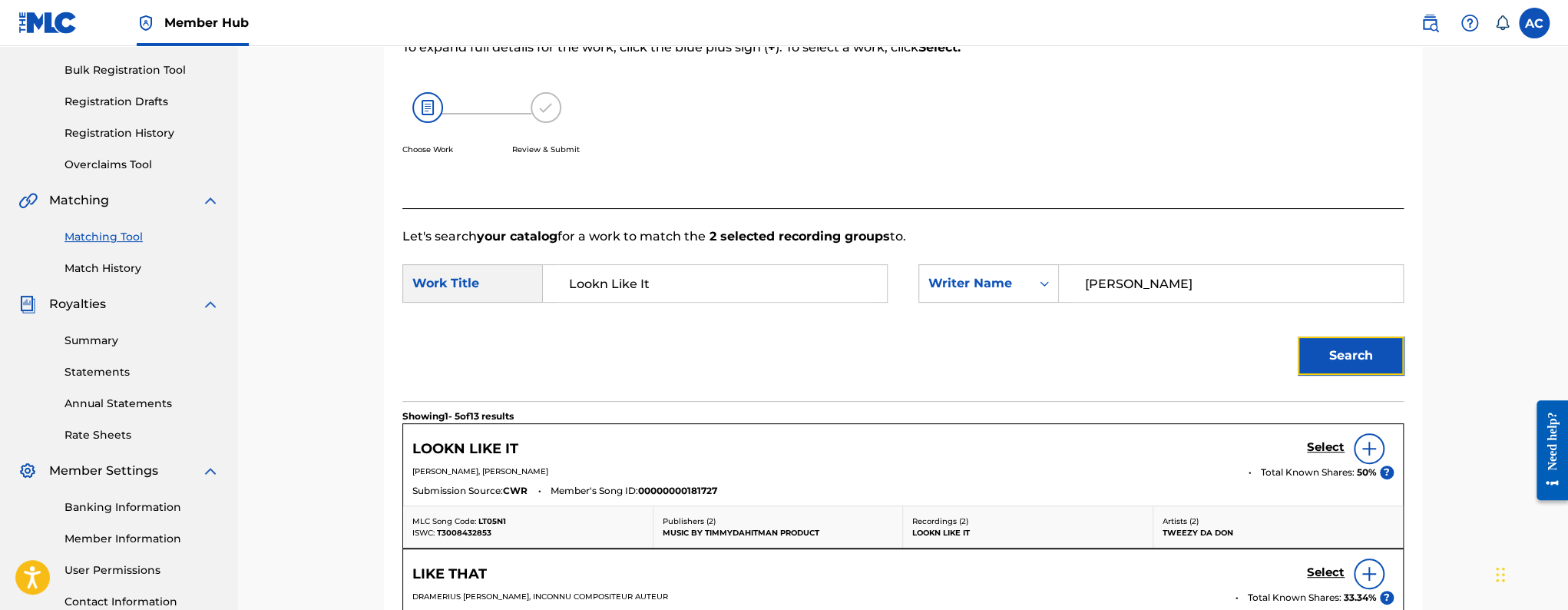
scroll to position [222, 0]
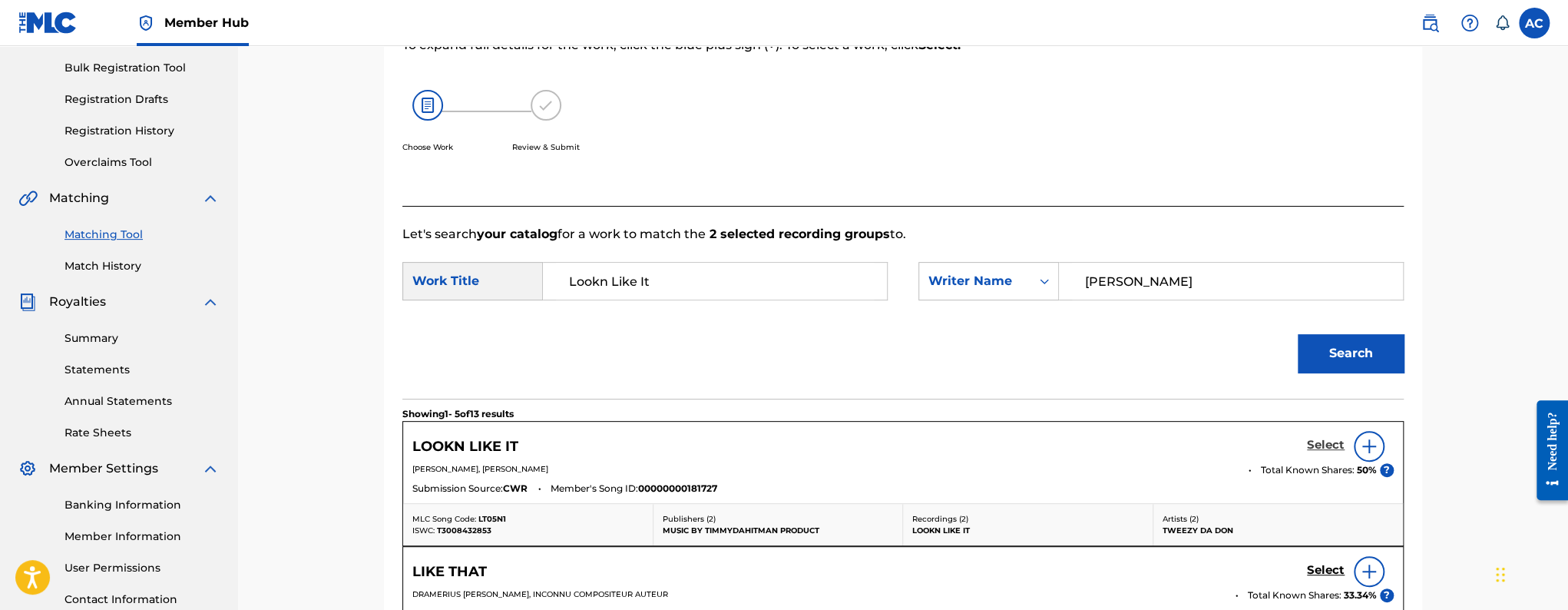
click at [1334, 440] on h5 "Select" at bounding box center [1326, 445] width 38 height 14
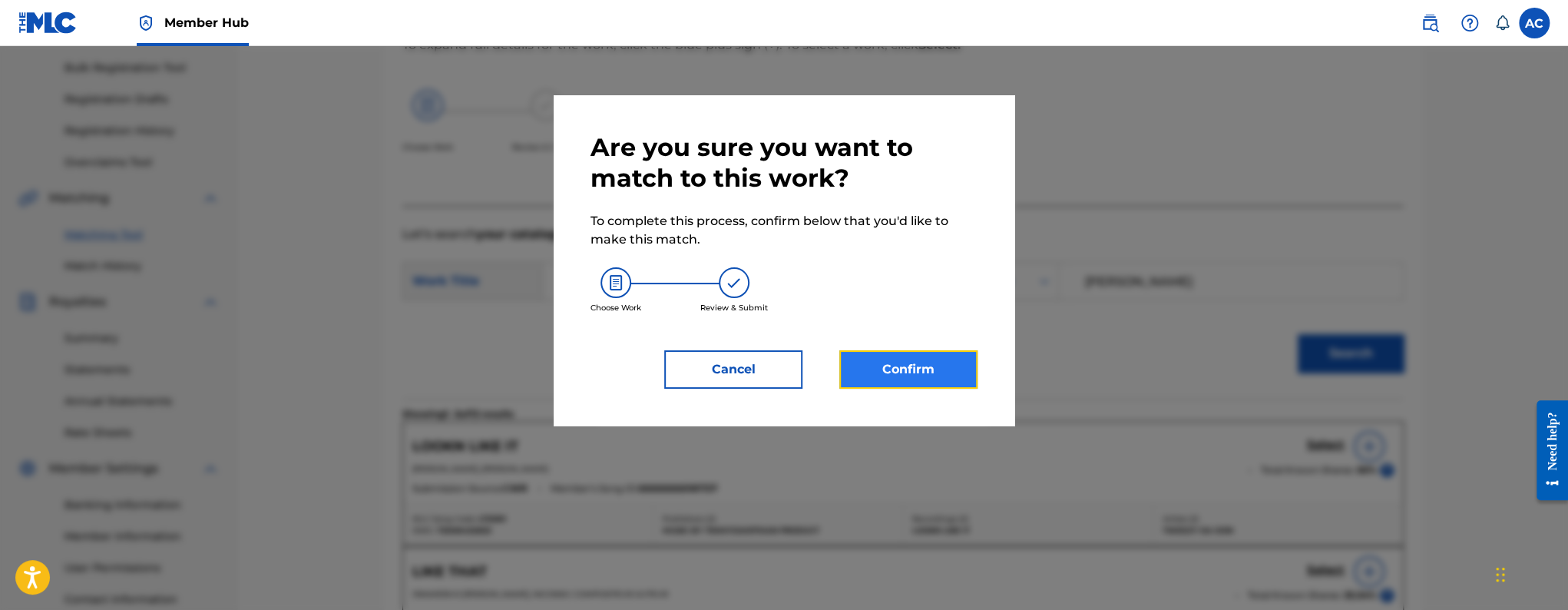
click at [936, 385] on button "Confirm" at bounding box center [908, 369] width 138 height 39
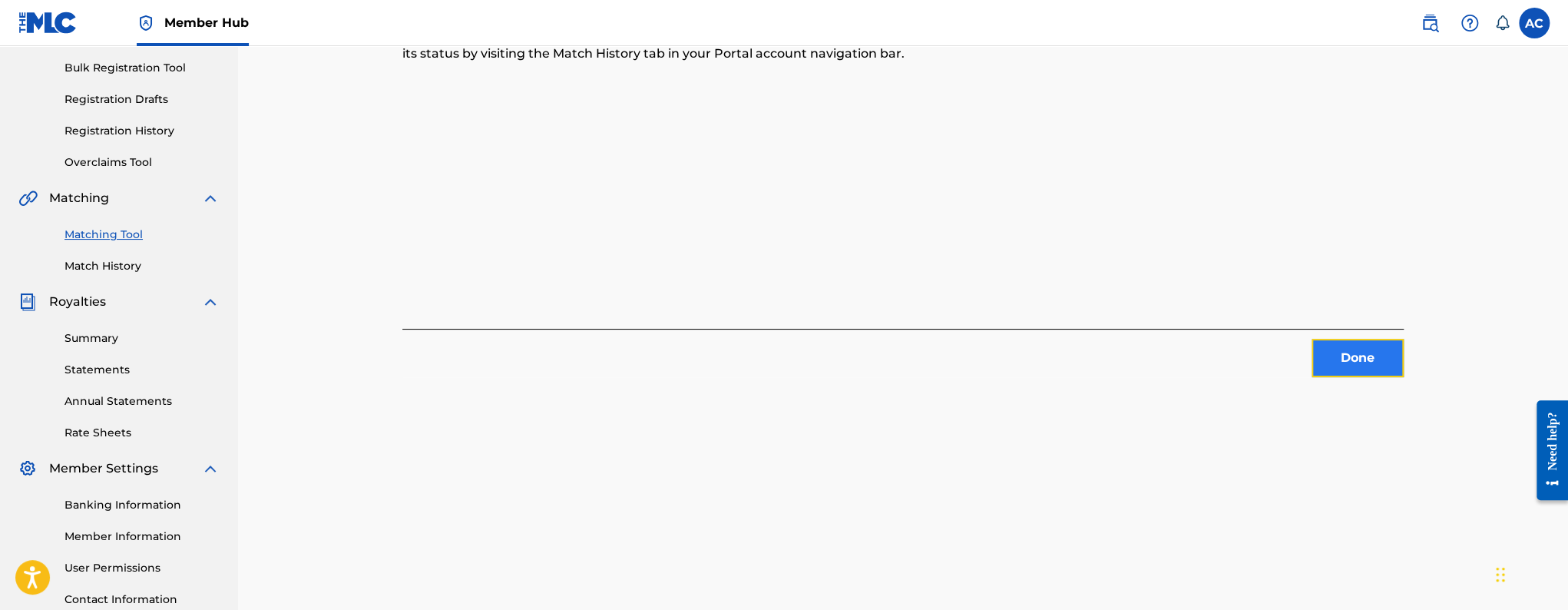
click at [1328, 351] on button "Done" at bounding box center [1357, 358] width 92 height 39
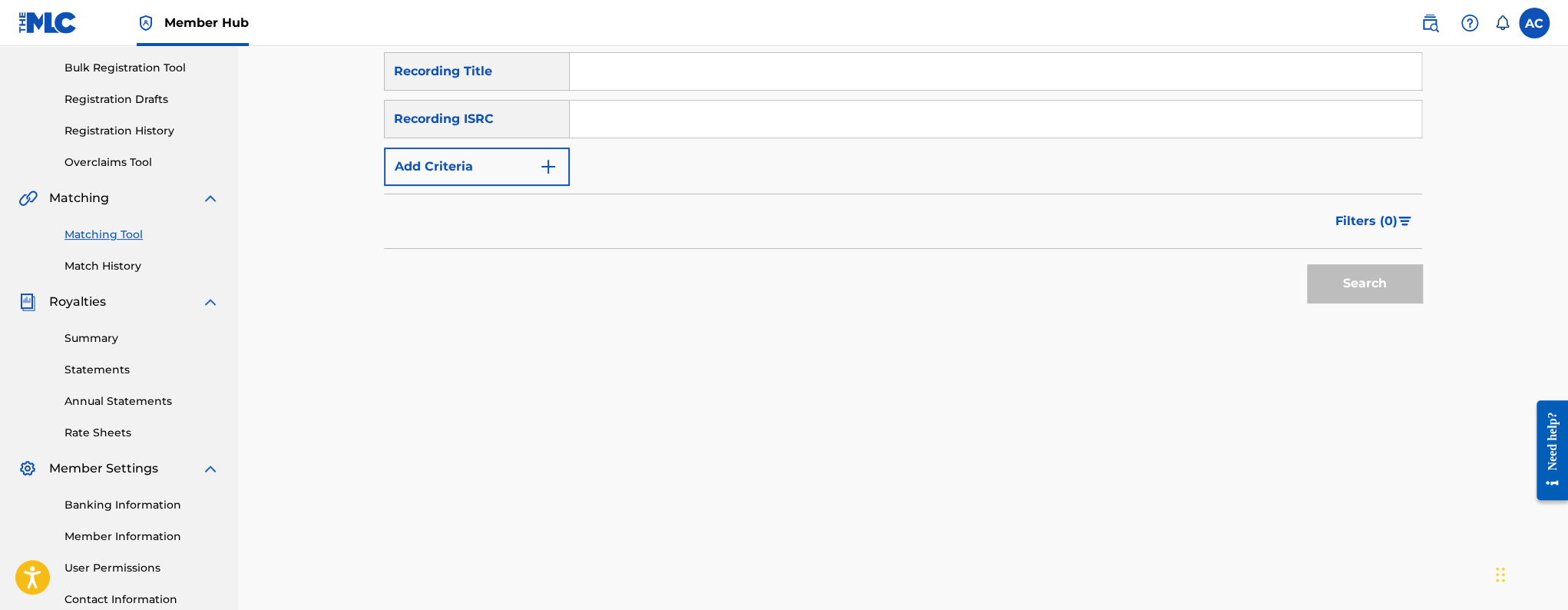
click at [576, 118] on input "Search Form" at bounding box center [995, 119] width 852 height 37
paste input "QZNB82223061"
click at [1307, 264] on button "Search" at bounding box center [1364, 284] width 115 height 39
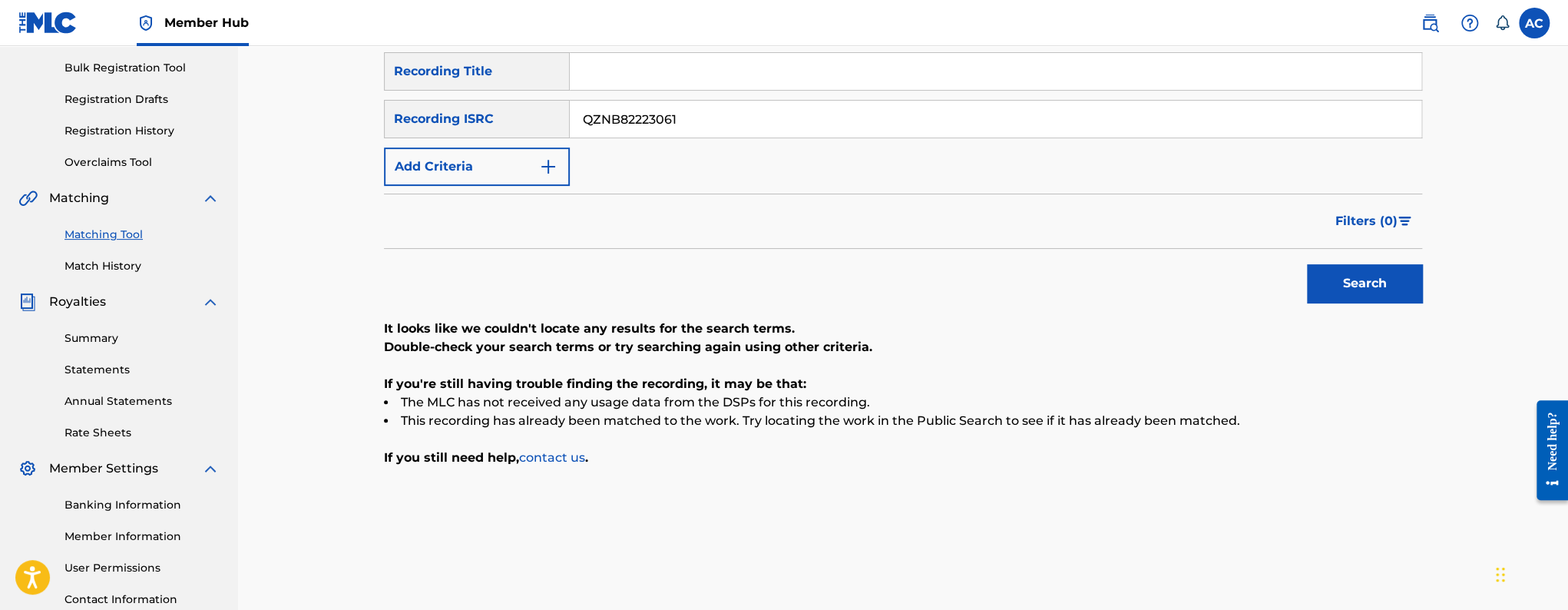
click at [773, 135] on input "QZNB82223061" at bounding box center [995, 119] width 852 height 37
click at [771, 133] on input "QZNB82223061" at bounding box center [995, 119] width 852 height 37
paste input "USUM7222060"
type input "USUM72220601"
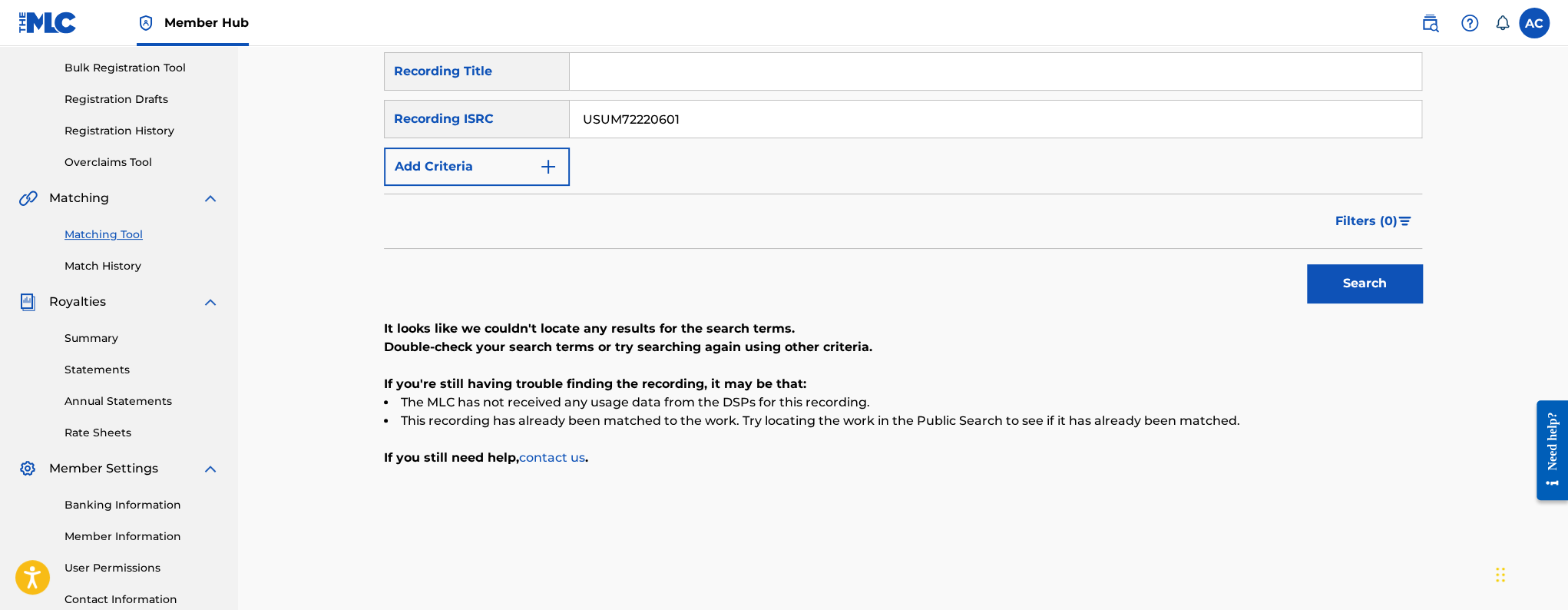
click at [1307, 264] on button "Search" at bounding box center [1364, 284] width 115 height 39
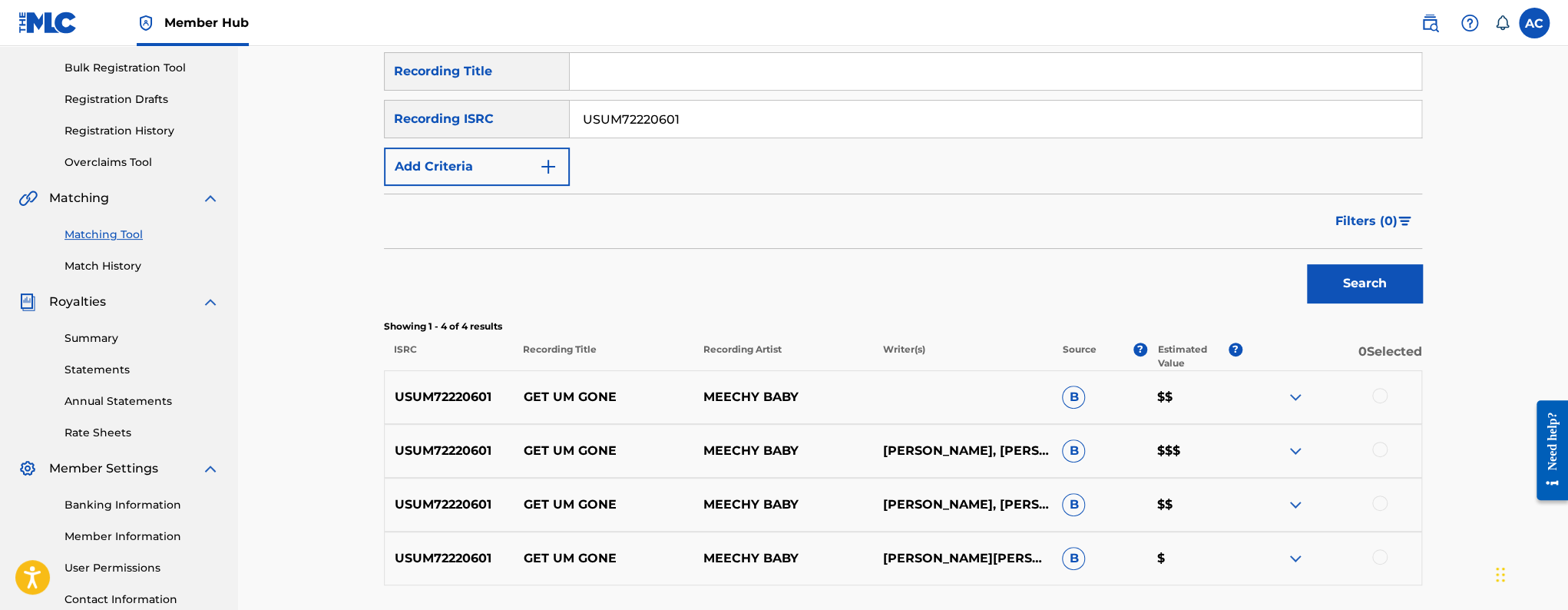
click at [1380, 394] on div at bounding box center [1379, 395] width 15 height 15
click at [1383, 445] on div at bounding box center [1379, 449] width 15 height 15
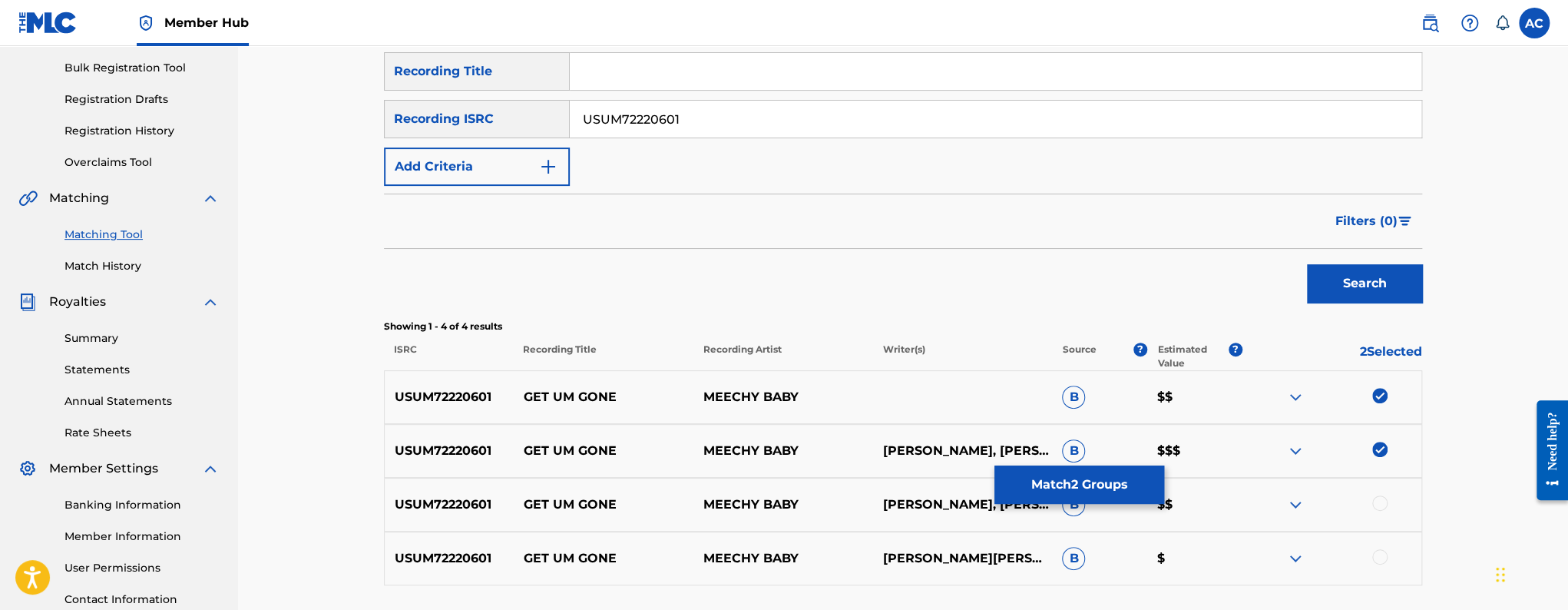
click at [1381, 499] on div at bounding box center [1379, 503] width 15 height 15
click at [1384, 560] on div at bounding box center [1379, 556] width 15 height 15
click at [1102, 492] on button "Match 4 Groups" at bounding box center [1079, 485] width 169 height 39
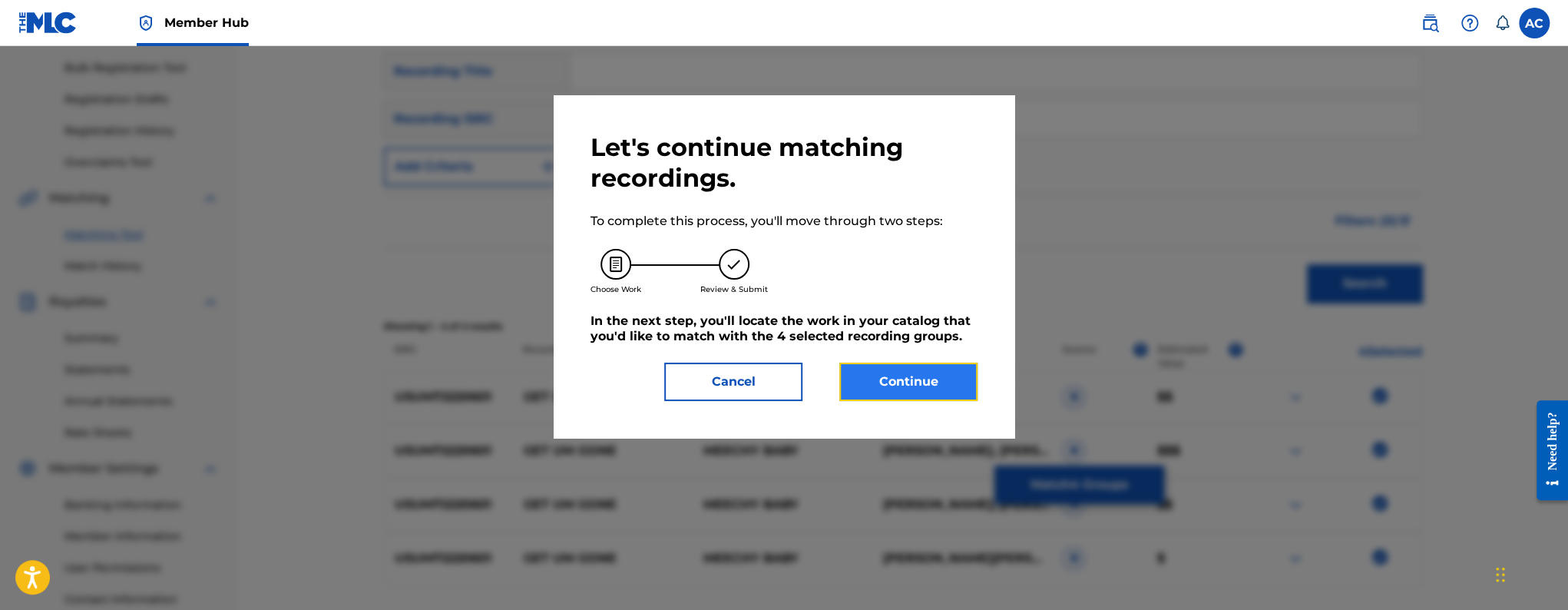
click at [933, 389] on button "Continue" at bounding box center [908, 382] width 138 height 39
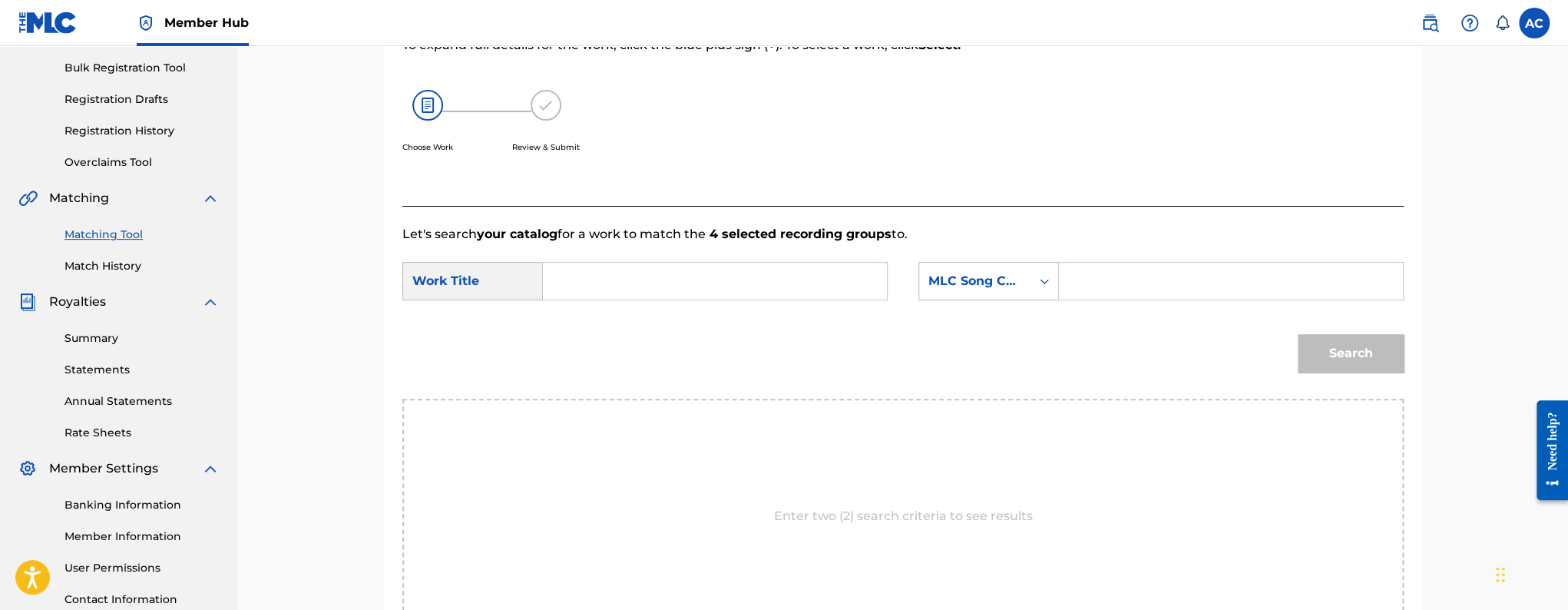
click at [858, 295] on input "Search Form" at bounding box center [715, 281] width 318 height 37
paste input "Get Um Gone"
type input "Get Um Gone"
click at [991, 291] on div "MLC Song Code" at bounding box center [974, 281] width 112 height 29
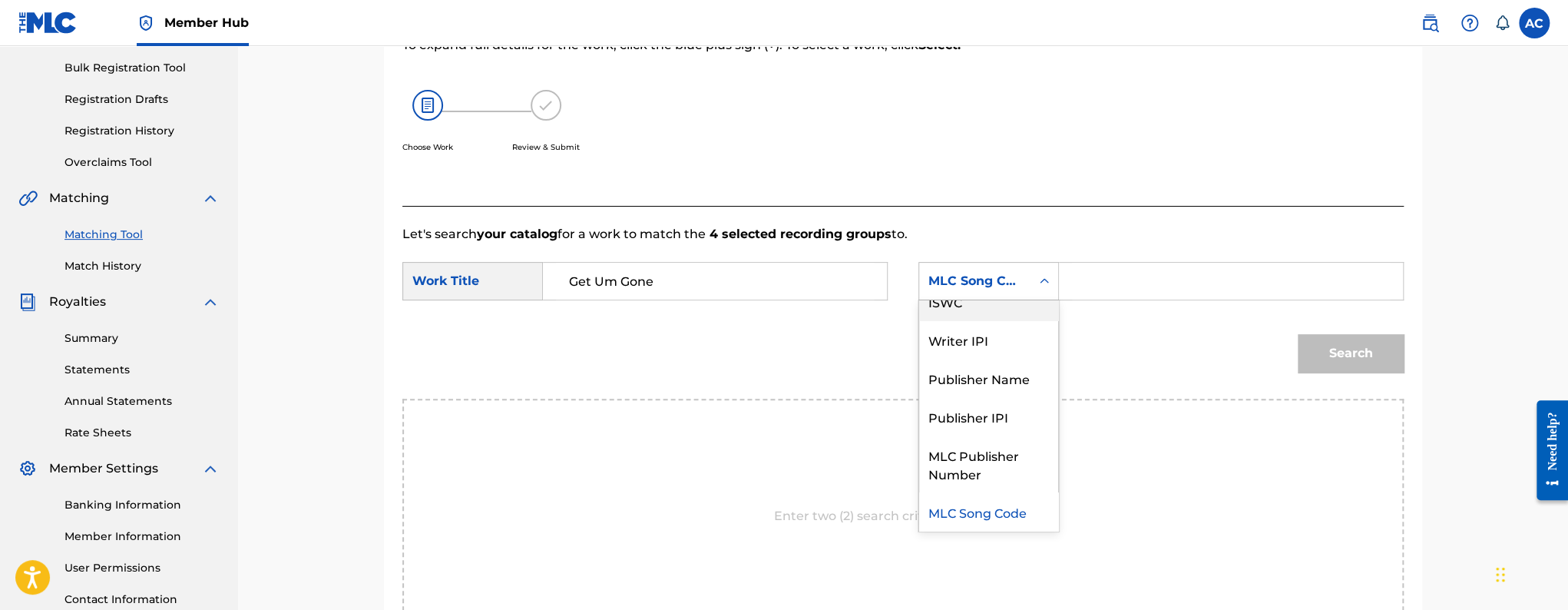
scroll to position [0, 0]
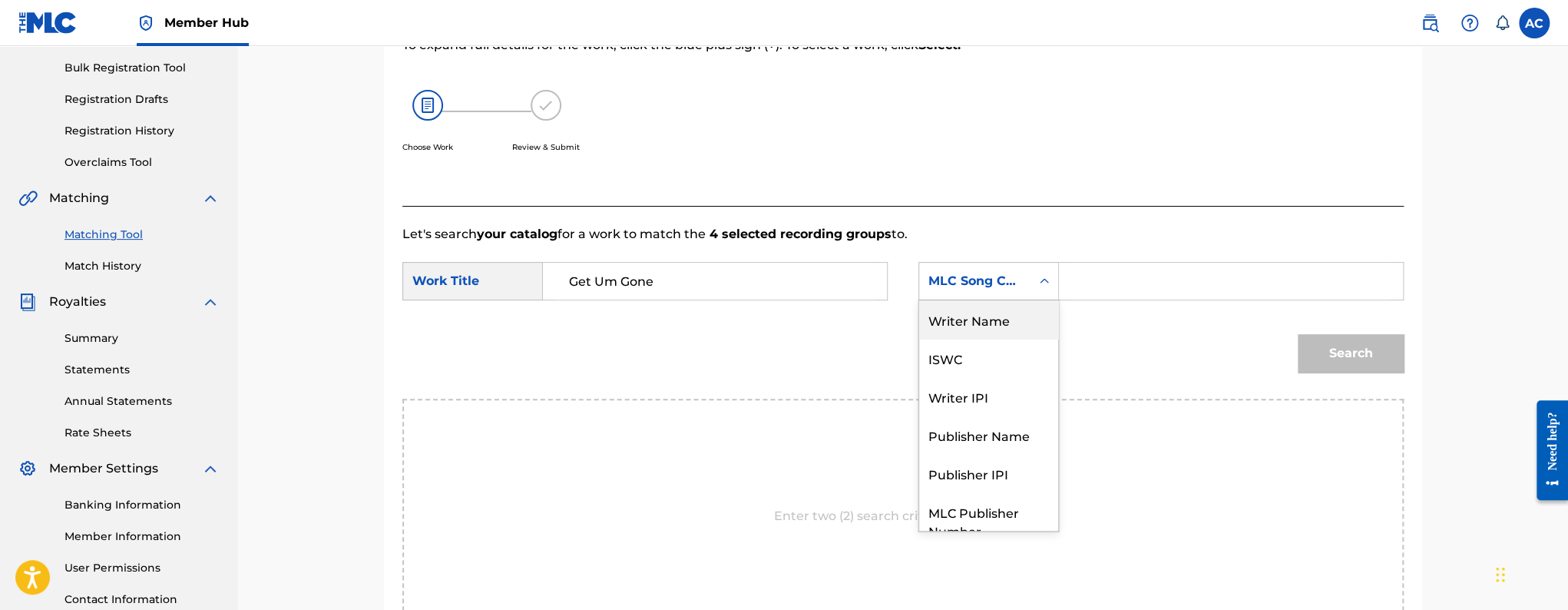
click at [967, 326] on div "Writer Name" at bounding box center [988, 320] width 139 height 39
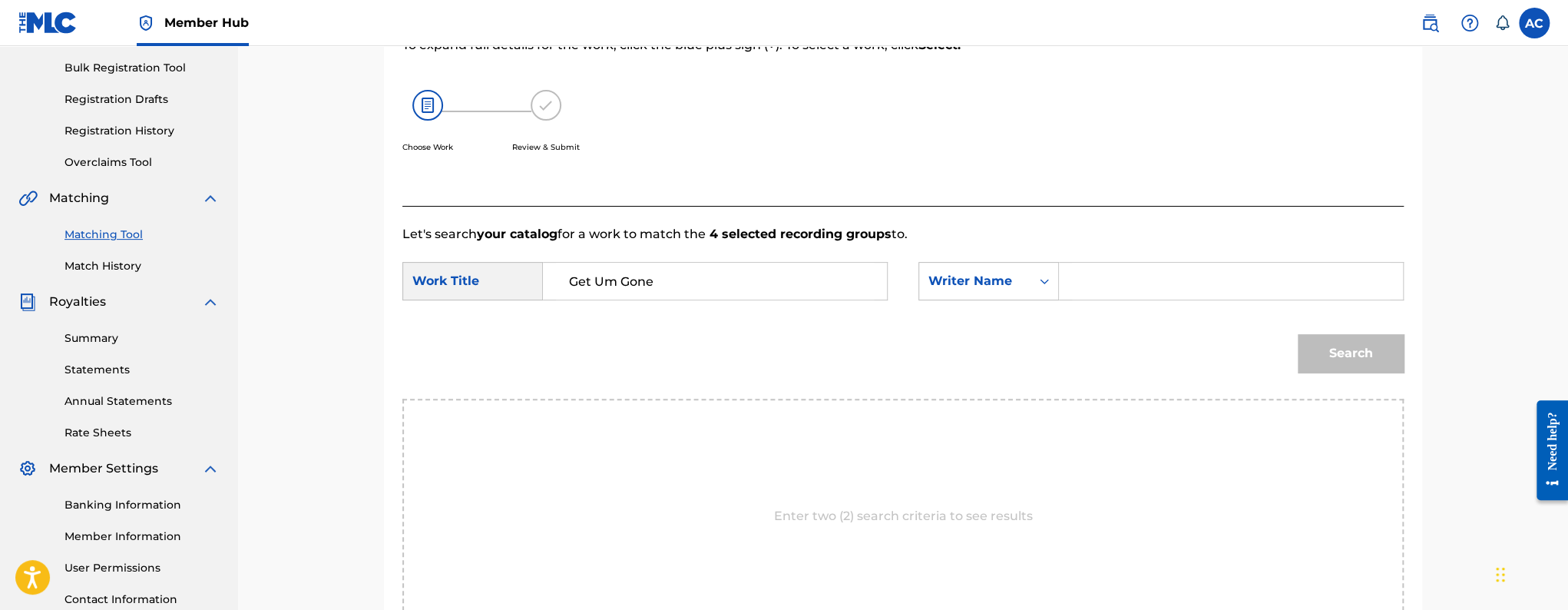
click at [1136, 258] on form "SearchWithCriteriad5fe8f6d-3c8d-499c-89da-853738a9a541 Work Title Get Um Gone S…" at bounding box center [903, 321] width 1001 height 155
click at [1136, 278] on input "Search Form" at bounding box center [1231, 281] width 318 height 37
paste input "[PERSON_NAME]"
type input "[PERSON_NAME]"
click at [1298, 334] on button "Search" at bounding box center [1351, 353] width 106 height 39
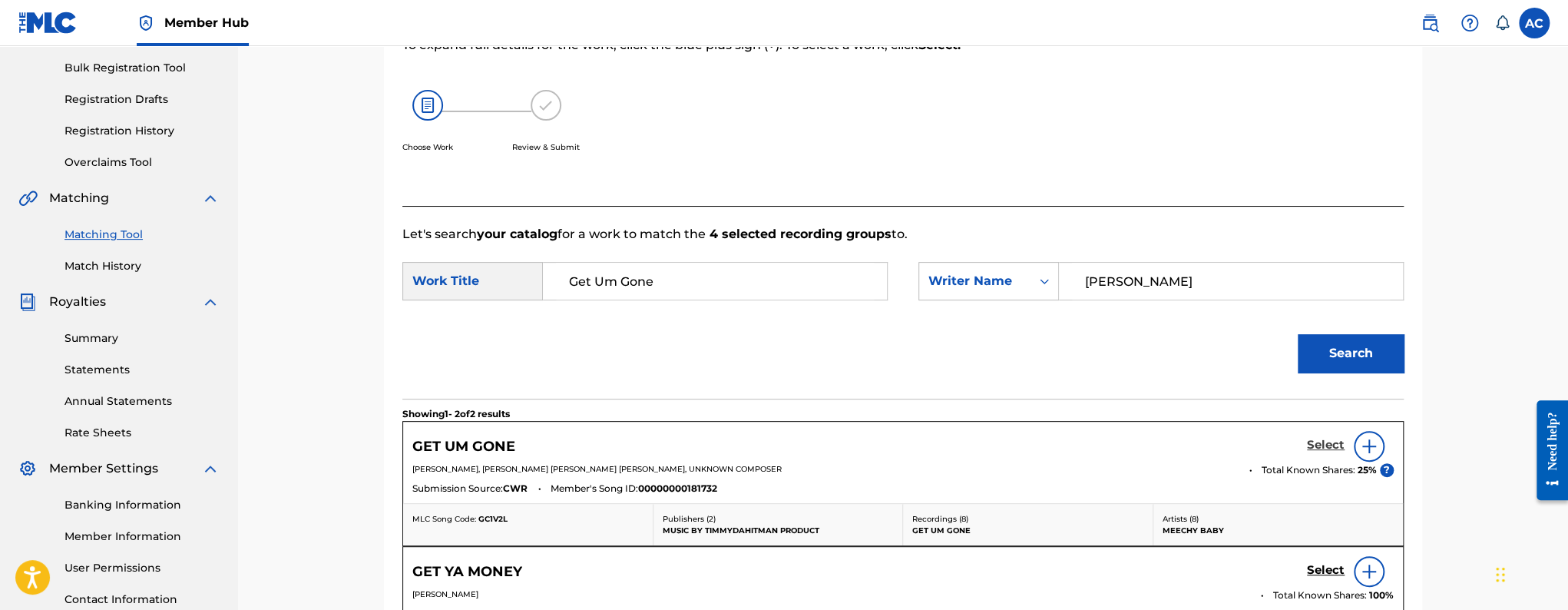
click at [1336, 448] on h5 "Select" at bounding box center [1326, 445] width 38 height 14
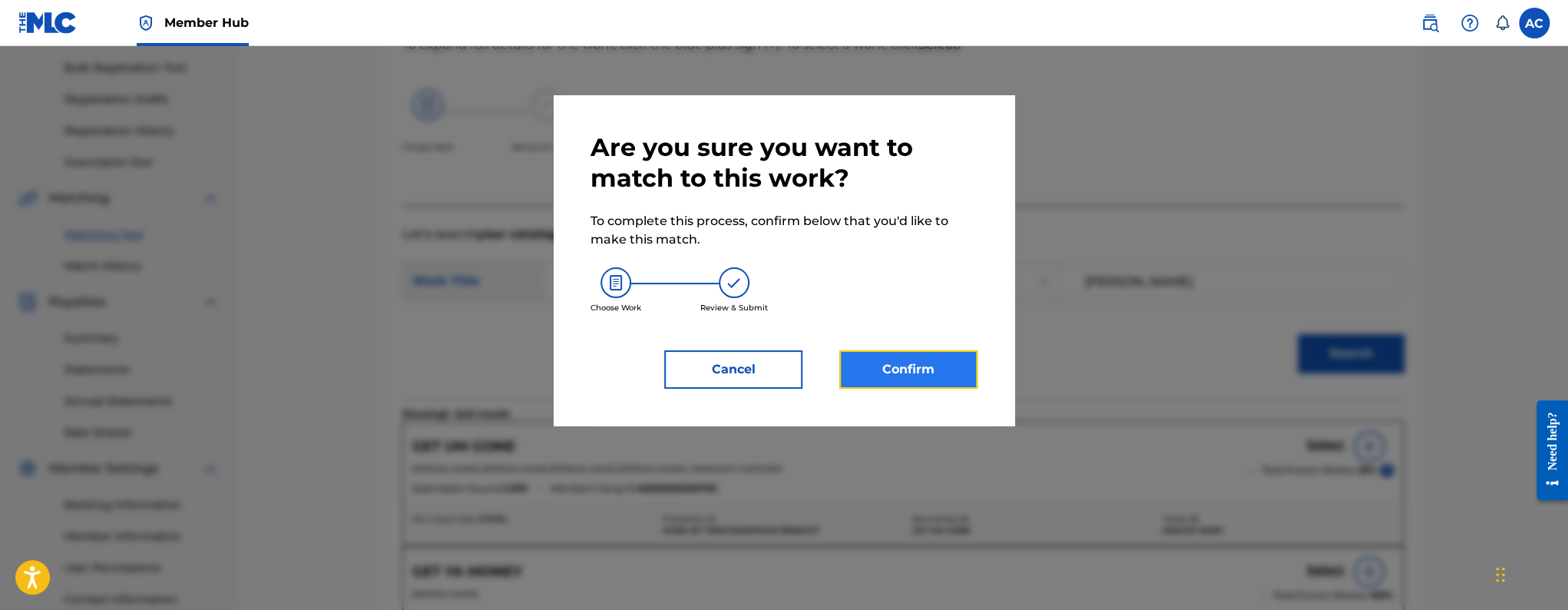
click at [973, 382] on button "Confirm" at bounding box center [908, 369] width 138 height 39
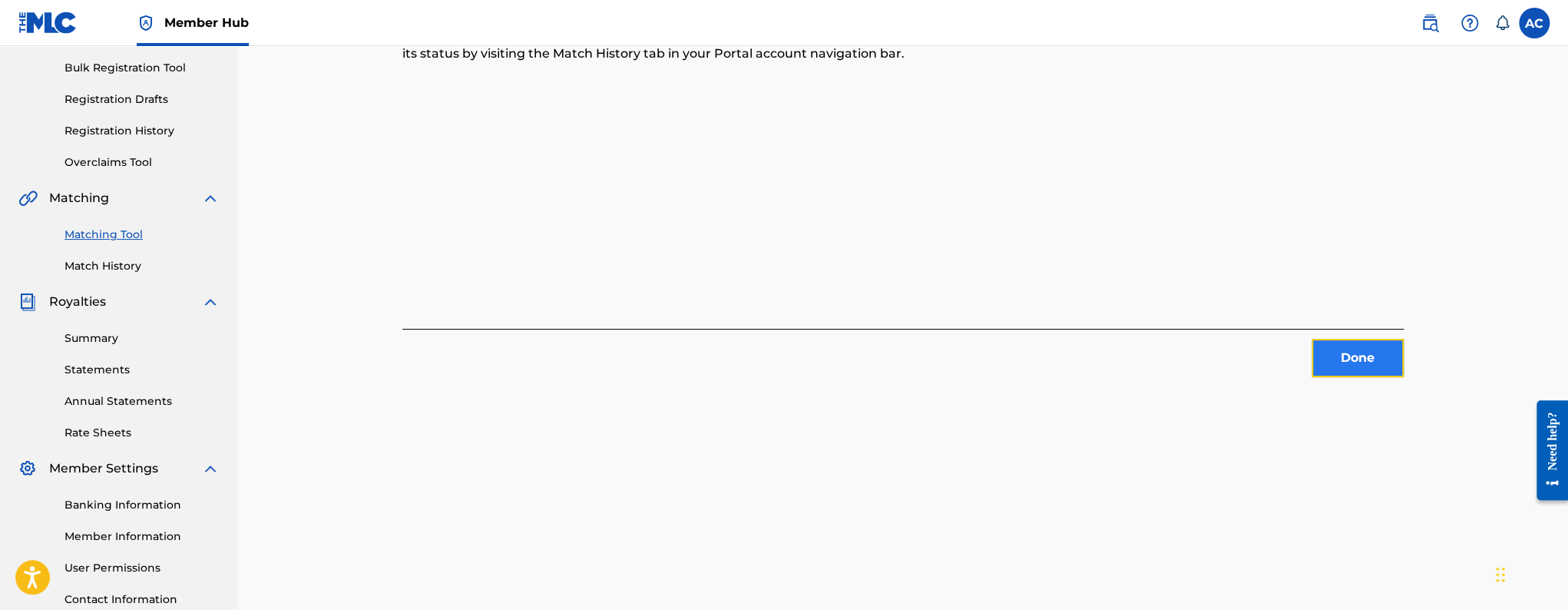
click at [1351, 369] on button "Done" at bounding box center [1357, 358] width 92 height 39
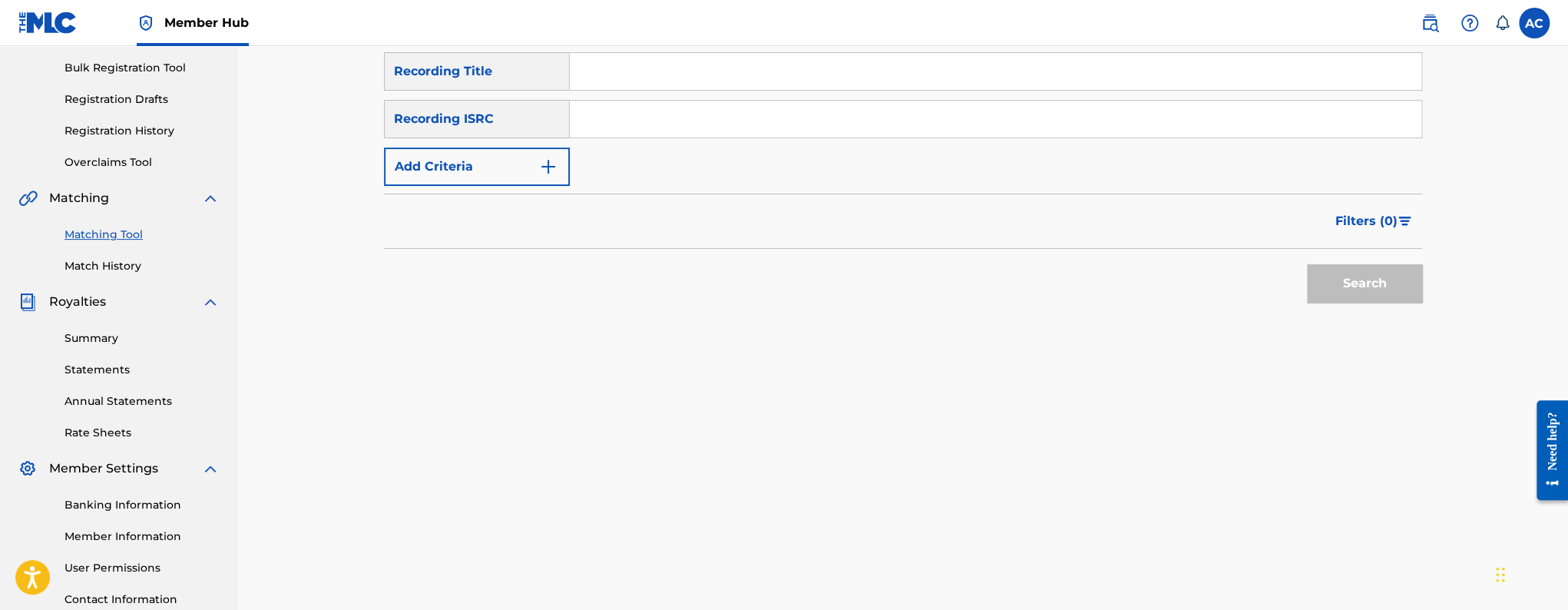
click at [660, 117] on input "Search Form" at bounding box center [995, 119] width 852 height 37
paste input "USUM72501139"
click at [1307, 264] on button "Search" at bounding box center [1364, 284] width 115 height 39
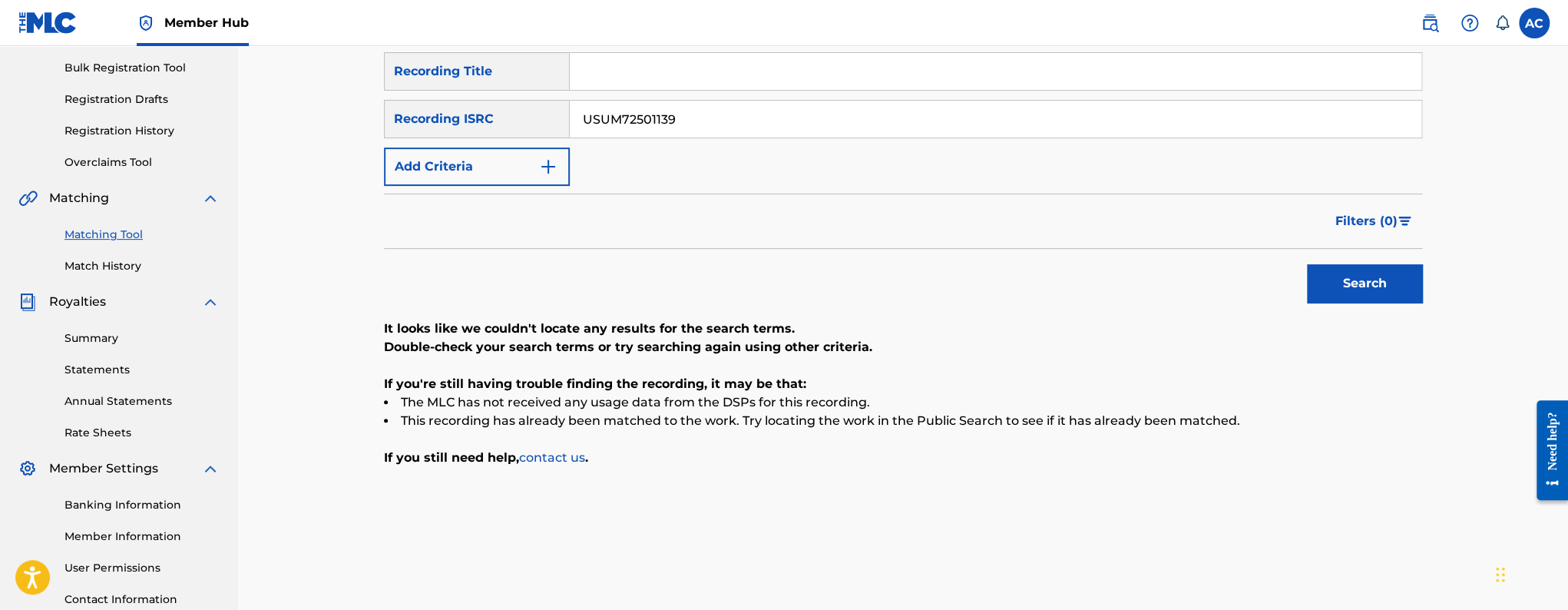
click at [673, 128] on input "USUM72501139" at bounding box center [995, 119] width 852 height 37
click at [1307, 264] on button "Search" at bounding box center [1364, 284] width 115 height 39
click at [664, 136] on input "USUM72501139" at bounding box center [995, 119] width 852 height 37
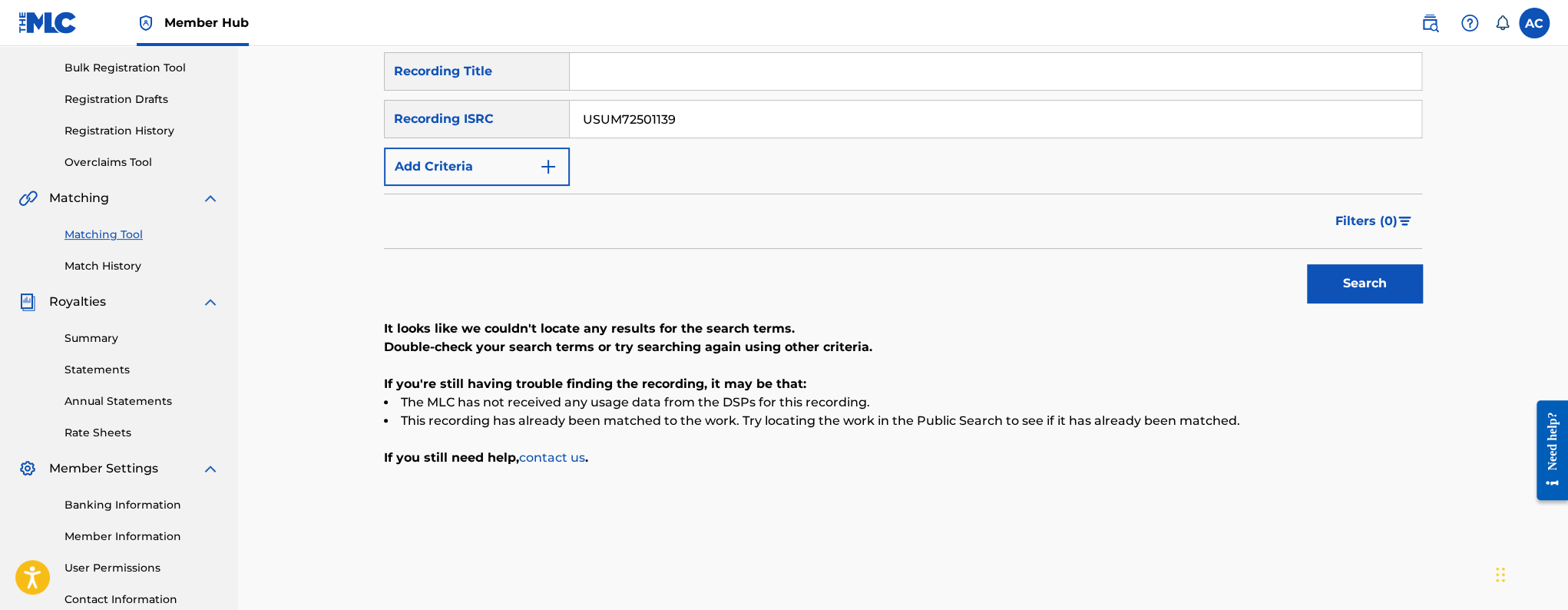
click at [664, 136] on input "USUM72501139" at bounding box center [995, 119] width 852 height 37
paste input "QZFYY2505350"
click at [1307, 264] on button "Search" at bounding box center [1364, 284] width 115 height 39
click at [730, 103] on input "QZFYY2505350" at bounding box center [995, 119] width 852 height 37
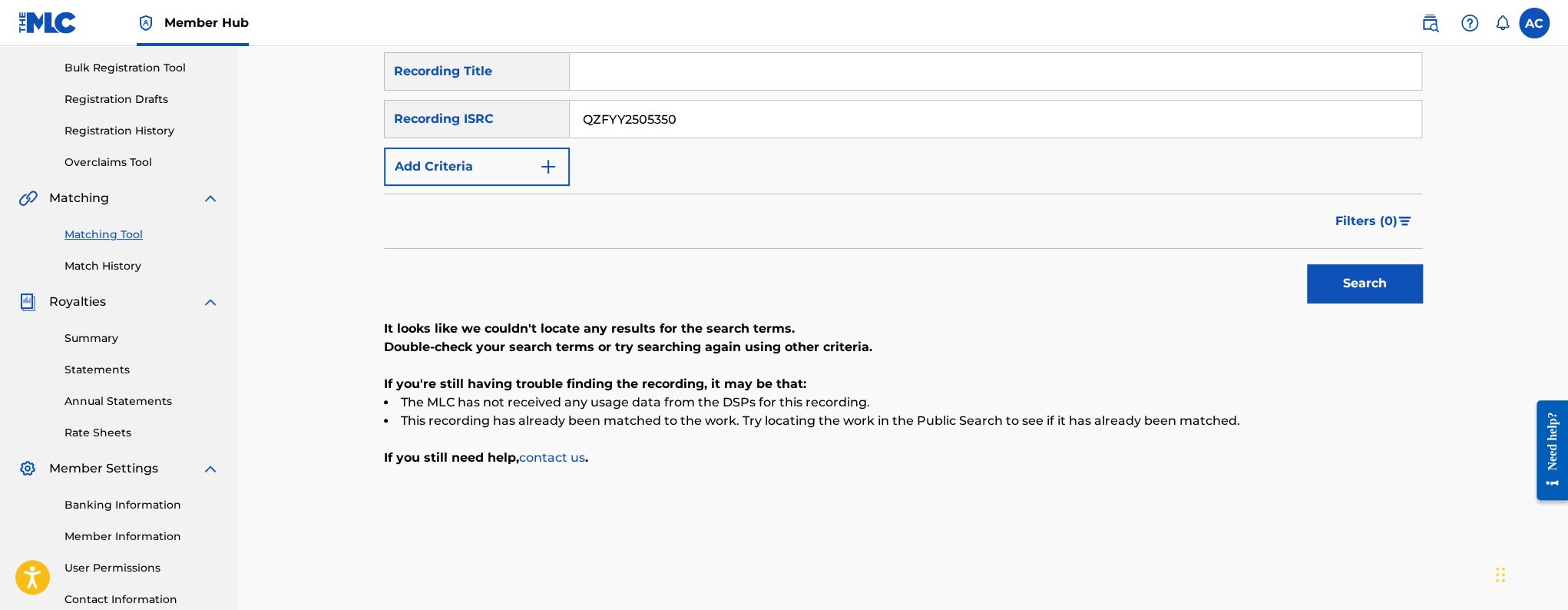
click at [730, 103] on input "QZFYY2505350" at bounding box center [995, 119] width 852 height 37
paste input "ES62506313"
click at [1307, 264] on button "Search" at bounding box center [1364, 284] width 115 height 39
click at [651, 117] on input "QZES62506313" at bounding box center [995, 119] width 852 height 37
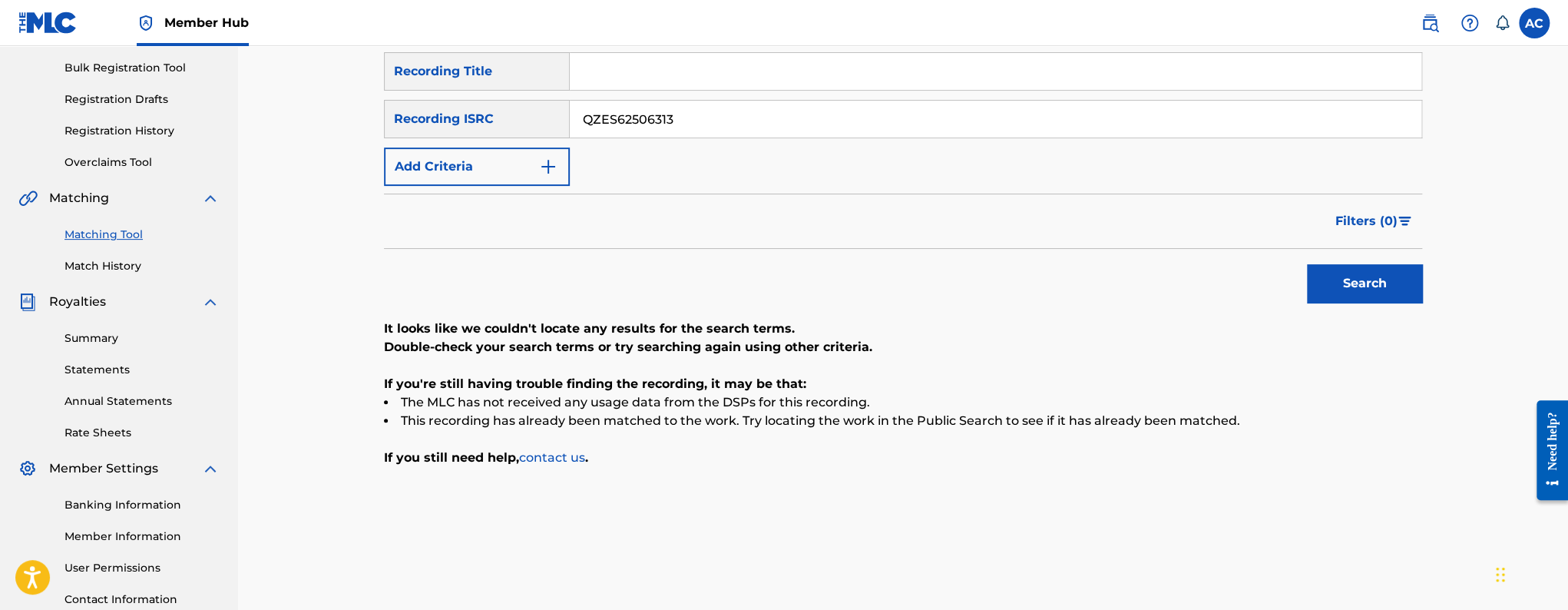
paste input "82529414"
click at [1307, 264] on button "Search" at bounding box center [1364, 284] width 115 height 39
click at [597, 118] on input "QZES82529414" at bounding box center [995, 119] width 852 height 37
click at [1307, 264] on button "Search" at bounding box center [1364, 284] width 115 height 39
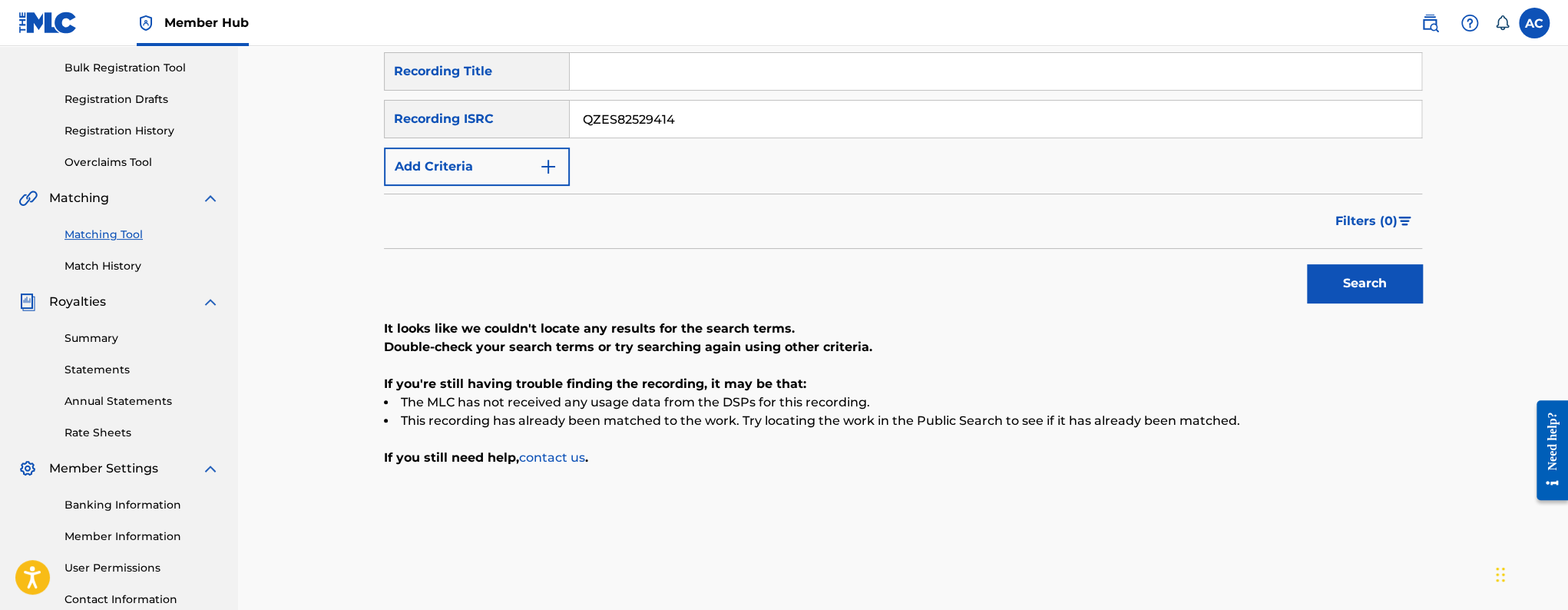
click at [628, 123] on input "QZES82529414" at bounding box center [995, 119] width 852 height 37
paste input "6"
type input "QZES82529416"
click at [1307, 264] on button "Search" at bounding box center [1364, 284] width 115 height 39
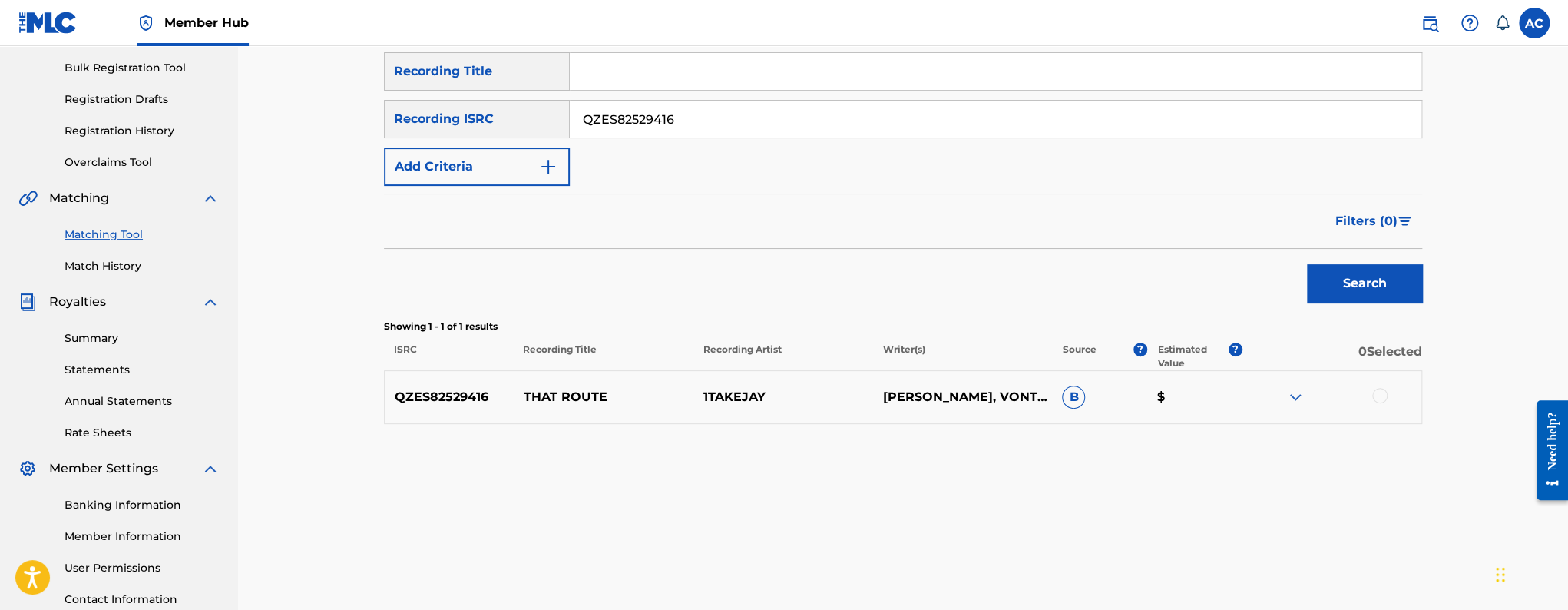
click at [1380, 396] on div at bounding box center [1379, 395] width 15 height 15
click at [1045, 491] on button "Match 1 Group" at bounding box center [1079, 485] width 169 height 39
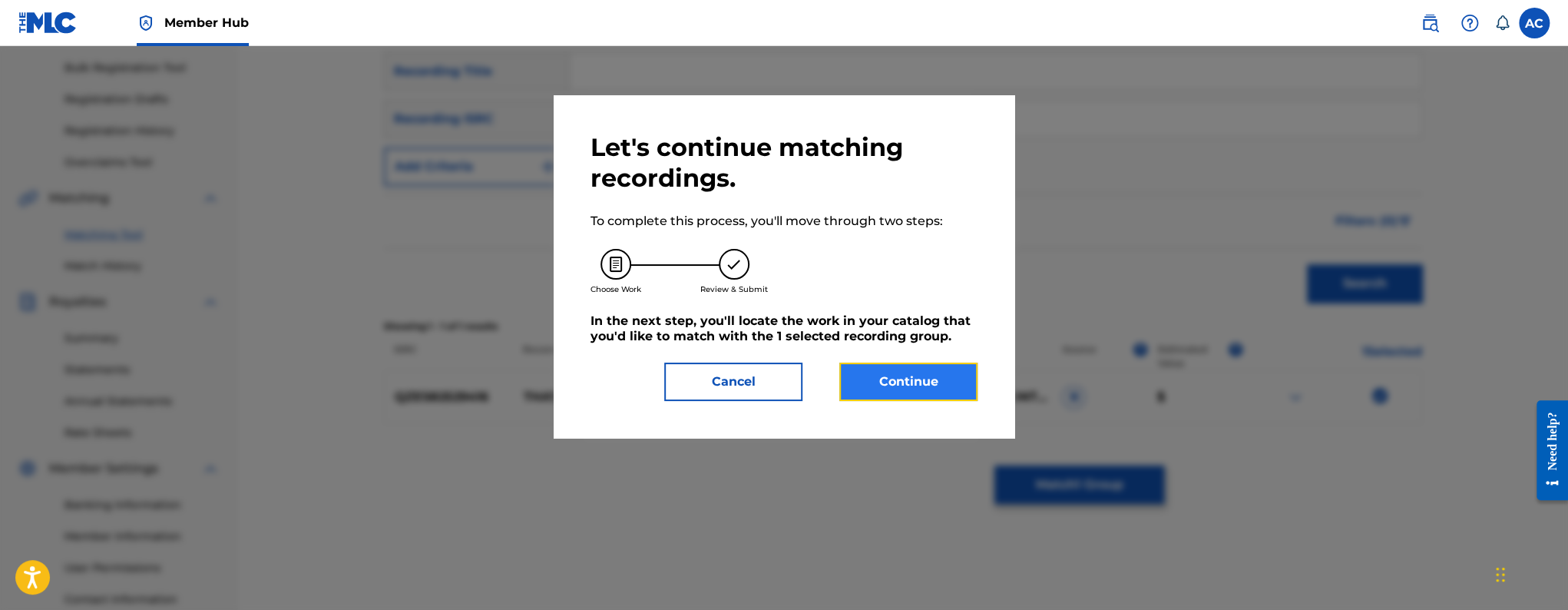
click at [928, 380] on button "Continue" at bounding box center [908, 382] width 138 height 39
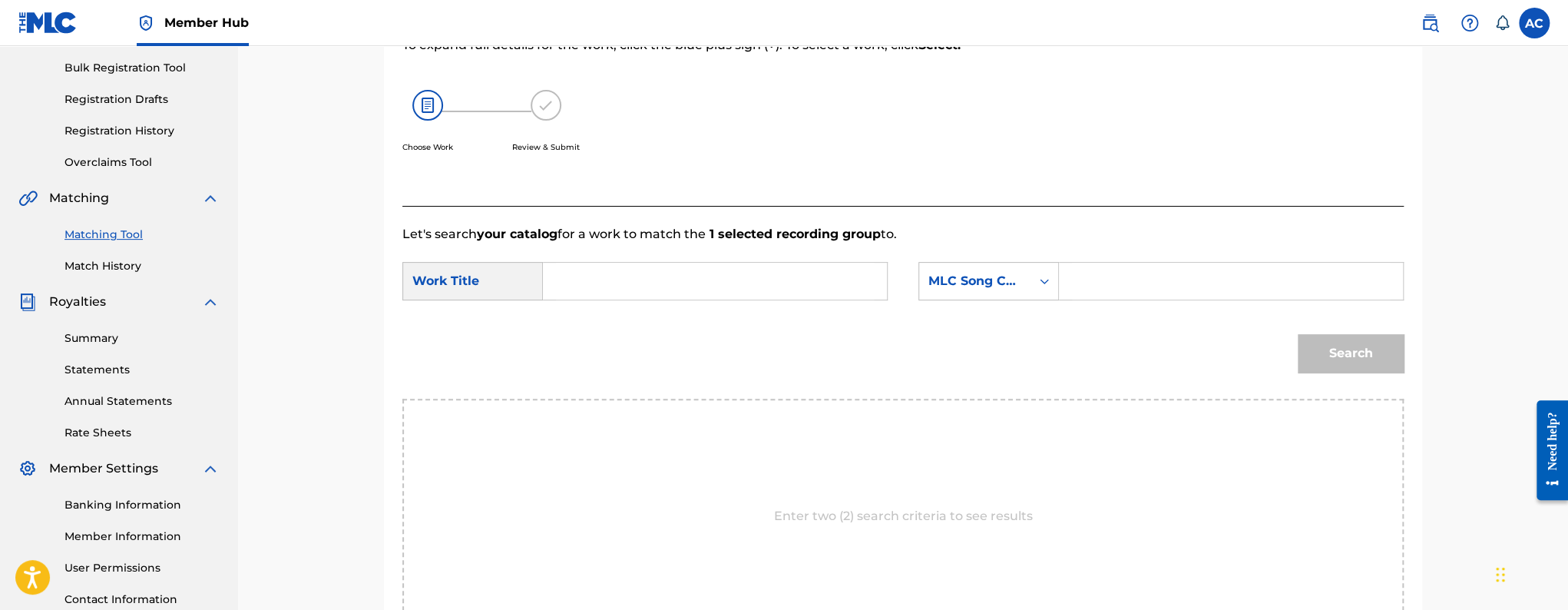
click at [816, 289] on input "Search Form" at bounding box center [715, 281] width 318 height 37
paste input "The Route"
type input "The Route"
click at [1028, 276] on div "MLC Song Code" at bounding box center [974, 281] width 112 height 29
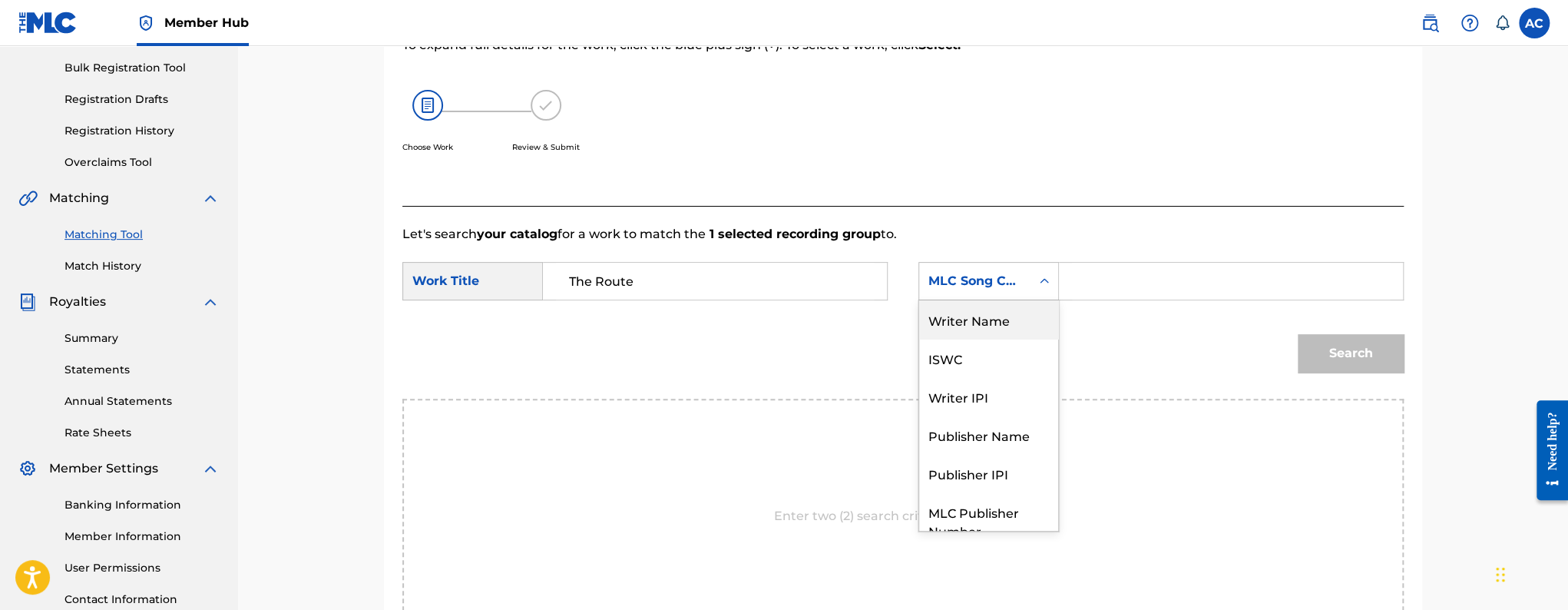
click at [996, 327] on div "Writer Name" at bounding box center [988, 320] width 139 height 39
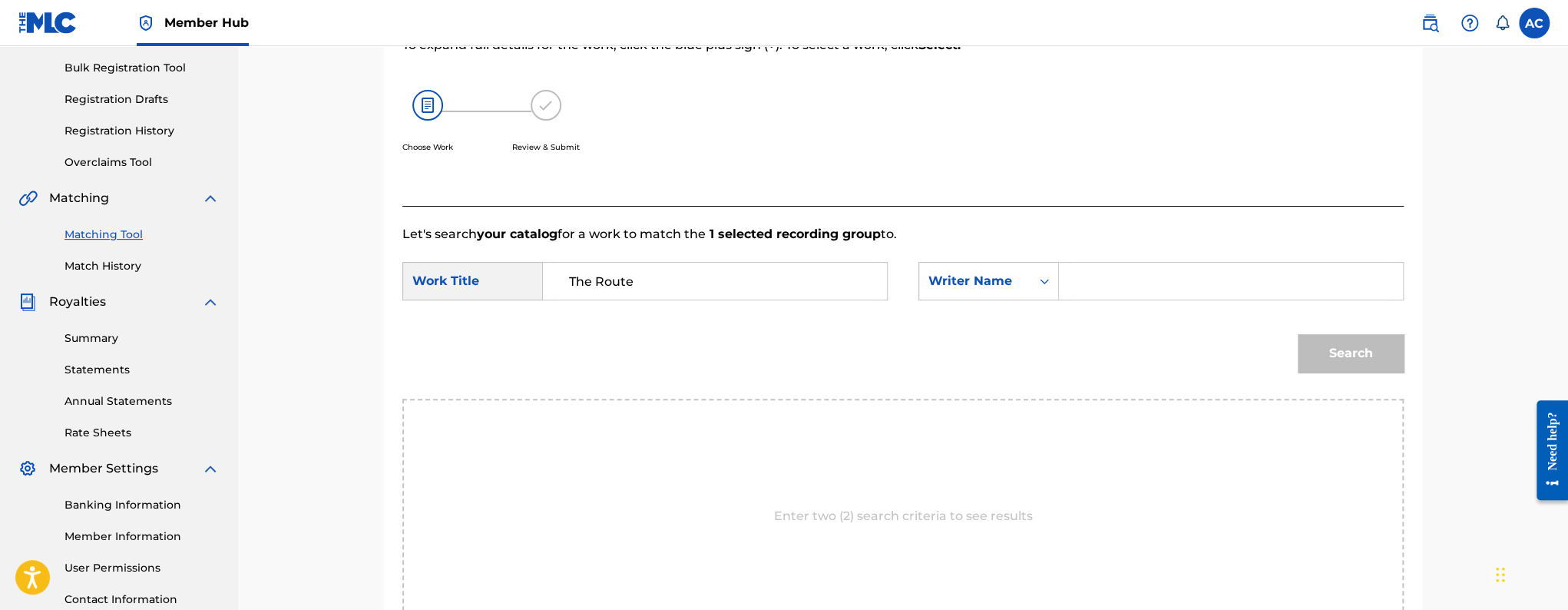
click at [1133, 301] on div "SearchWithCriteriad5fe8f6d-3c8d-499c-89da-853738a9a541 Work Title The Route Sea…" at bounding box center [903, 285] width 1001 height 48
click at [1133, 295] on input "Search Form" at bounding box center [1231, 281] width 318 height 37
paste input "VONTREY TAYLOR"
click at [1298, 334] on button "Search" at bounding box center [1351, 353] width 106 height 39
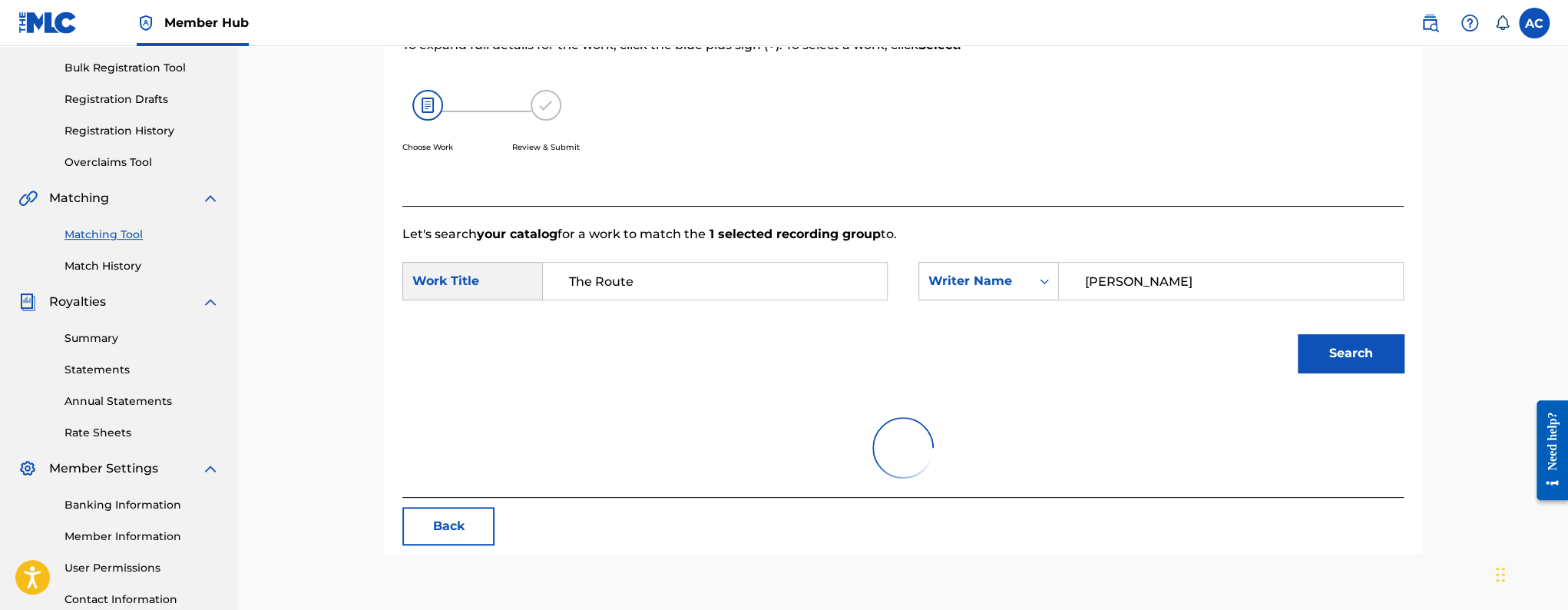
type input "VONTREY TAYLOR"
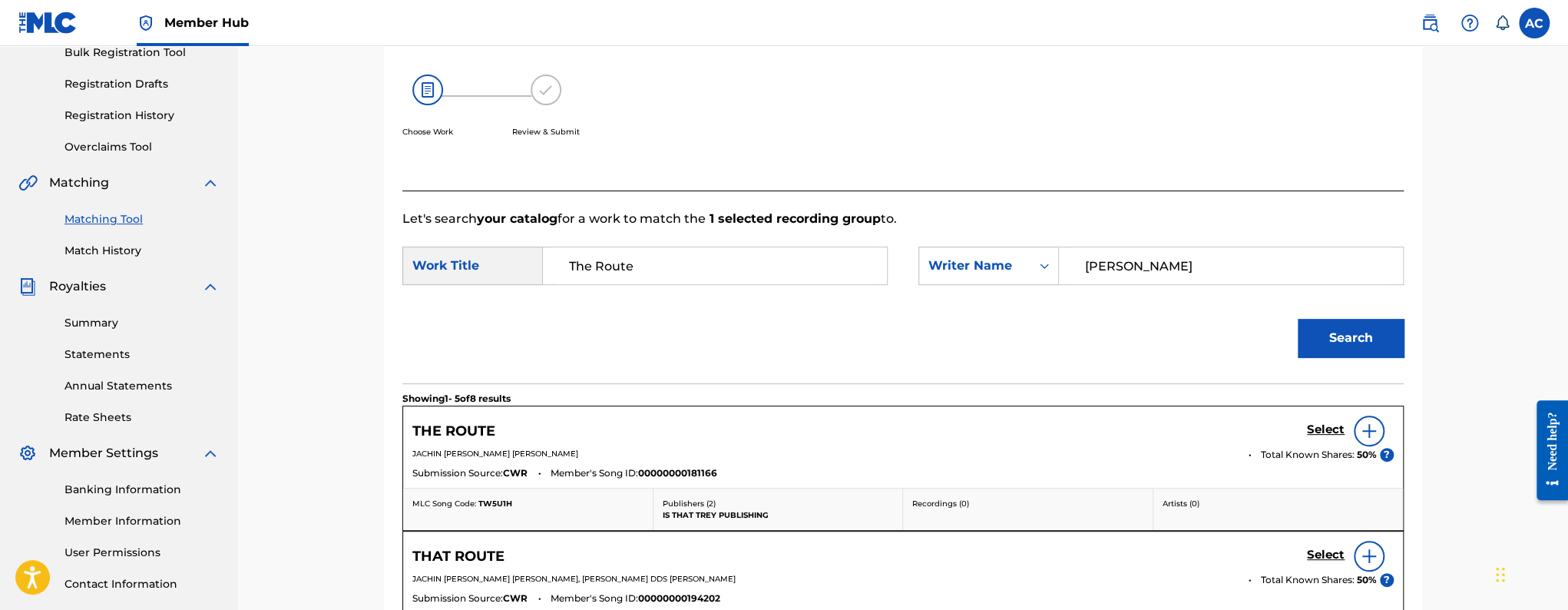
scroll to position [237, 0]
click at [1336, 429] on h5 "Select" at bounding box center [1326, 429] width 38 height 14
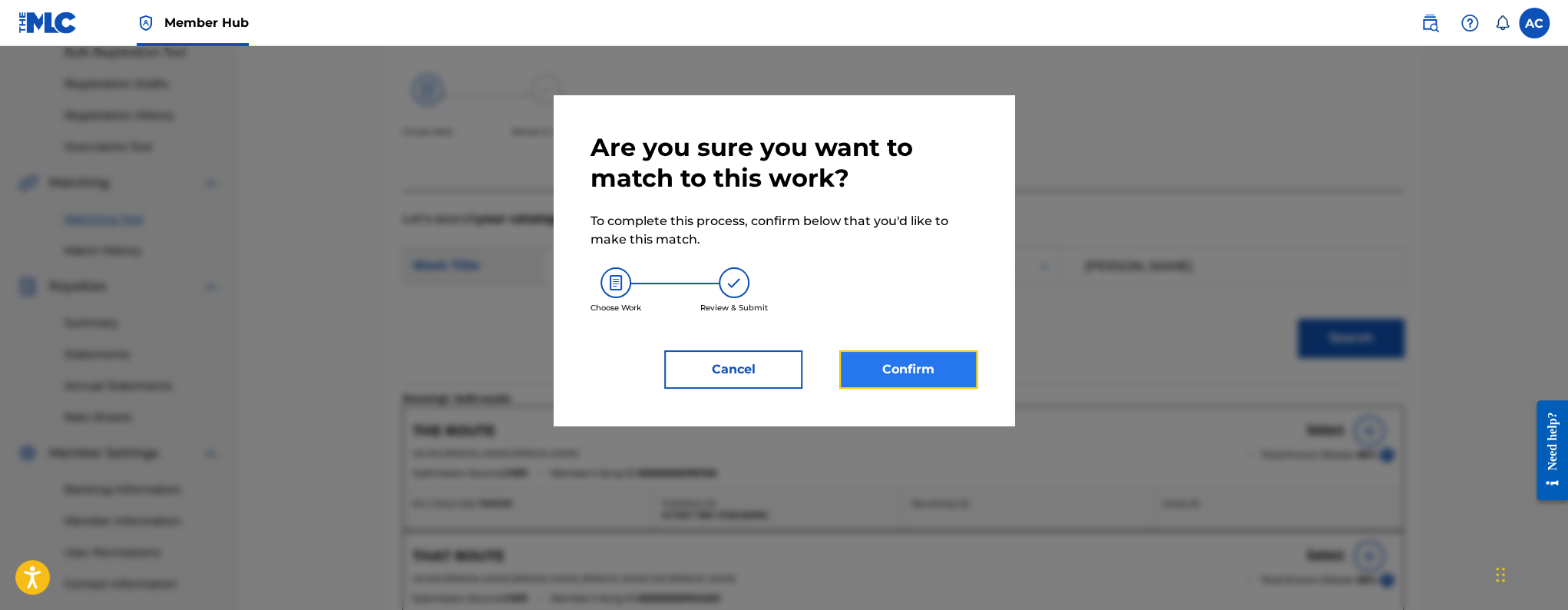
click at [881, 380] on button "Confirm" at bounding box center [908, 369] width 138 height 39
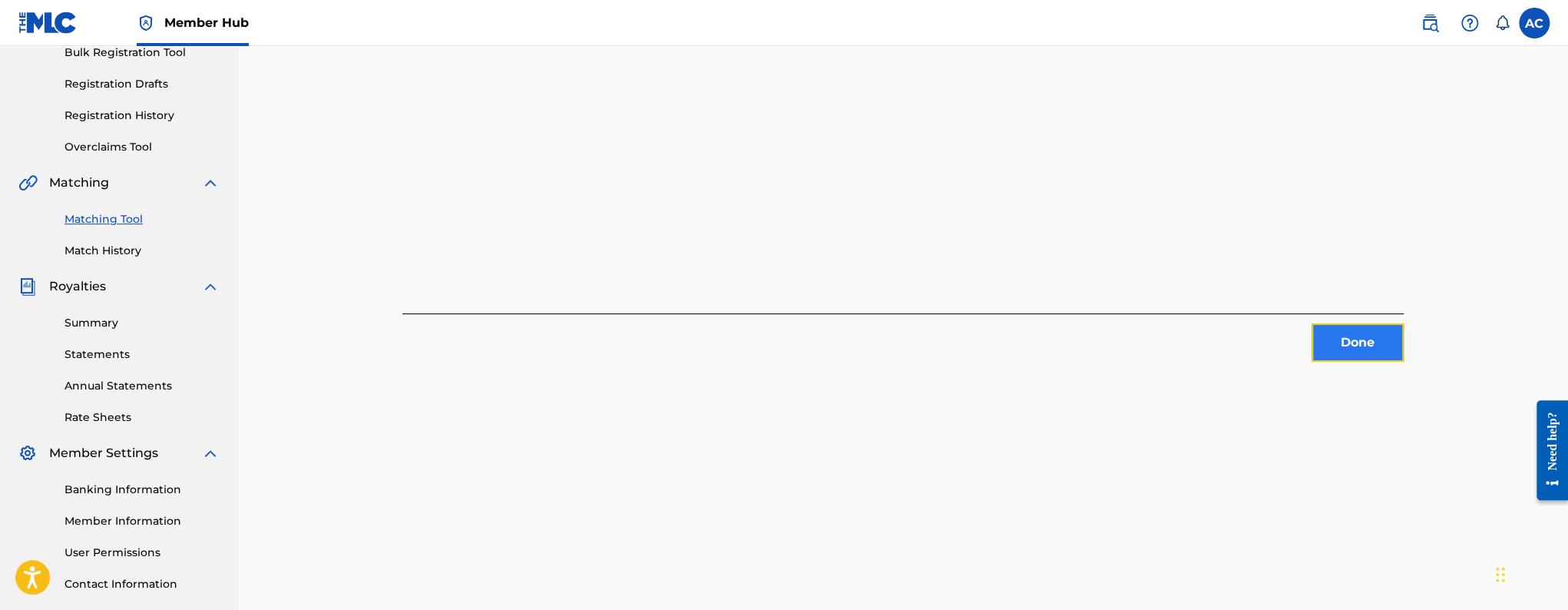
click at [1323, 340] on button "Done" at bounding box center [1357, 342] width 92 height 39
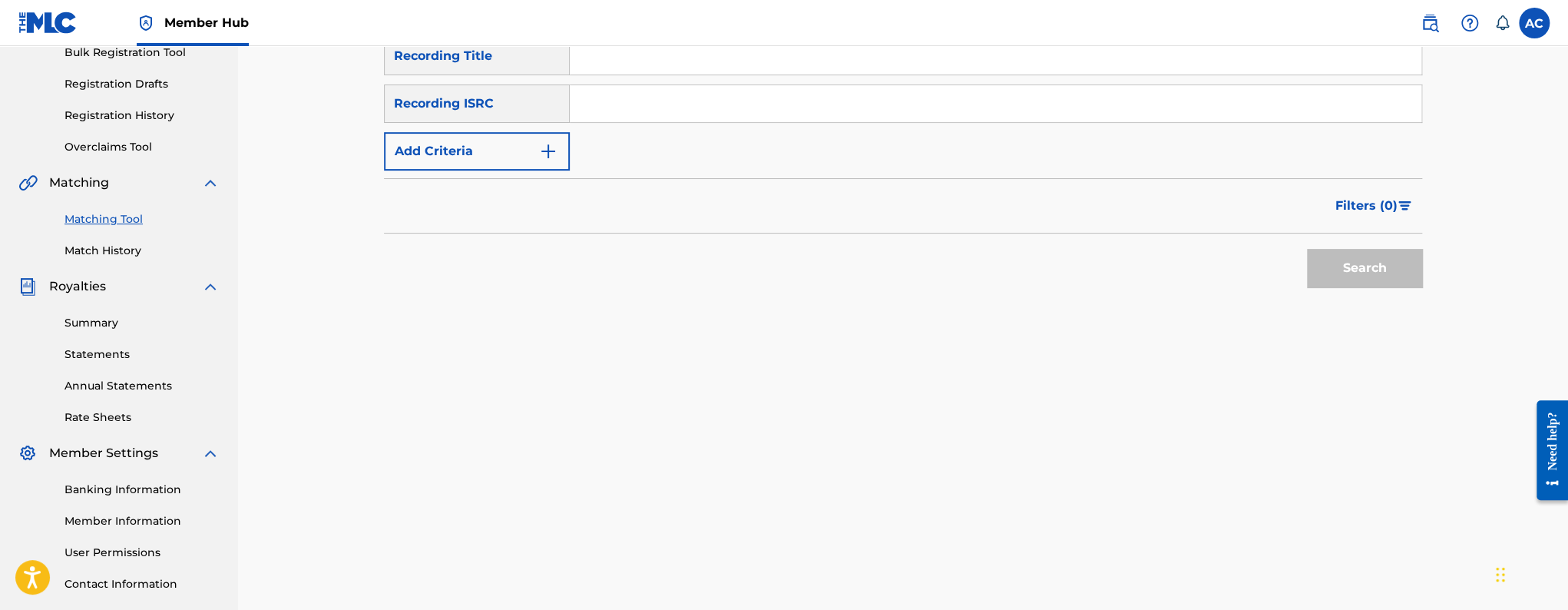
click at [617, 100] on input "Search Form" at bounding box center [995, 104] width 852 height 37
paste input "QZES82529416"
type input "QZES82529416"
click at [1307, 249] on button "Search" at bounding box center [1364, 269] width 115 height 39
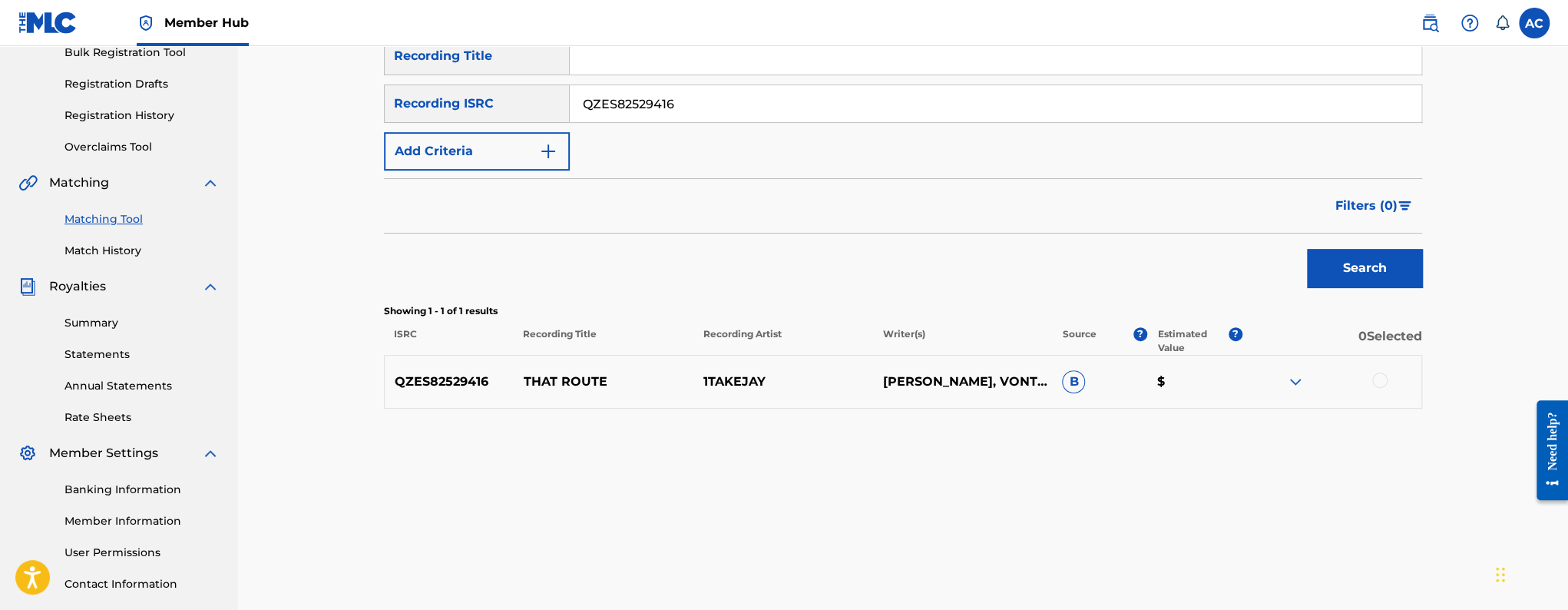
click at [1382, 379] on div at bounding box center [1379, 380] width 15 height 15
click at [1065, 481] on button "Match 1 Group" at bounding box center [1079, 485] width 169 height 39
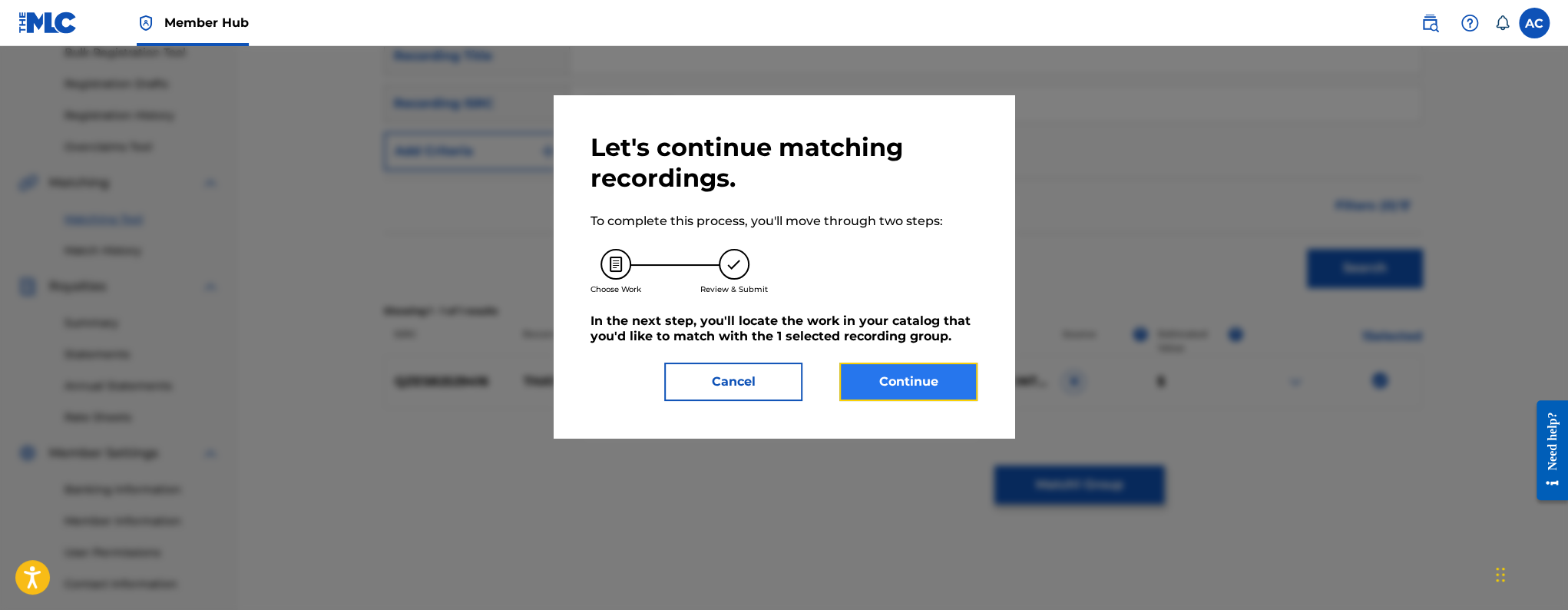
click at [882, 392] on button "Continue" at bounding box center [908, 382] width 138 height 39
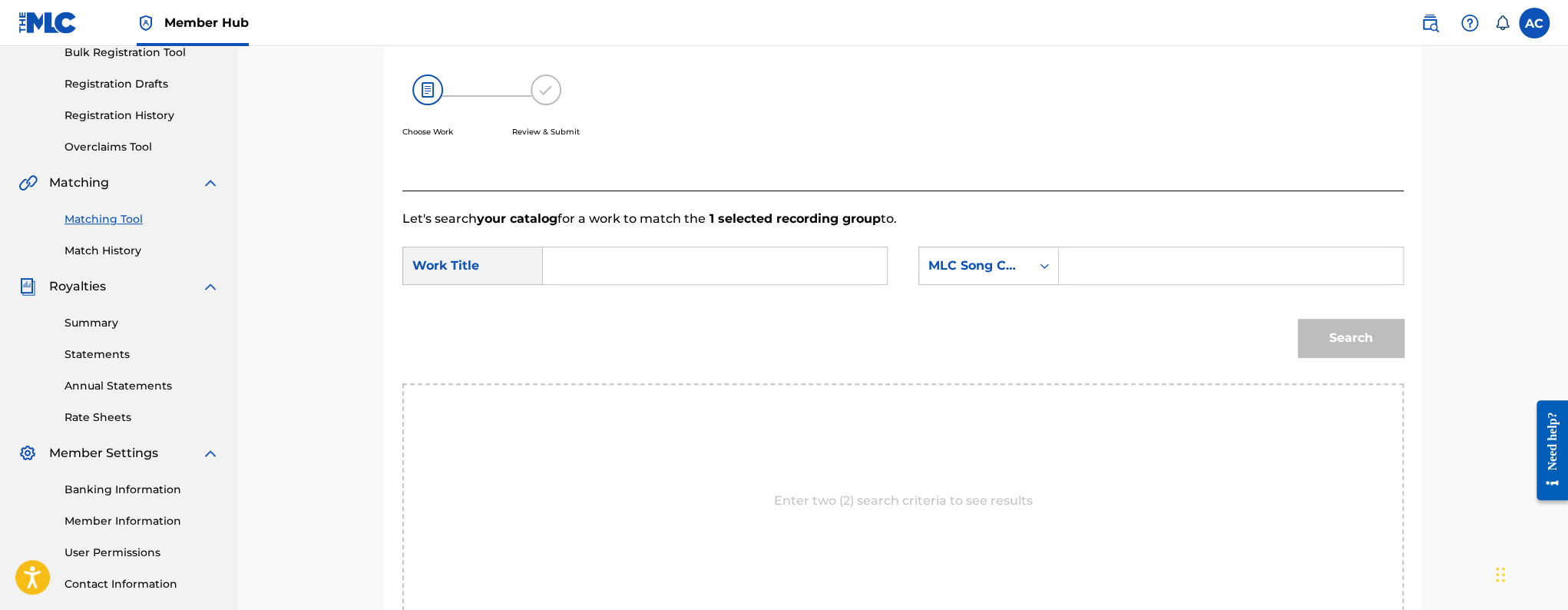
click at [745, 266] on input "Search Form" at bounding box center [715, 266] width 318 height 37
paste input "The Route"
type input "The Route"
click at [1055, 265] on div "Search Form" at bounding box center [1044, 265] width 28 height 28
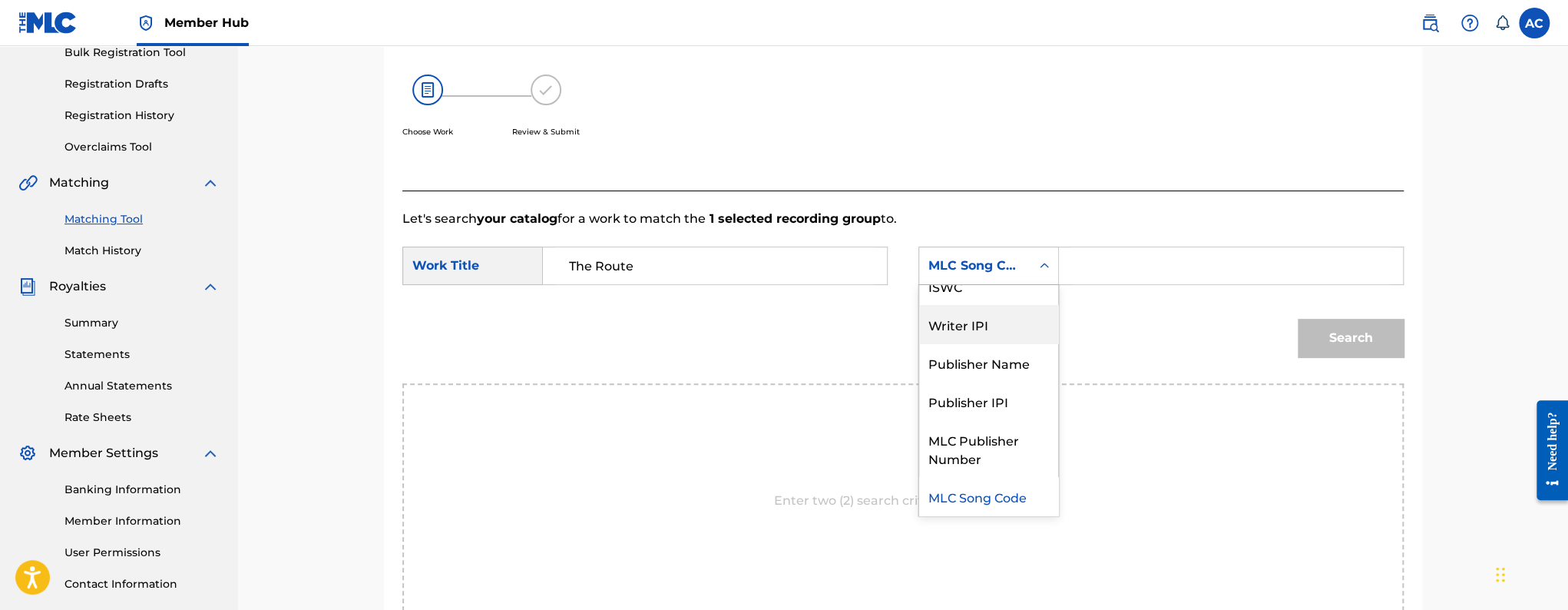
scroll to position [0, 0]
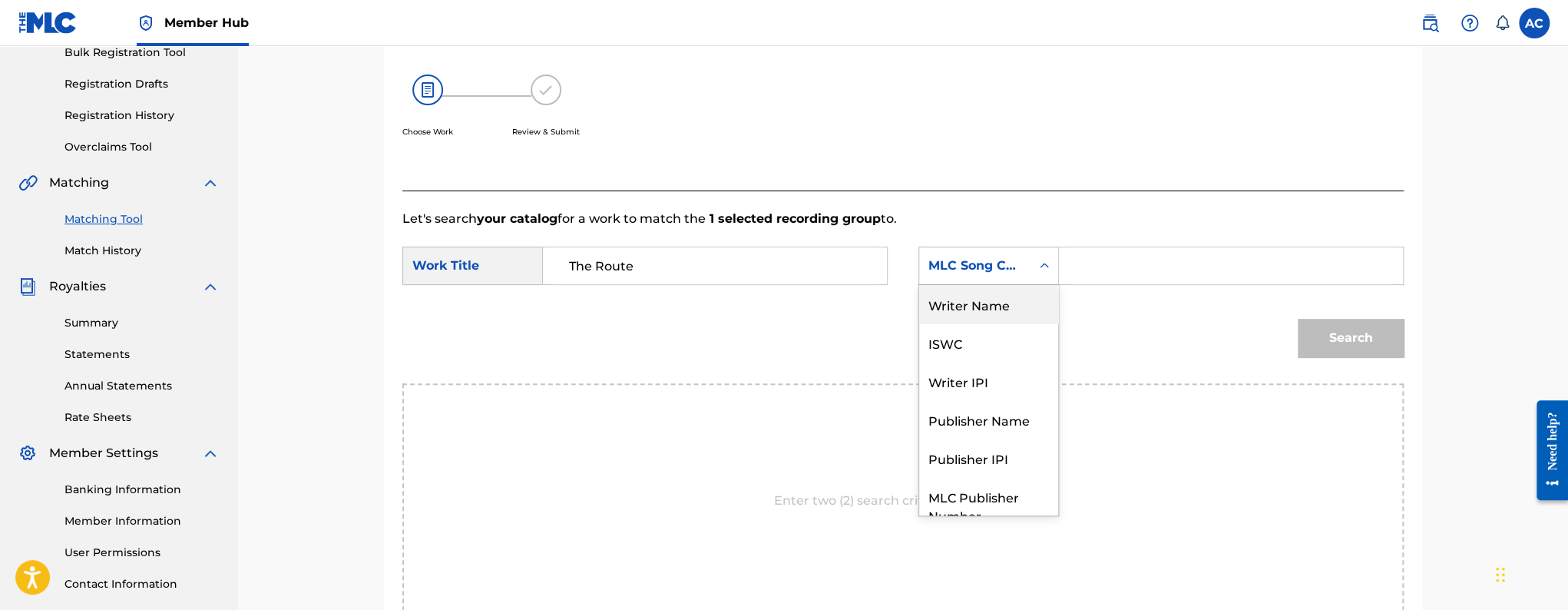
click at [964, 298] on div "Writer Name" at bounding box center [988, 305] width 139 height 39
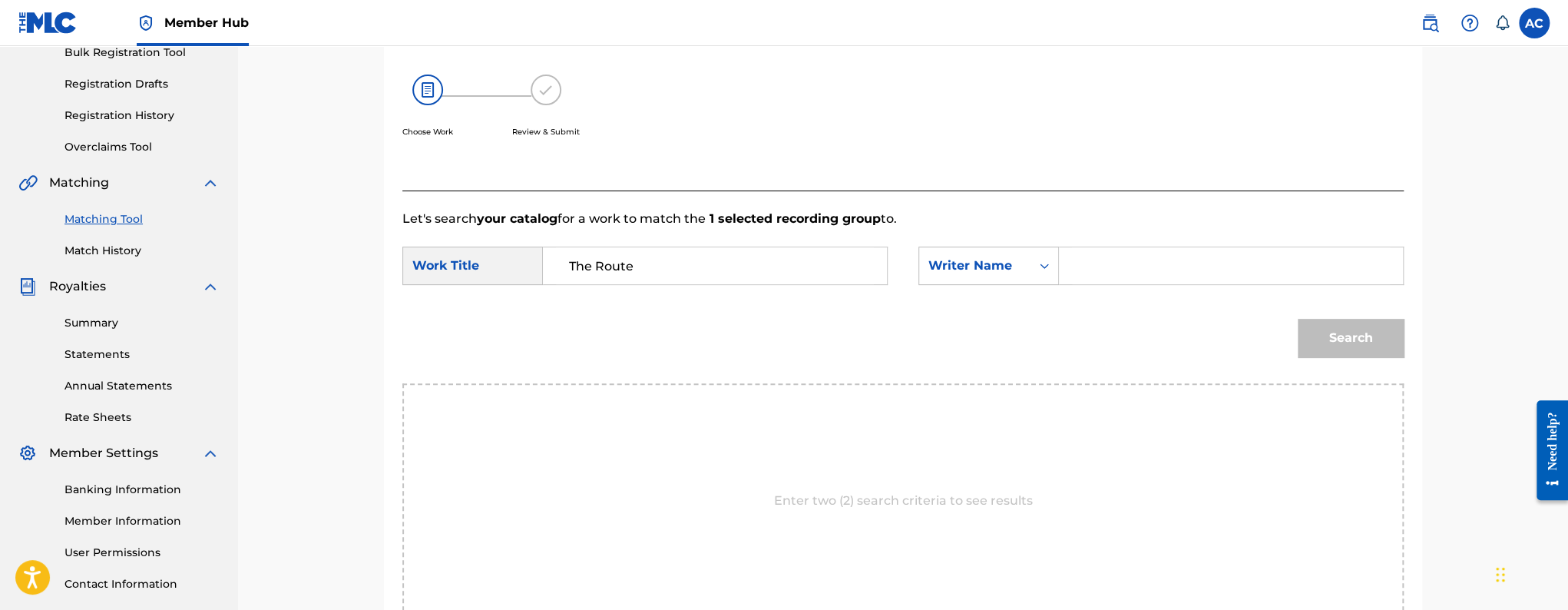
click at [1115, 263] on input "Search Form" at bounding box center [1231, 266] width 318 height 37
paste input "VONTREY TAYLOR"
type input "VONTREY TAYLOR"
click at [1298, 319] on button "Search" at bounding box center [1351, 338] width 106 height 39
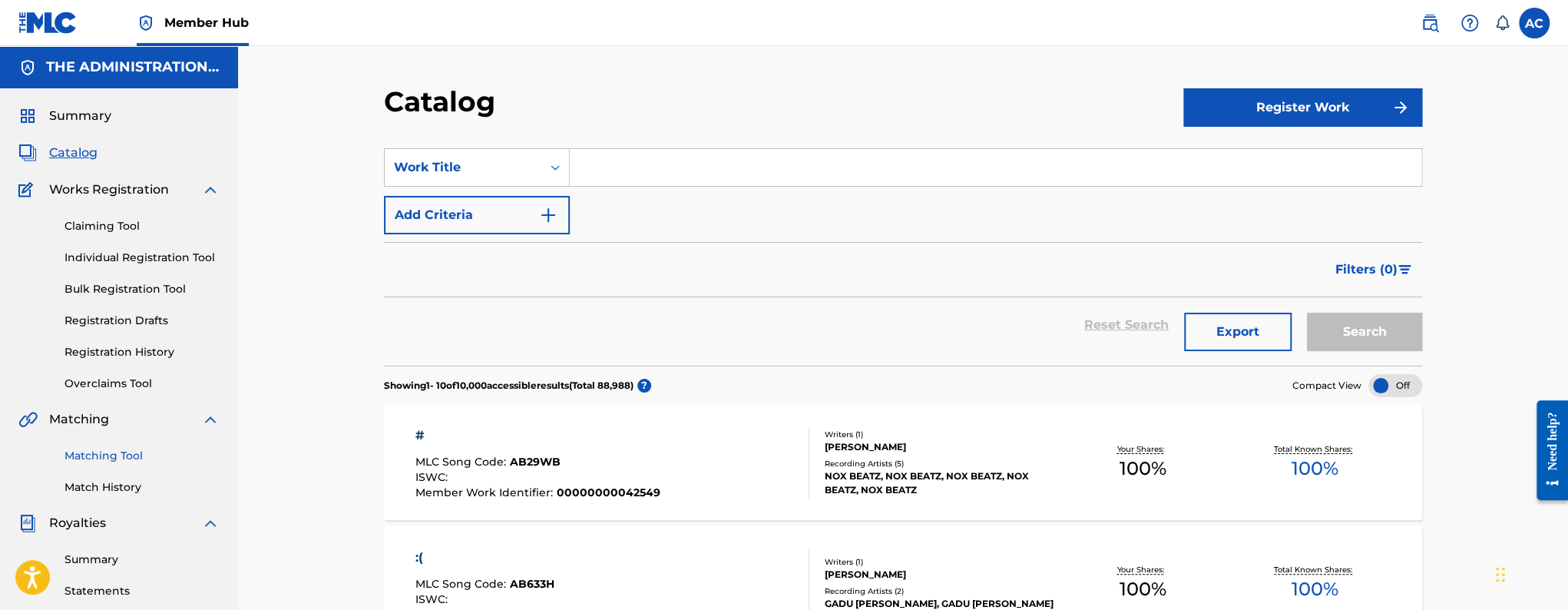
click at [108, 463] on link "Matching Tool" at bounding box center [142, 456] width 155 height 16
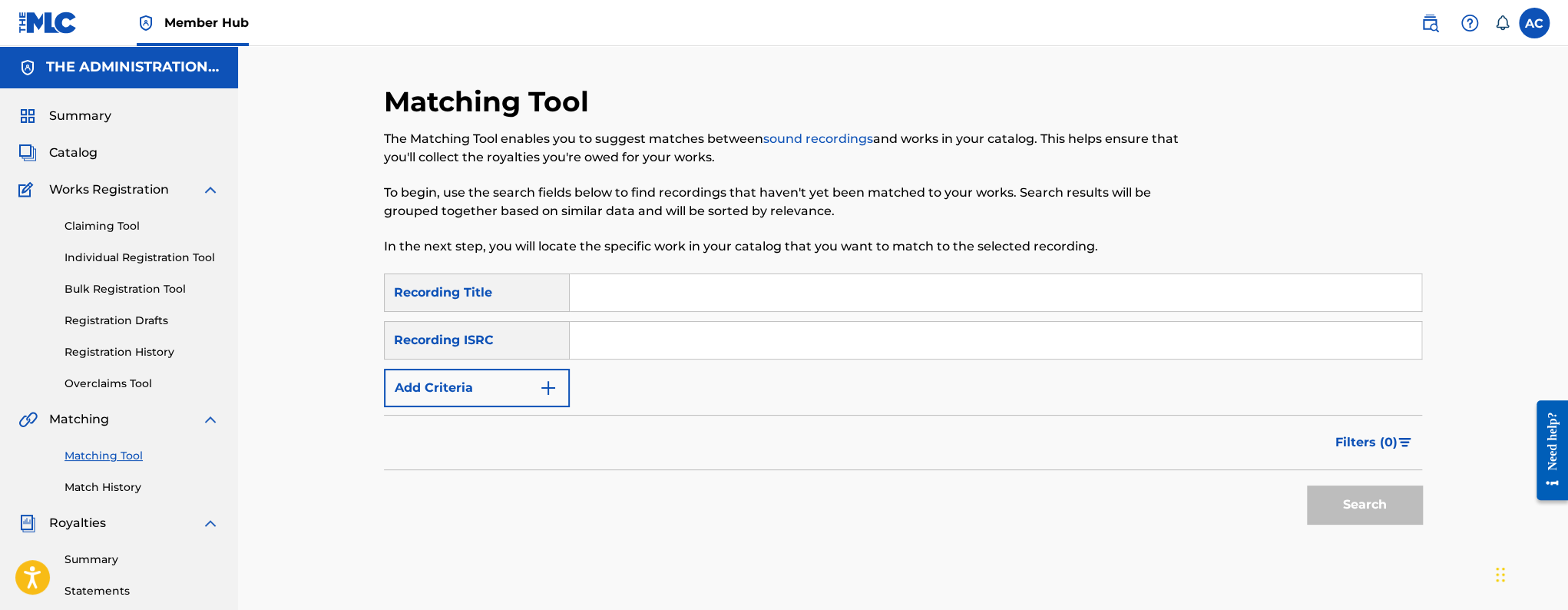
click at [748, 357] on input "Search Form" at bounding box center [995, 340] width 852 height 37
paste input "QZES82529416"
type input "QZES82529416"
click at [1307, 485] on button "Search" at bounding box center [1364, 504] width 115 height 39
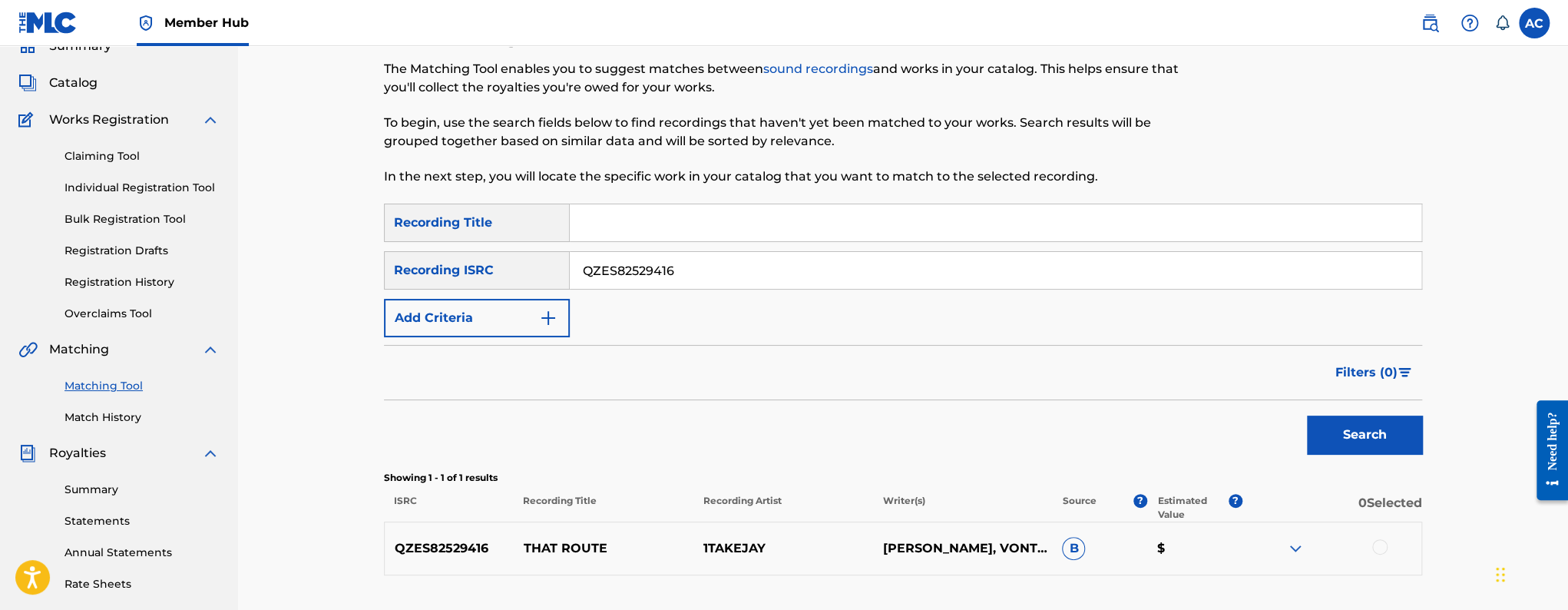
scroll to position [248, 0]
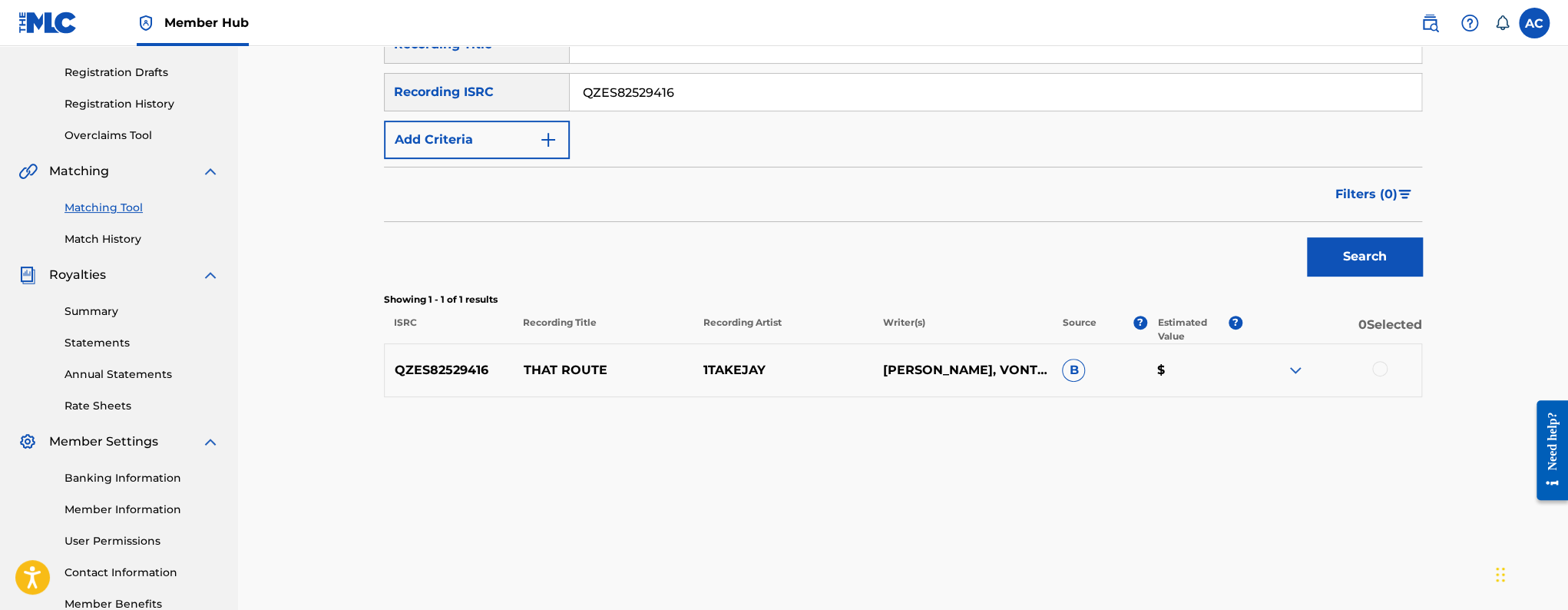
click at [1376, 369] on div at bounding box center [1379, 368] width 15 height 15
click at [1048, 501] on button "Match 1 Group" at bounding box center [1079, 485] width 169 height 39
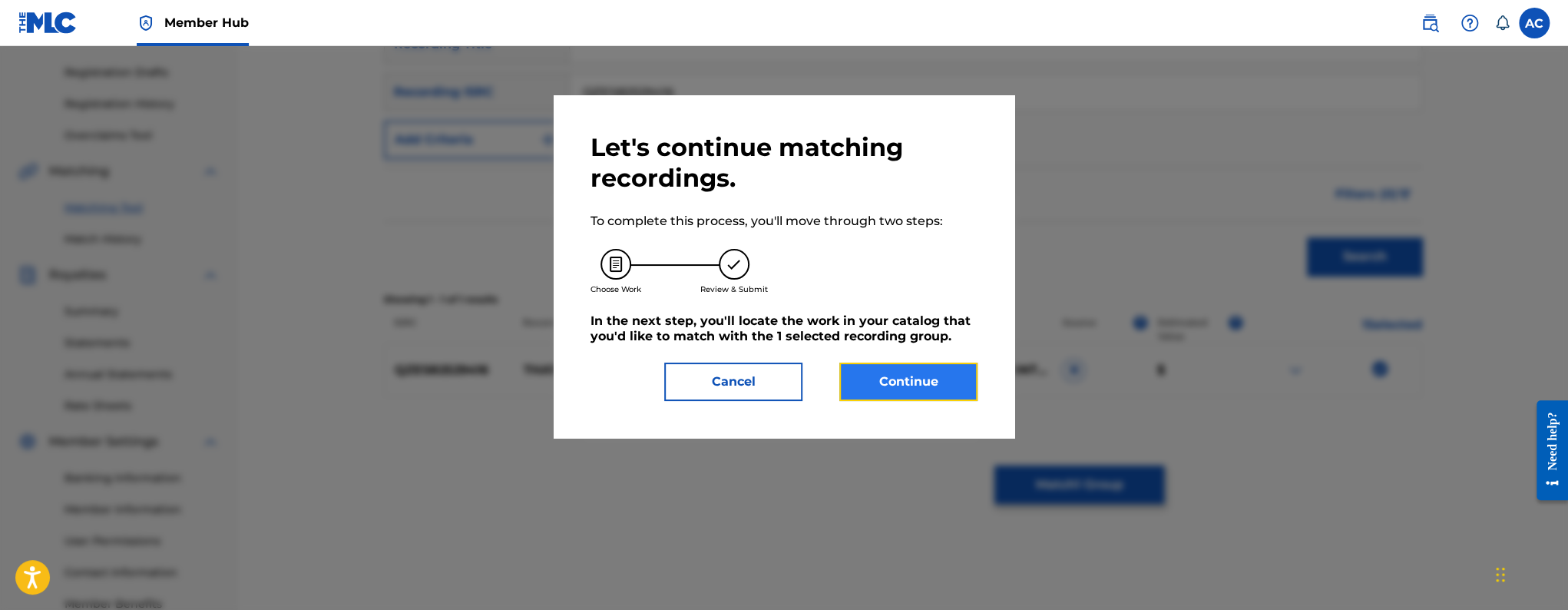
click at [932, 382] on button "Continue" at bounding box center [908, 382] width 138 height 39
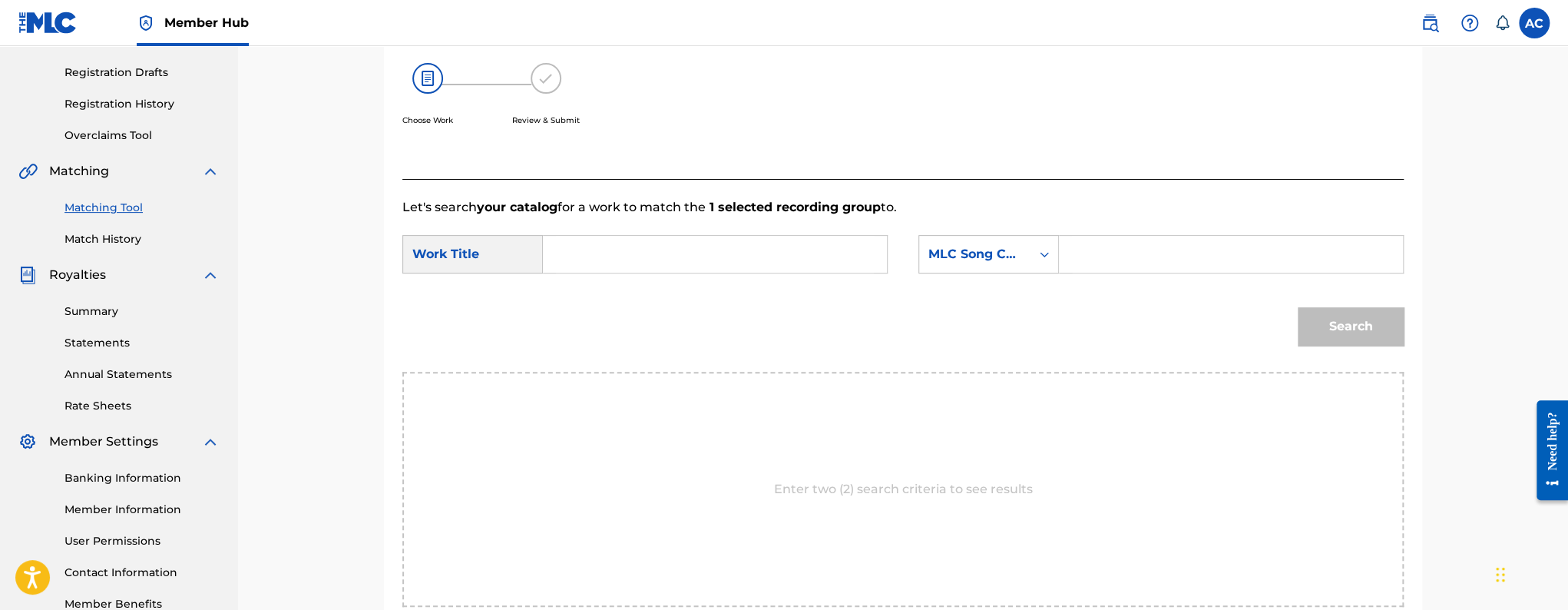
click at [820, 261] on input "Search Form" at bounding box center [715, 254] width 318 height 37
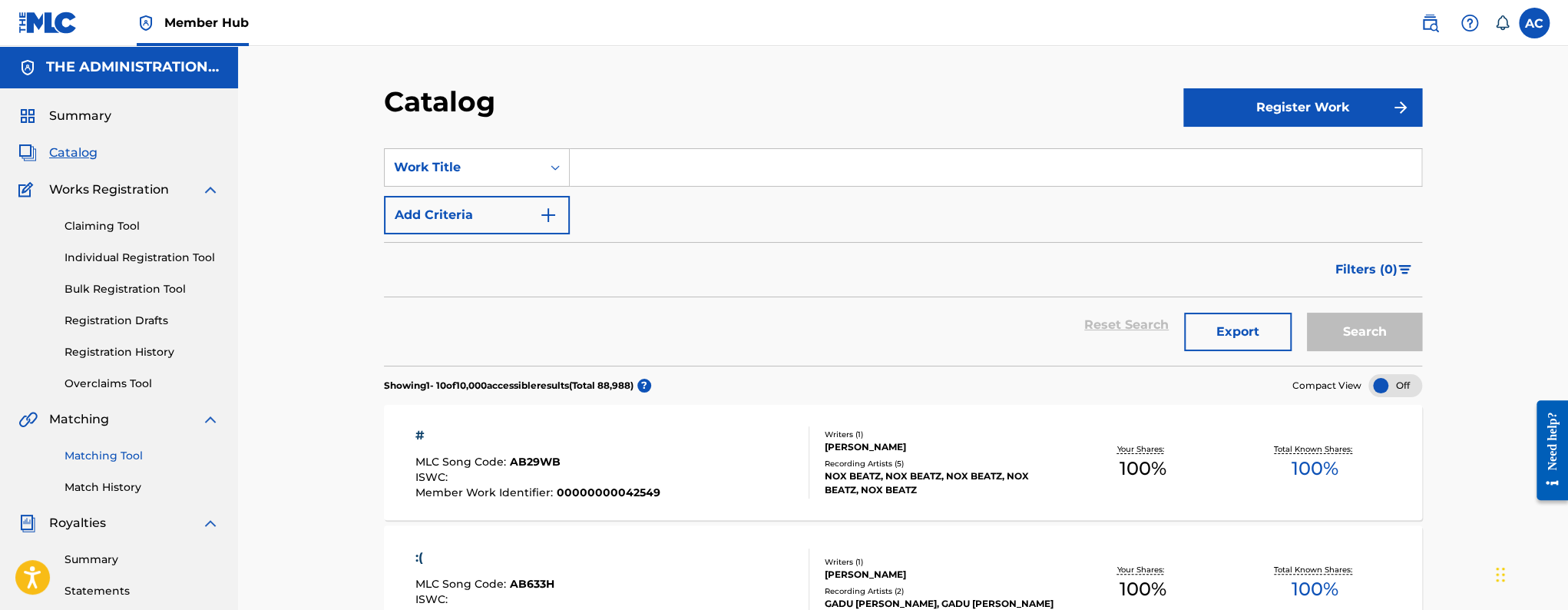
click at [122, 454] on link "Matching Tool" at bounding box center [142, 456] width 155 height 16
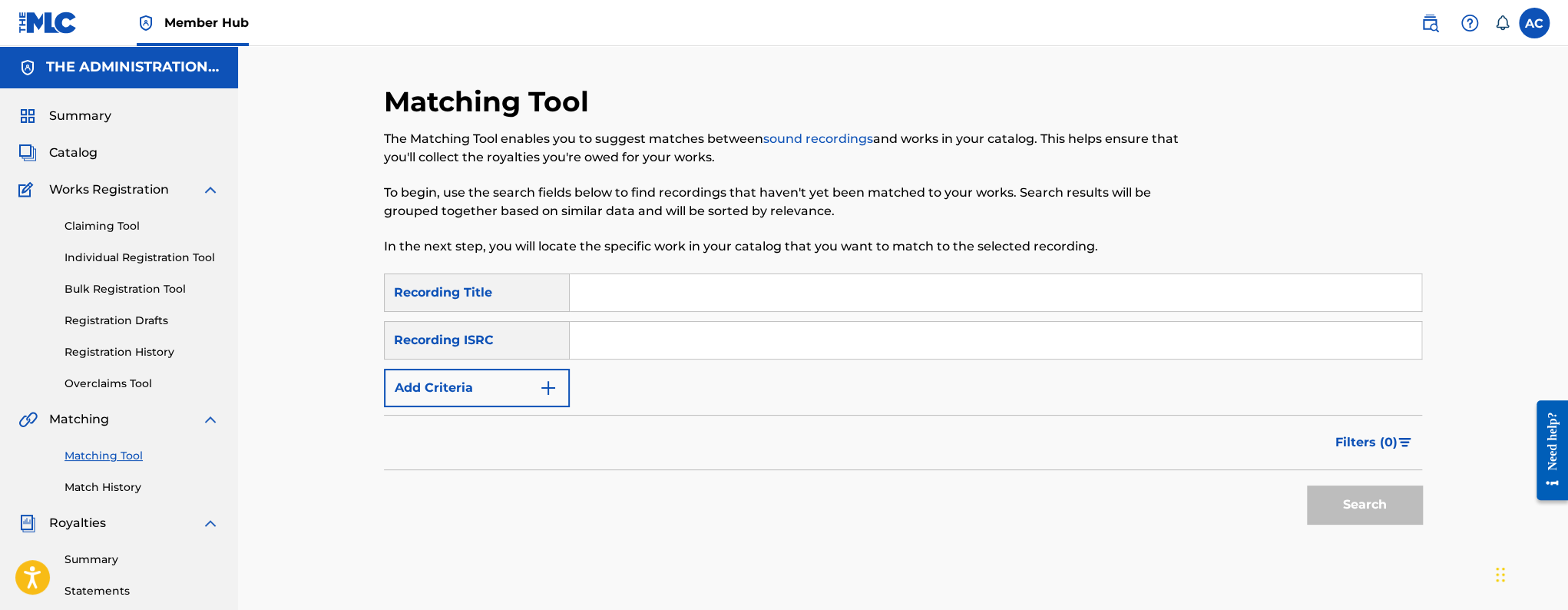
click at [650, 362] on div "SearchWithCriteria0af3189e-7e27-4e99-8ef2-09be0a61ea86 Recording Title SearchWi…" at bounding box center [903, 340] width 1038 height 133
click at [653, 353] on input "Search Form" at bounding box center [995, 340] width 852 height 37
paste input "QZTBB2421416"
type input "QZTBB2421416"
click at [1407, 502] on button "Search" at bounding box center [1364, 504] width 115 height 39
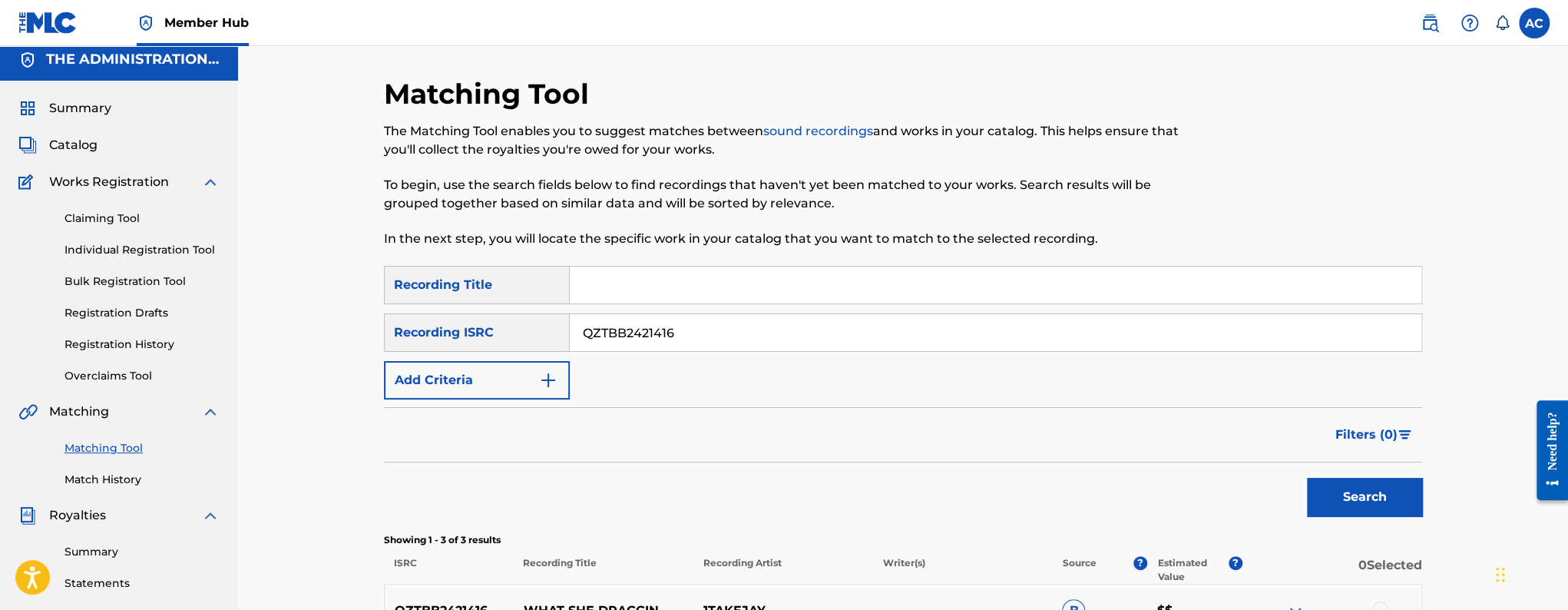
scroll to position [342, 0]
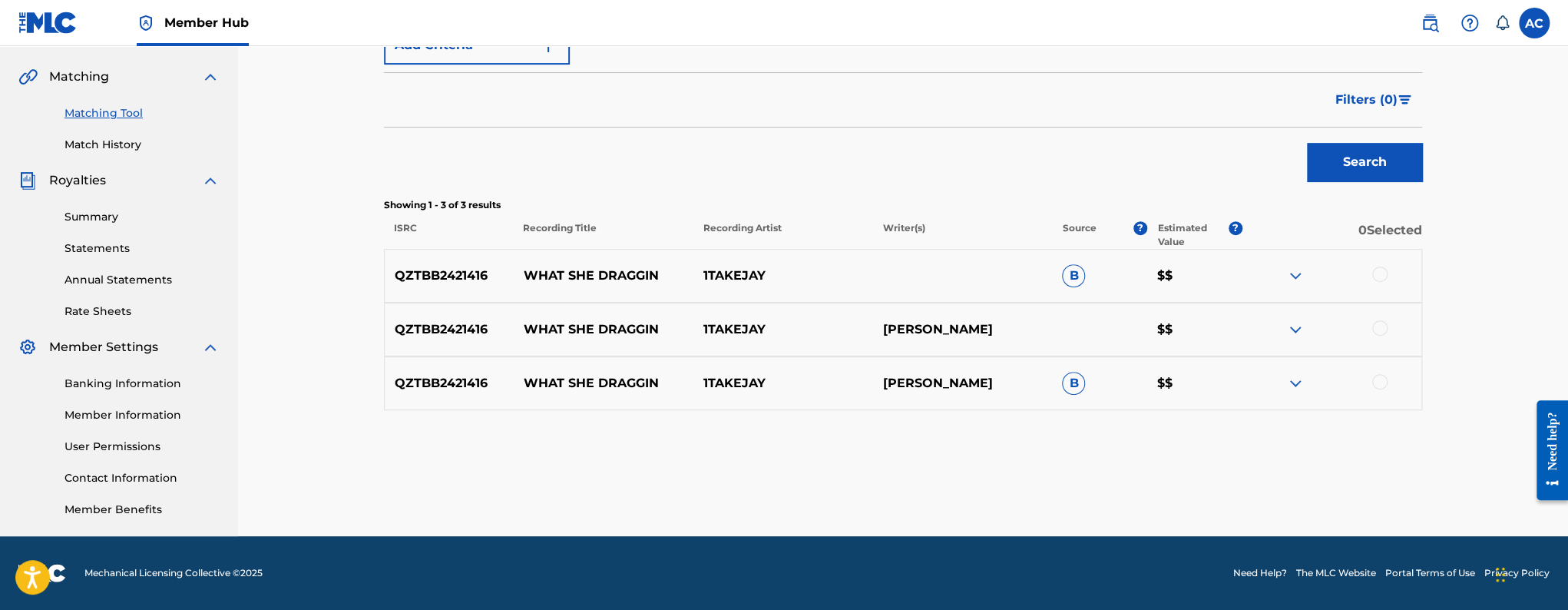
click at [1383, 276] on div at bounding box center [1379, 274] width 15 height 15
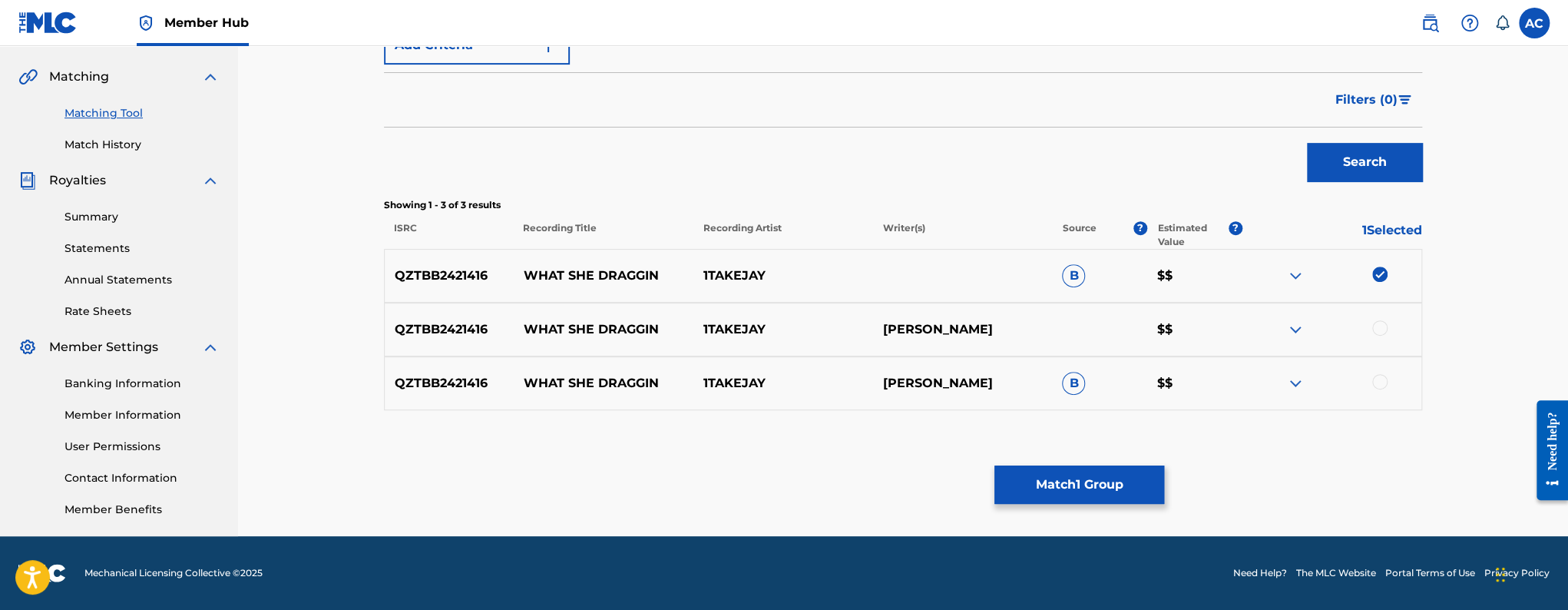
click at [1380, 320] on div "QZTBB2421416 WHAT SHE DRAGGIN 1TAKEJAY JACHIN DESHAWN JENKINS JR. $$" at bounding box center [903, 330] width 1038 height 54
click at [1380, 327] on div at bounding box center [1379, 328] width 15 height 15
click at [1378, 376] on div at bounding box center [1379, 382] width 15 height 15
click at [1136, 477] on button "Match 3 Groups" at bounding box center [1079, 485] width 169 height 39
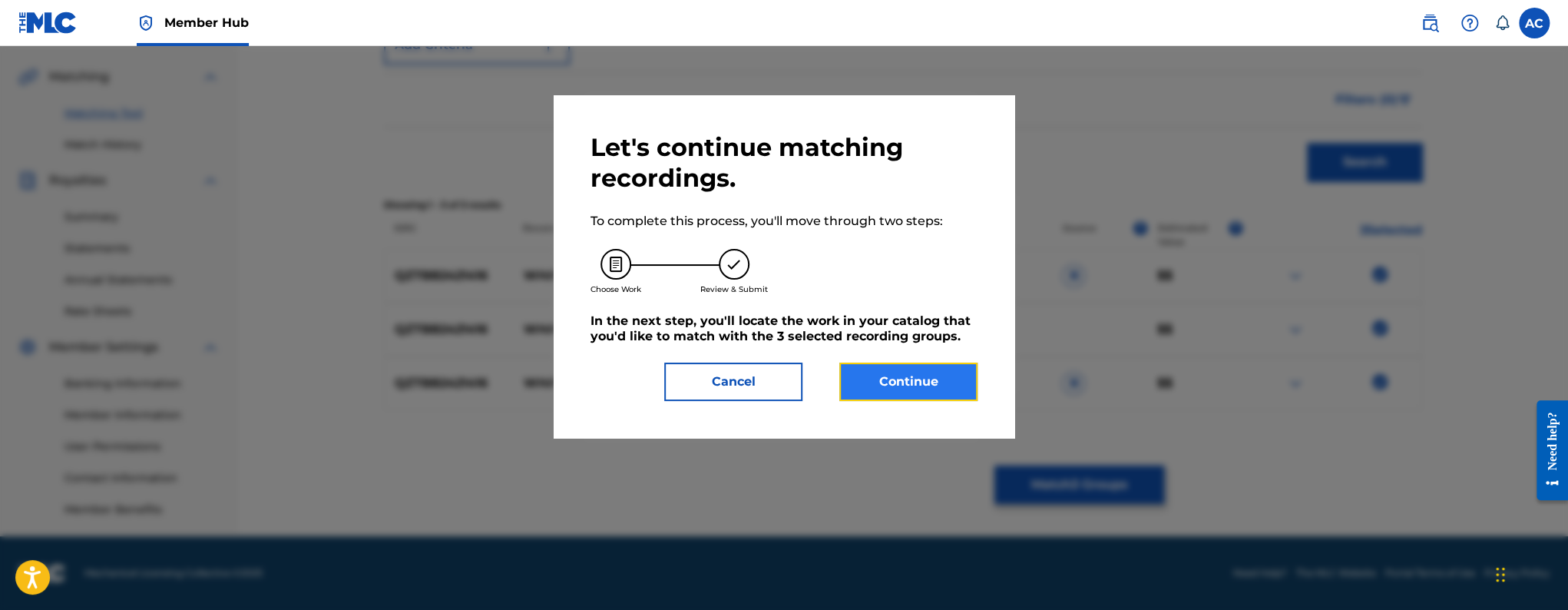
click at [900, 373] on button "Continue" at bounding box center [908, 382] width 138 height 39
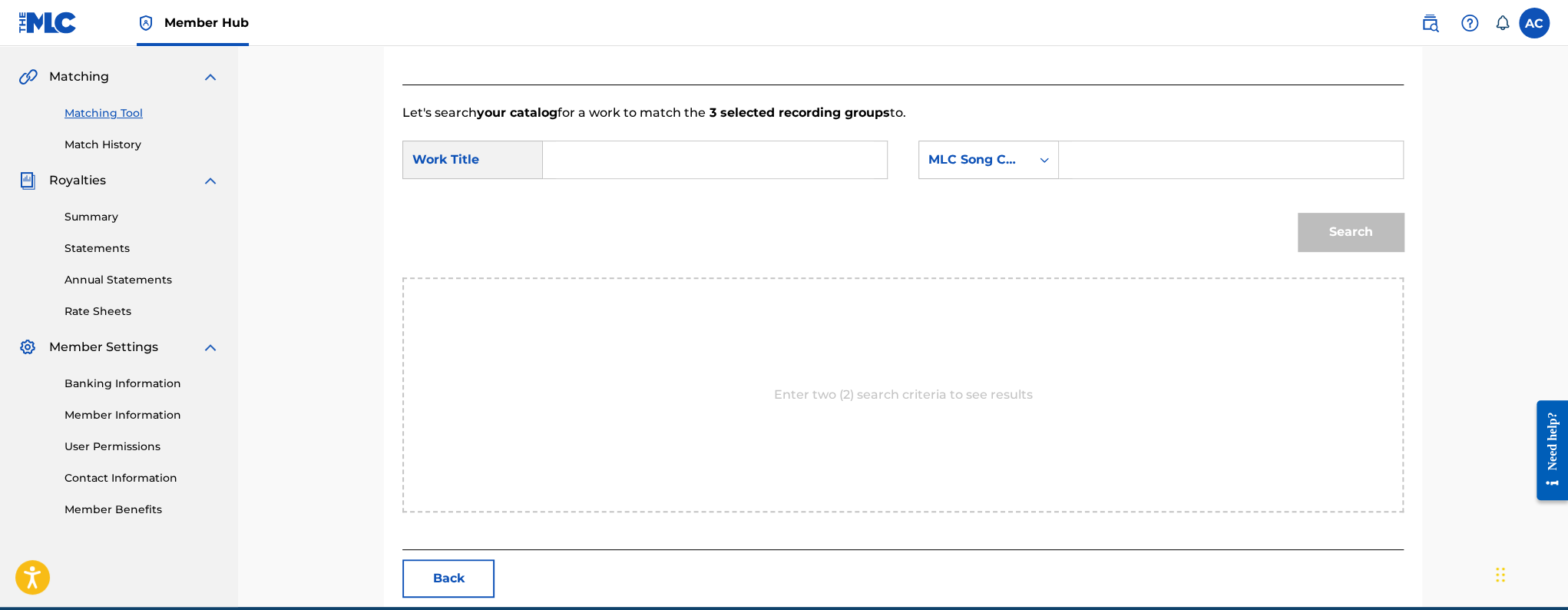
click at [696, 169] on input "Search Form" at bounding box center [715, 159] width 318 height 37
paste input "What She Draggin"
type input "What She Draggin"
click at [1043, 159] on icon "Search Form" at bounding box center [1044, 159] width 15 height 15
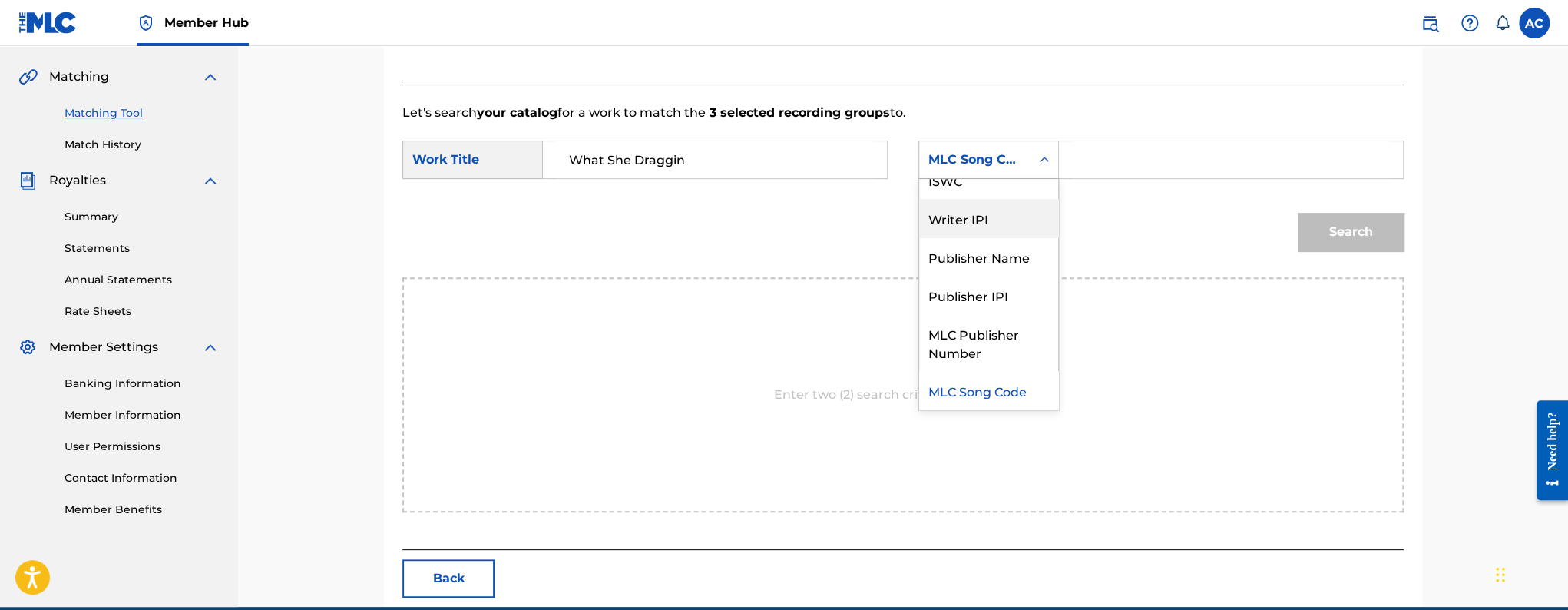
scroll to position [0, 0]
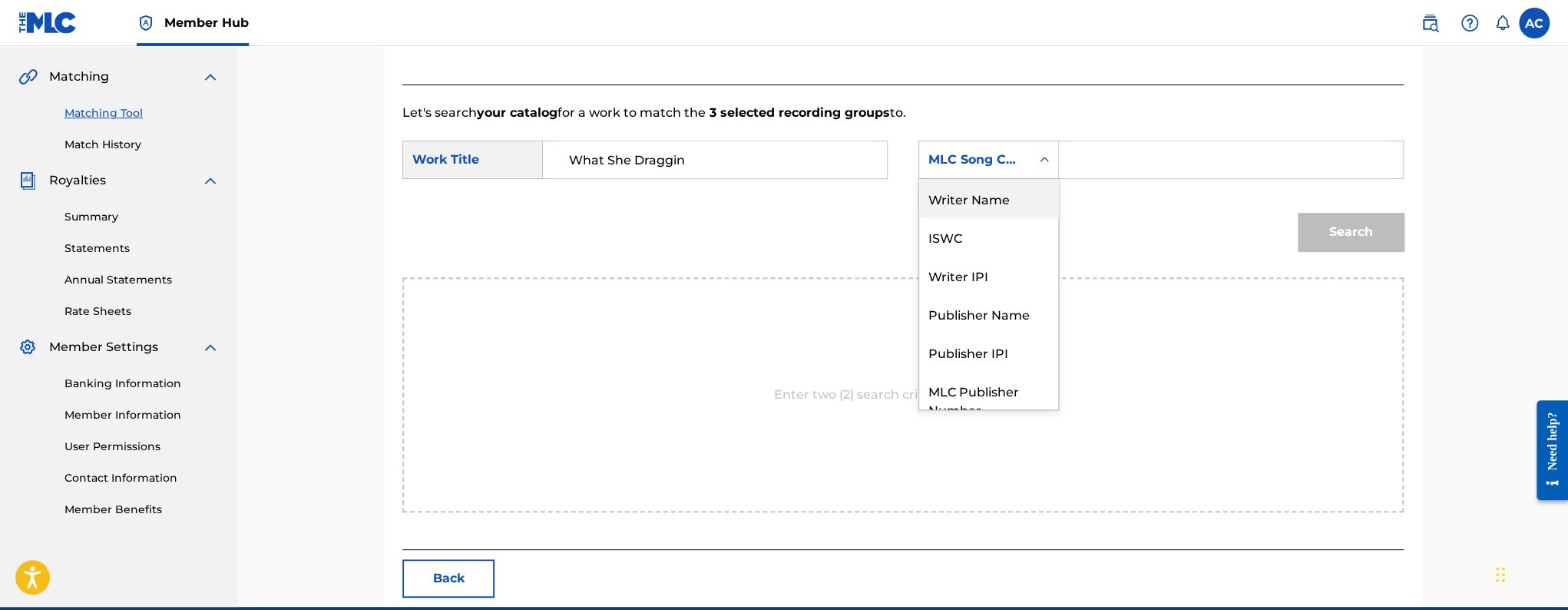
click at [1009, 206] on div "Writer Name" at bounding box center [988, 198] width 139 height 39
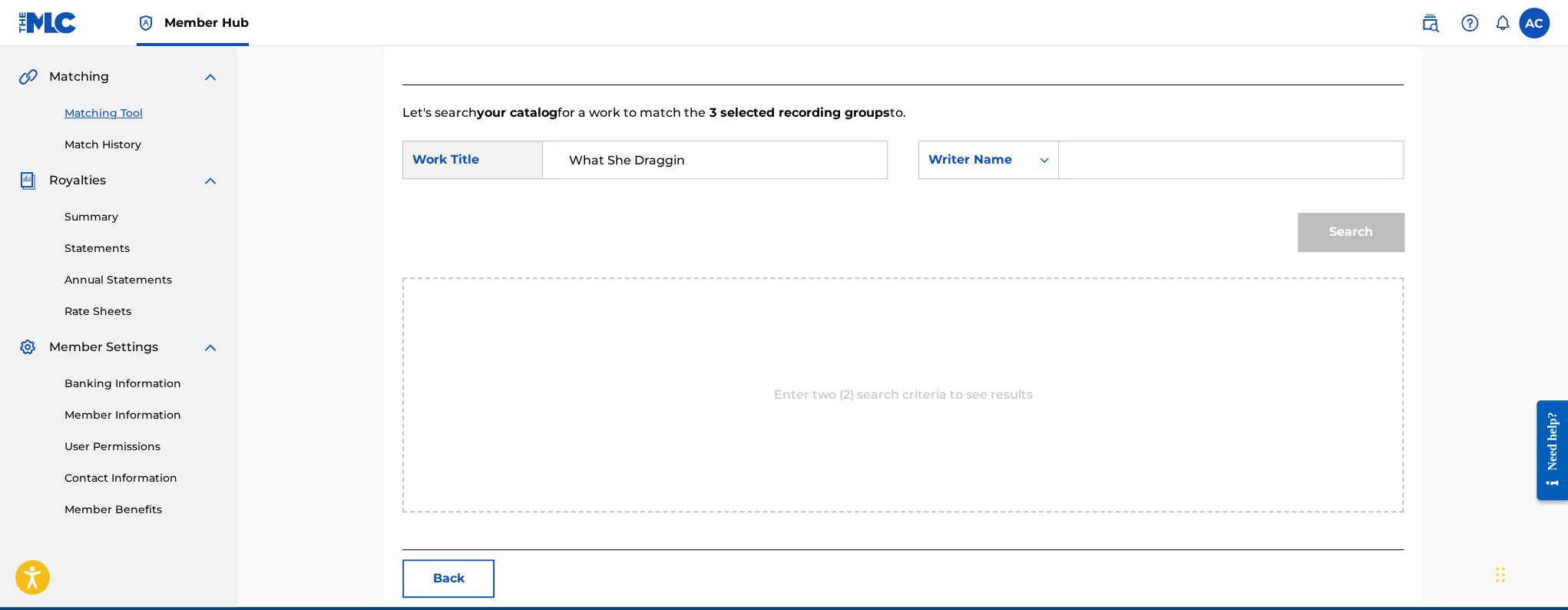
click at [1094, 159] on input "Search Form" at bounding box center [1231, 159] width 318 height 37
paste input "VONTREY TAYLOR"
type input "VONTREY TAYLOR"
click at [1404, 232] on div "Match Usage - Select Work In this step, you will locate the work you'd like to …" at bounding box center [903, 193] width 1038 height 826
click at [1317, 231] on button "Search" at bounding box center [1351, 232] width 106 height 39
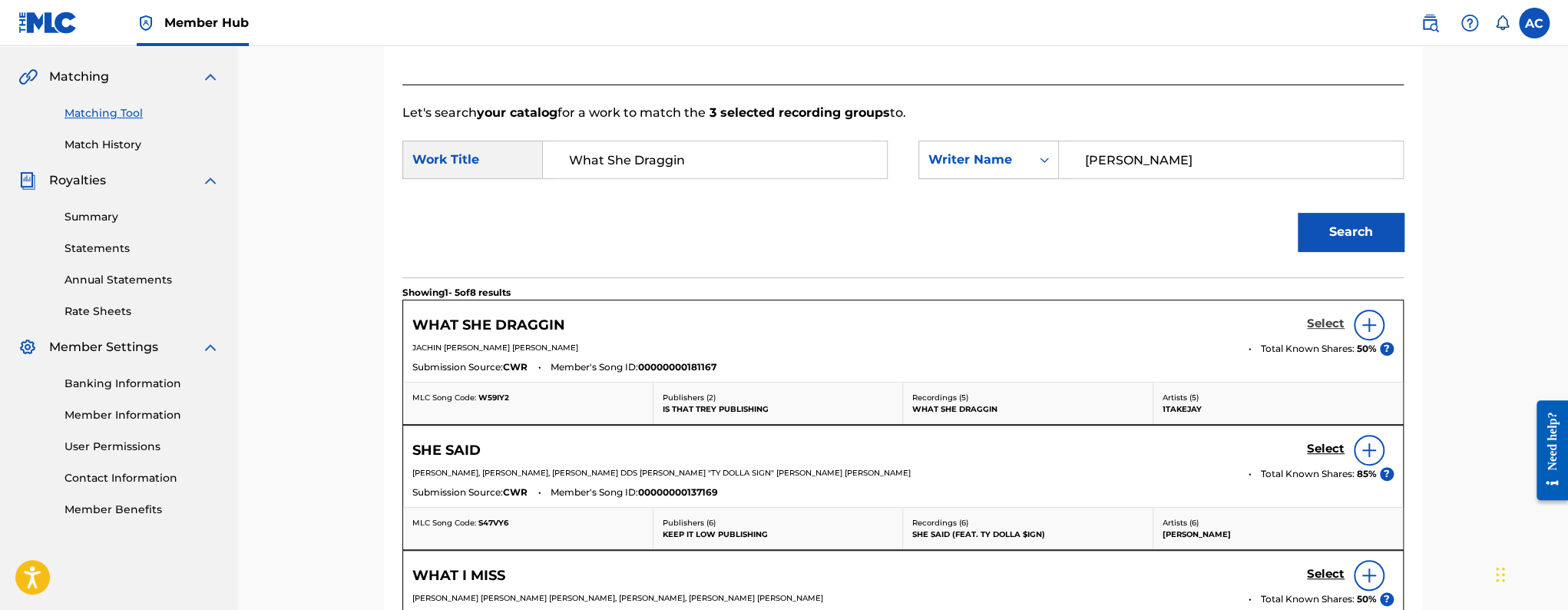
click at [1315, 321] on h5 "Select" at bounding box center [1326, 323] width 38 height 14
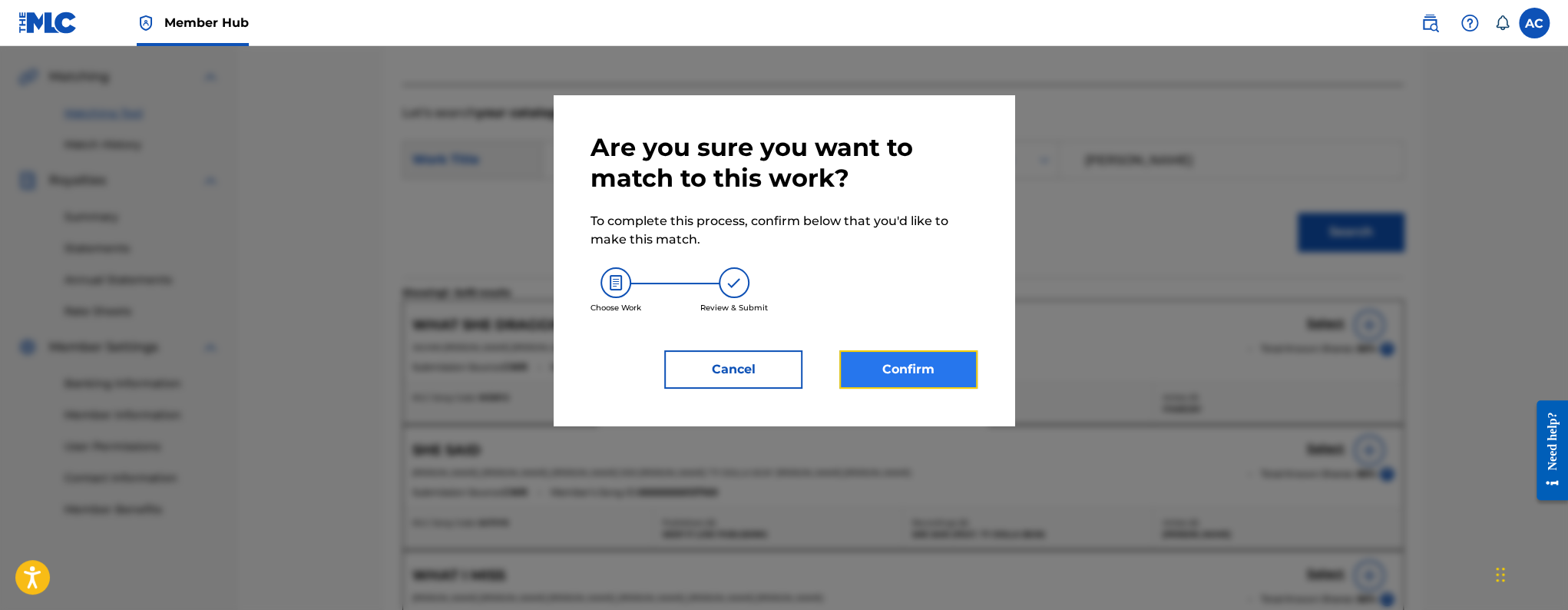
click at [877, 373] on button "Confirm" at bounding box center [908, 369] width 138 height 39
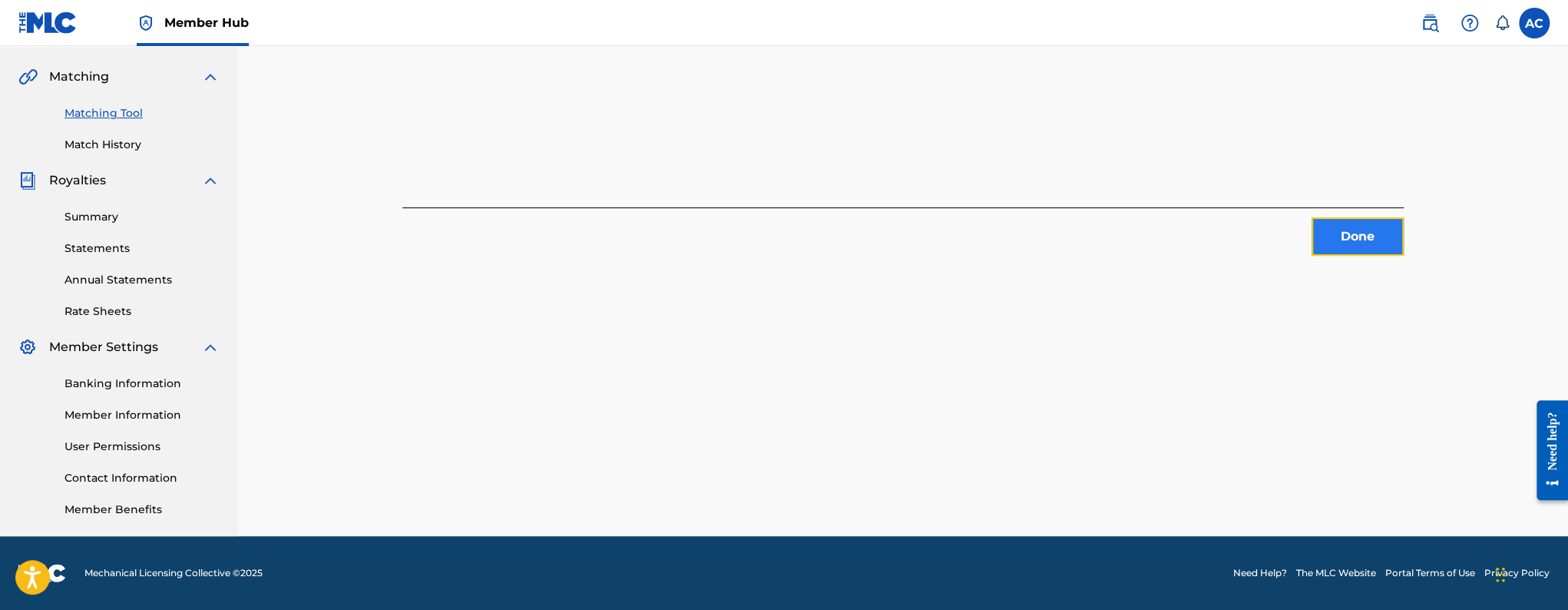
click at [1344, 233] on button "Done" at bounding box center [1357, 237] width 92 height 39
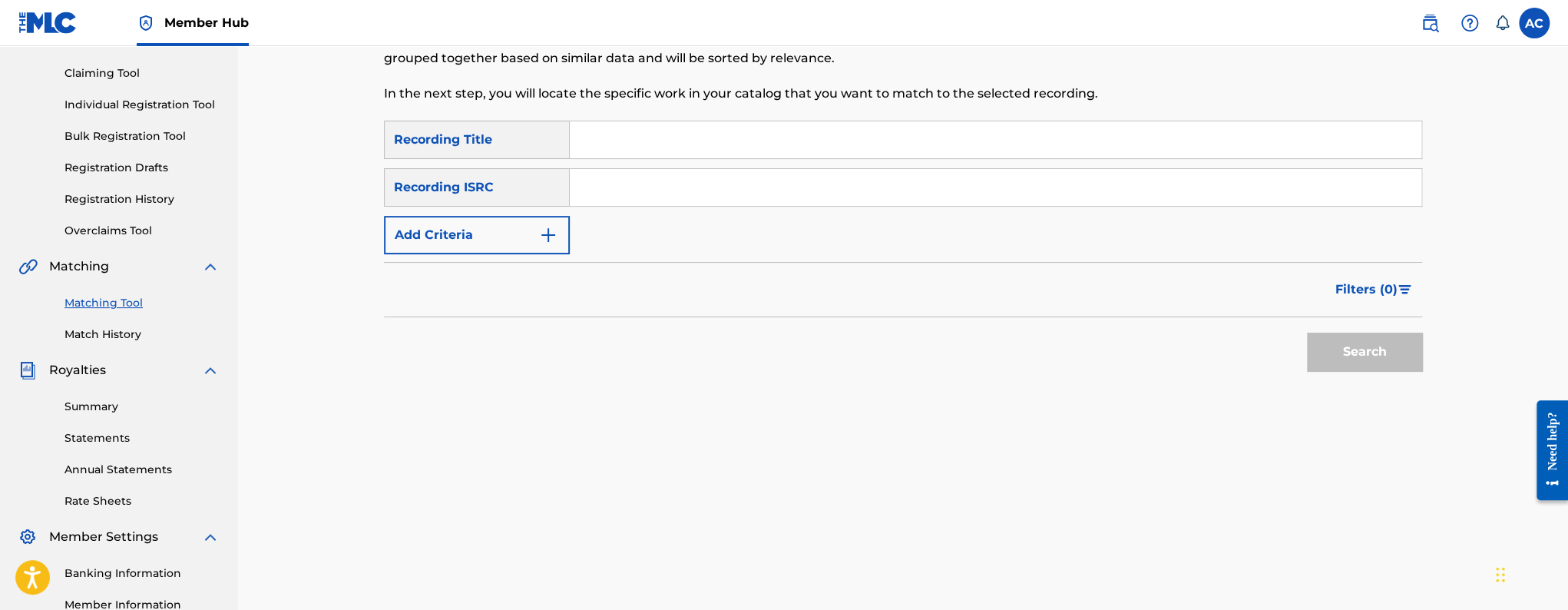
scroll to position [18, 0]
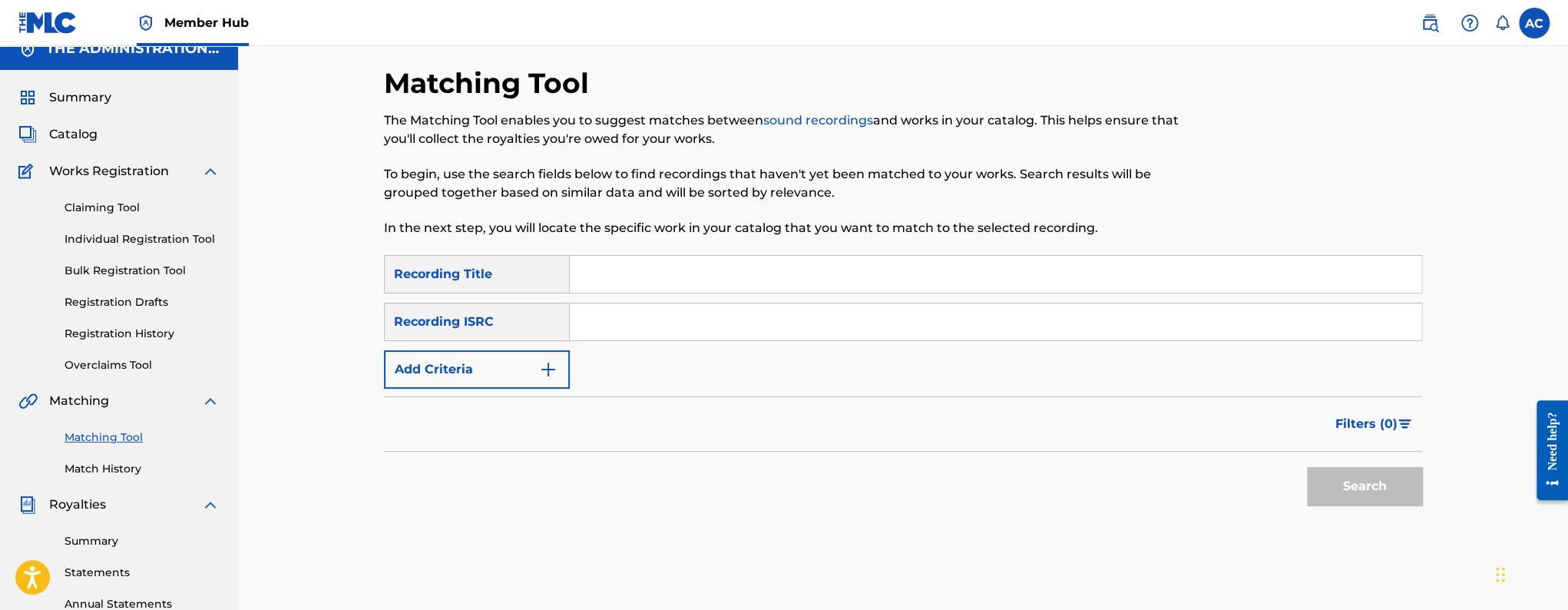
click at [610, 329] on input "Search Form" at bounding box center [995, 321] width 852 height 37
paste input "QZTBB2421418"
type input "QZTBB2421418"
click at [1307, 467] on button "Search" at bounding box center [1364, 486] width 115 height 39
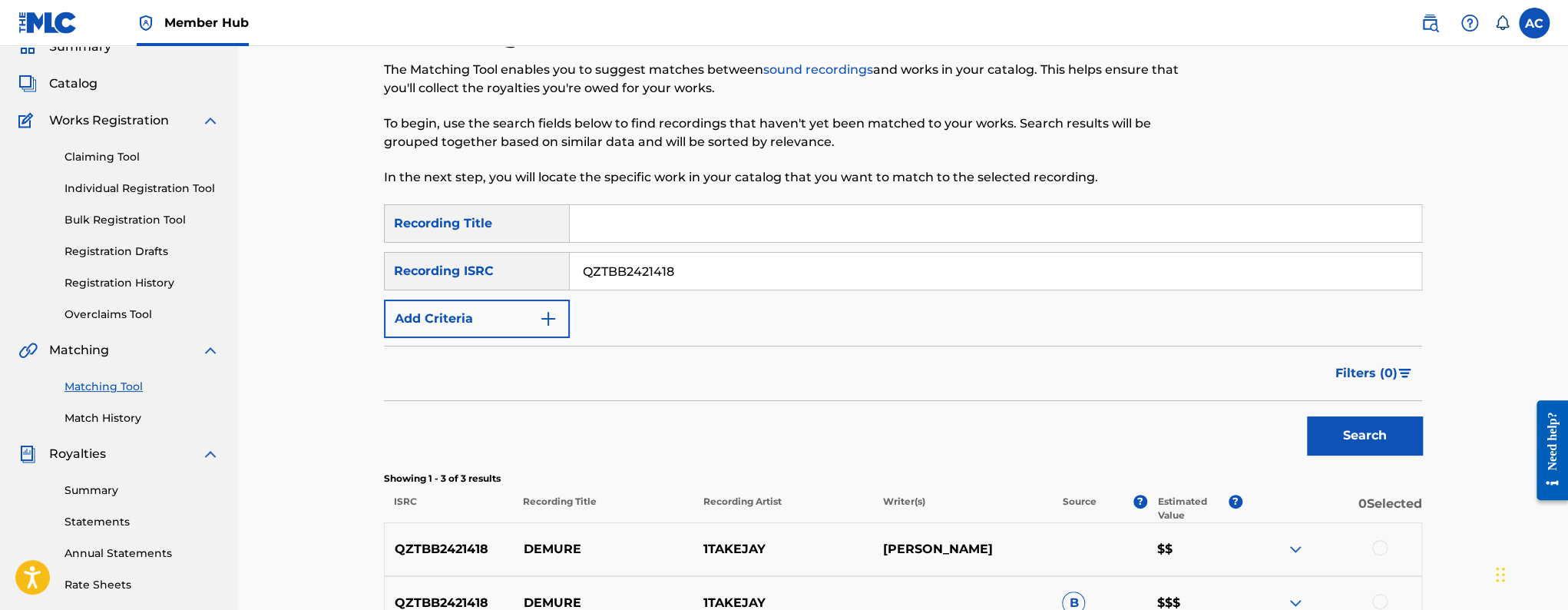
scroll to position [283, 0]
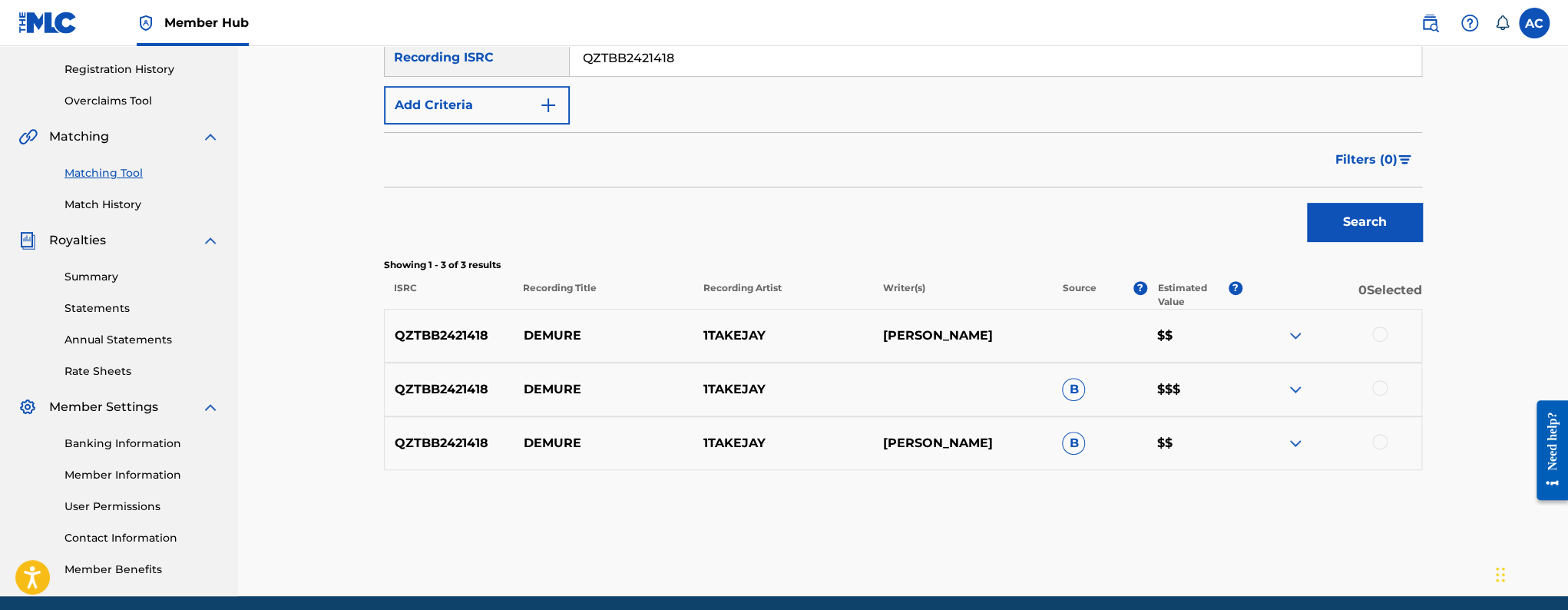
click at [1376, 332] on div at bounding box center [1379, 334] width 15 height 15
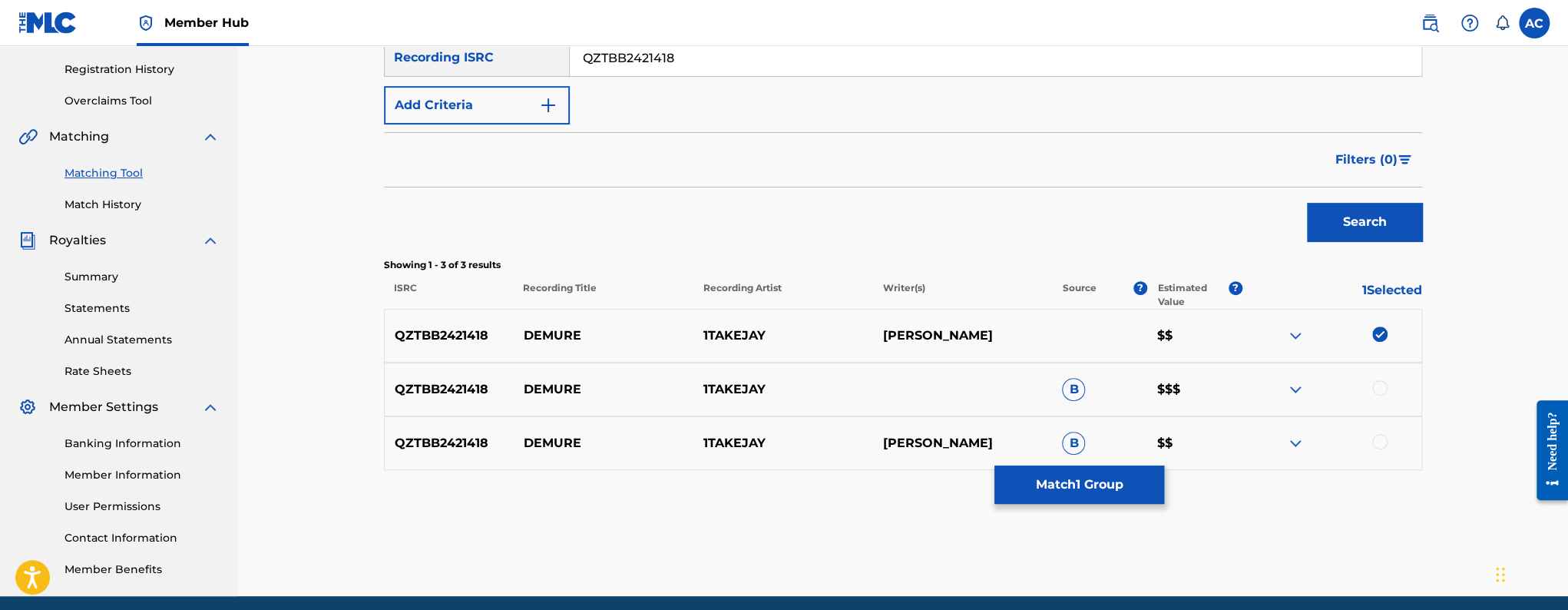
drag, startPoint x: 1382, startPoint y: 386, endPoint x: 1383, endPoint y: 448, distance: 62.0
click at [1382, 386] on div at bounding box center [1379, 388] width 15 height 15
click at [1383, 444] on div at bounding box center [1379, 441] width 15 height 15
click at [1109, 501] on button "Match 3 Groups" at bounding box center [1079, 485] width 169 height 39
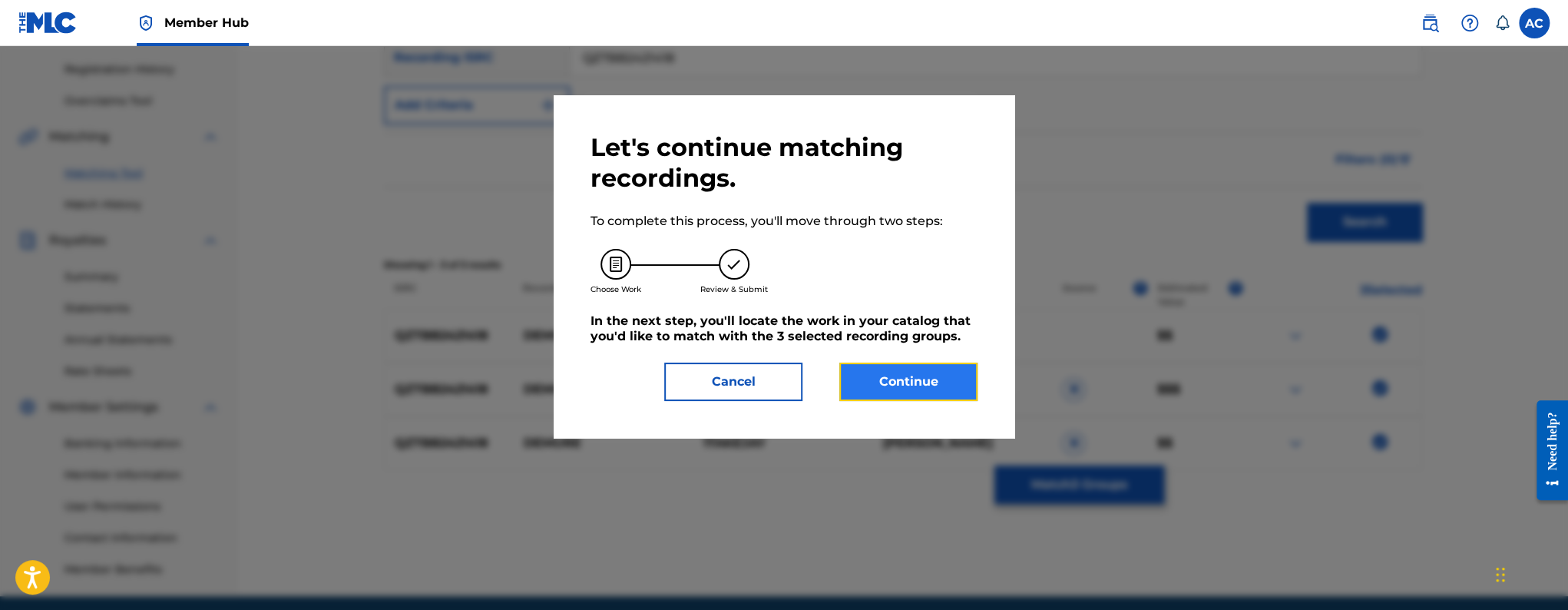
click at [937, 394] on button "Continue" at bounding box center [908, 382] width 138 height 39
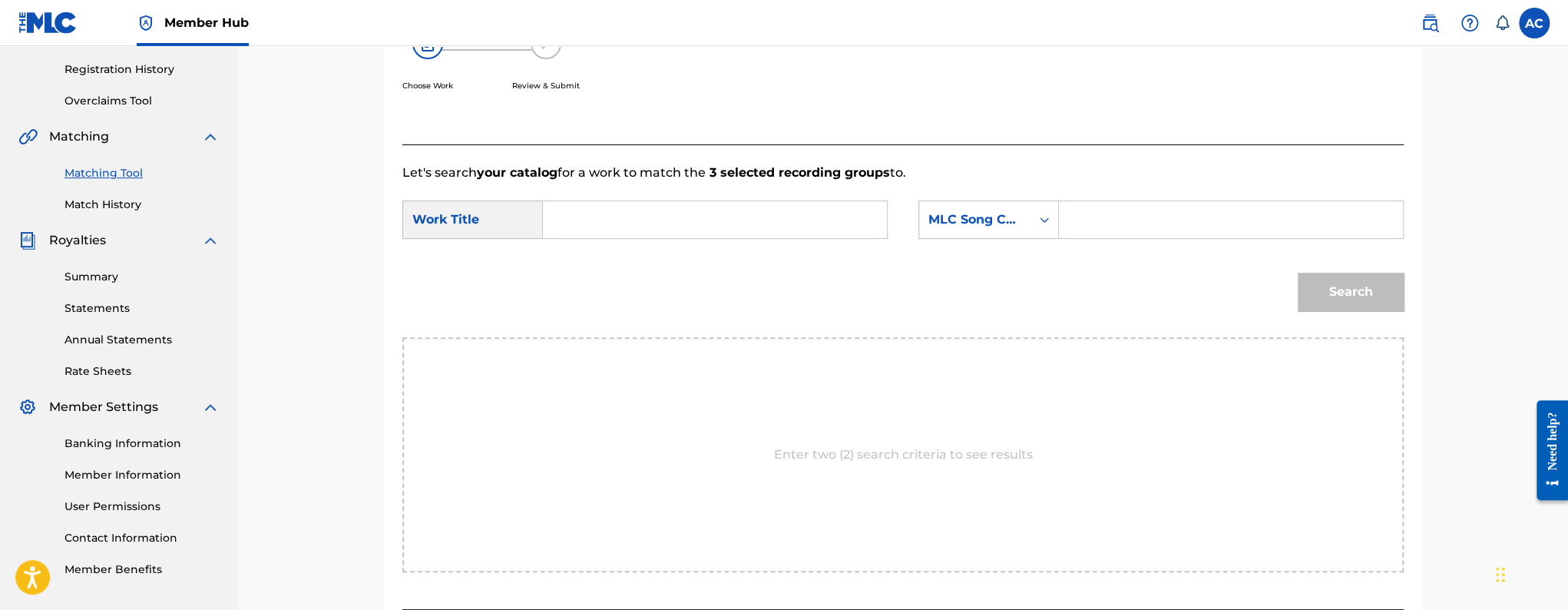
click at [739, 233] on input "Search Form" at bounding box center [715, 220] width 318 height 37
paste input "Demure"
type input "Demure"
click at [1059, 221] on div "Search Form" at bounding box center [1231, 220] width 345 height 39
click at [1046, 222] on icon "Search Form" at bounding box center [1044, 220] width 15 height 15
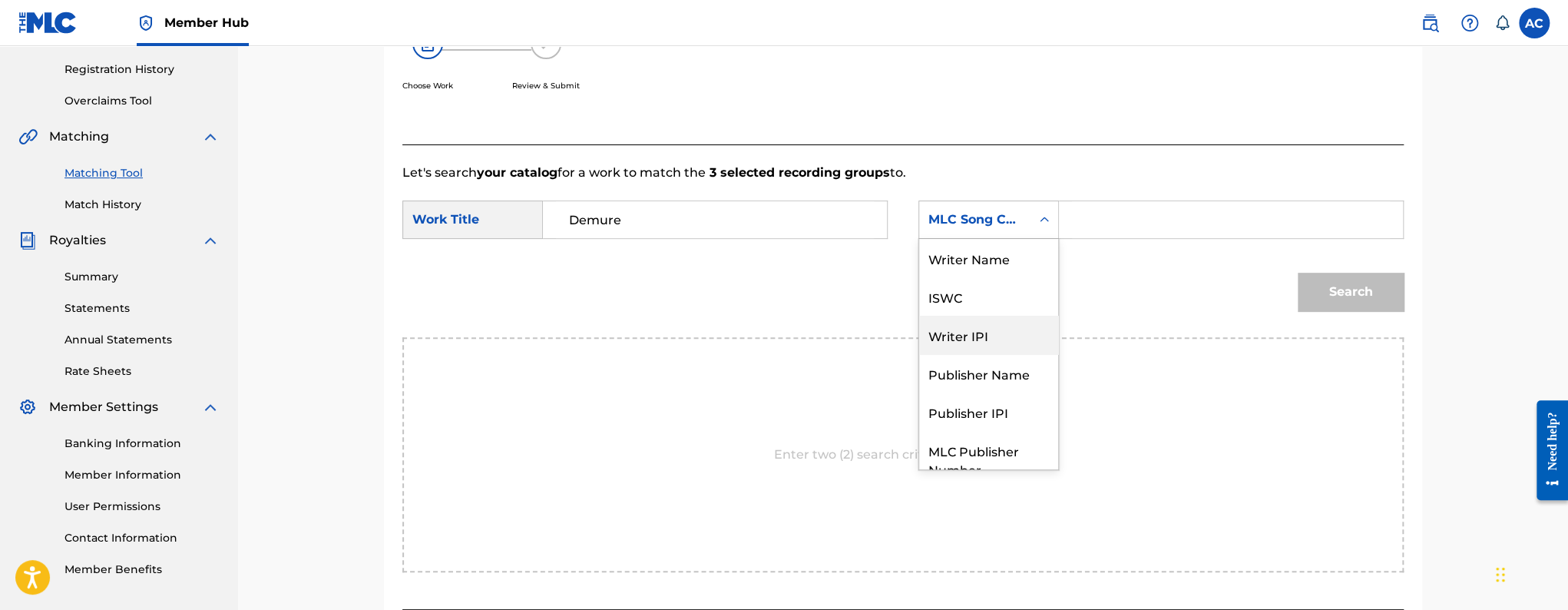
scroll to position [0, 0]
click at [986, 275] on div "Writer Name" at bounding box center [988, 258] width 139 height 39
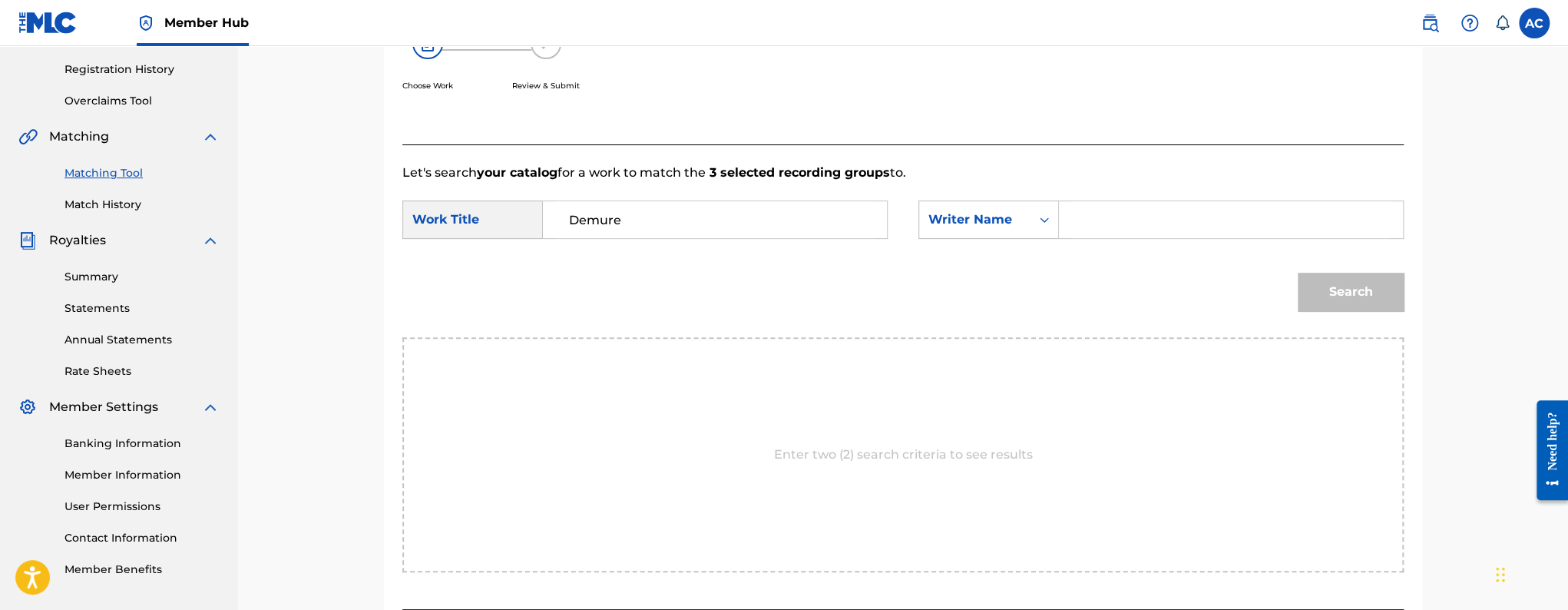
click at [1131, 234] on input "Search Form" at bounding box center [1231, 220] width 318 height 37
paste input "VONTREY TAYLOR"
type input "VONTREY TAYLOR"
click at [1320, 303] on button "Search" at bounding box center [1351, 292] width 106 height 39
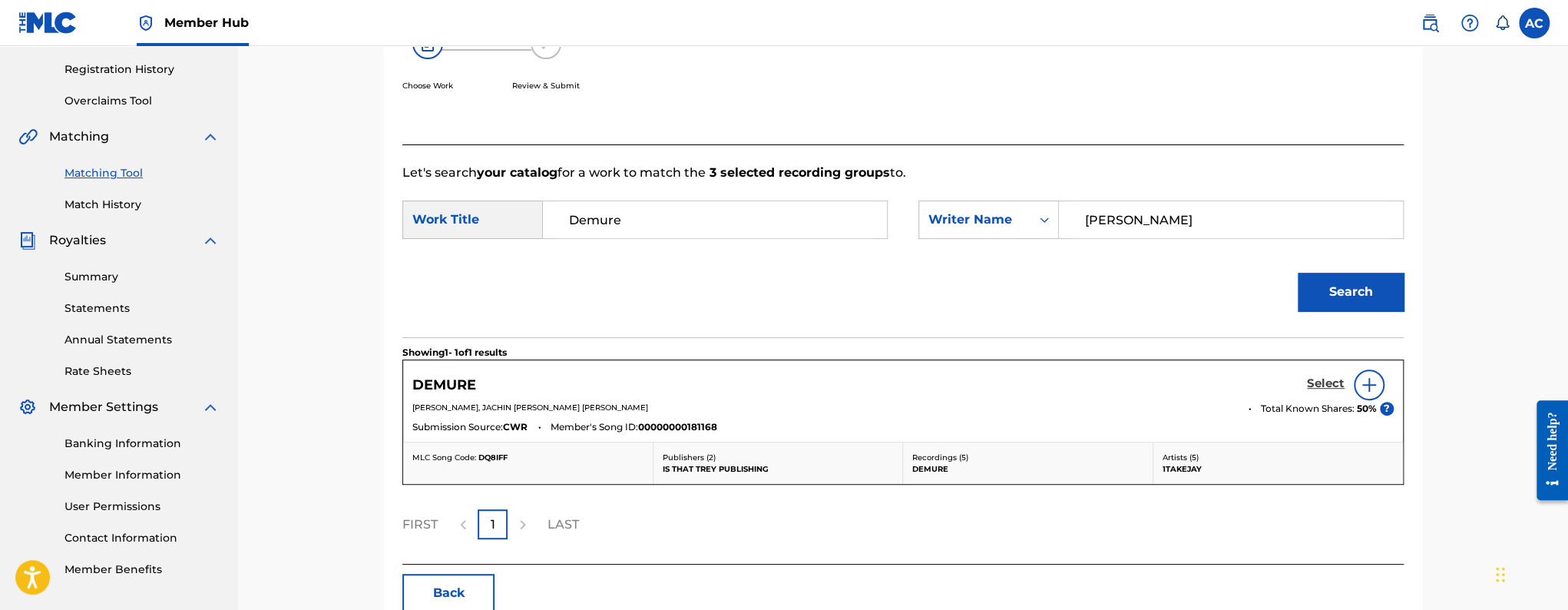
click at [1314, 377] on h5 "Select" at bounding box center [1326, 383] width 38 height 14
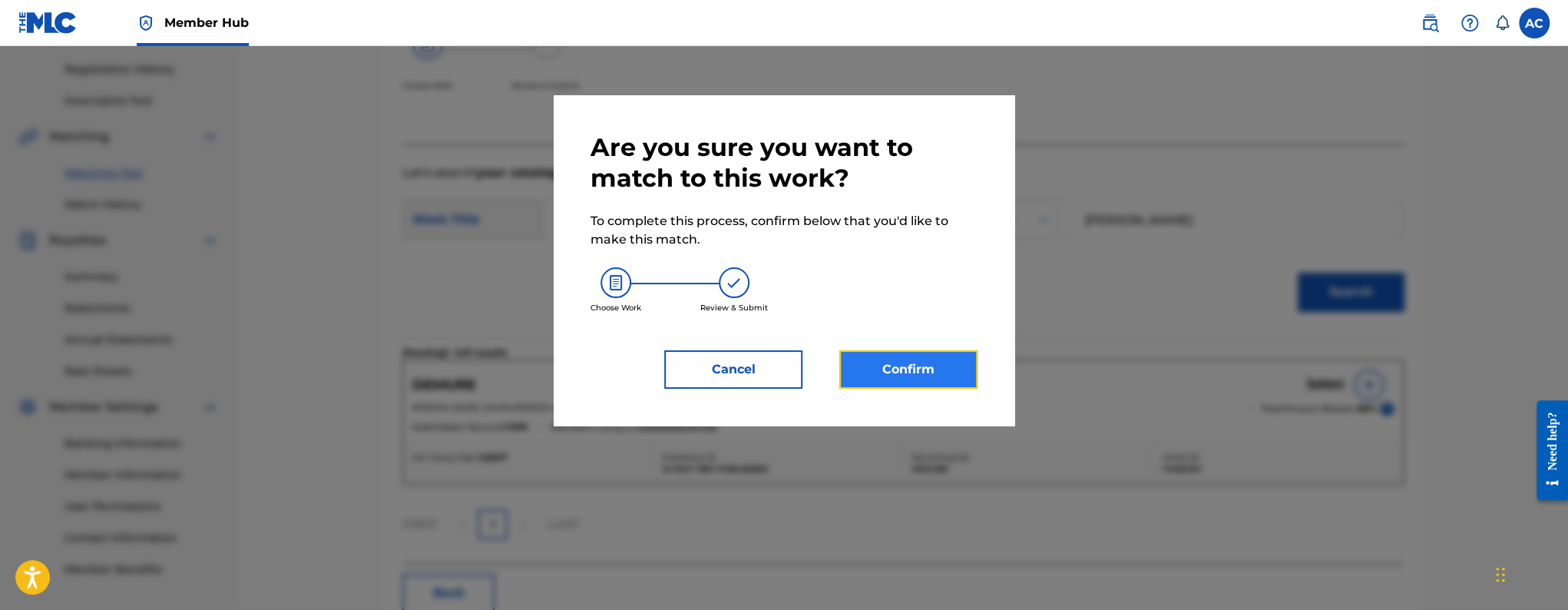
click at [857, 357] on button "Confirm" at bounding box center [908, 369] width 138 height 39
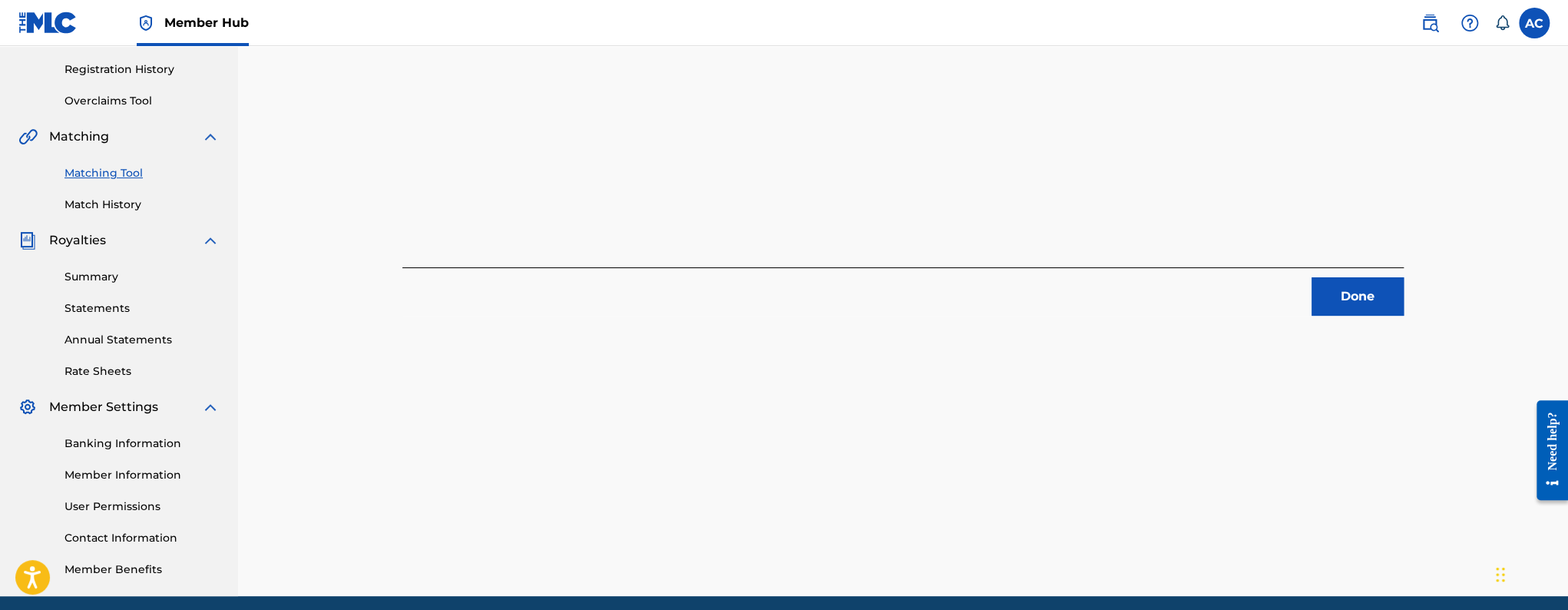
click at [1335, 316] on div "3 Recording Groups are pending usage match to the work DEMURE . Congratulations…" at bounding box center [903, 199] width 1075 height 794
click at [1335, 313] on button "Done" at bounding box center [1357, 296] width 92 height 39
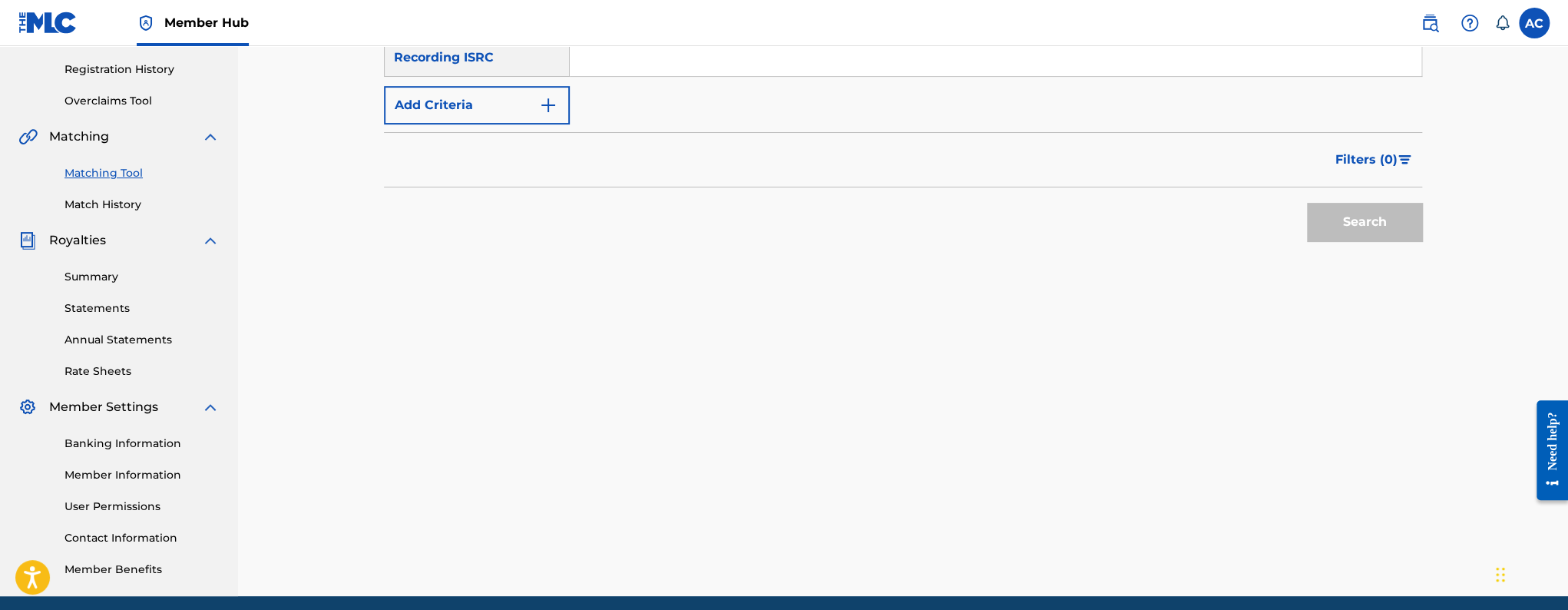
click at [665, 75] on input "Search Form" at bounding box center [995, 58] width 852 height 37
paste input "QZMER2380558"
type input "QZMER2380558"
click at [1307, 203] on button "Search" at bounding box center [1364, 222] width 115 height 39
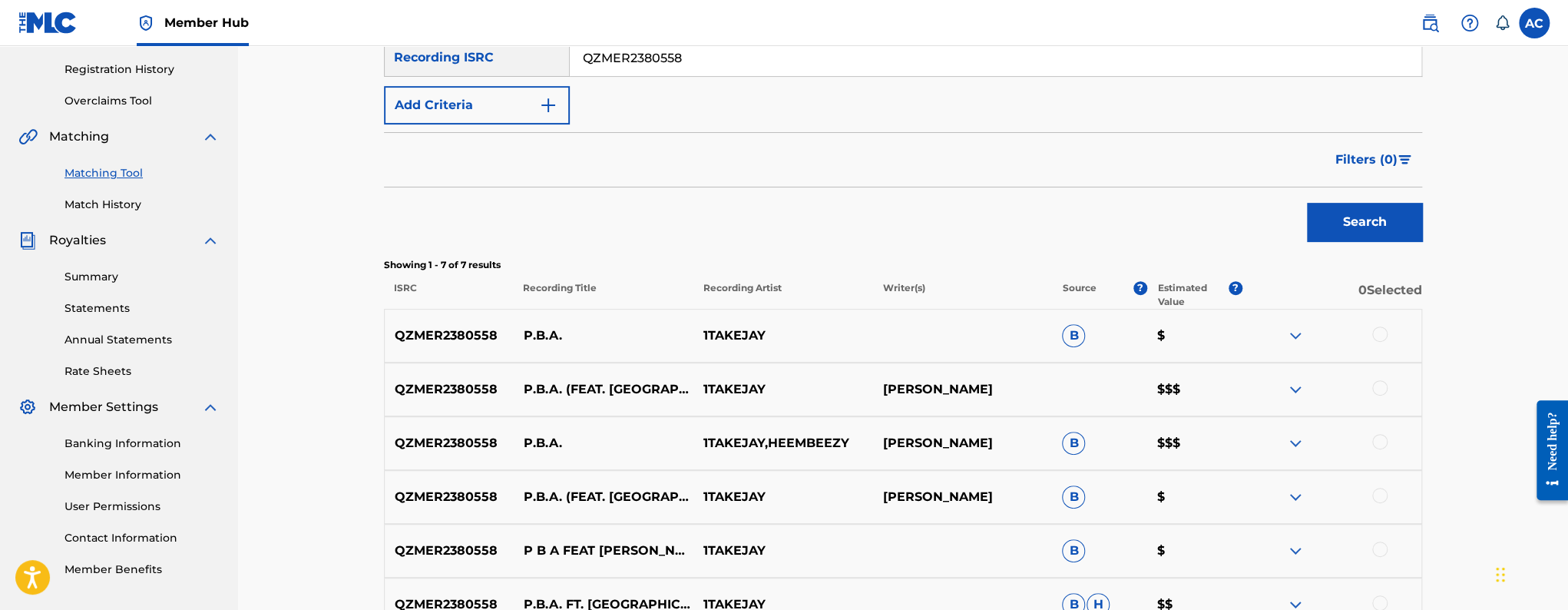
click at [1381, 330] on div at bounding box center [1379, 334] width 15 height 15
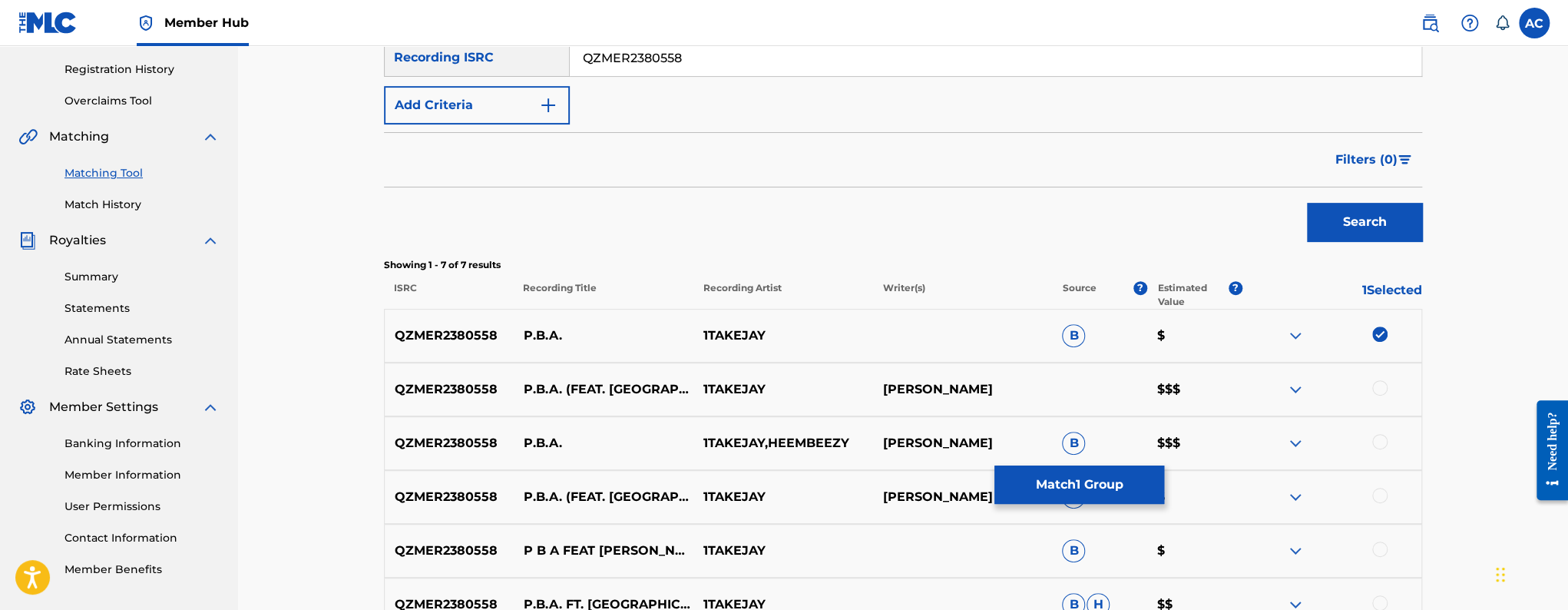
click at [1381, 378] on div "QZMER2380558 P.B.A. (FEAT. HEEMBEEZY) 1TAKEJAY JACHIN DESHAWN JENKINS JR. $$$" at bounding box center [903, 389] width 1038 height 54
click at [1379, 449] on div at bounding box center [1331, 443] width 180 height 18
click at [1377, 394] on div at bounding box center [1379, 388] width 15 height 15
click at [1379, 440] on div at bounding box center [1379, 441] width 15 height 15
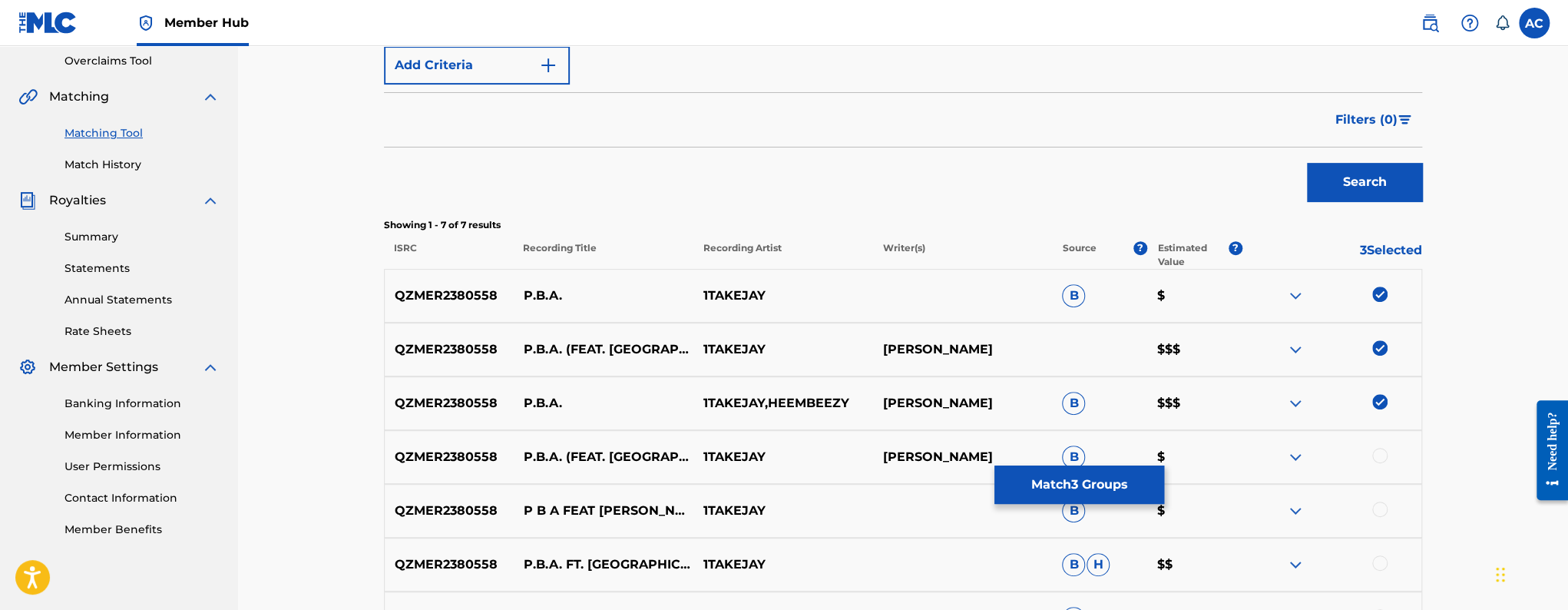
scroll to position [507, 0]
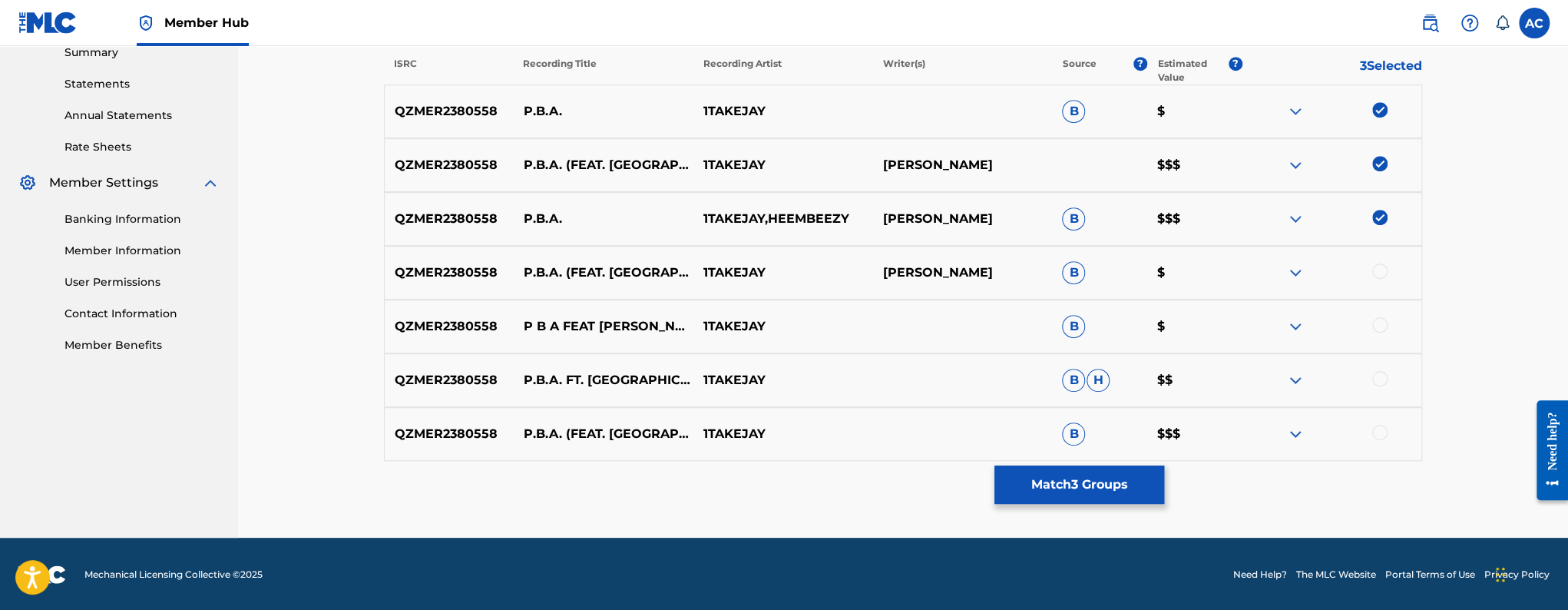
click at [1380, 271] on div at bounding box center [1379, 271] width 15 height 15
click at [1380, 329] on div at bounding box center [1379, 325] width 15 height 15
click at [1377, 378] on div at bounding box center [1379, 378] width 15 height 15
click at [1383, 434] on div at bounding box center [1379, 432] width 15 height 15
click at [1140, 482] on button "Match 7 Groups" at bounding box center [1079, 485] width 169 height 39
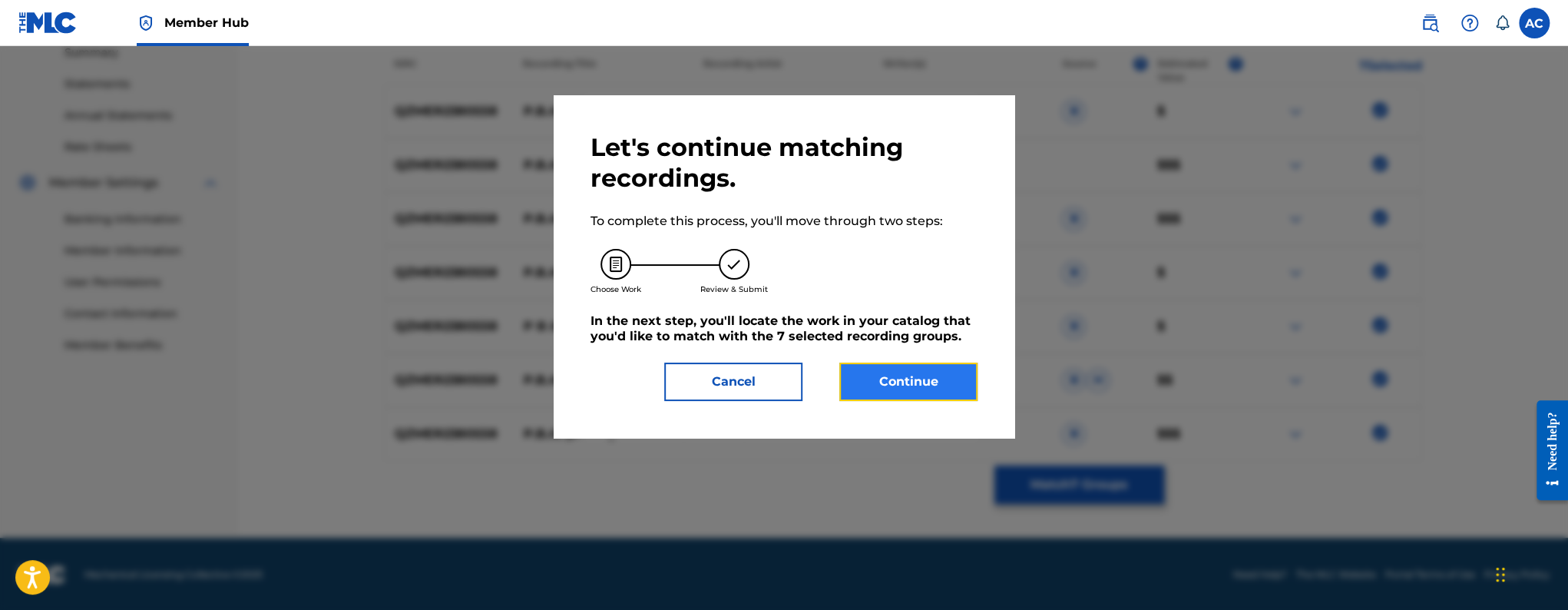
click at [889, 369] on button "Continue" at bounding box center [908, 382] width 138 height 39
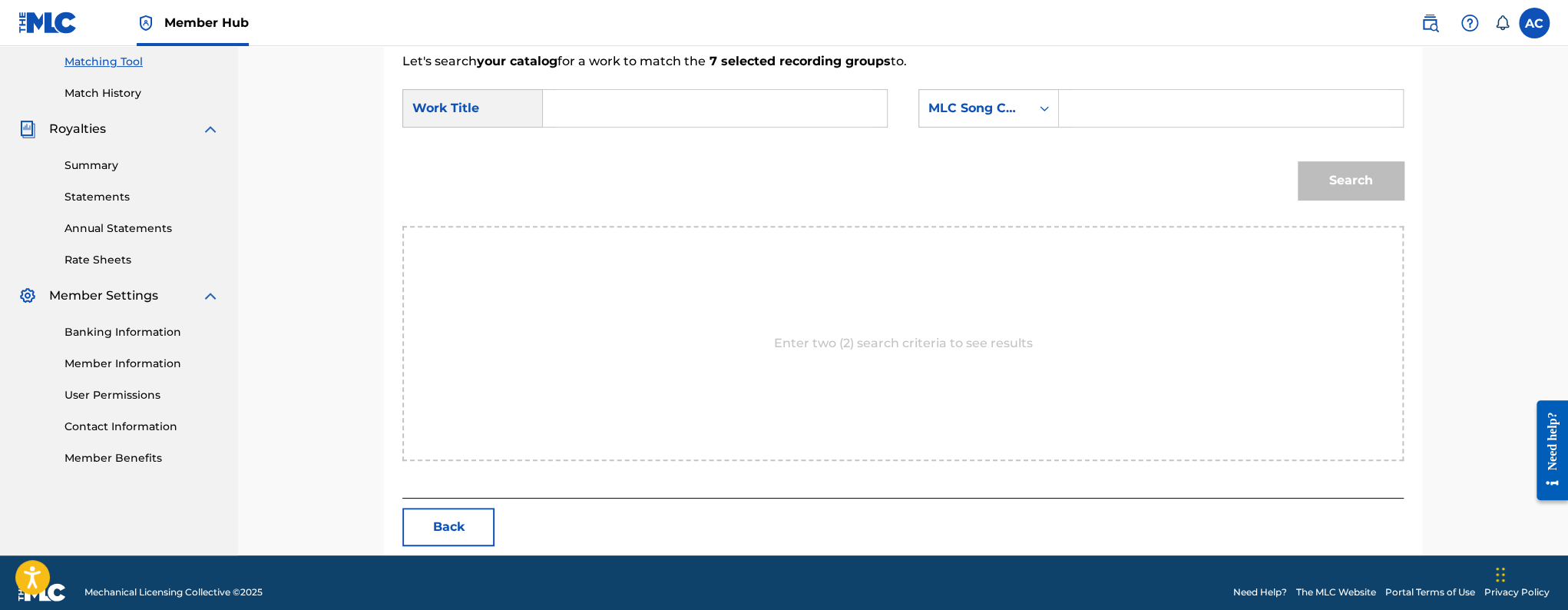
scroll to position [413, 0]
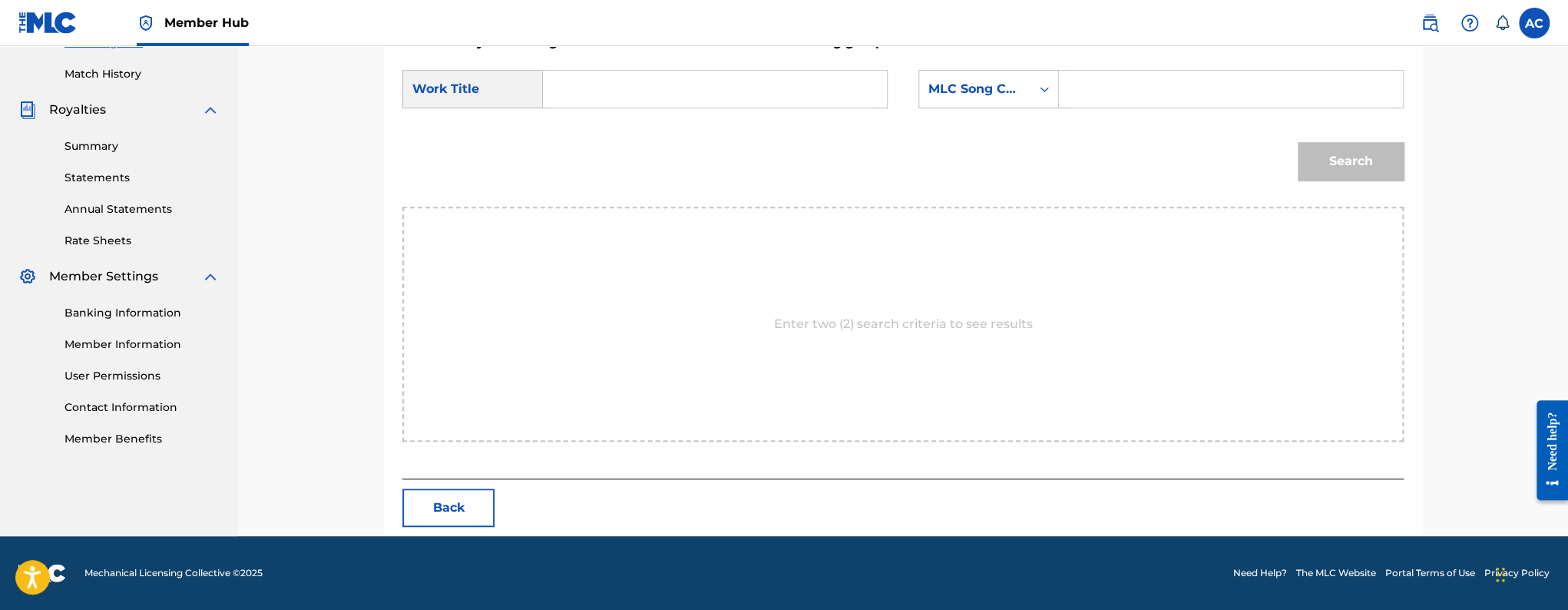
click at [678, 100] on input "Search Form" at bounding box center [715, 89] width 318 height 37
paste input "P.B.A"
type input "P.B.A"
click at [1103, 86] on input "Search Form" at bounding box center [1231, 89] width 318 height 37
click at [1050, 86] on icon "Search Form" at bounding box center [1044, 89] width 15 height 15
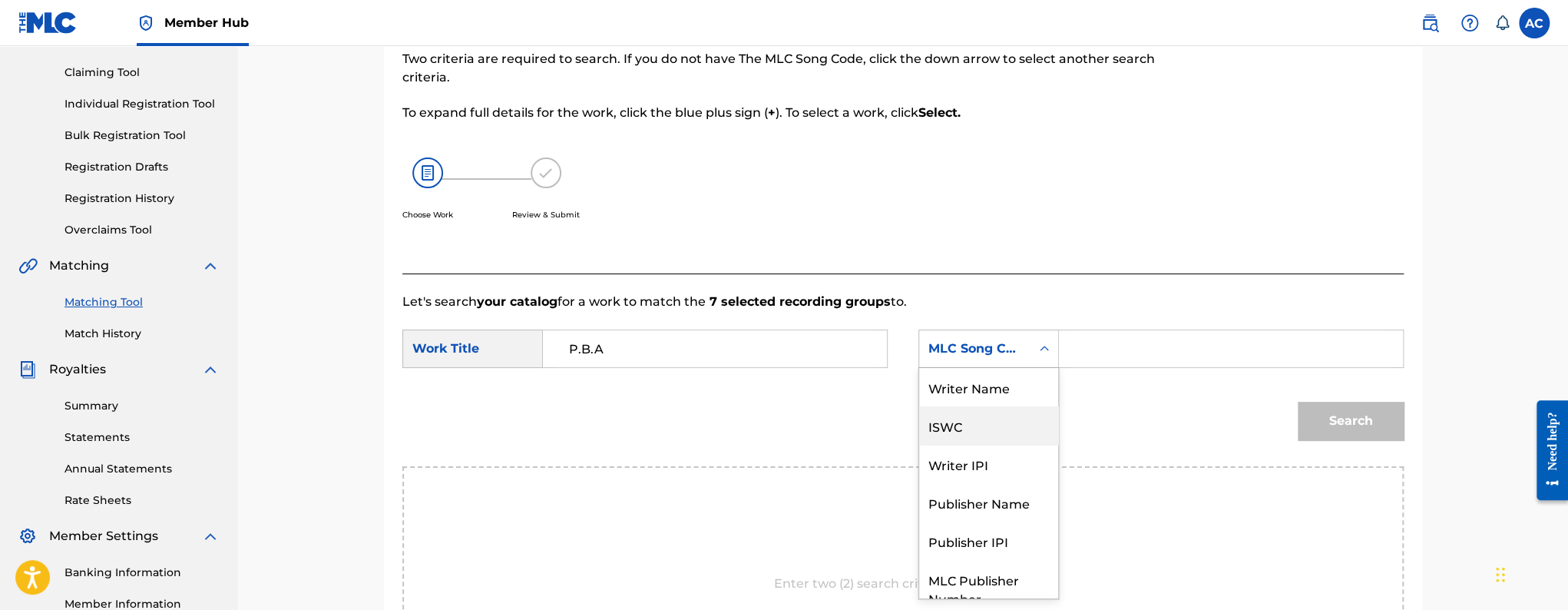
scroll to position [78, 0]
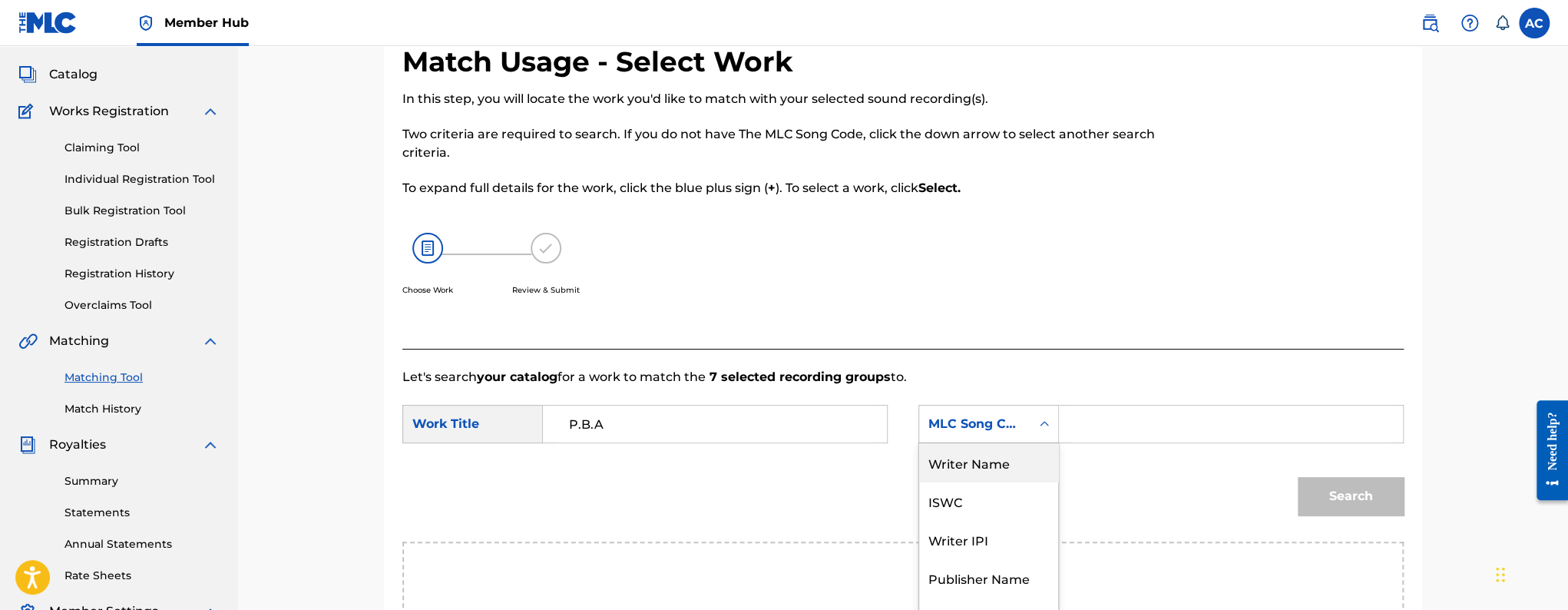
click at [1012, 475] on div "Writer Name" at bounding box center [988, 462] width 139 height 39
click at [1096, 416] on input "Search Form" at bounding box center [1231, 424] width 318 height 37
paste input "VONTREY TAYLOR"
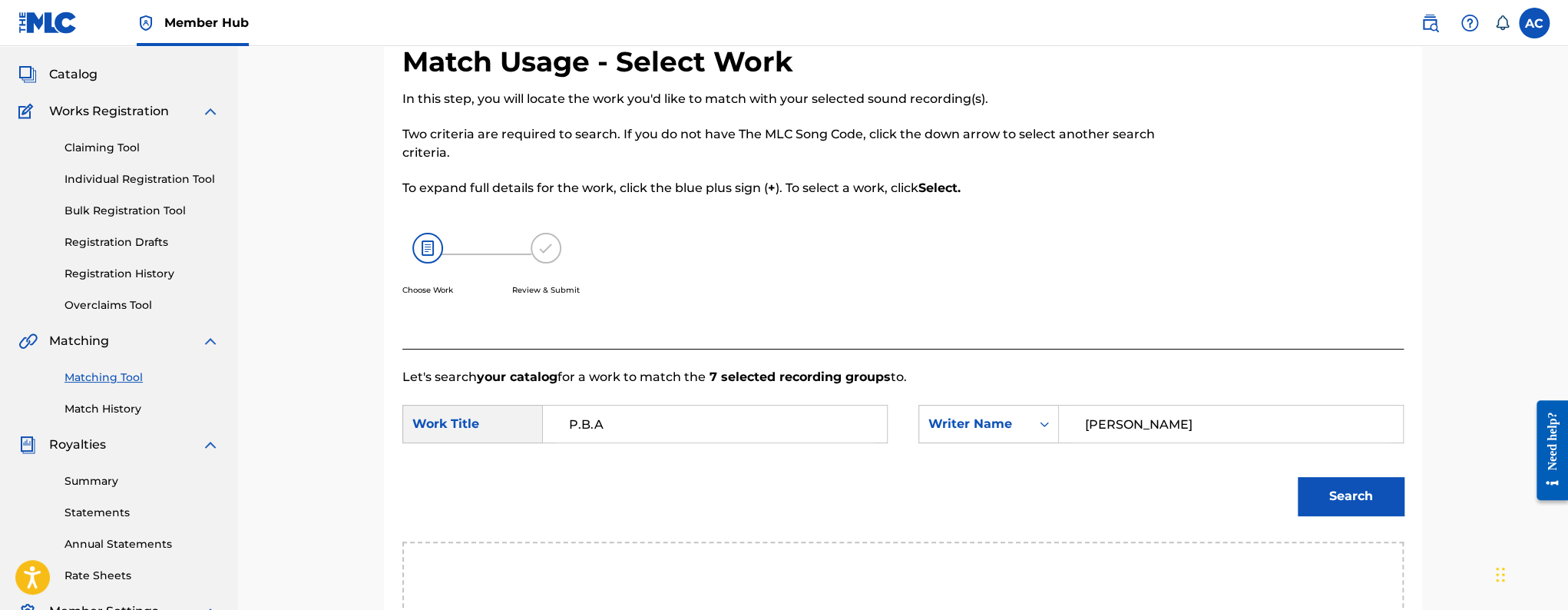
type input "VONTREY TAYLOR"
click at [1298, 477] on button "Search" at bounding box center [1351, 496] width 106 height 39
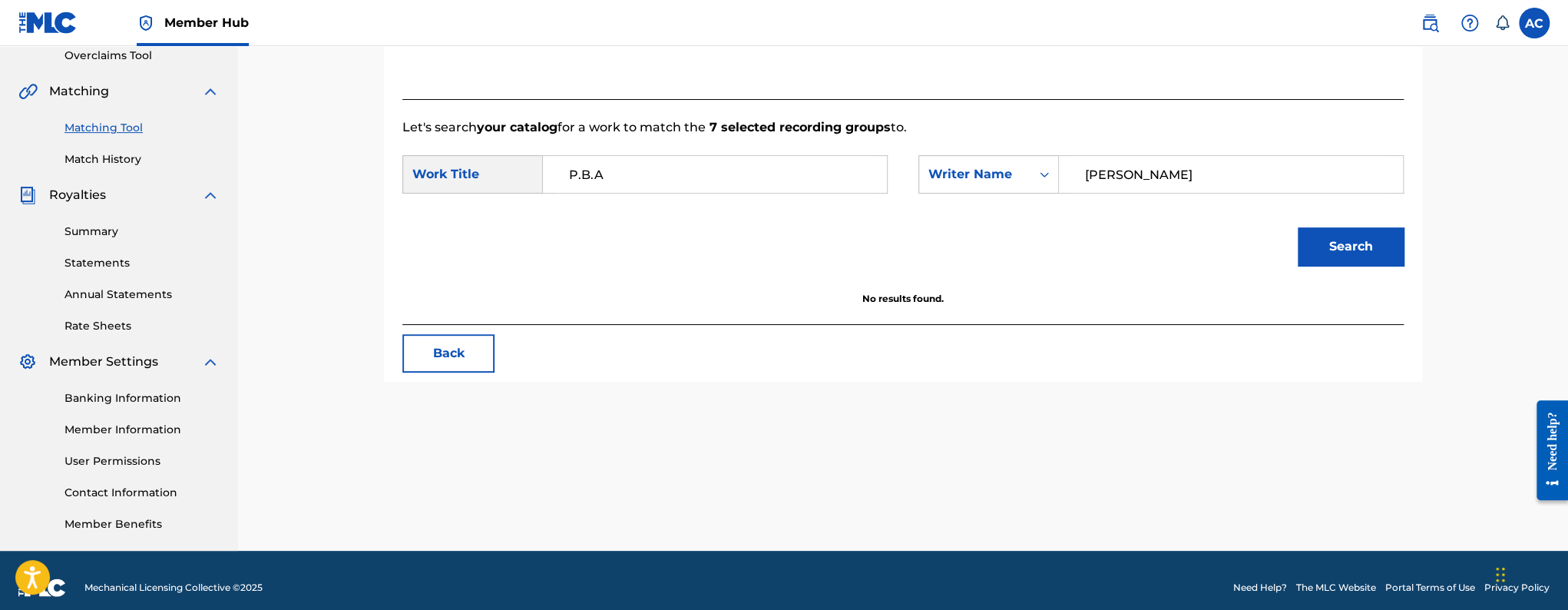
scroll to position [342, 0]
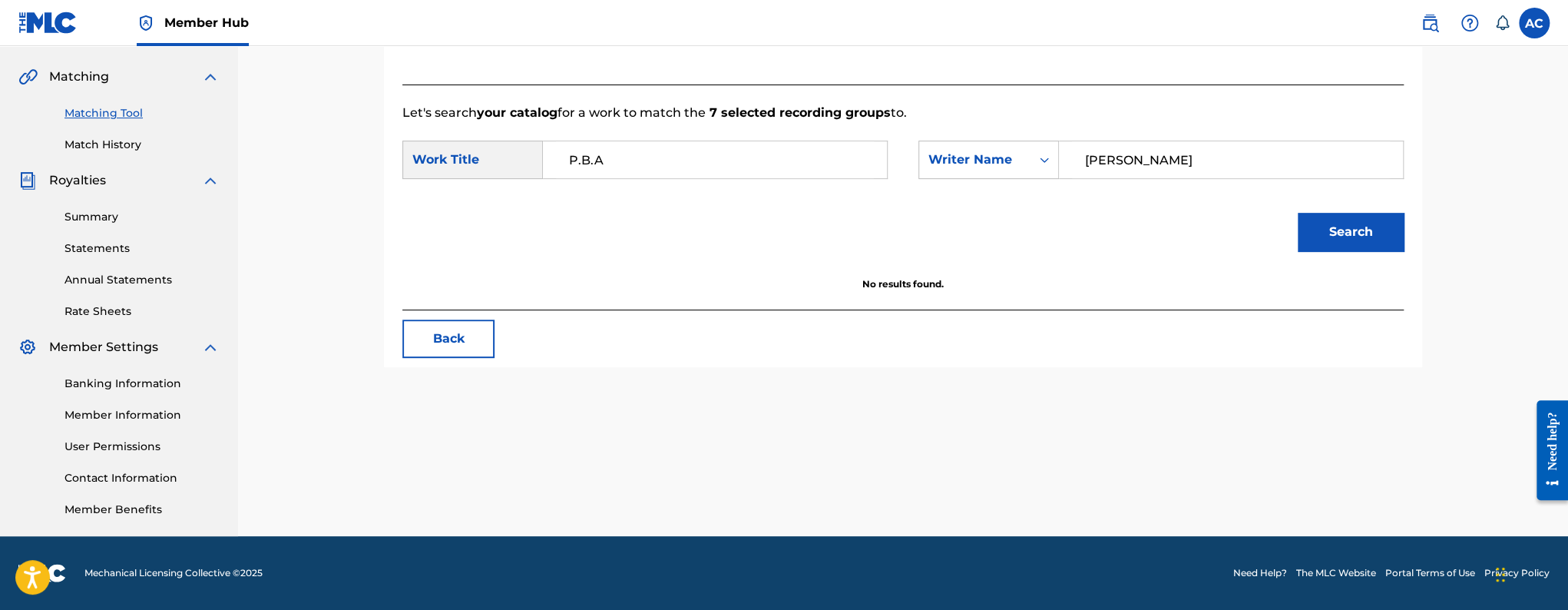
click at [1087, 157] on input "VONTREY TAYLOR" at bounding box center [1231, 159] width 318 height 37
click at [1030, 155] on div "Search Form" at bounding box center [1044, 159] width 28 height 28
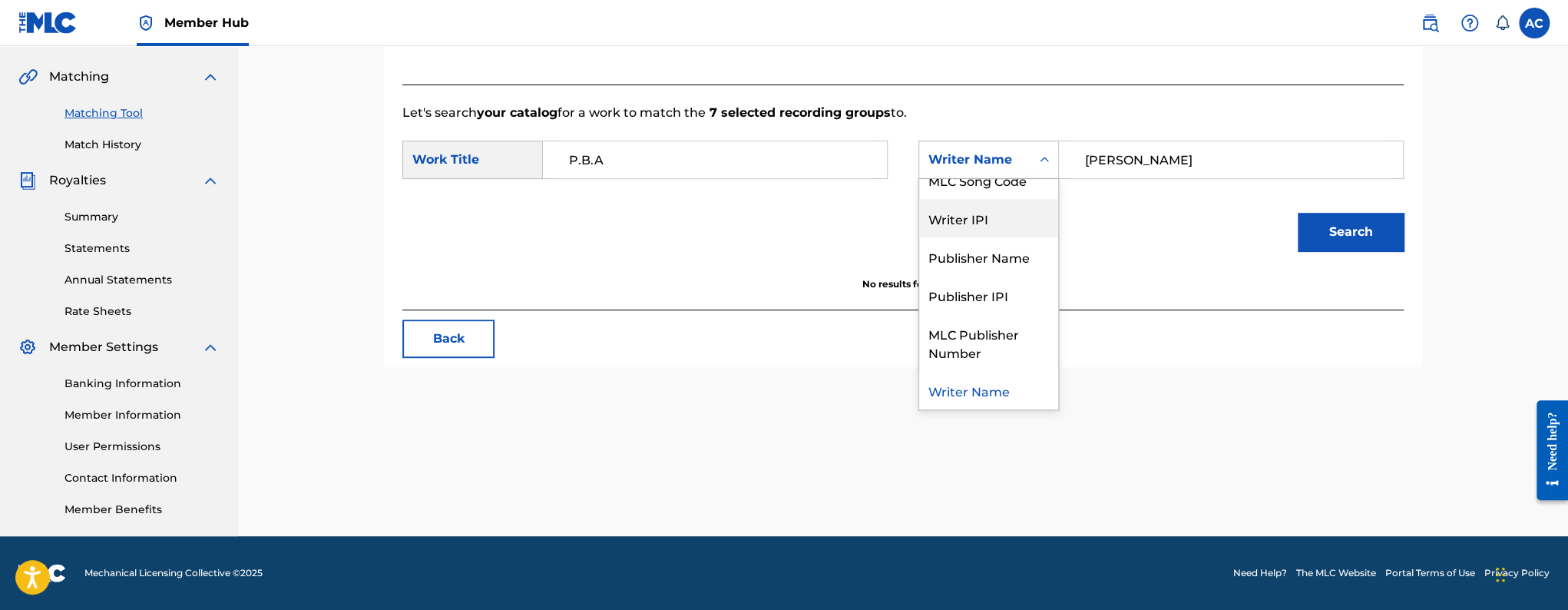
scroll to position [0, 0]
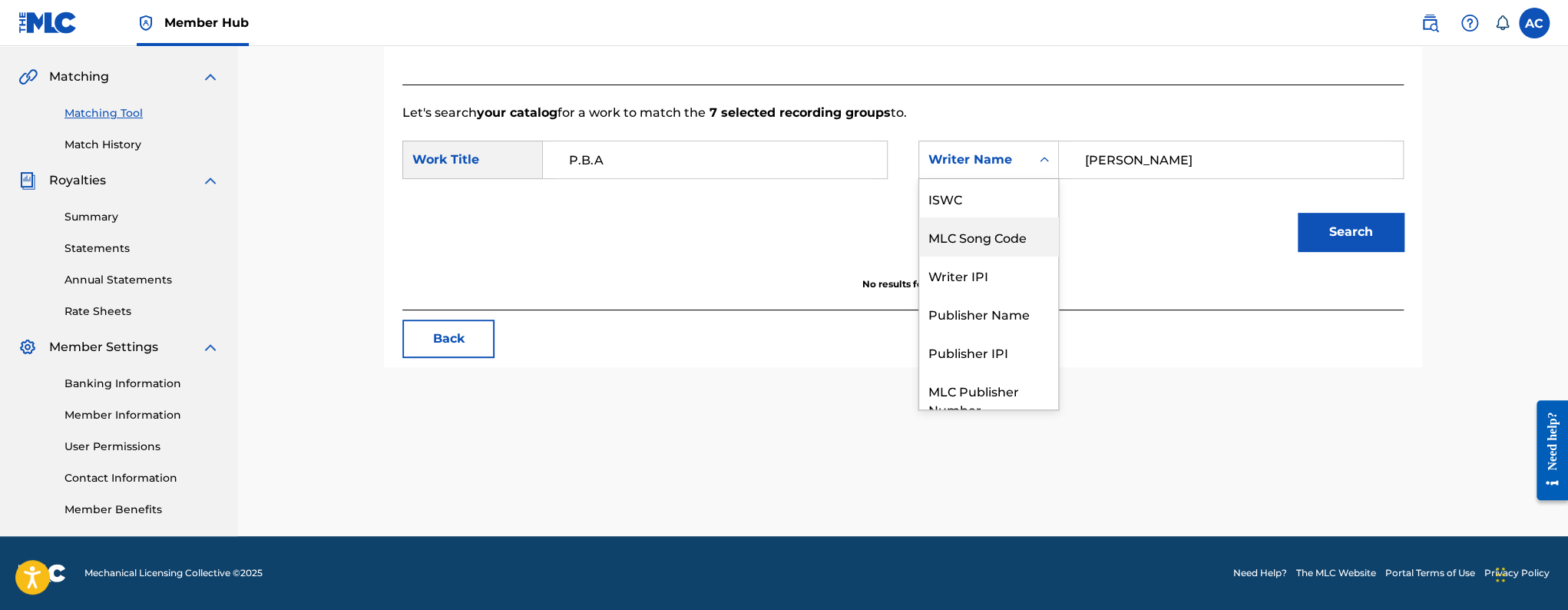
click at [1013, 242] on div "MLC Song Code" at bounding box center [988, 237] width 139 height 39
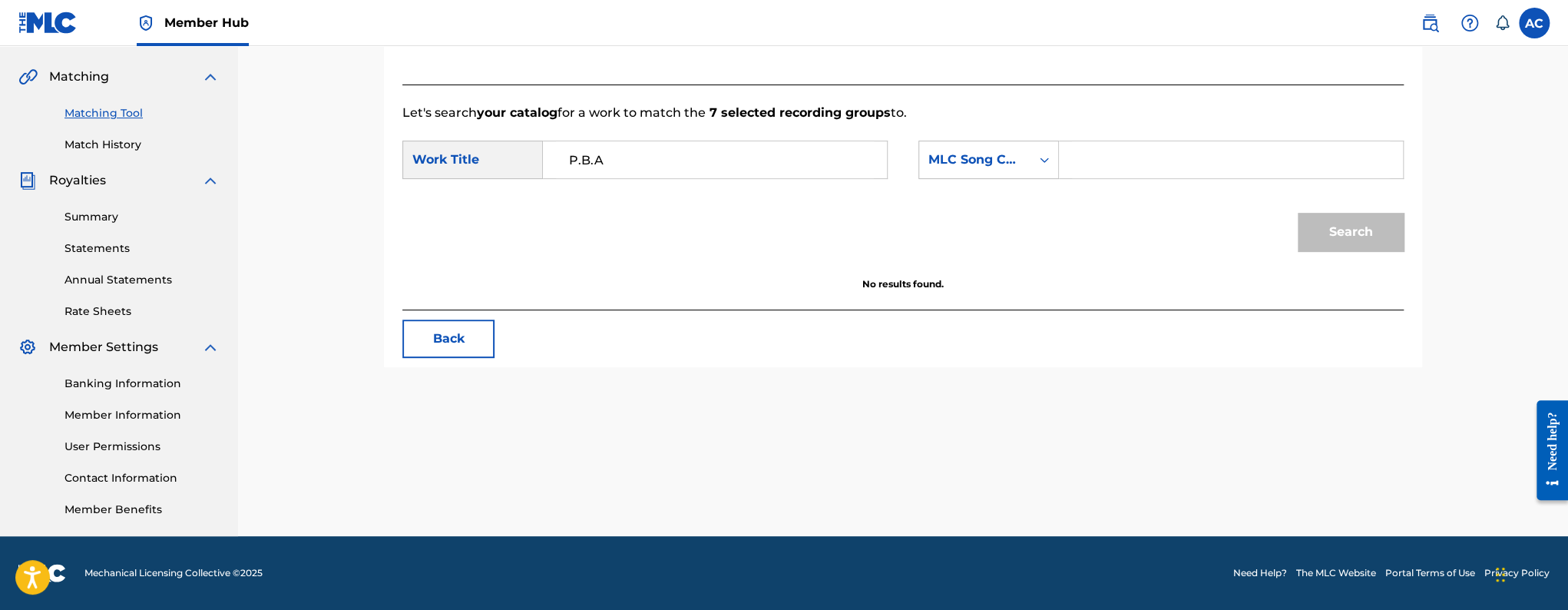
click at [1071, 168] on div "Search Form" at bounding box center [1231, 159] width 345 height 39
click at [1091, 179] on div "SearchWithCriteriad5fe8f6d-3c8d-499c-89da-853738a9a541 Work Title P.B.A SearchW…" at bounding box center [903, 164] width 1001 height 48
click at [1077, 176] on input "Search Form" at bounding box center [1231, 159] width 318 height 37
paste input "PN0WTT"
type input "PN0WTT"
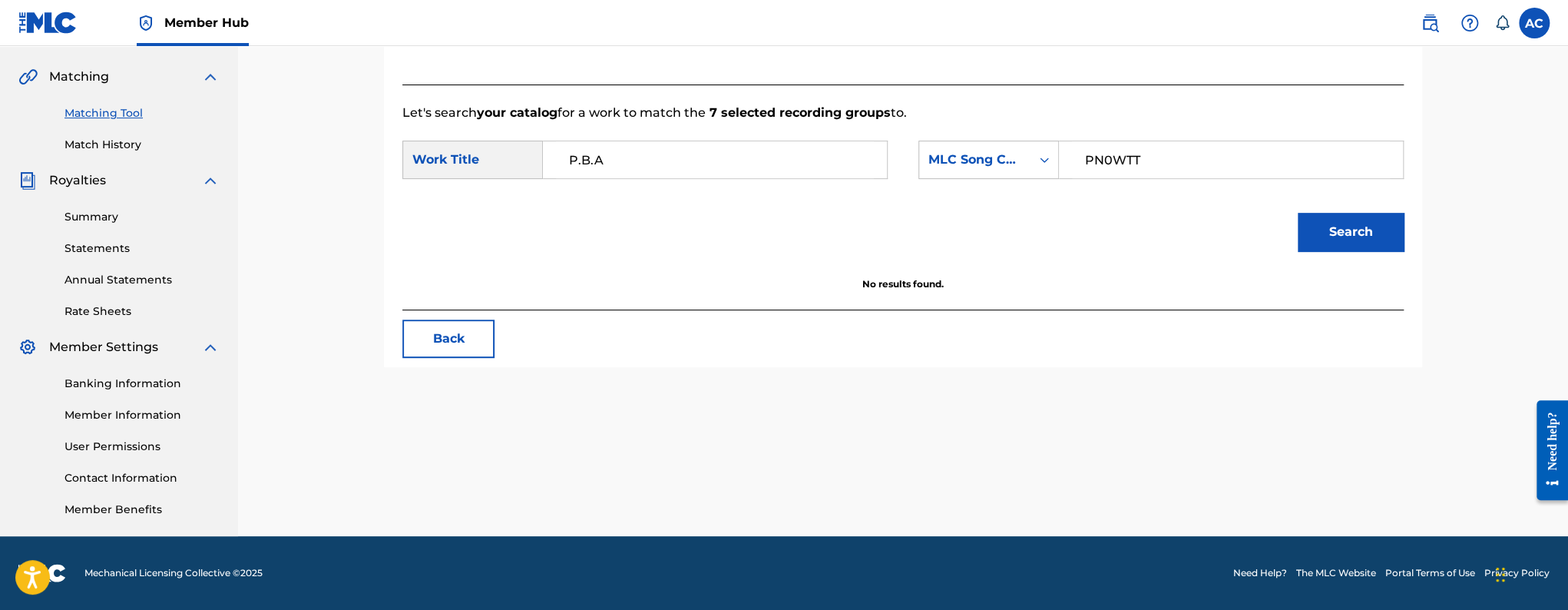
click at [1298, 213] on button "Search" at bounding box center [1351, 232] width 106 height 39
click at [595, 156] on input "P.B.A" at bounding box center [715, 159] width 318 height 37
type input "P B A"
click at [1298, 213] on button "Search" at bounding box center [1351, 232] width 106 height 39
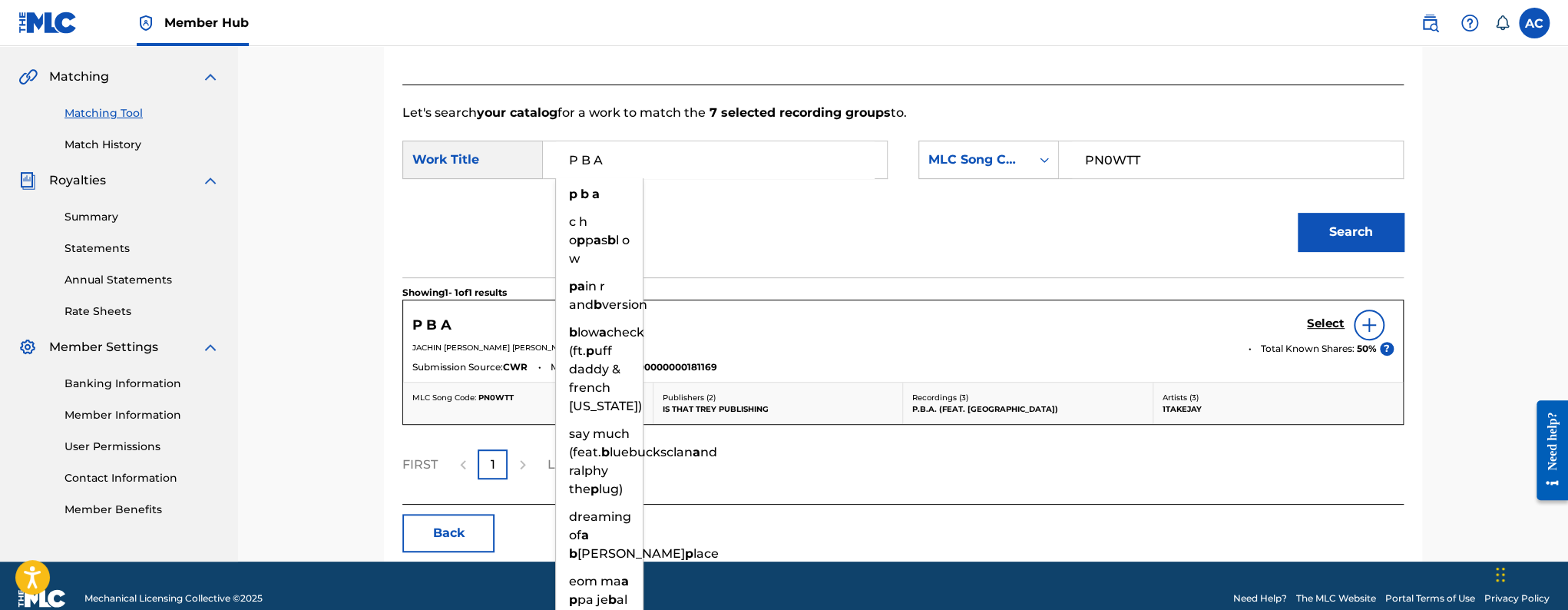
click at [1346, 319] on div "Select" at bounding box center [1350, 325] width 86 height 31
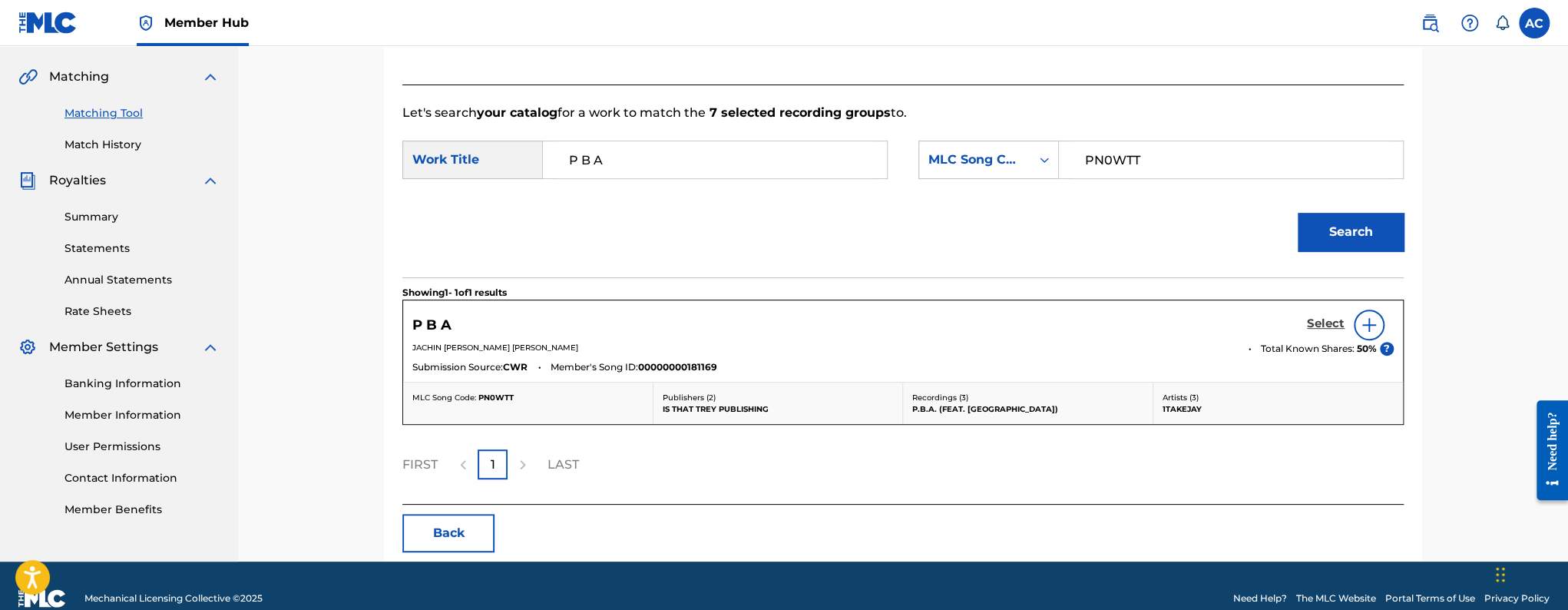
click at [1319, 321] on h5 "Select" at bounding box center [1326, 323] width 38 height 14
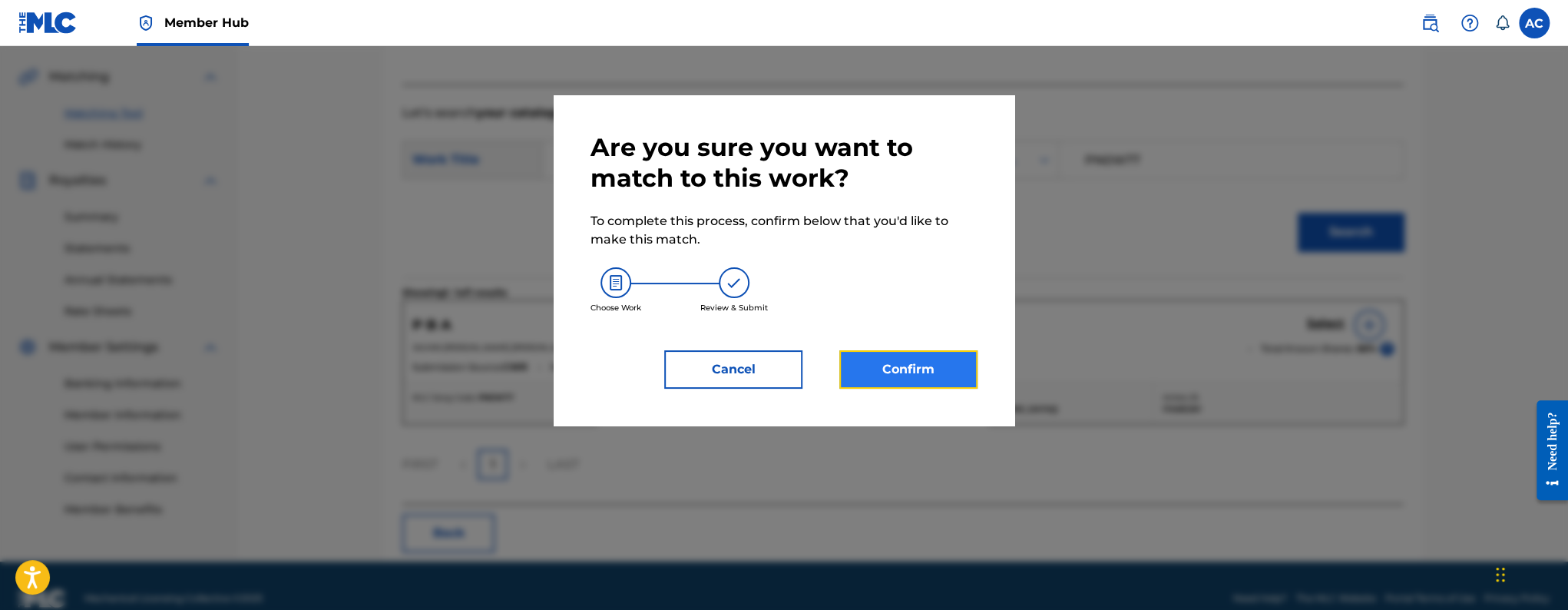
click at [928, 350] on button "Confirm" at bounding box center [908, 369] width 138 height 39
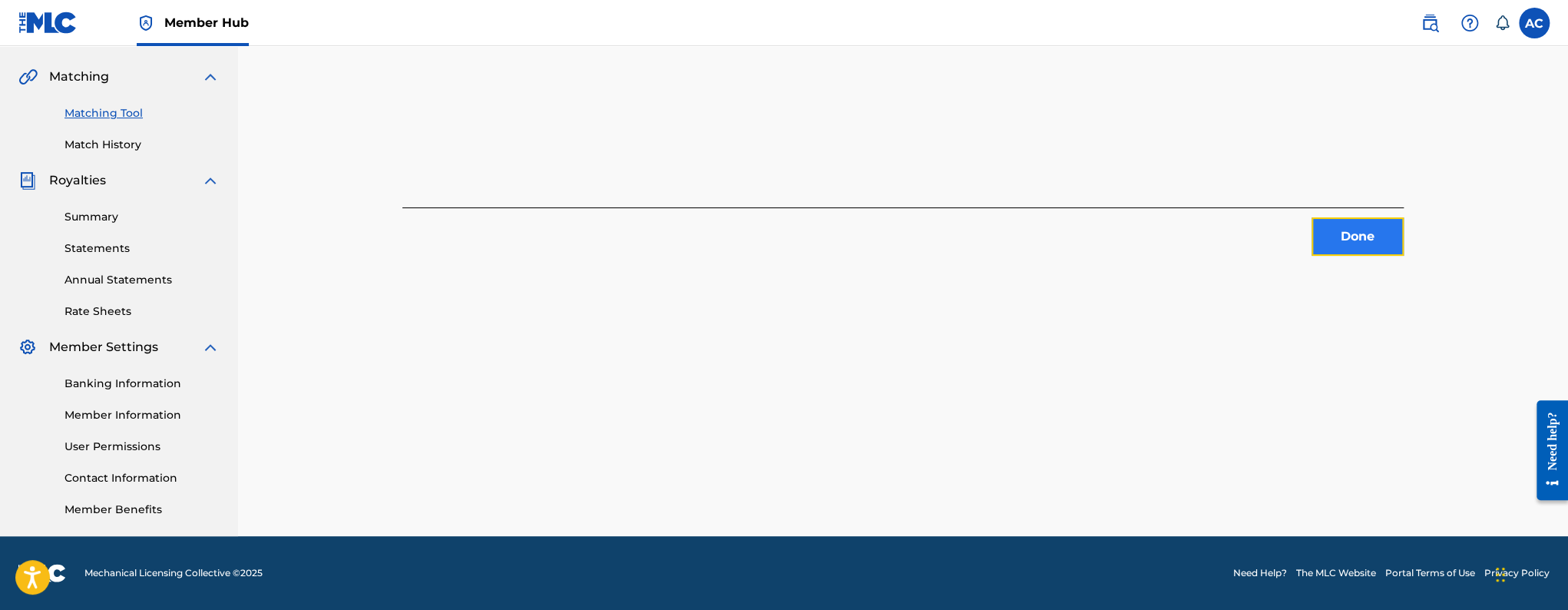
click at [1373, 248] on button "Done" at bounding box center [1357, 237] width 92 height 39
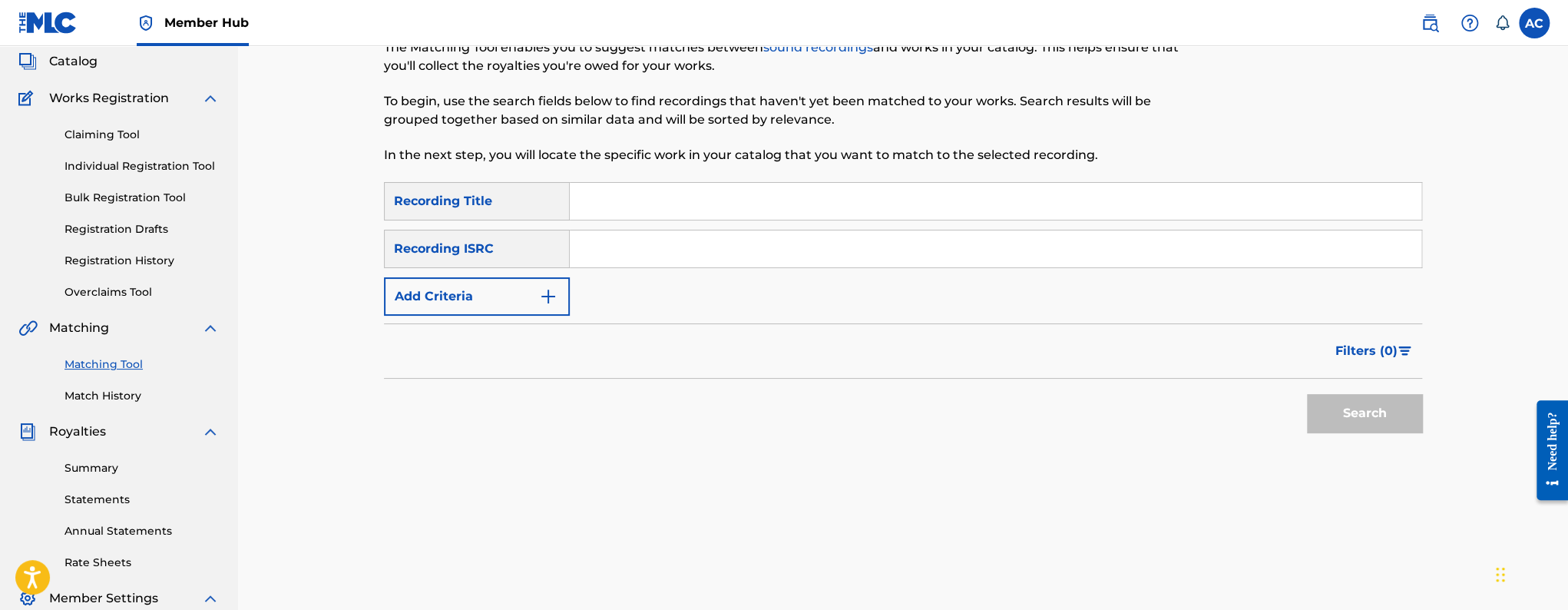
scroll to position [9, 0]
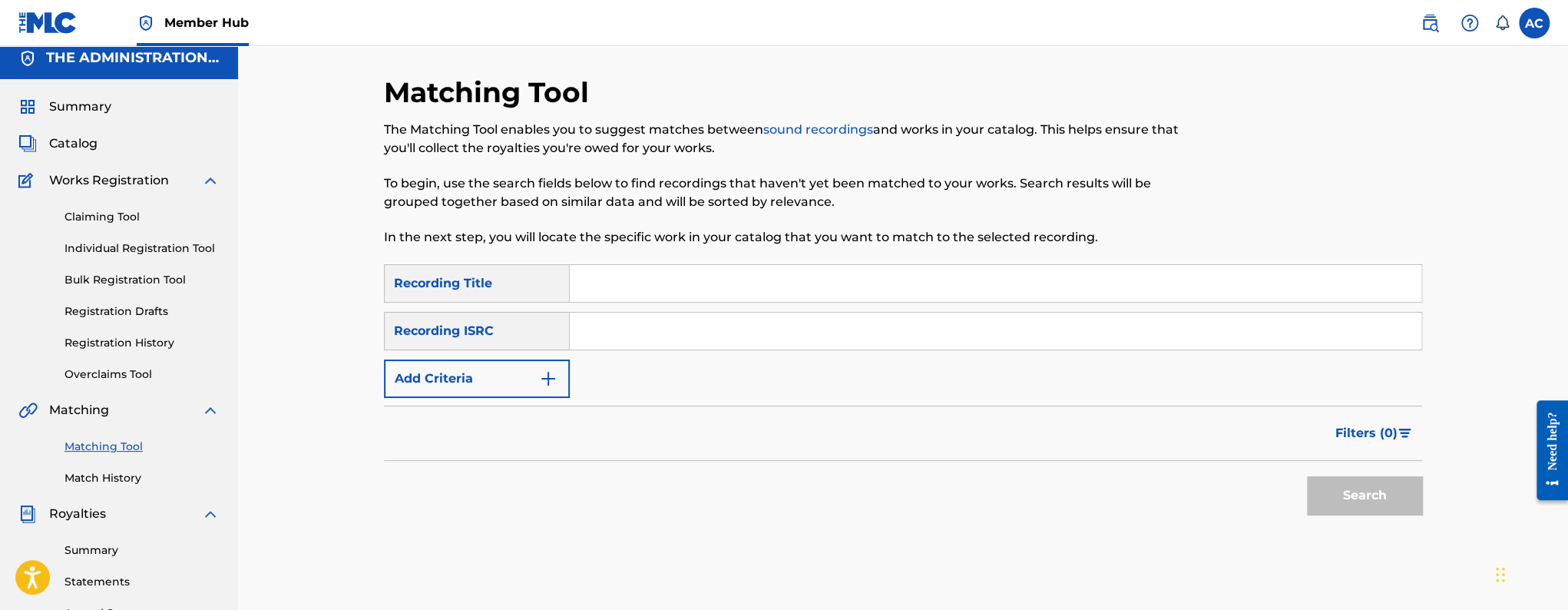
click at [662, 354] on div "SearchWithCriteria0af3189e-7e27-4e99-8ef2-09be0a61ea86 Recording Title SearchWi…" at bounding box center [903, 331] width 1038 height 133
click at [662, 343] on input "Search Form" at bounding box center [995, 331] width 852 height 37
paste input "QZZ792447233"
type input "QZZ792447233"
click at [1307, 476] on button "Search" at bounding box center [1364, 495] width 115 height 39
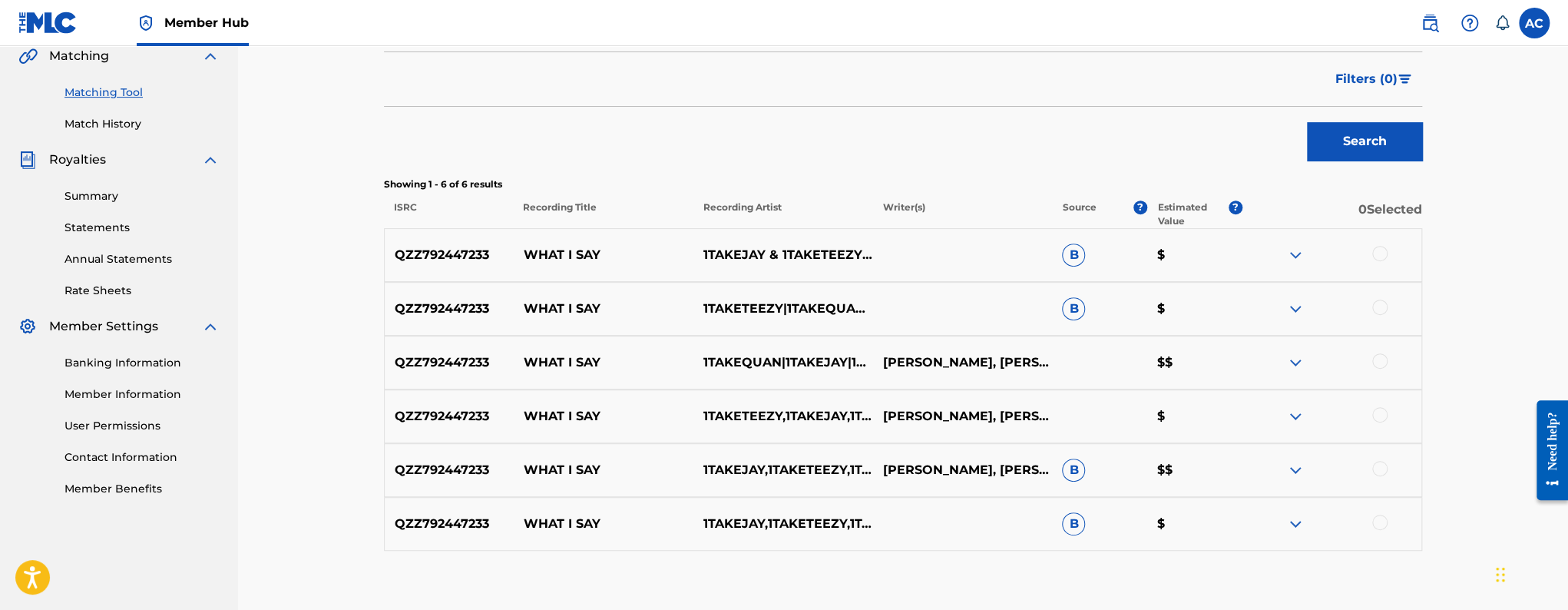
scroll to position [409, 0]
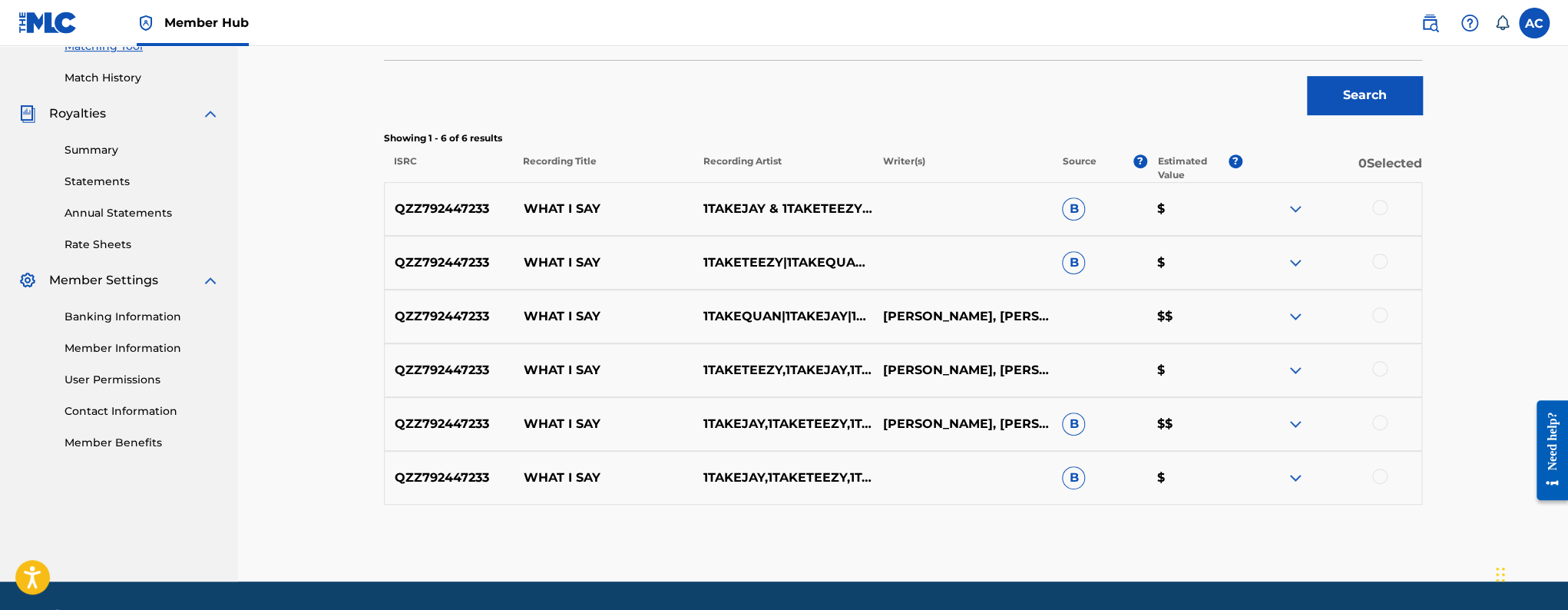
click at [1382, 211] on div at bounding box center [1379, 207] width 15 height 15
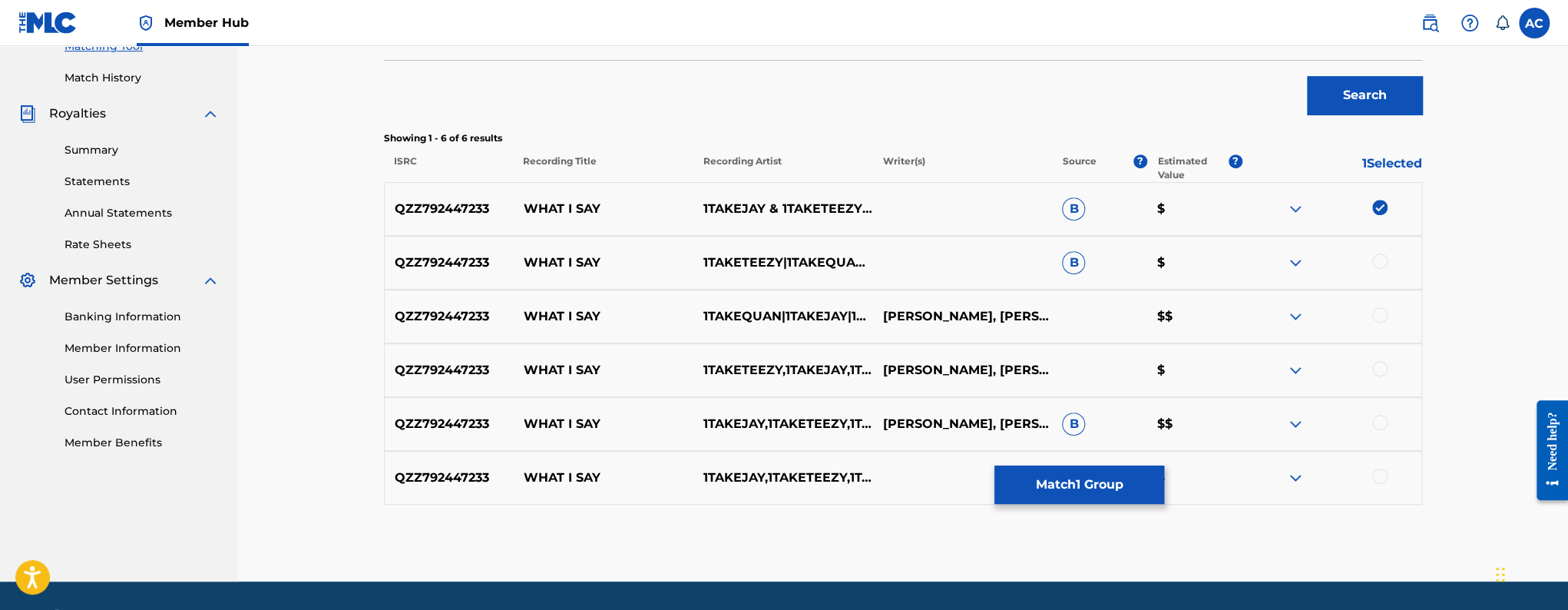
click at [1381, 255] on div at bounding box center [1379, 261] width 15 height 15
click at [1385, 314] on div at bounding box center [1379, 315] width 15 height 15
click at [1380, 364] on div at bounding box center [1379, 368] width 15 height 15
click at [1381, 414] on div at bounding box center [1379, 422] width 15 height 15
drag, startPoint x: 1381, startPoint y: 477, endPoint x: 1225, endPoint y: 484, distance: 156.2
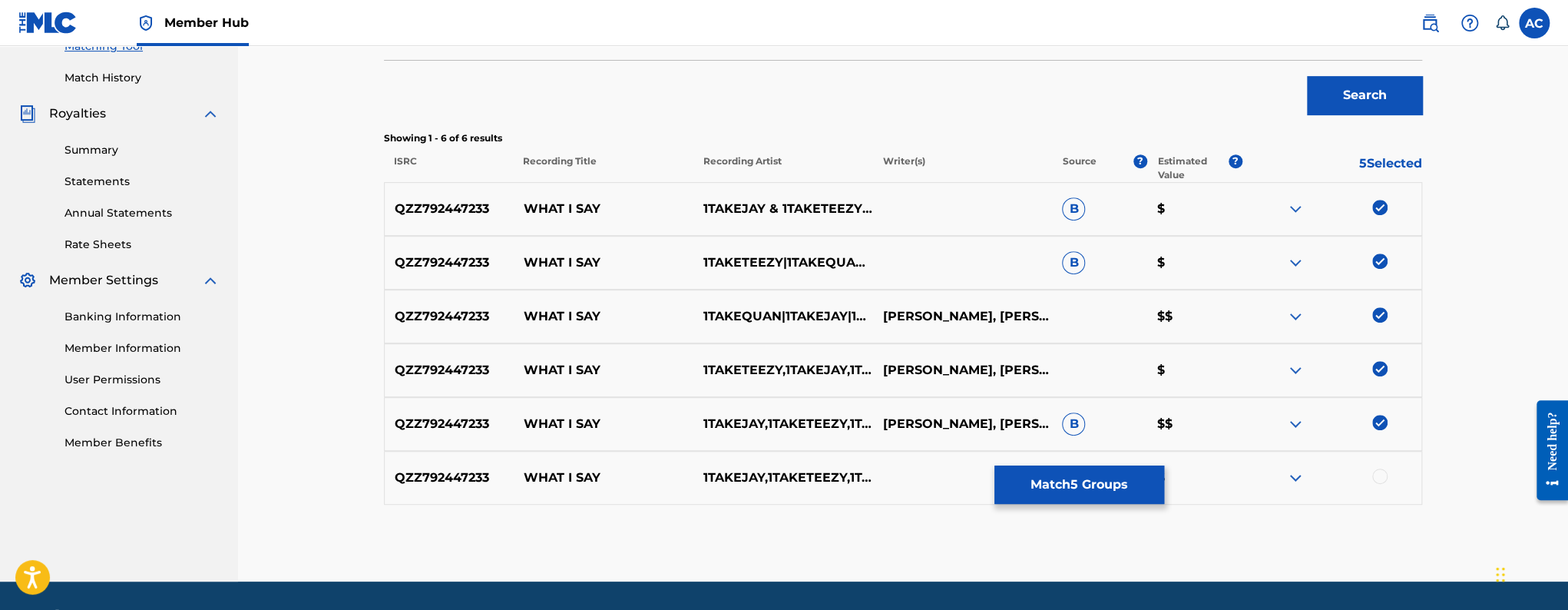
click at [1381, 477] on div at bounding box center [1379, 476] width 15 height 15
click at [1139, 486] on button "Match 6 Groups" at bounding box center [1079, 485] width 169 height 39
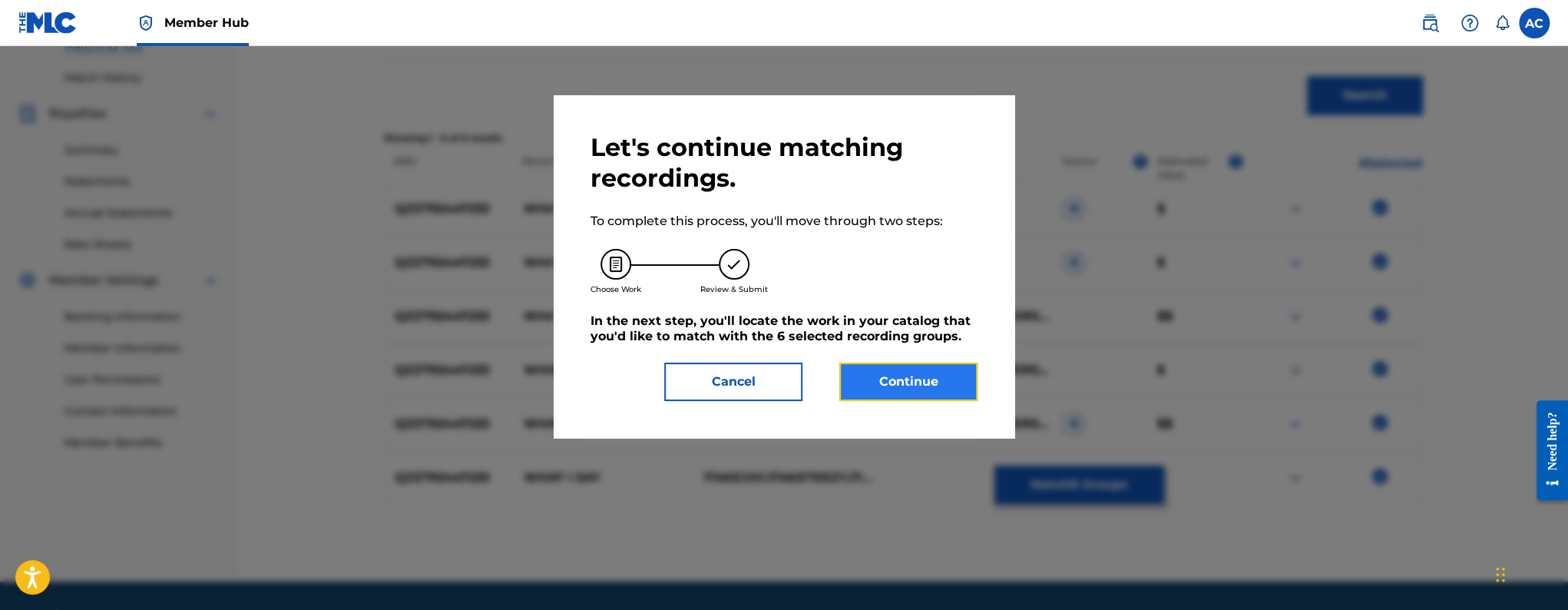
click at [938, 373] on button "Continue" at bounding box center [908, 382] width 138 height 39
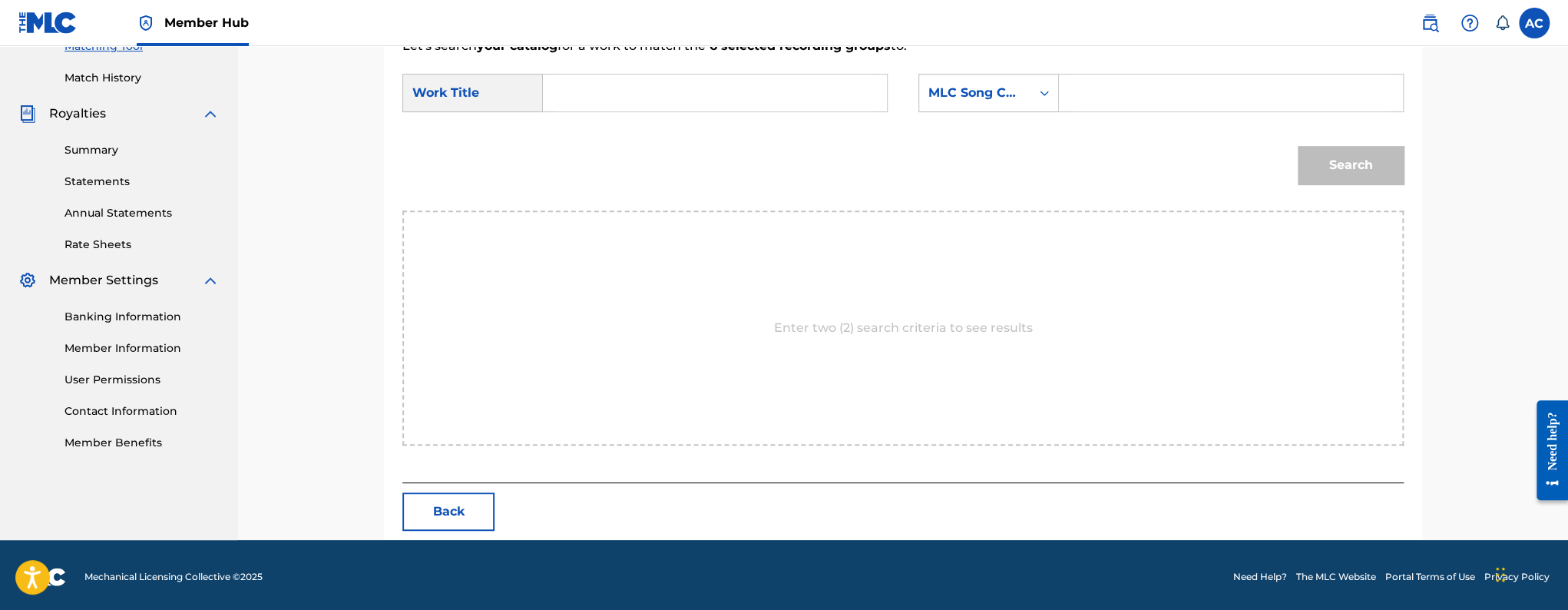
click at [616, 91] on input "Search Form" at bounding box center [715, 93] width 318 height 37
paste input "WHAT I SAY"
type input "WHAT I SAY"
click at [1086, 81] on input "Search Form" at bounding box center [1231, 93] width 318 height 37
paste input "W59IYD"
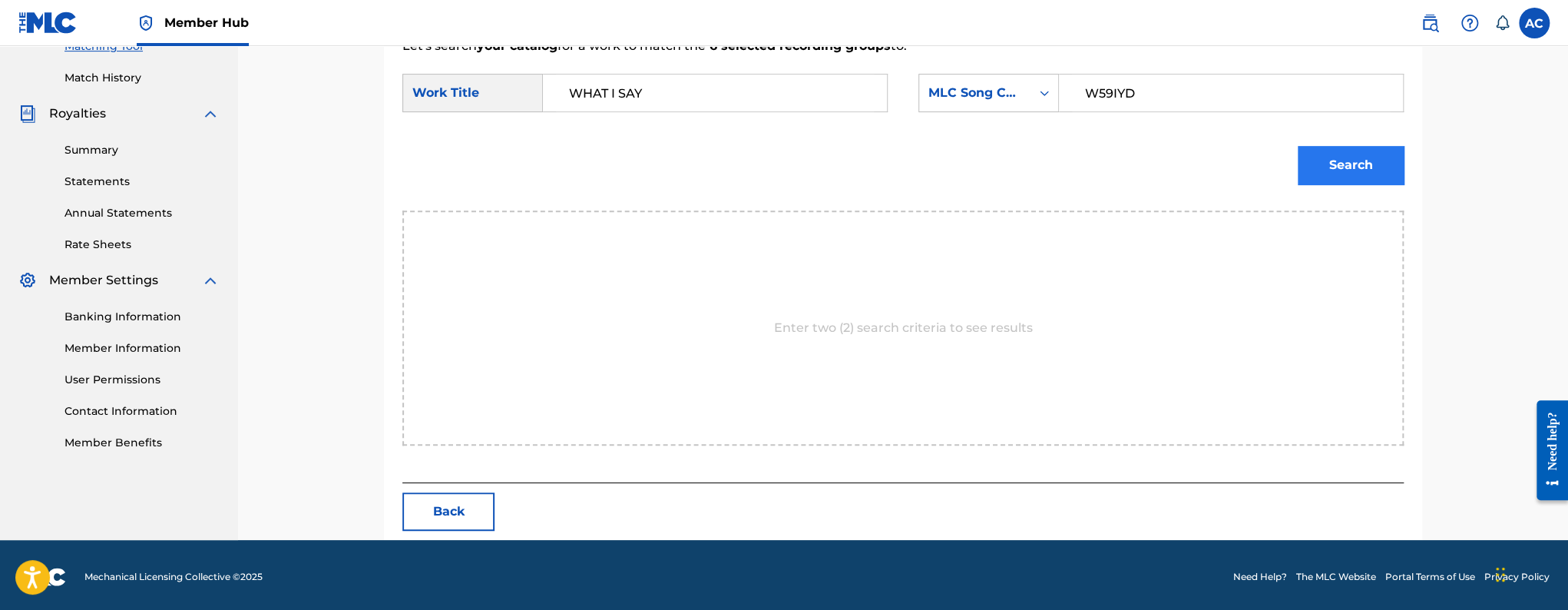
type input "W59IYD"
click at [1323, 183] on button "Search" at bounding box center [1351, 165] width 106 height 39
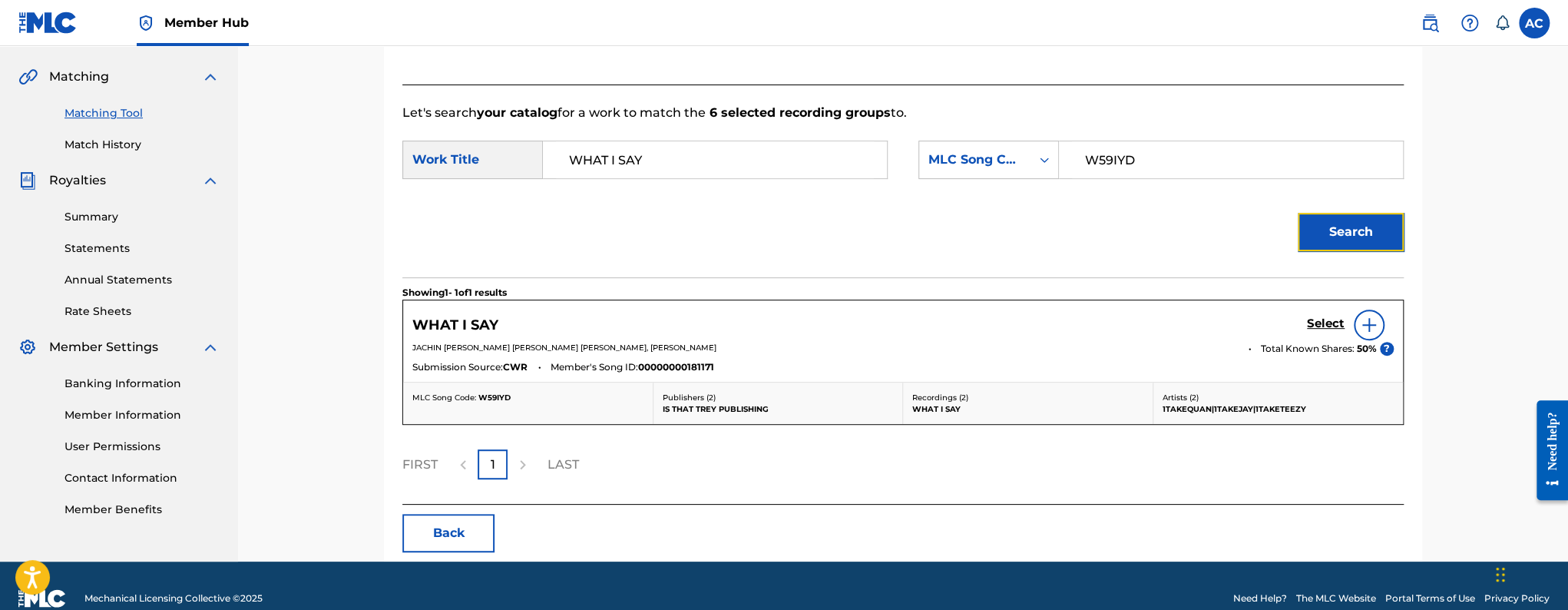
scroll to position [367, 0]
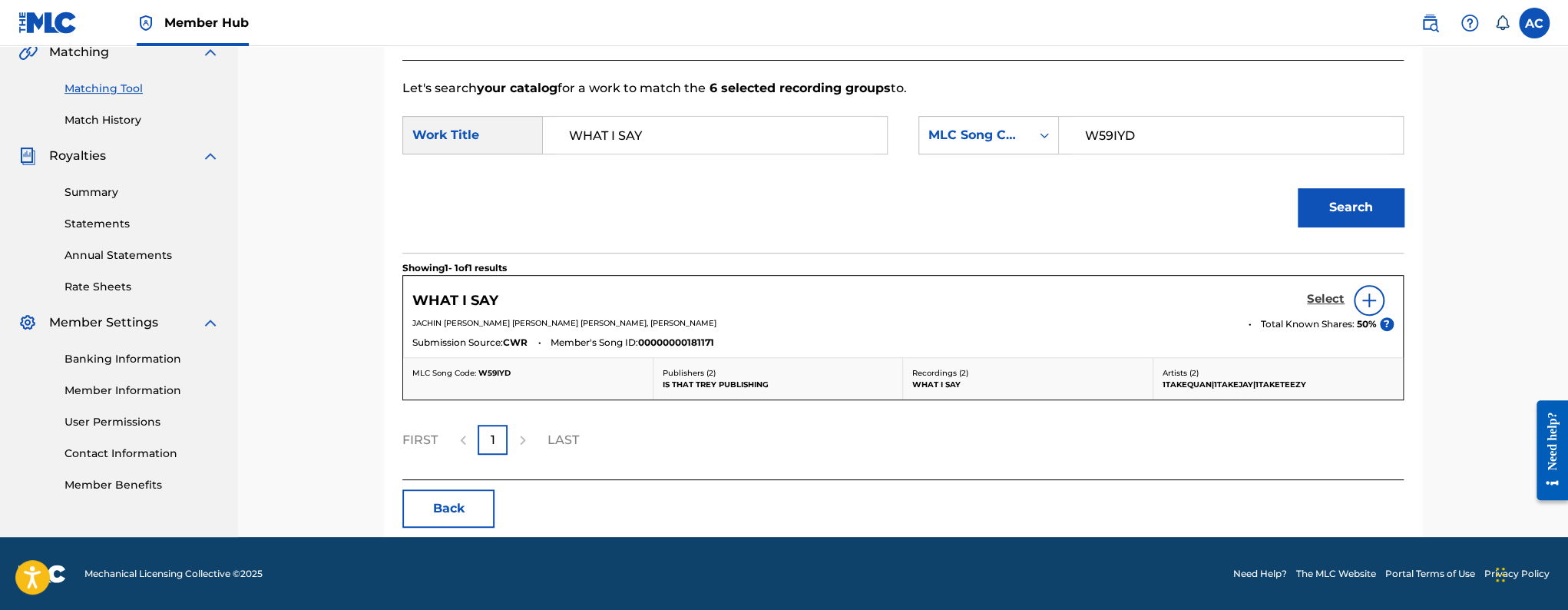
click at [1329, 292] on h5 "Select" at bounding box center [1326, 299] width 38 height 14
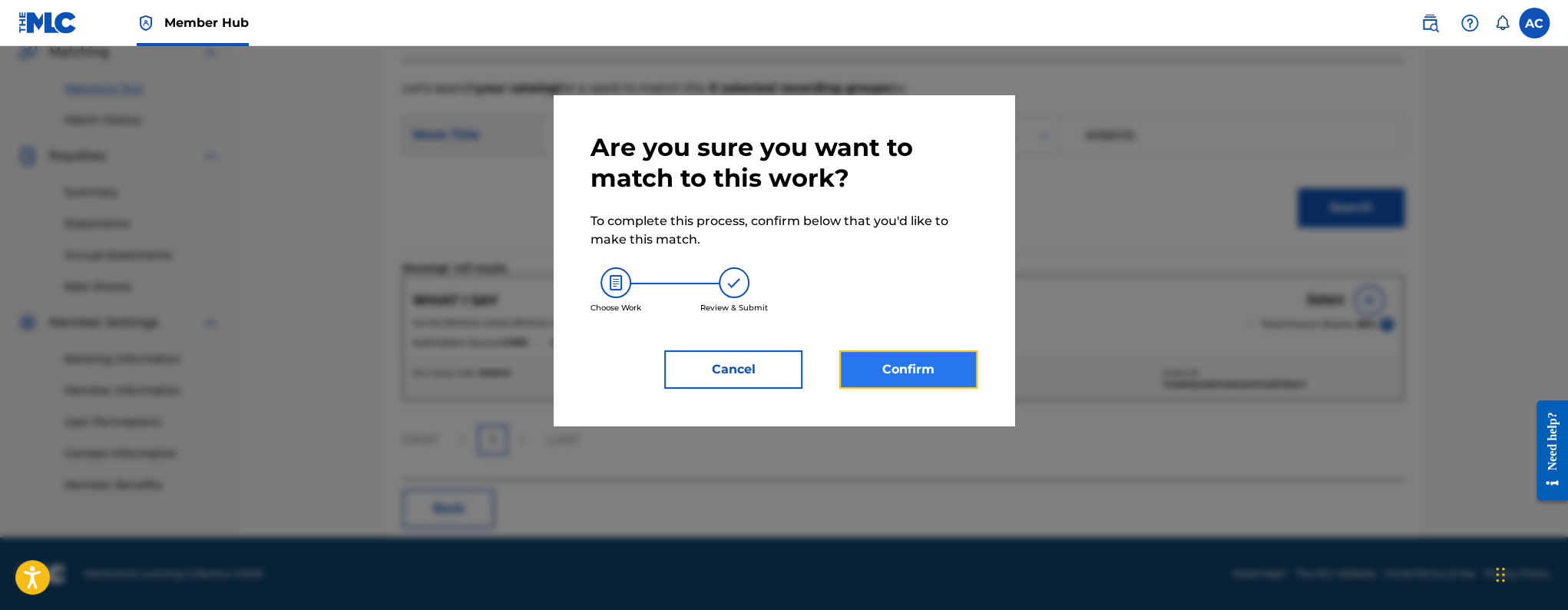
click at [877, 368] on button "Confirm" at bounding box center [908, 369] width 138 height 39
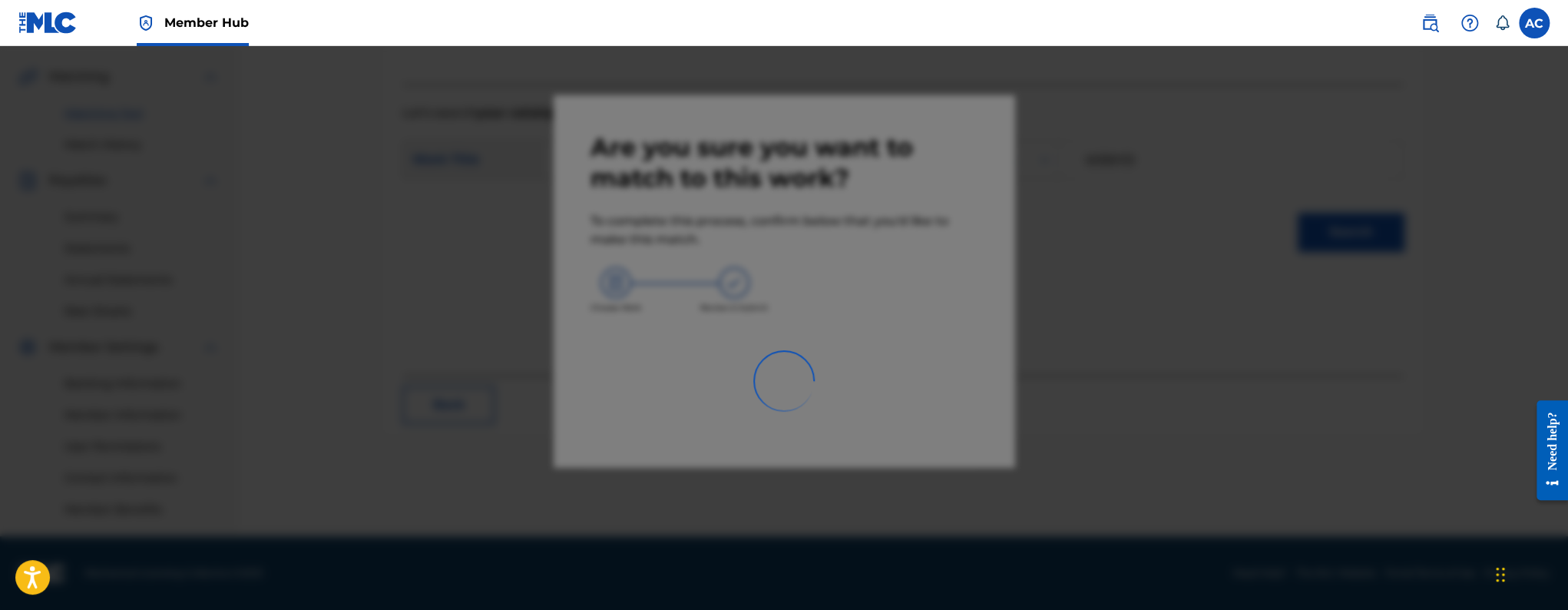
scroll to position [342, 0]
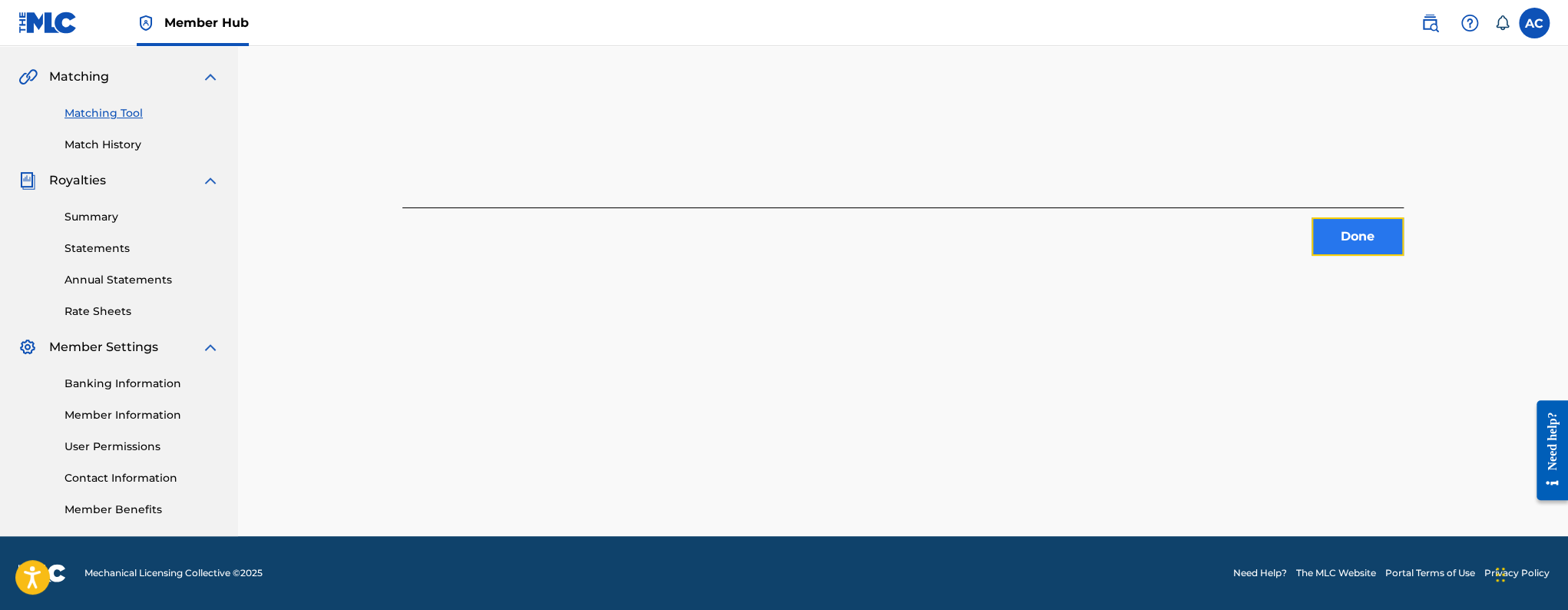
click at [1315, 233] on button "Done" at bounding box center [1357, 237] width 92 height 39
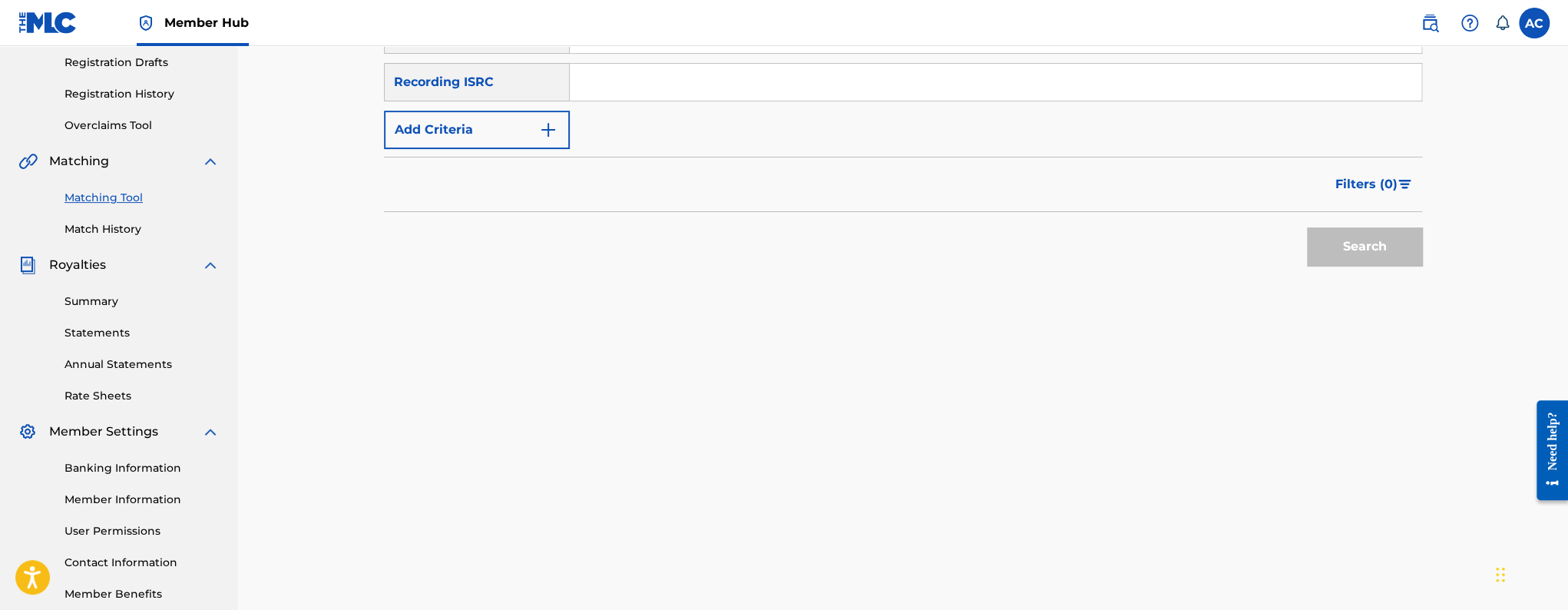
scroll to position [201, 0]
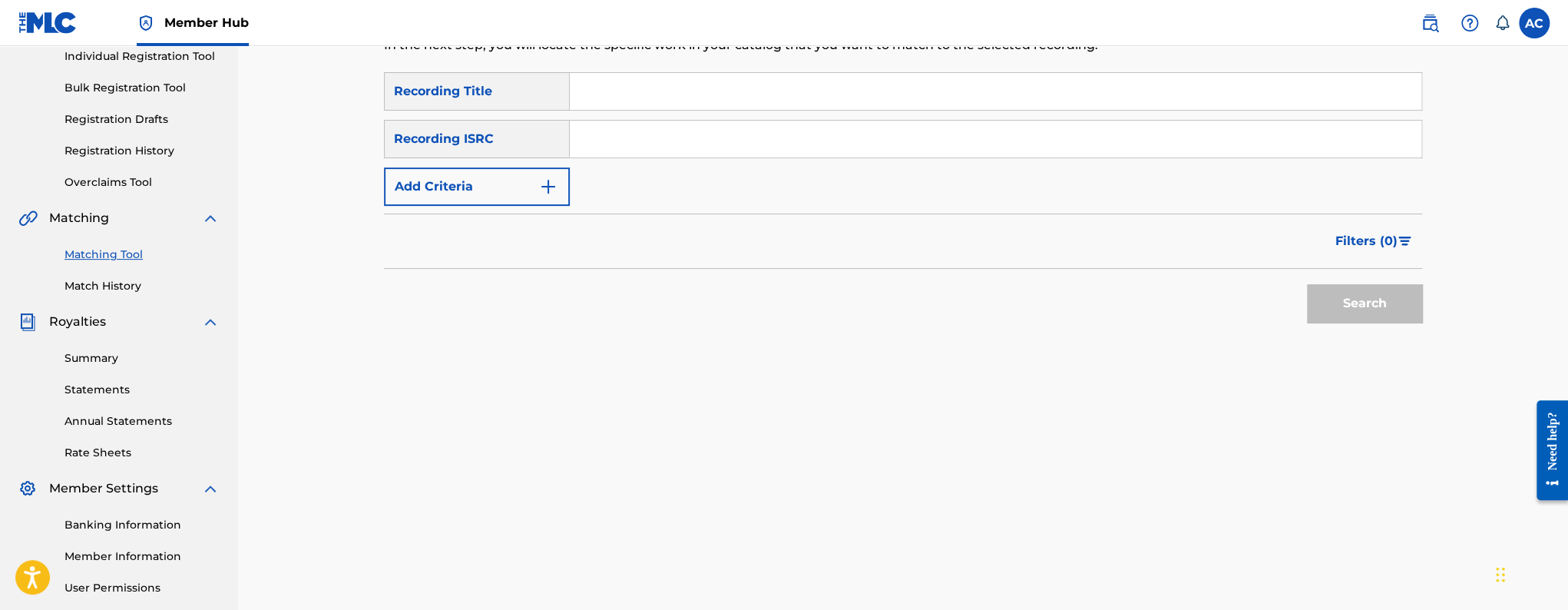
click at [655, 146] on input "Search Form" at bounding box center [995, 139] width 852 height 37
paste input "QZPLS2311325"
type input "QZPLS2311325"
click at [1307, 284] on button "Search" at bounding box center [1364, 304] width 115 height 39
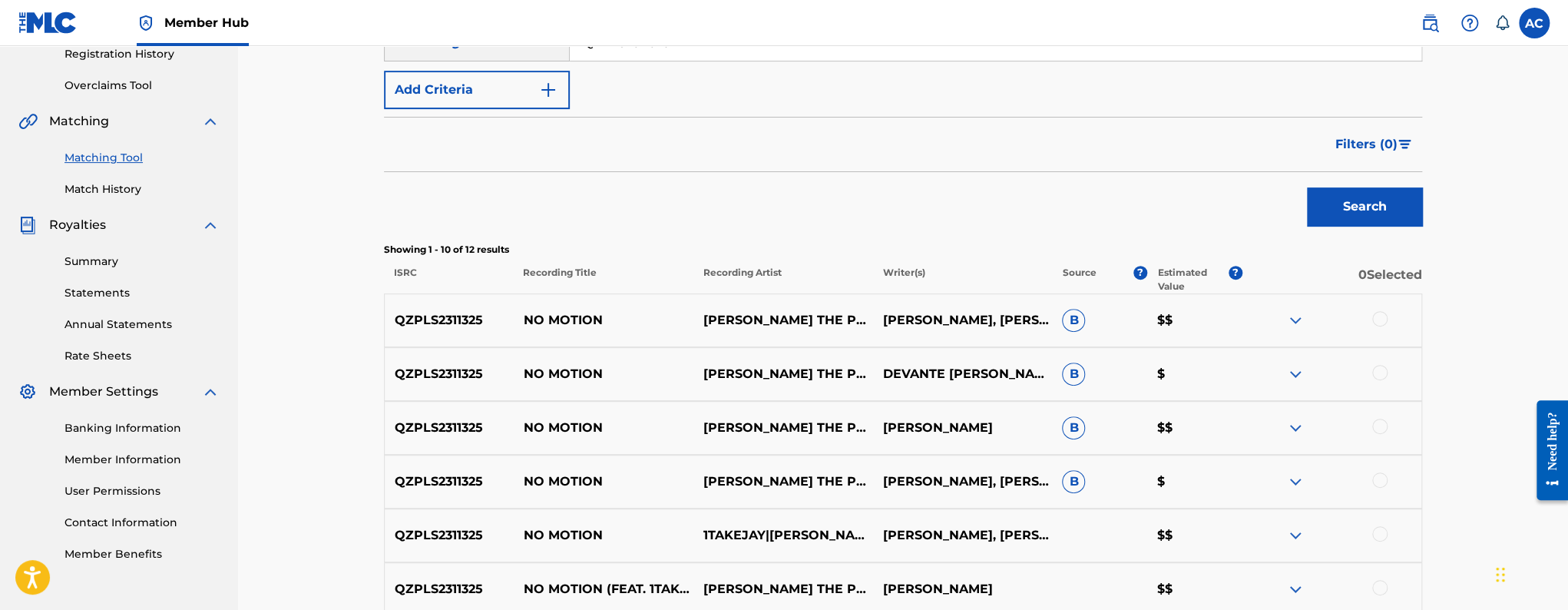
scroll to position [298, 0]
click at [1384, 321] on div at bounding box center [1379, 319] width 15 height 15
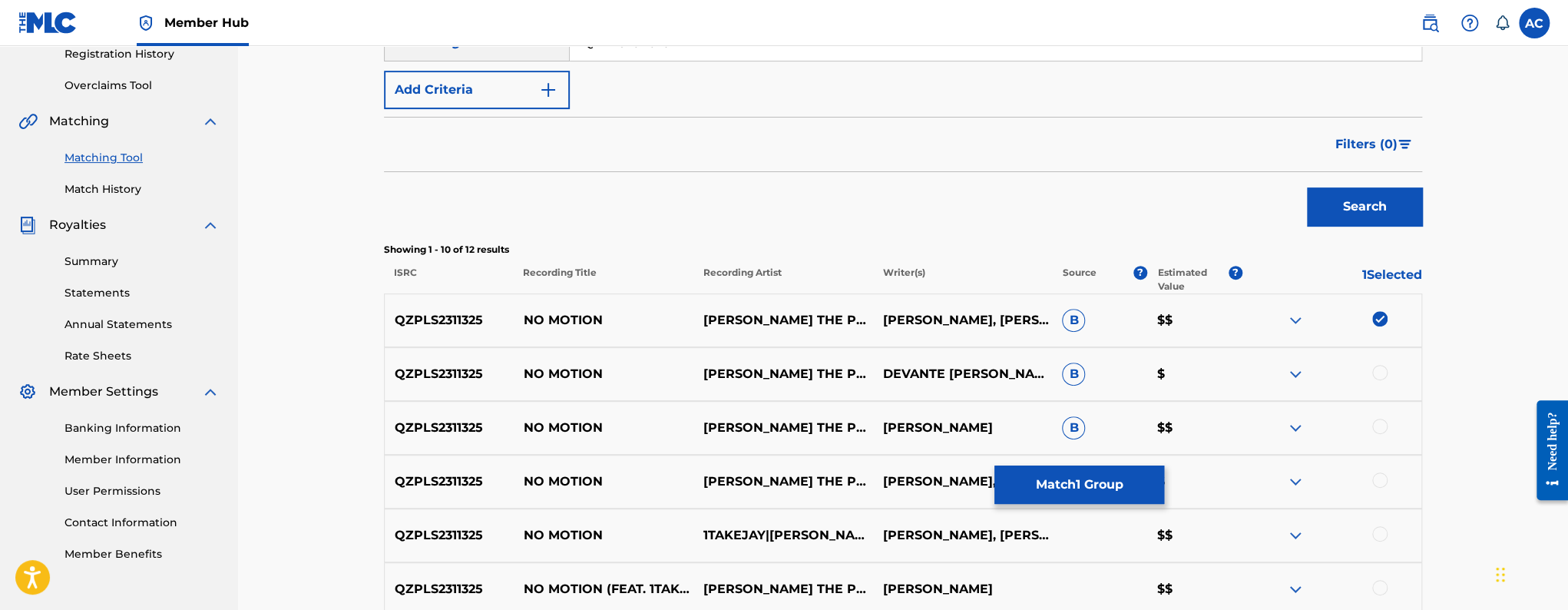
click at [1384, 374] on div at bounding box center [1379, 373] width 15 height 15
click at [1381, 424] on div at bounding box center [1379, 426] width 15 height 15
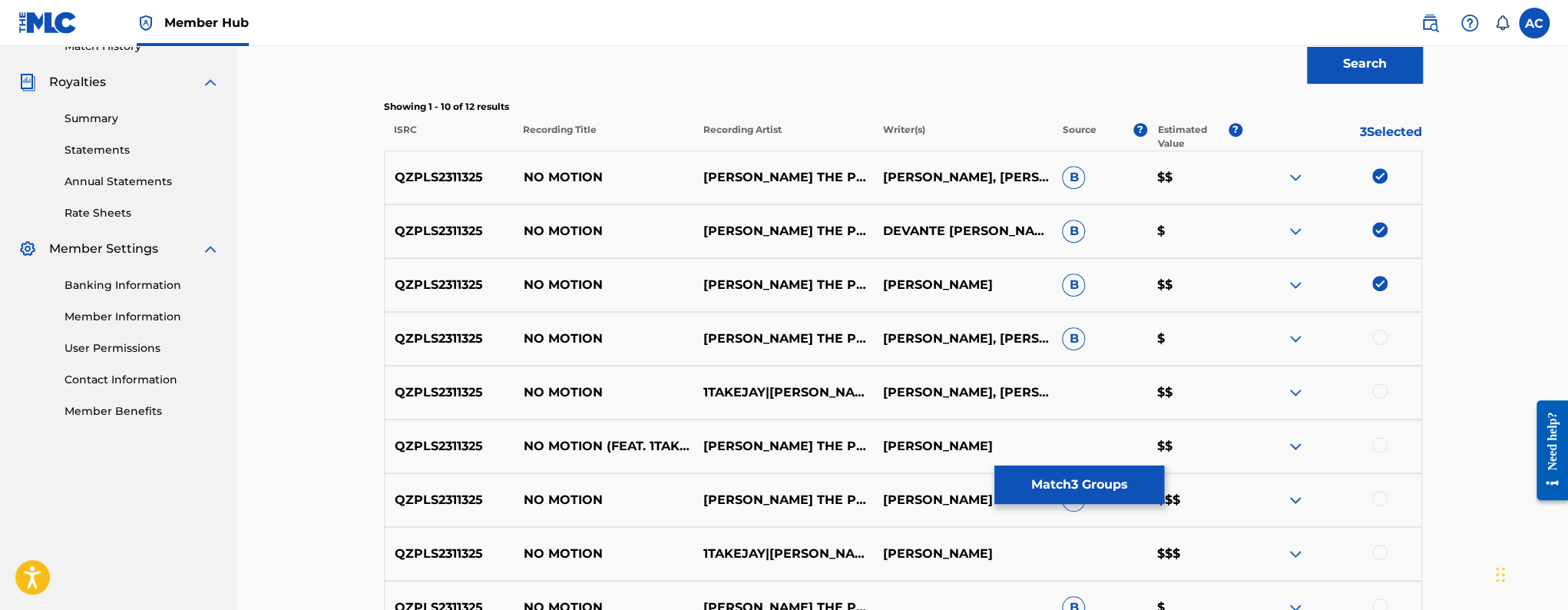
scroll to position [441, 0]
click at [1378, 340] on div at bounding box center [1379, 336] width 15 height 15
click at [1377, 392] on div at bounding box center [1379, 390] width 15 height 15
click at [1378, 445] on div at bounding box center [1379, 444] width 15 height 15
click at [1374, 497] on div at bounding box center [1379, 498] width 15 height 15
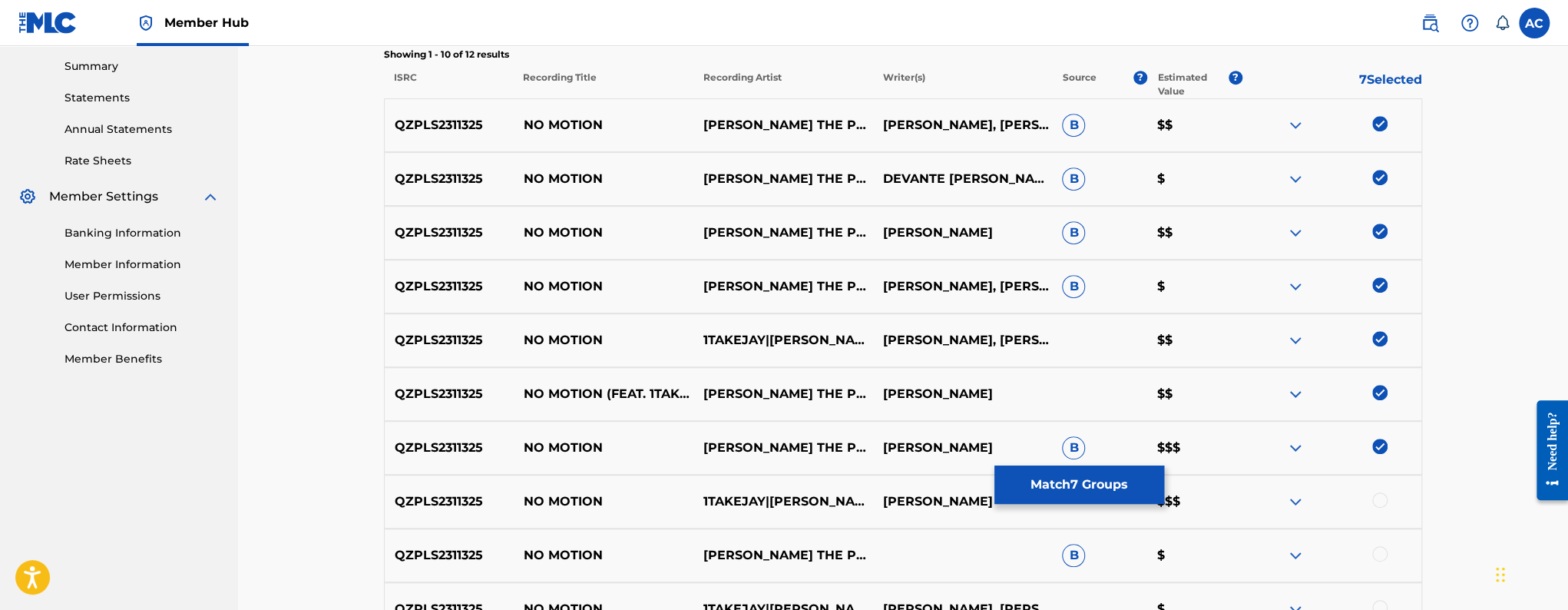
scroll to position [570, 0]
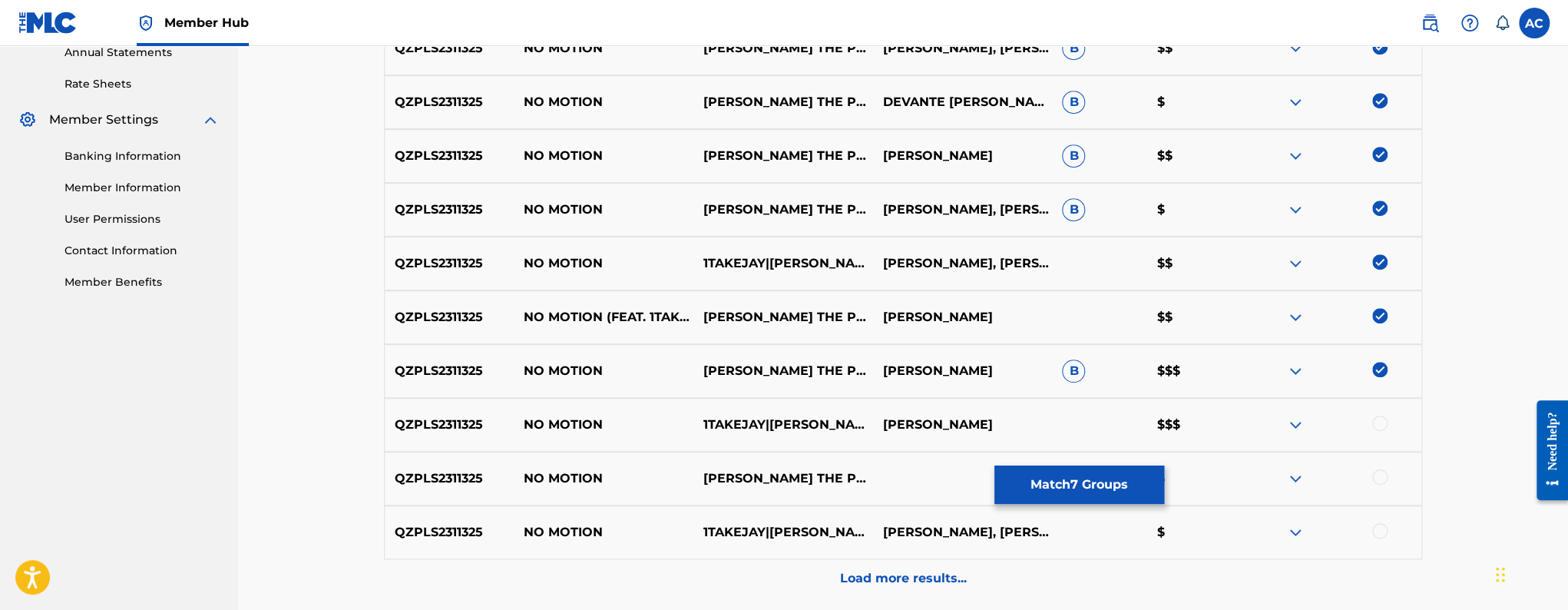
click at [1384, 424] on div at bounding box center [1379, 423] width 15 height 15
click at [1381, 469] on div at bounding box center [1379, 477] width 15 height 15
click at [1378, 526] on div at bounding box center [1379, 530] width 15 height 15
click at [1139, 496] on button "Match 10 Groups" at bounding box center [1079, 485] width 169 height 39
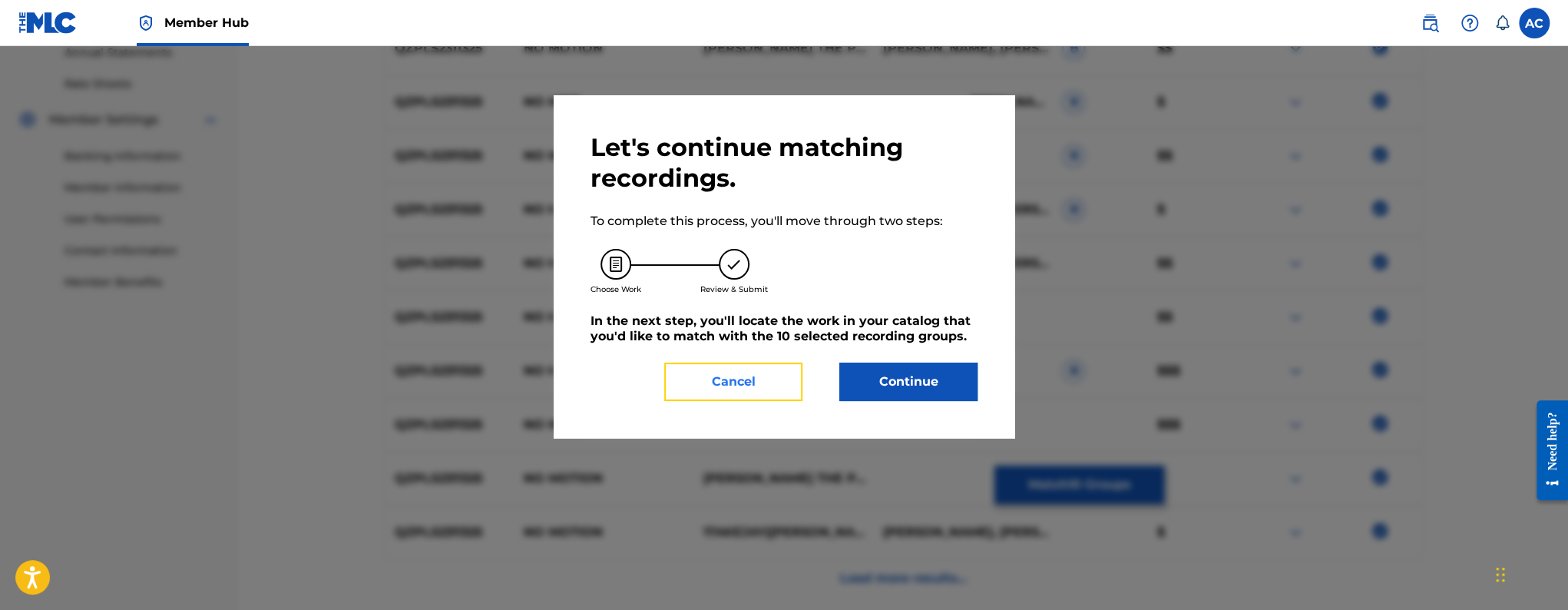
click at [746, 394] on button "Cancel" at bounding box center [733, 382] width 138 height 39
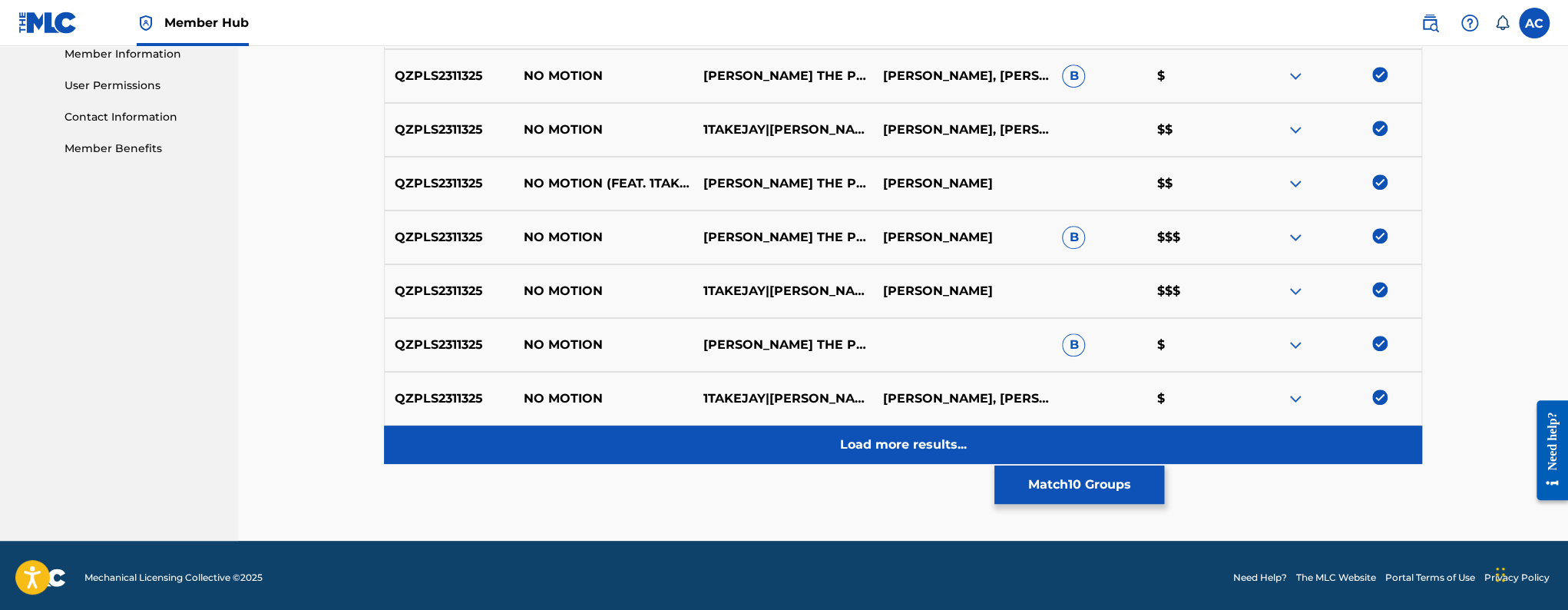
click at [916, 428] on div "Load more results..." at bounding box center [903, 445] width 1038 height 39
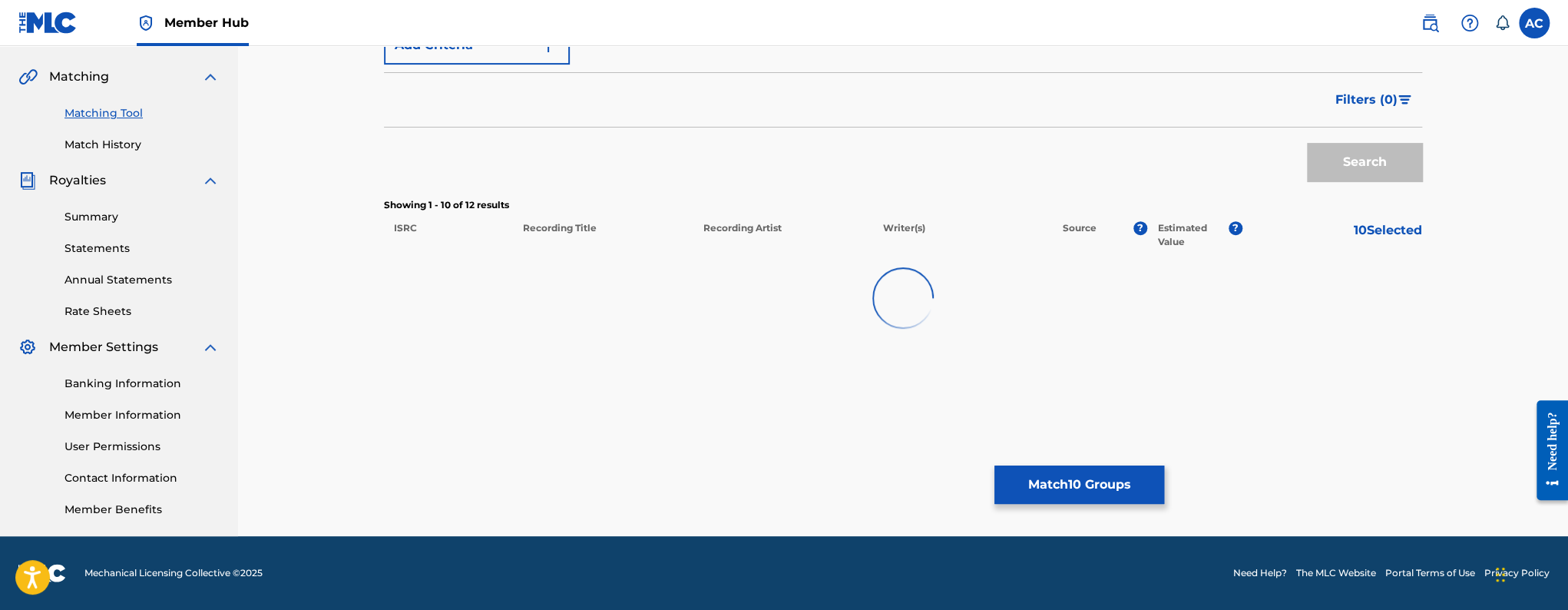
scroll to position [703, 0]
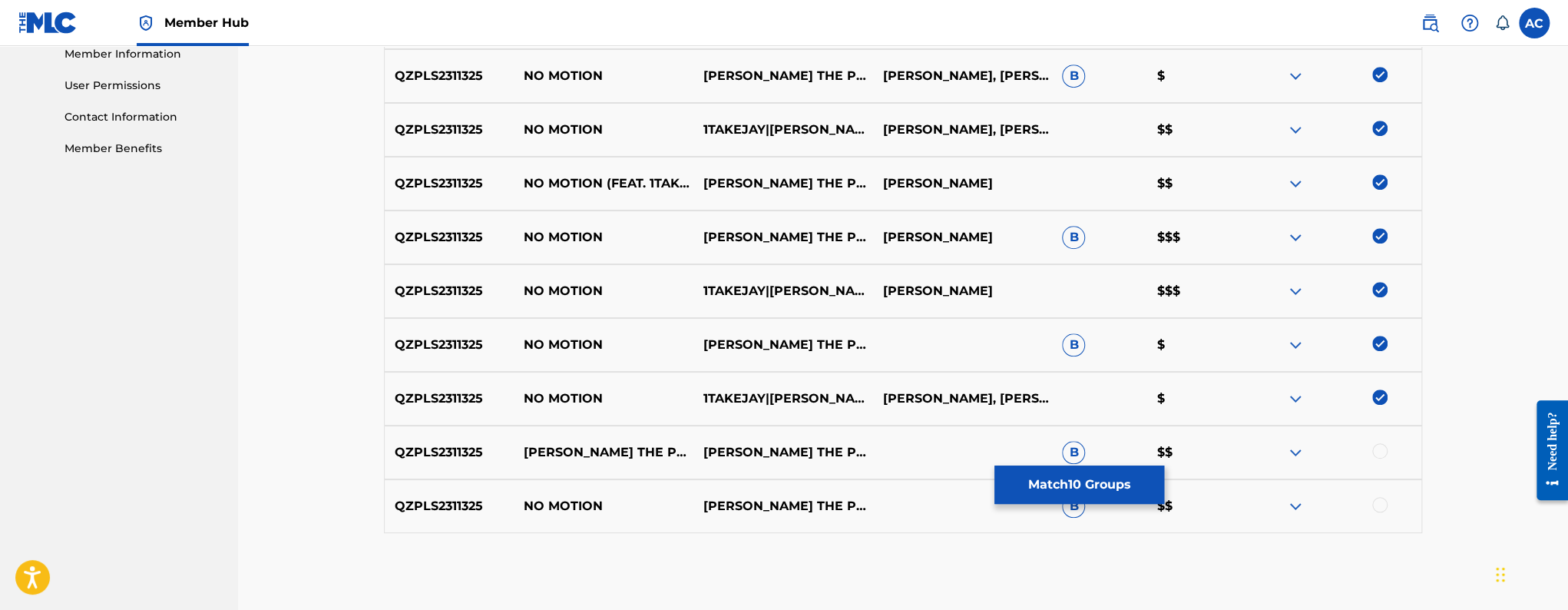
click at [1380, 452] on div at bounding box center [1379, 451] width 15 height 15
click at [1382, 503] on div at bounding box center [1379, 504] width 15 height 15
click at [1128, 489] on button "Match 12 Groups" at bounding box center [1079, 485] width 169 height 39
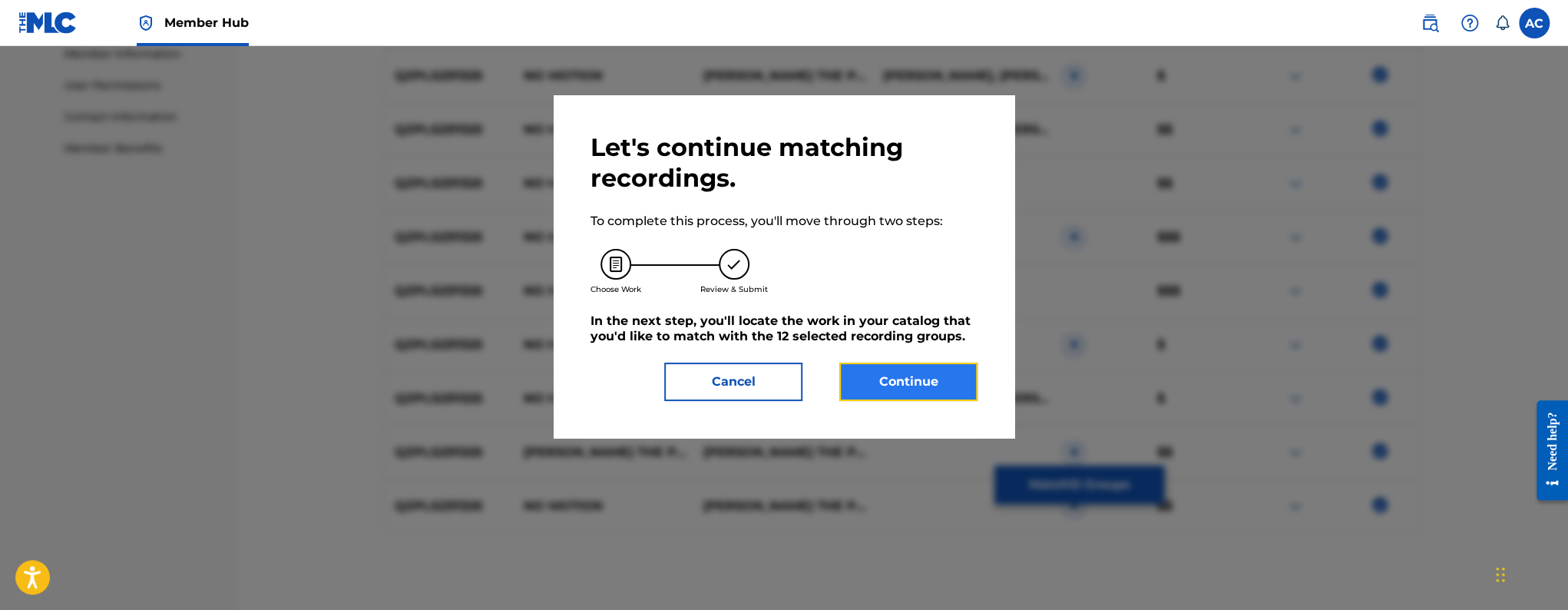
click at [959, 399] on button "Continue" at bounding box center [908, 382] width 138 height 39
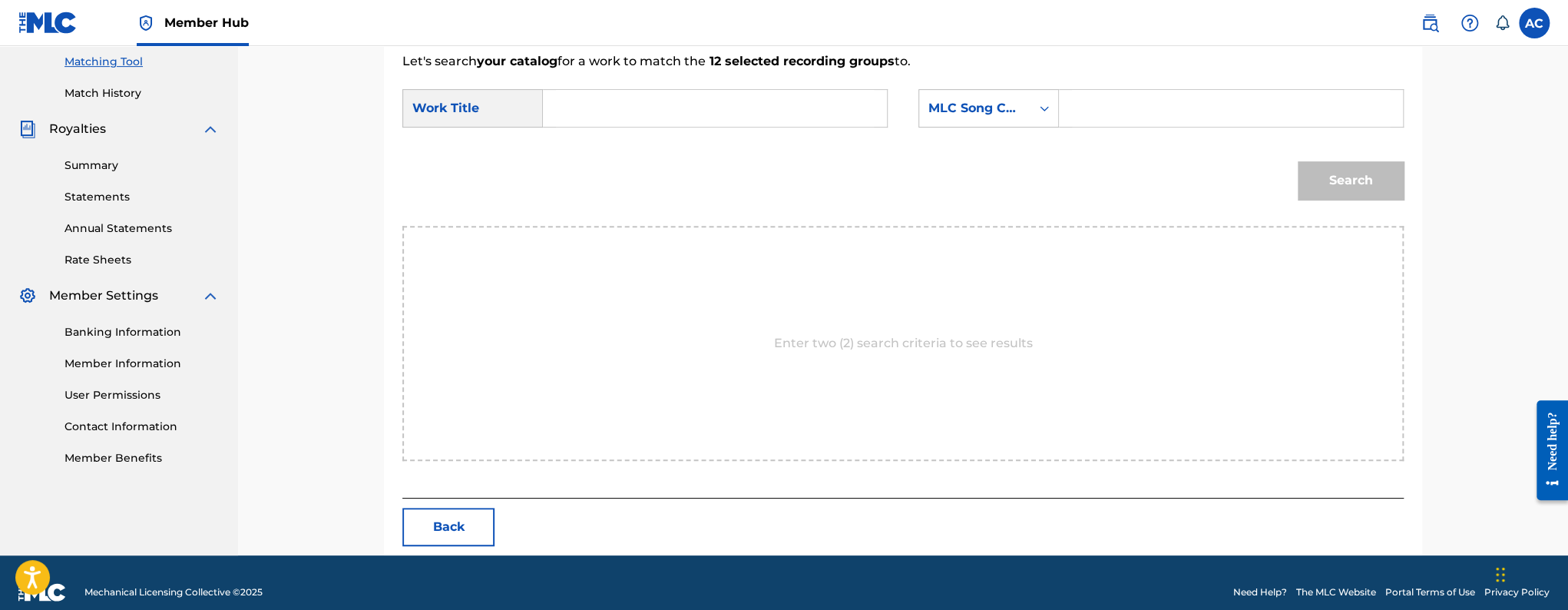
scroll to position [413, 0]
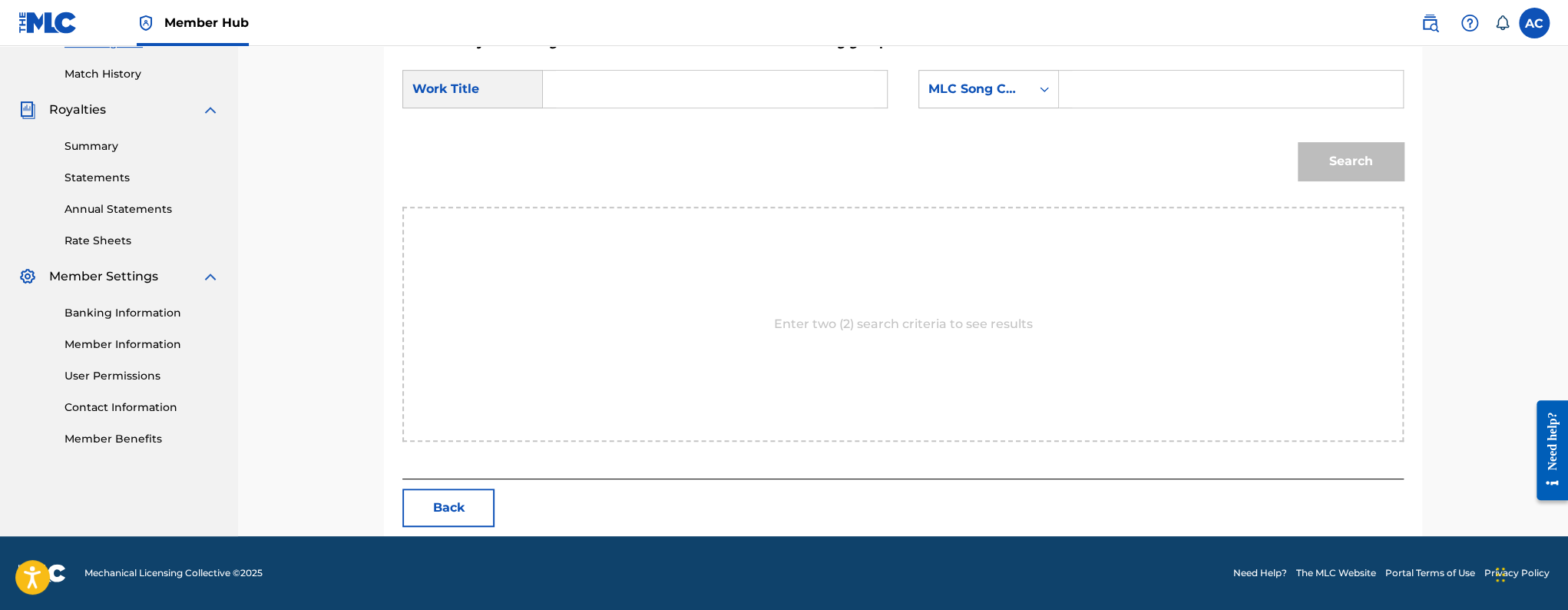
click at [808, 77] on input "Search Form" at bounding box center [715, 89] width 318 height 37
paste input "NO MOTION"
type input "NO MOTION"
click at [1076, 89] on input "Search Form" at bounding box center [1231, 89] width 318 height 37
paste input "N97UGM"
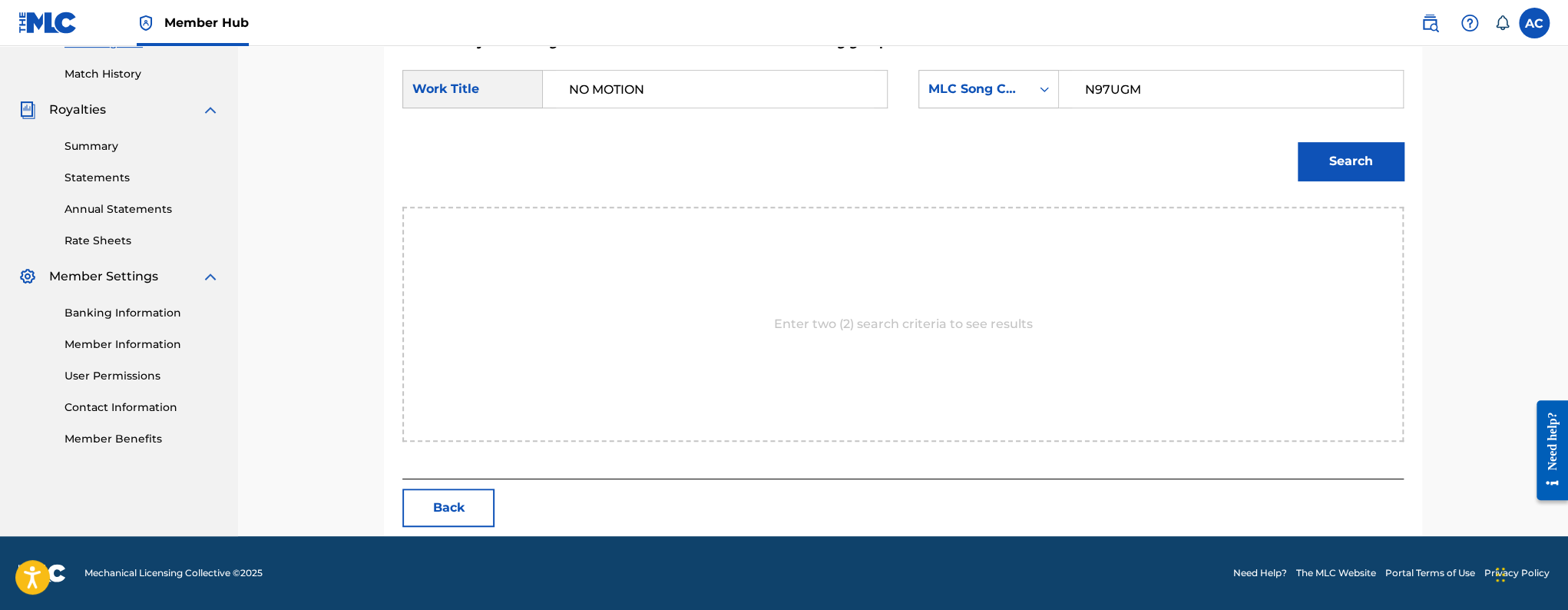
type input "N97UGM"
click at [1298, 142] on button "Search" at bounding box center [1351, 161] width 106 height 39
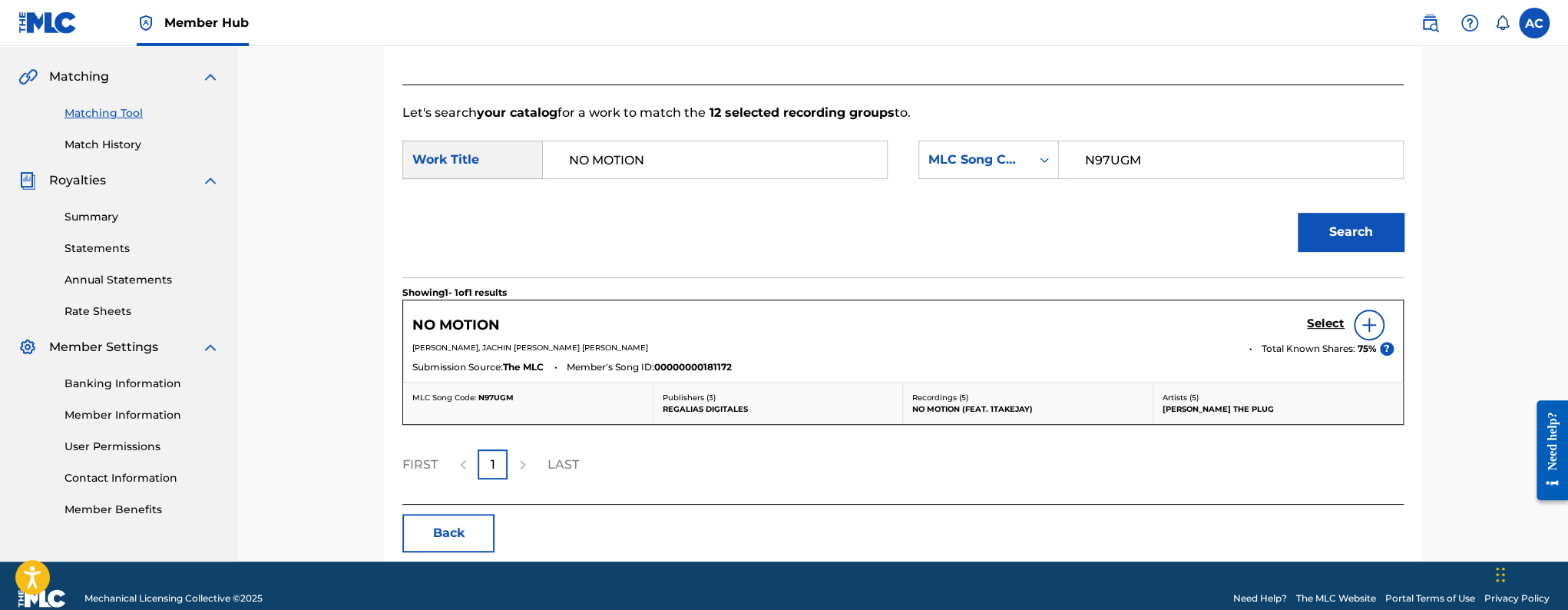
scroll to position [367, 0]
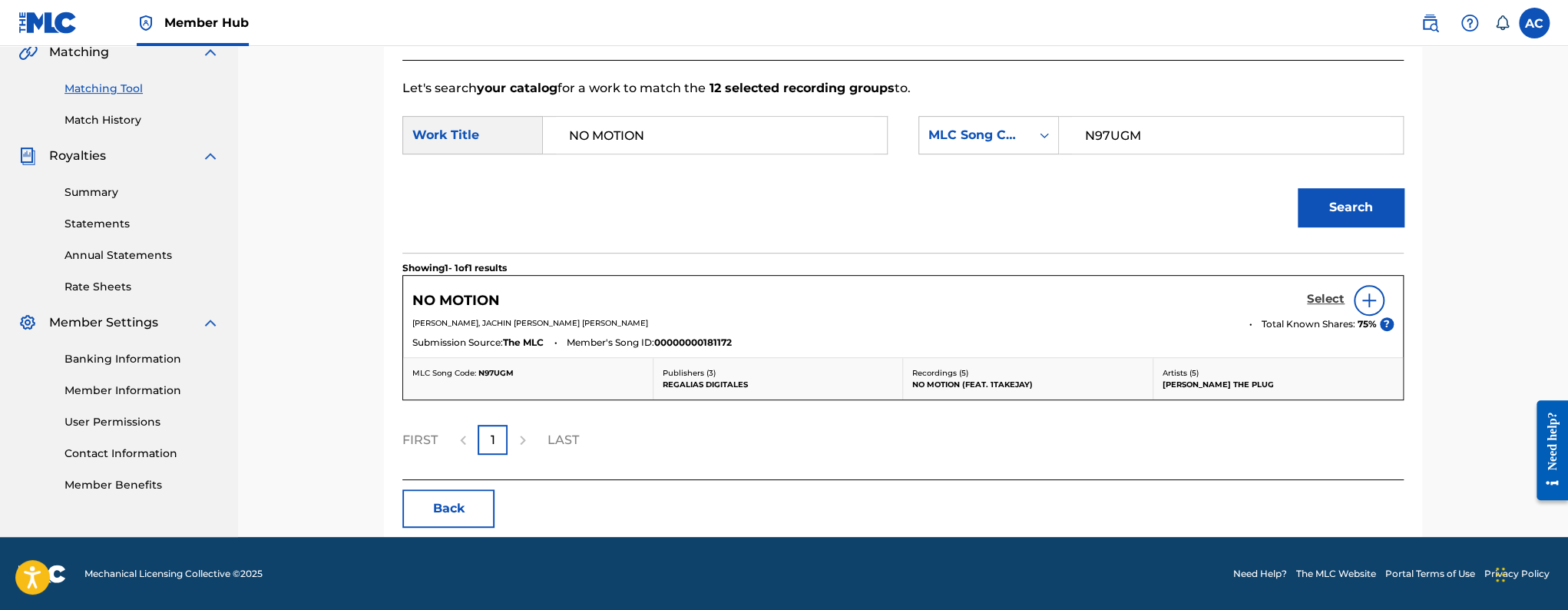
click at [1326, 297] on h5 "Select" at bounding box center [1326, 299] width 38 height 14
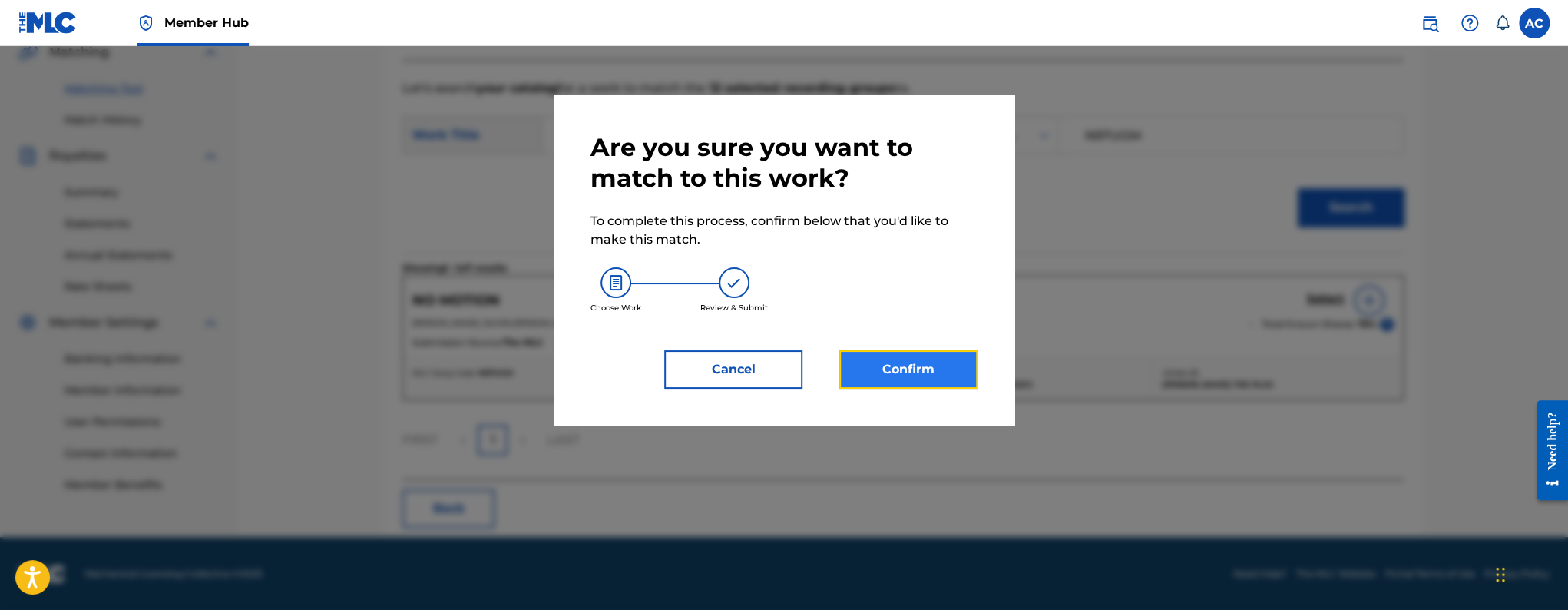
click at [919, 376] on button "Confirm" at bounding box center [908, 369] width 138 height 39
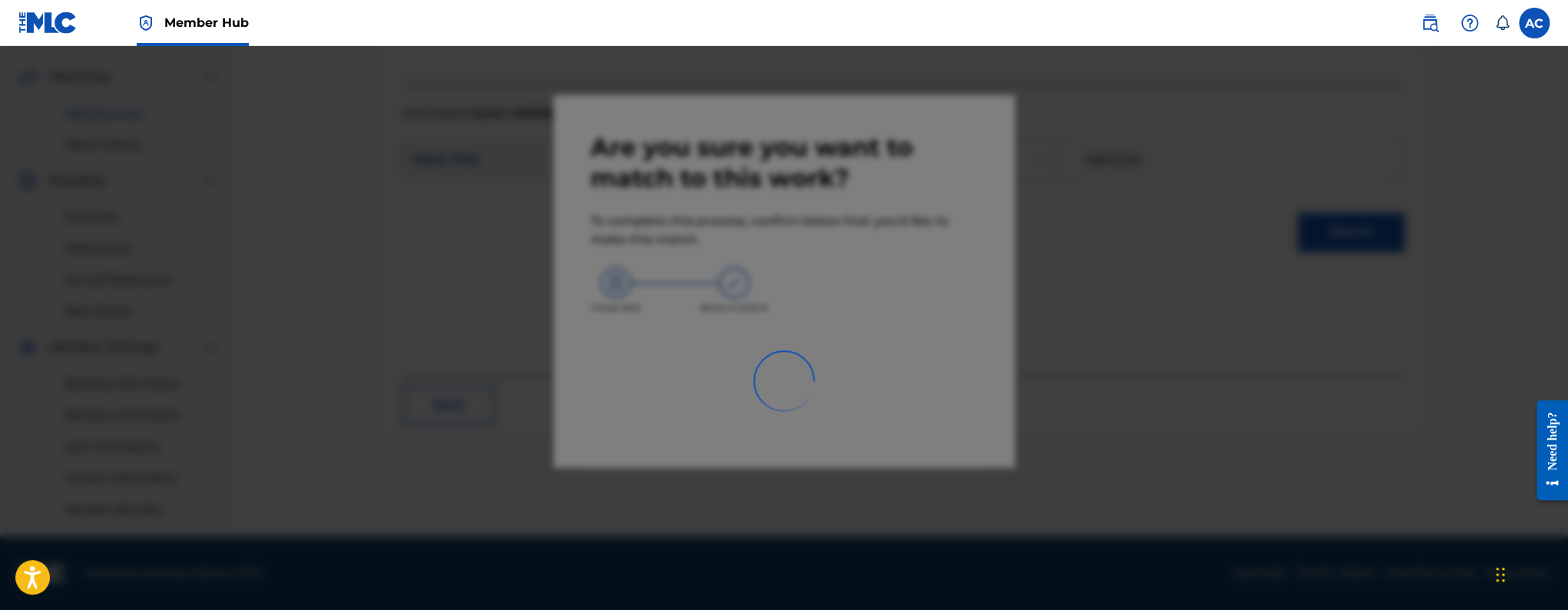
scroll to position [342, 0]
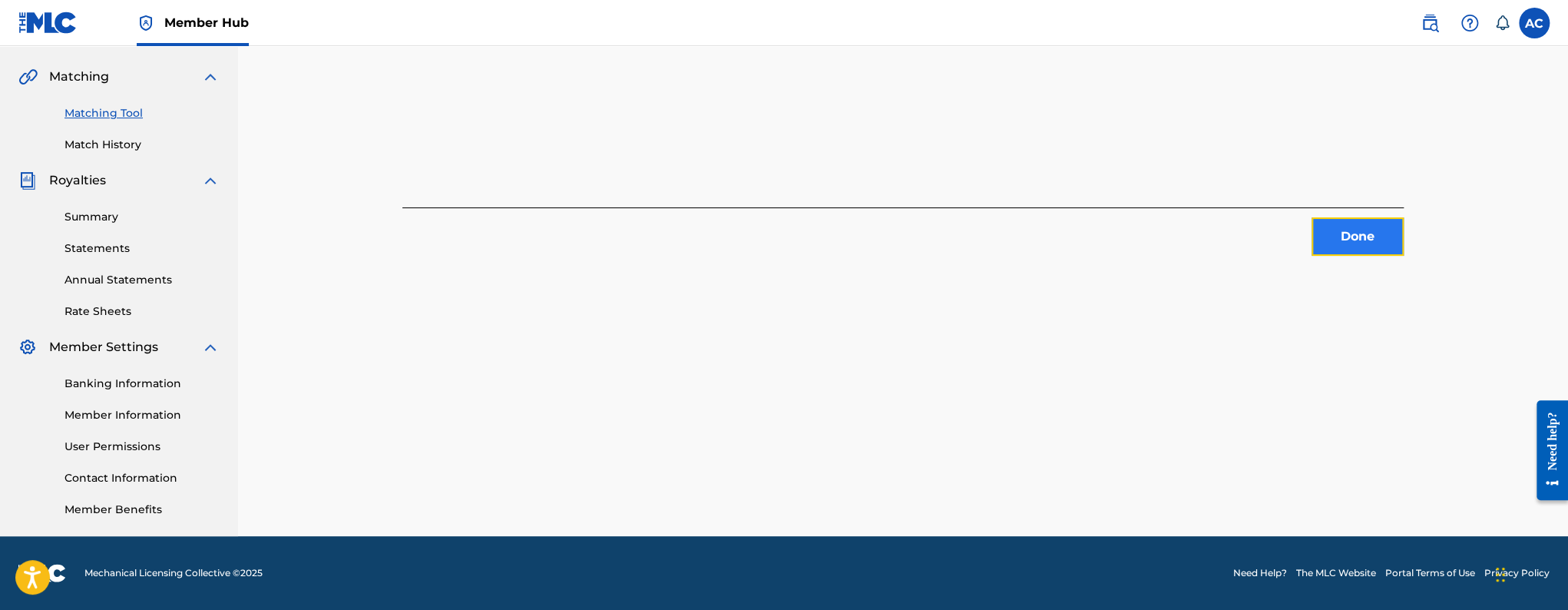
click at [1378, 244] on button "Done" at bounding box center [1357, 237] width 92 height 39
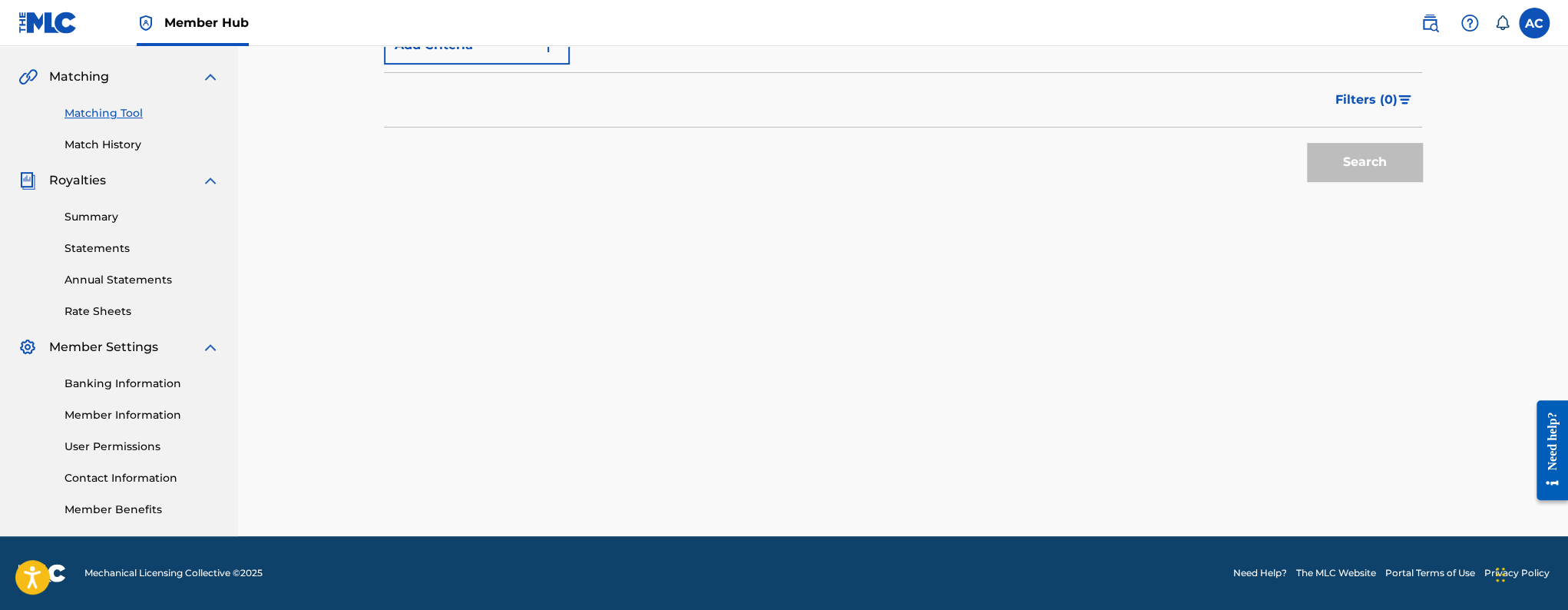
scroll to position [229, 0]
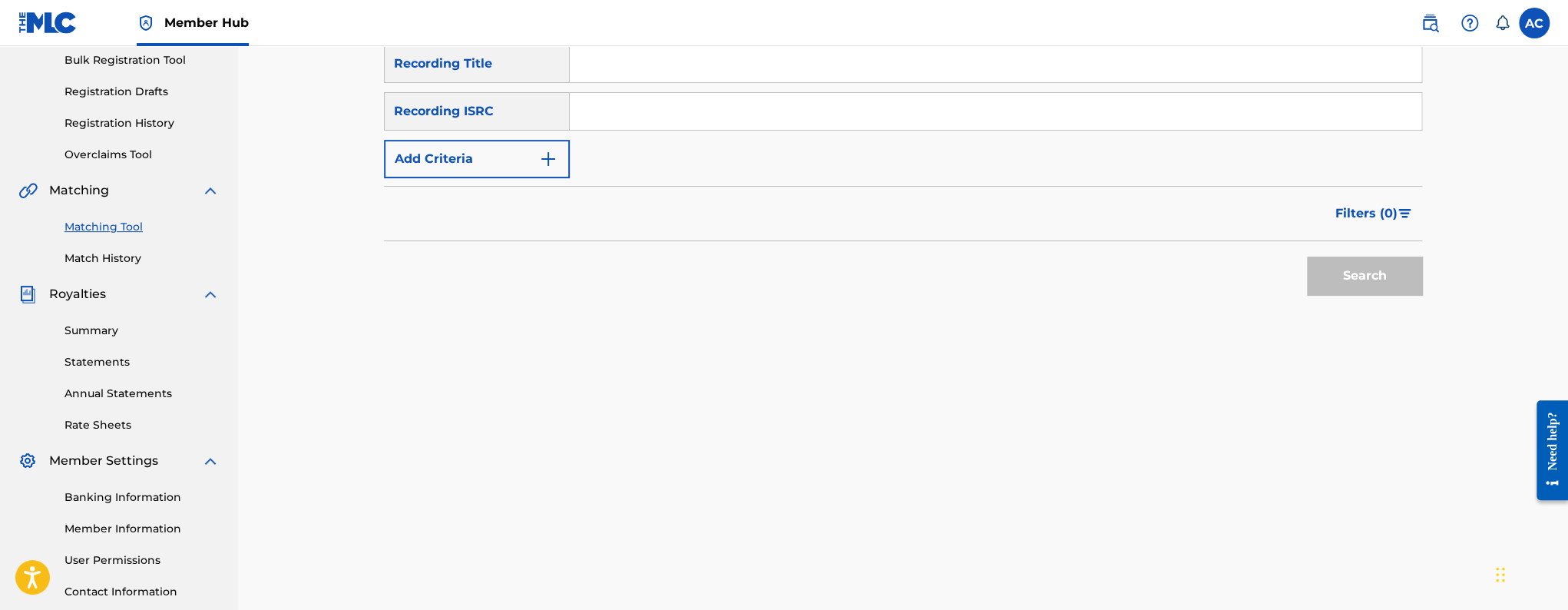
click at [651, 124] on input "Search Form" at bounding box center [995, 112] width 852 height 37
paste input "QZVEM2346210"
click at [1307, 257] on button "Search" at bounding box center [1364, 276] width 115 height 39
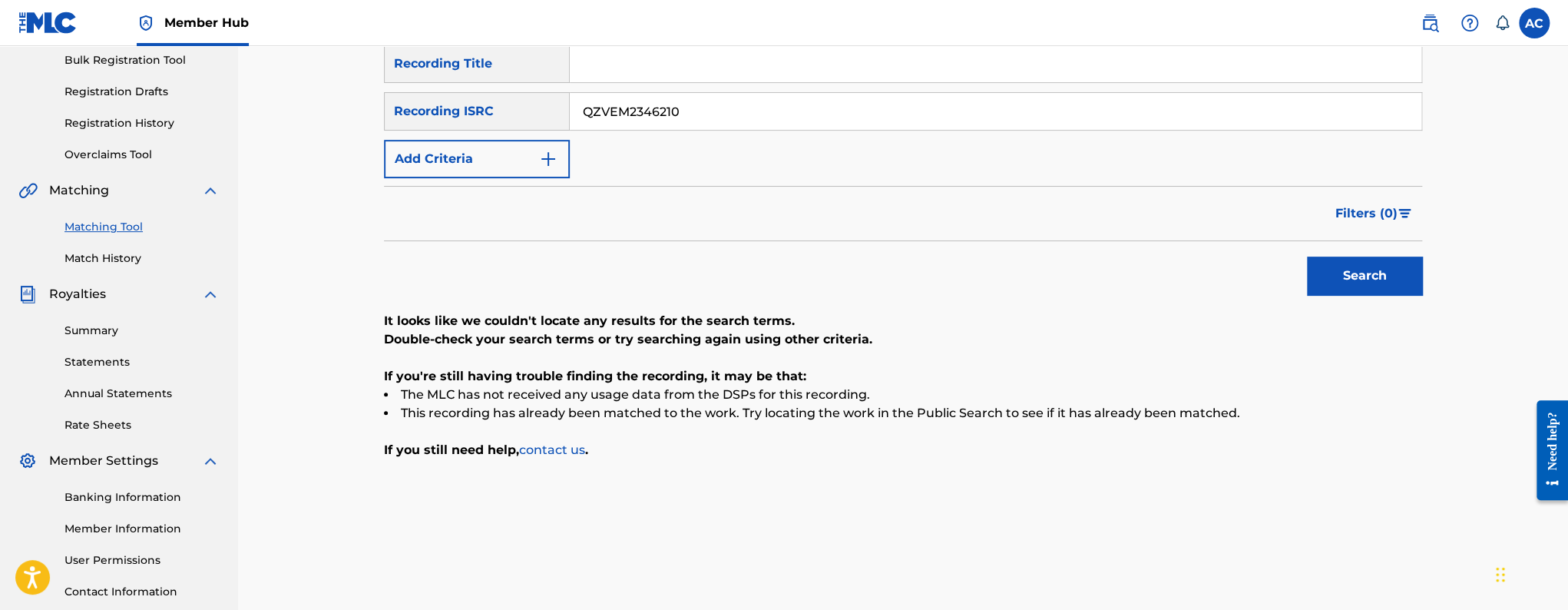
click at [655, 114] on input "QZVEM2346210" at bounding box center [995, 112] width 852 height 37
paste input "Z7L2446071"
click at [1307, 257] on button "Search" at bounding box center [1364, 276] width 115 height 39
click at [675, 116] on input "QZZ7L2446071" at bounding box center [995, 112] width 852 height 37
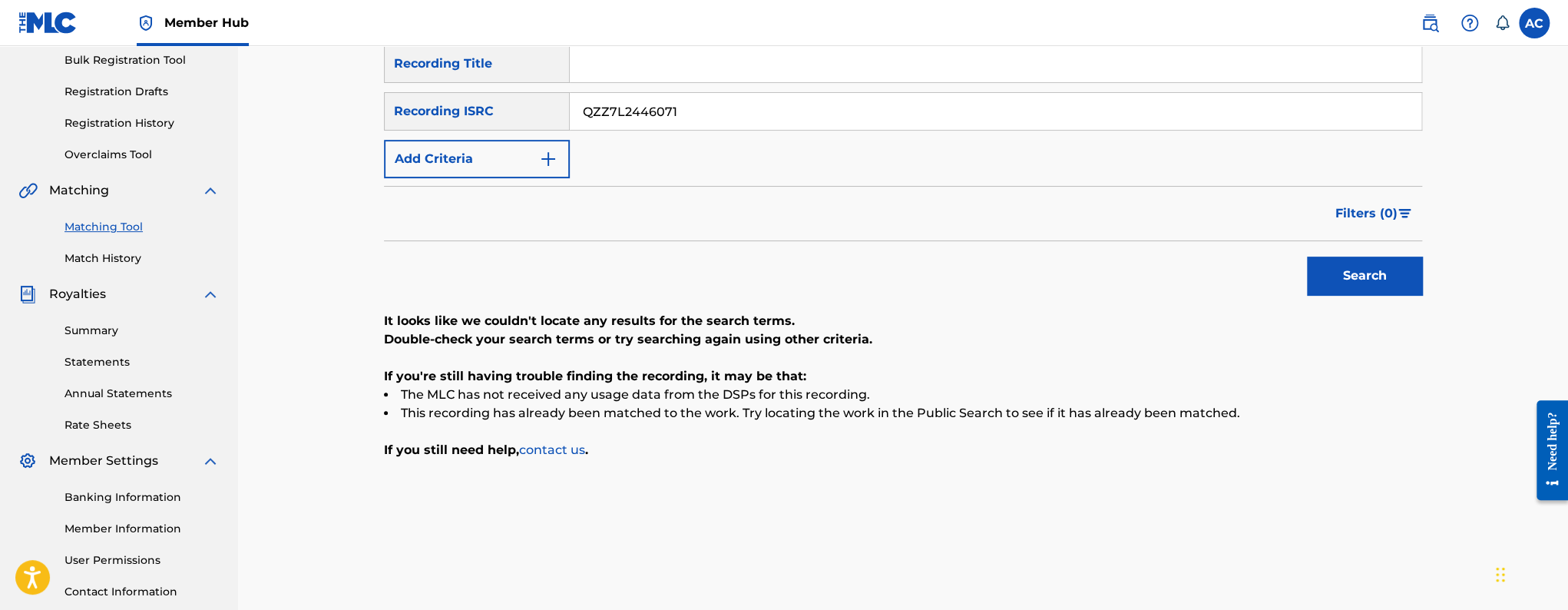
click at [675, 116] on input "QZZ7L2446071" at bounding box center [995, 112] width 852 height 37
paste input "TBB2469328"
type input "QZTBB2469328"
click at [1307, 257] on button "Search" at bounding box center [1364, 276] width 115 height 39
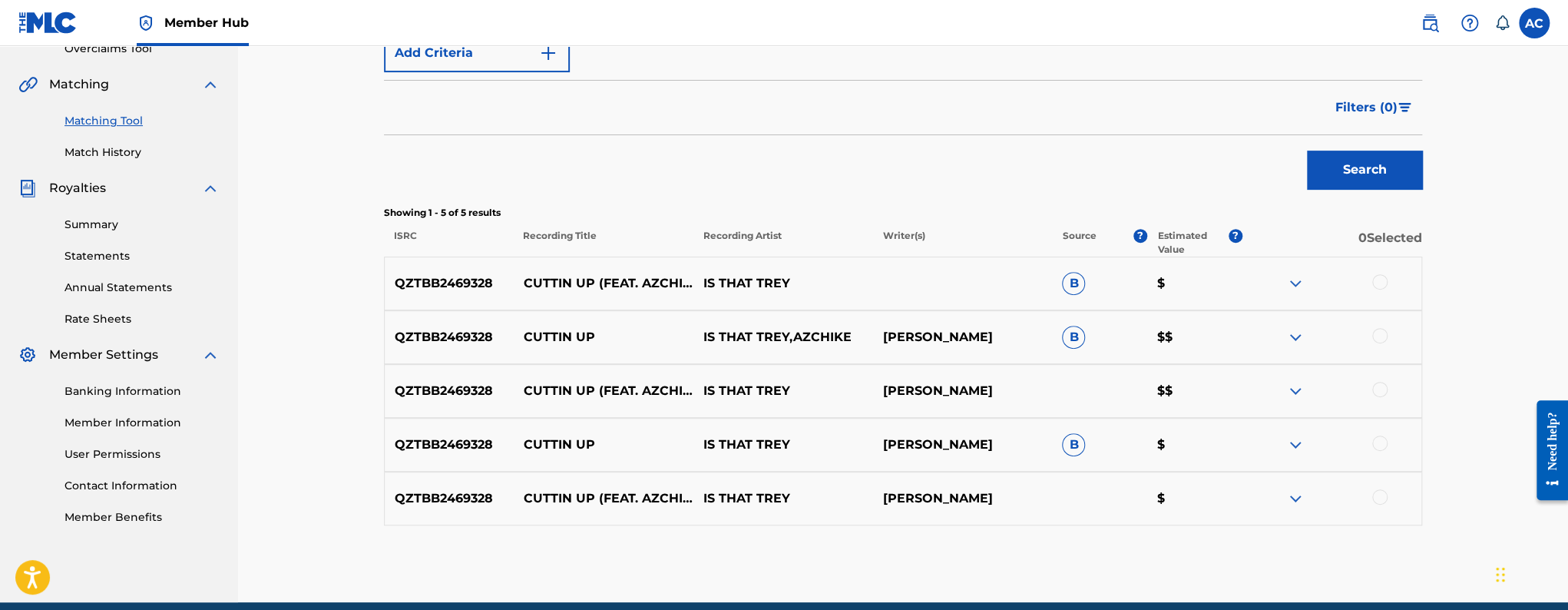
scroll to position [379, 0]
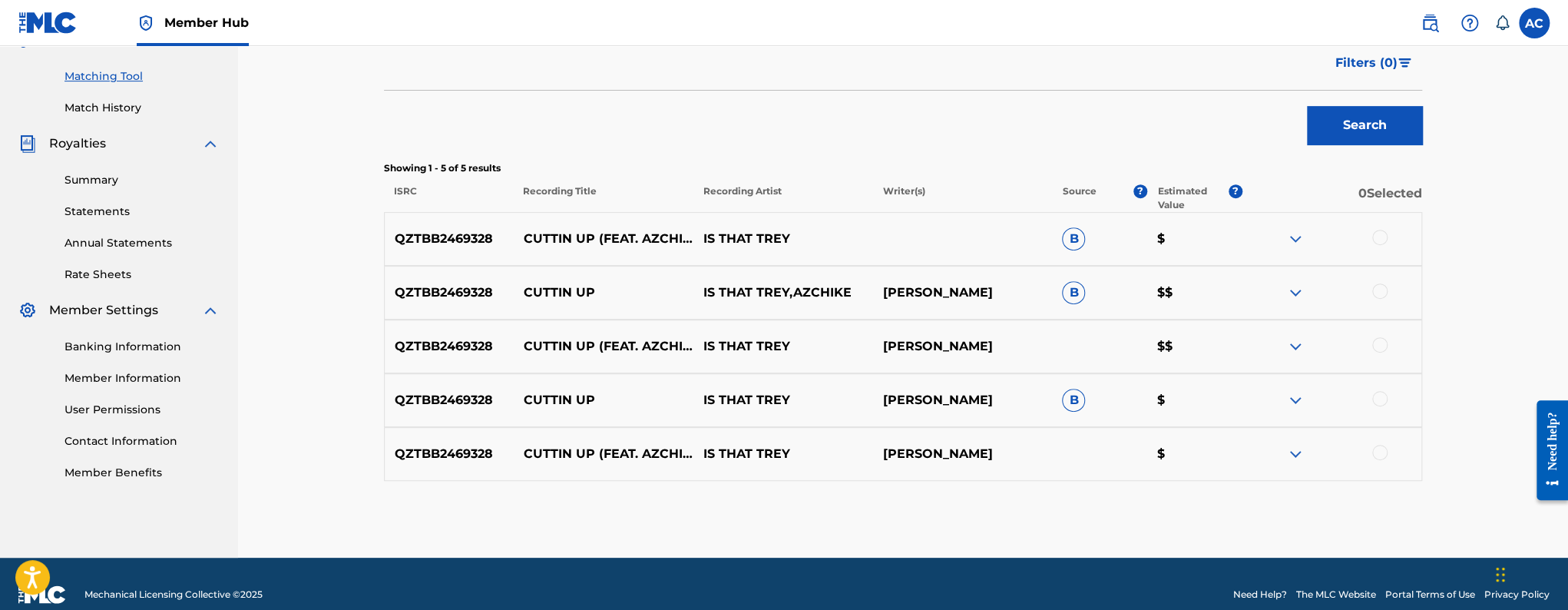
click at [1380, 238] on div at bounding box center [1379, 237] width 15 height 15
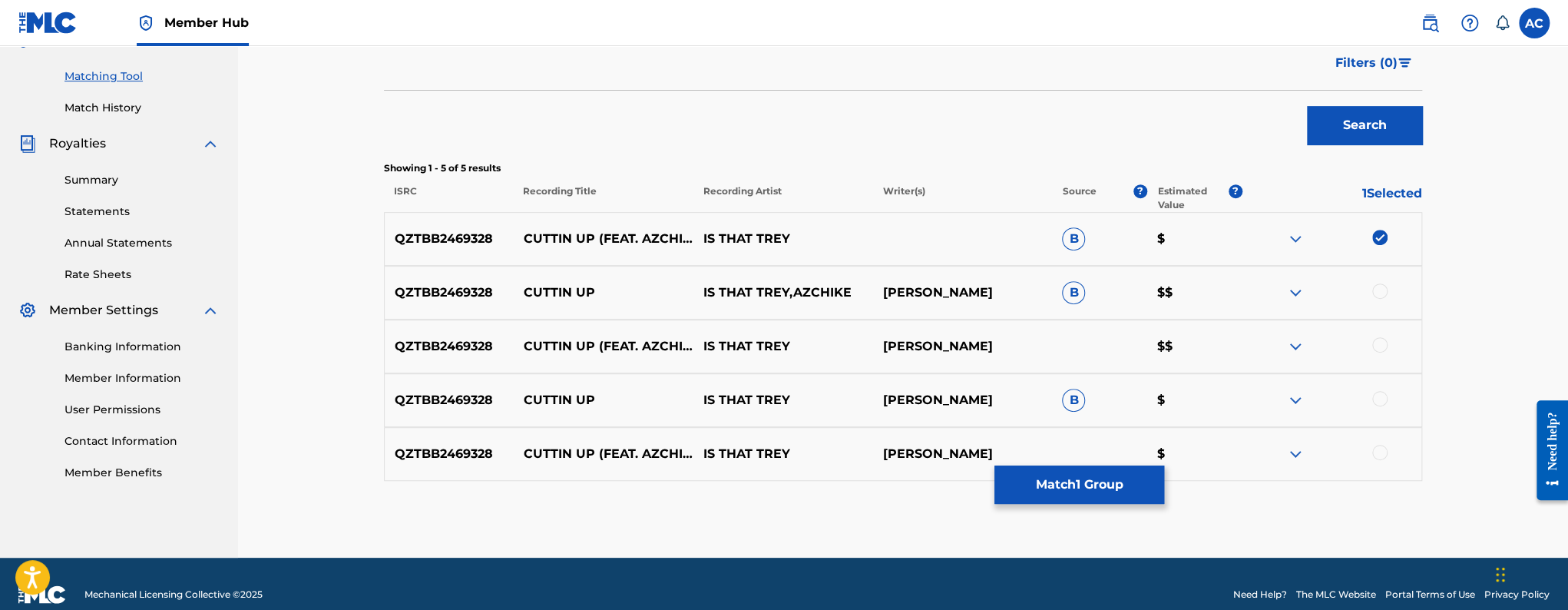
click at [1380, 292] on div at bounding box center [1379, 291] width 15 height 15
click at [1381, 341] on div at bounding box center [1379, 345] width 15 height 15
click at [1378, 393] on div at bounding box center [1379, 399] width 15 height 15
click at [1378, 456] on div at bounding box center [1379, 452] width 15 height 15
click at [1072, 485] on button "Match 5 Groups" at bounding box center [1079, 485] width 169 height 39
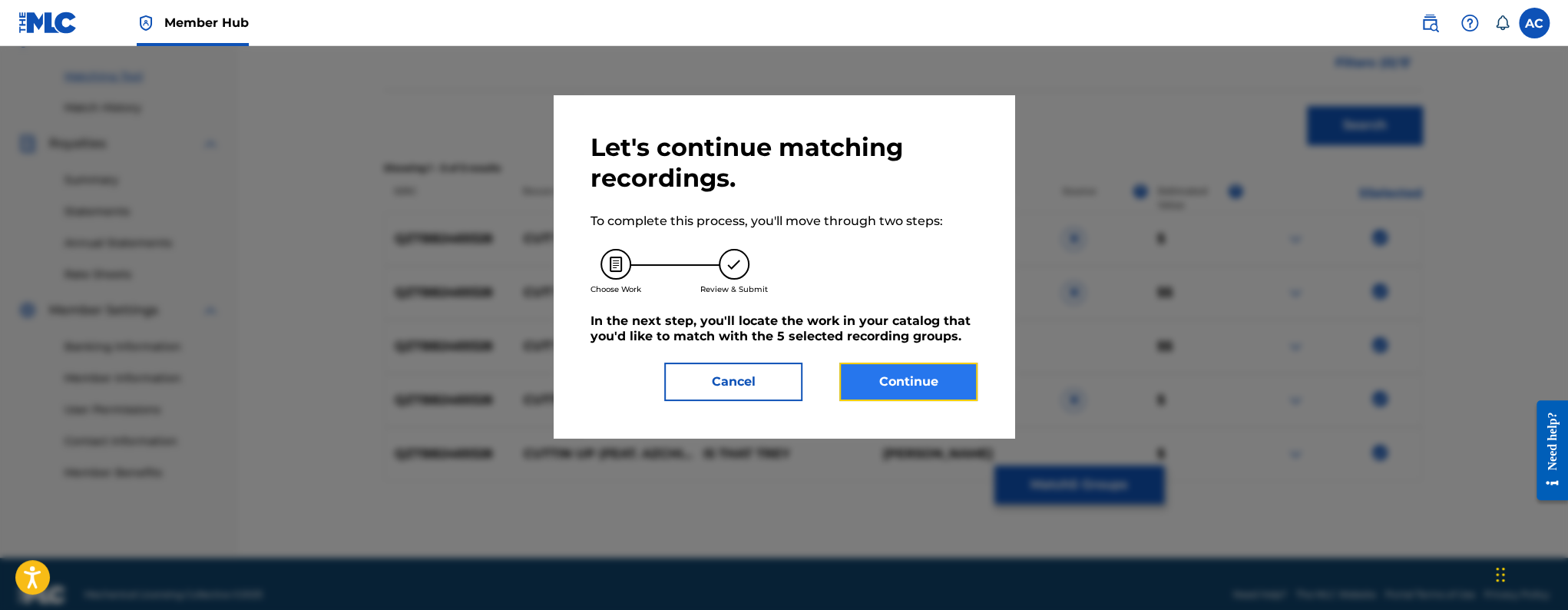
click at [966, 397] on button "Continue" at bounding box center [908, 382] width 138 height 39
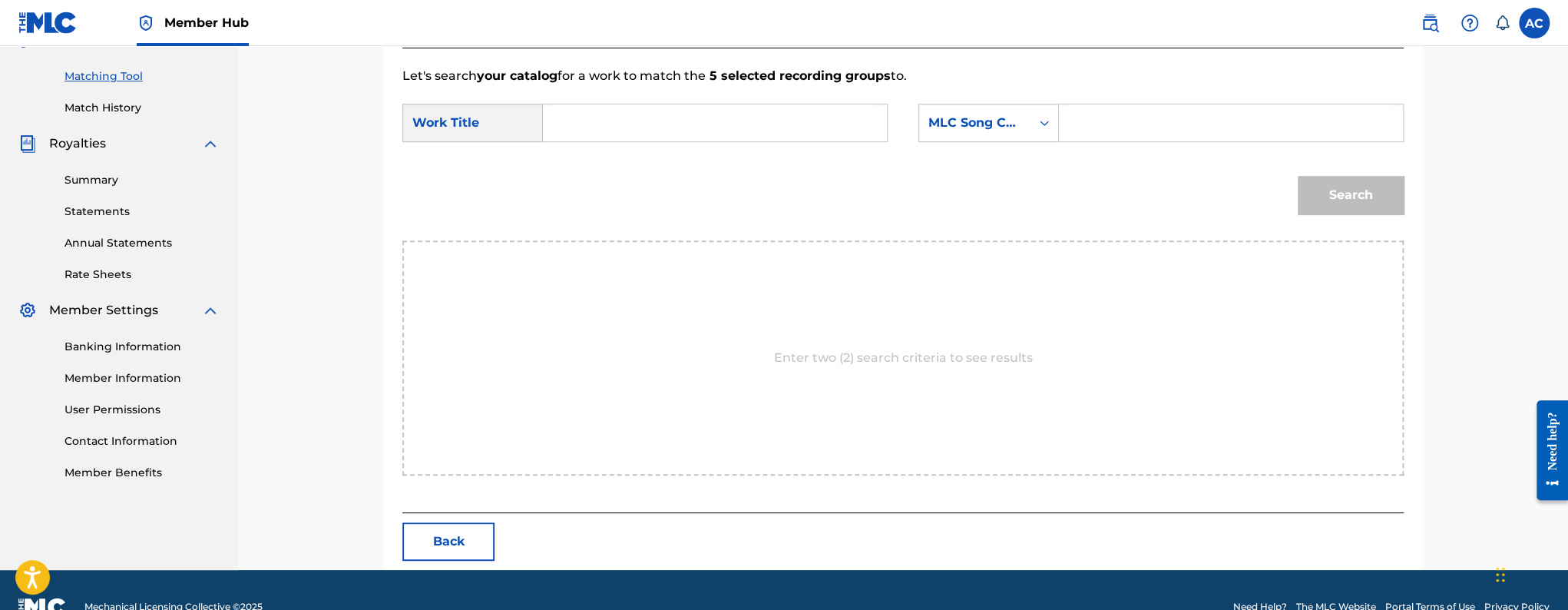
click at [732, 128] on input "Search Form" at bounding box center [715, 123] width 318 height 37
paste input "Cuttin Up"
type input "Cuttin Up"
click at [1151, 121] on input "Search Form" at bounding box center [1231, 123] width 318 height 37
paste input "CK6SE7"
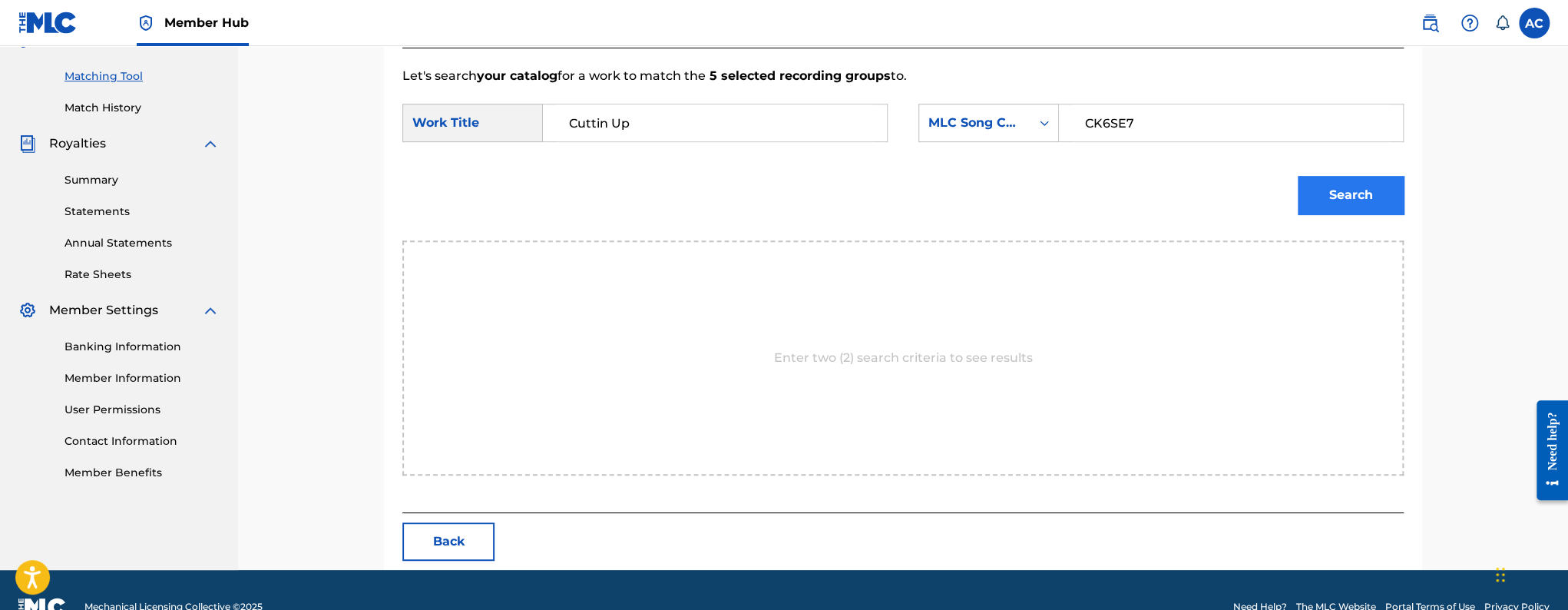
type input "CK6SE7"
click at [1313, 210] on button "Search" at bounding box center [1351, 196] width 106 height 39
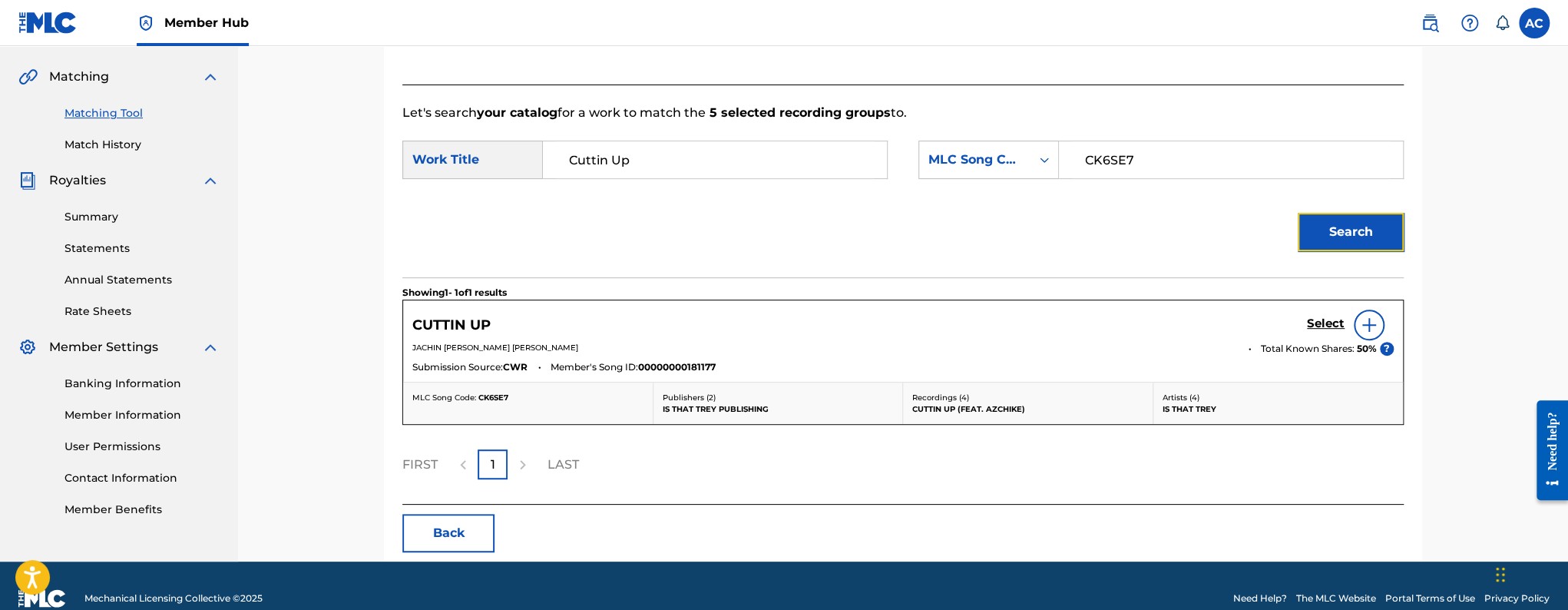
scroll to position [367, 0]
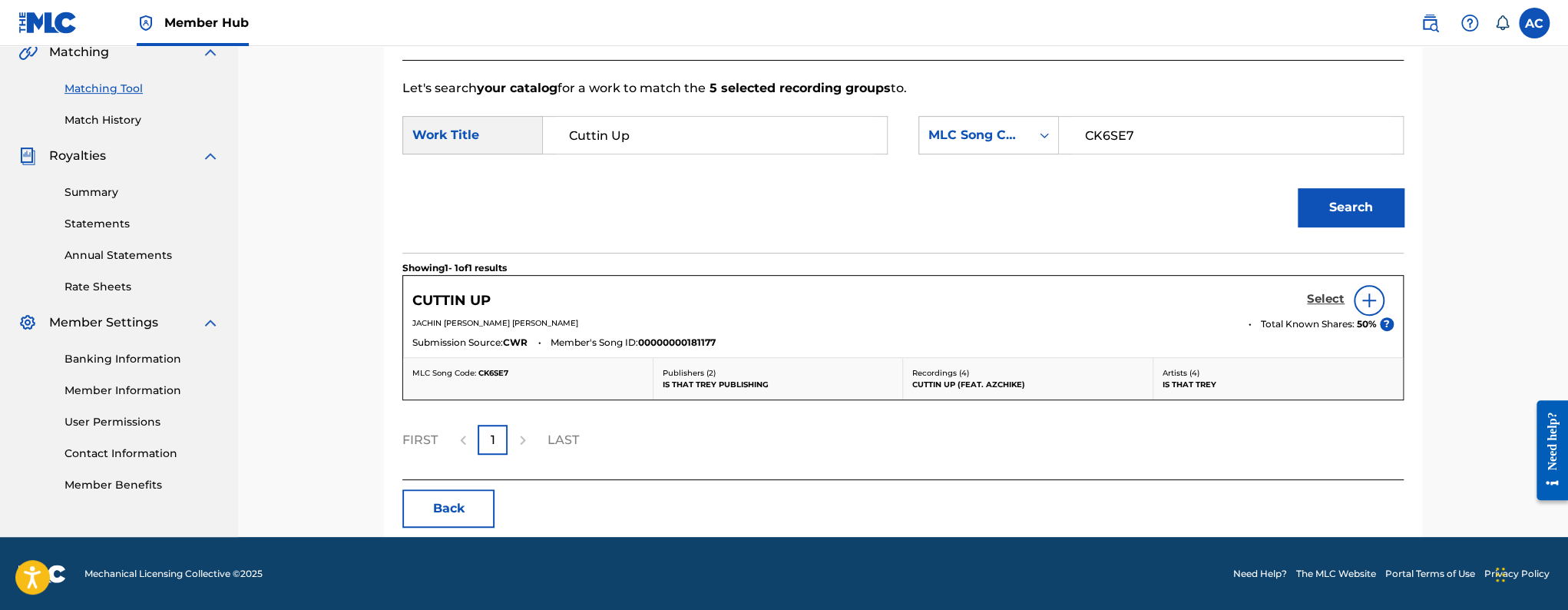
click at [1328, 307] on link "Select" at bounding box center [1326, 300] width 38 height 17
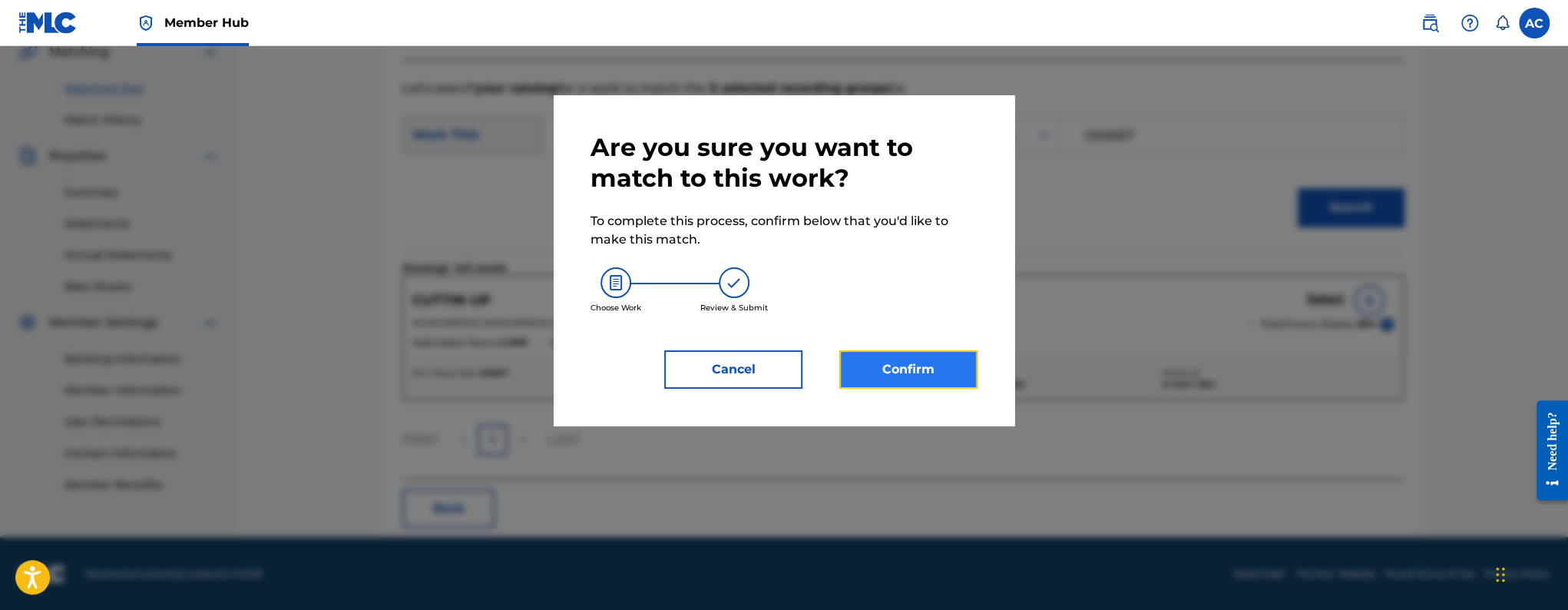
click at [909, 368] on button "Confirm" at bounding box center [908, 369] width 138 height 39
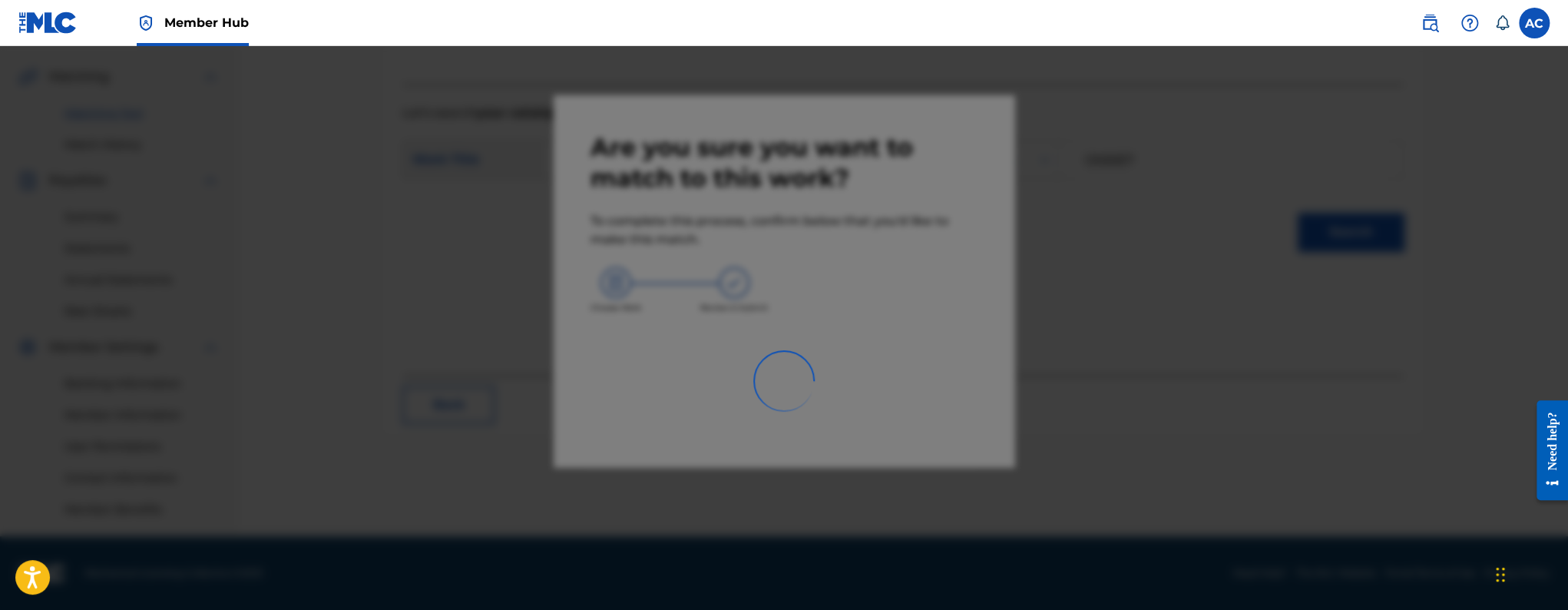
scroll to position [342, 0]
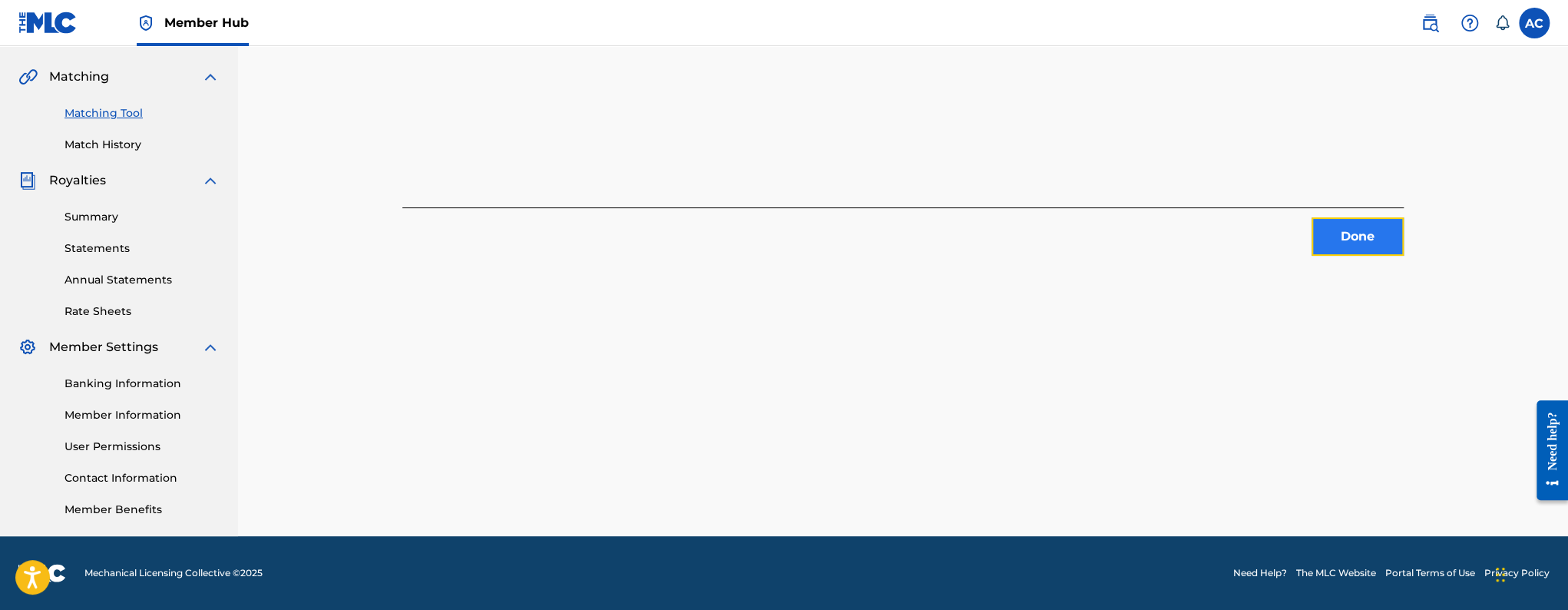
click at [1326, 238] on button "Done" at bounding box center [1357, 237] width 92 height 39
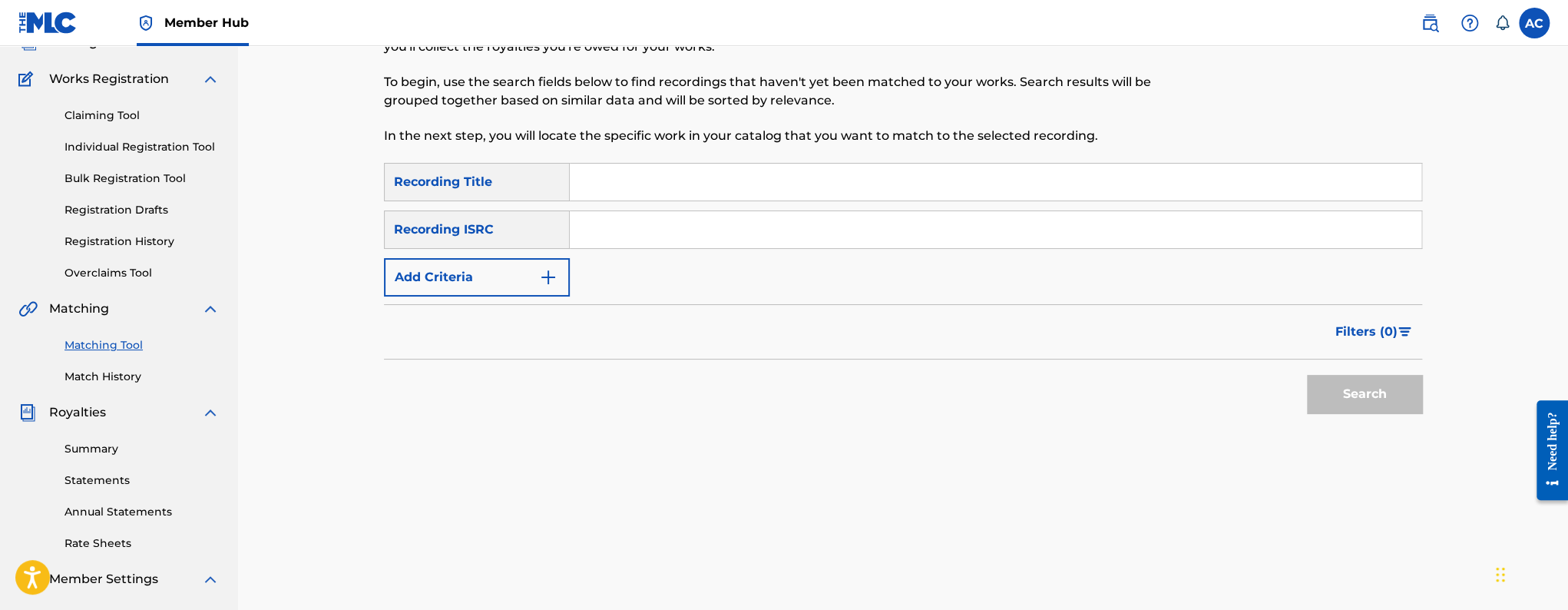
scroll to position [87, 0]
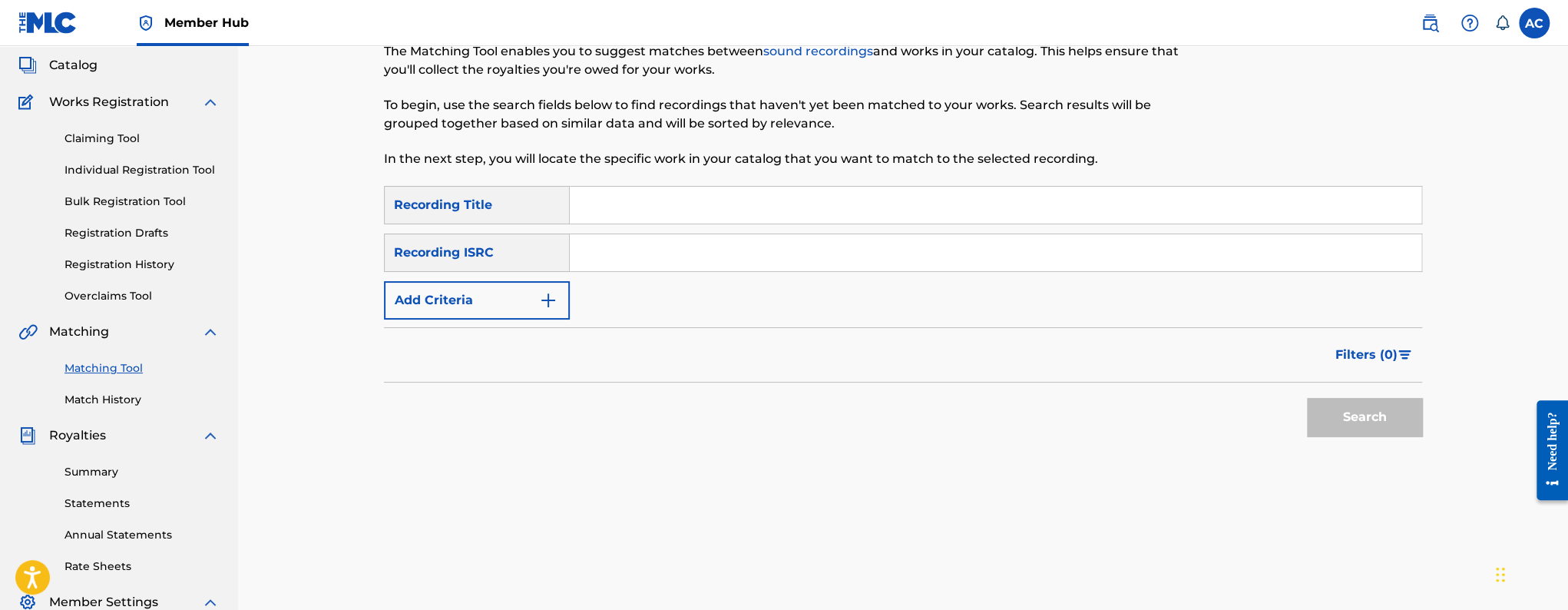
click at [618, 248] on input "Search Form" at bounding box center [995, 253] width 852 height 37
paste input "USUYG1575237"
type input "USUYG1575237"
click at [1307, 398] on button "Search" at bounding box center [1364, 417] width 115 height 39
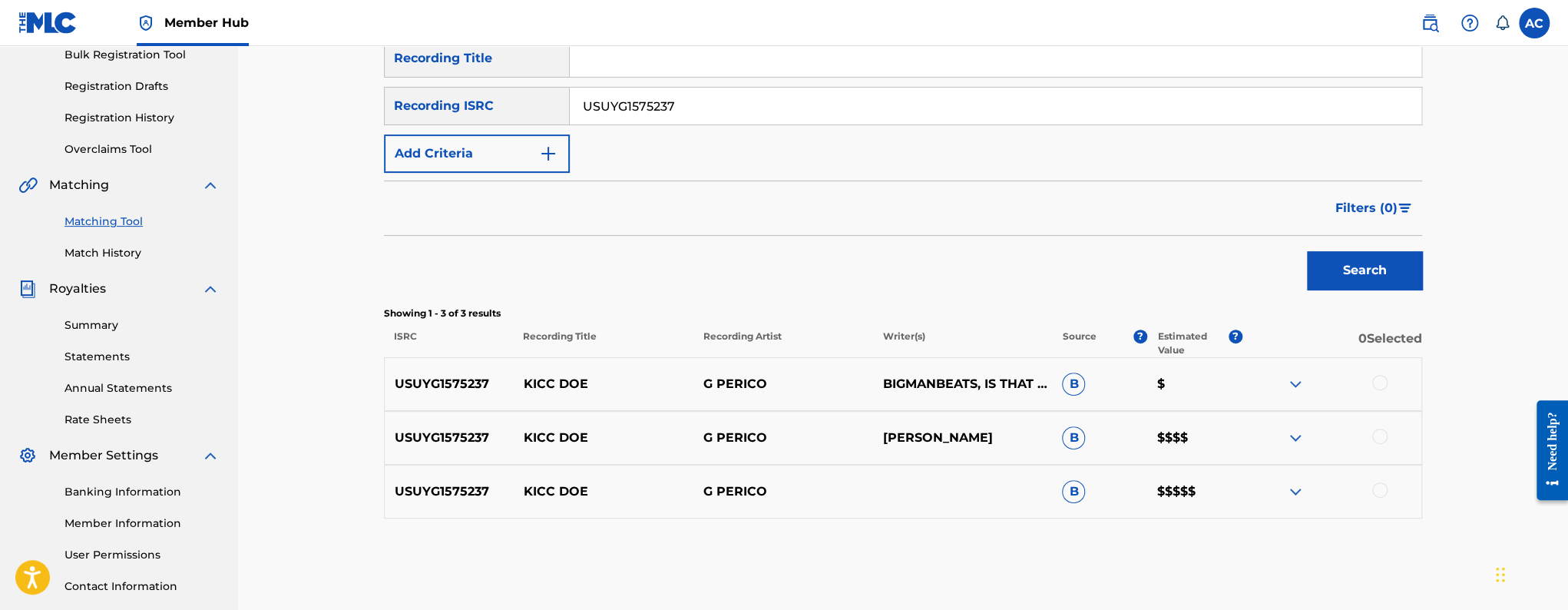
scroll to position [338, 0]
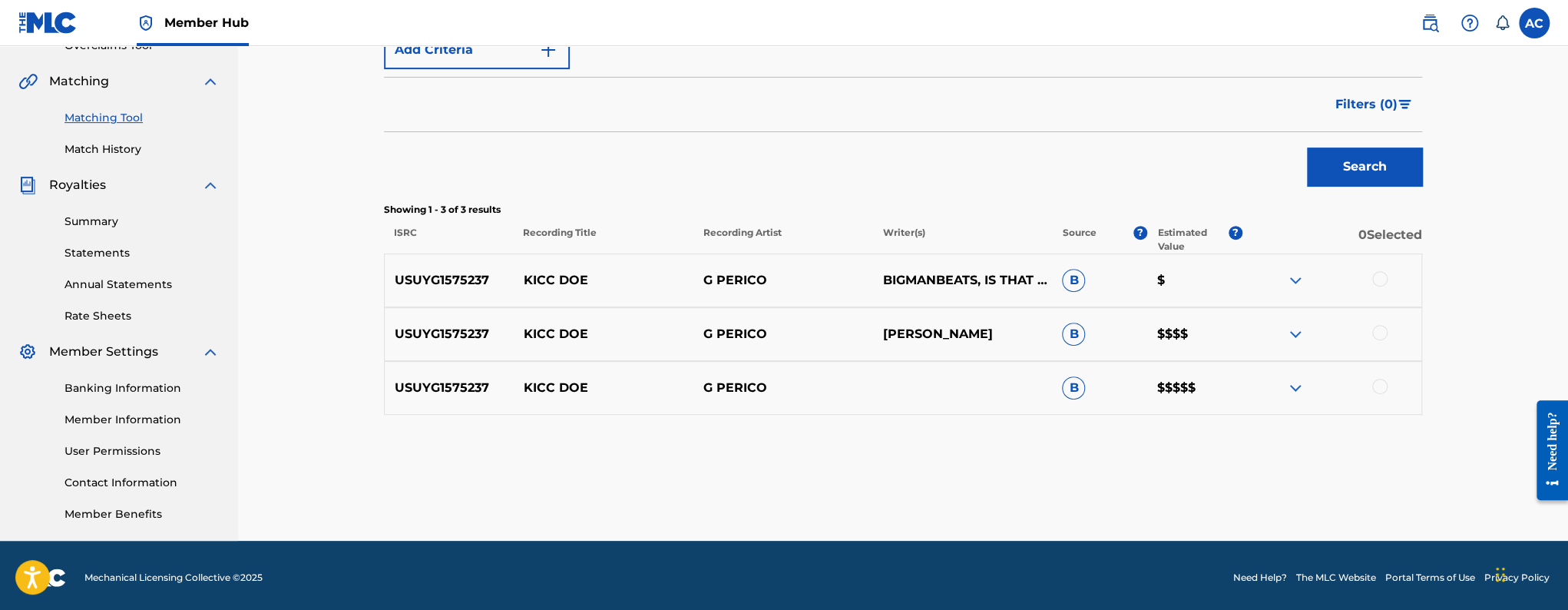
click at [1377, 283] on div at bounding box center [1379, 279] width 15 height 15
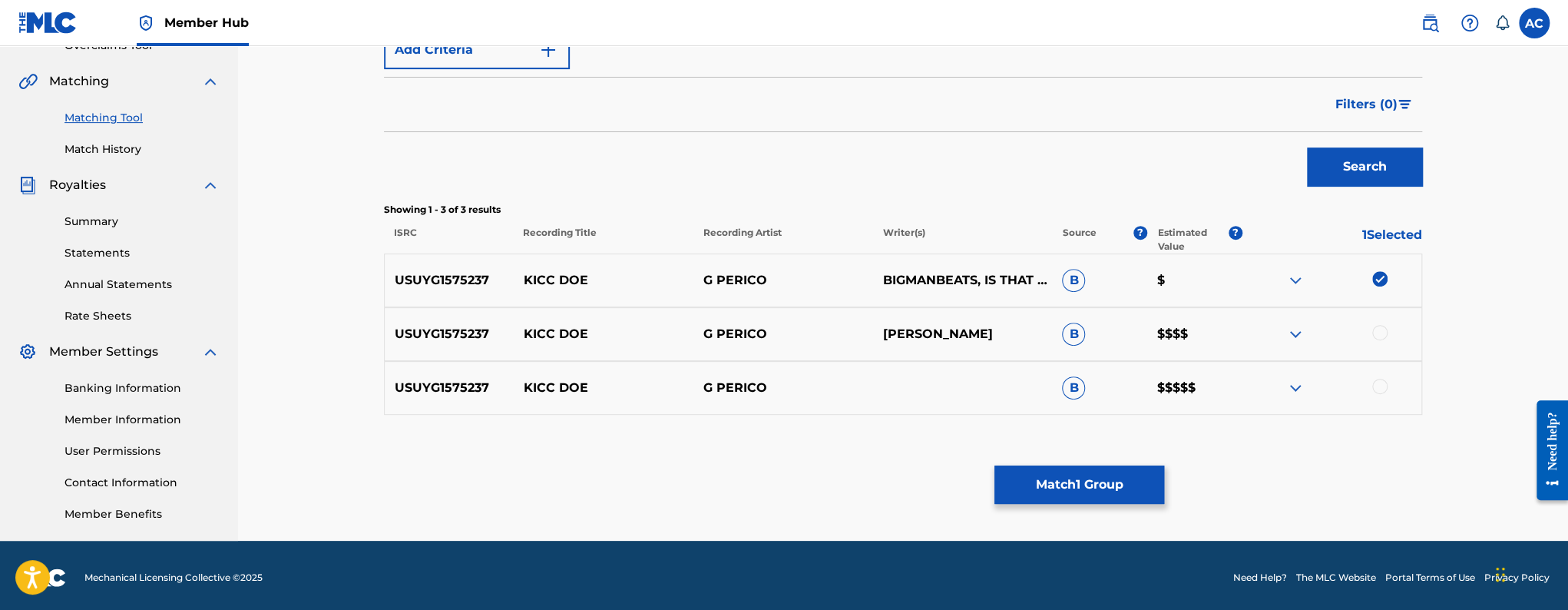
click at [1381, 326] on div at bounding box center [1379, 332] width 15 height 15
click at [1385, 386] on div at bounding box center [1379, 386] width 15 height 15
click at [1082, 490] on button "Match 3 Groups" at bounding box center [1079, 485] width 169 height 39
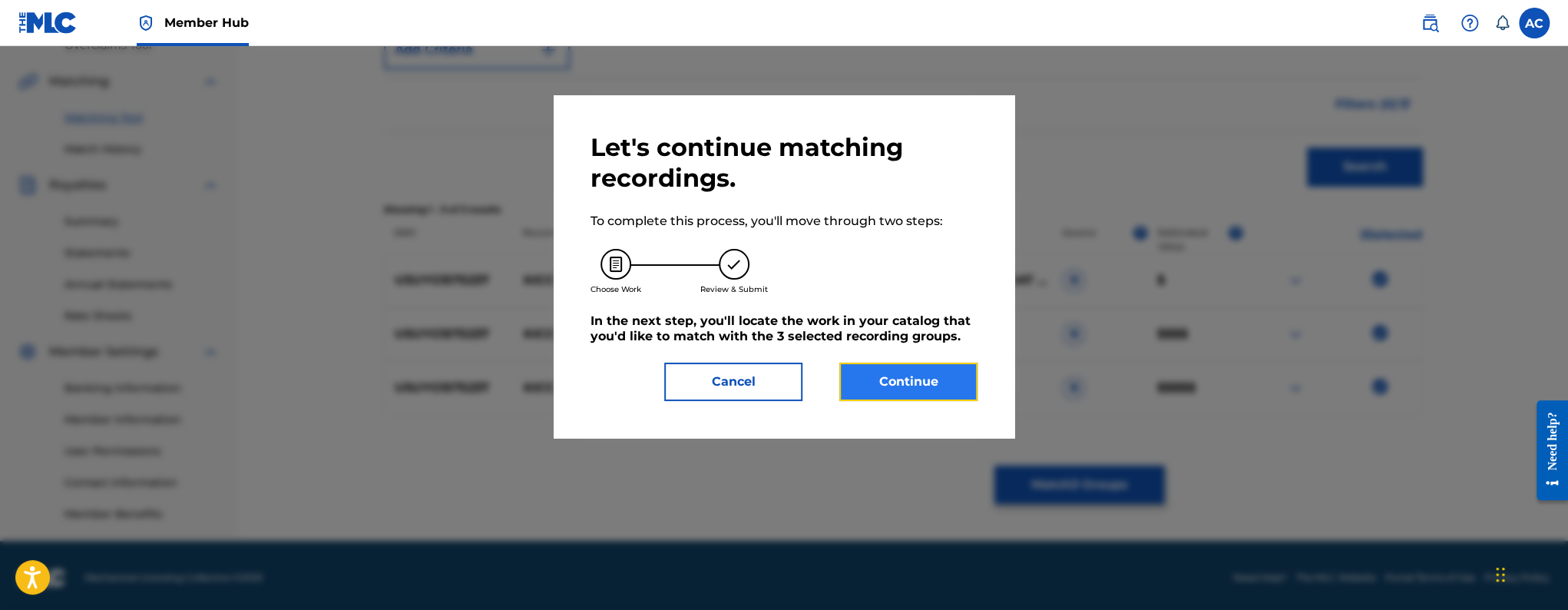
click at [894, 386] on button "Continue" at bounding box center [908, 382] width 138 height 39
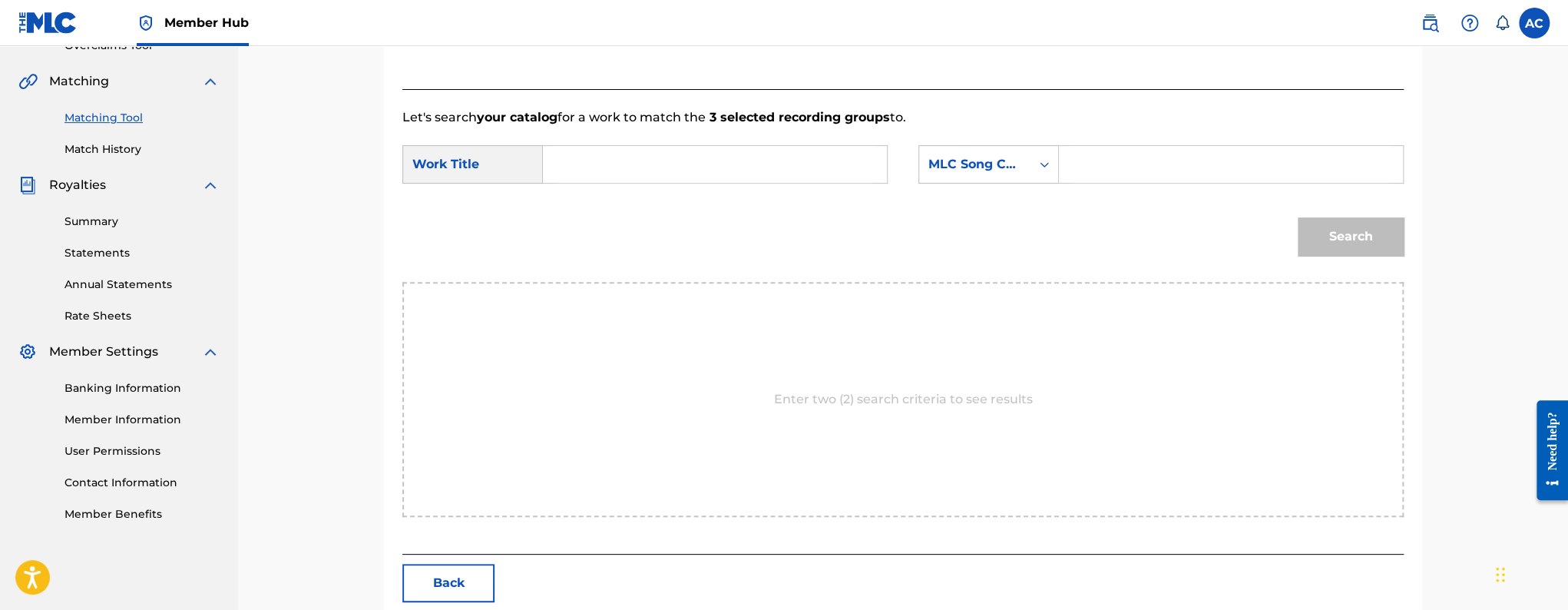
click at [717, 154] on input "Search Form" at bounding box center [715, 164] width 318 height 37
paste input "Kick Doe"
type input "Kick Doe"
click at [1100, 169] on input "Search Form" at bounding box center [1231, 164] width 318 height 37
paste input "KB7Z03"
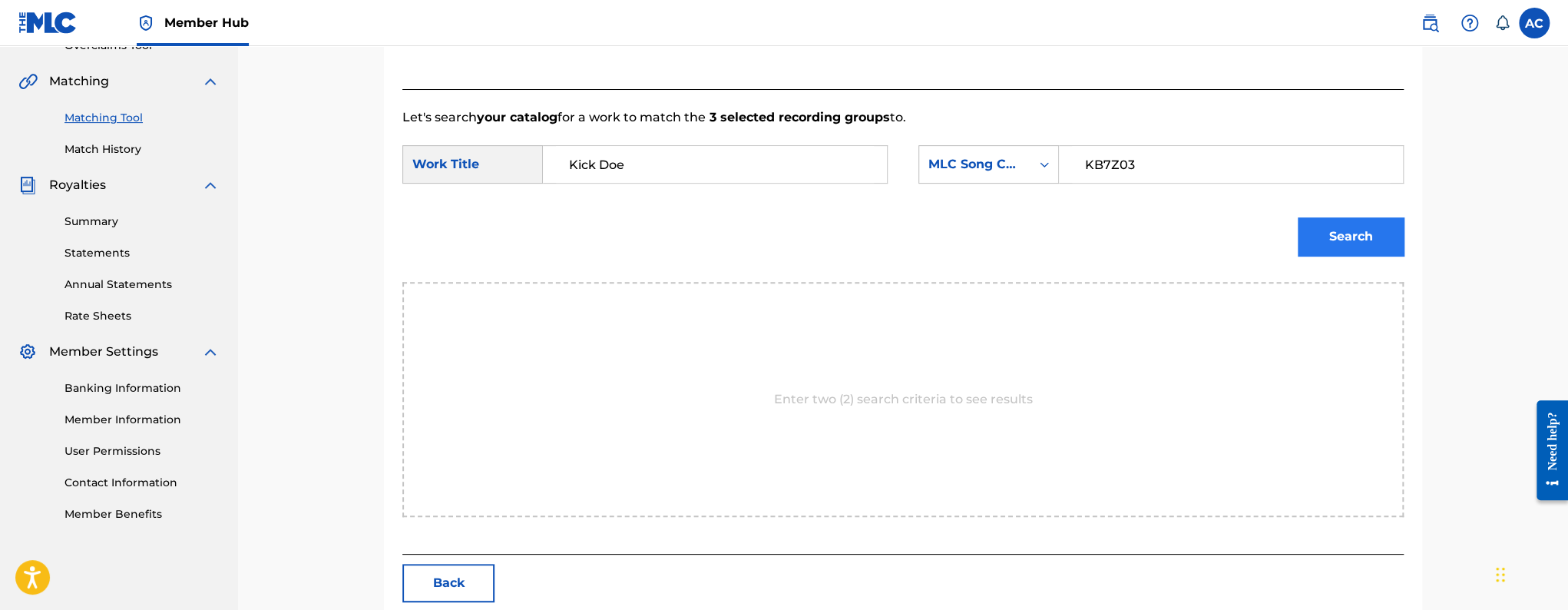
type input "KB7Z03"
click at [1315, 235] on button "Search" at bounding box center [1351, 237] width 106 height 39
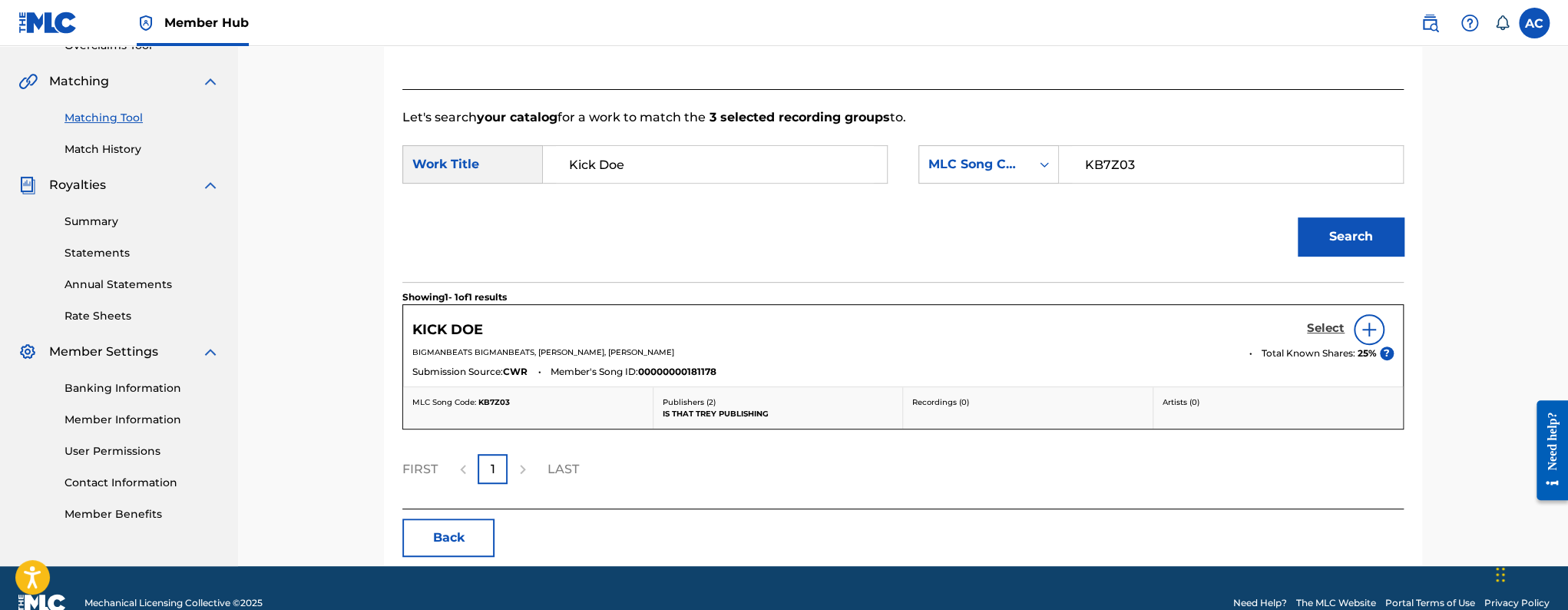
click at [1333, 331] on h5 "Select" at bounding box center [1326, 328] width 38 height 14
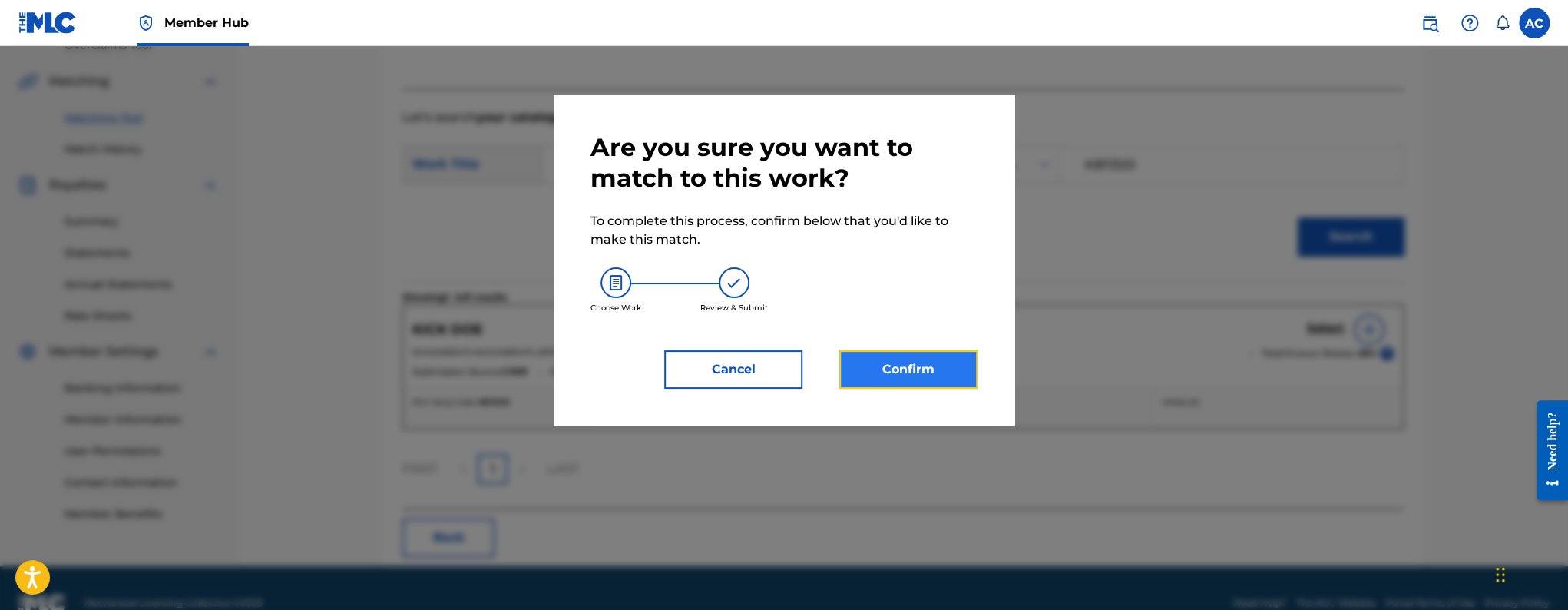
click at [951, 368] on button "Confirm" at bounding box center [908, 369] width 138 height 39
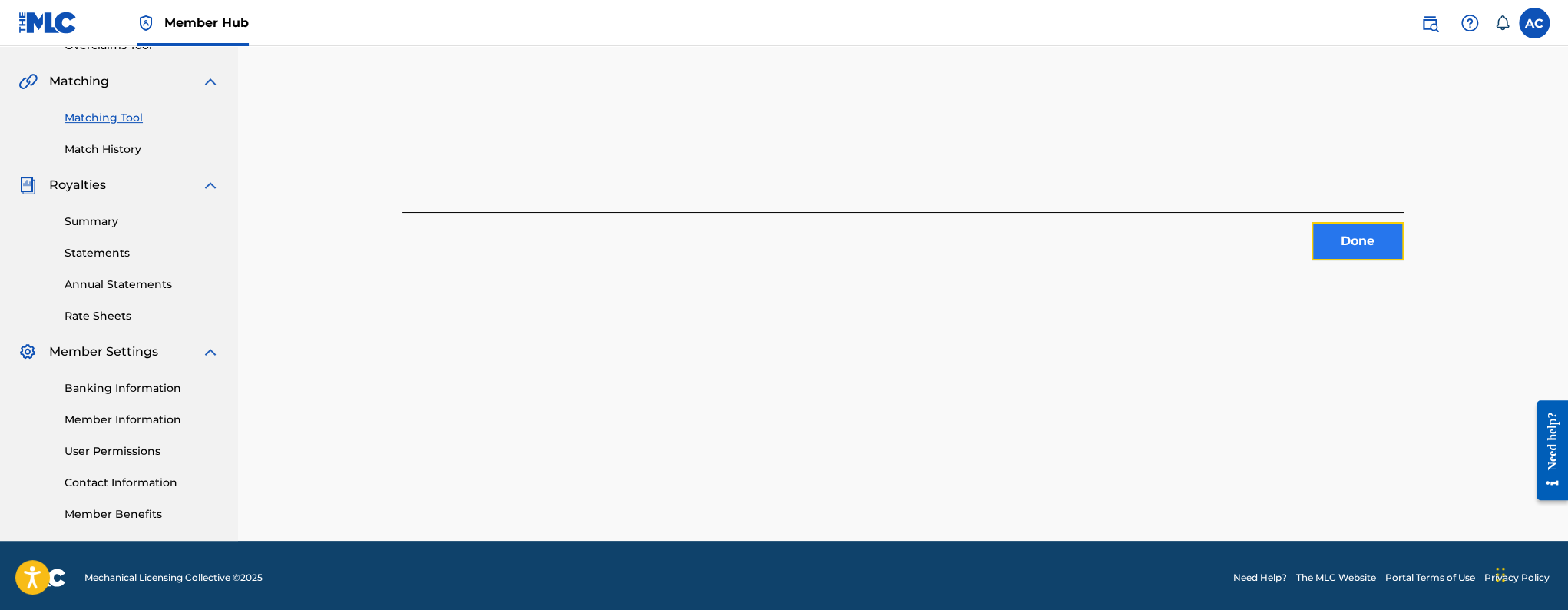
click at [1339, 259] on button "Done" at bounding box center [1357, 241] width 92 height 39
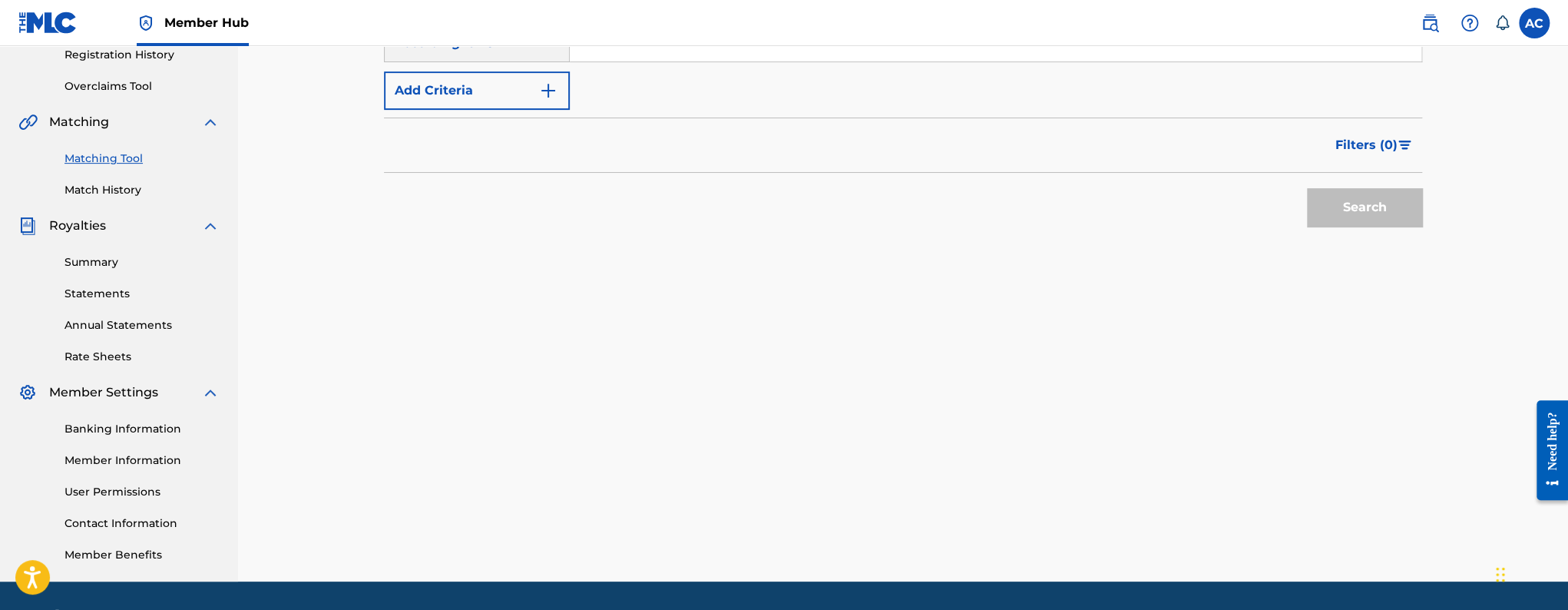
scroll to position [202, 0]
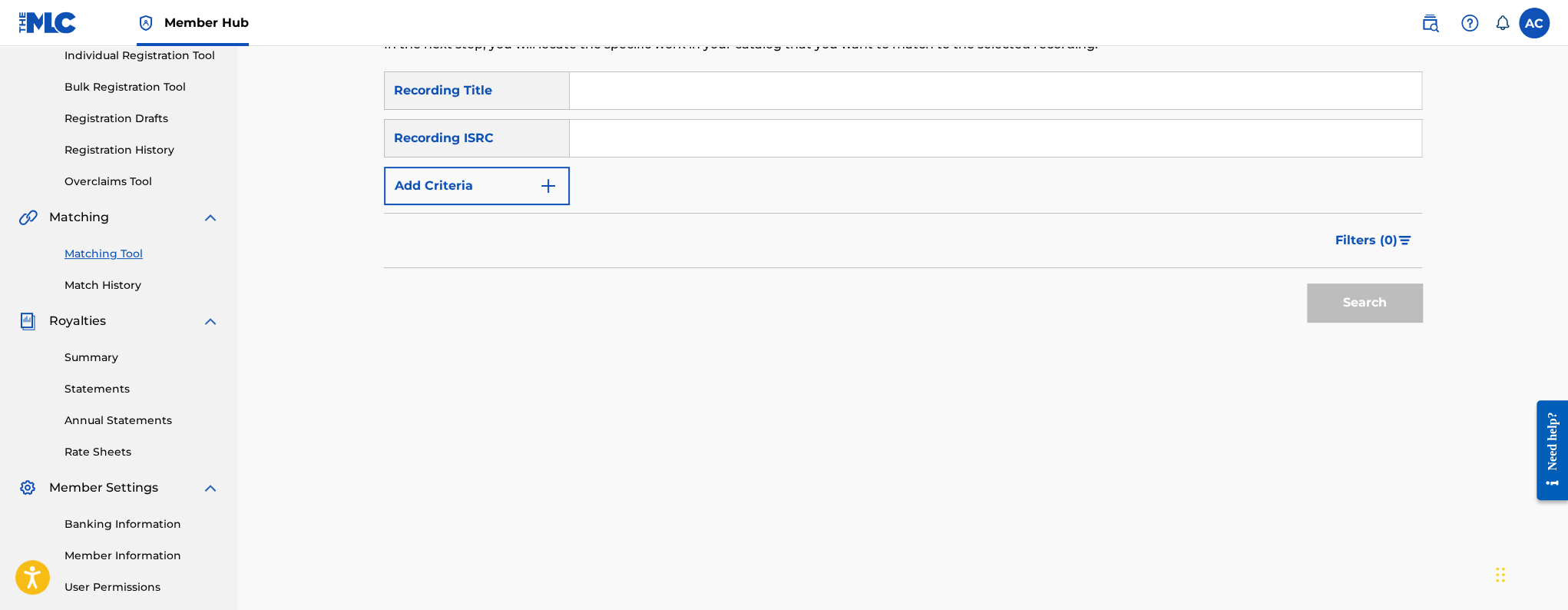
click at [575, 145] on input "Search Form" at bounding box center [995, 138] width 852 height 37
paste input "USLD91769340"
click at [1307, 284] on button "Search" at bounding box center [1364, 303] width 115 height 39
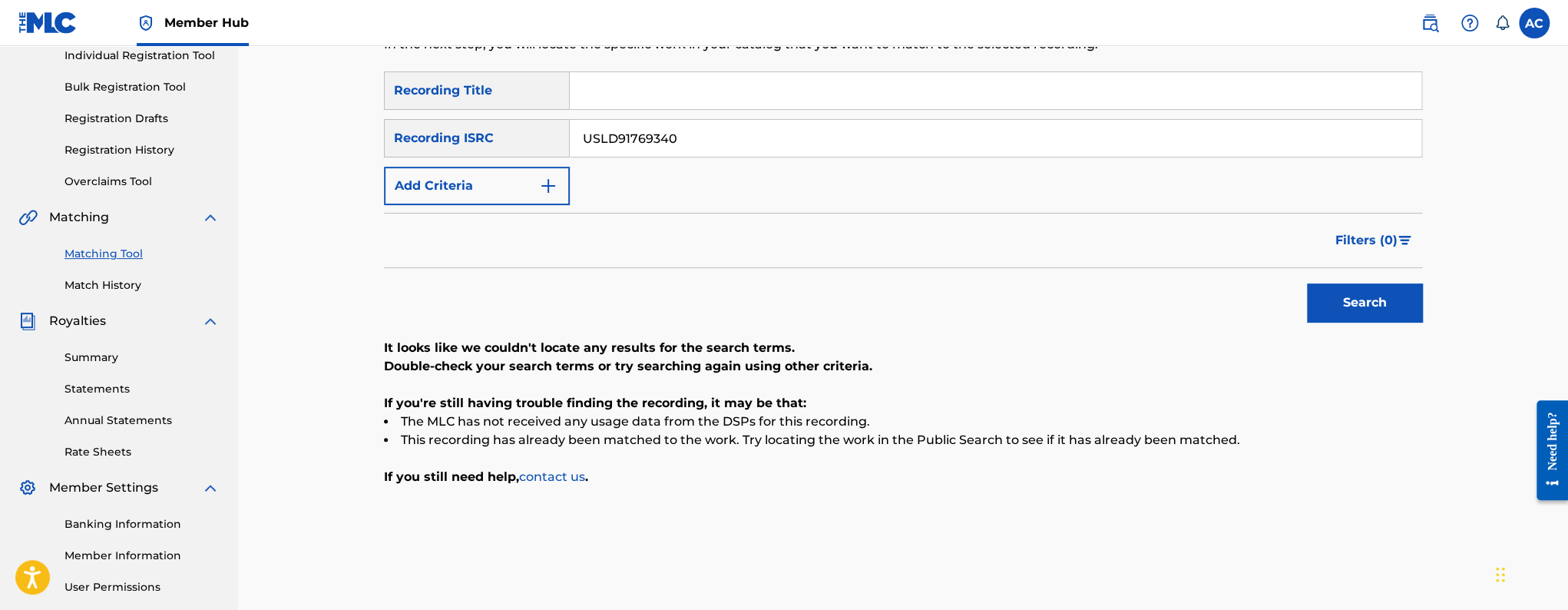
click at [695, 140] on input "USLD91769340" at bounding box center [995, 138] width 852 height 37
paste input "UYG1588456"
type input "USUYG1588456"
click at [1307, 284] on button "Search" at bounding box center [1364, 303] width 115 height 39
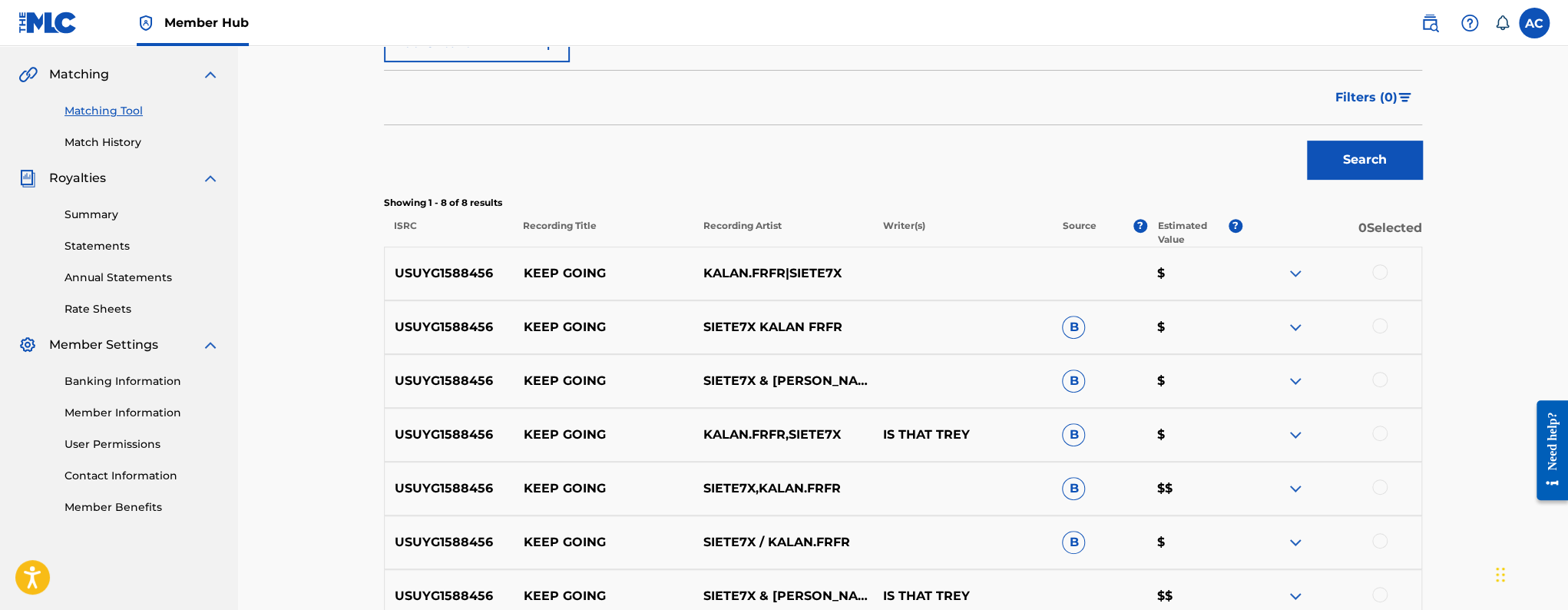
scroll to position [347, 0]
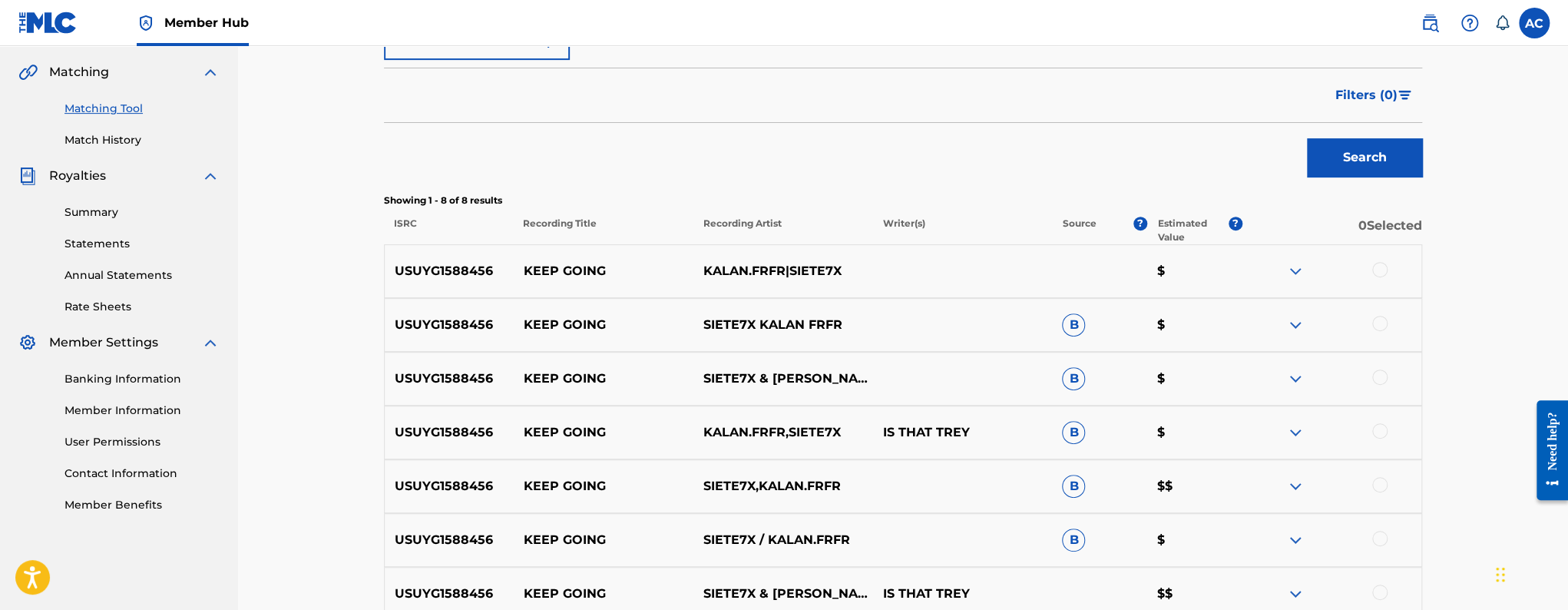
click at [1377, 267] on div at bounding box center [1379, 269] width 15 height 15
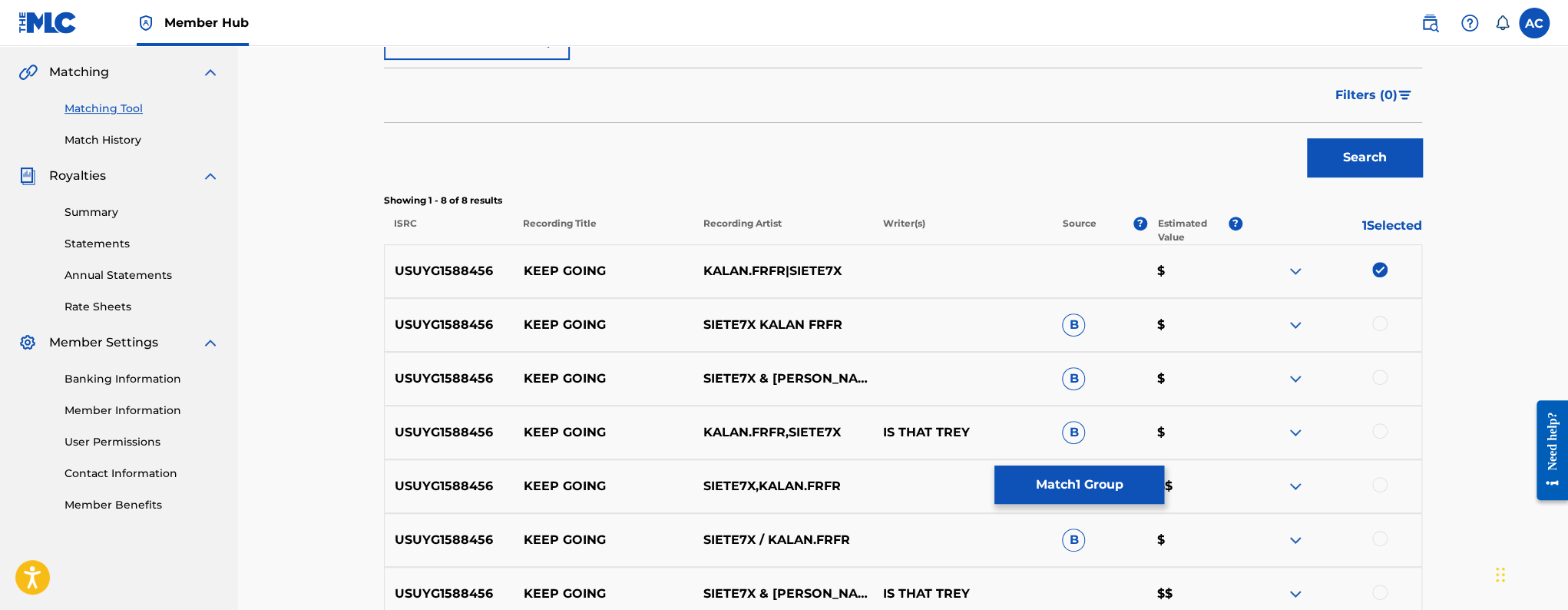
click at [1377, 316] on div at bounding box center [1379, 323] width 15 height 15
click at [1382, 383] on div at bounding box center [1379, 377] width 15 height 15
click at [1381, 424] on div at bounding box center [1379, 430] width 15 height 15
click at [1386, 487] on div at bounding box center [1379, 484] width 15 height 15
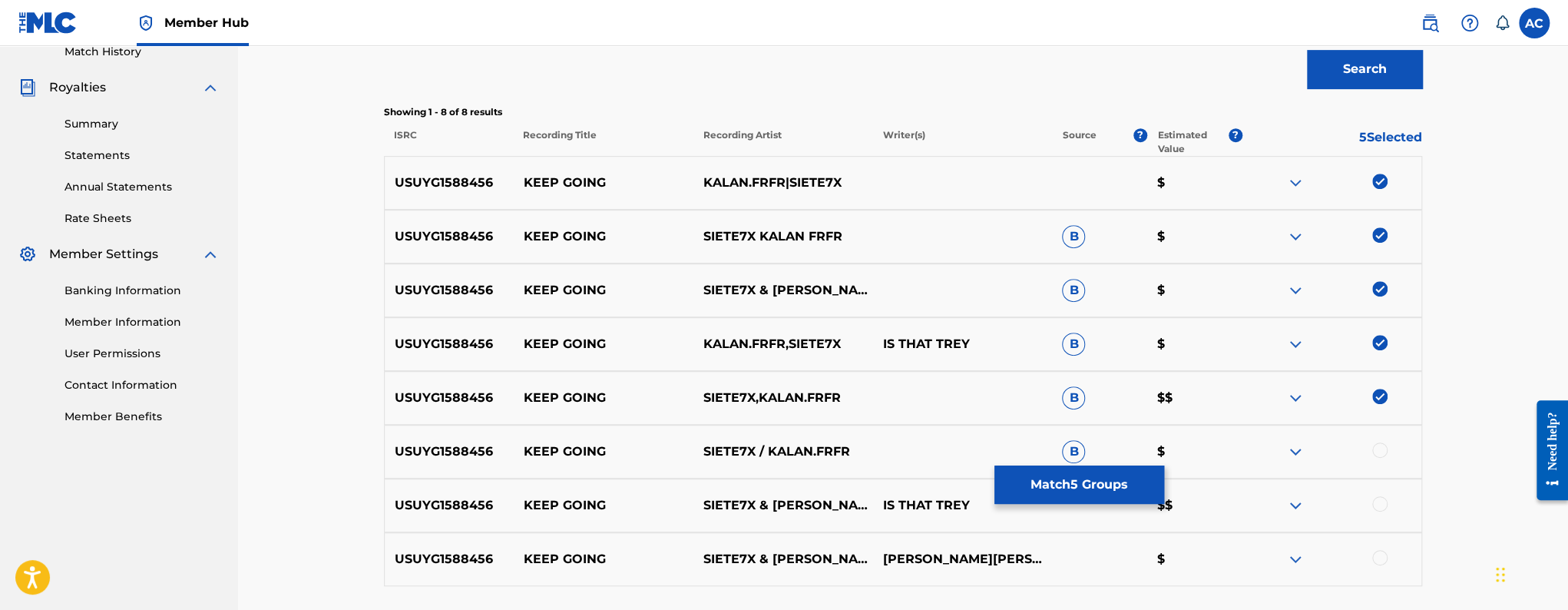
scroll to position [446, 0]
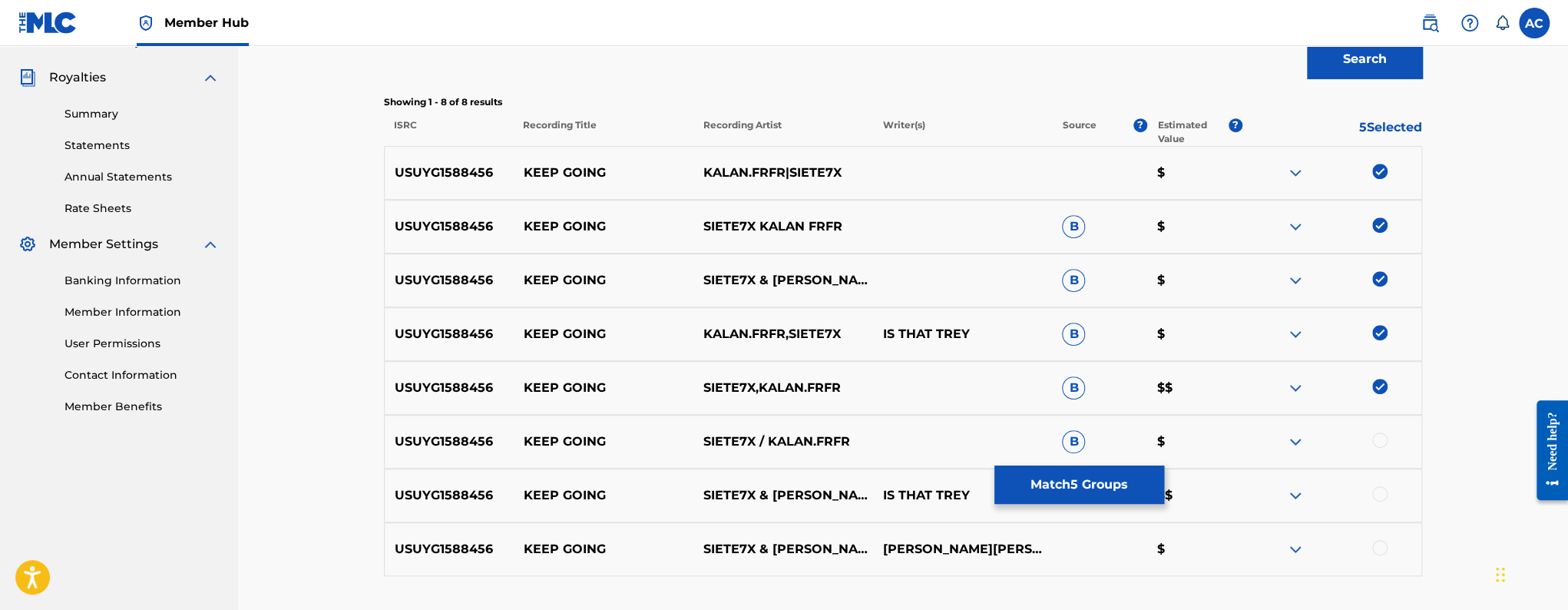
click at [1382, 439] on div at bounding box center [1379, 440] width 15 height 15
click at [1382, 490] on div at bounding box center [1379, 493] width 15 height 15
click at [1379, 548] on div at bounding box center [1379, 547] width 15 height 15
click at [1138, 490] on button "Match 8 Groups" at bounding box center [1079, 485] width 169 height 39
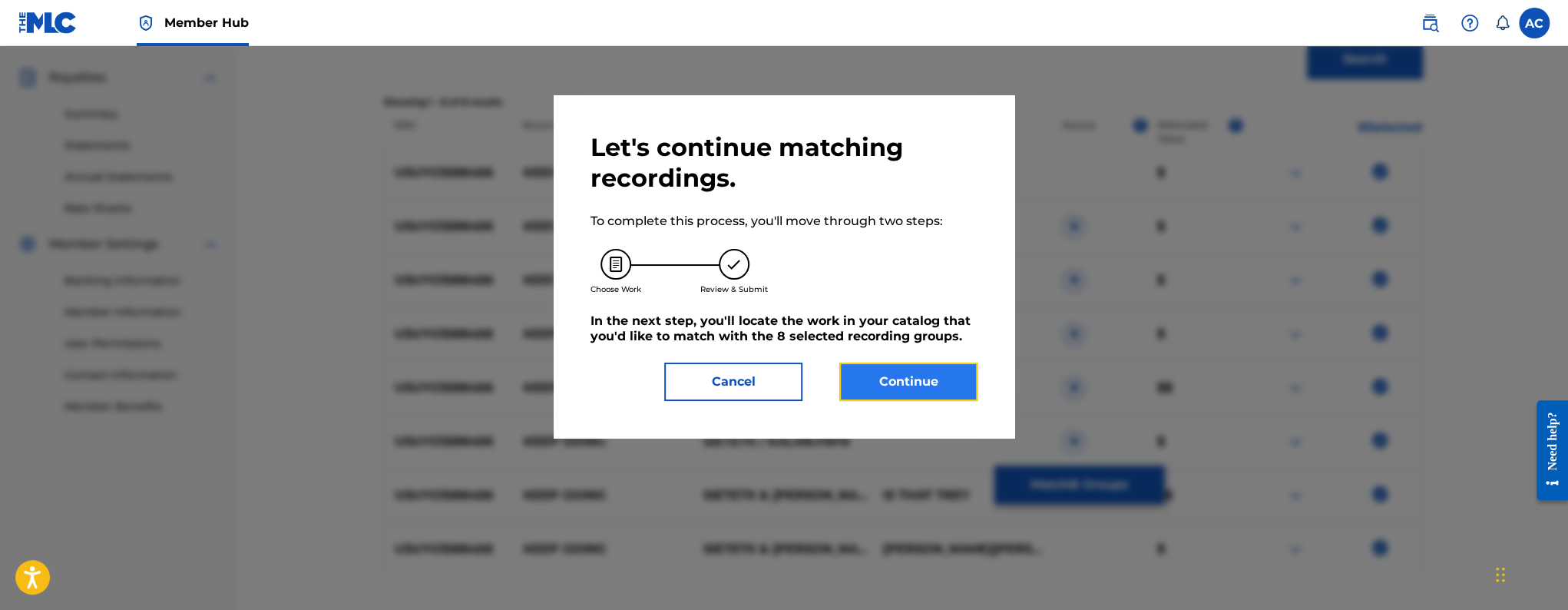
click at [937, 376] on button "Continue" at bounding box center [908, 382] width 138 height 39
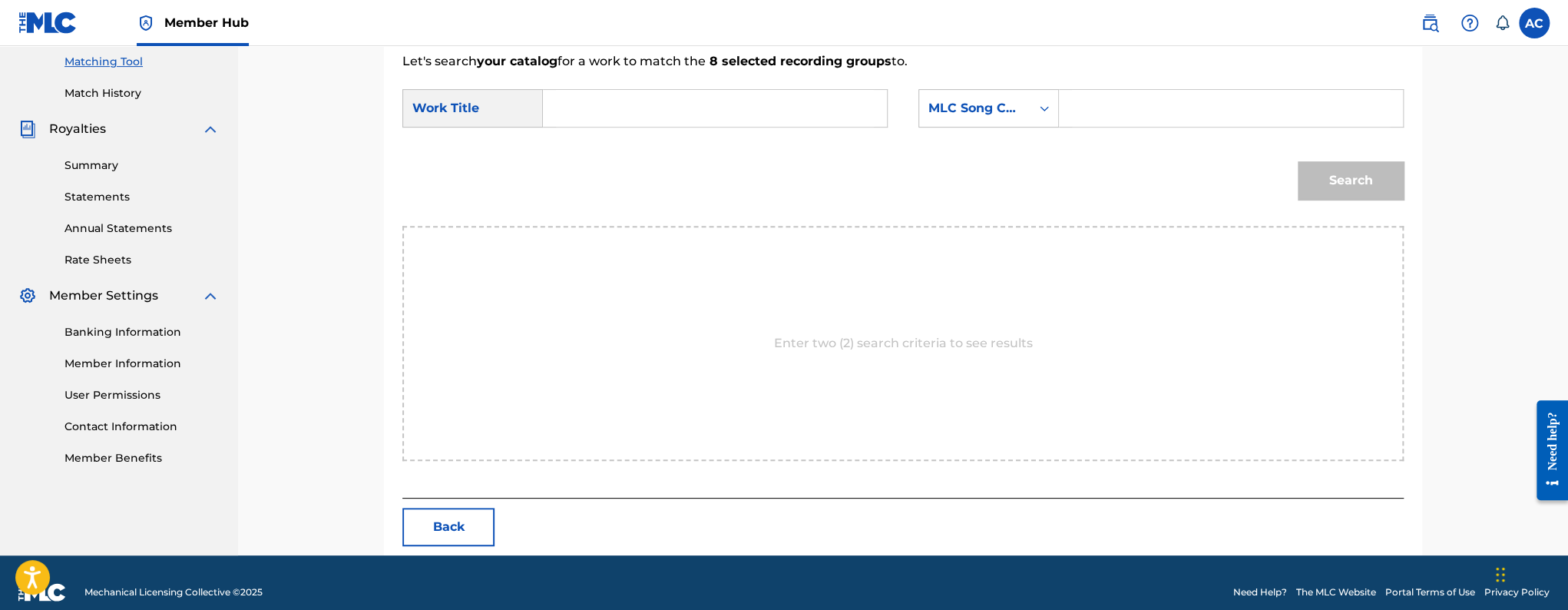
scroll to position [413, 0]
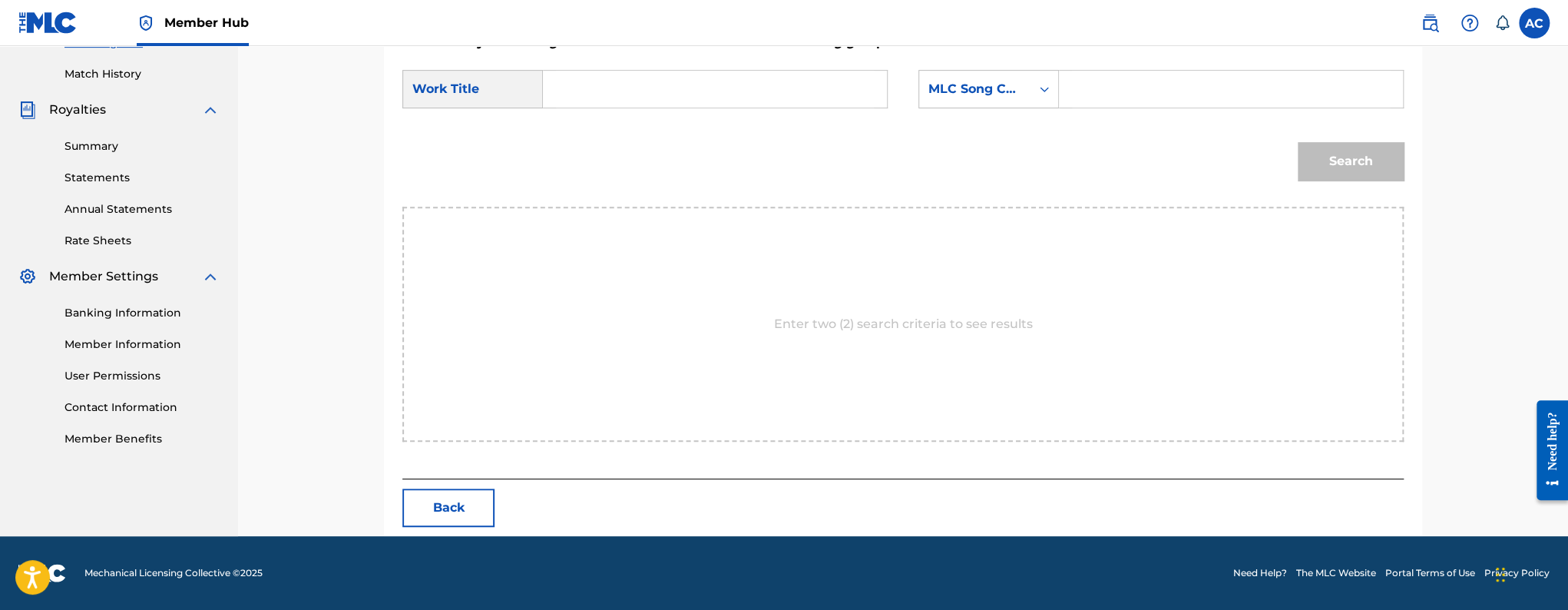
click at [668, 101] on input "Search Form" at bounding box center [715, 89] width 318 height 37
paste input "KEEP GOIN"
type input "KEEP GOIN"
click at [1111, 86] on input "Search Form" at bounding box center [1231, 89] width 318 height 37
paste input "KB7Z1I"
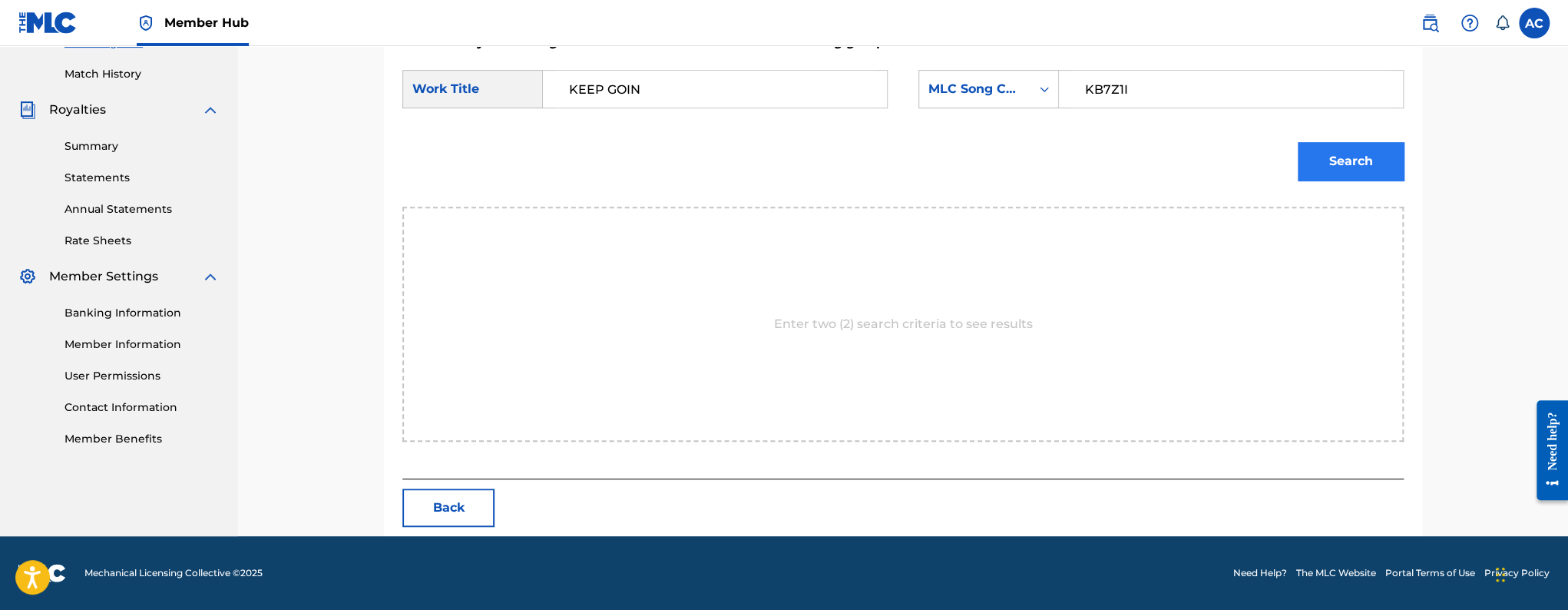
type input "KB7Z1I"
click at [1331, 144] on button "Search" at bounding box center [1351, 161] width 106 height 39
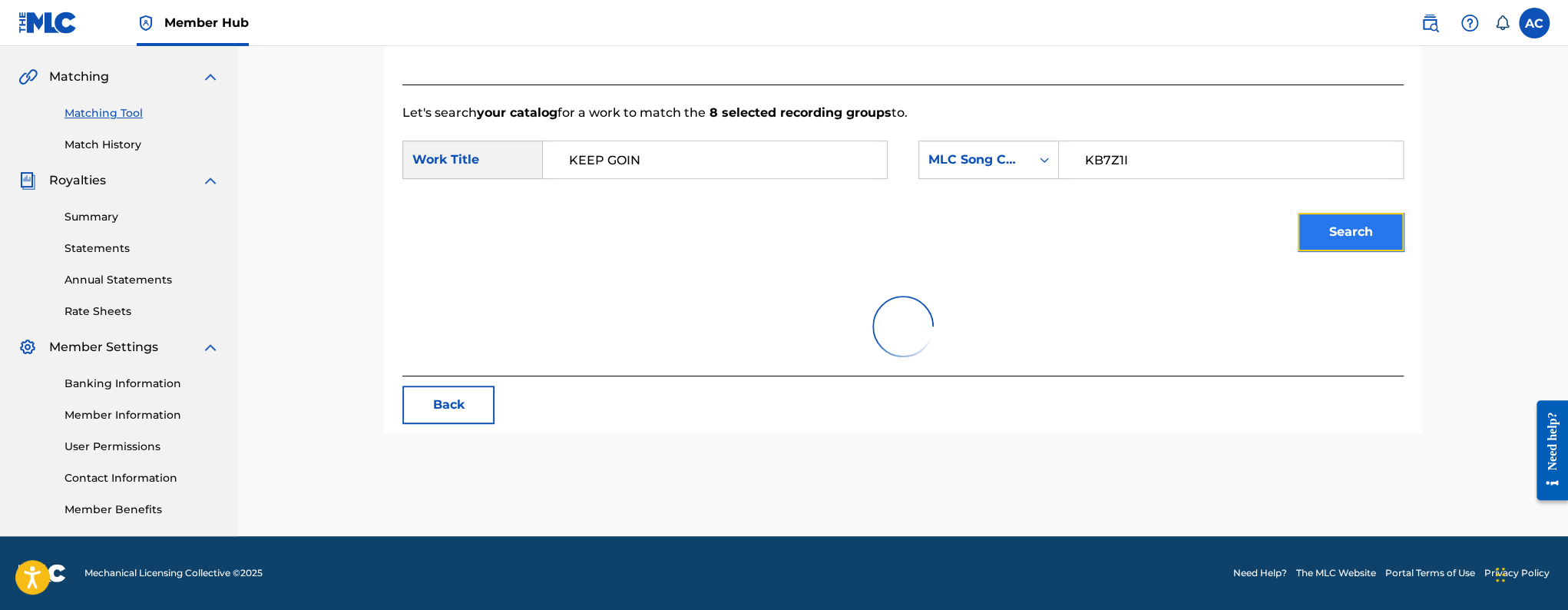
scroll to position [367, 0]
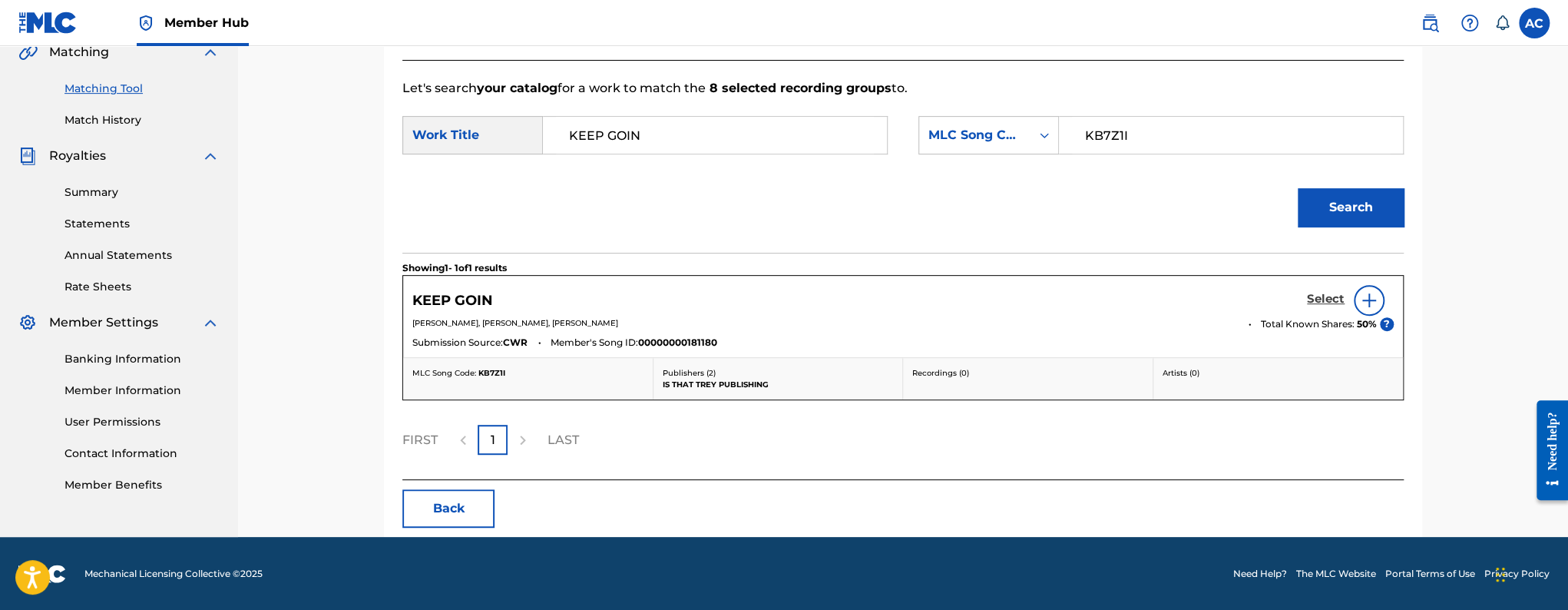
click at [1320, 295] on h5 "Select" at bounding box center [1326, 299] width 38 height 14
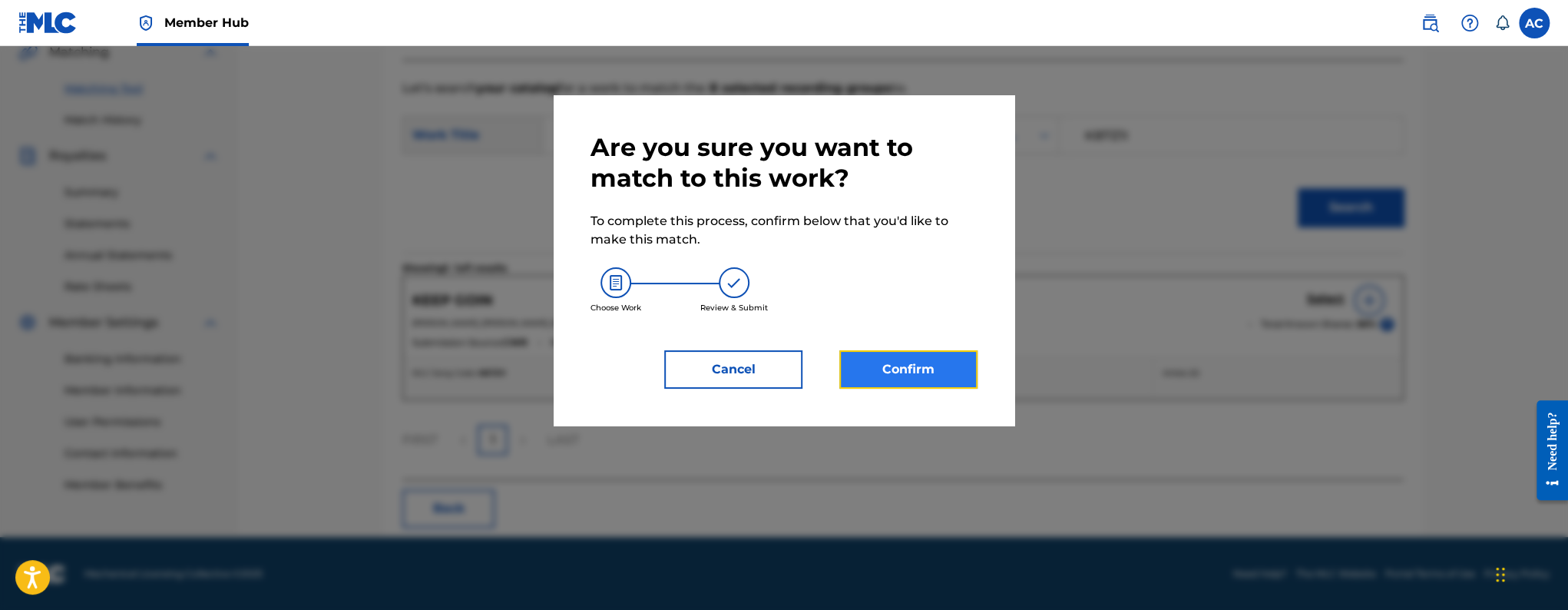
click at [895, 366] on button "Confirm" at bounding box center [908, 369] width 138 height 39
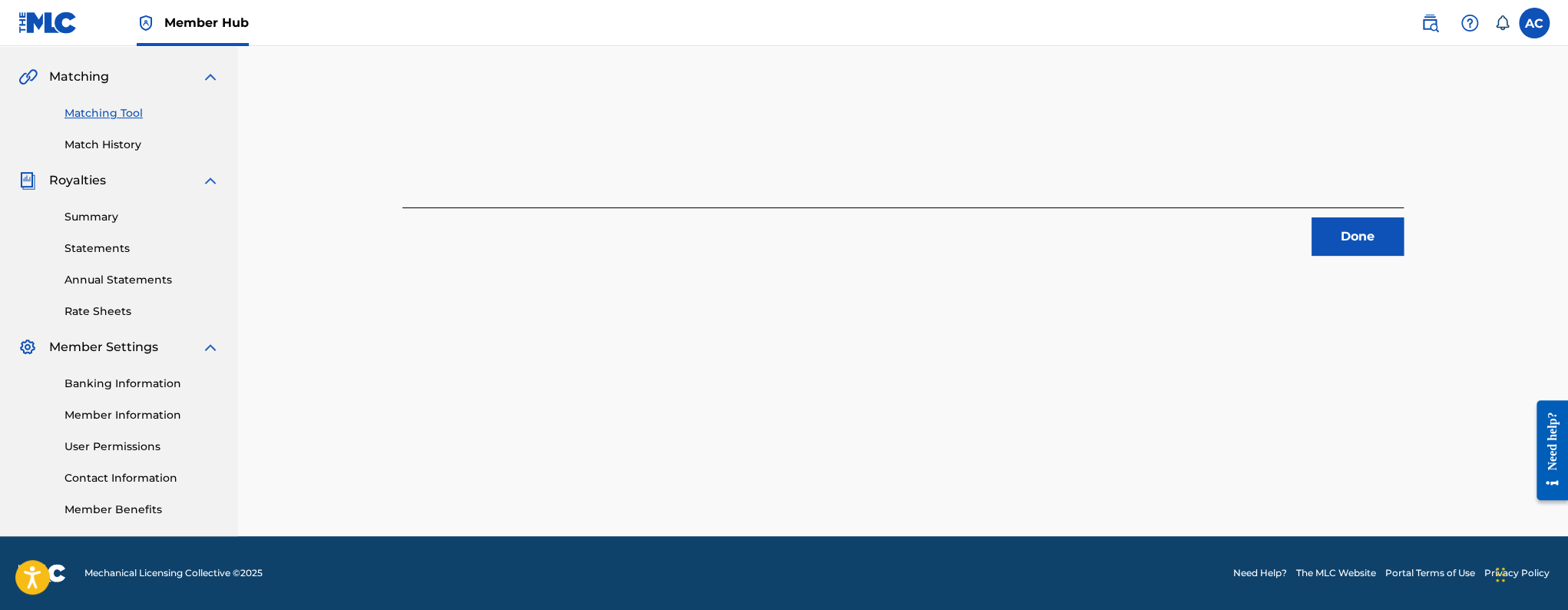
click at [1290, 242] on div "Done" at bounding box center [903, 232] width 1001 height 49
click at [1324, 240] on button "Done" at bounding box center [1357, 237] width 92 height 39
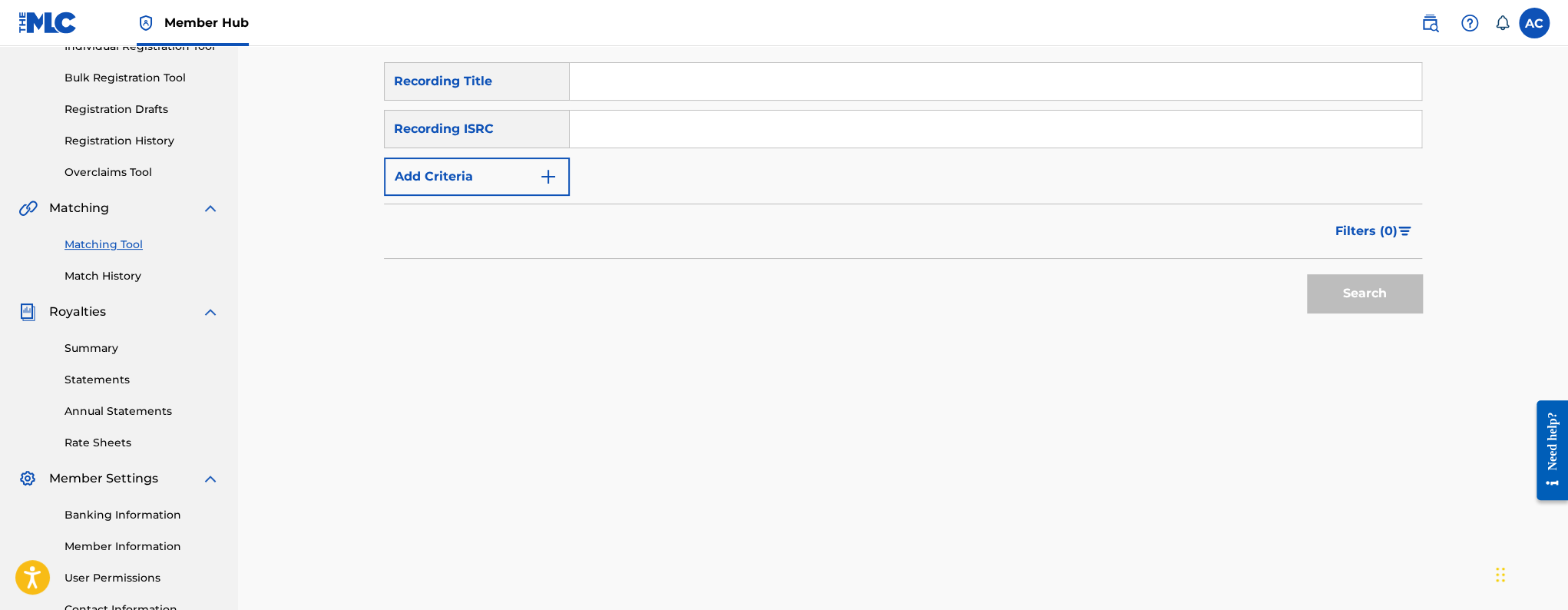
scroll to position [207, 0]
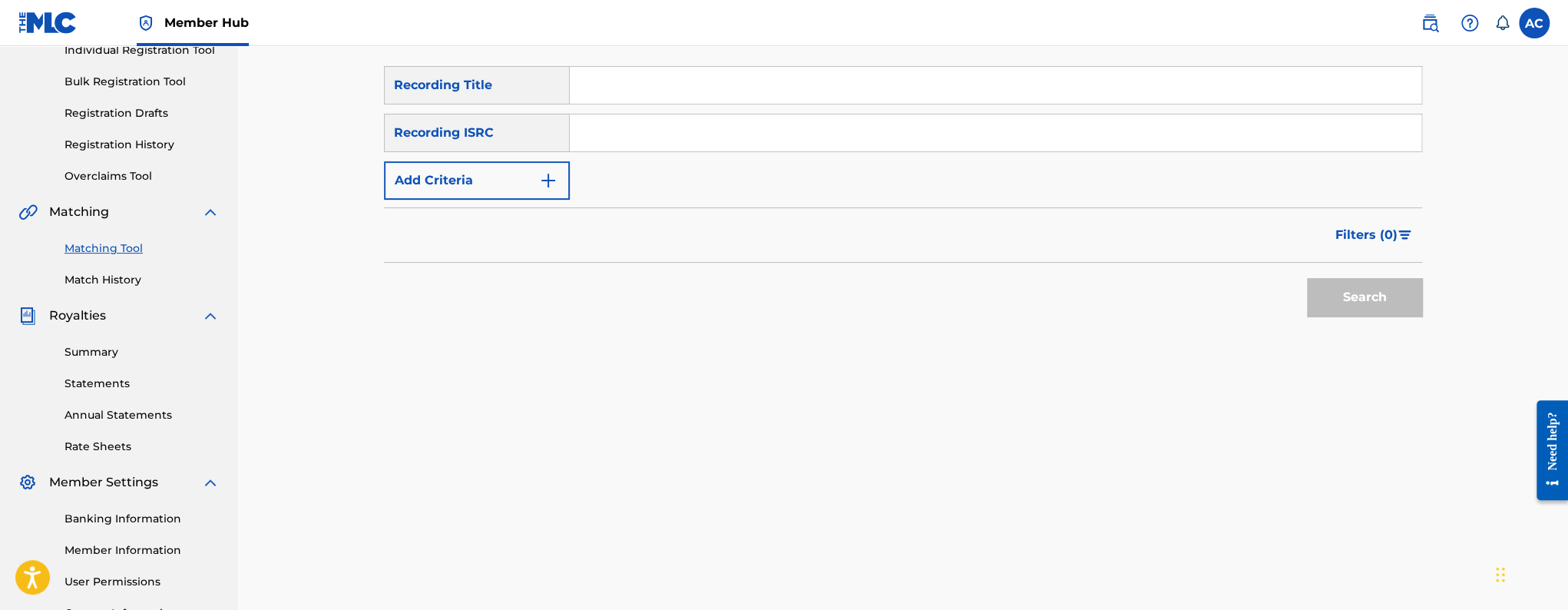
click at [634, 139] on input "Search Form" at bounding box center [995, 133] width 852 height 37
paste input "QZFZ32534425"
click at [1307, 278] on button "Search" at bounding box center [1364, 297] width 115 height 39
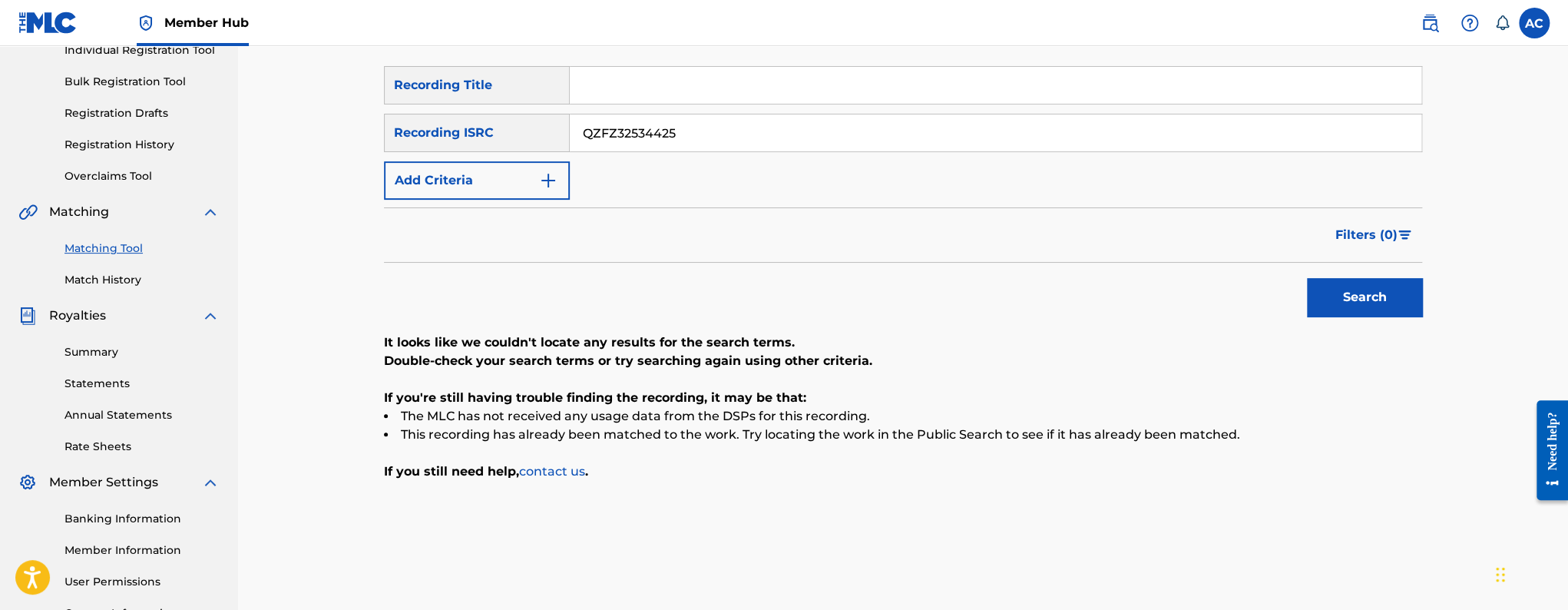
click at [618, 139] on input "QZFZ32534425" at bounding box center [995, 133] width 852 height 37
paste input "6"
click at [1307, 278] on button "Search" at bounding box center [1364, 297] width 115 height 39
click at [664, 143] on input "QZFZ32534426" at bounding box center [995, 133] width 852 height 37
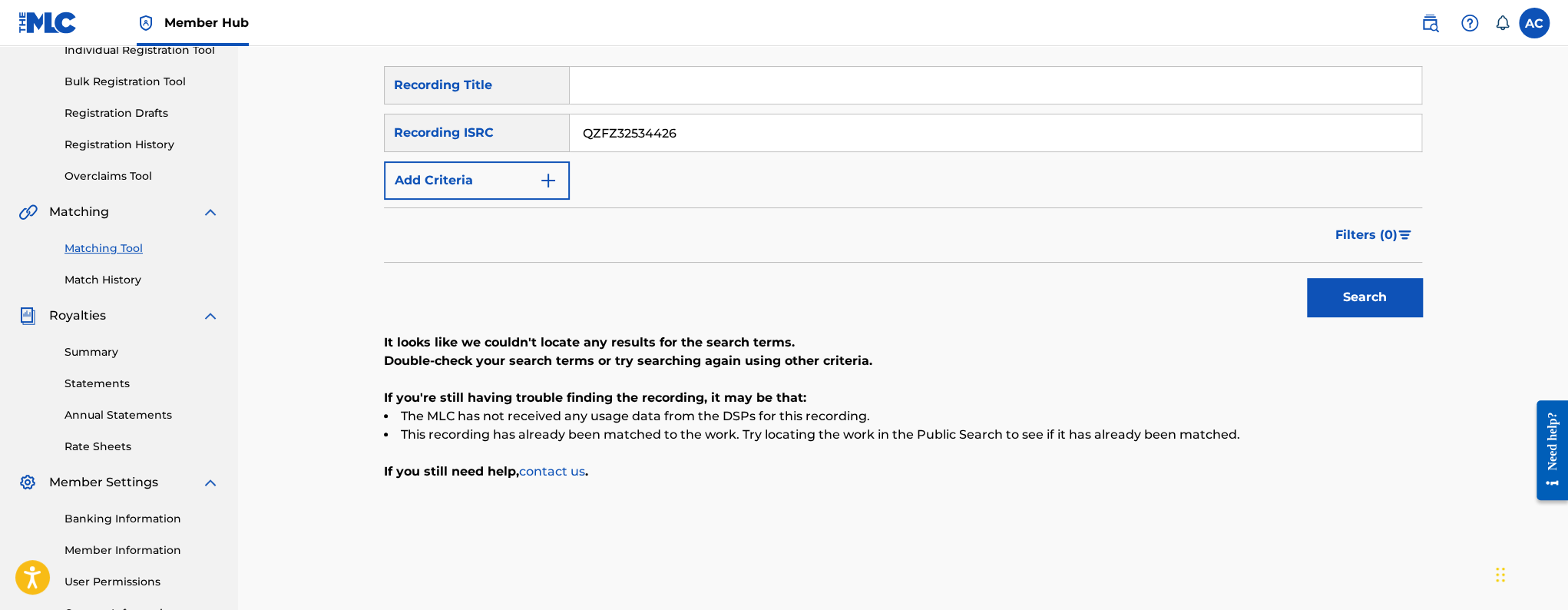
click at [664, 143] on input "QZFZ32534426" at bounding box center [995, 133] width 852 height 37
paste input "7"
click at [1307, 278] on button "Search" at bounding box center [1364, 297] width 115 height 39
click at [676, 127] on input "QZFZ32534427" at bounding box center [995, 133] width 852 height 37
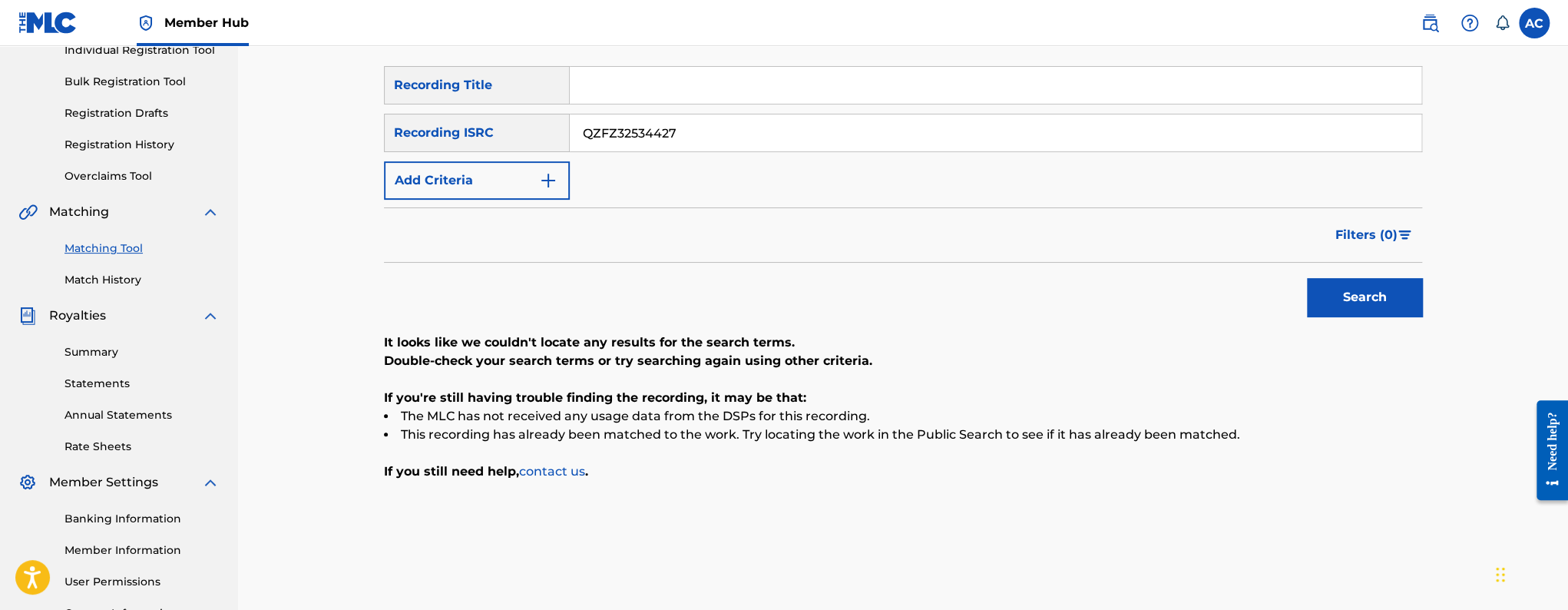
click at [676, 127] on input "QZFZ32534427" at bounding box center [995, 133] width 852 height 37
paste input "8"
click at [1307, 278] on button "Search" at bounding box center [1364, 297] width 115 height 39
click at [628, 146] on input "QZFZ32534428" at bounding box center [995, 133] width 852 height 37
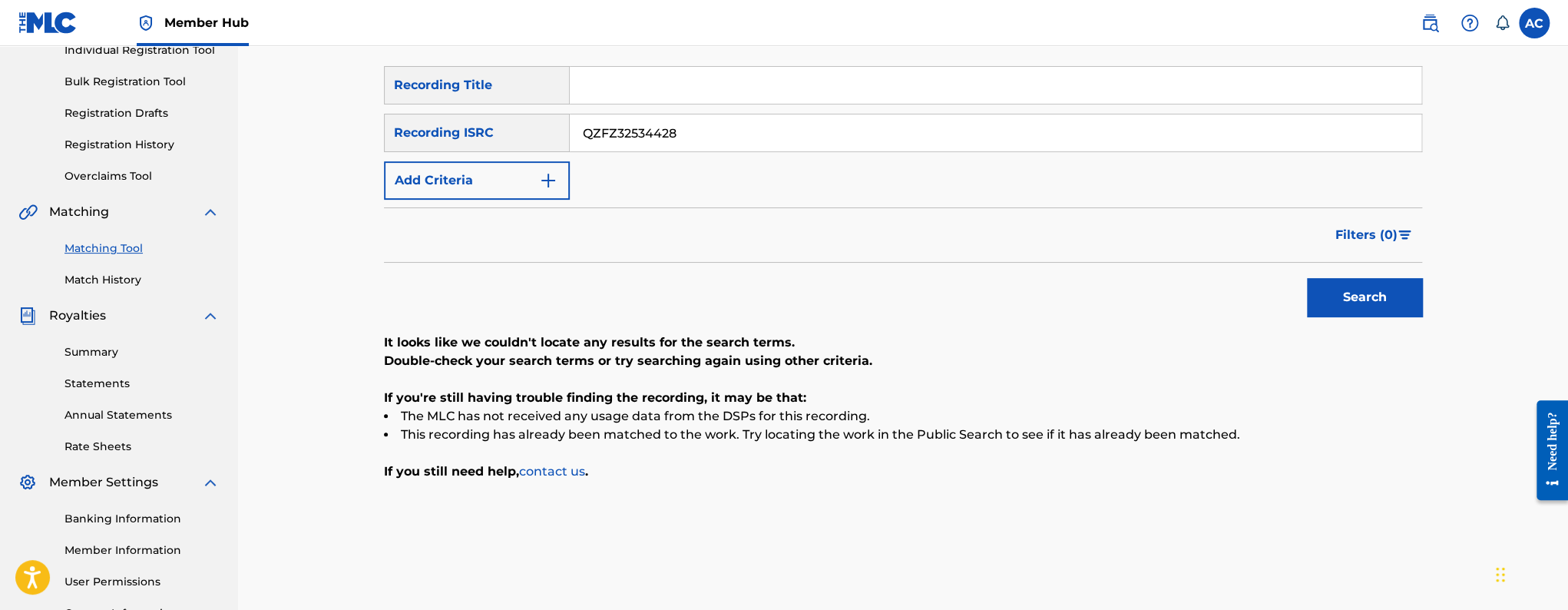
click at [1307, 278] on button "Search" at bounding box center [1364, 297] width 115 height 39
click at [633, 132] on input "QZFZ32534428" at bounding box center [995, 133] width 852 height 37
paste input "9"
type input "QZFZ32534429"
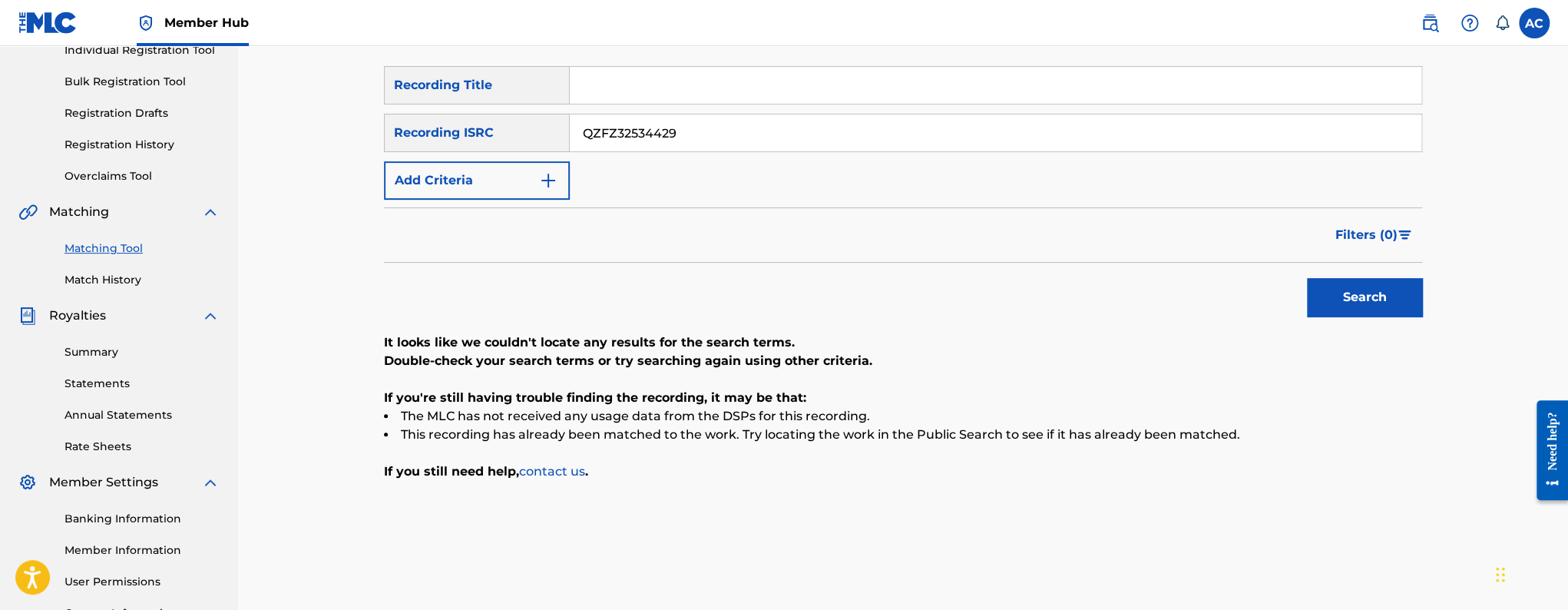
click at [1307, 278] on button "Search" at bounding box center [1364, 297] width 115 height 39
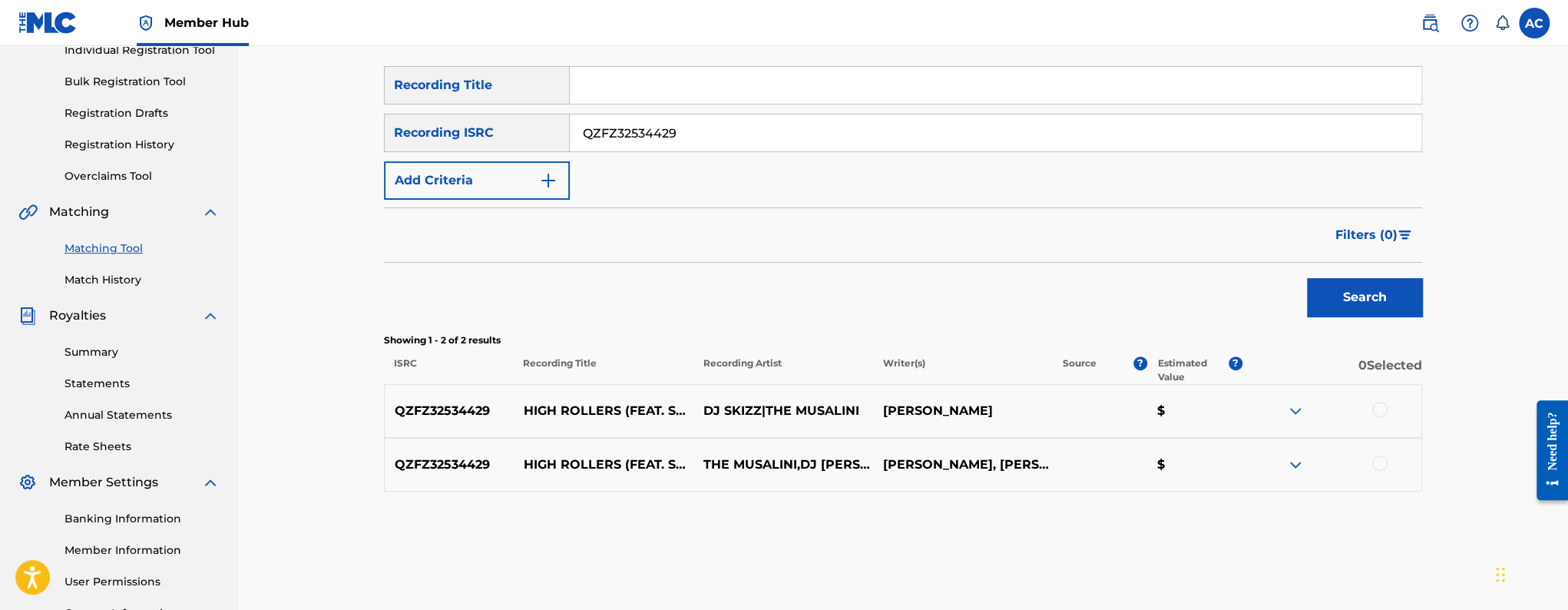
click at [1378, 409] on div at bounding box center [1379, 409] width 15 height 15
click at [1382, 466] on div at bounding box center [1379, 463] width 15 height 15
click at [1103, 493] on button "Match 2 Groups" at bounding box center [1079, 485] width 169 height 39
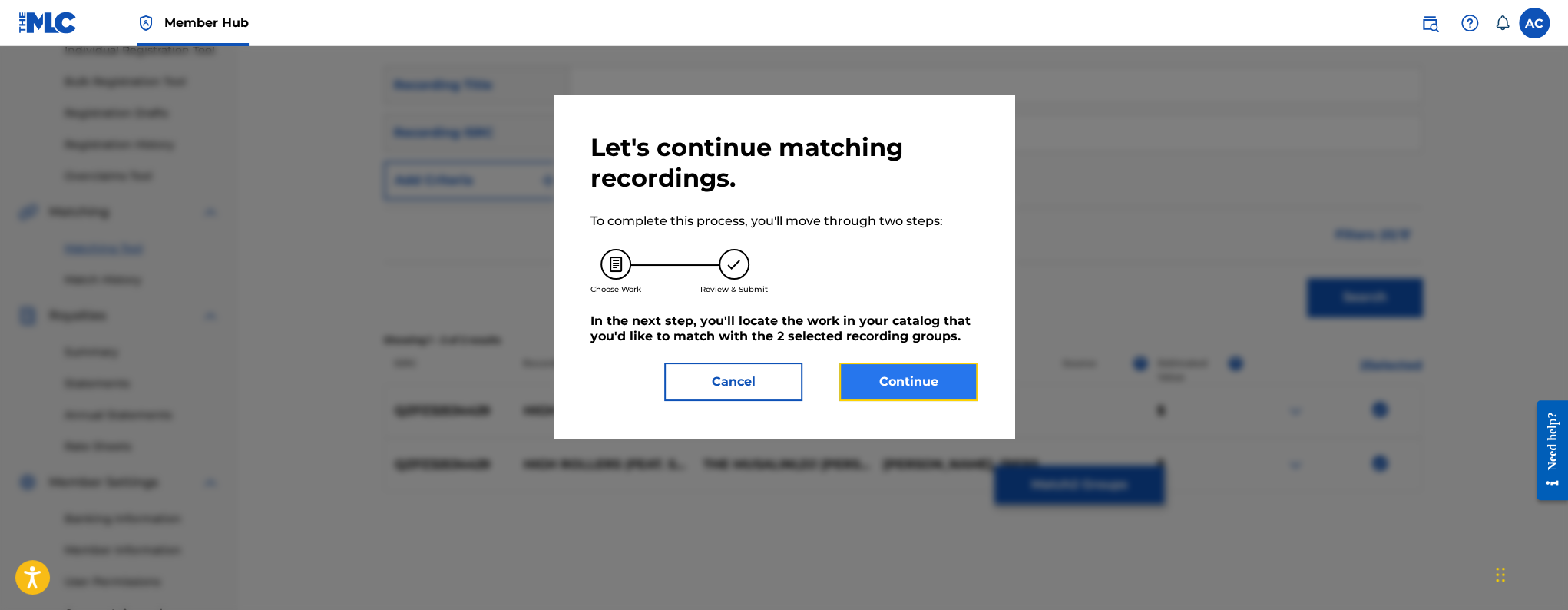
click at [945, 376] on button "Continue" at bounding box center [908, 382] width 138 height 39
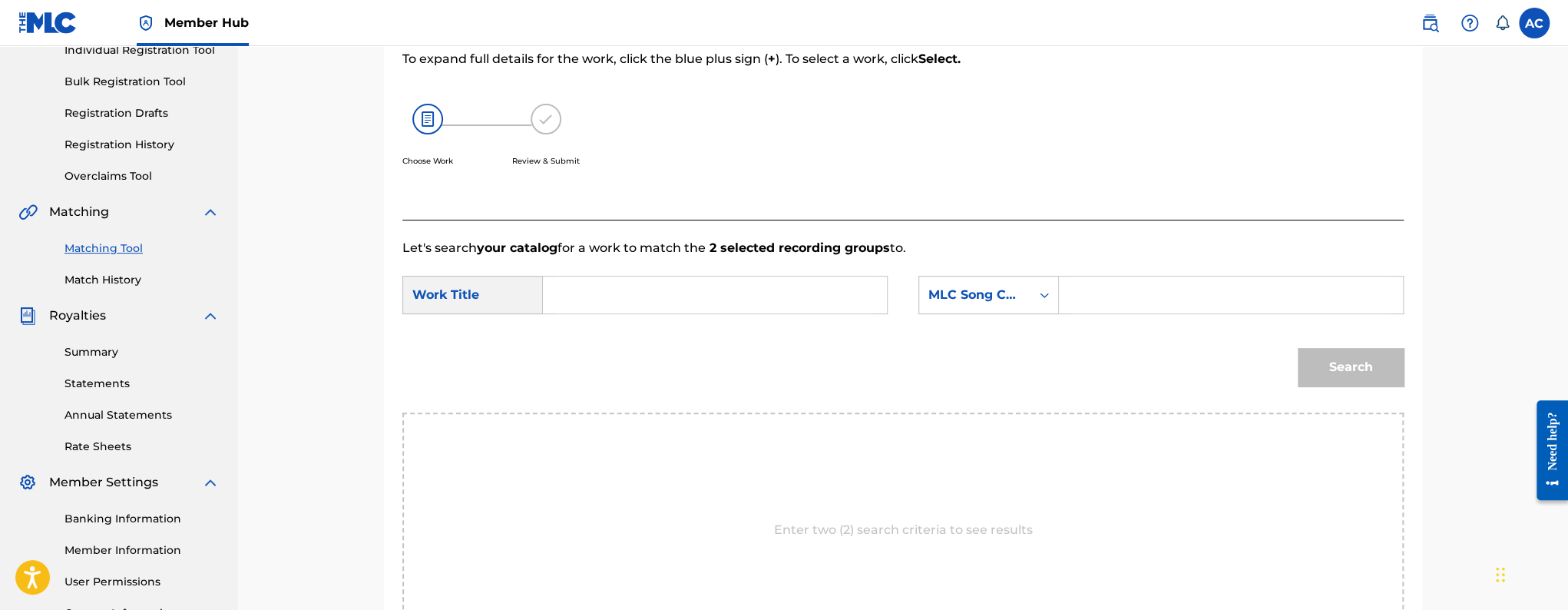
click at [820, 290] on input "Search Form" at bounding box center [715, 295] width 318 height 37
paste input "HIGH ROLLERS"
type input "HIGH ROLLERS"
click at [1154, 289] on input "Search Form" at bounding box center [1231, 295] width 318 height 37
paste input "HQ5JPH"
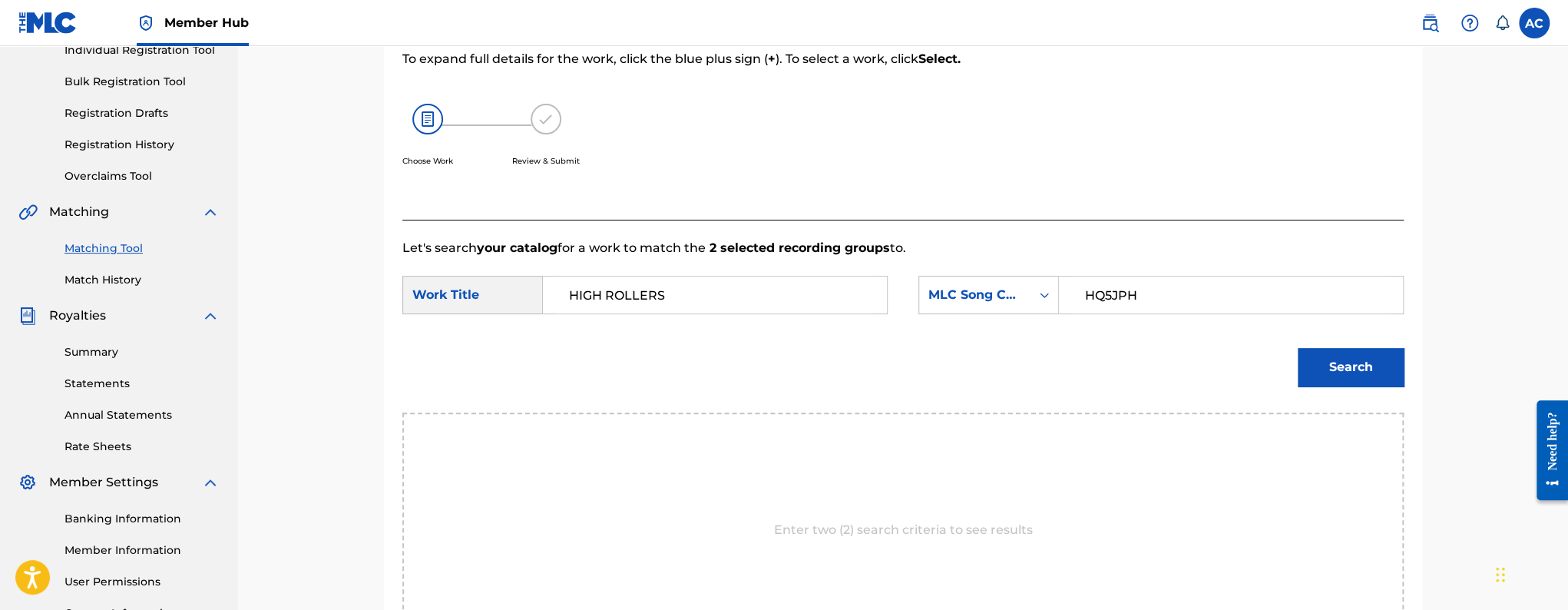
type input "HQ5JPH"
click at [1298, 348] on button "Search" at bounding box center [1351, 368] width 106 height 39
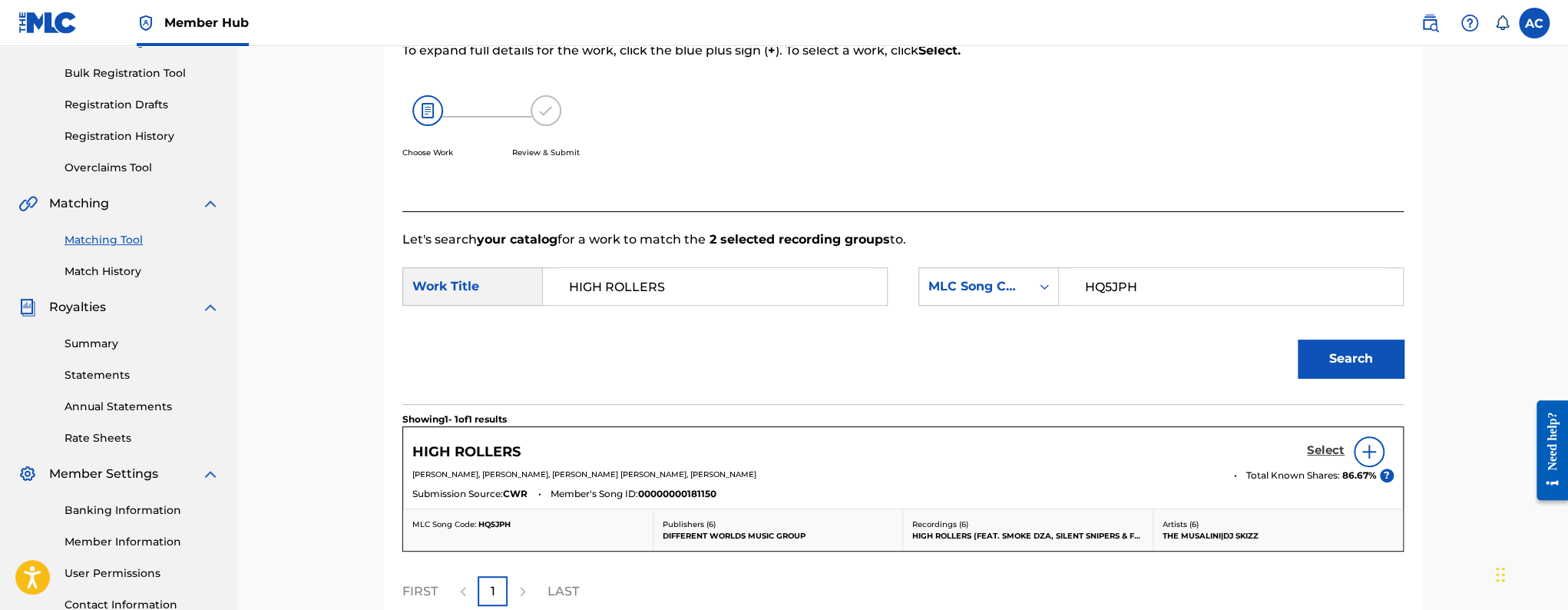
scroll to position [217, 0]
click at [1320, 448] on h5 "Select" at bounding box center [1326, 448] width 38 height 14
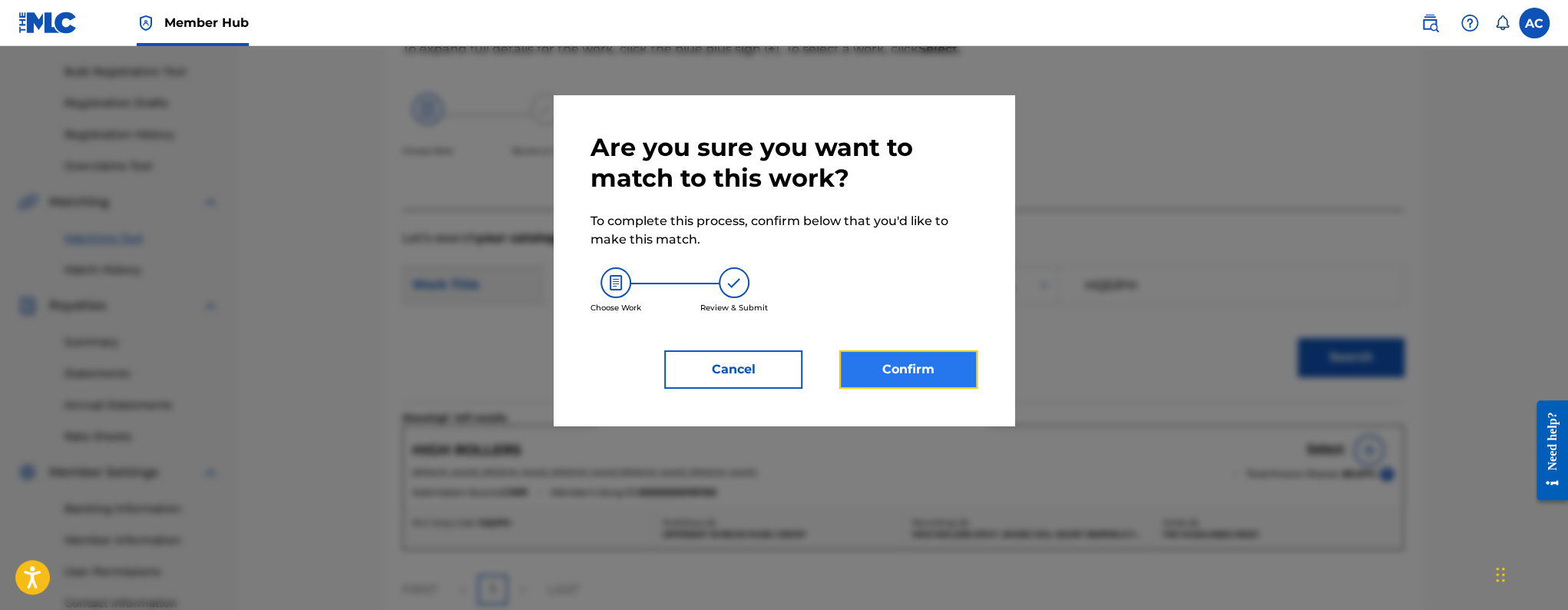
click at [956, 368] on button "Confirm" at bounding box center [908, 369] width 138 height 39
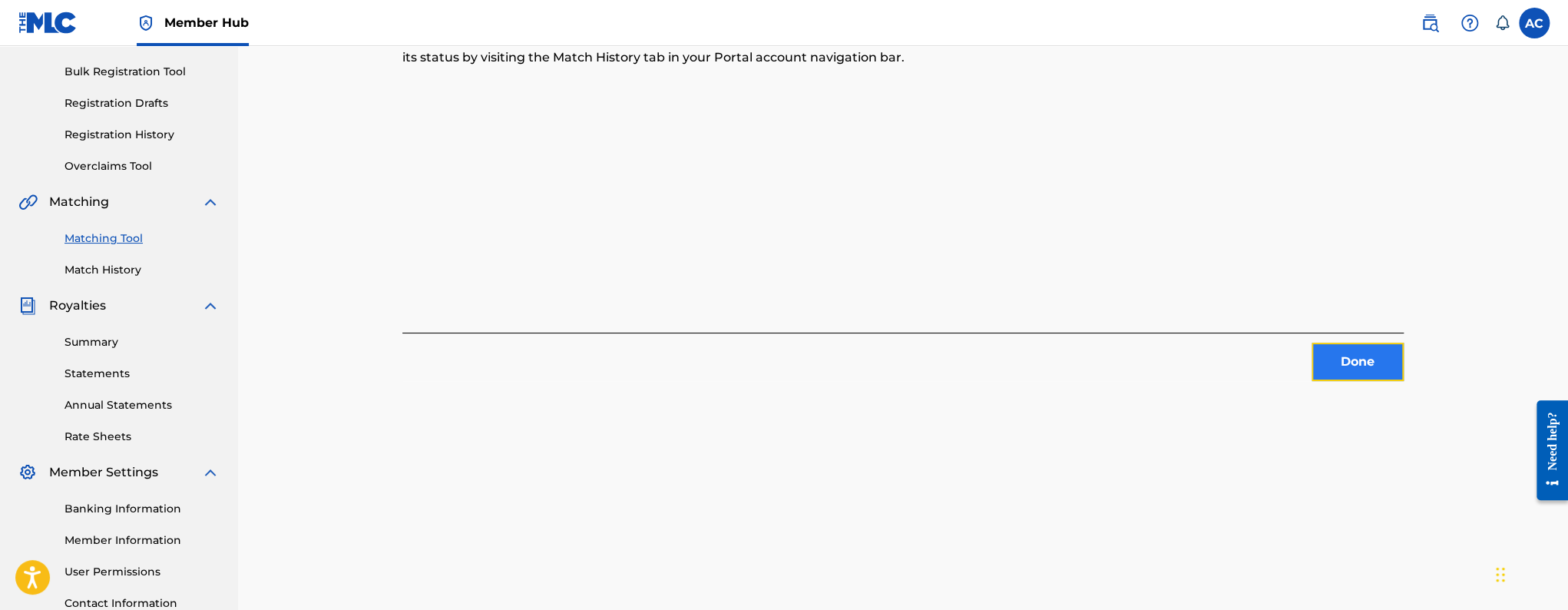
click at [1338, 356] on button "Done" at bounding box center [1357, 362] width 92 height 39
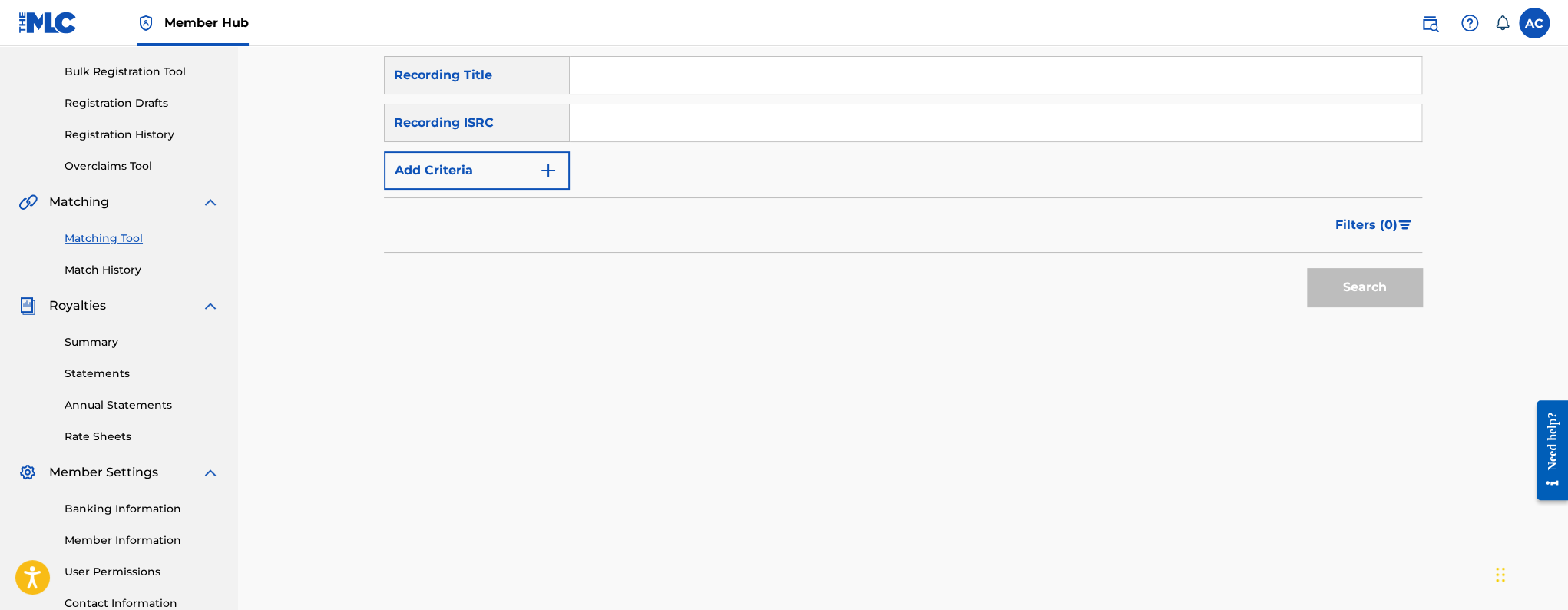
click at [627, 125] on input "Search Form" at bounding box center [995, 123] width 852 height 37
paste input "QZFZ32534430"
click at [1307, 268] on button "Search" at bounding box center [1364, 287] width 115 height 39
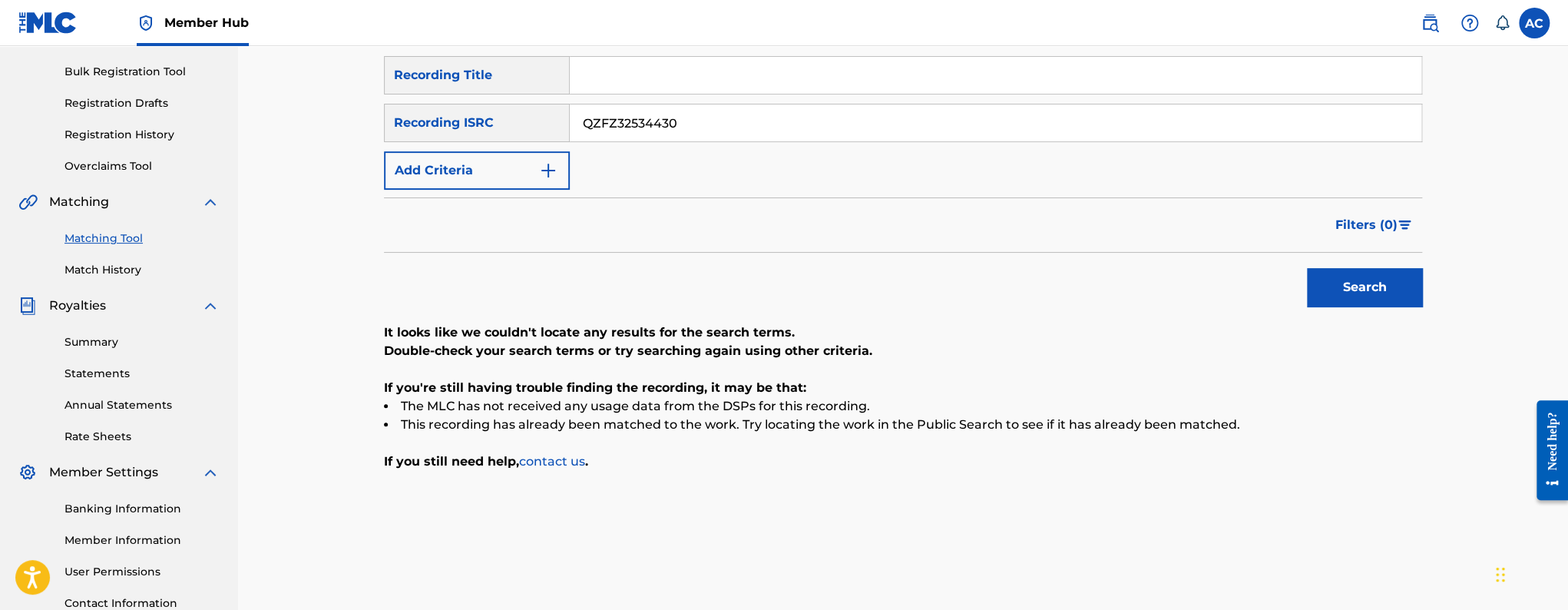
scroll to position [222, 0]
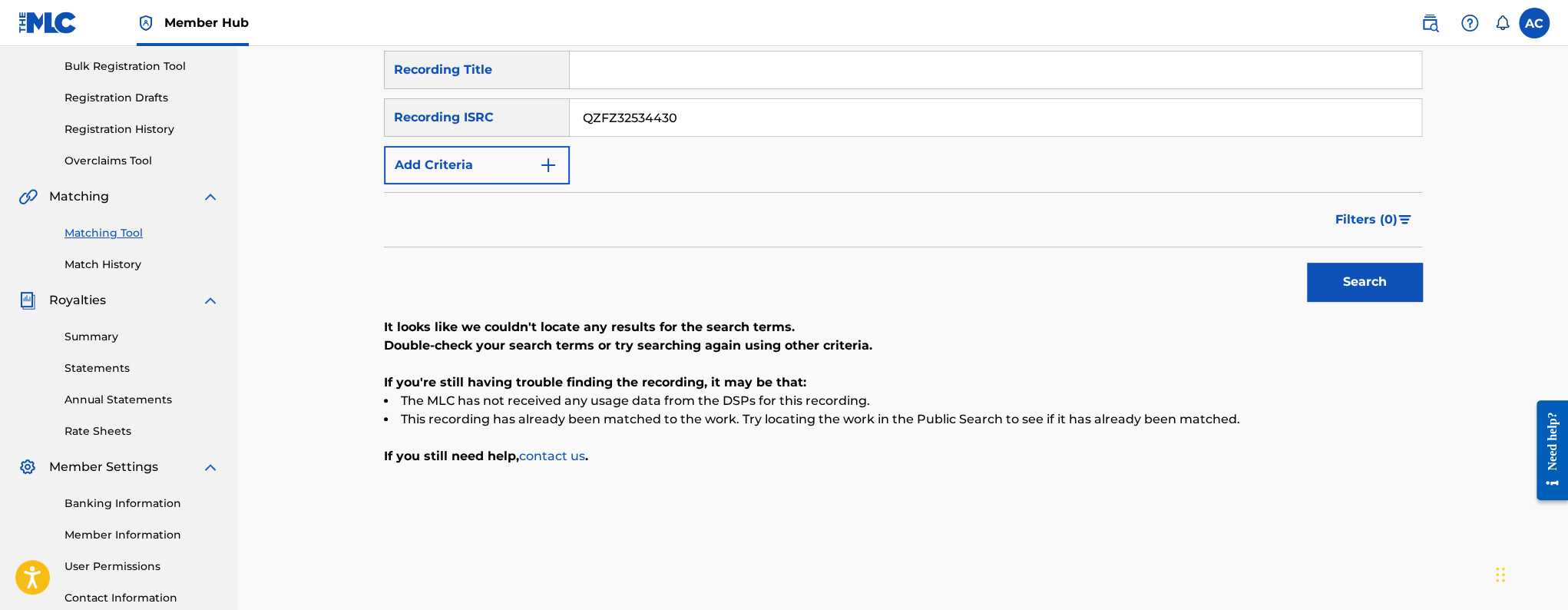
click at [737, 123] on input "QZFZ32534430" at bounding box center [995, 117] width 852 height 37
paste input "1"
type input "QZFZ32534431"
click at [1307, 263] on button "Search" at bounding box center [1364, 282] width 115 height 39
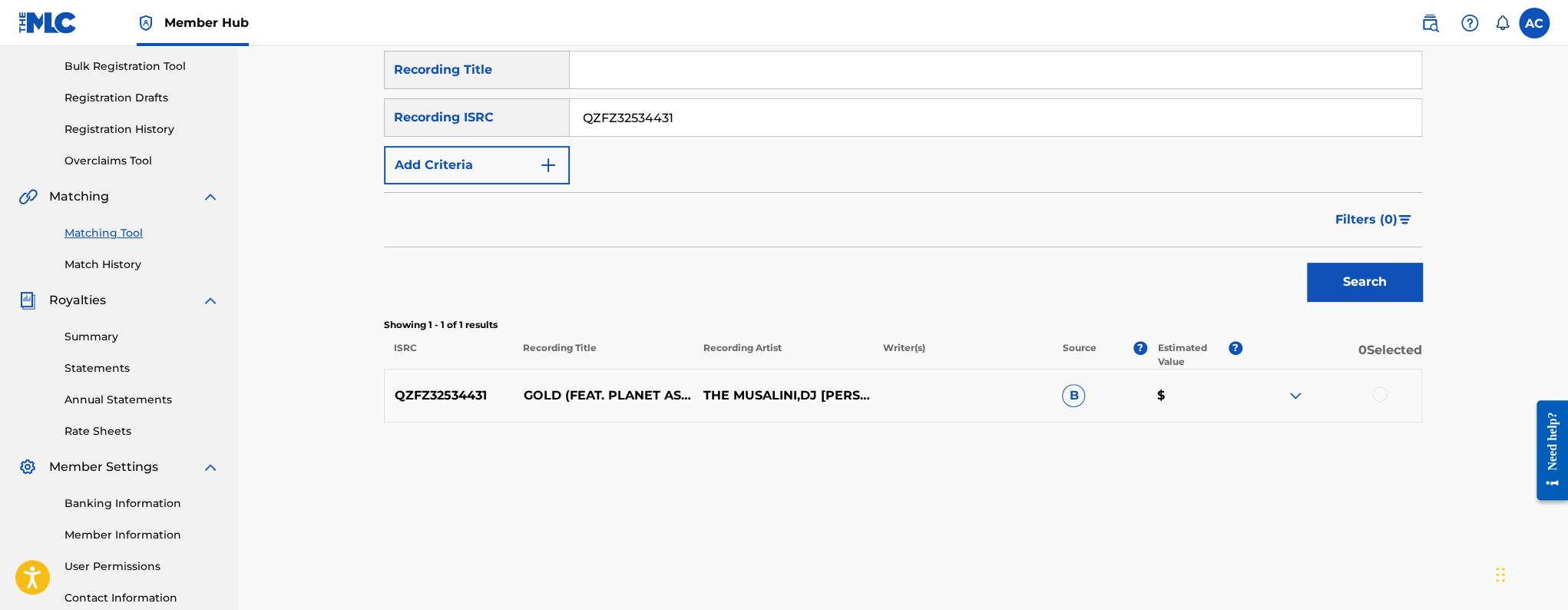
click at [1387, 395] on div at bounding box center [1379, 394] width 15 height 15
click at [1104, 473] on button "Match 1 Group" at bounding box center [1079, 485] width 169 height 39
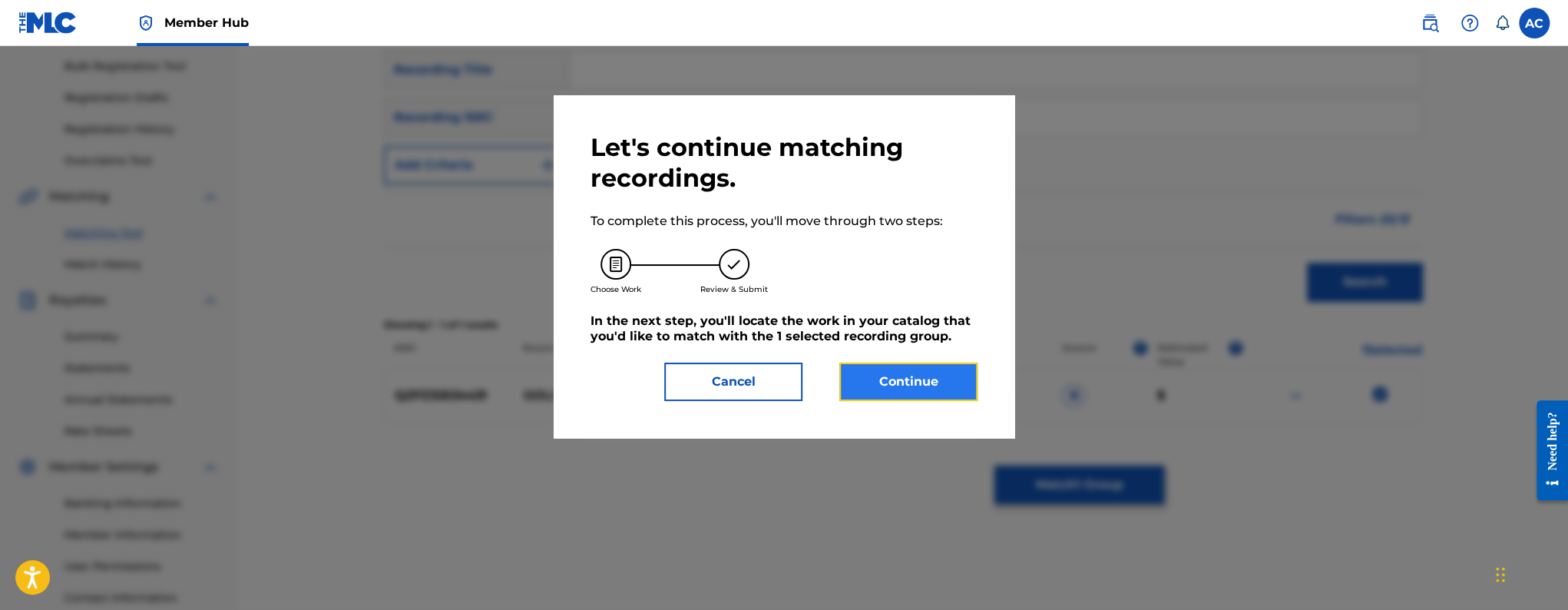
click at [897, 394] on button "Continue" at bounding box center [908, 382] width 138 height 39
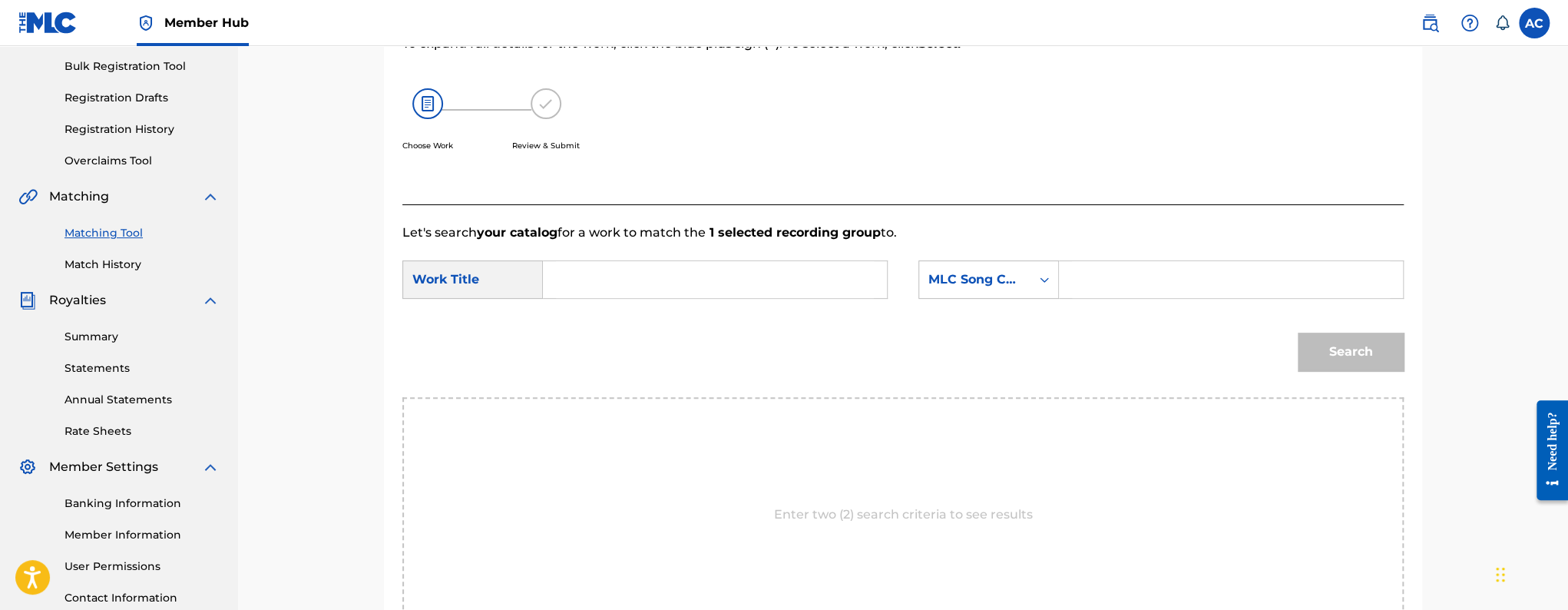
click at [758, 281] on input "Search Form" at bounding box center [715, 279] width 318 height 37
paste input "GOLD"
type input "GOLD"
click at [1145, 279] on input "Search Form" at bounding box center [1231, 279] width 318 height 37
paste input "GC1357"
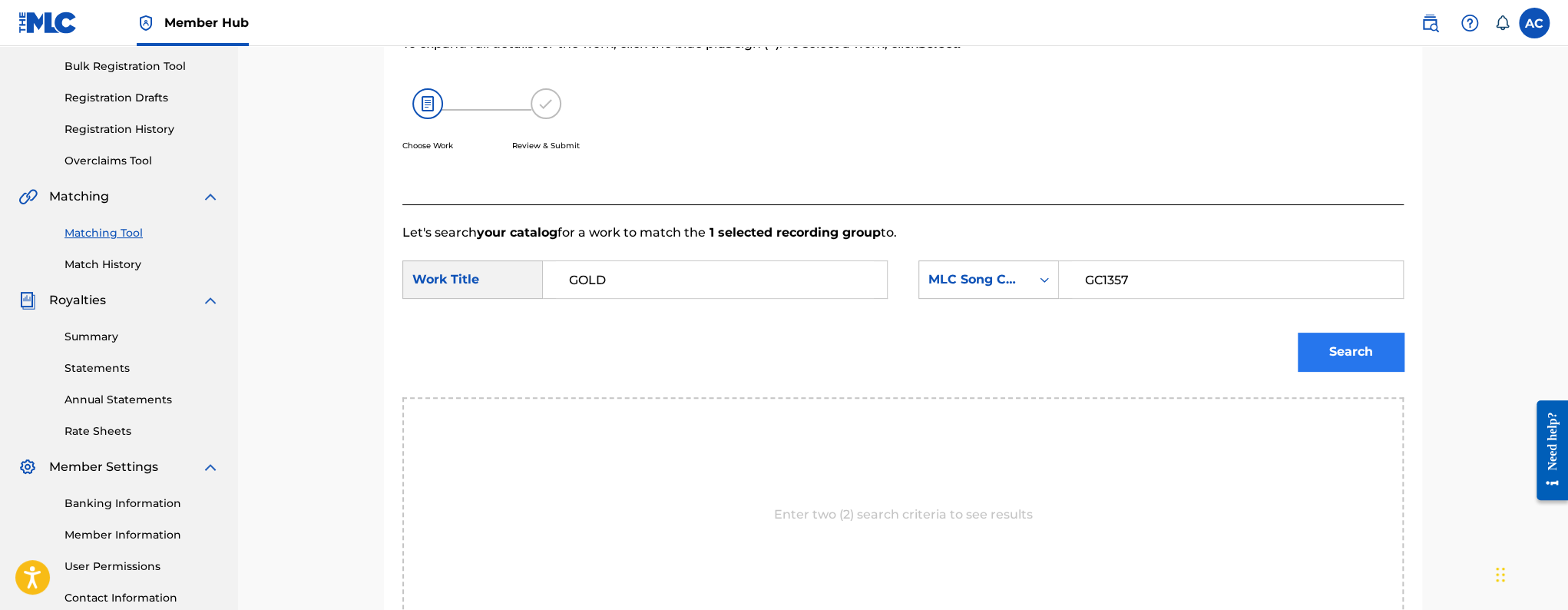
type input "GC1357"
click at [1316, 337] on button "Search" at bounding box center [1351, 352] width 106 height 39
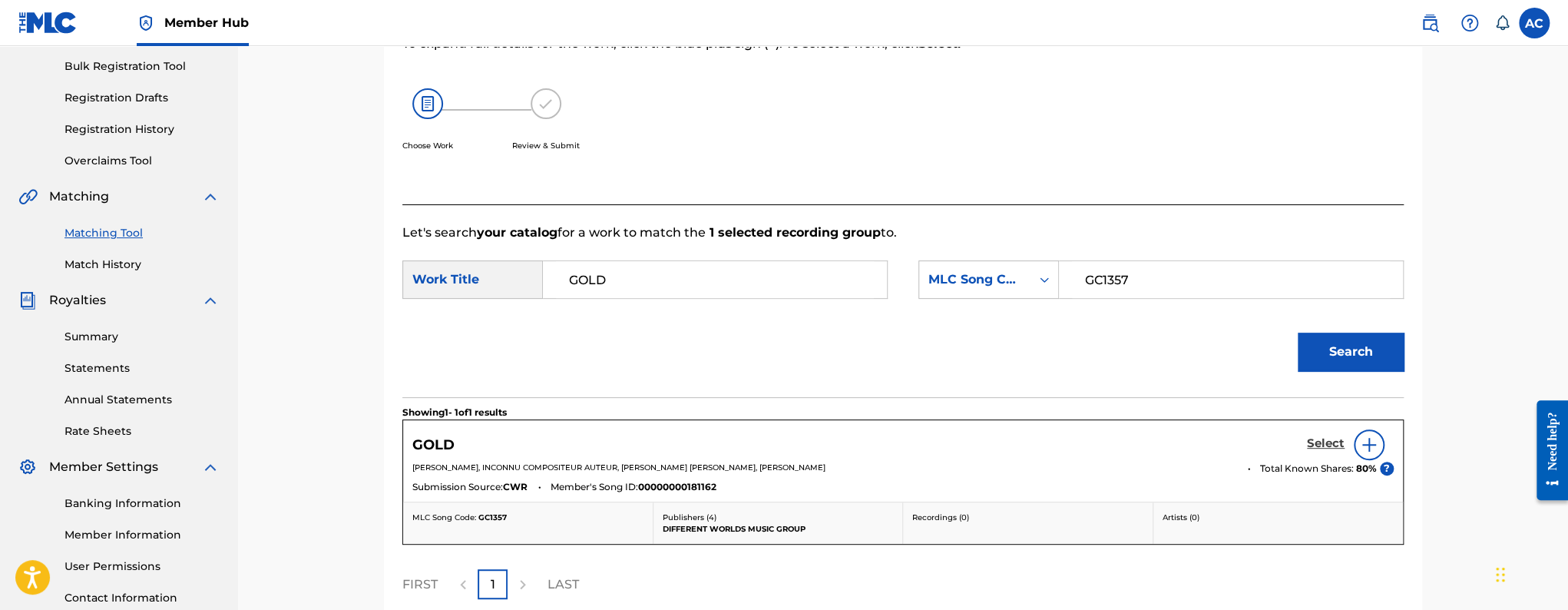
click at [1327, 443] on h5 "Select" at bounding box center [1326, 443] width 38 height 14
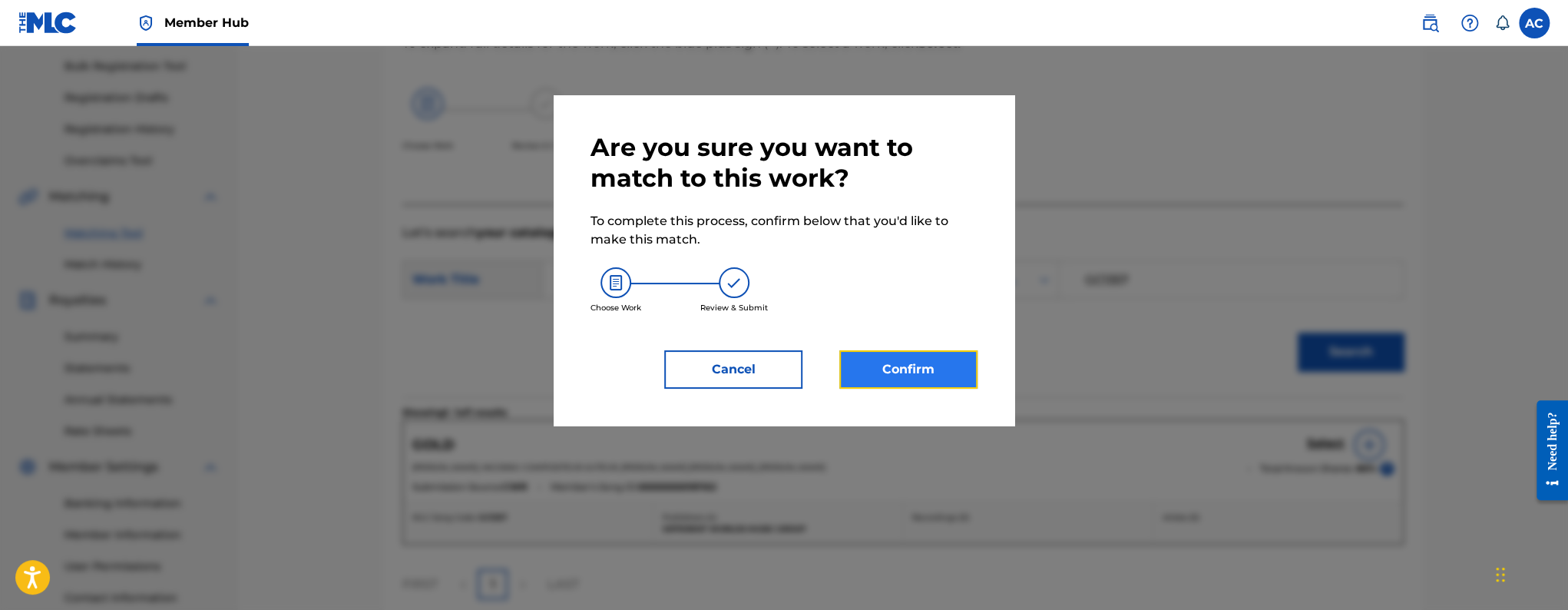
click at [970, 378] on button "Confirm" at bounding box center [908, 369] width 138 height 39
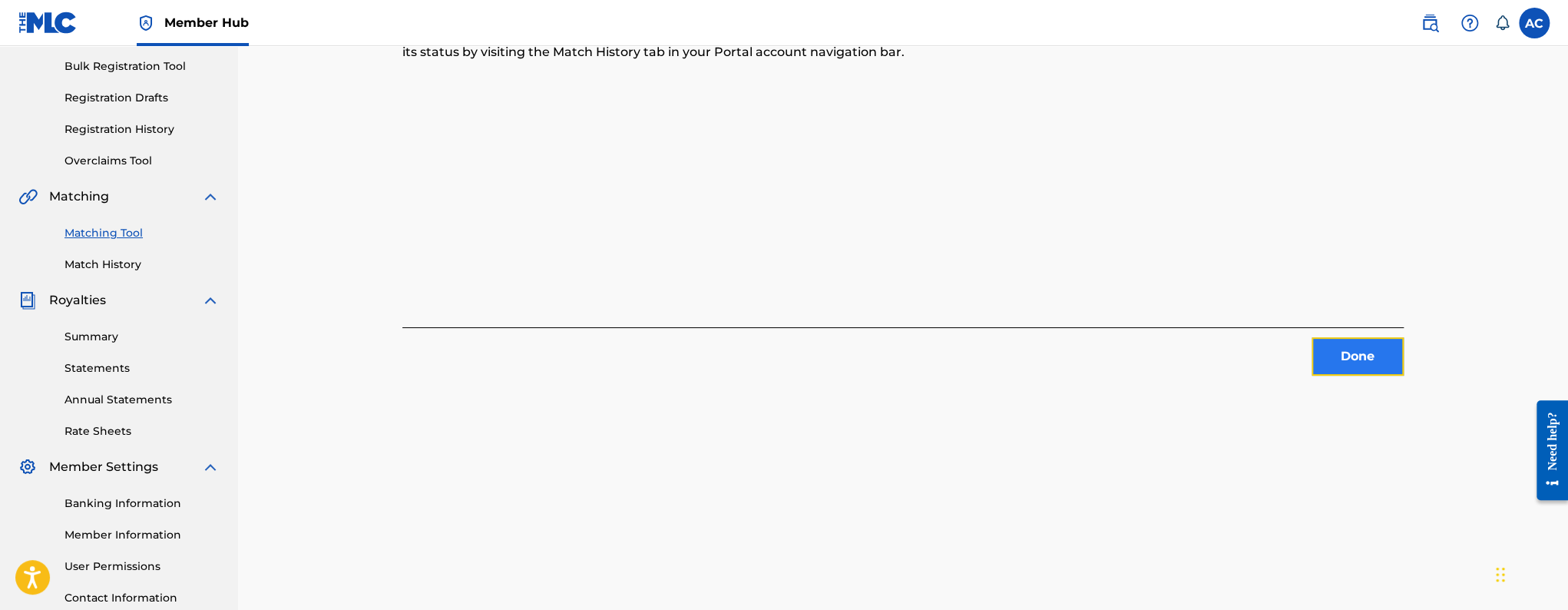
click at [1327, 348] on button "Done" at bounding box center [1357, 357] width 92 height 39
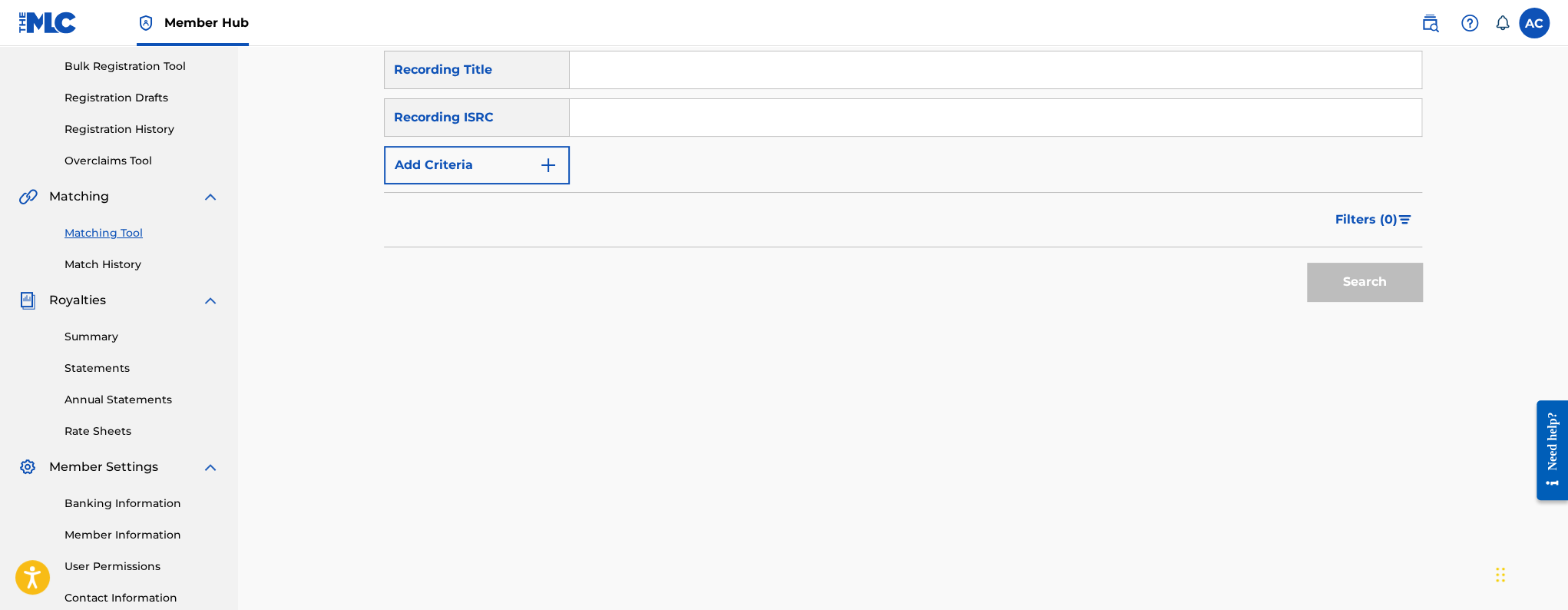
click at [633, 118] on input "Search Form" at bounding box center [995, 117] width 852 height 37
paste input "QZFZ32534432"
click at [1307, 263] on button "Search" at bounding box center [1364, 282] width 115 height 39
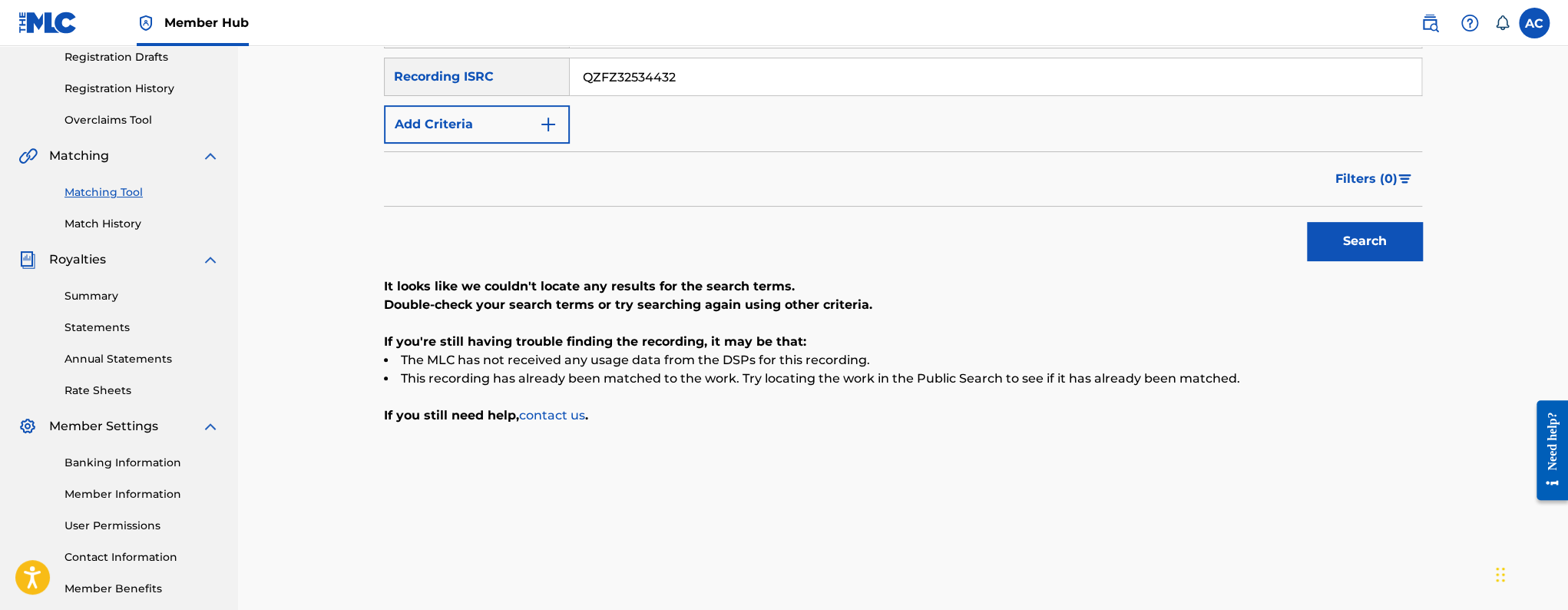
scroll to position [252, 0]
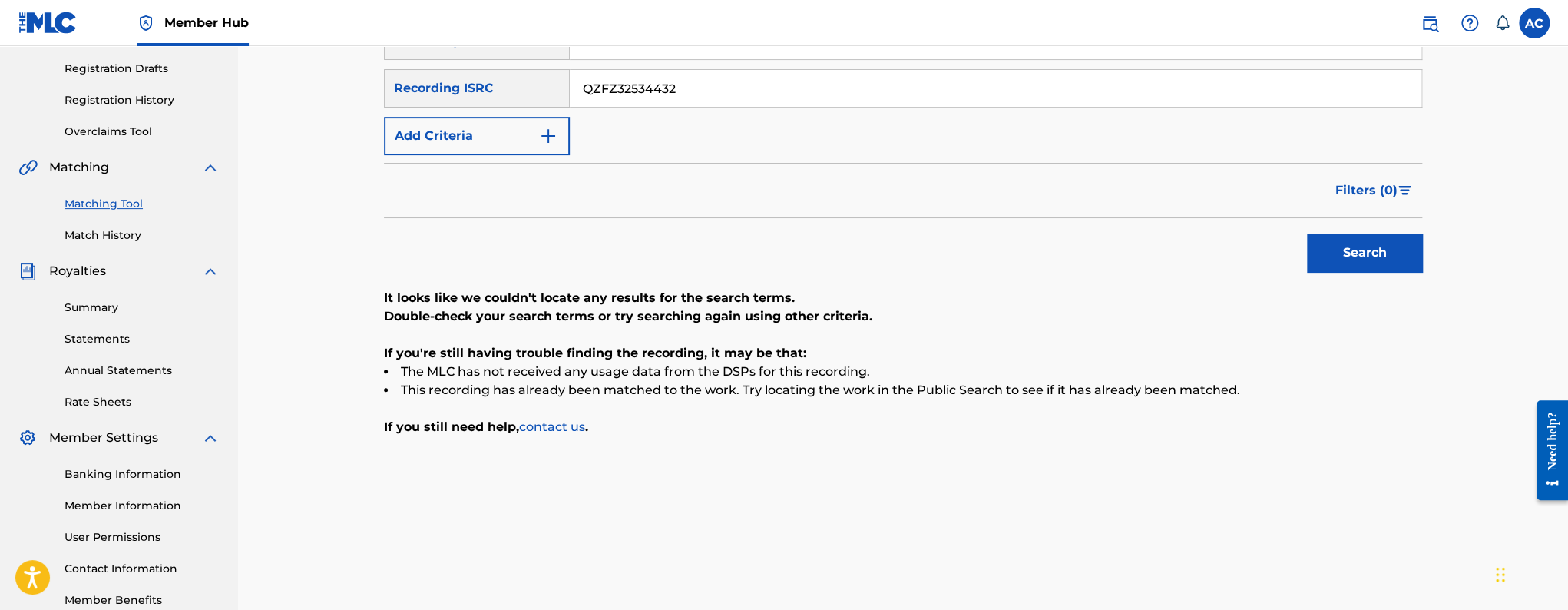
click at [626, 81] on input "QZFZ32534432" at bounding box center [995, 88] width 852 height 37
paste input "3"
click at [1307, 233] on button "Search" at bounding box center [1364, 253] width 115 height 39
click at [680, 86] on input "QZFZ32534433" at bounding box center [995, 88] width 852 height 37
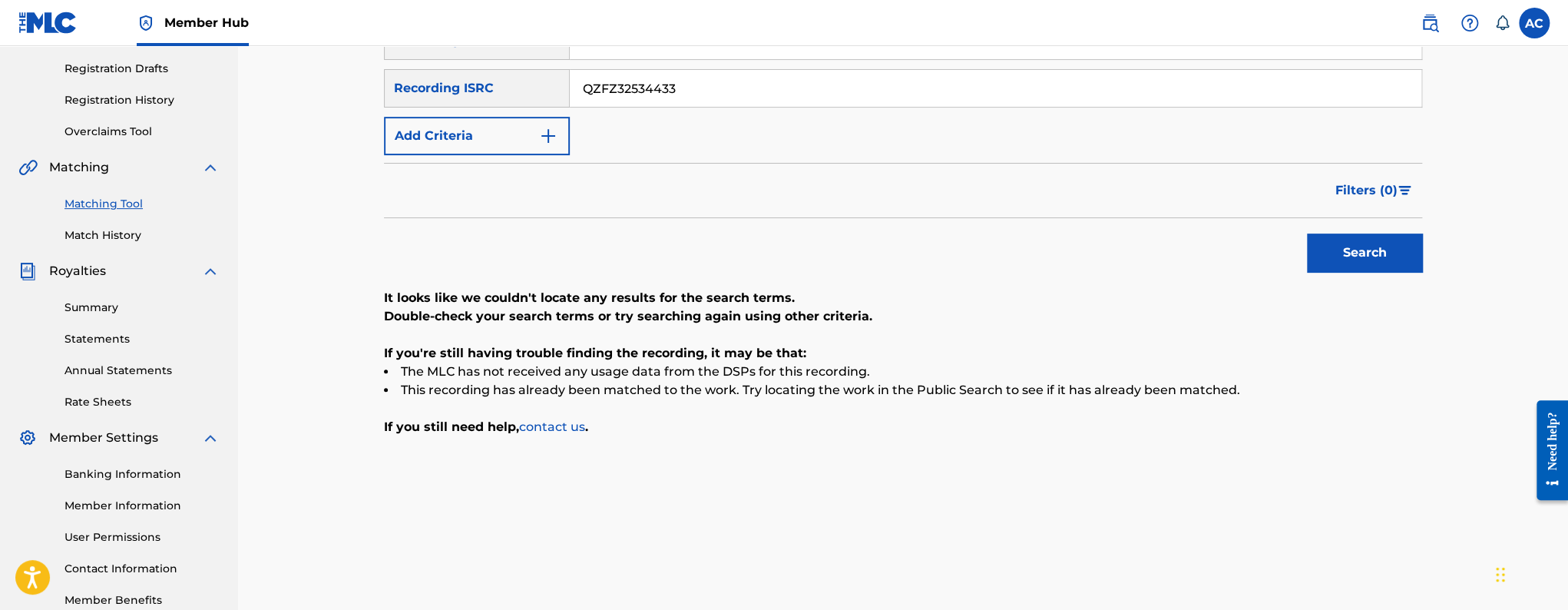
click at [680, 86] on input "QZFZ32534433" at bounding box center [995, 88] width 852 height 37
paste input "4"
type input "QZFZ32534434"
click at [1307, 233] on button "Search" at bounding box center [1364, 253] width 115 height 39
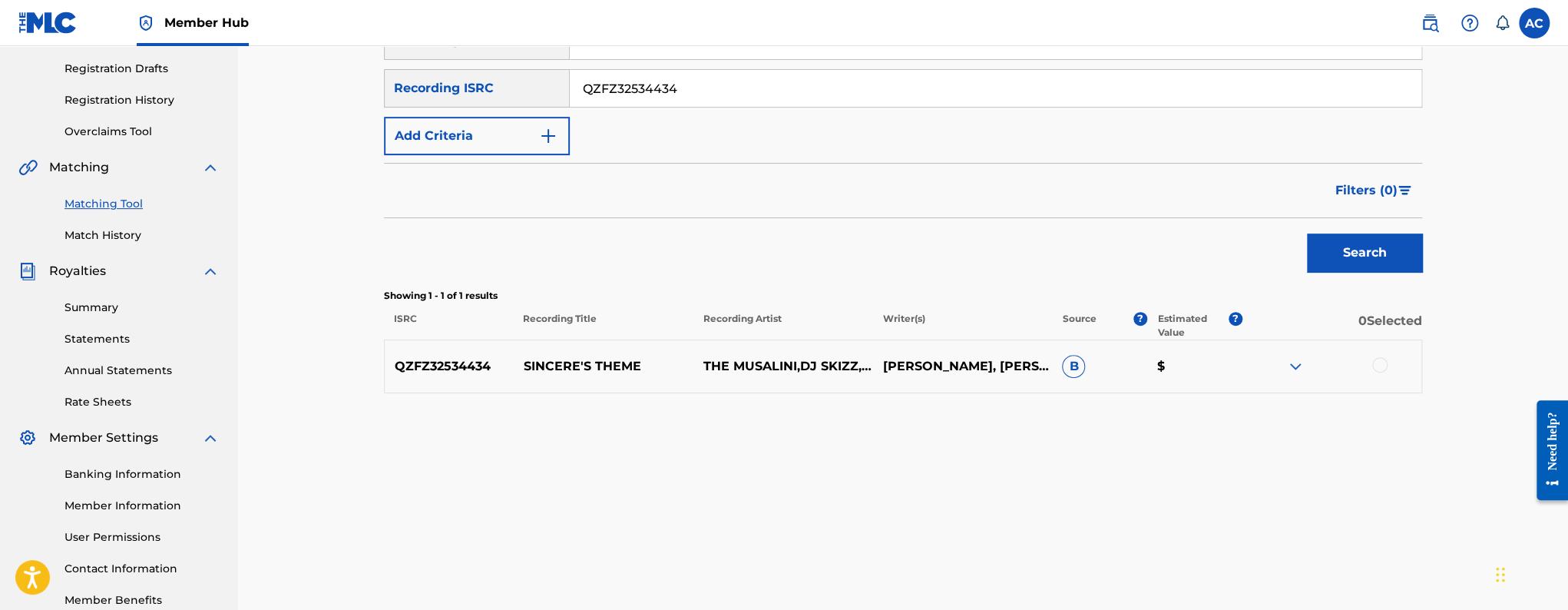
click at [1380, 369] on div at bounding box center [1379, 365] width 15 height 15
click at [1089, 500] on button "Match 1 Group" at bounding box center [1079, 485] width 169 height 39
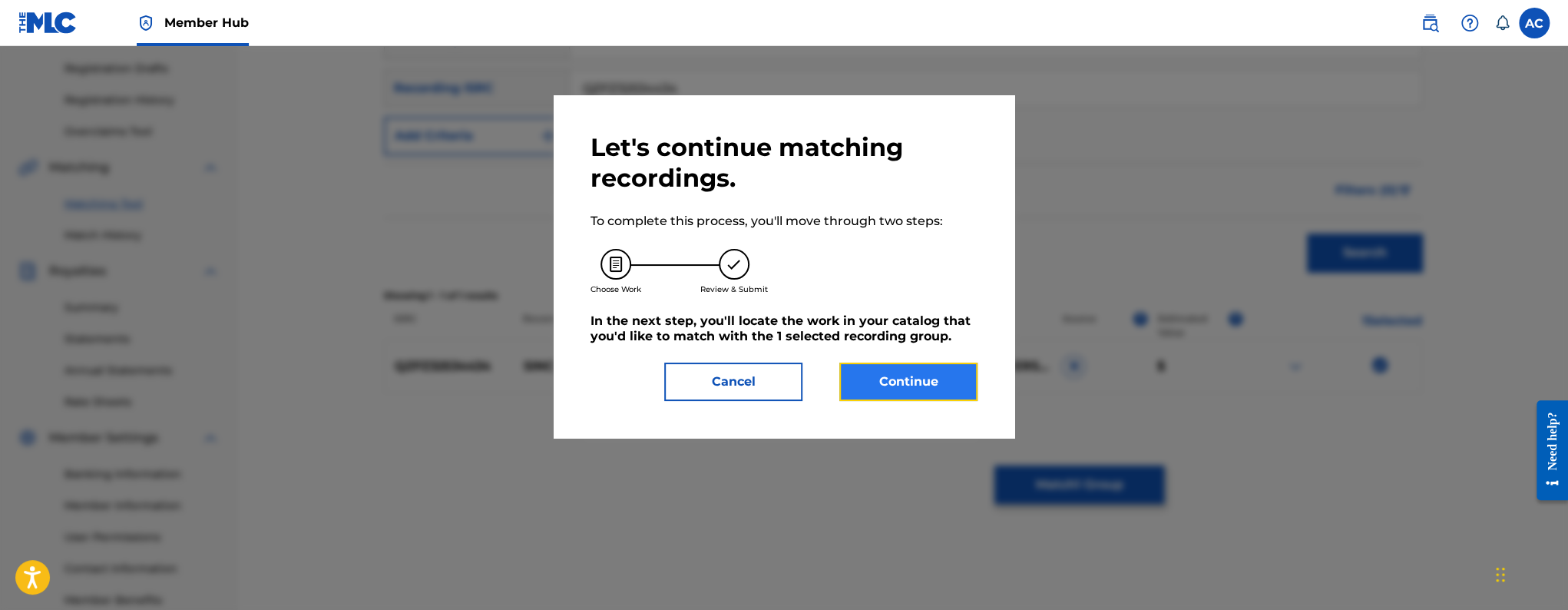
click at [856, 372] on button "Continue" at bounding box center [908, 382] width 138 height 39
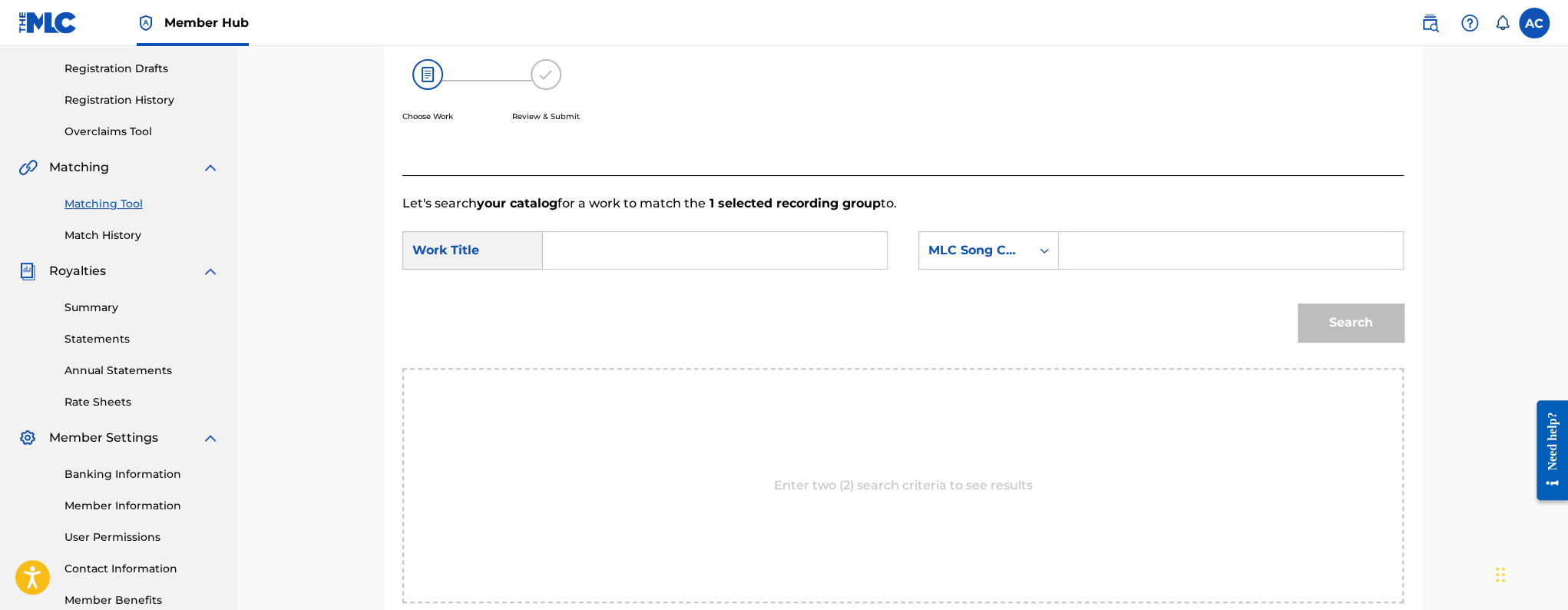
click at [743, 258] on input "Search Form" at bounding box center [715, 250] width 318 height 37
paste input "SINCERE S THEME"
type input "SINCERE S THEME"
click at [1154, 243] on input "Search Form" at bounding box center [1231, 250] width 318 height 37
paste input "S704WZ"
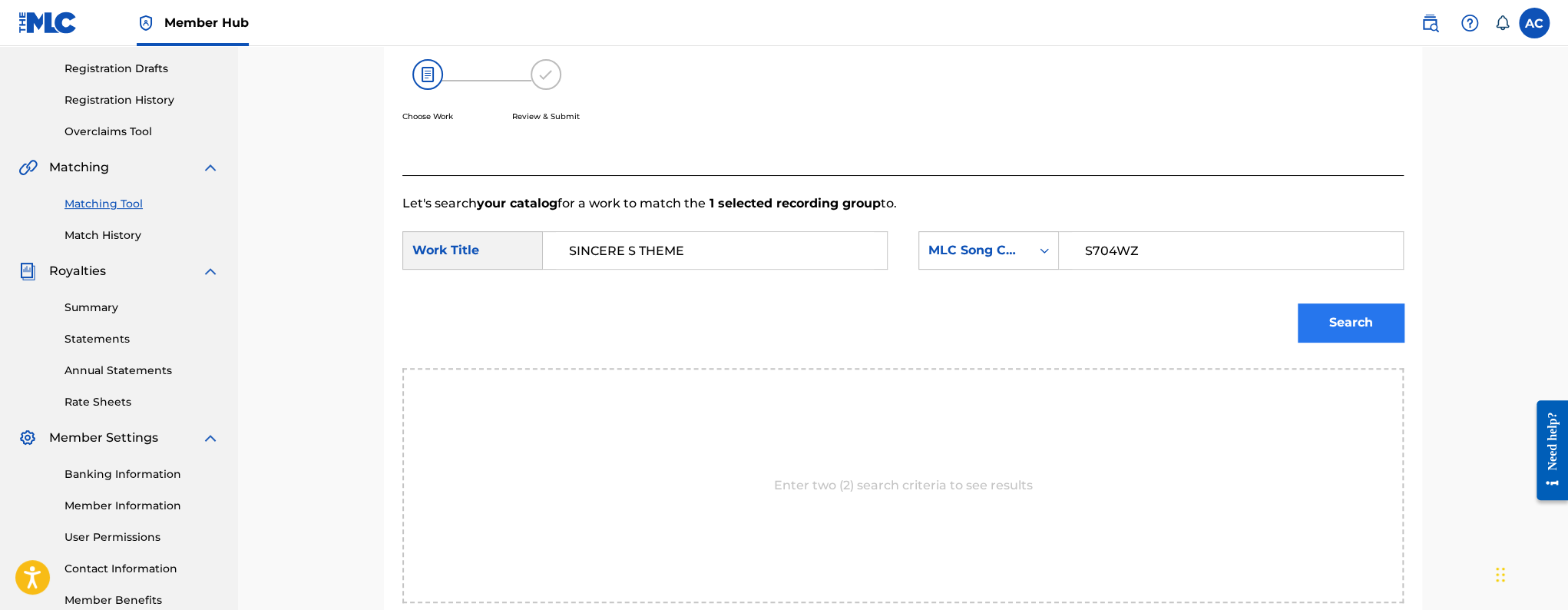
type input "S704WZ"
click at [1317, 307] on button "Search" at bounding box center [1351, 322] width 106 height 39
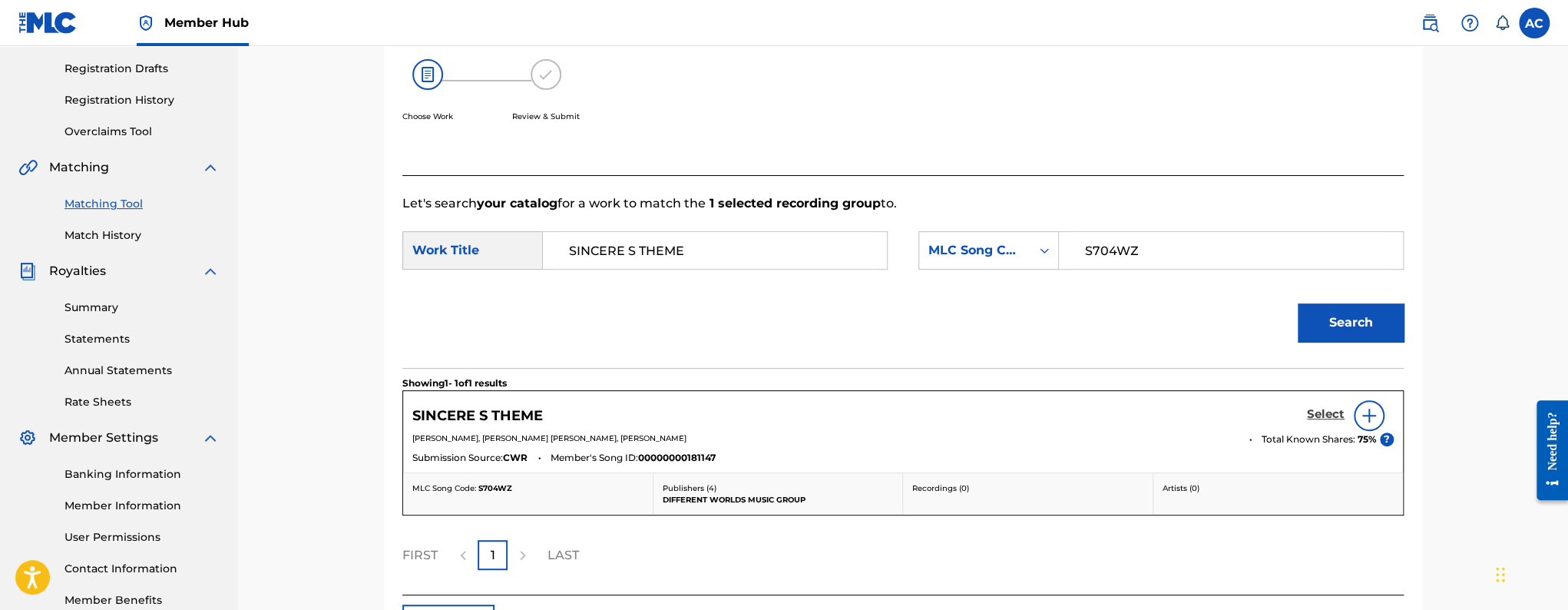
click at [1334, 420] on h5 "Select" at bounding box center [1326, 414] width 38 height 14
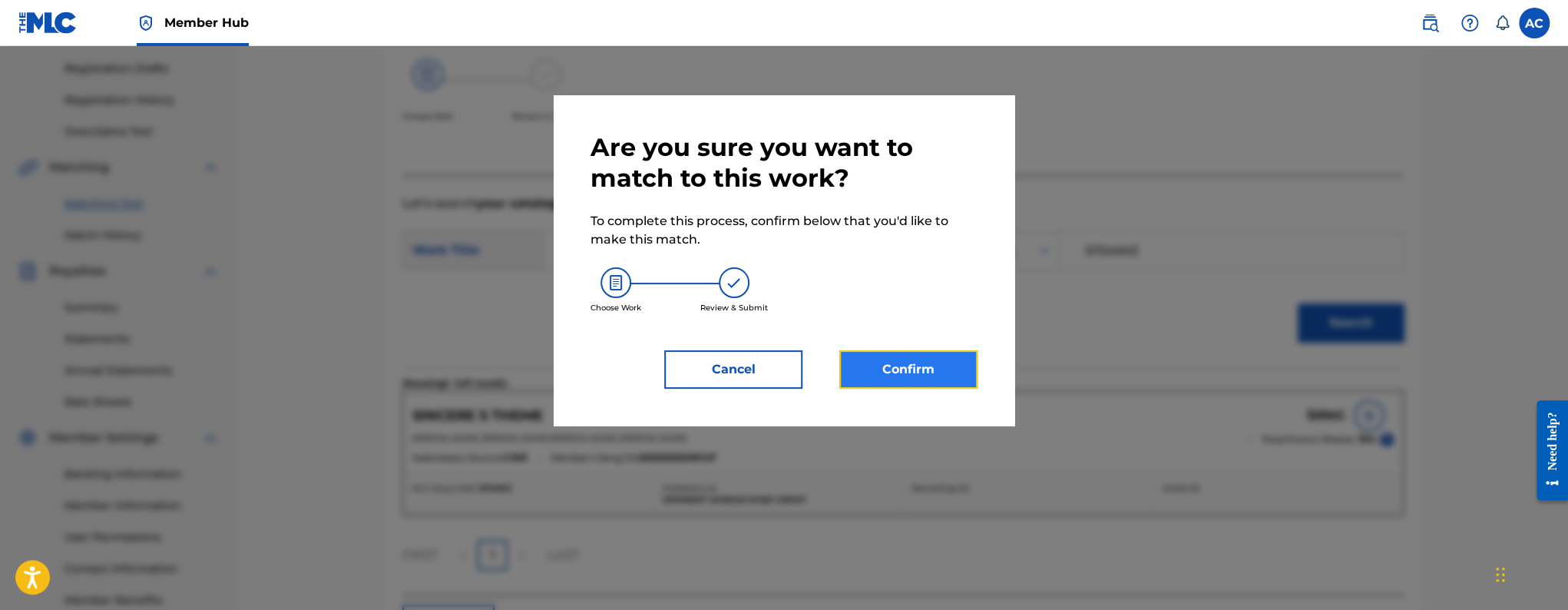
click at [855, 385] on button "Confirm" at bounding box center [908, 369] width 138 height 39
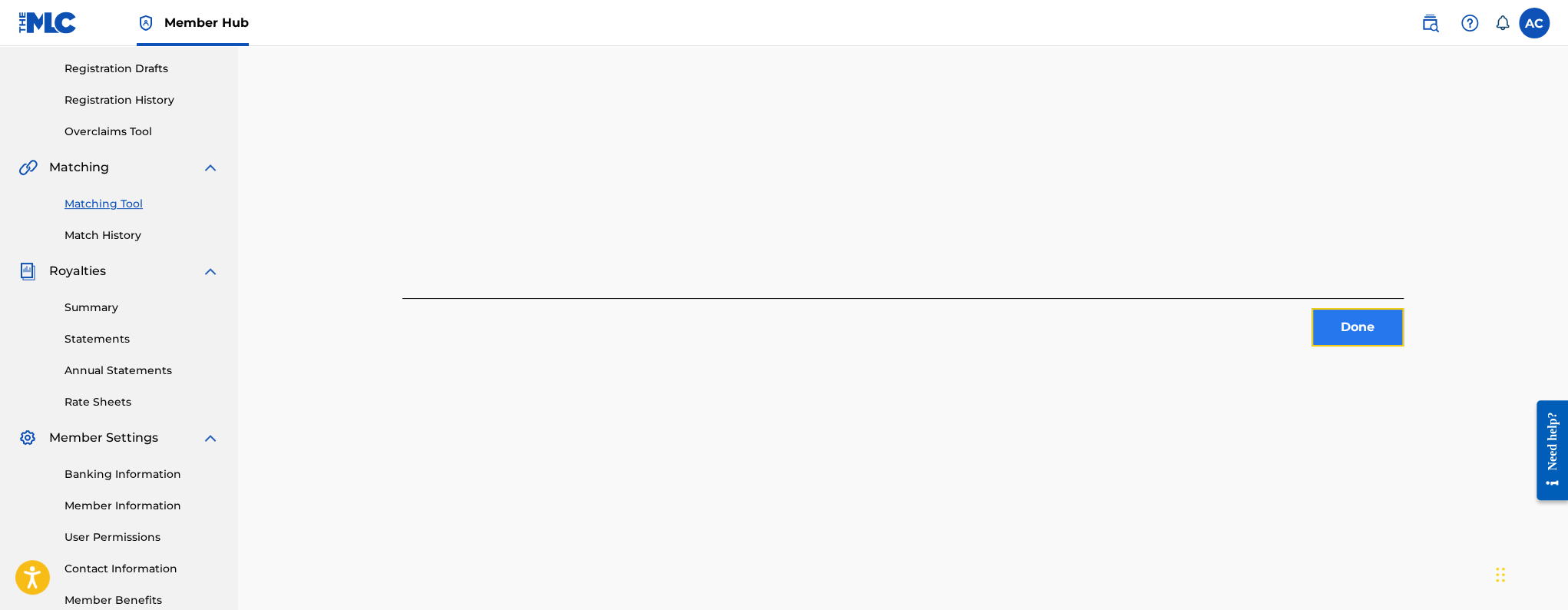
click at [1326, 339] on button "Done" at bounding box center [1357, 327] width 92 height 39
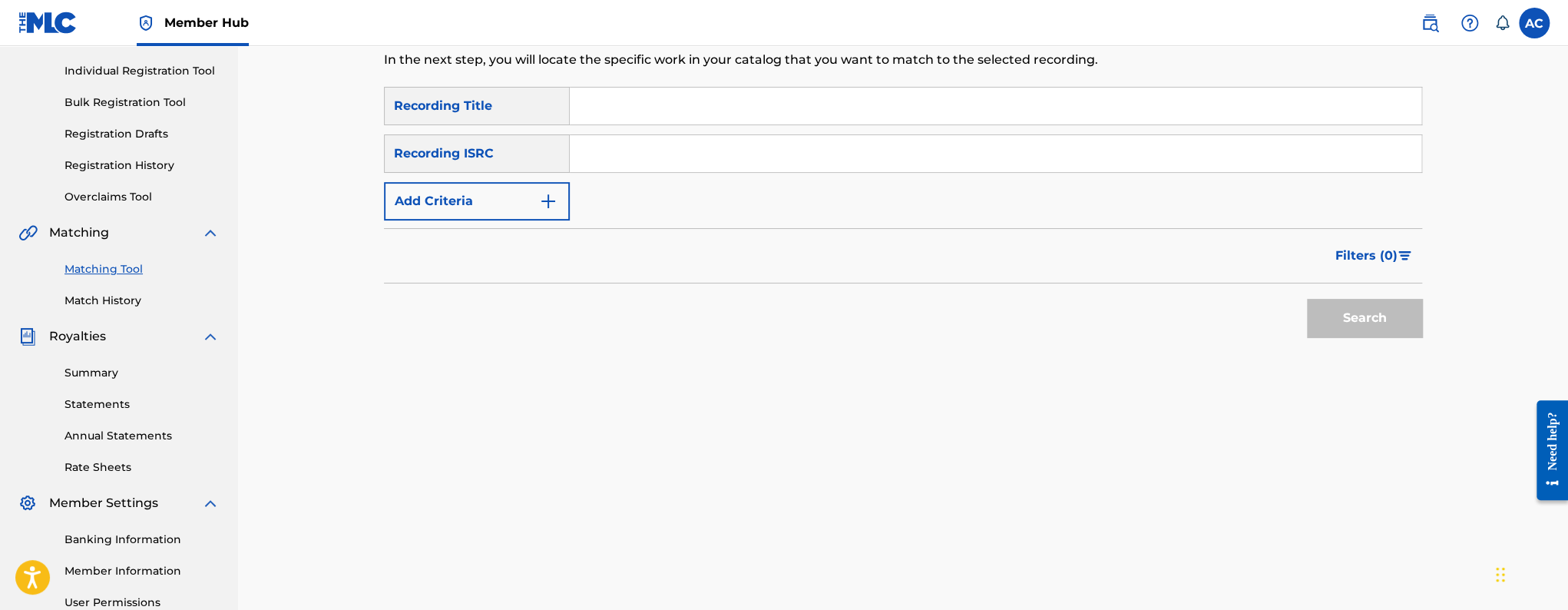
scroll to position [99, 0]
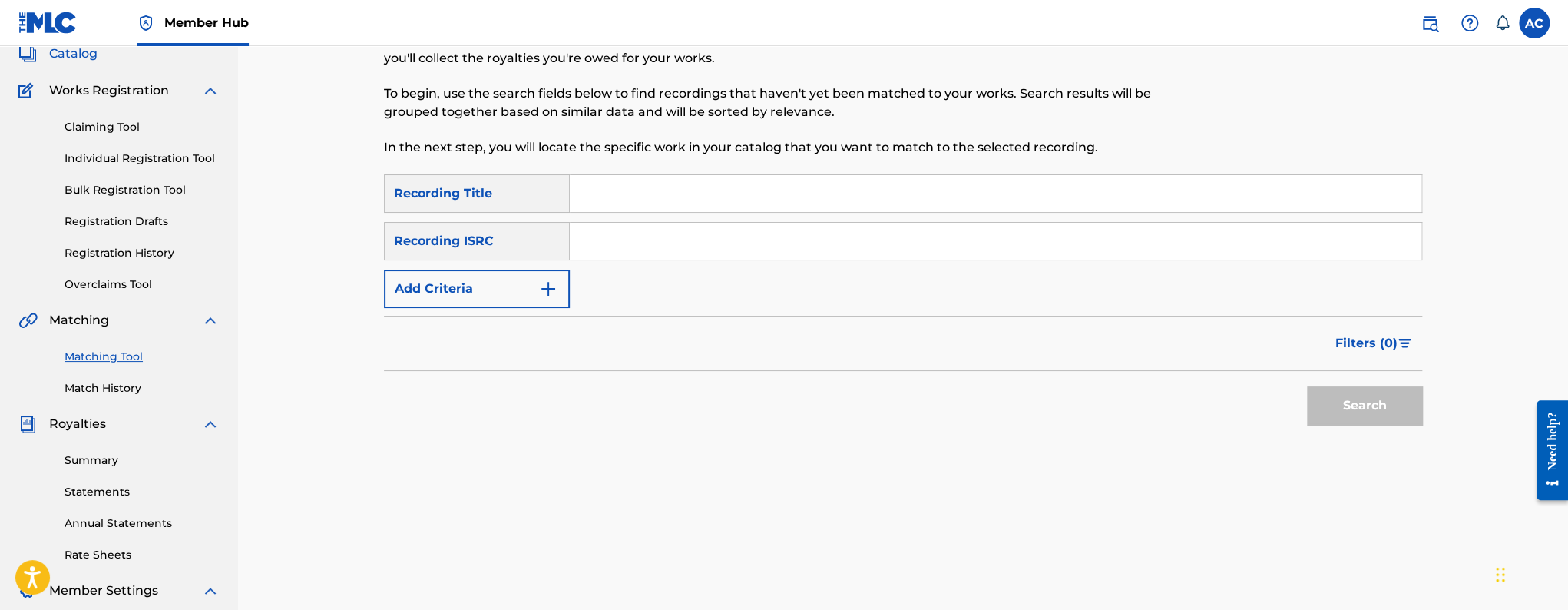
click at [96, 58] on span "Catalog" at bounding box center [74, 54] width 49 height 18
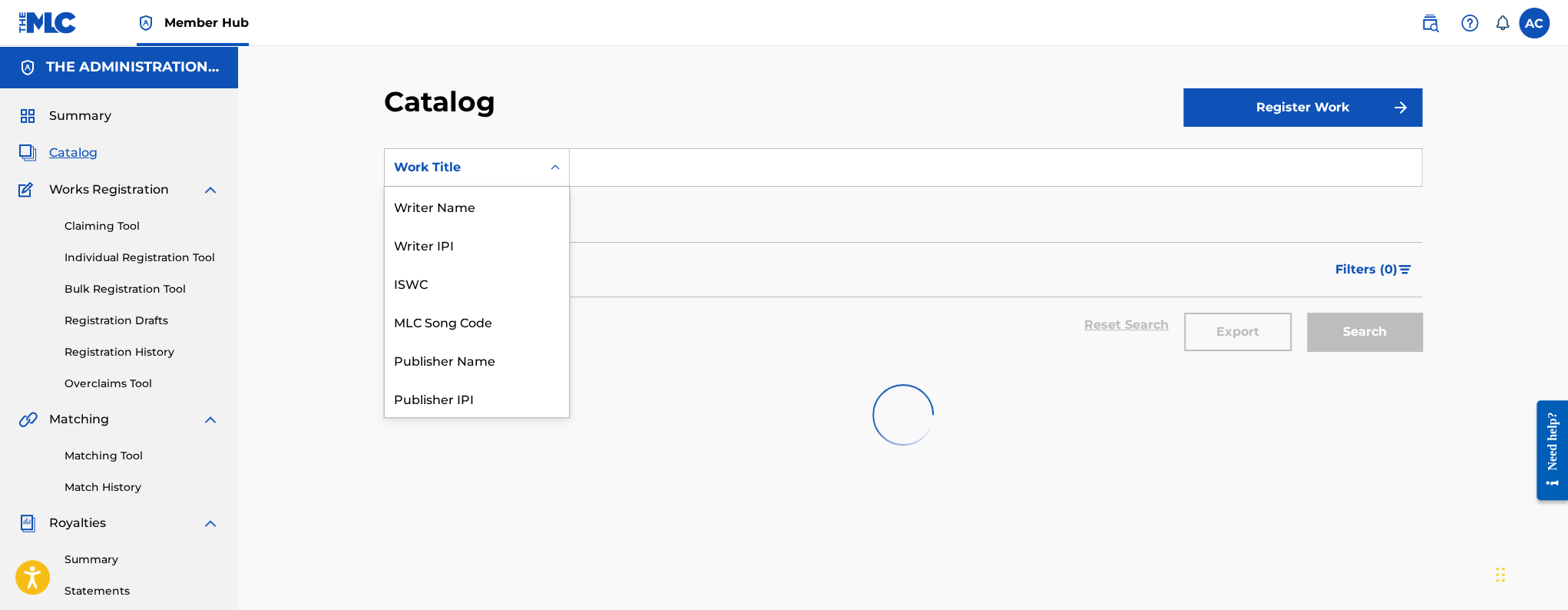
click at [467, 177] on div "Work Title" at bounding box center [463, 167] width 157 height 29
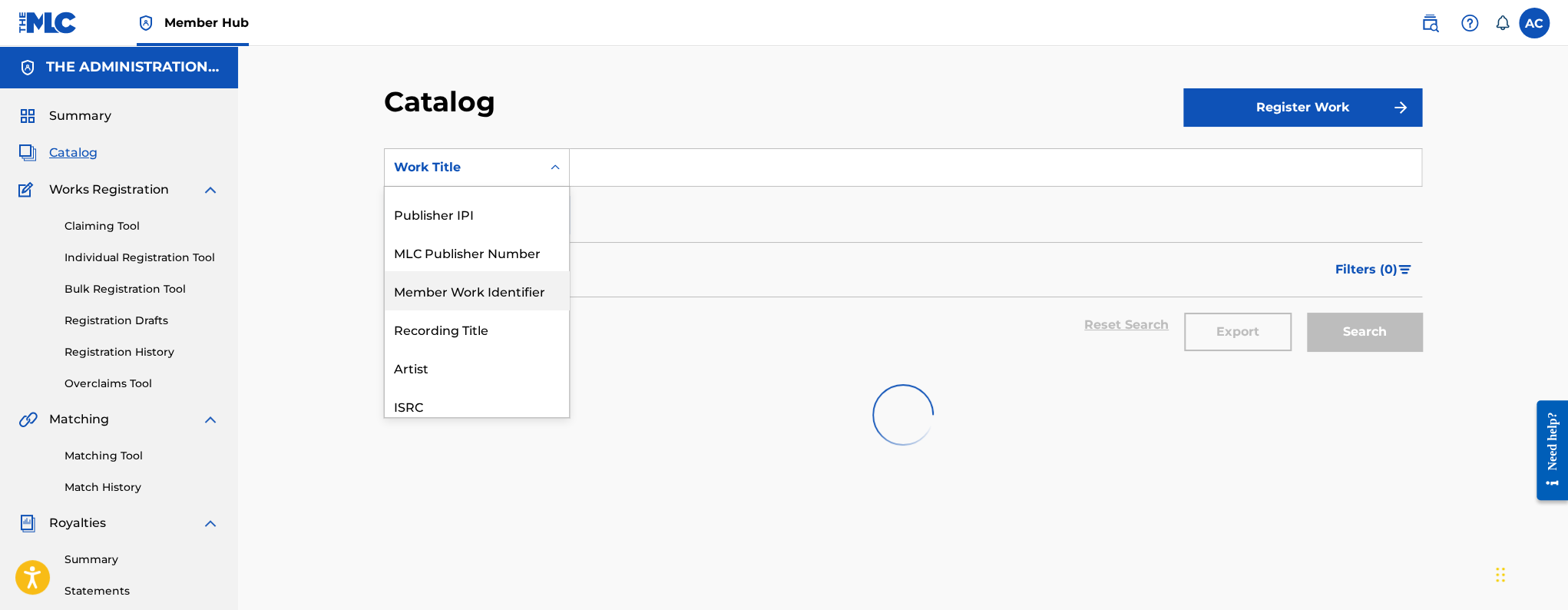
scroll to position [100, 0]
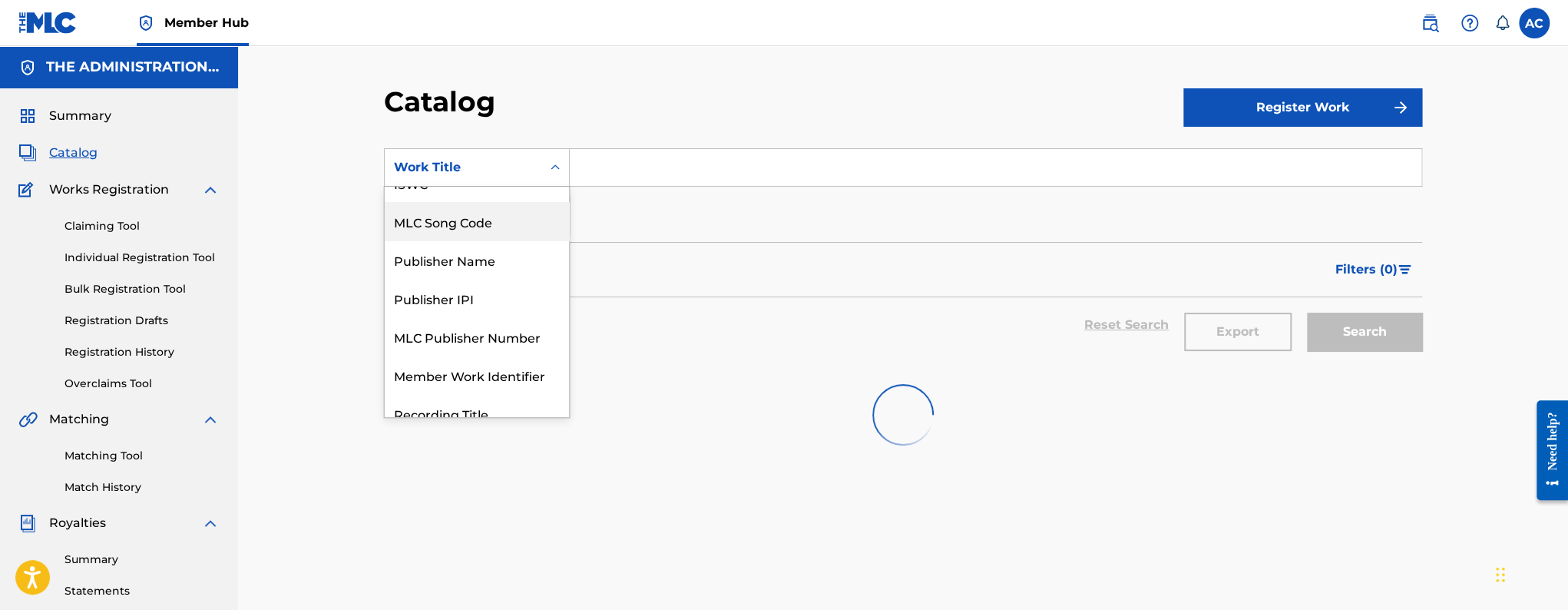
click at [482, 231] on div "MLC Song Code" at bounding box center [477, 222] width 185 height 39
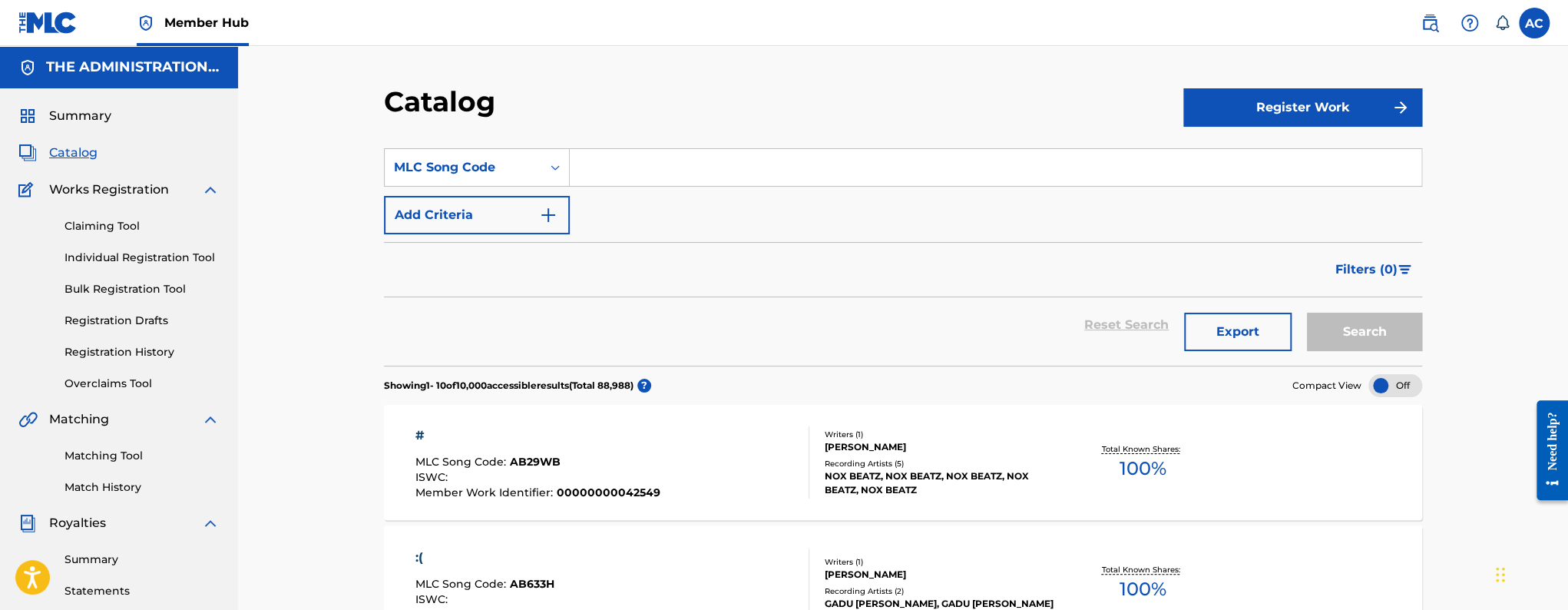
click at [610, 164] on input "Search Form" at bounding box center [995, 168] width 852 height 37
paste input "OM02HE"
type input "OM02HE"
click at [1307, 312] on button "Search" at bounding box center [1364, 331] width 115 height 39
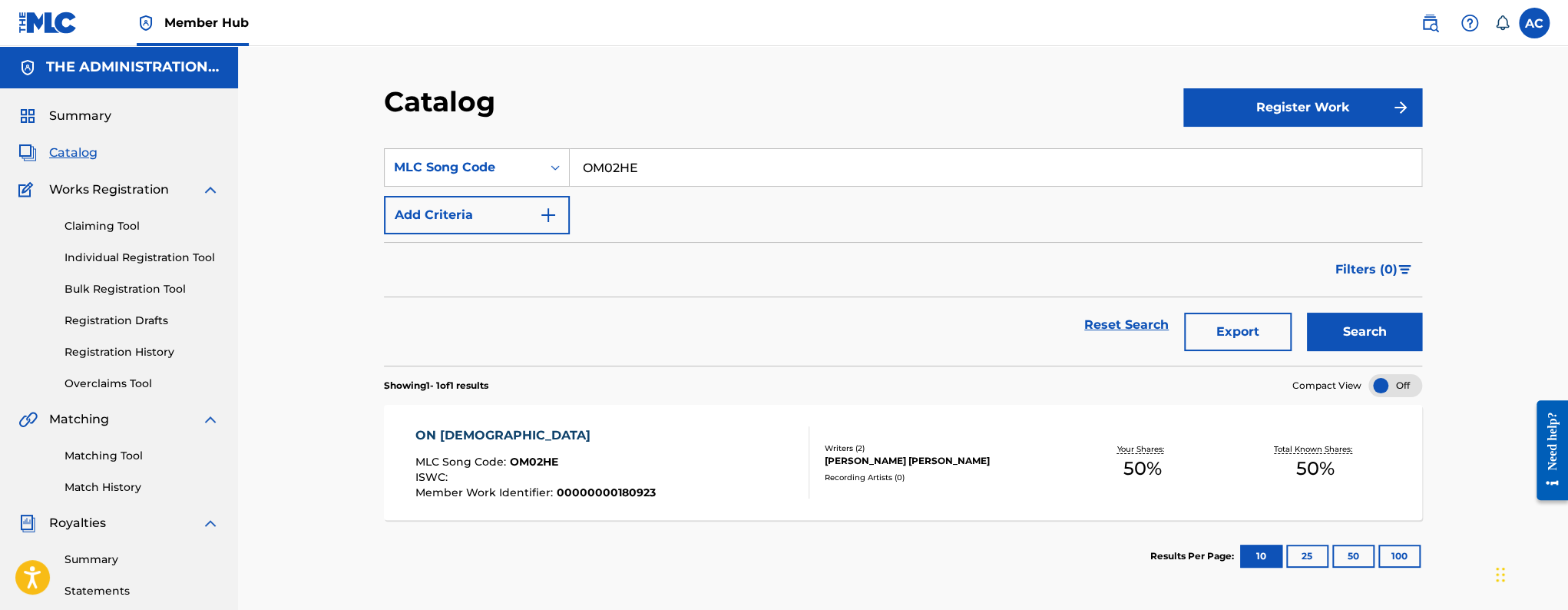
click at [493, 461] on span "MLC Song Code :" at bounding box center [462, 461] width 95 height 13
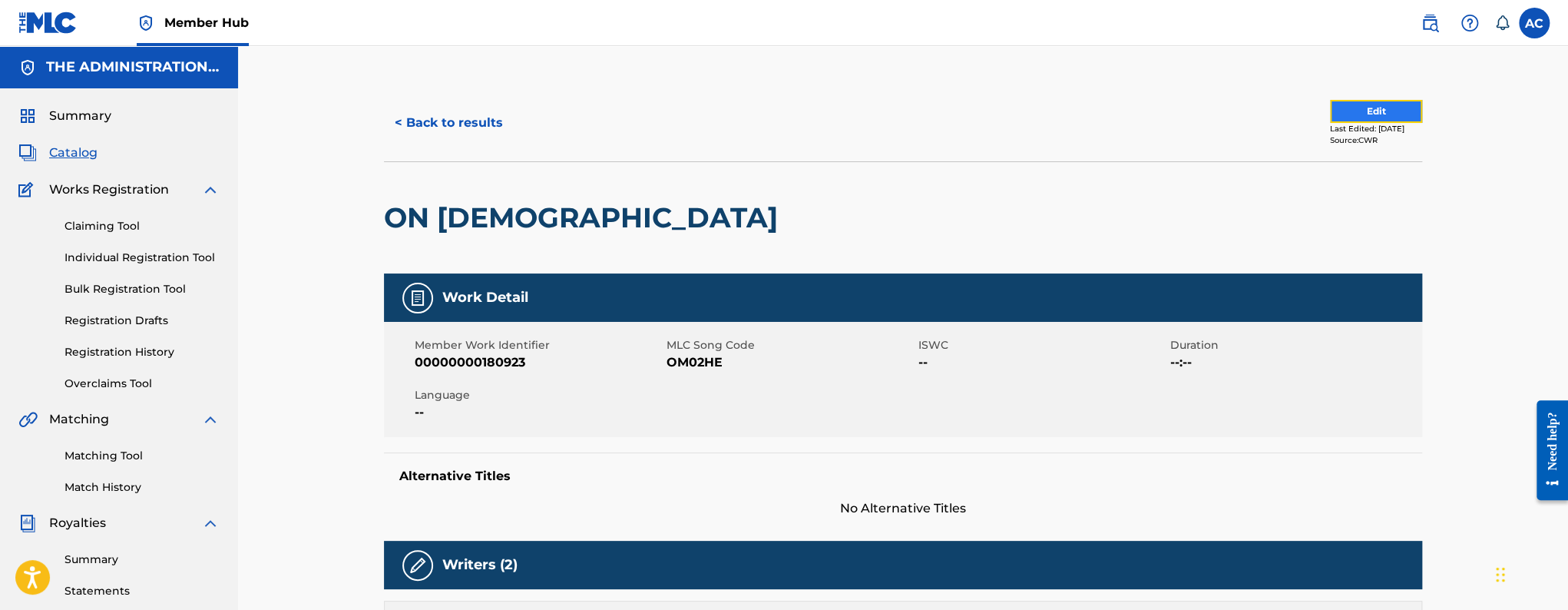
click at [1347, 104] on button "Edit" at bounding box center [1376, 111] width 92 height 23
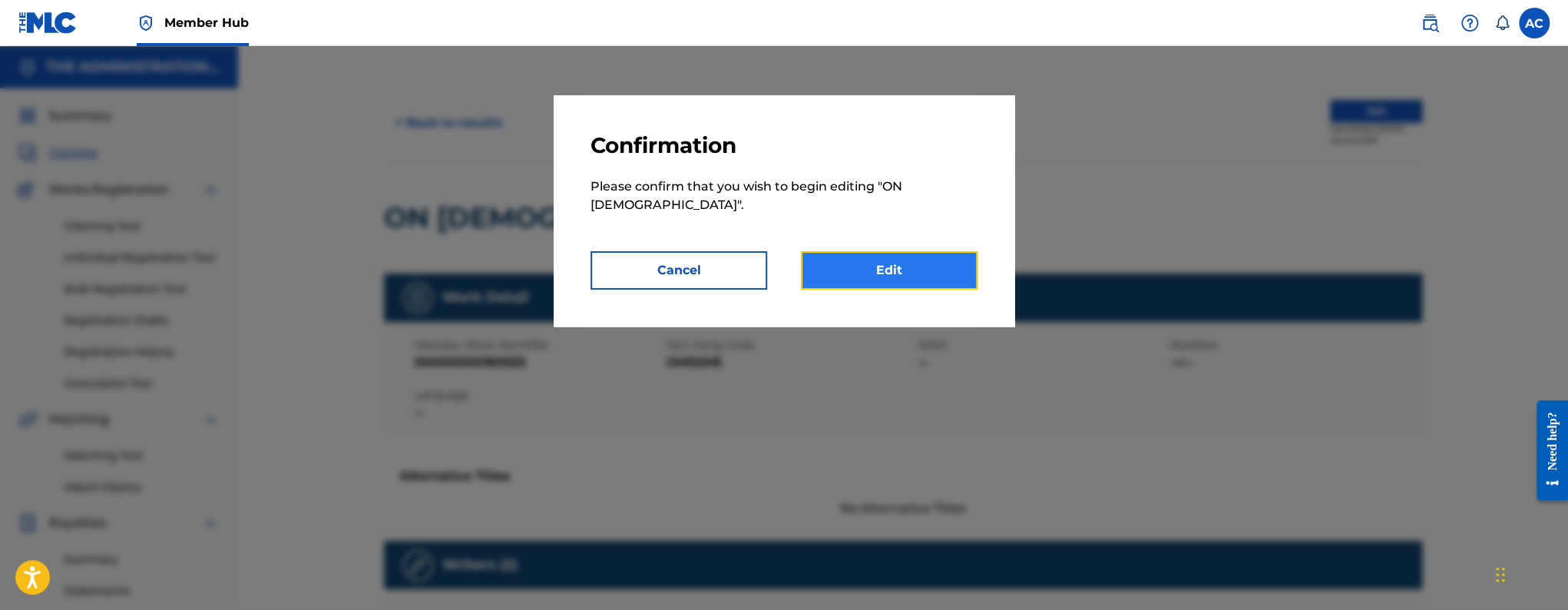
click at [909, 252] on link "Edit" at bounding box center [889, 270] width 176 height 39
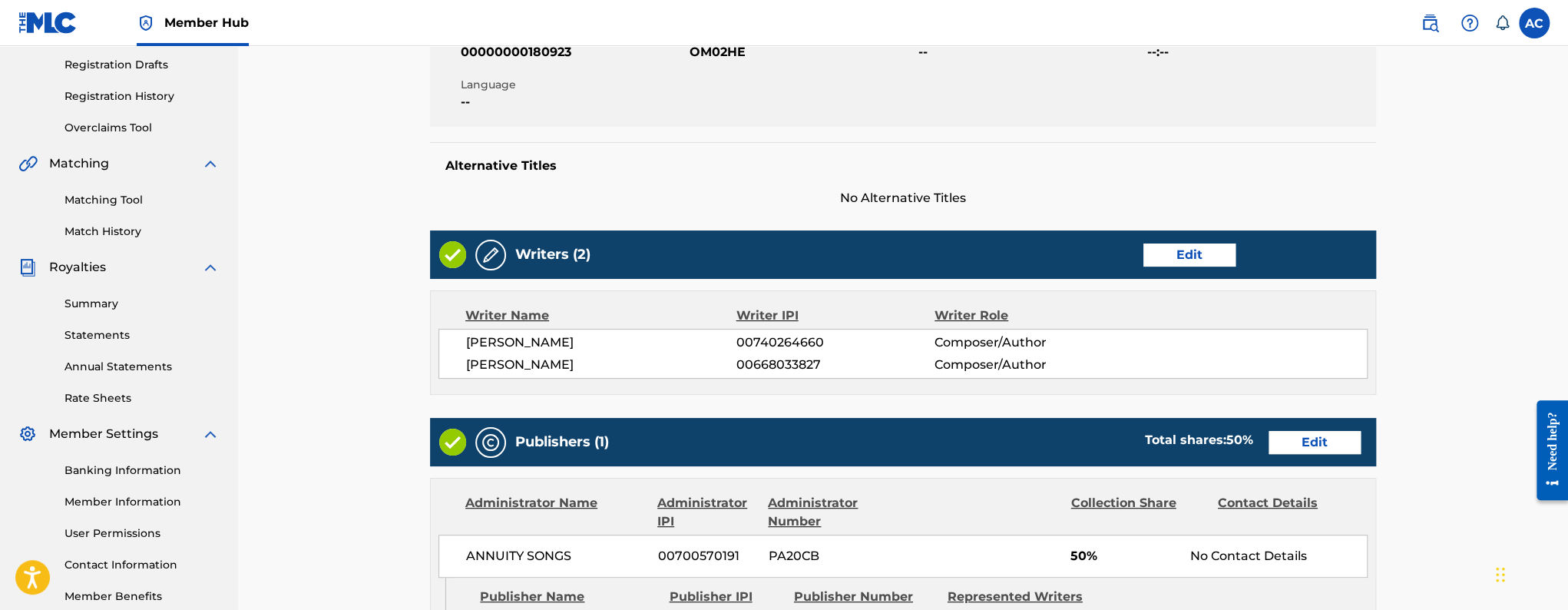
scroll to position [616, 0]
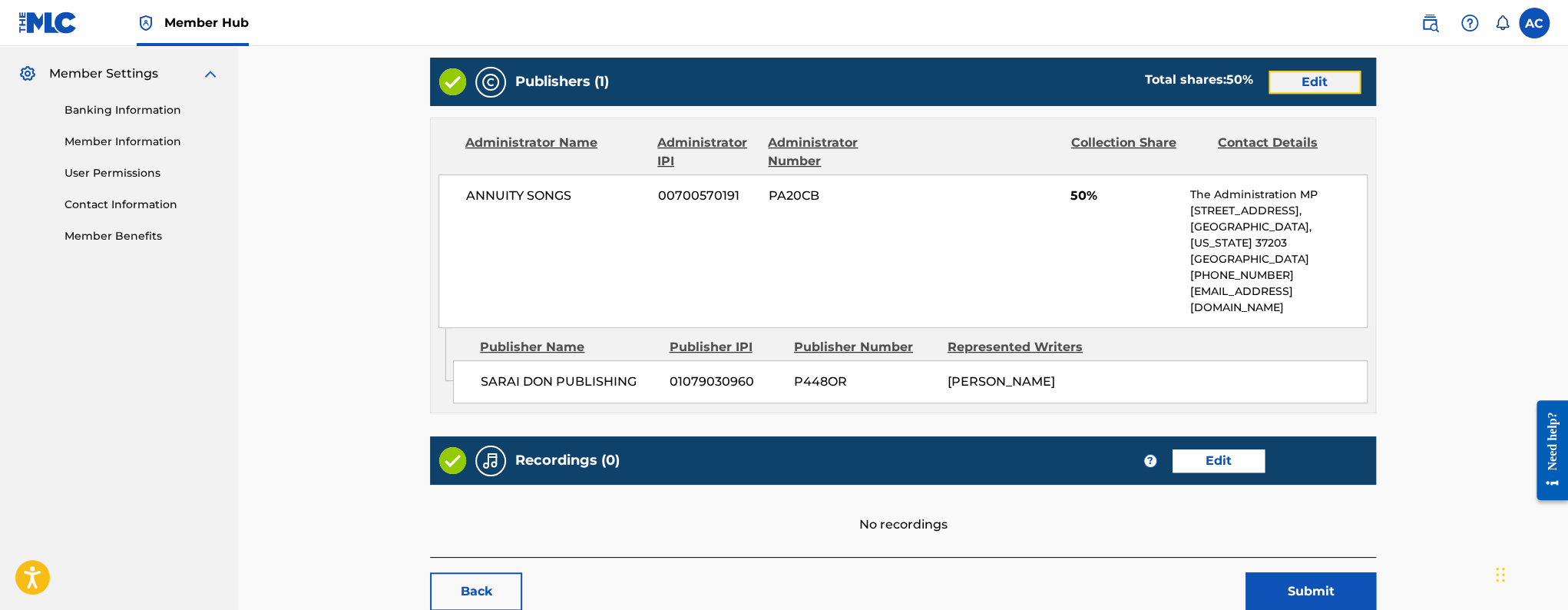
click at [1285, 84] on link "Edit" at bounding box center [1315, 81] width 92 height 23
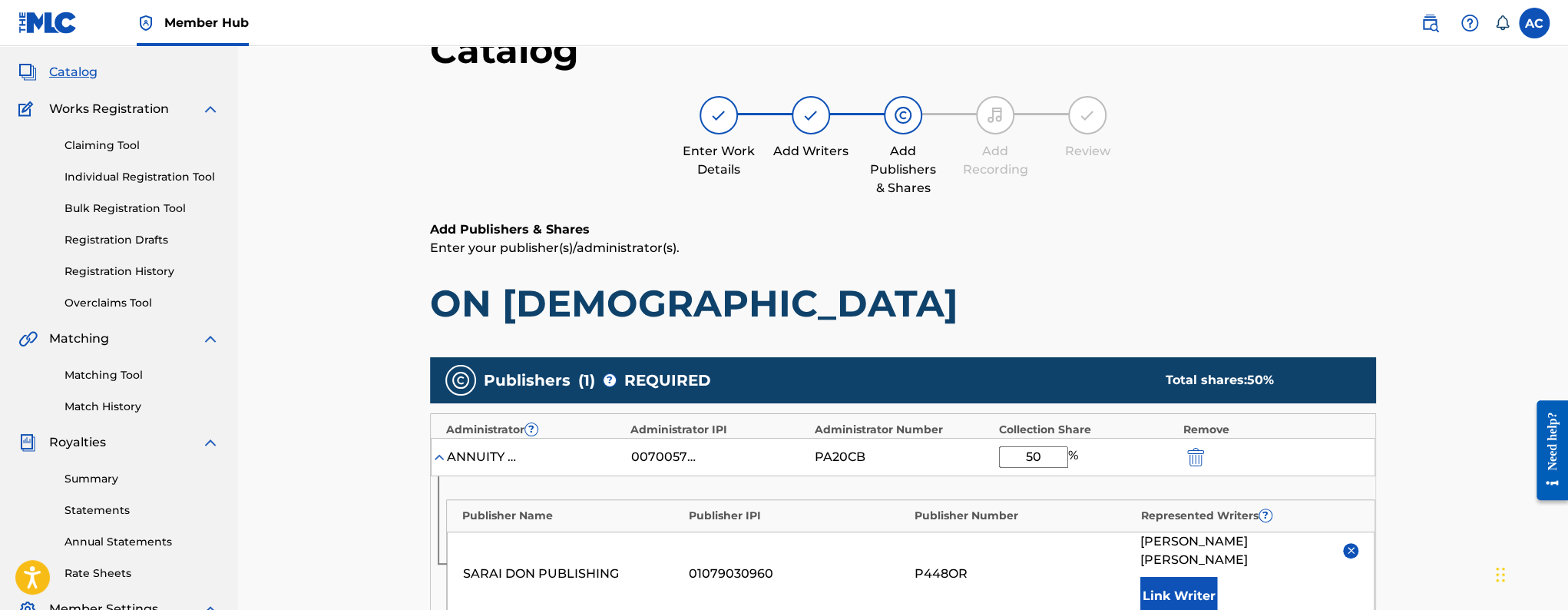
scroll to position [172, 0]
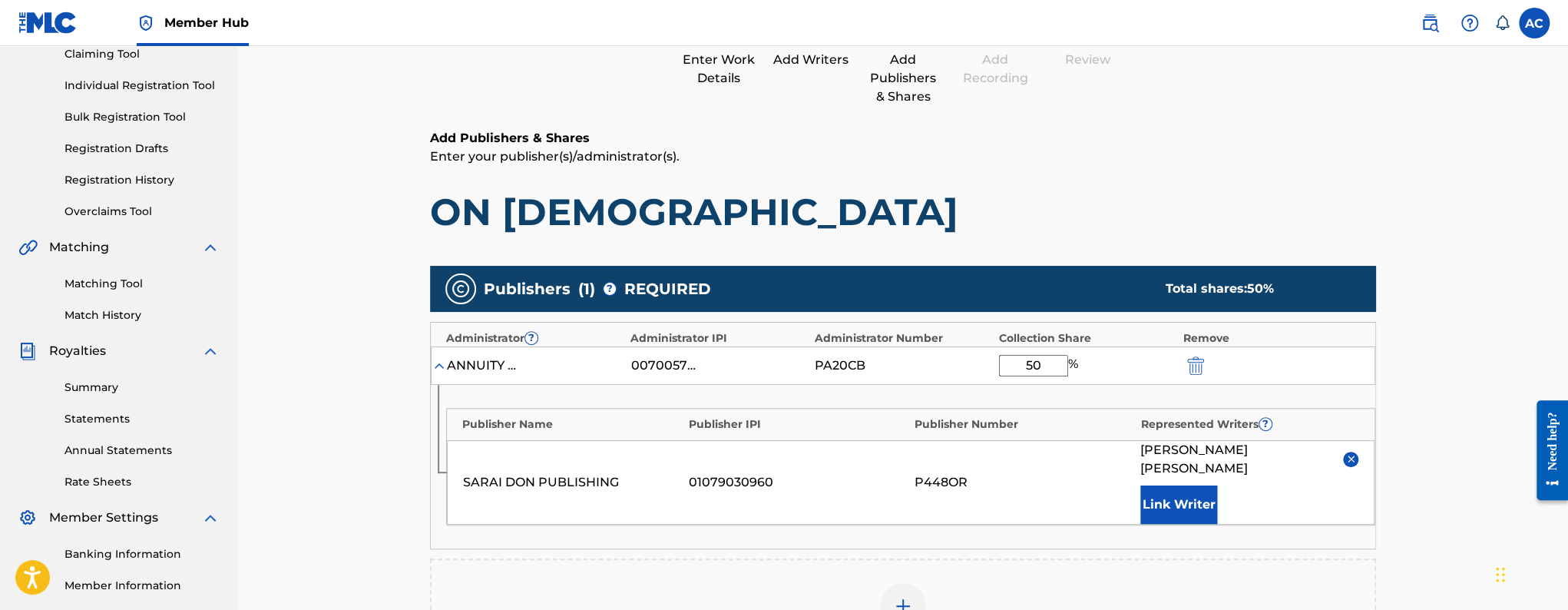
click at [1040, 368] on input "50" at bounding box center [1034, 366] width 69 height 22
type input "5"
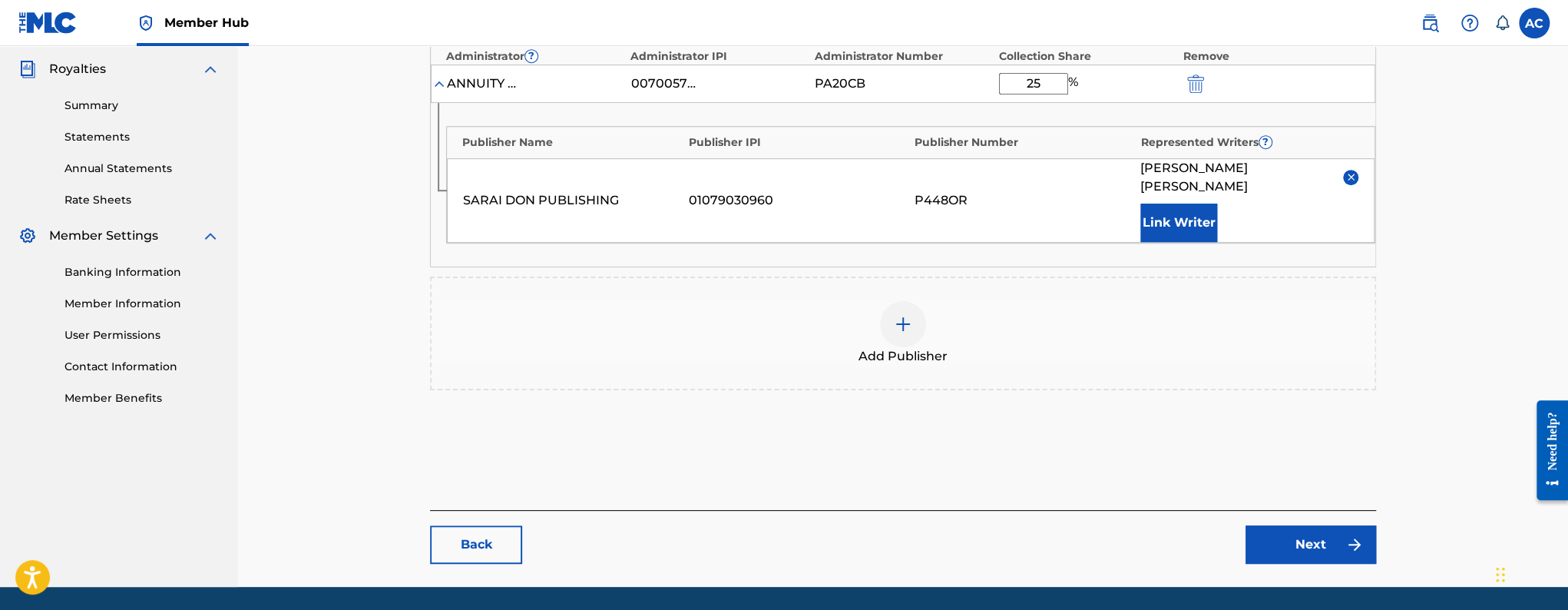
scroll to position [455, 0]
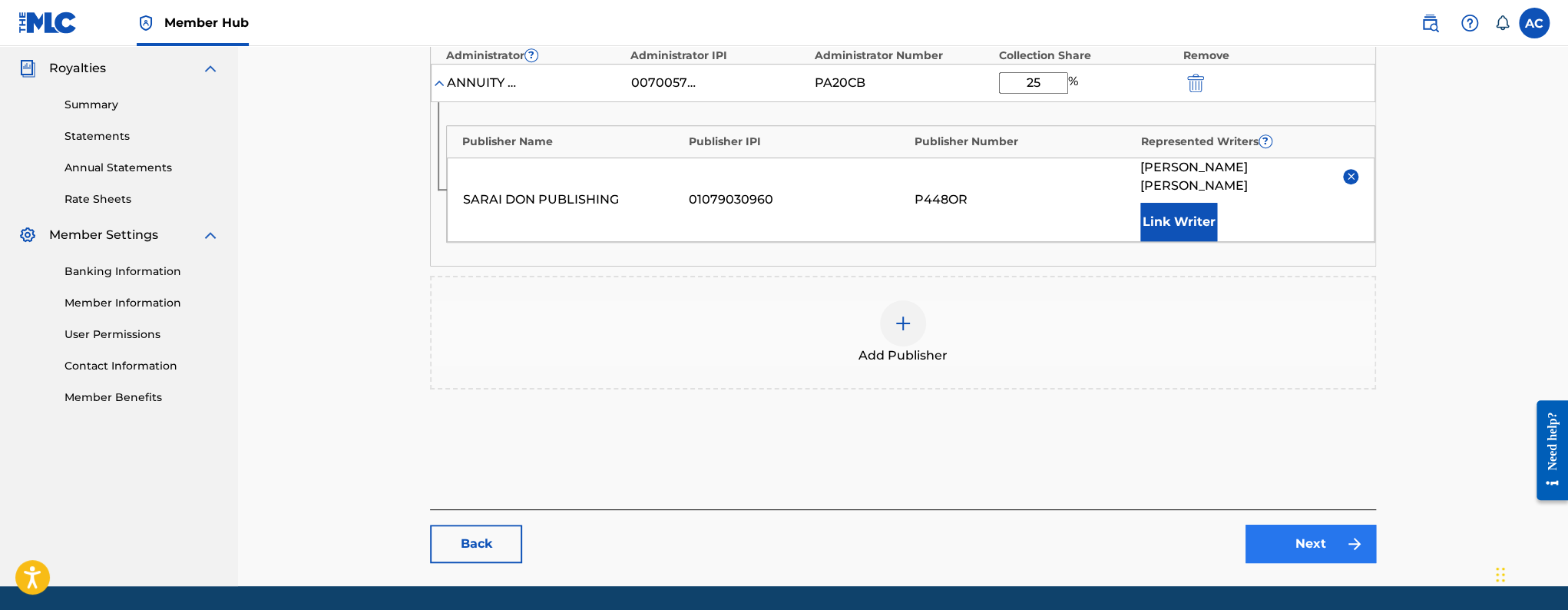
type input "25"
click at [1289, 524] on link "Next" at bounding box center [1310, 544] width 131 height 39
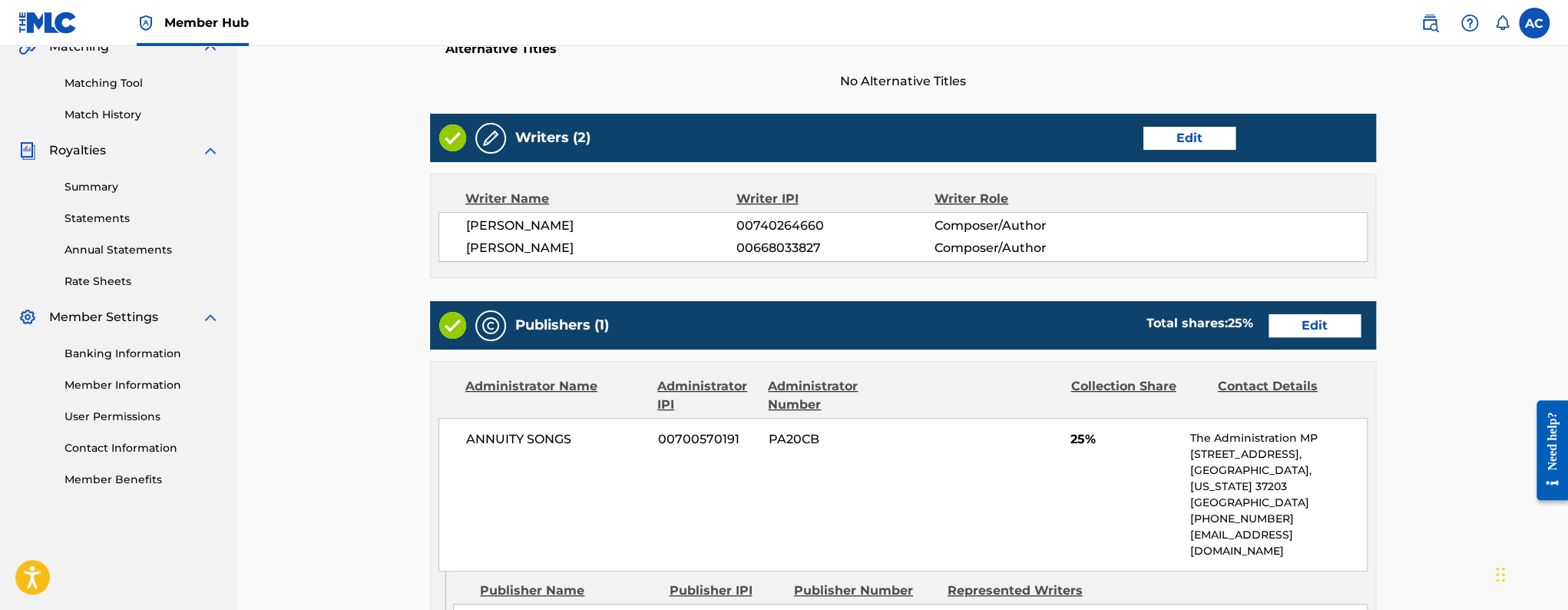
scroll to position [744, 0]
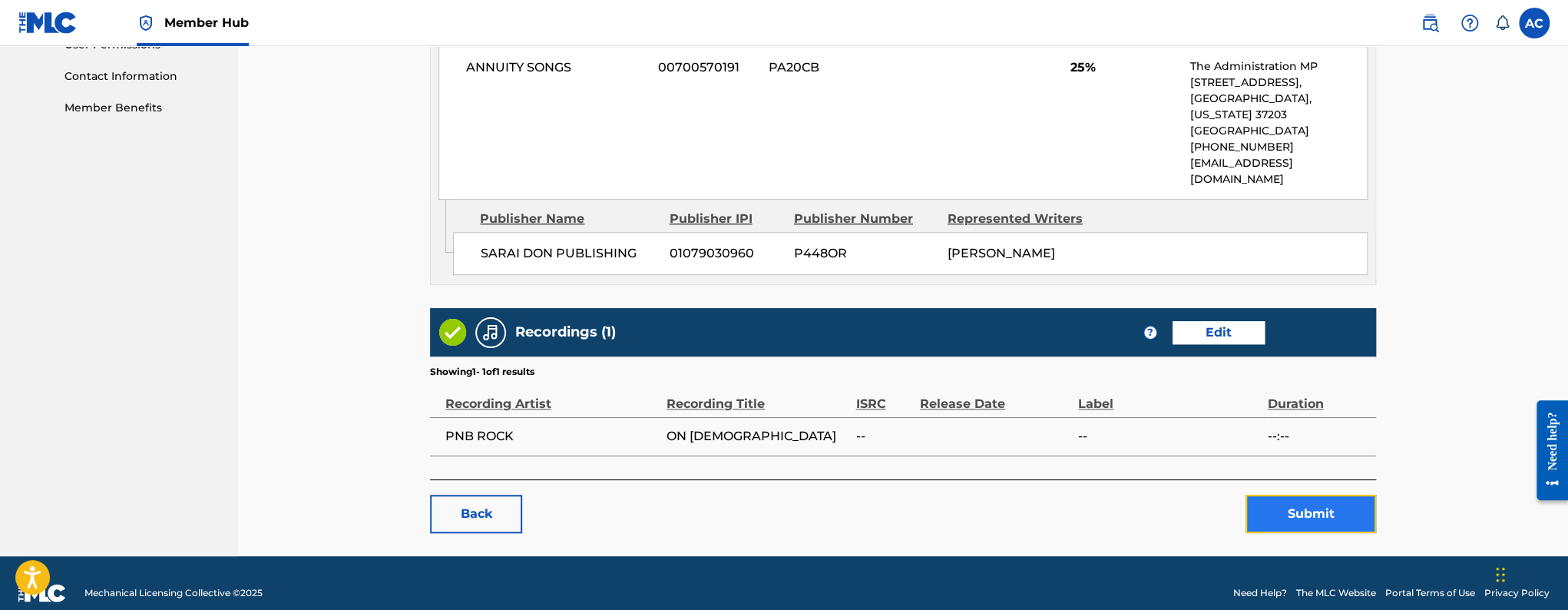
click at [1284, 508] on button "Submit" at bounding box center [1310, 514] width 131 height 39
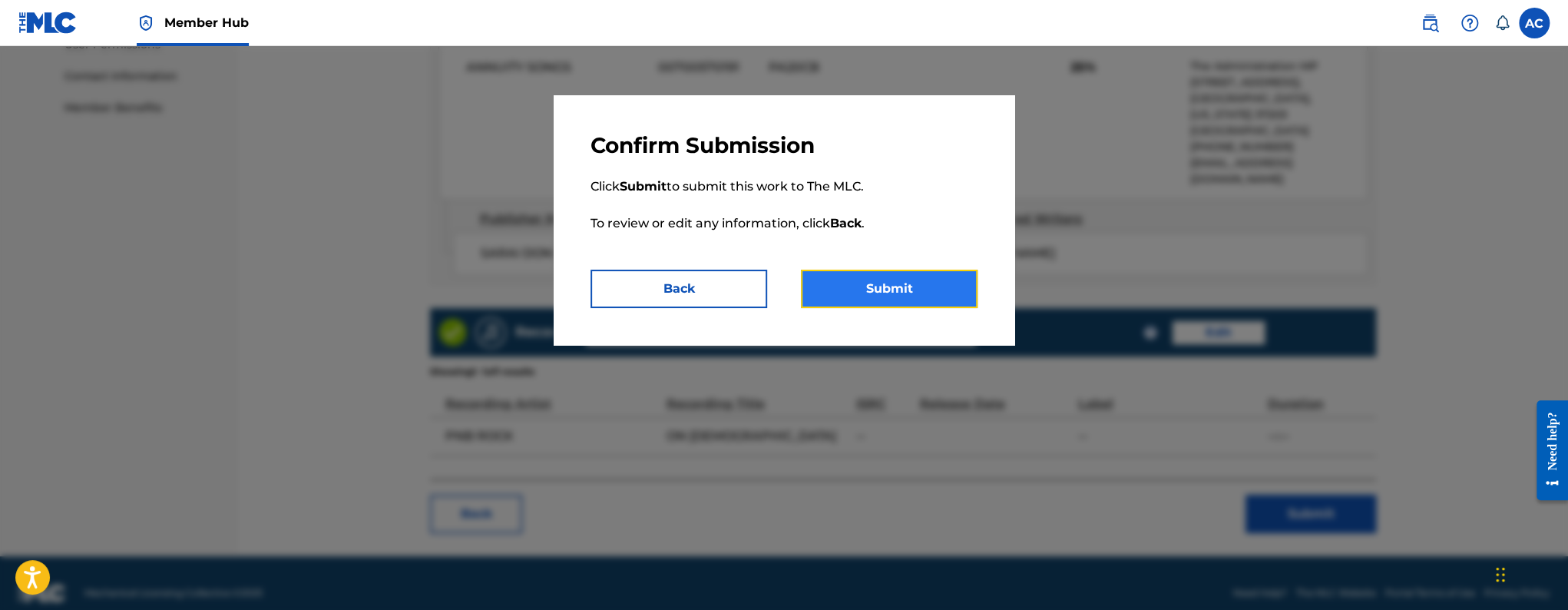
click at [901, 305] on button "Submit" at bounding box center [889, 289] width 176 height 39
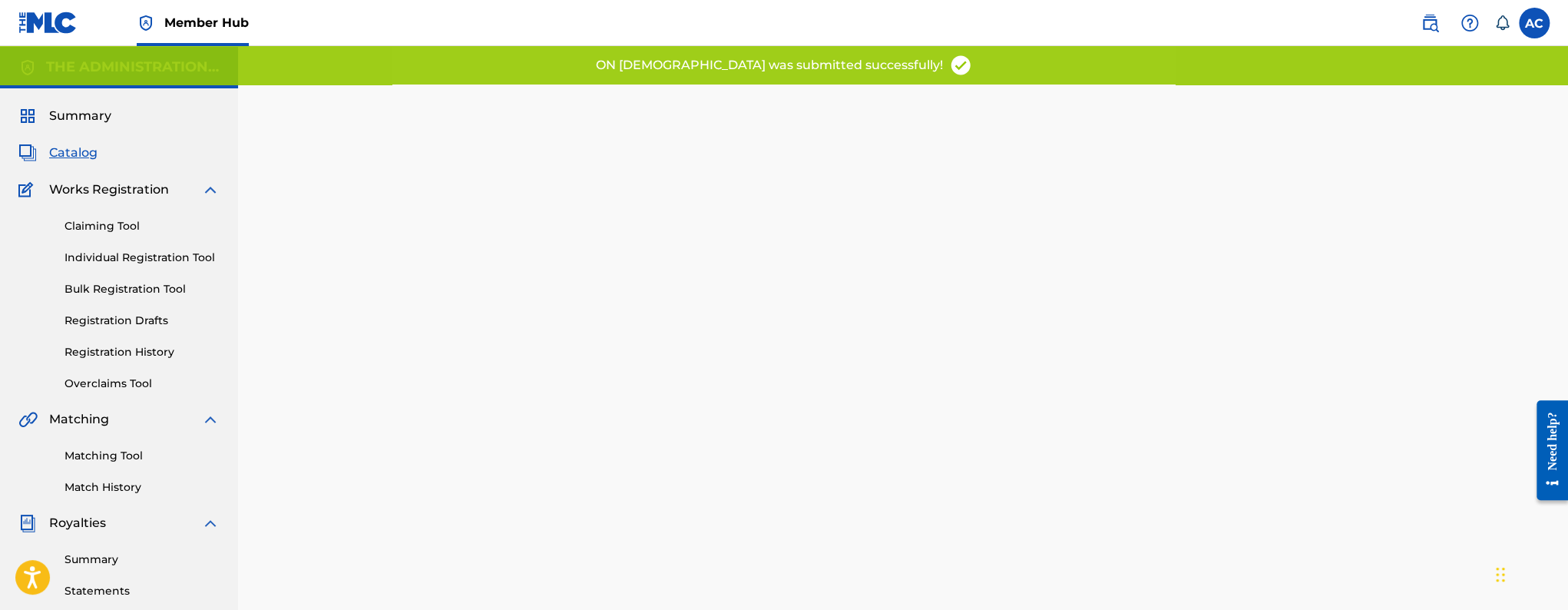
click at [689, 76] on div "ON GOD was submitted successfully!" at bounding box center [784, 65] width 1568 height 39
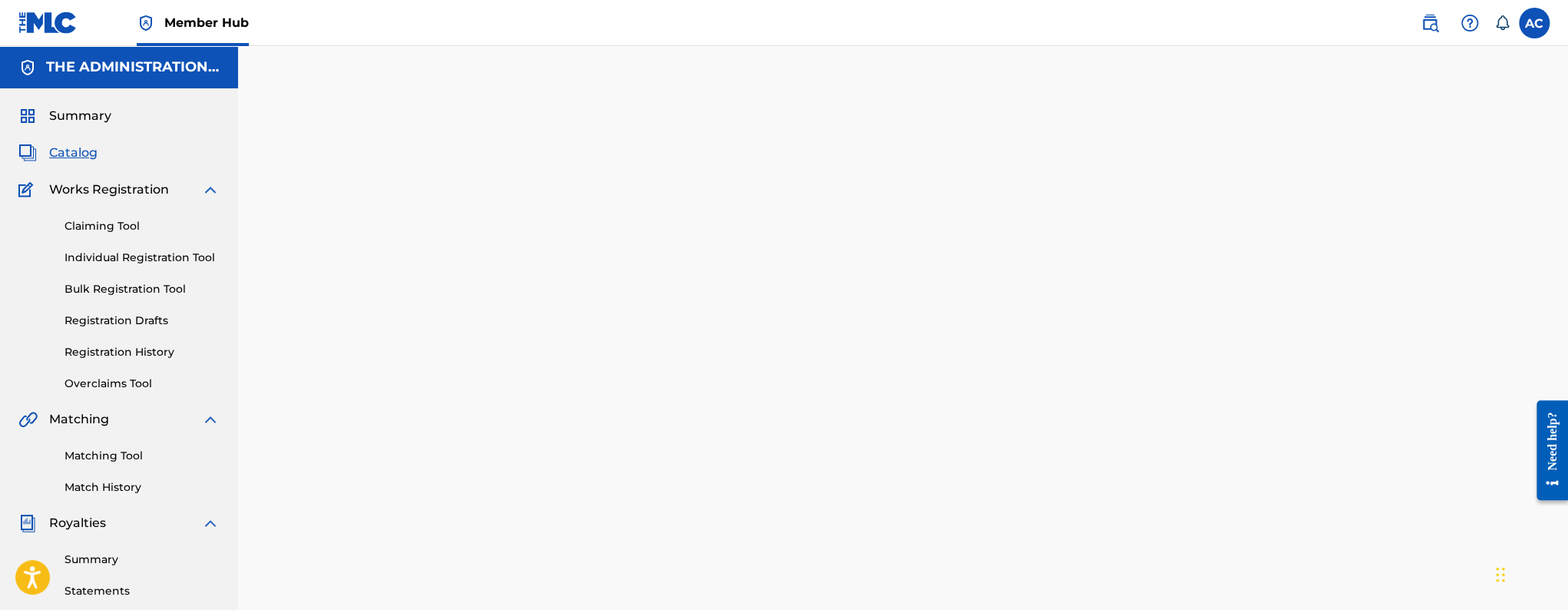
click at [70, 152] on span "Catalog" at bounding box center [74, 153] width 49 height 18
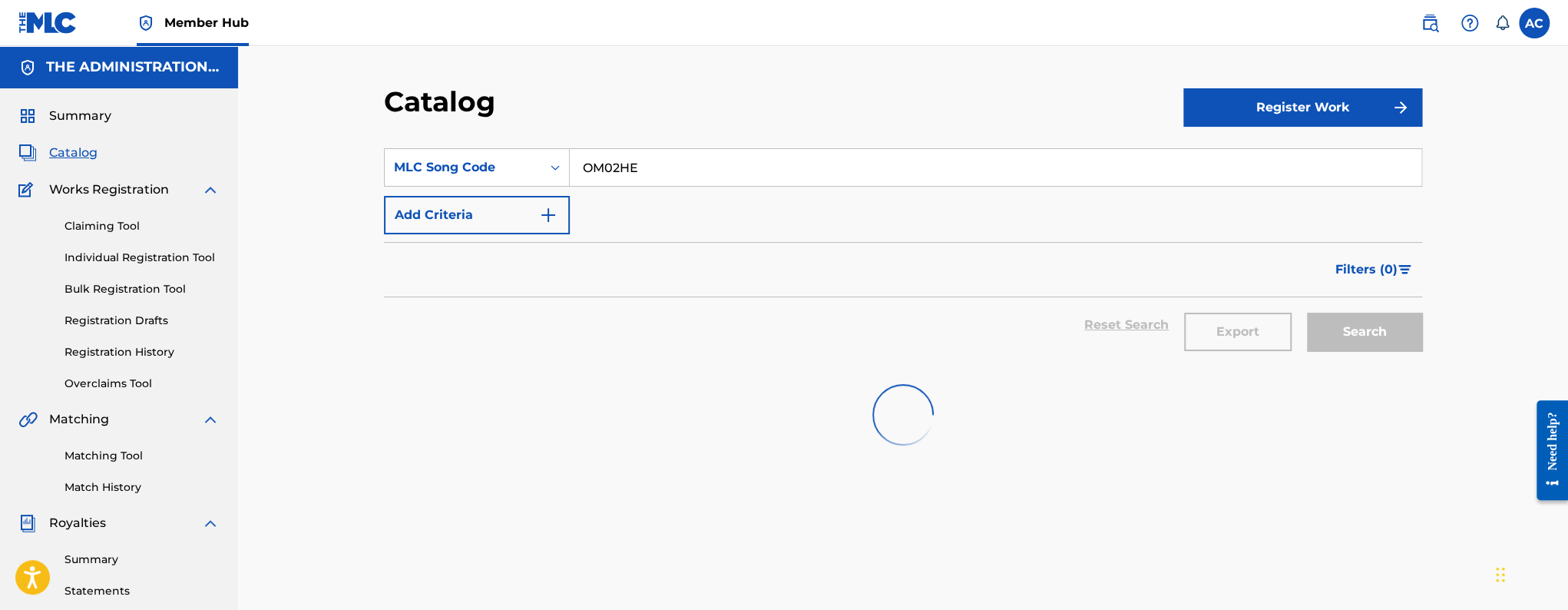
click at [631, 166] on input "OM02HE" at bounding box center [995, 168] width 852 height 37
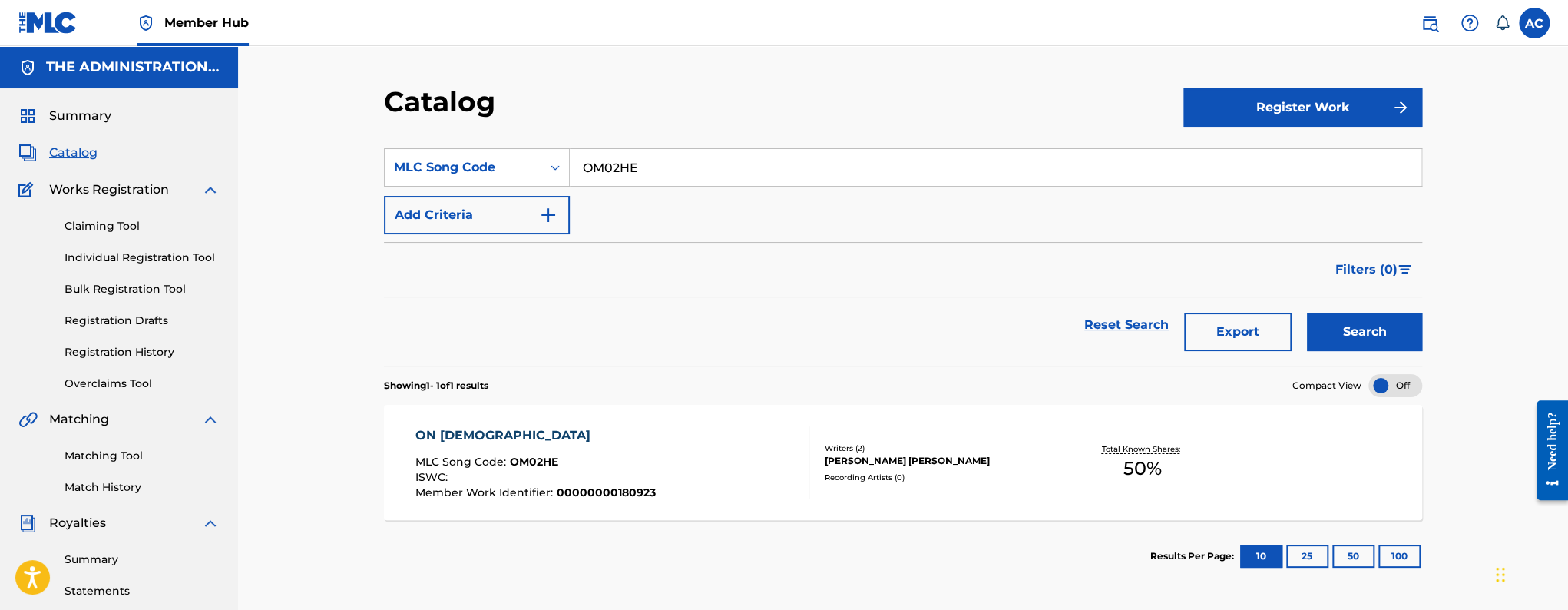
click at [631, 166] on input "OM02HE" at bounding box center [995, 168] width 852 height 37
paste input "PJ55Z8"
type input "PJ55Z8"
click at [1307, 312] on button "Search" at bounding box center [1364, 331] width 115 height 39
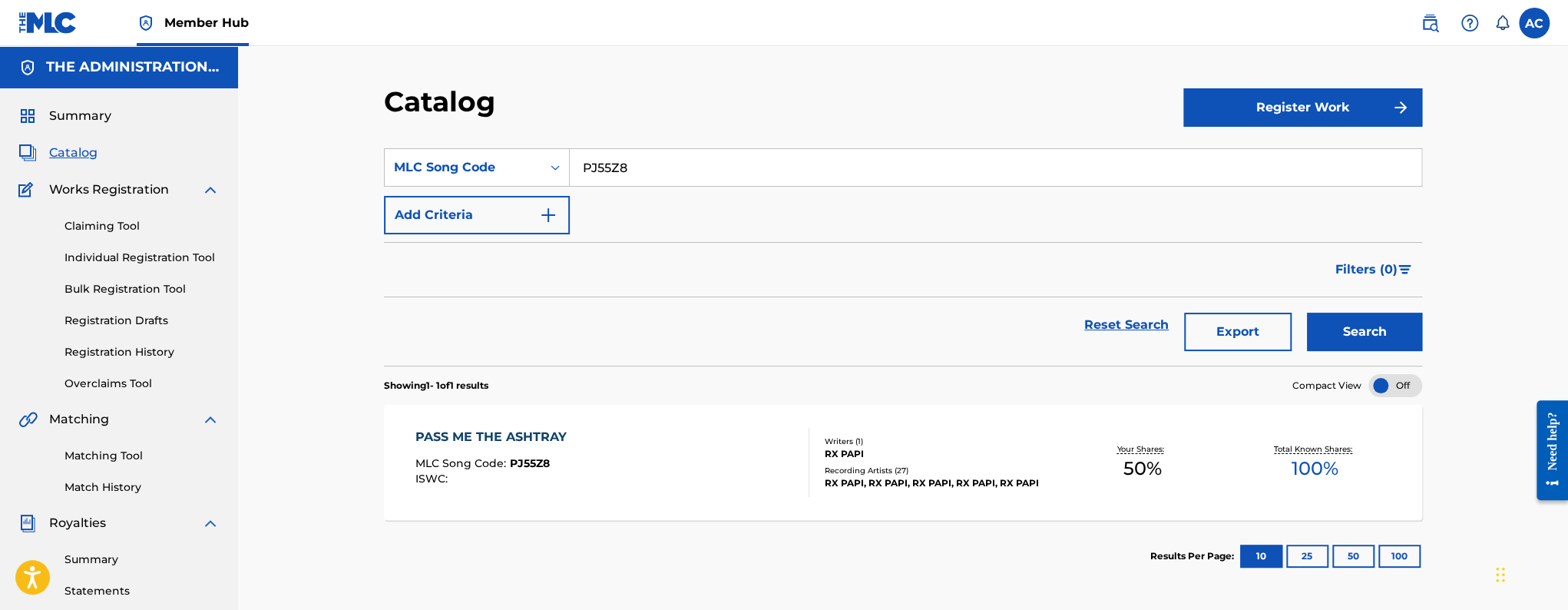
click at [664, 458] on div "PASS ME THE ASHTRAY MLC Song Code : PJ55Z8 ISWC :" at bounding box center [612, 462] width 394 height 69
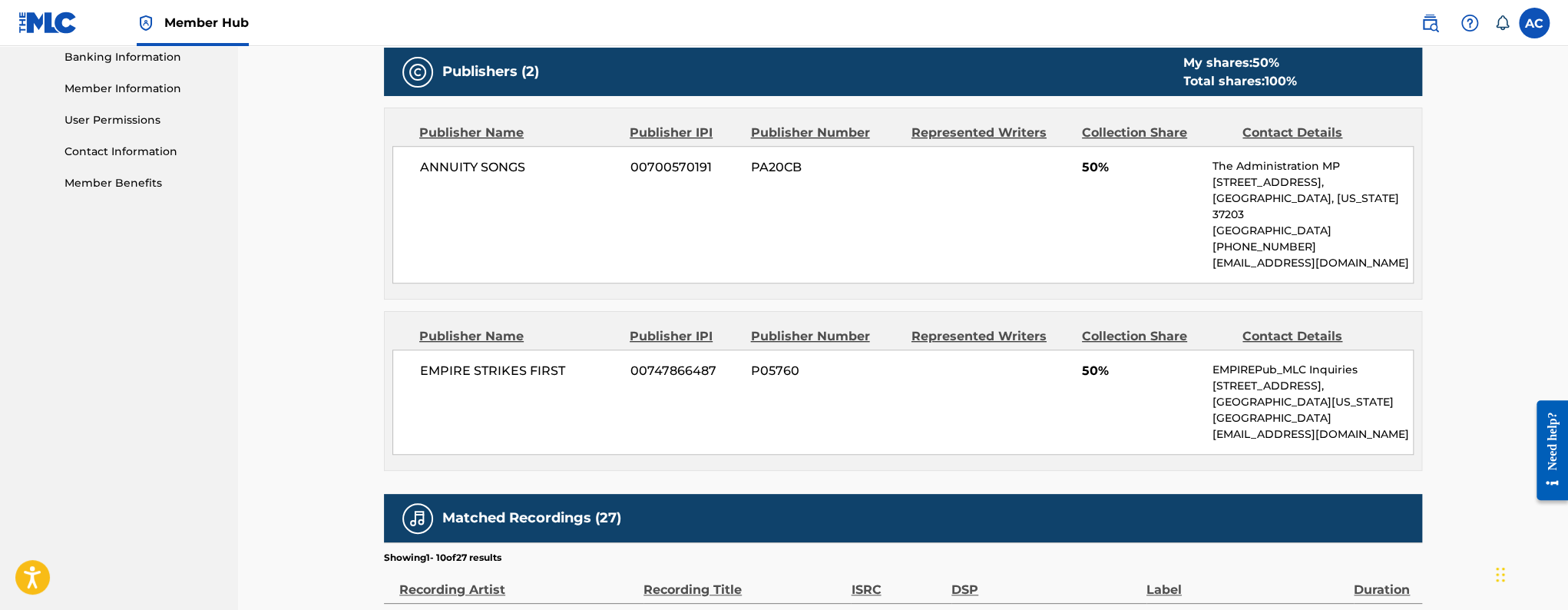
scroll to position [1219, 0]
